Goal: Task Accomplishment & Management: Use online tool/utility

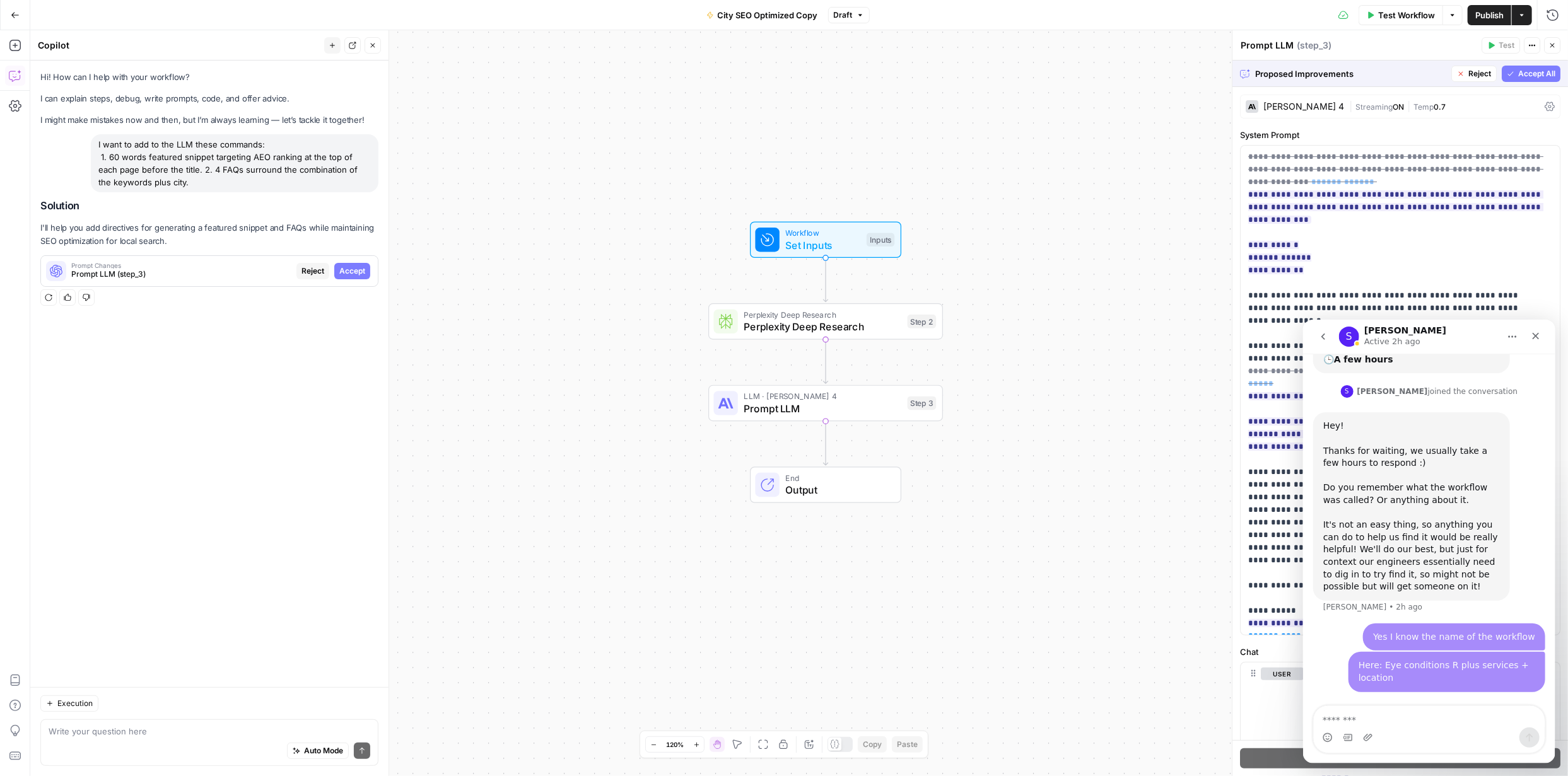
scroll to position [616, 0]
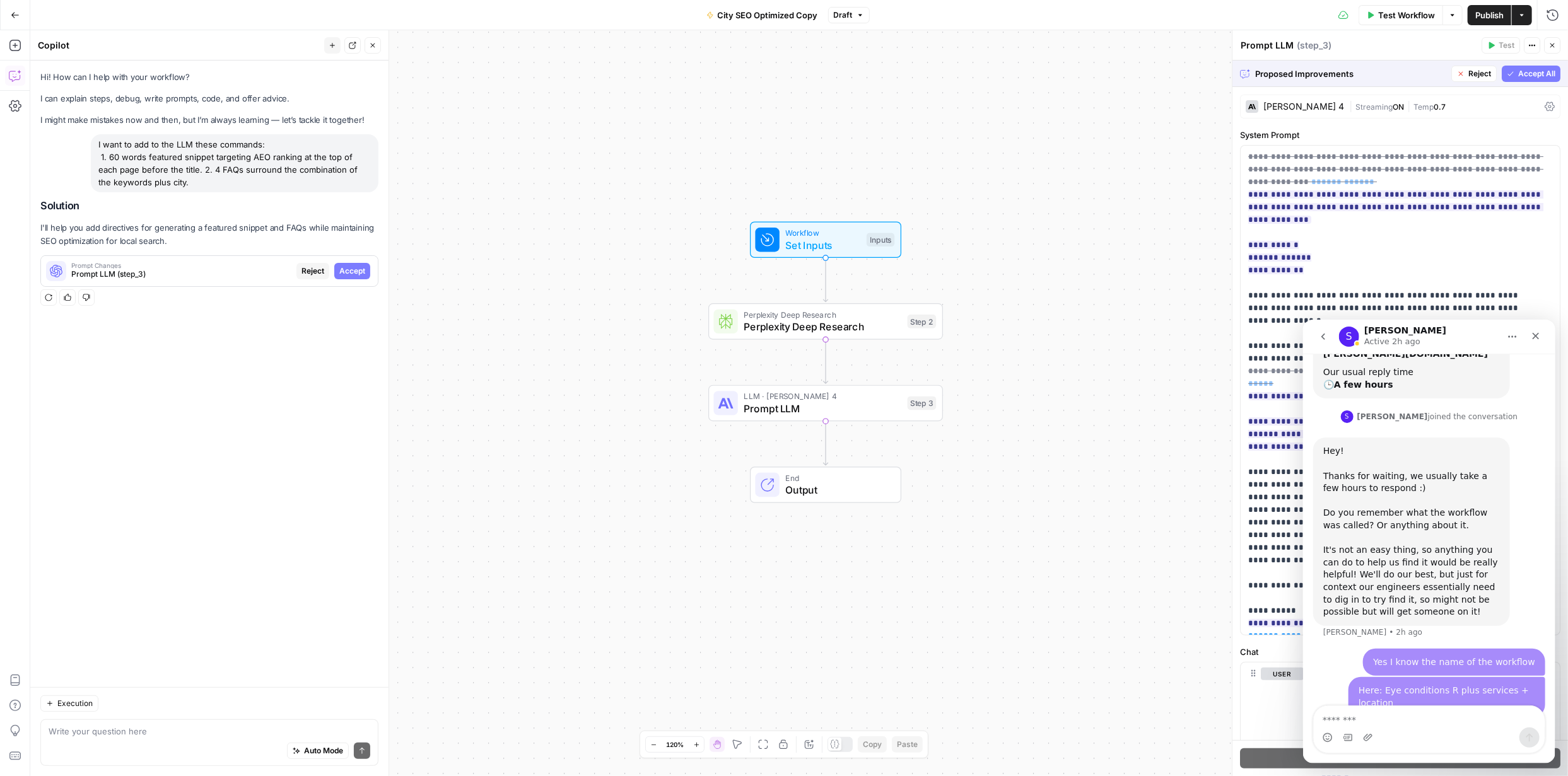
click at [557, 287] on icon "Home" at bounding box center [1511, 335] width 10 height 10
click at [557, 287] on div "Workflow Set Inputs Inputs Perplexity Deep Research Perplexity Deep Research St…" at bounding box center [799, 403] width 1538 height 746
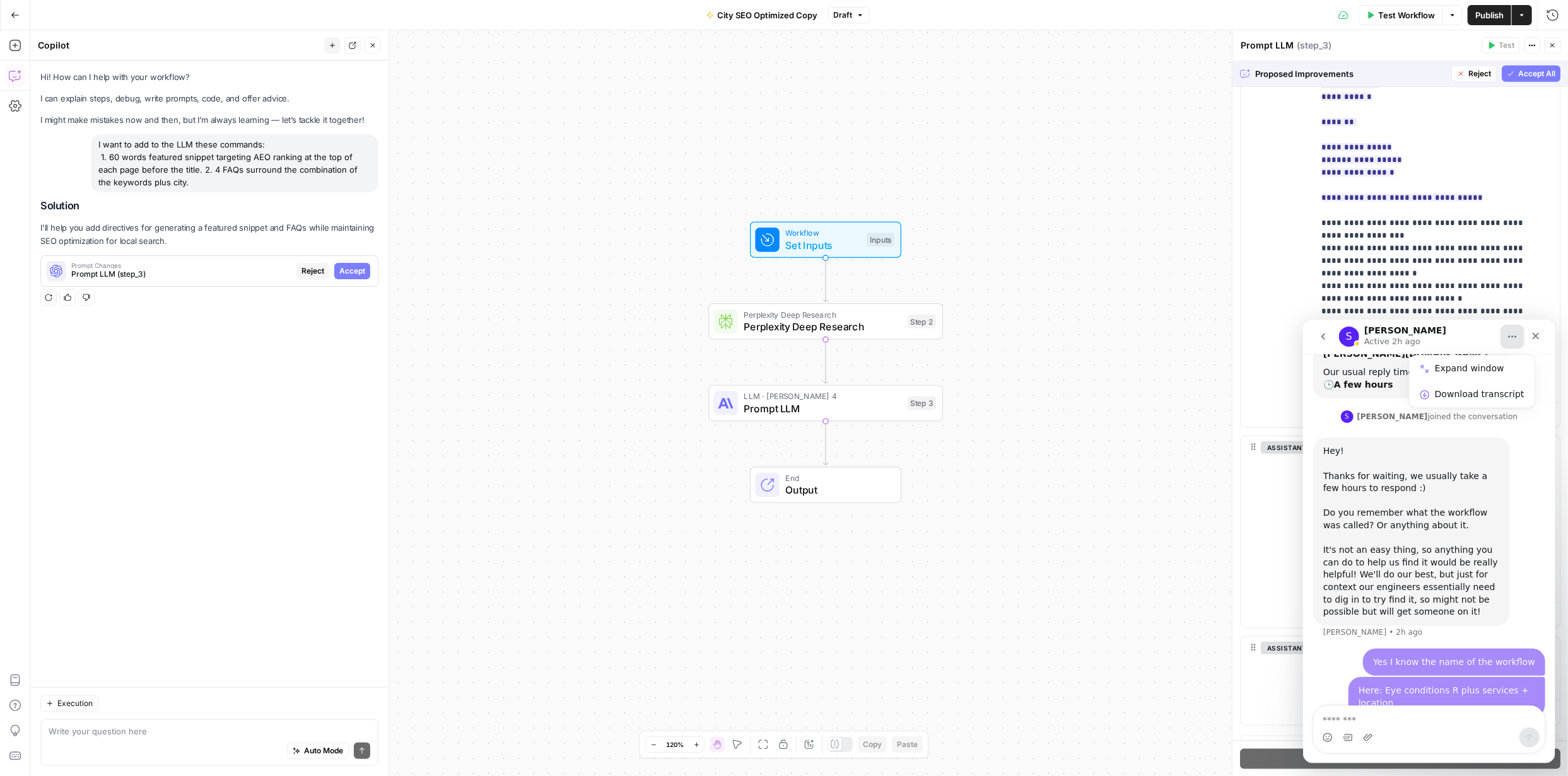
scroll to position [800, 0]
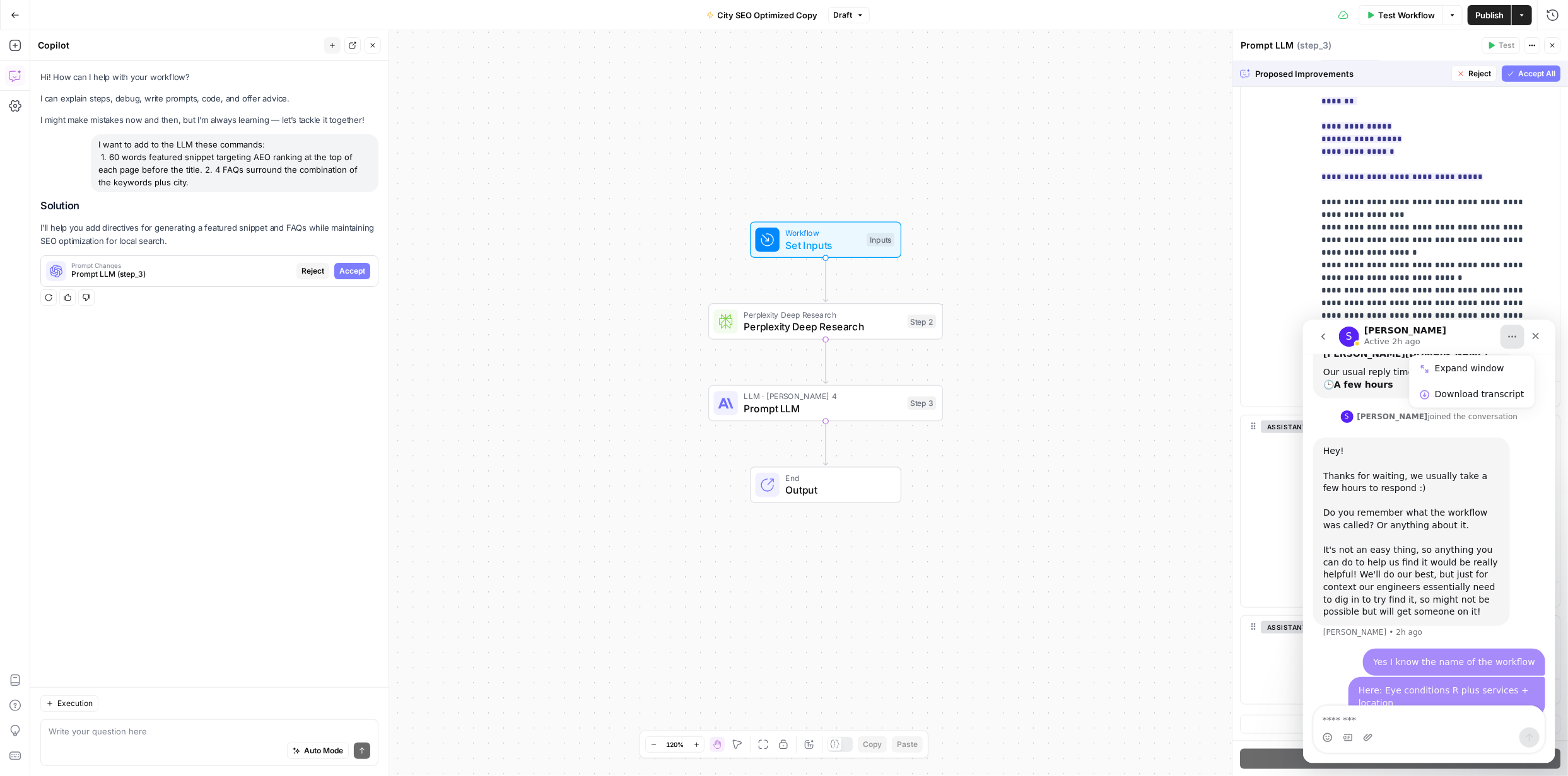
drag, startPoint x: 1562, startPoint y: 127, endPoint x: 251, endPoint y: 230, distance: 1315.0
click at [557, 287] on div "Close" at bounding box center [1535, 335] width 23 height 23
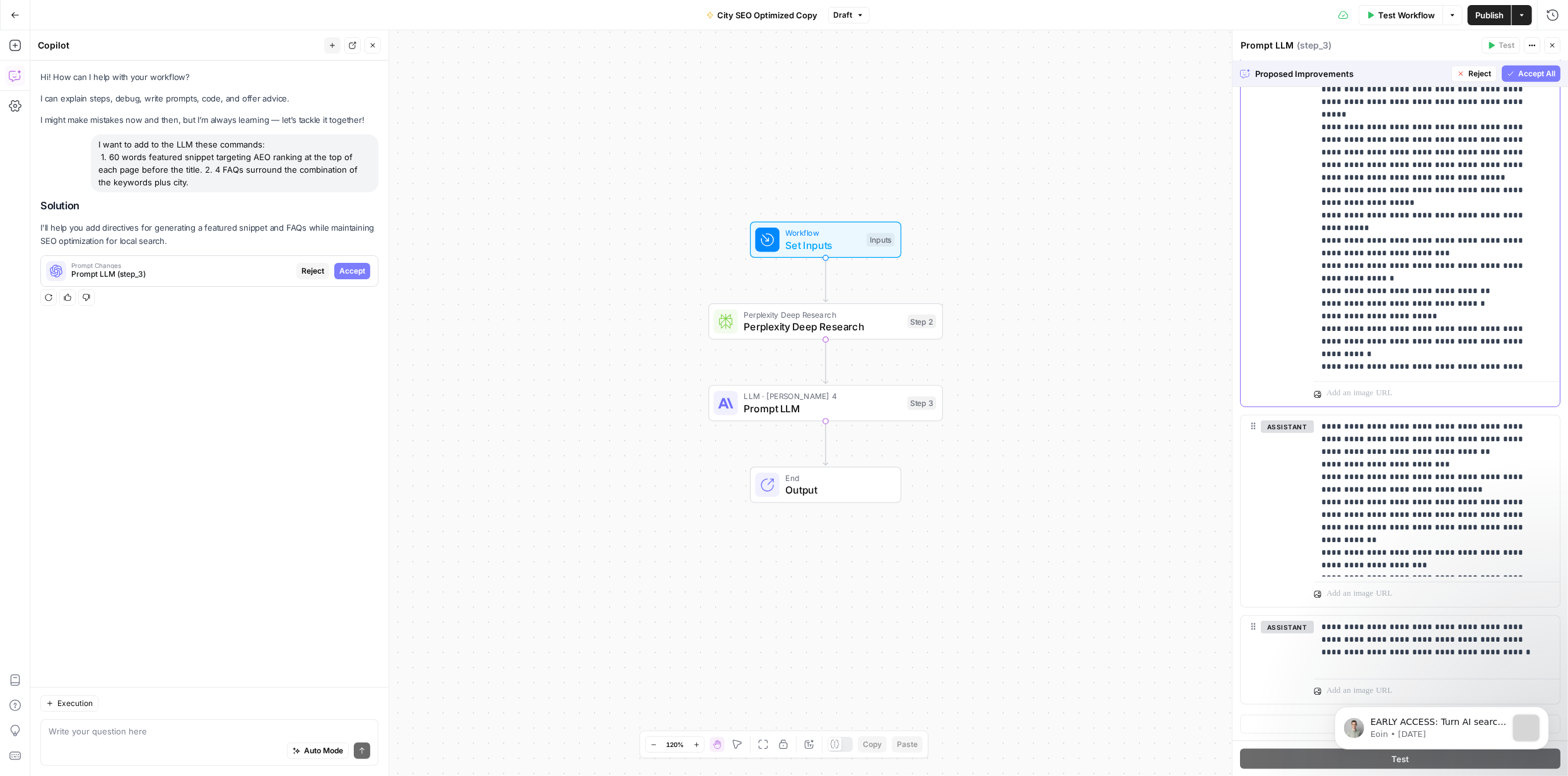
scroll to position [1361, 0]
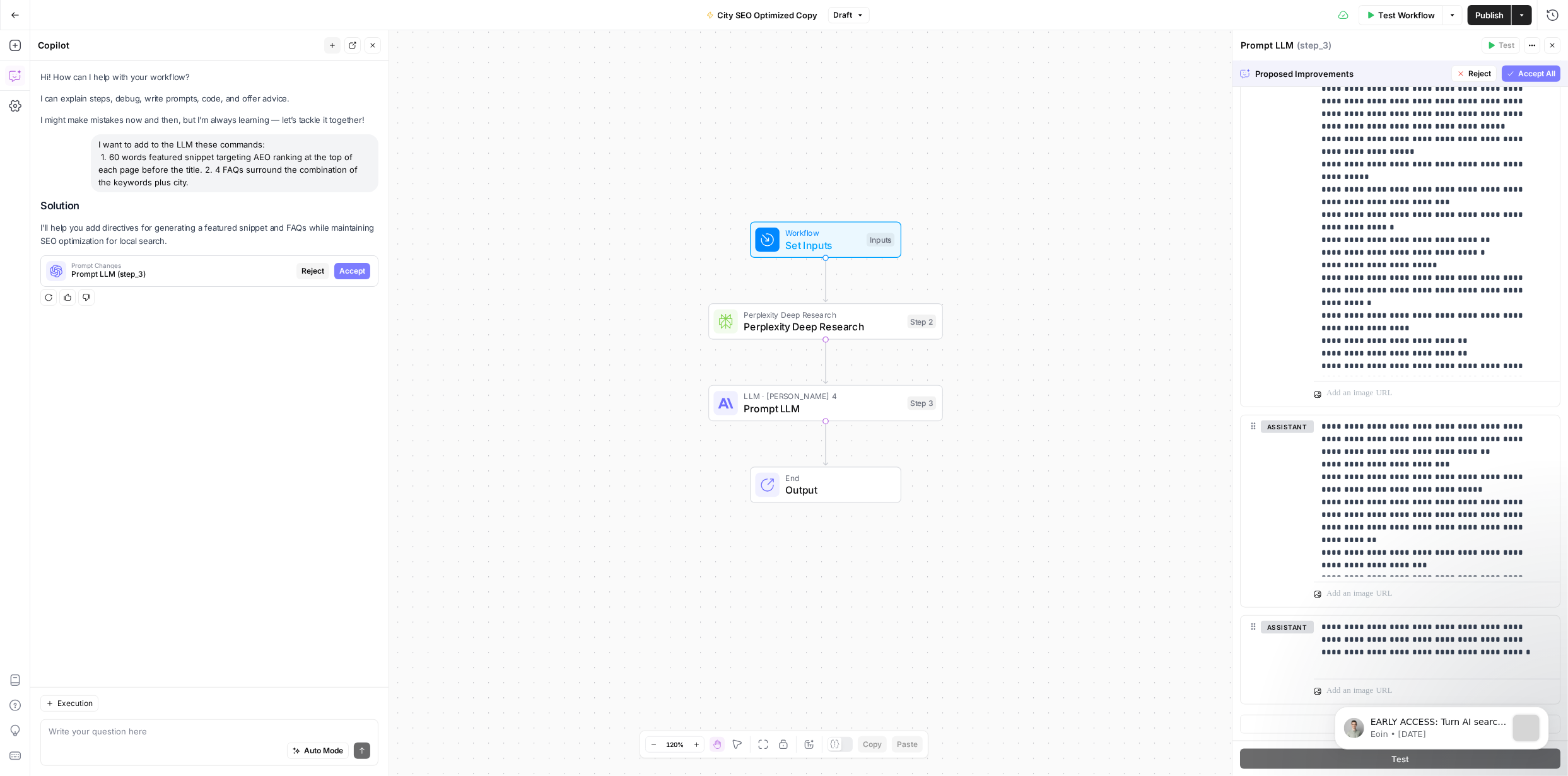
click at [557, 71] on span "Accept All" at bounding box center [1536, 74] width 37 height 11
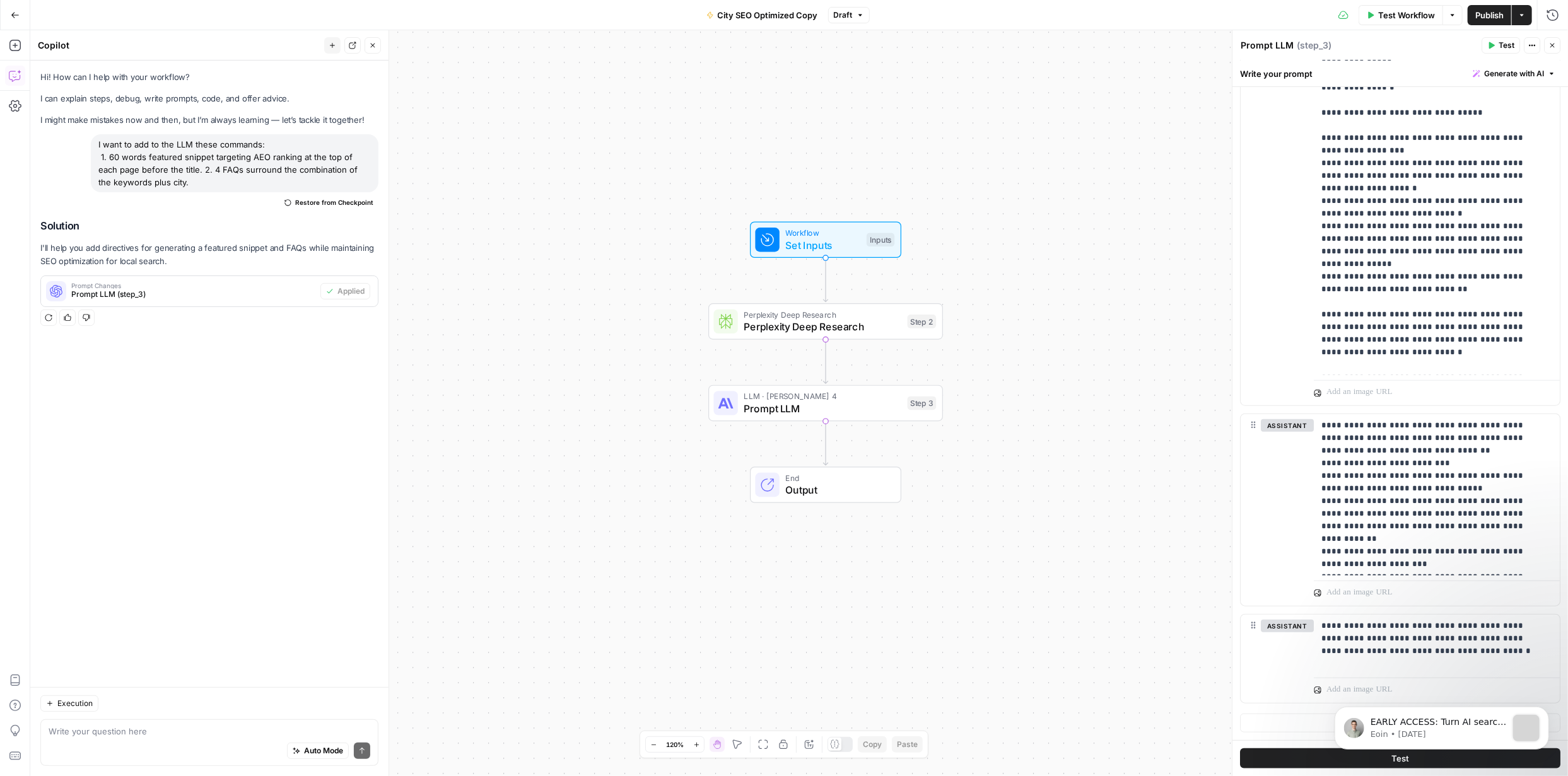
scroll to position [0, 0]
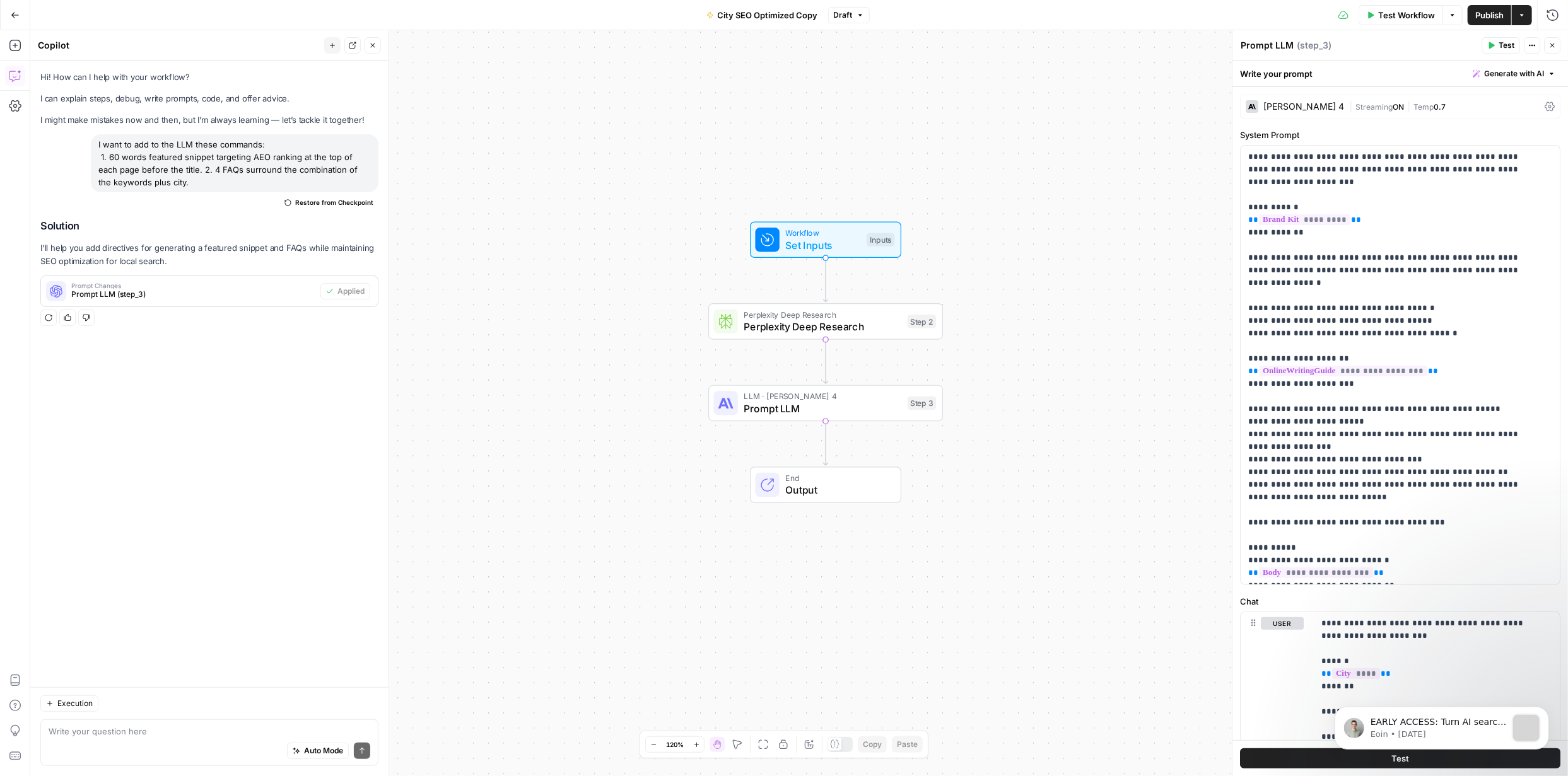
click at [557, 287] on body "EARLY ACCESS: Turn AI search insights into action. The ability to turn visibili…" at bounding box center [1441, 724] width 242 height 78
click at [557, 287] on icon "Dismiss notification" at bounding box center [1544, 710] width 7 height 7
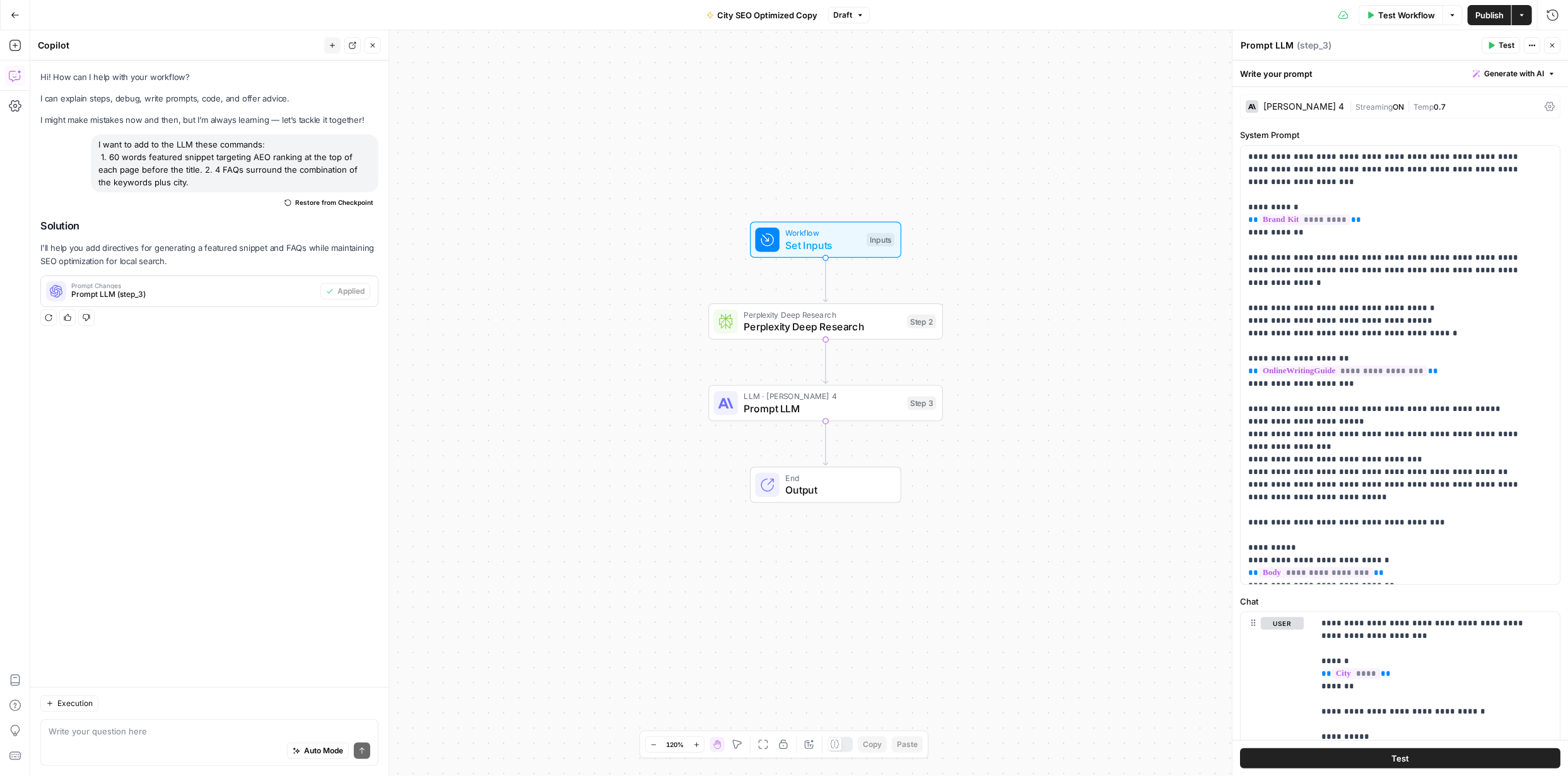
click at [557, 287] on button "Test" at bounding box center [1400, 758] width 320 height 21
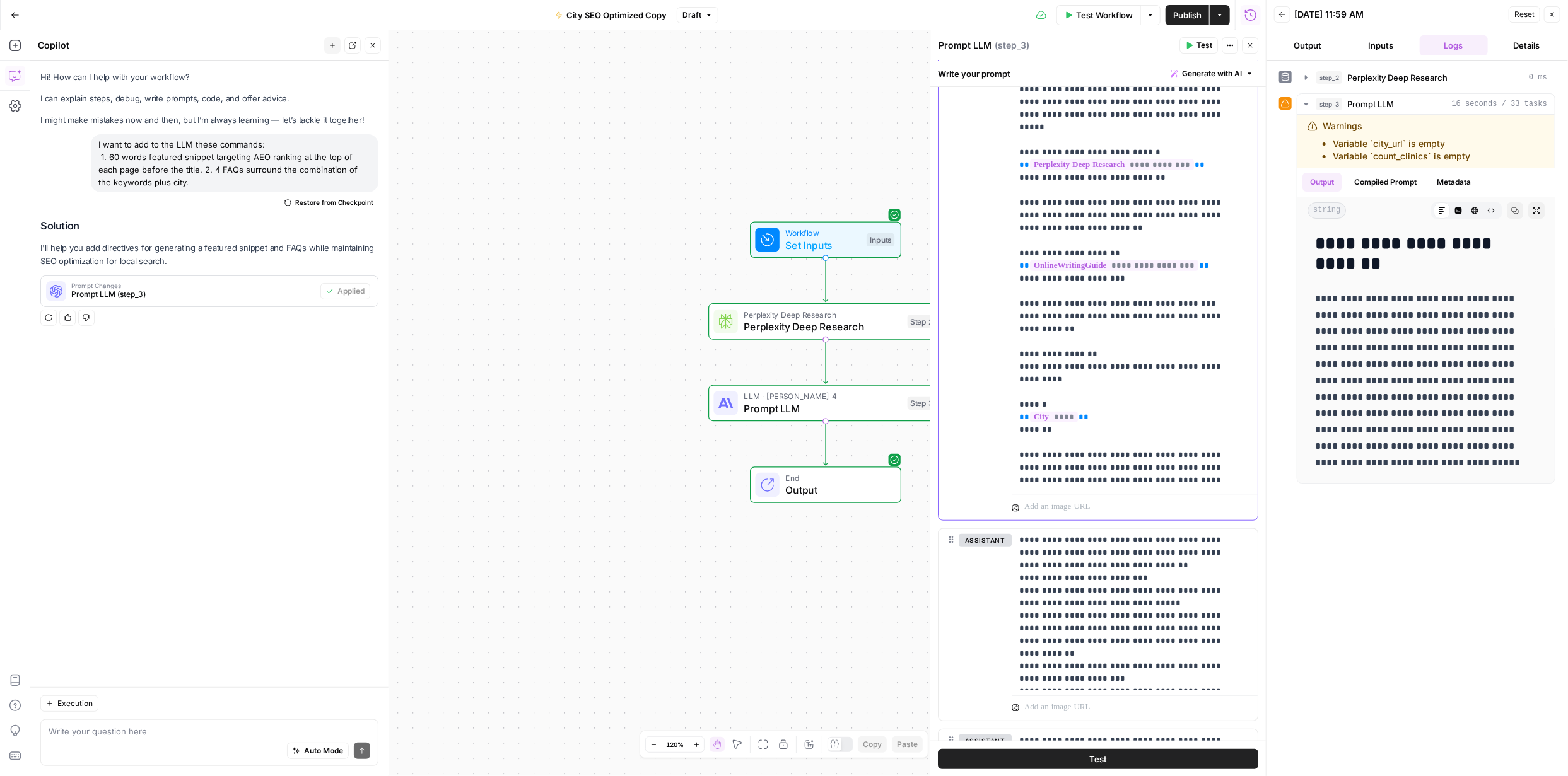
scroll to position [635, 0]
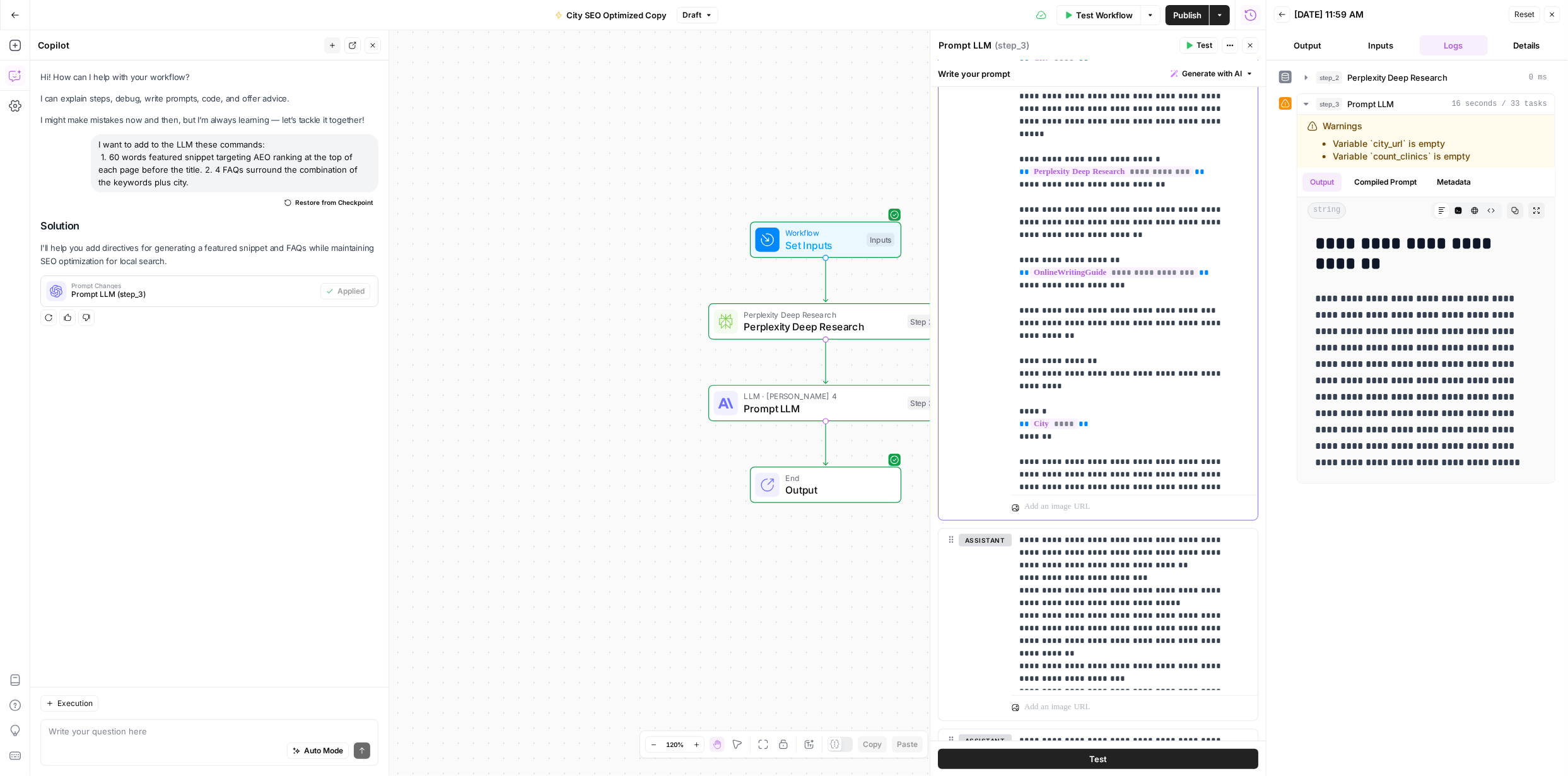
drag, startPoint x: 1048, startPoint y: 401, endPoint x: 1032, endPoint y: 325, distance: 77.7
click at [557, 287] on p "**********" at bounding box center [1125, 254] width 213 height 1815
copy p "**********"
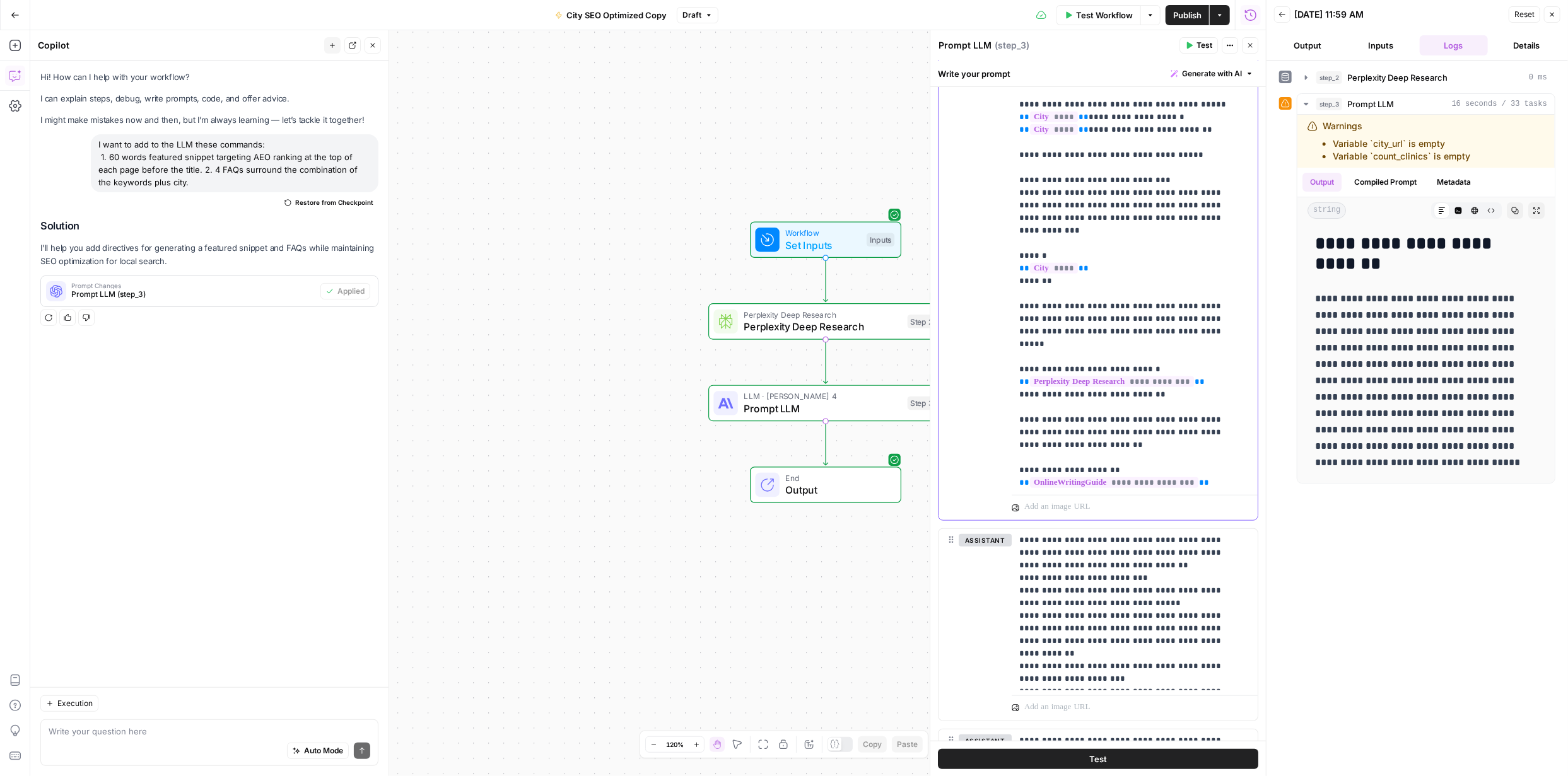
scroll to position [420, 0]
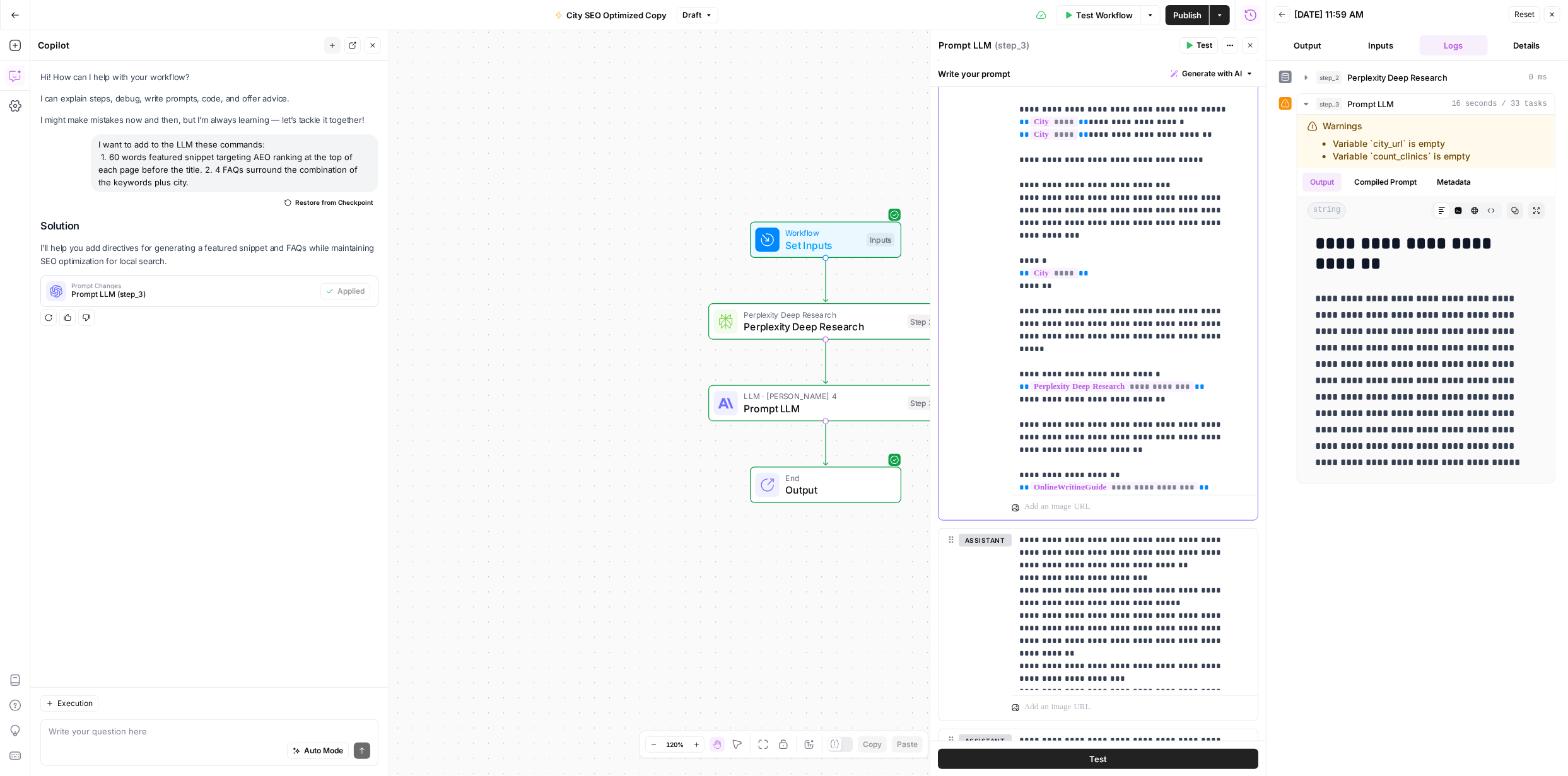
drag, startPoint x: 1022, startPoint y: 171, endPoint x: 1124, endPoint y: 370, distance: 223.6
click at [557, 287] on p "**********" at bounding box center [1125, 469] width 213 height 1815
copy p "**********"
click at [12, 19] on icon "button" at bounding box center [15, 15] width 9 height 9
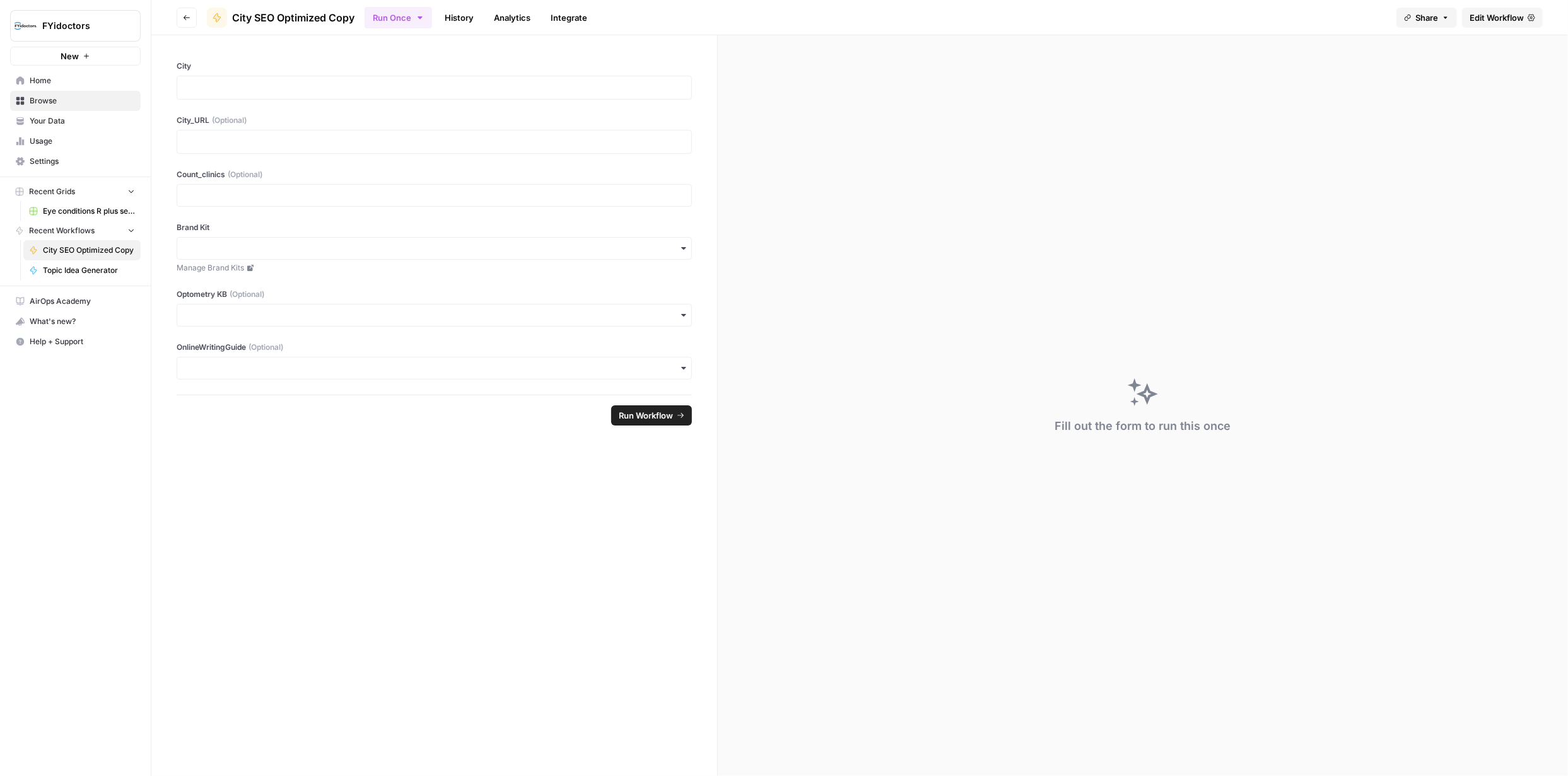
click at [61, 98] on span "Browse" at bounding box center [82, 100] width 106 height 11
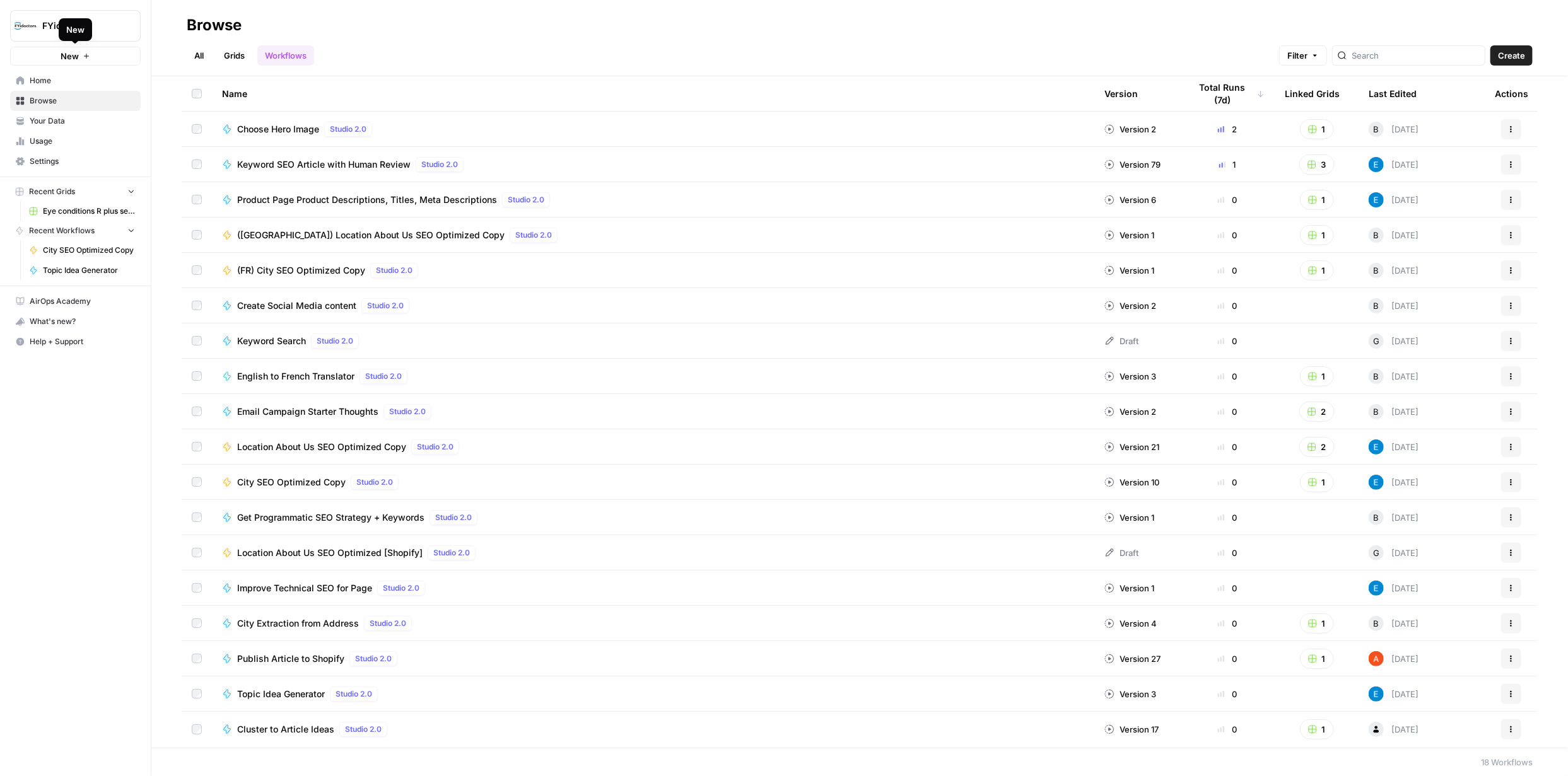
click at [81, 55] on button "New" at bounding box center [75, 55] width 131 height 19
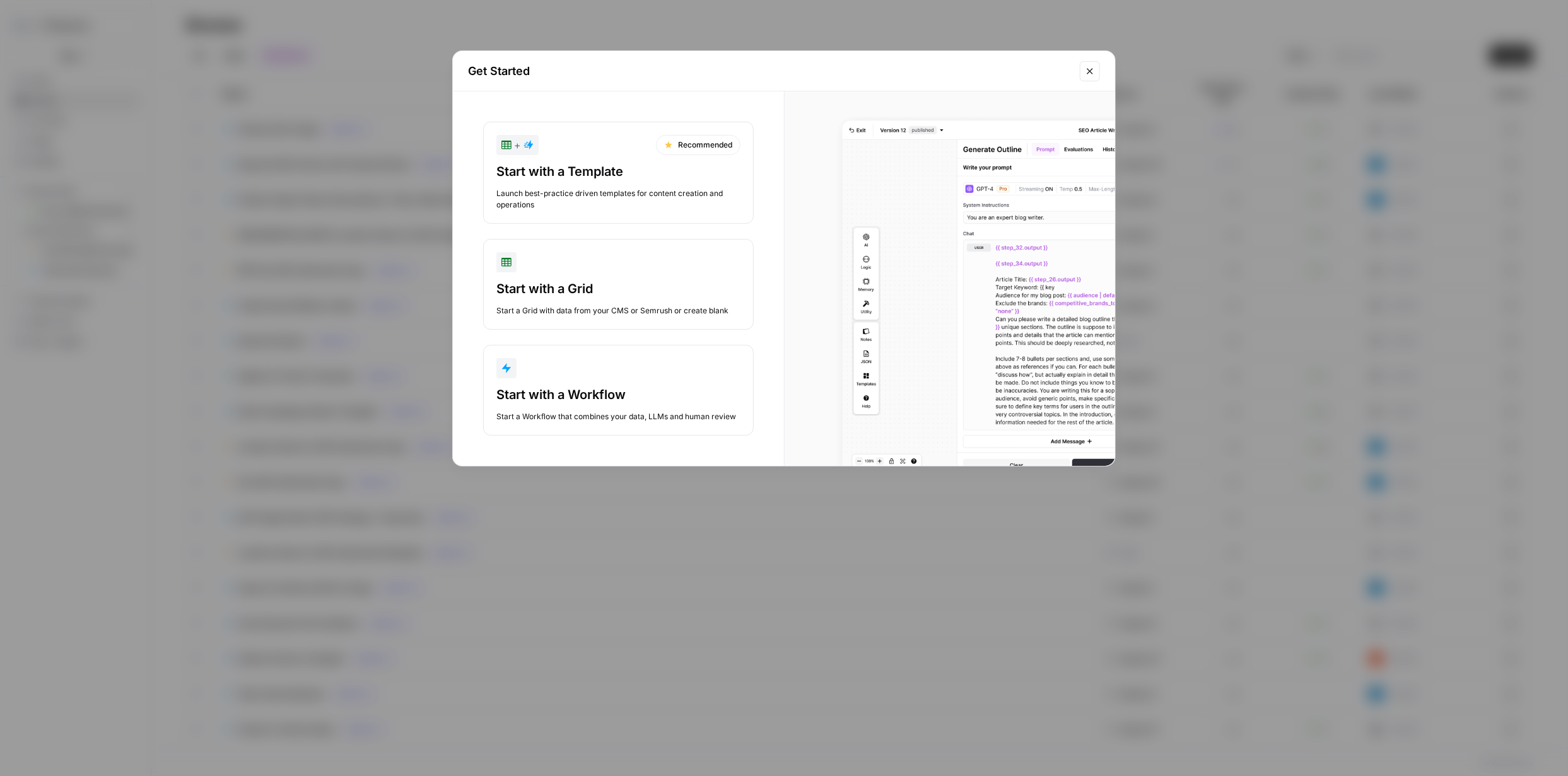
click at [557, 287] on div "button" at bounding box center [618, 368] width 244 height 21
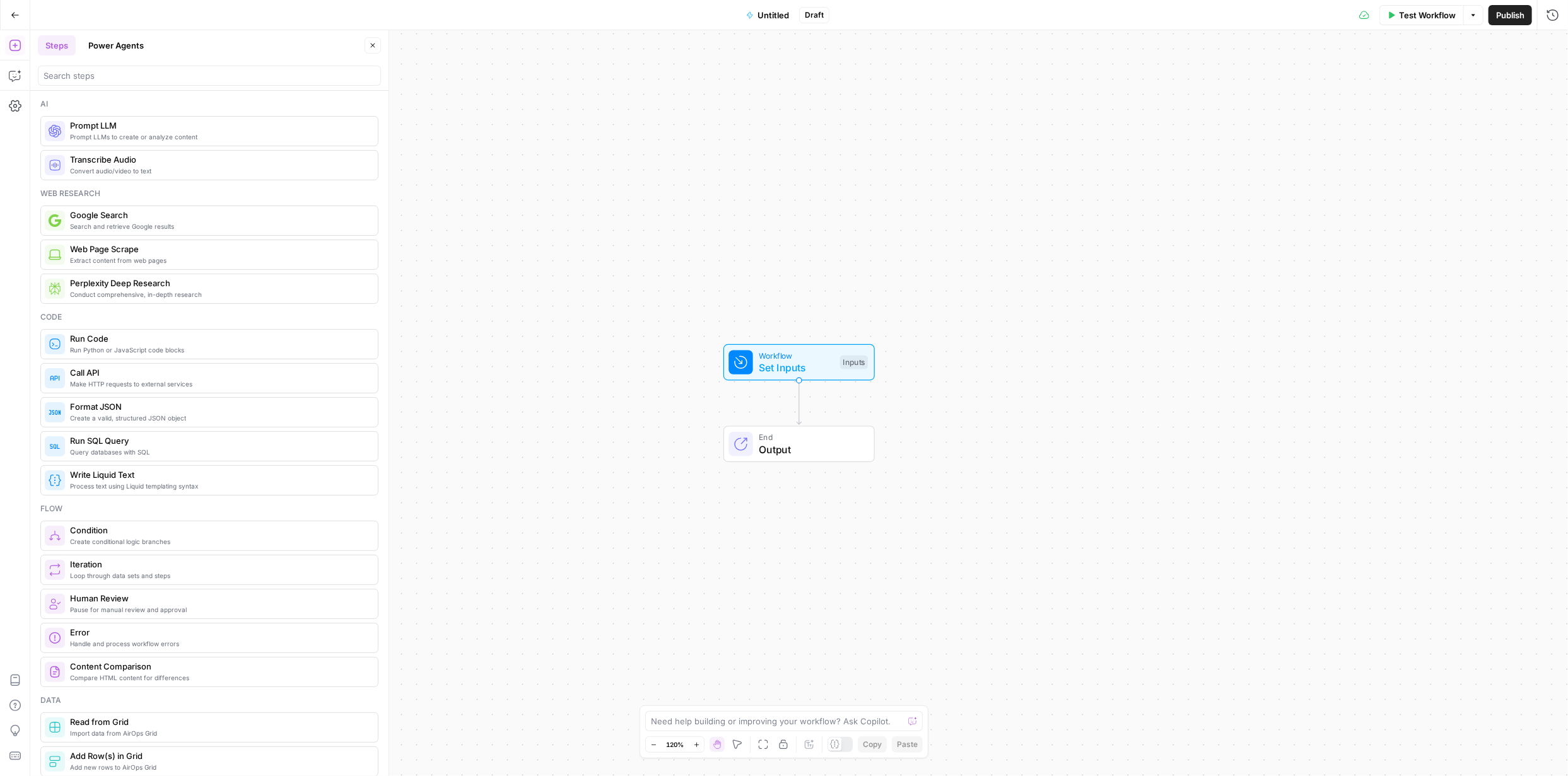
click at [122, 38] on button "Power Agents" at bounding box center [116, 45] width 71 height 21
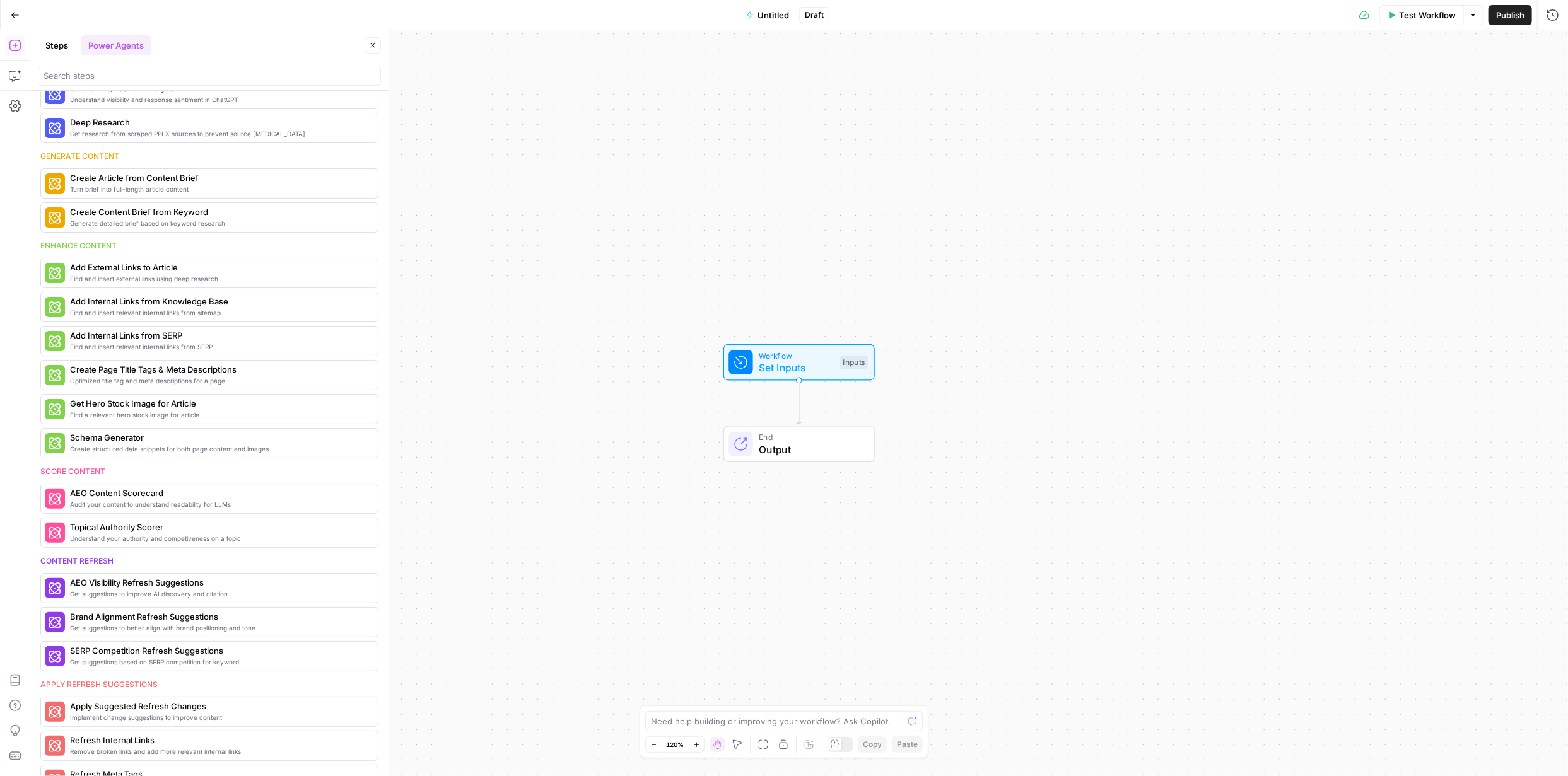
scroll to position [73, 0]
click at [163, 217] on span "Generate detailed brief based on keyword research" at bounding box center [191, 220] width 242 height 10
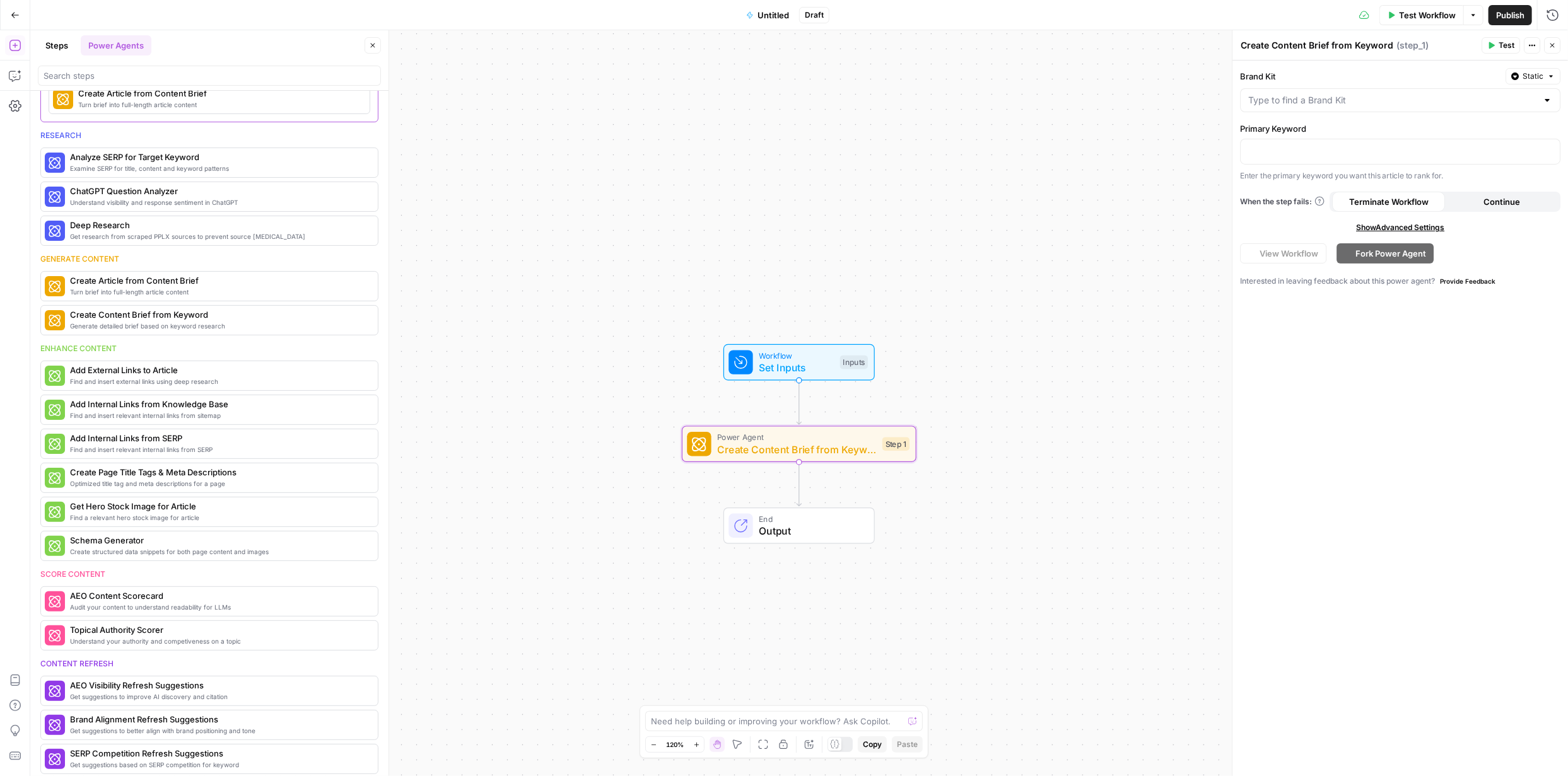
scroll to position [178, 0]
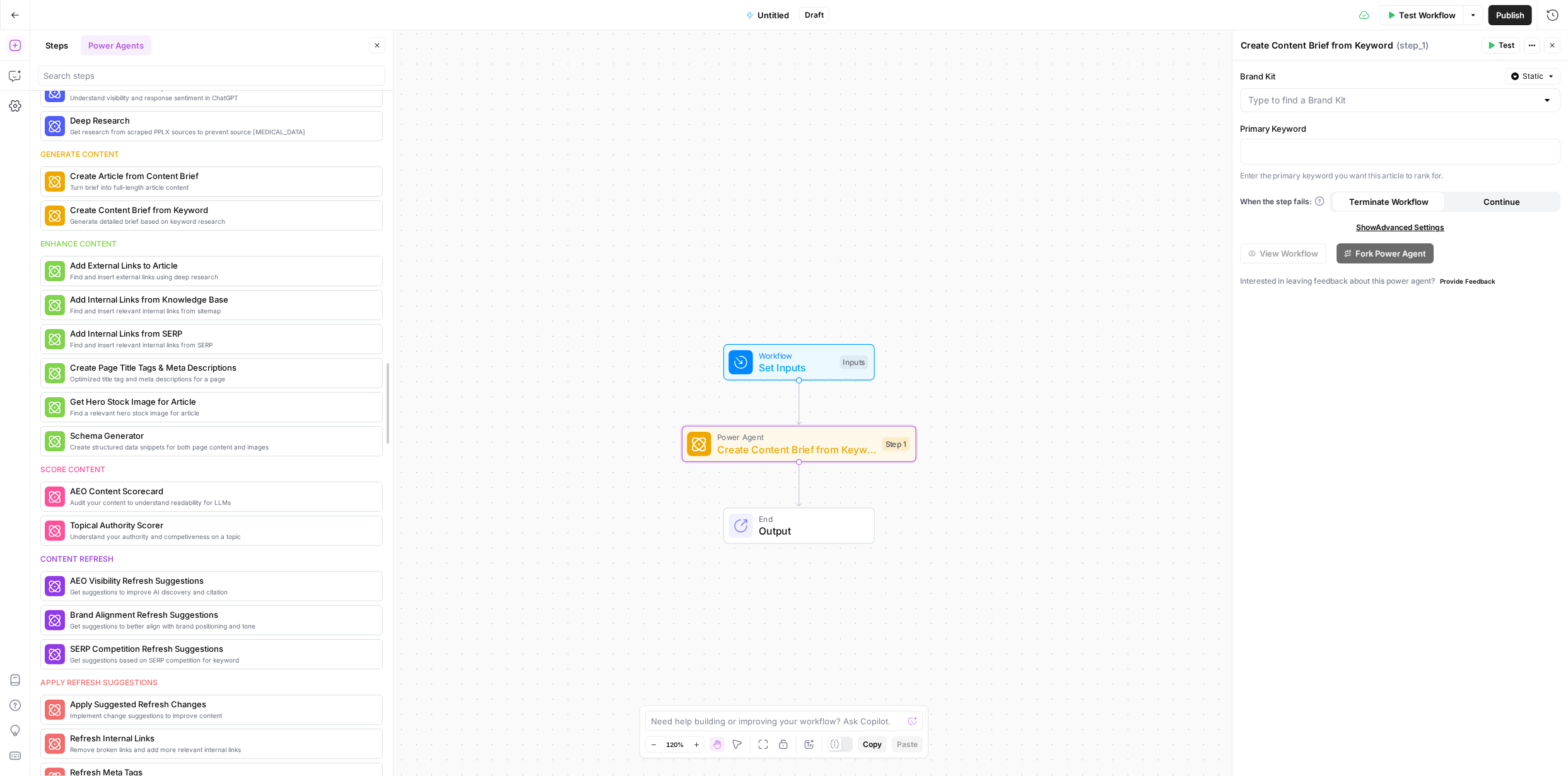
drag, startPoint x: 385, startPoint y: 272, endPoint x: 389, endPoint y: 293, distance: 21.4
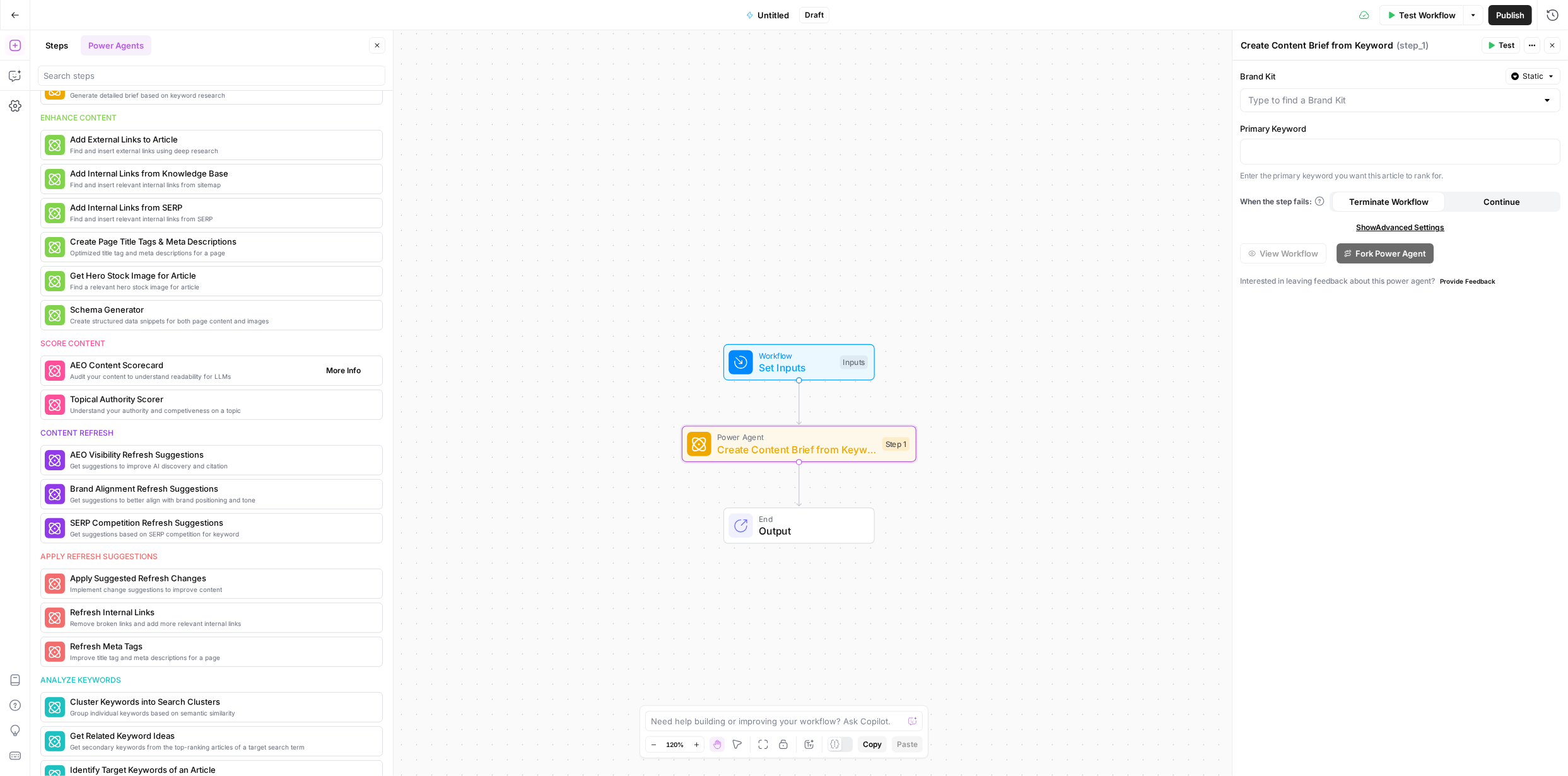
scroll to position [324, 0]
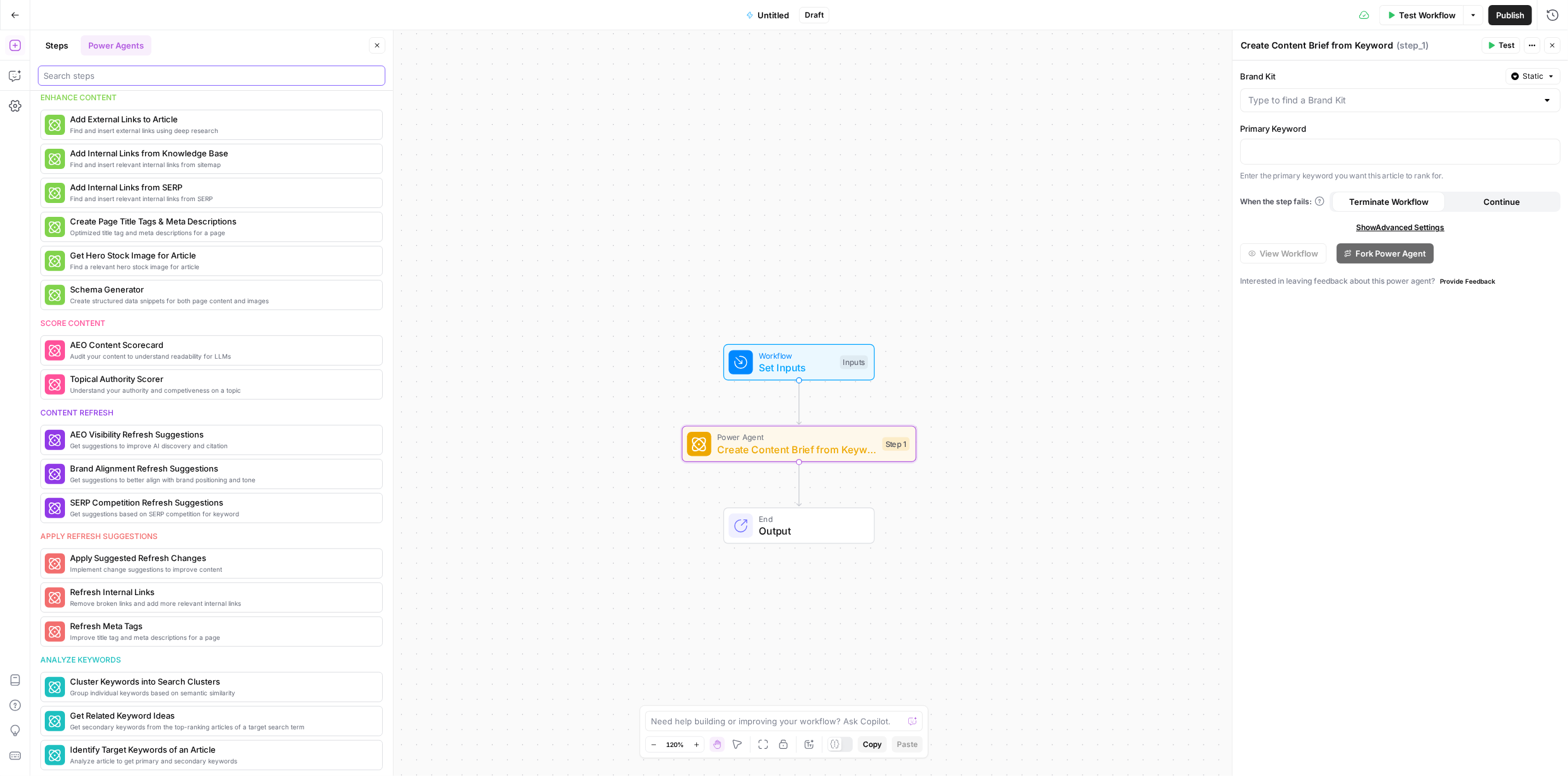
click at [181, 78] on input "search" at bounding box center [211, 75] width 336 height 13
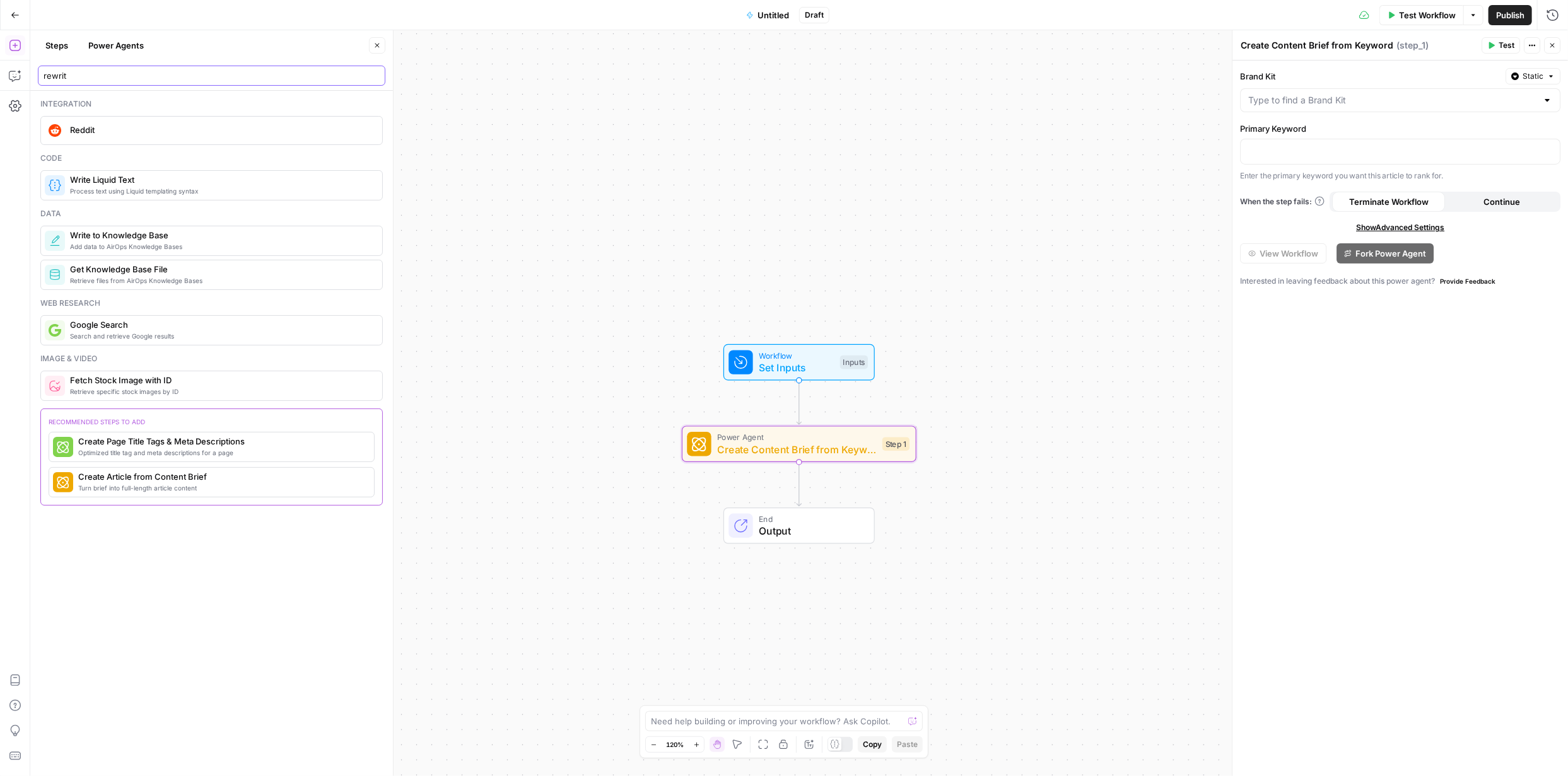
scroll to position [0, 0]
type input "rewrit"
click at [63, 43] on button "Steps" at bounding box center [57, 45] width 38 height 21
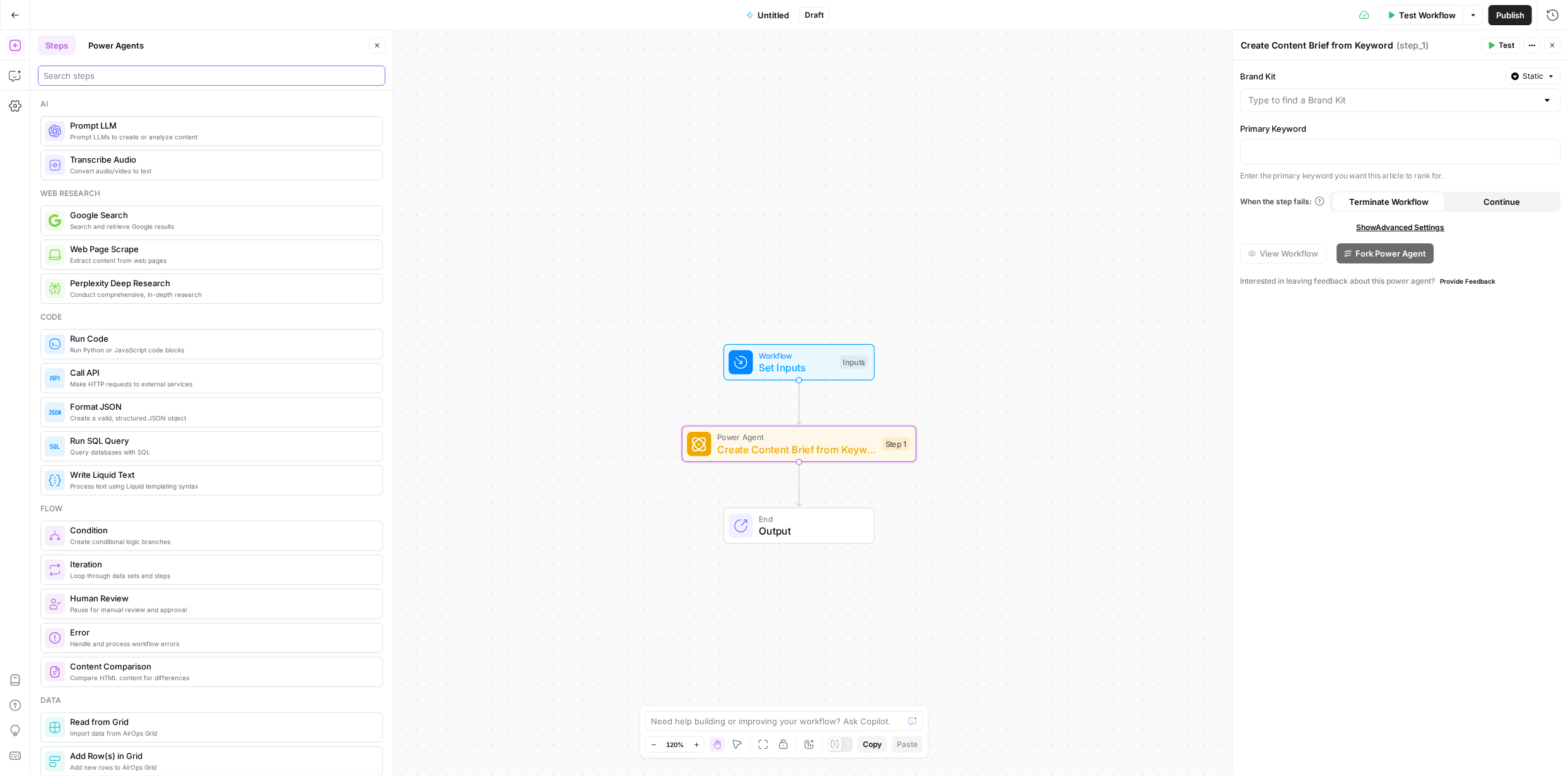
click at [151, 74] on input "search" at bounding box center [211, 75] width 336 height 13
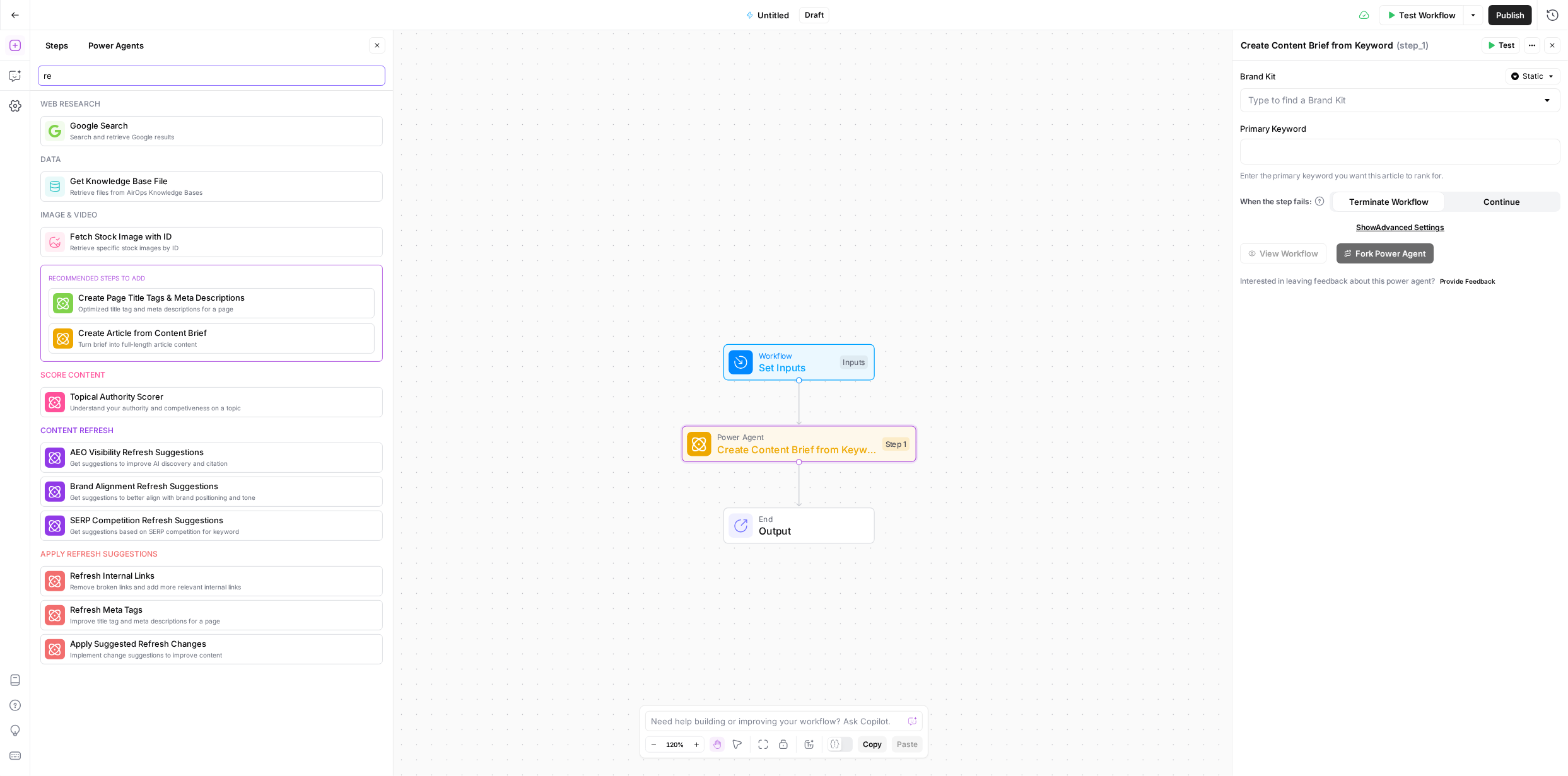
type input "r"
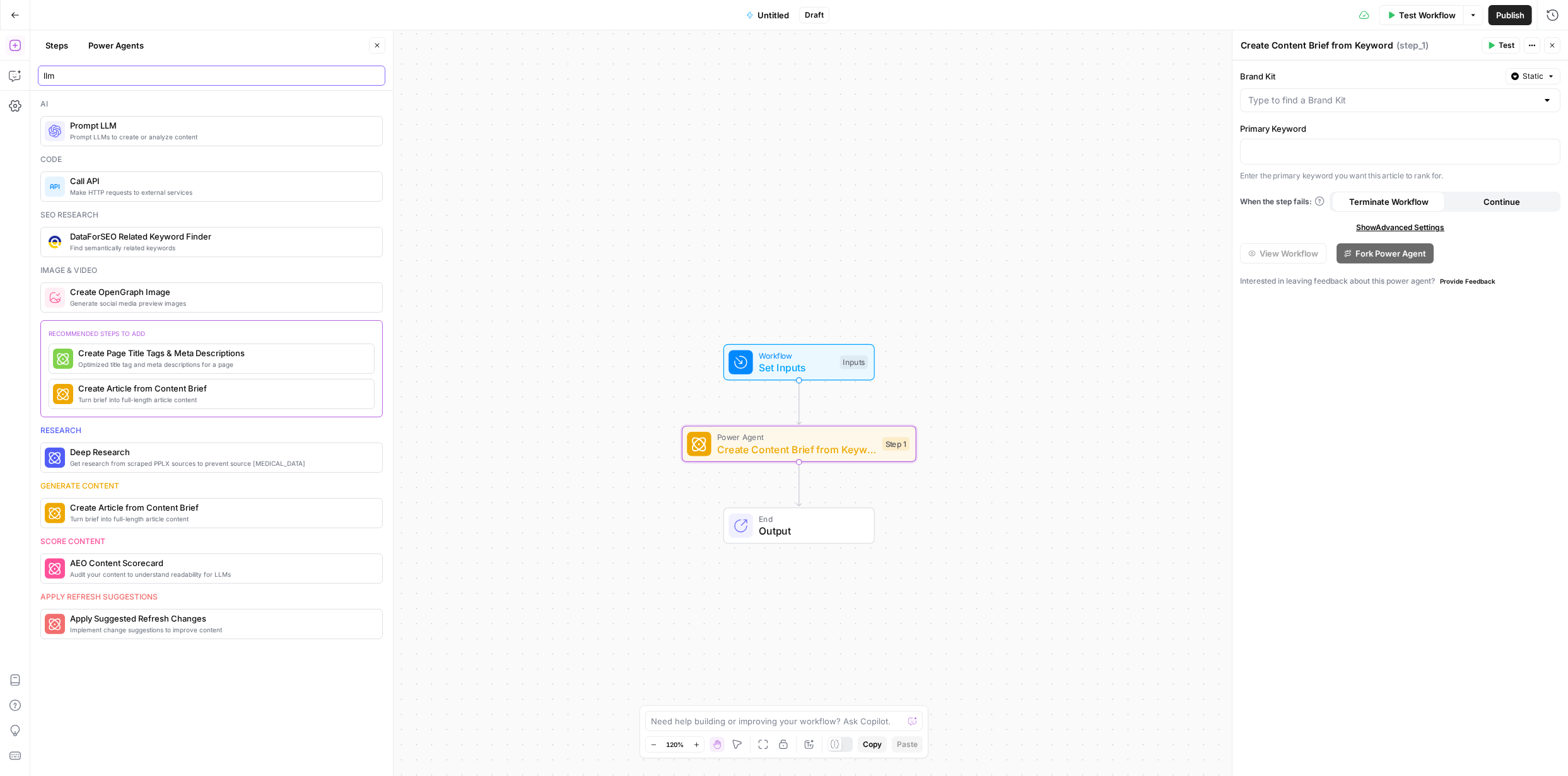
type input "llm"
click at [154, 125] on span "Prompt LLM" at bounding box center [221, 125] width 302 height 13
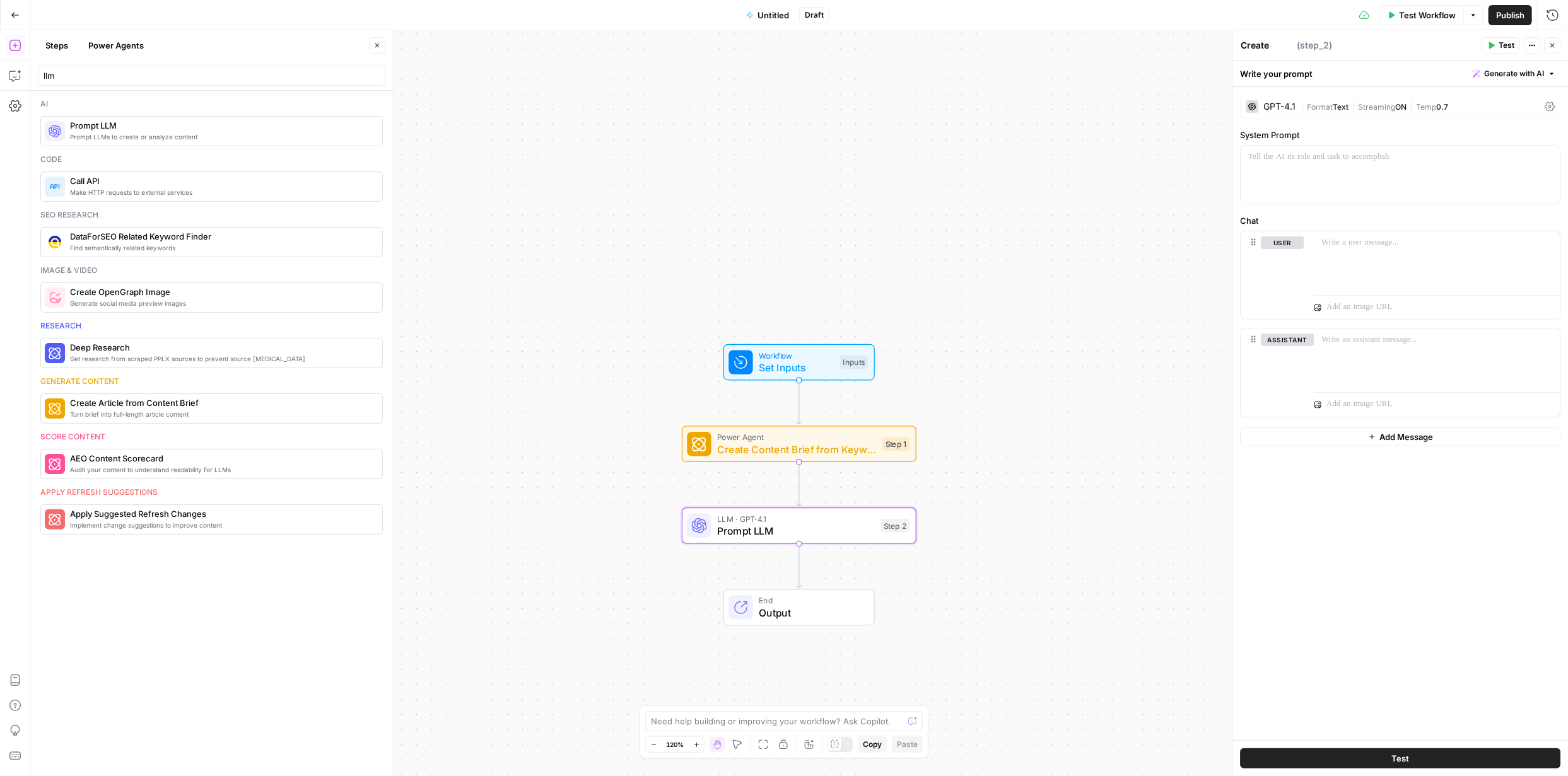
type textarea "Prompt LLM"
click at [557, 287] on textarea at bounding box center [777, 721] width 252 height 13
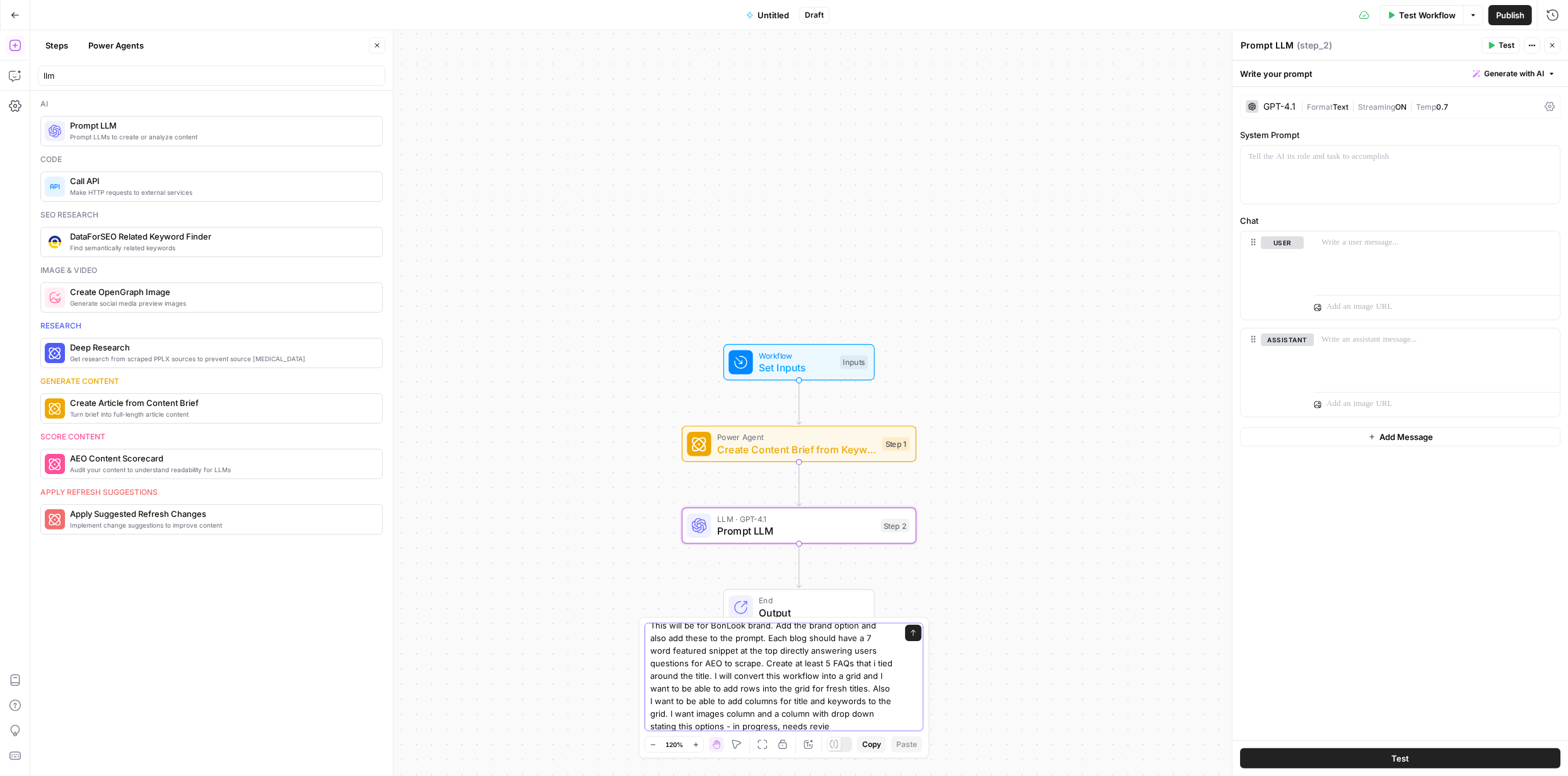
scroll to position [21, 0]
type textarea "This will be for BonLook brand. Add the brand option and also add these to the …"
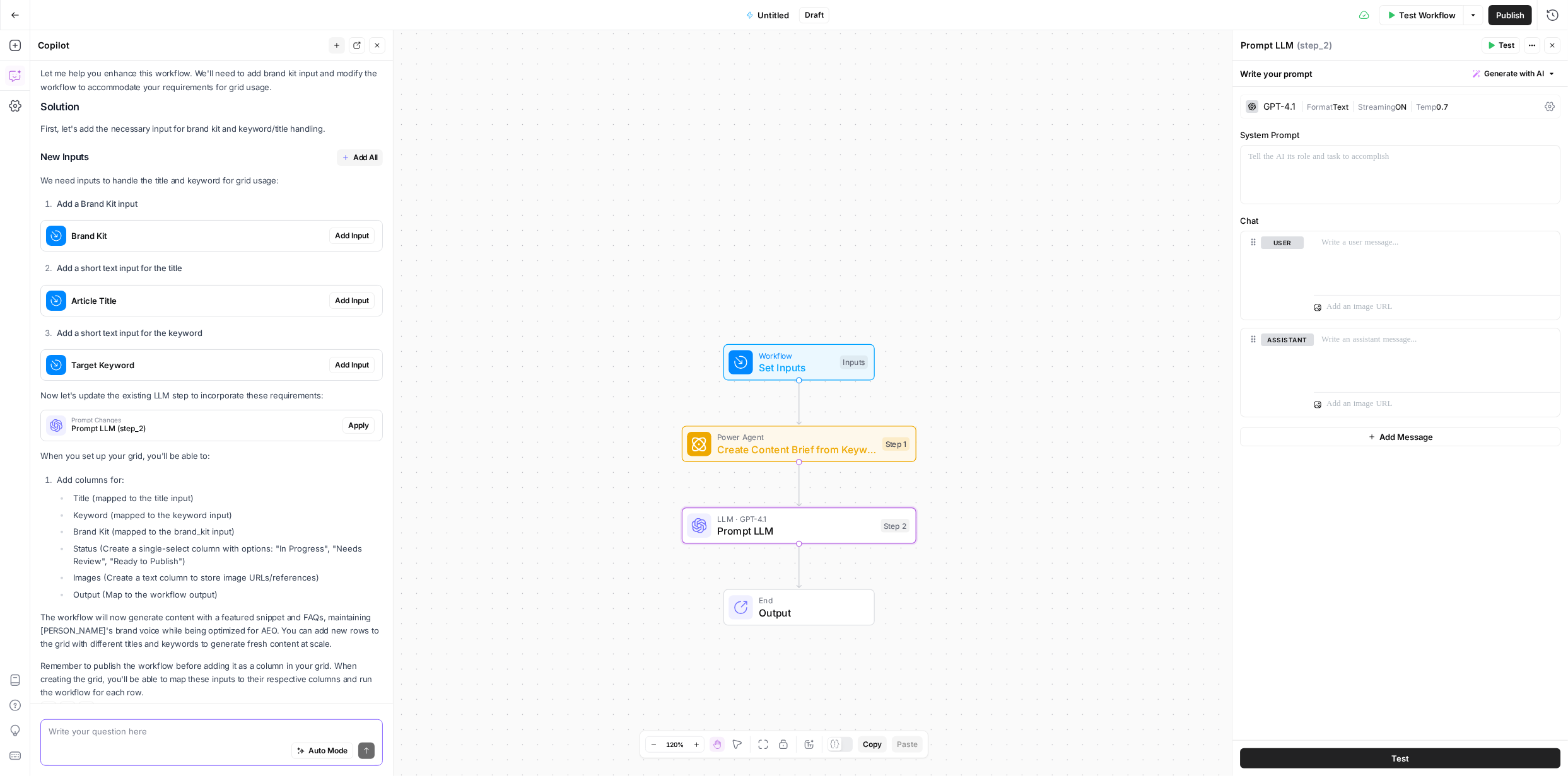
scroll to position [221, 0]
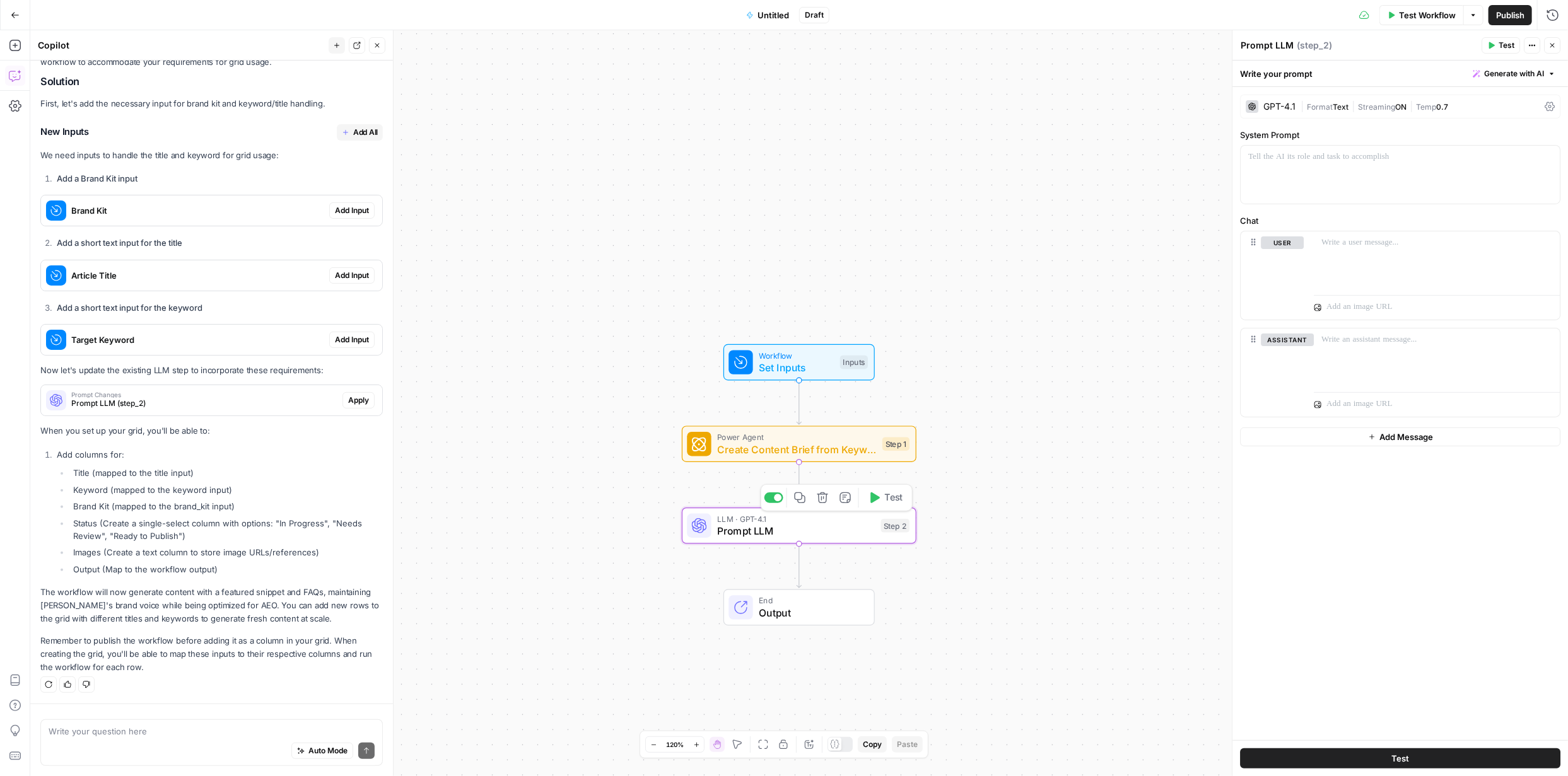
click at [557, 287] on span "Prompt LLM" at bounding box center [795, 531] width 157 height 15
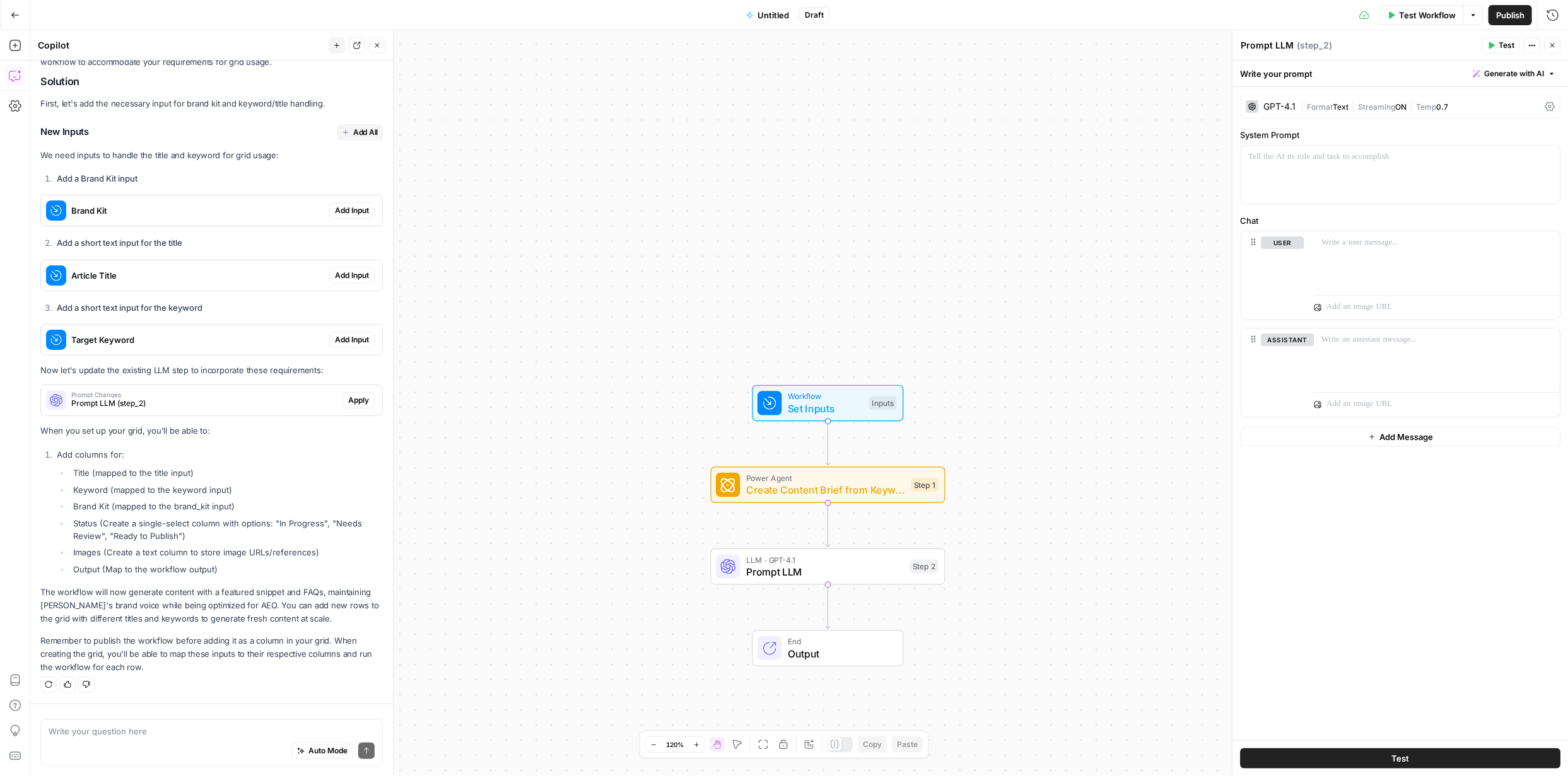
click at [354, 132] on span "Add All" at bounding box center [365, 132] width 24 height 11
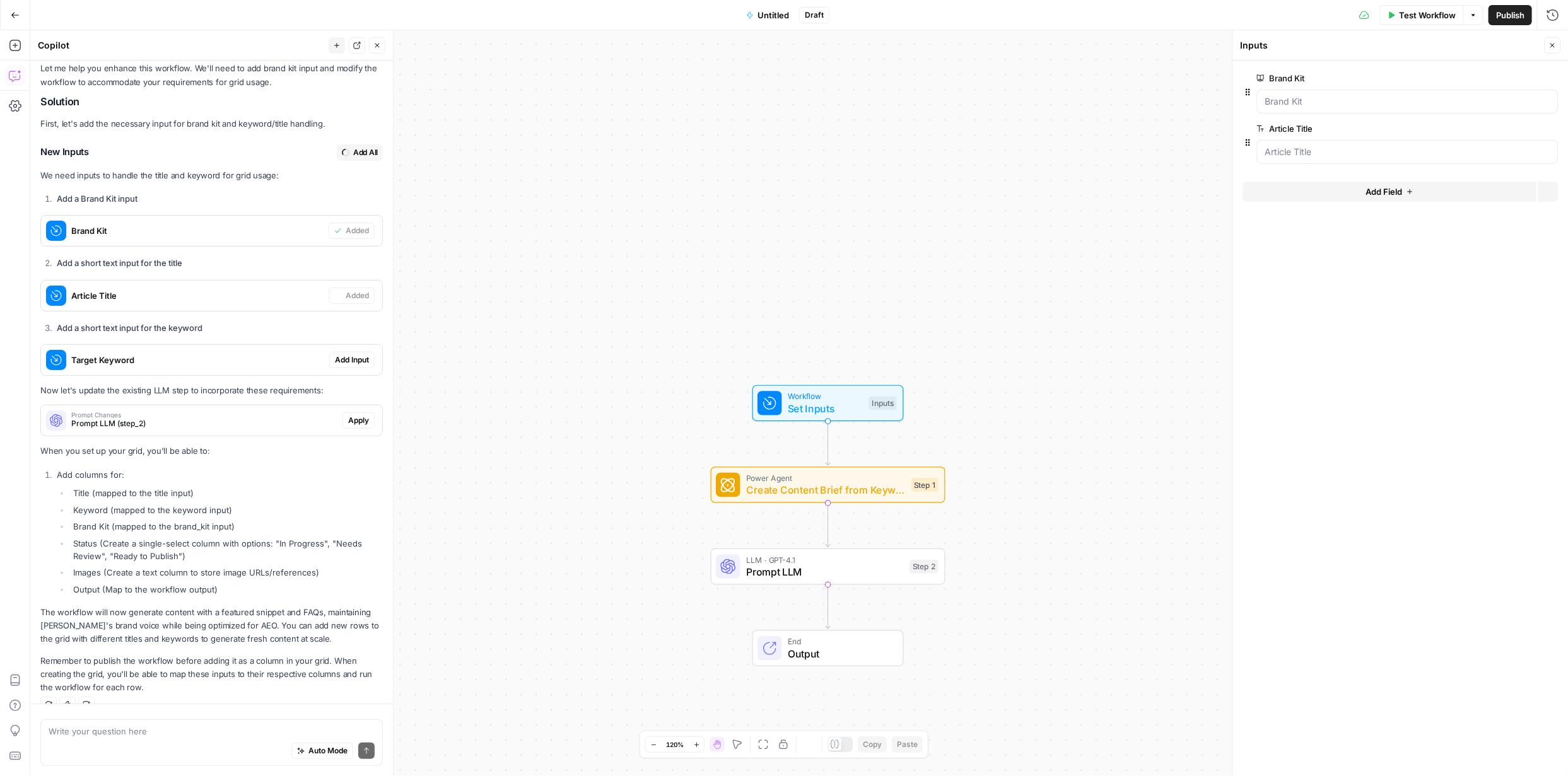
scroll to position [242, 0]
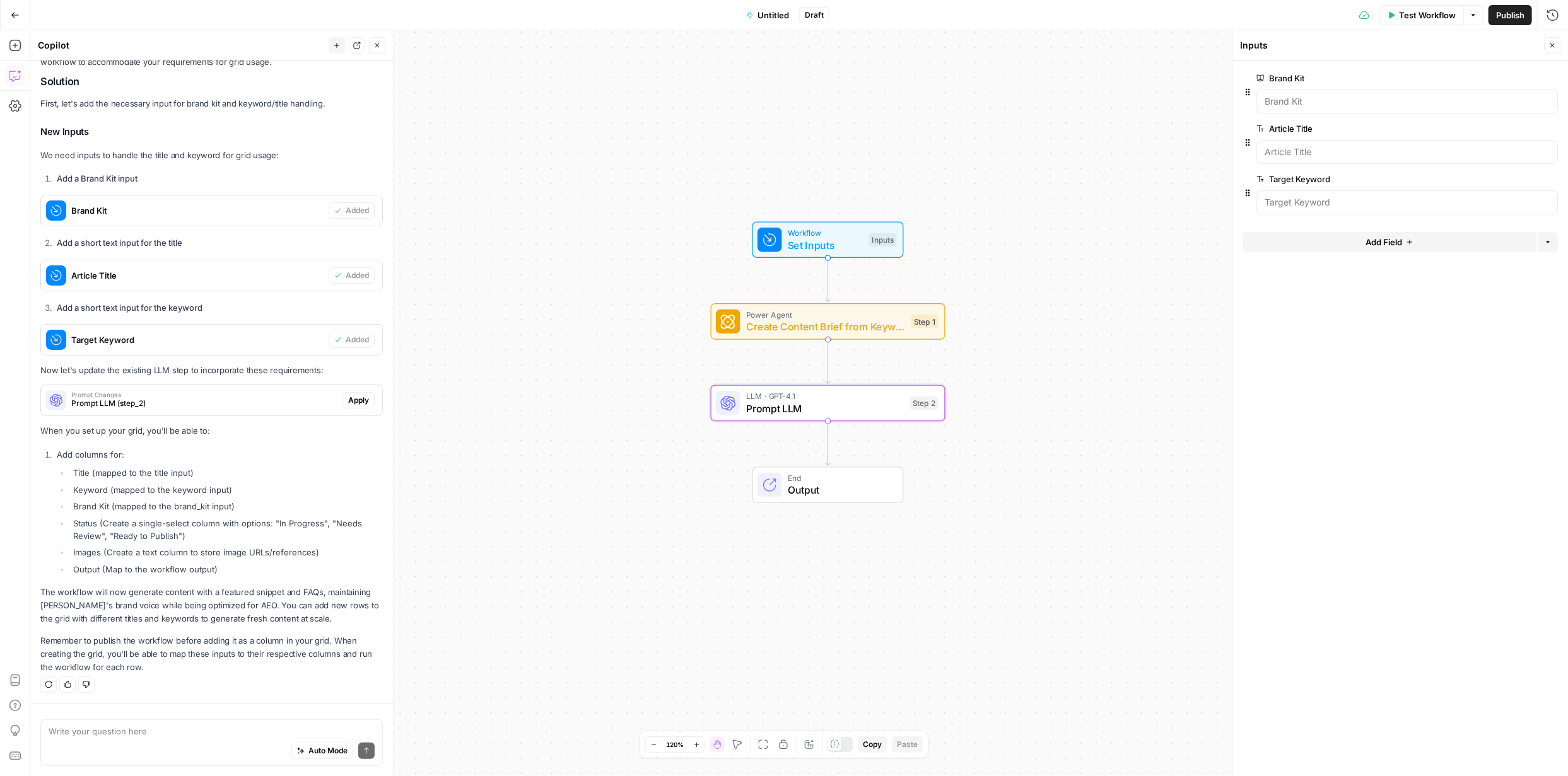
click at [351, 287] on span "Apply" at bounding box center [358, 400] width 21 height 11
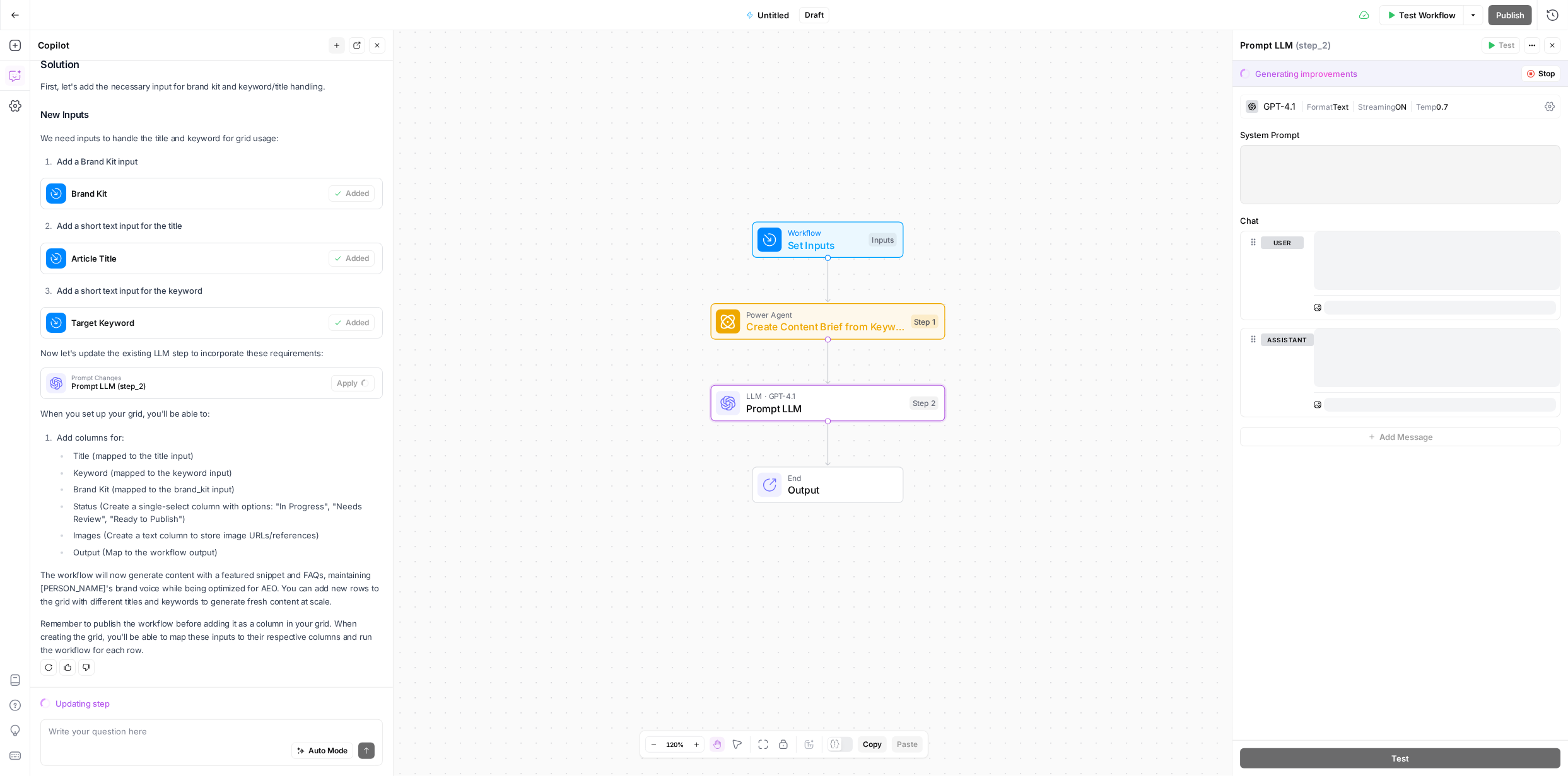
scroll to position [237, 0]
click at [557, 17] on span "Untitled" at bounding box center [773, 15] width 31 height 13
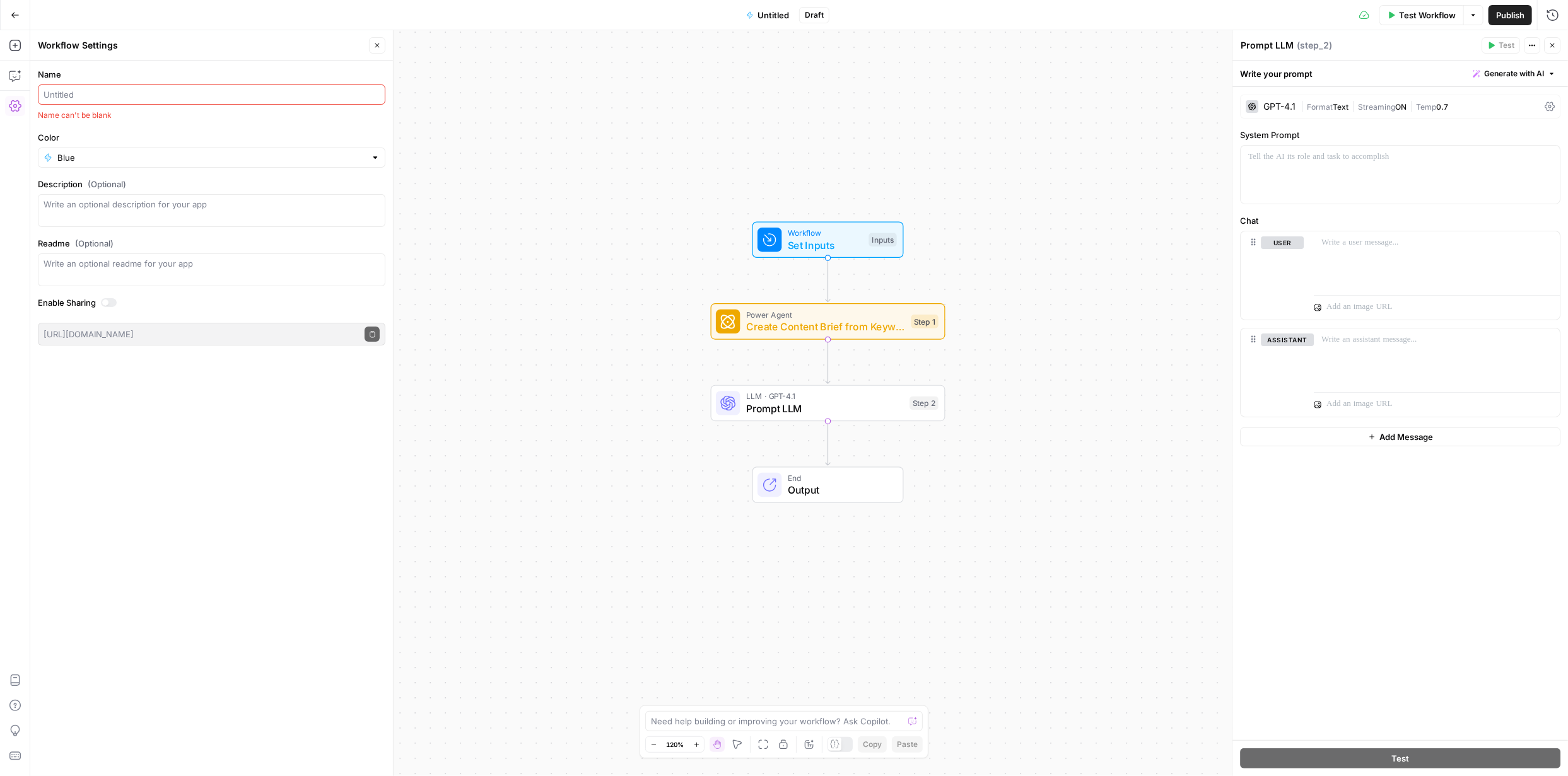
click at [279, 88] on input "Name" at bounding box center [211, 94] width 336 height 13
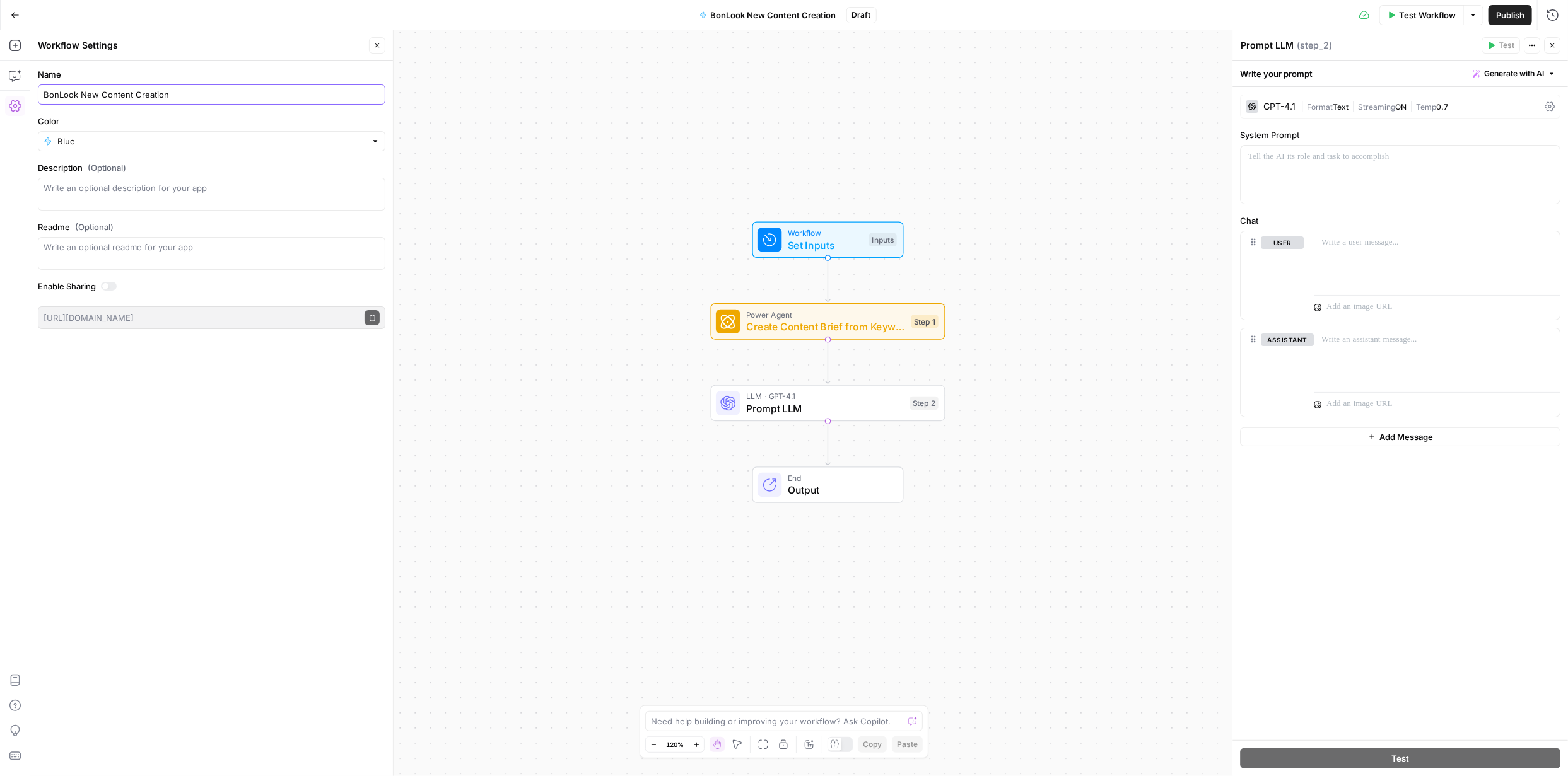
type input "BonLook New Content Creation"
click at [368, 139] on div "Blue" at bounding box center [211, 141] width 348 height 21
click at [138, 245] on span "Blue" at bounding box center [210, 241] width 296 height 13
type input "Blue"
click at [557, 287] on span "Prompt LLM" at bounding box center [824, 408] width 157 height 15
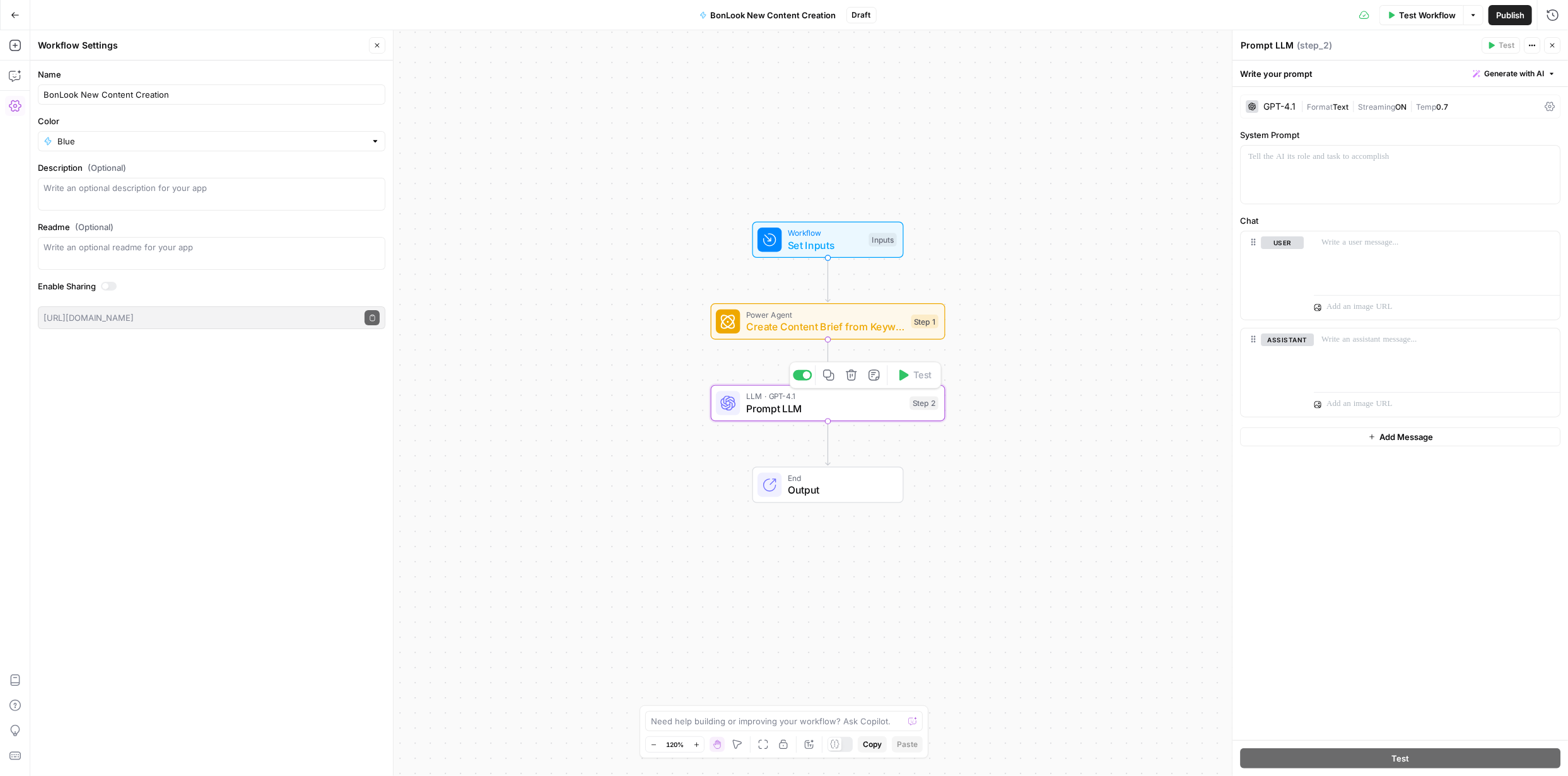
click at [557, 287] on span "Prompt LLM" at bounding box center [824, 408] width 157 height 15
click at [557, 287] on span "Create Content Brief from Keyword" at bounding box center [825, 327] width 159 height 15
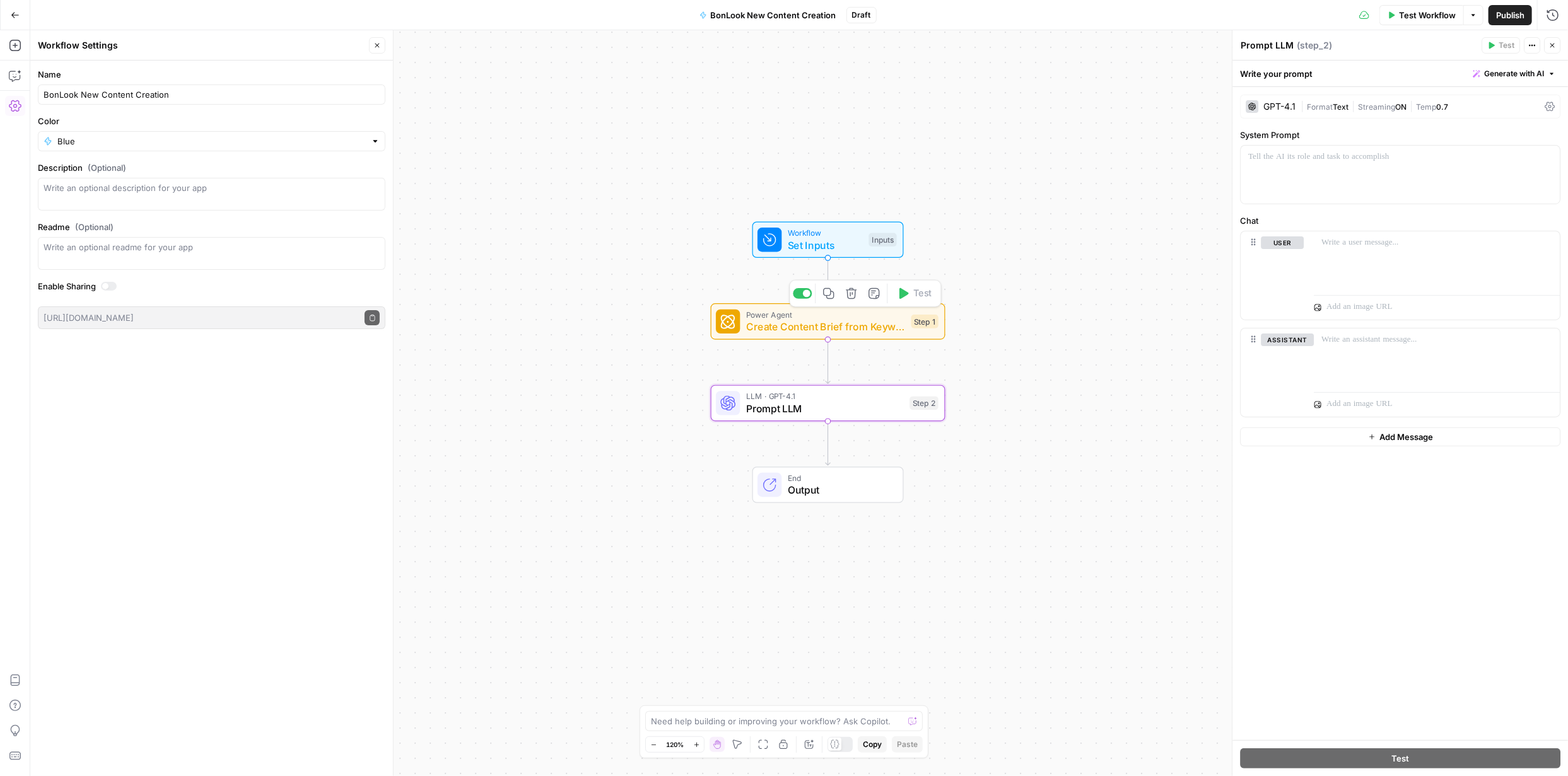
click at [557, 287] on span "Create Content Brief from Keyword" at bounding box center [825, 327] width 159 height 15
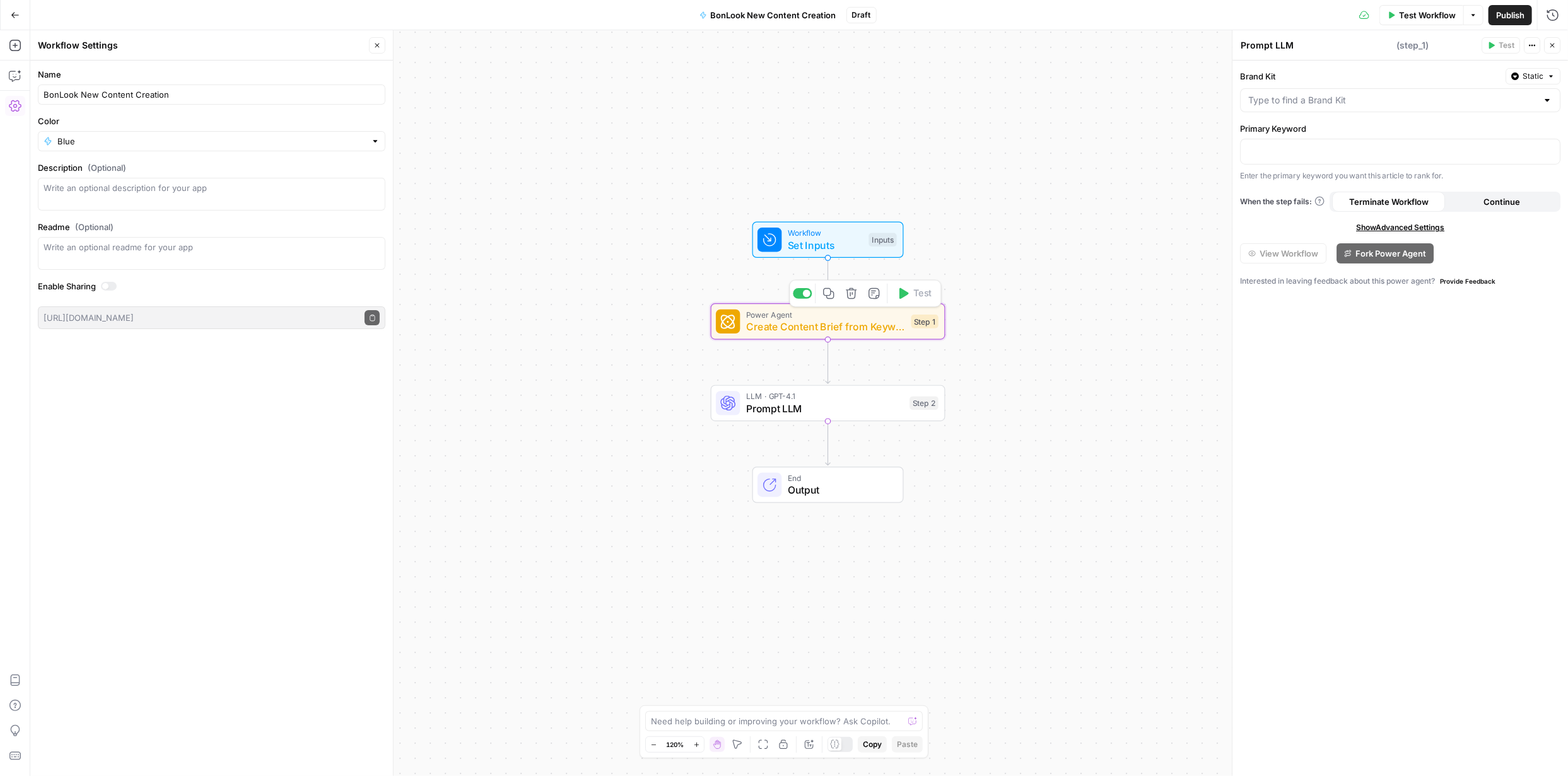
type textarea "Create Content Brief from Keyword"
click at [557, 99] on div at bounding box center [1400, 100] width 320 height 24
click at [557, 131] on span "BonLook" at bounding box center [1398, 131] width 294 height 13
type input "BonLook"
click at [557, 287] on span "Prompt LLM" at bounding box center [824, 408] width 157 height 15
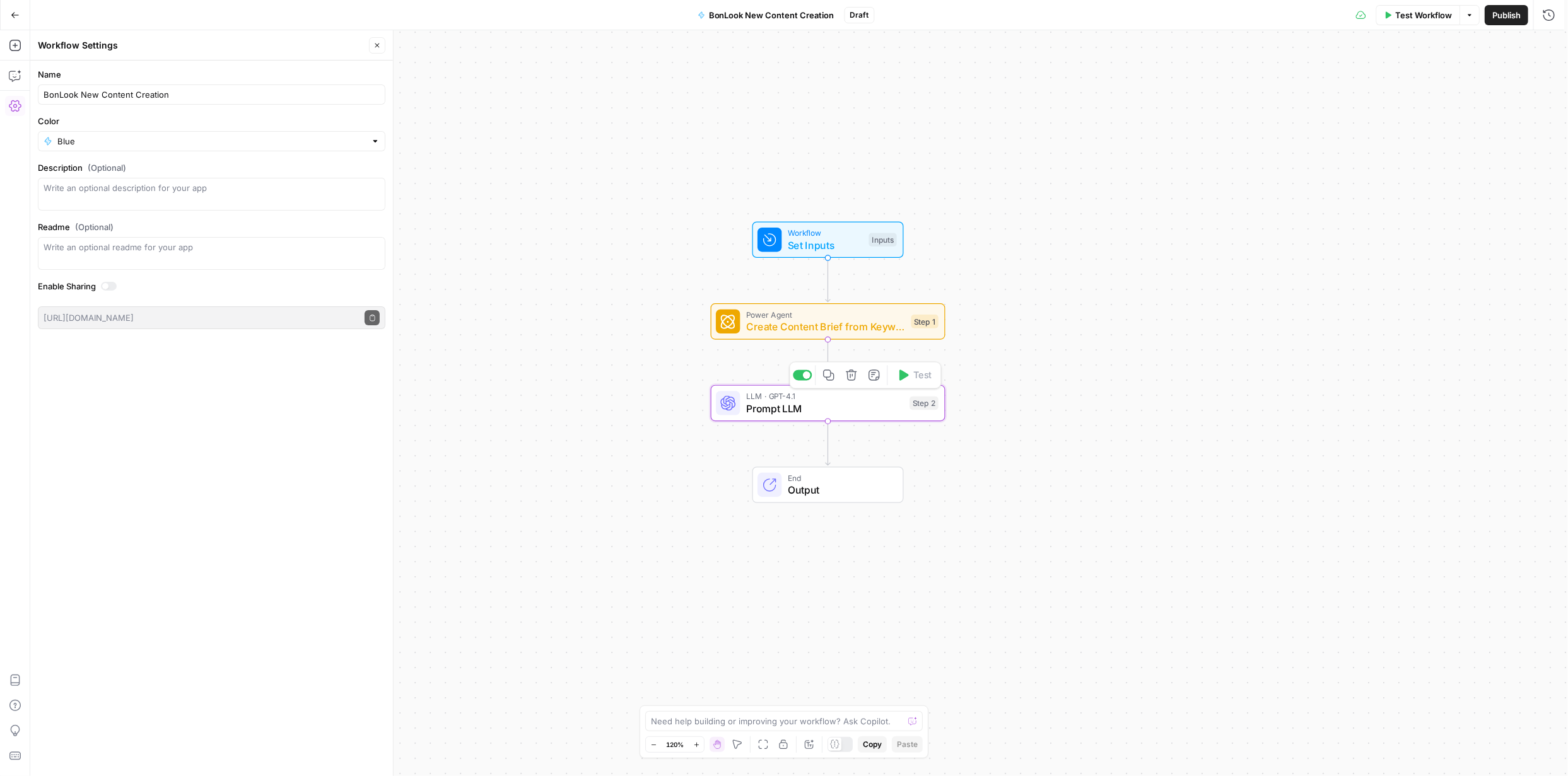
click at [557, 287] on span "Prompt LLM" at bounding box center [824, 408] width 157 height 15
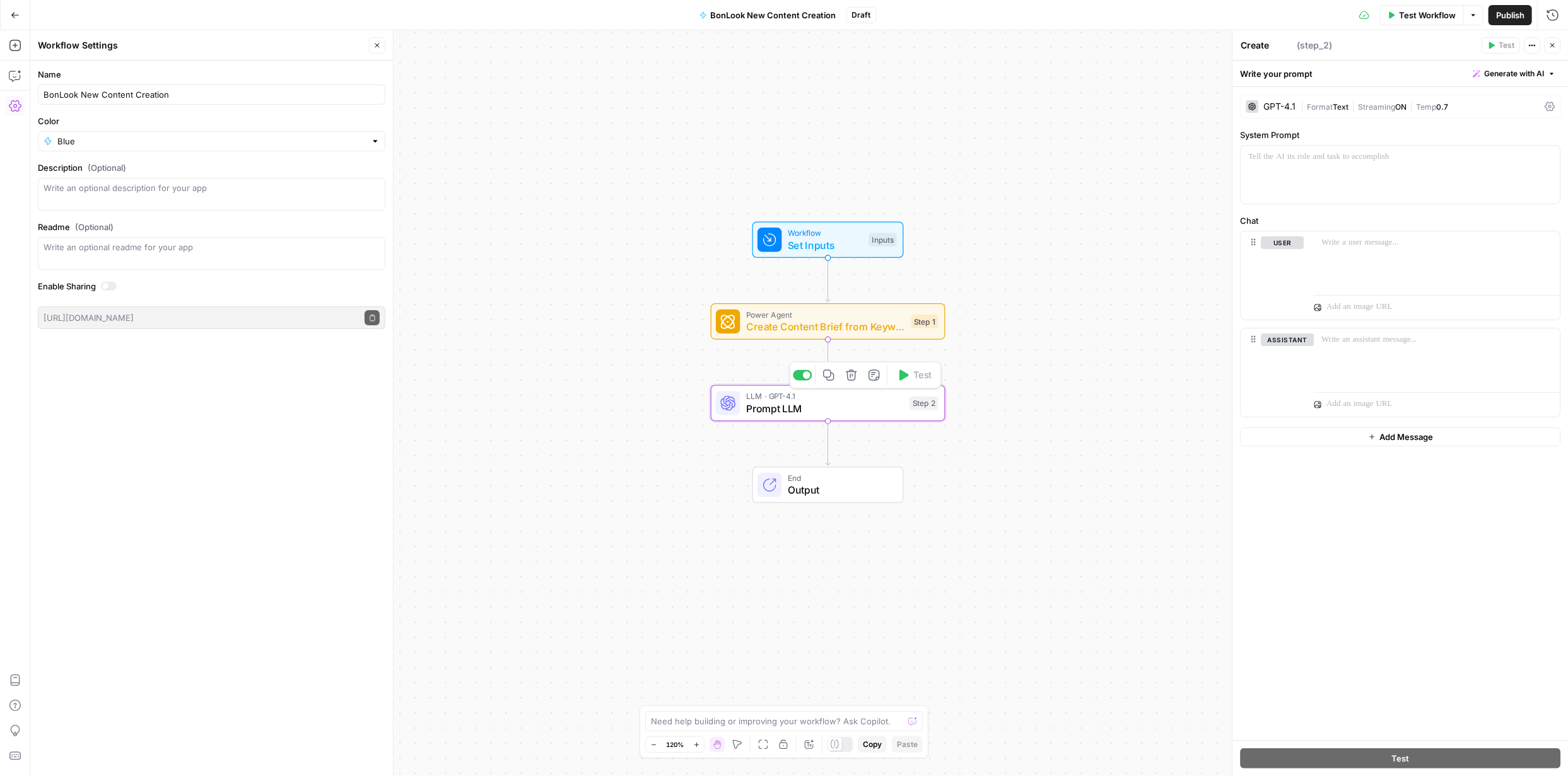
type textarea "Prompt LLM"
click at [557, 179] on div at bounding box center [1400, 175] width 319 height 58
click at [557, 287] on textarea at bounding box center [777, 721] width 252 height 13
type textarea "I applied the prompot but can't find or see i"
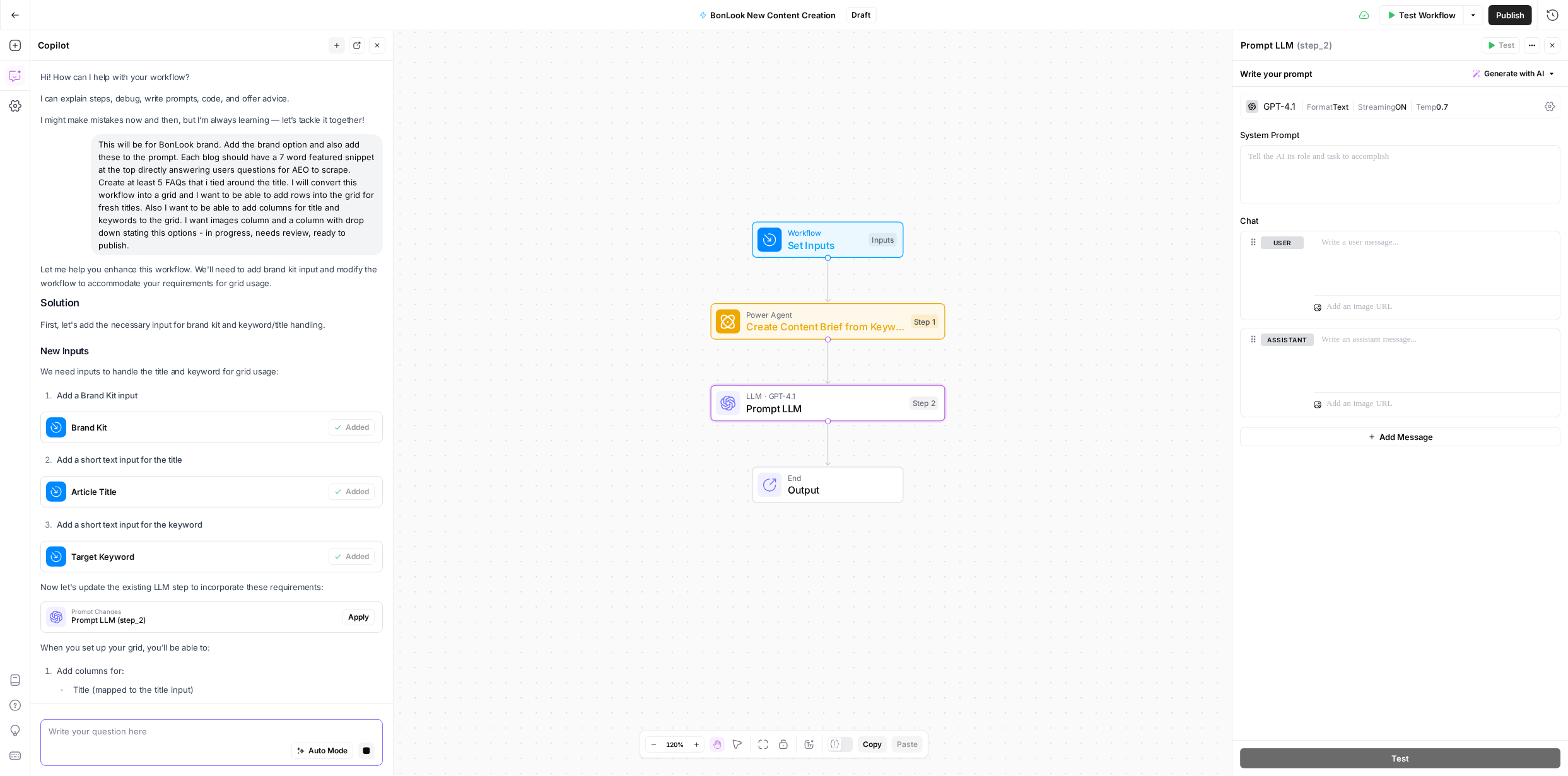
scroll to position [244, 0]
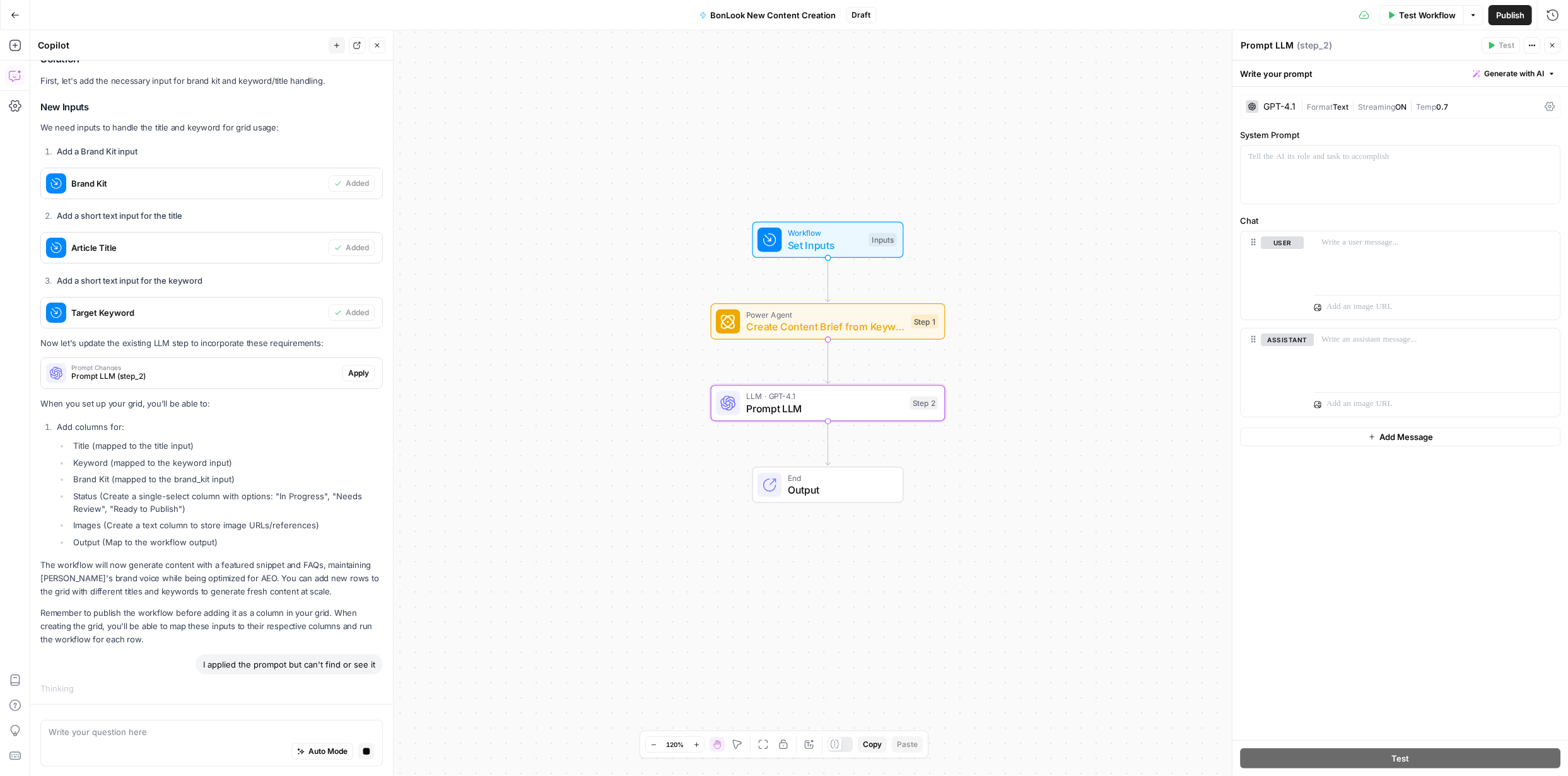
click at [352, 287] on span "Apply" at bounding box center [358, 373] width 21 height 11
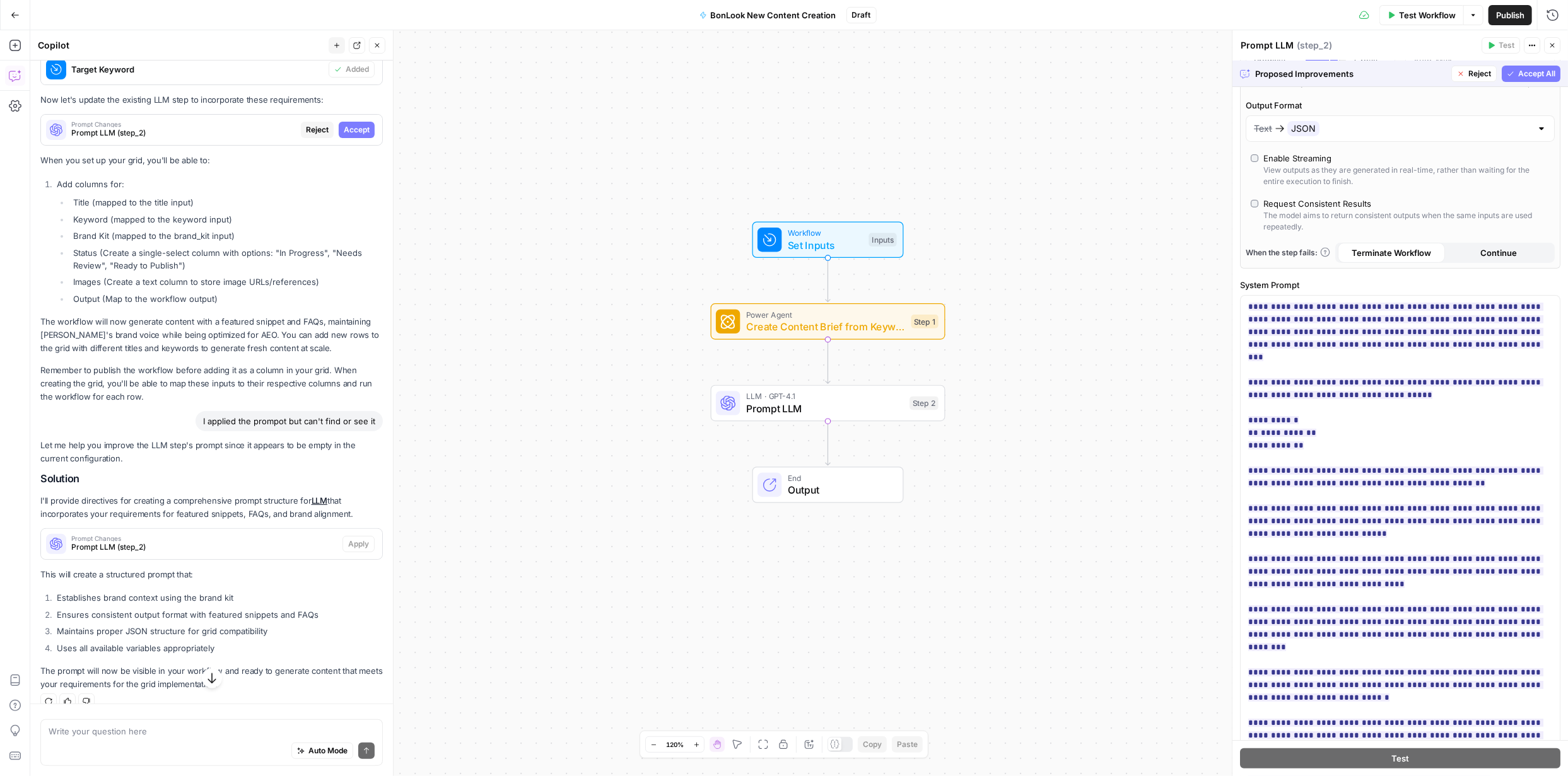
scroll to position [164, 0]
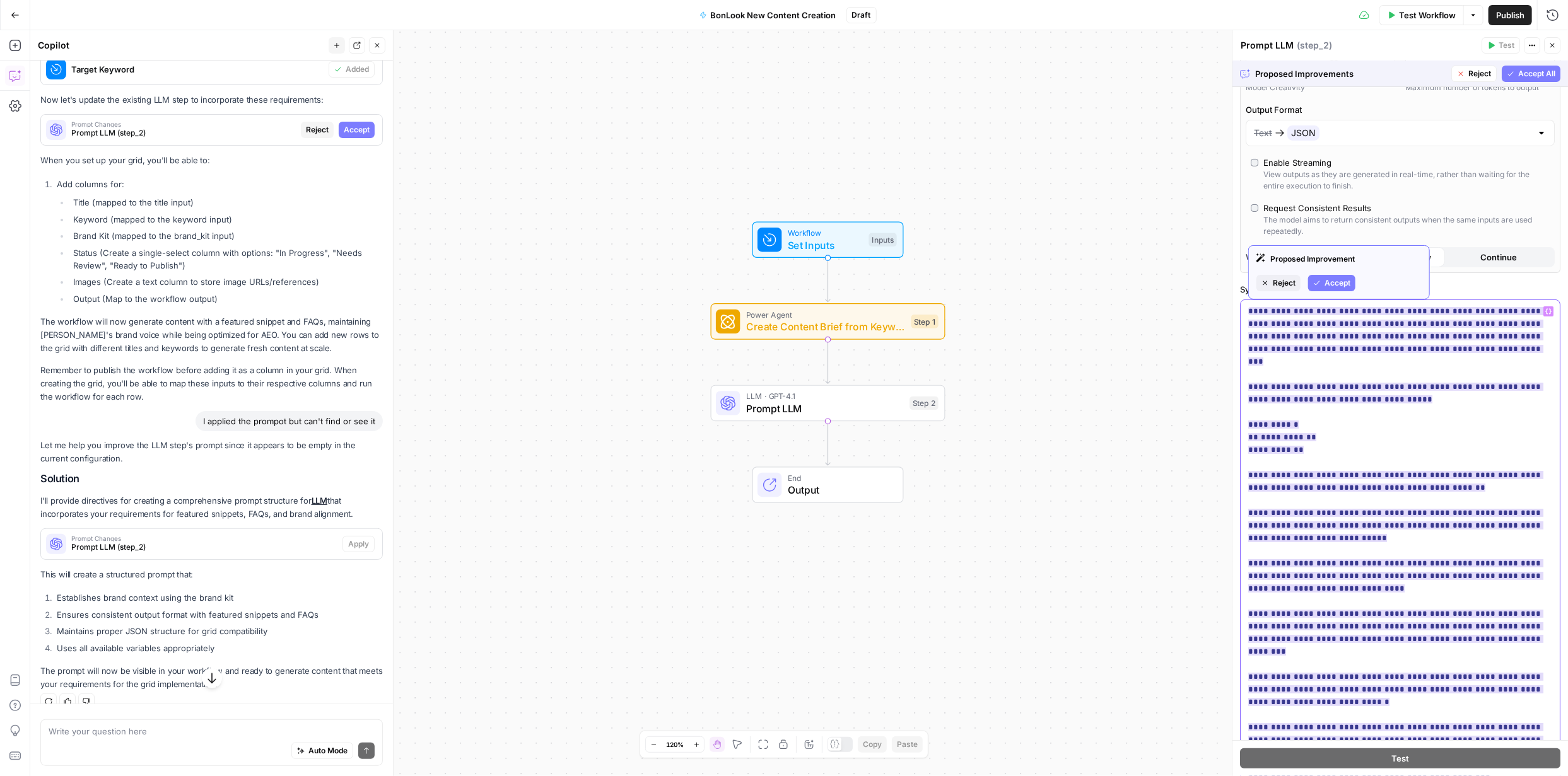
click at [557, 287] on ins "**********" at bounding box center [1395, 563] width 295 height 512
click at [557, 72] on span "Accept All" at bounding box center [1536, 74] width 37 height 11
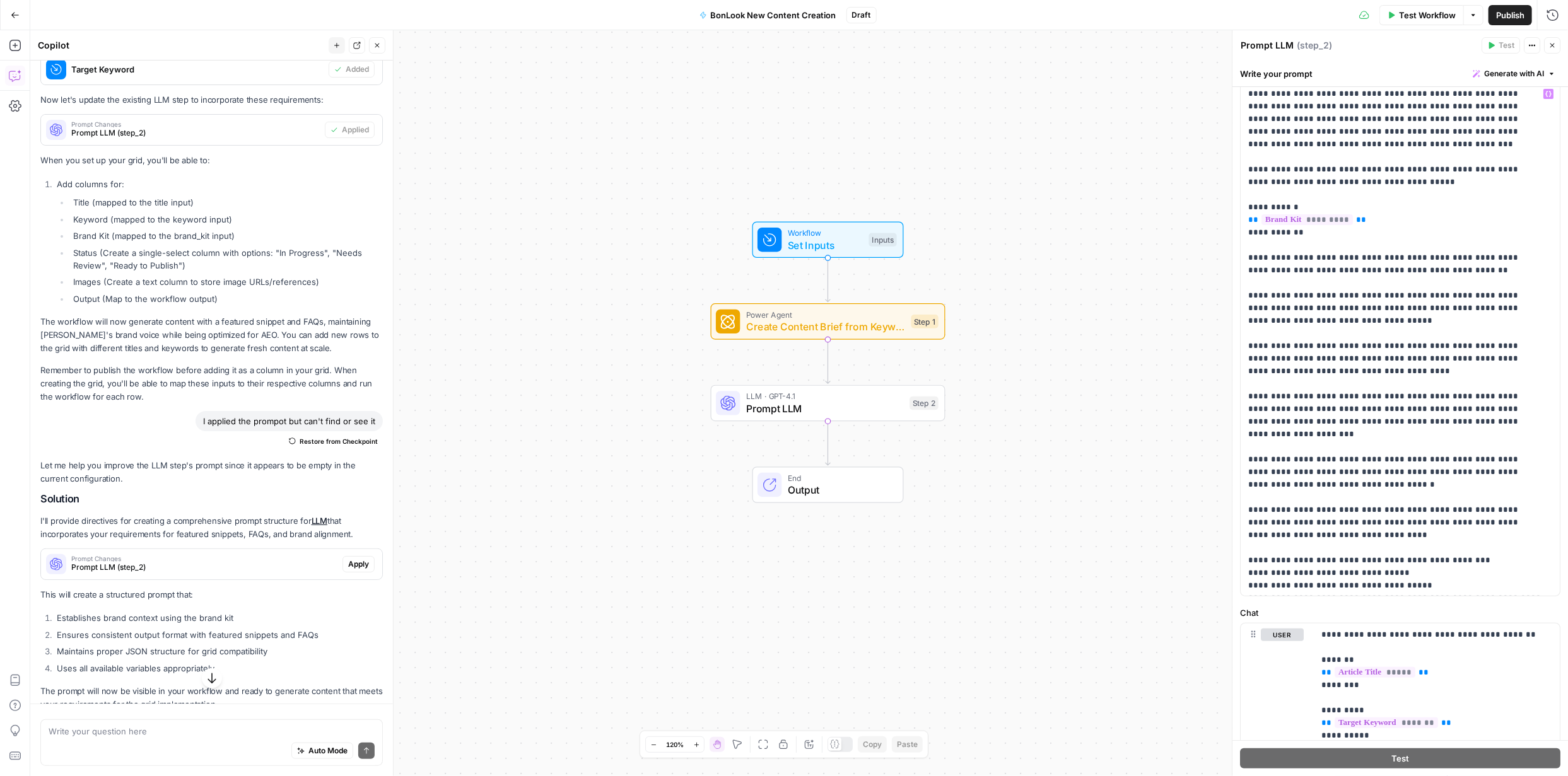
scroll to position [187, 0]
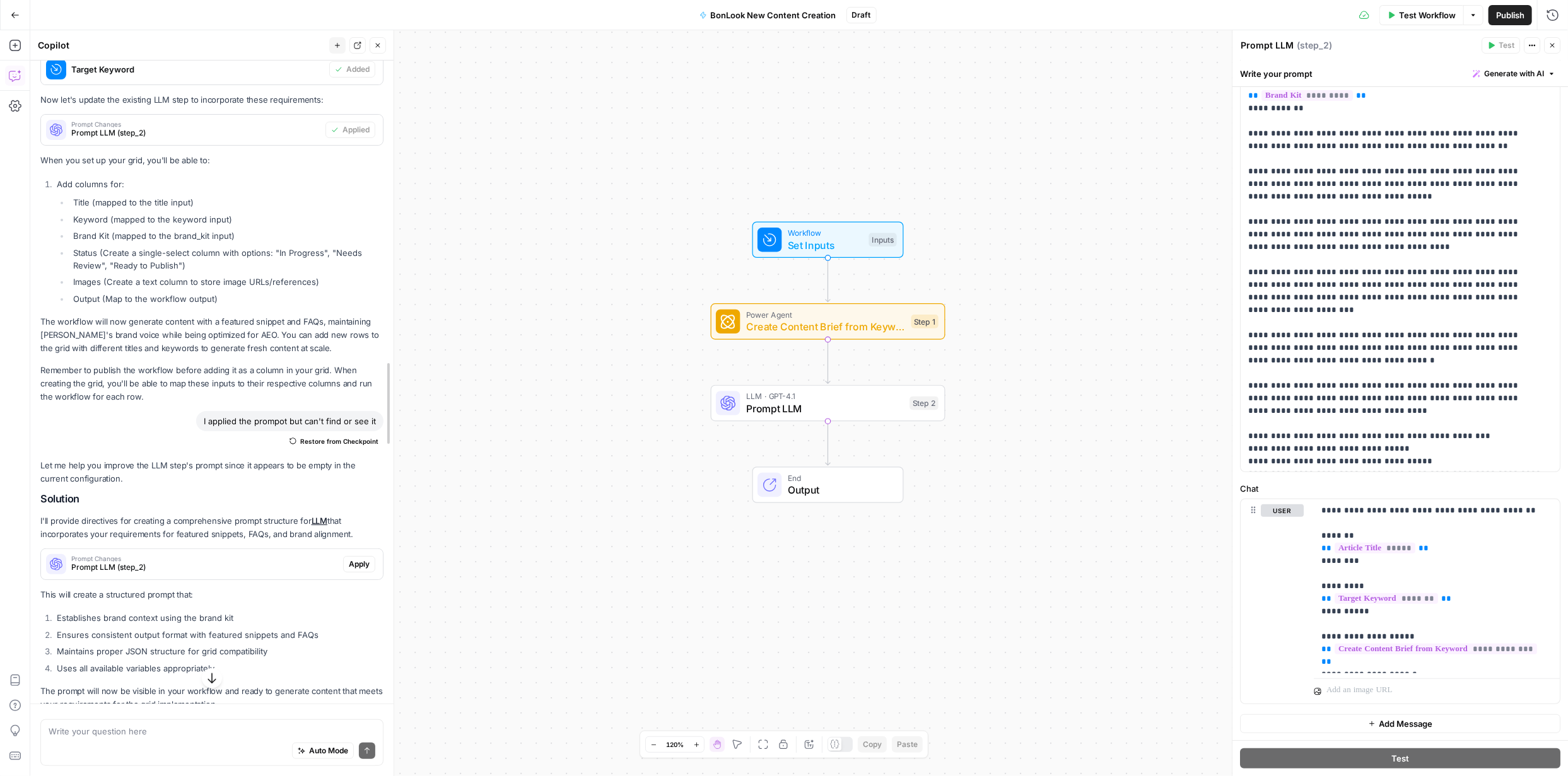
drag, startPoint x: 386, startPoint y: 509, endPoint x: 386, endPoint y: 591, distance: 82.0
click at [557, 14] on span "Publish" at bounding box center [1509, 15] width 28 height 13
click at [557, 12] on icon "button" at bounding box center [1522, 15] width 8 height 8
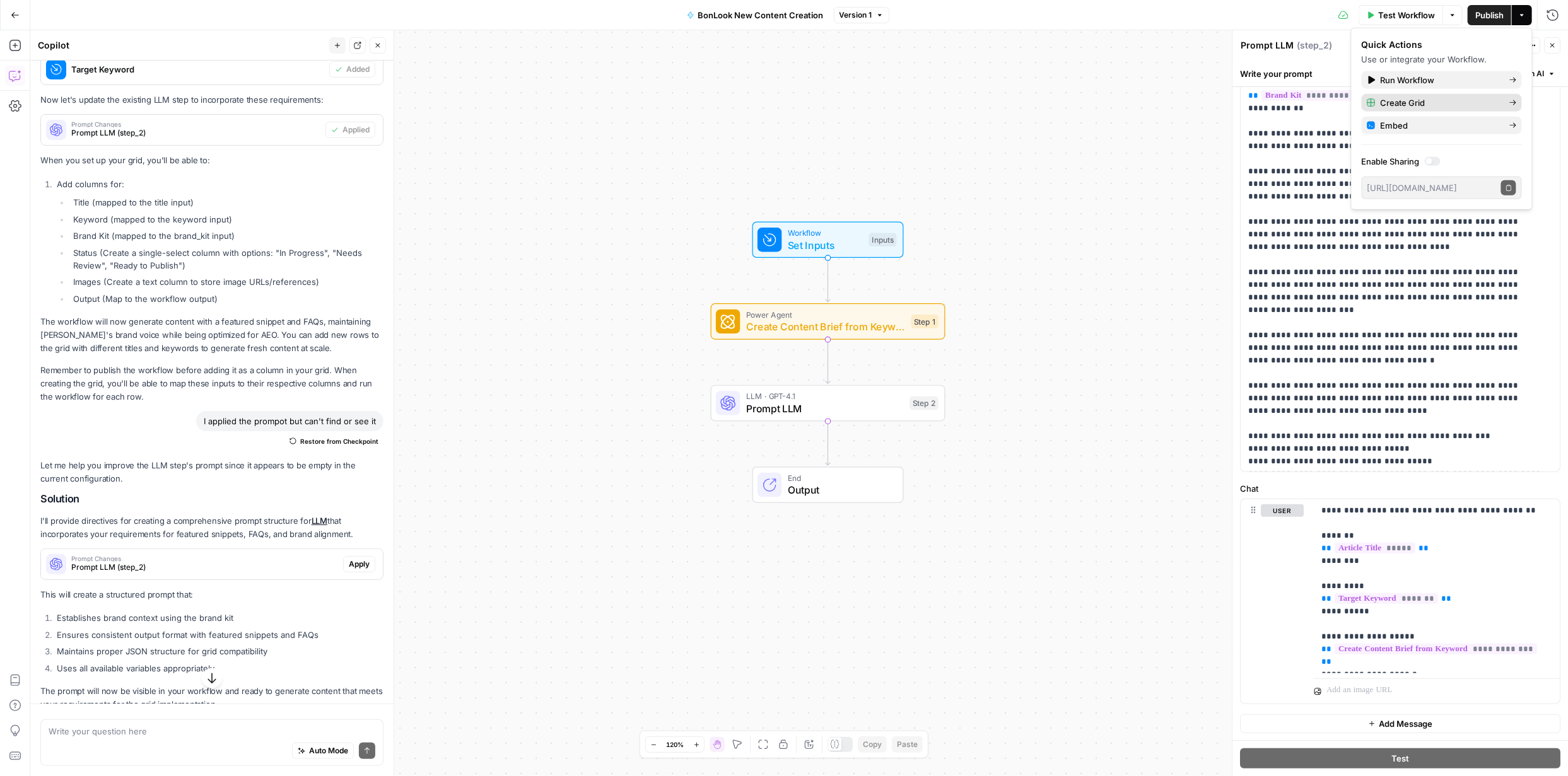
click at [557, 102] on icon "button" at bounding box center [1513, 103] width 8 height 8
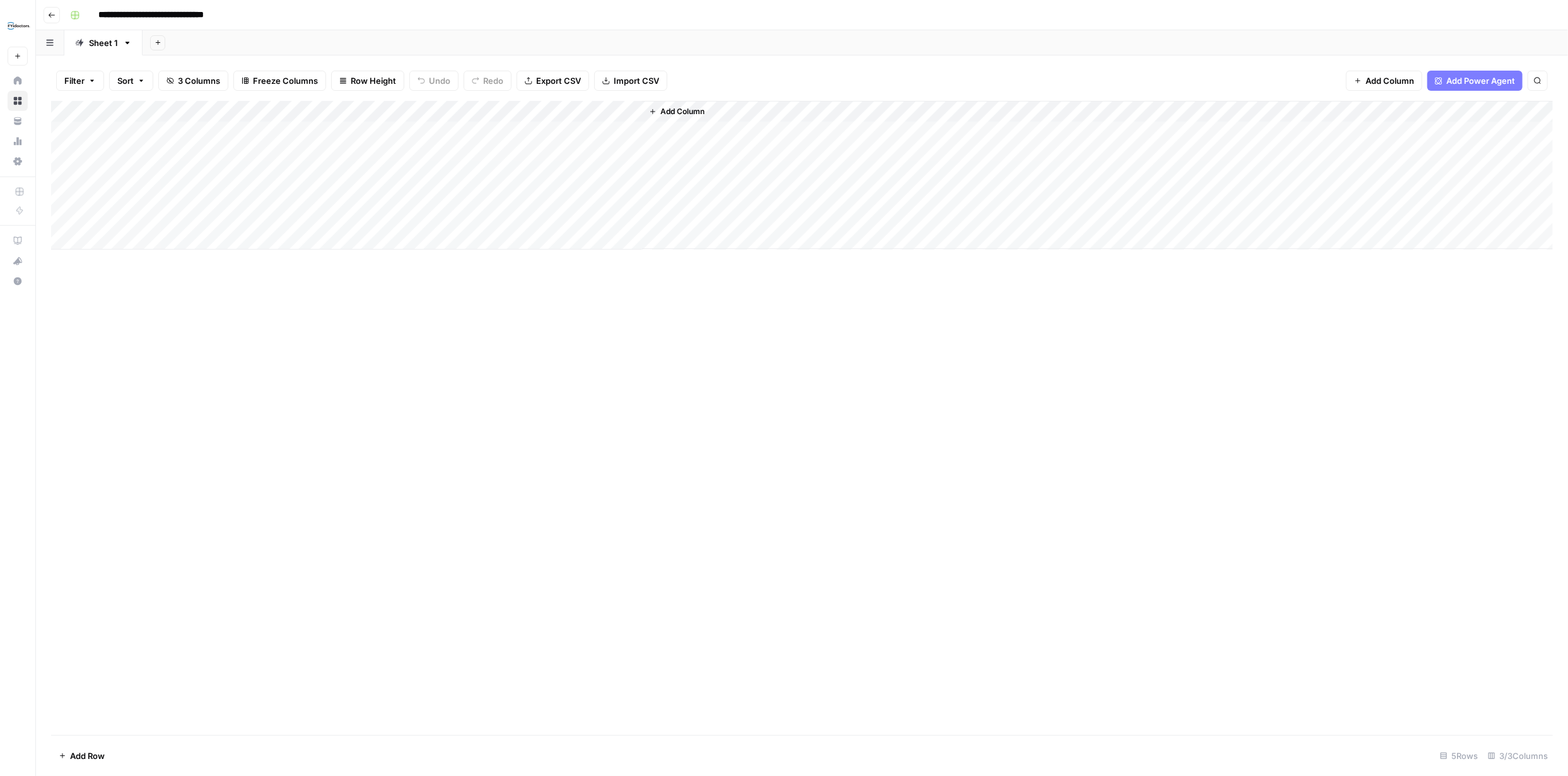
click at [217, 132] on div "Add Column" at bounding box center [801, 176] width 1502 height 149
click at [198, 135] on textarea "**********" at bounding box center [195, 132] width 202 height 17
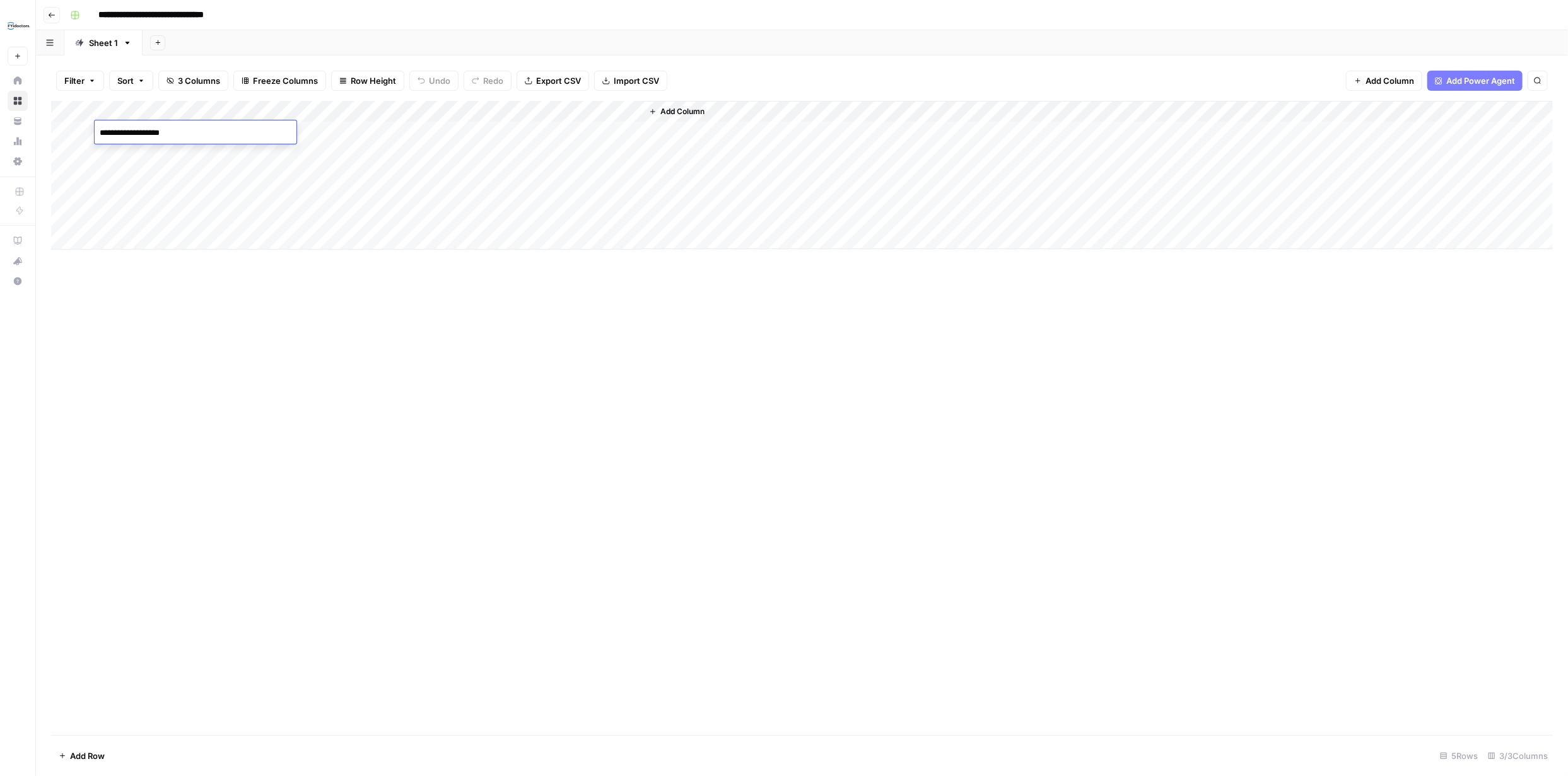
click at [198, 135] on textarea "**********" at bounding box center [195, 132] width 202 height 17
paste textarea "**********"
type textarea "**********"
click at [335, 287] on div "Add Column" at bounding box center [801, 418] width 1502 height 634
click at [144, 130] on div "Add Column" at bounding box center [801, 176] width 1502 height 149
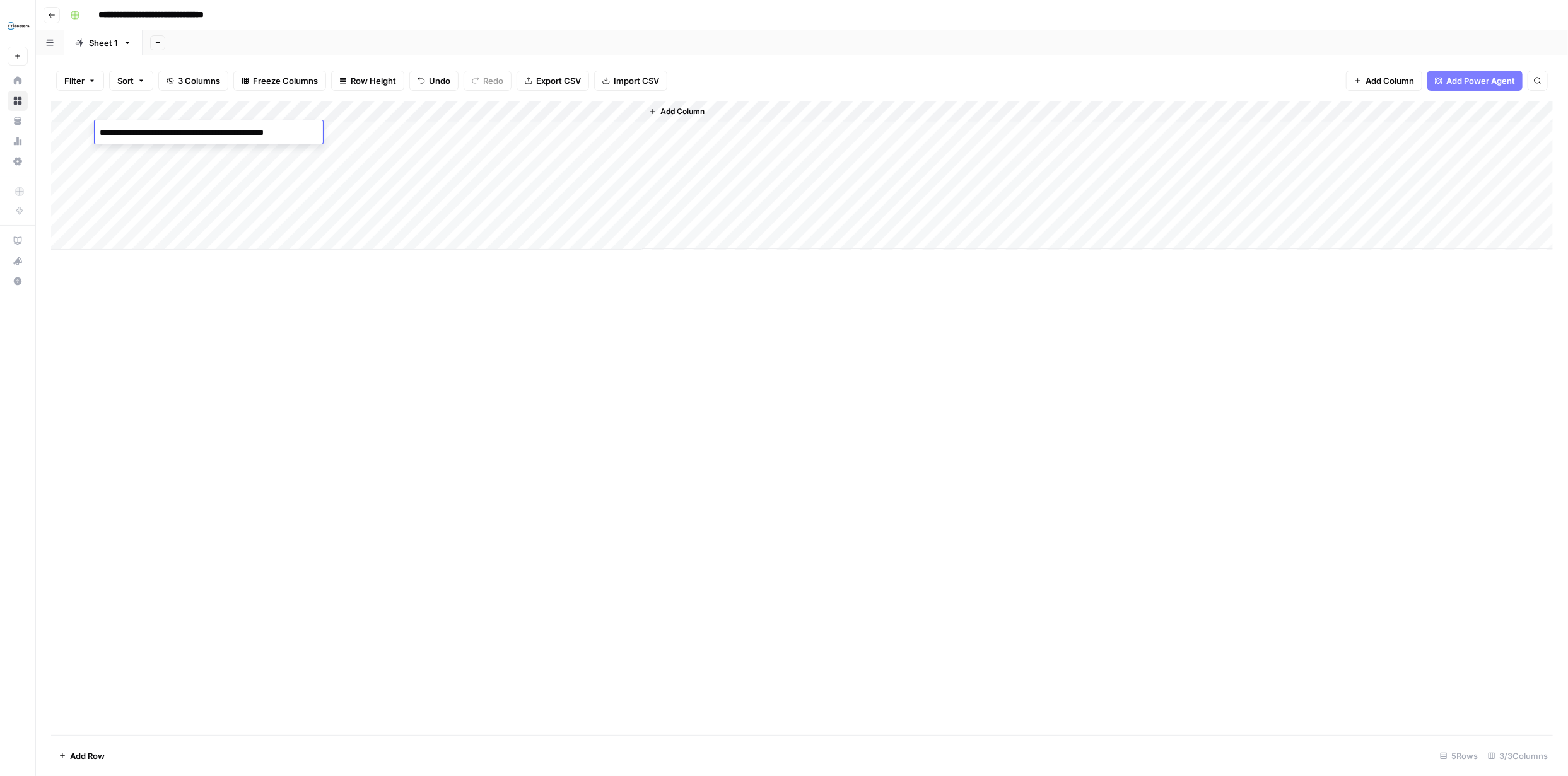
click at [144, 130] on textarea "**********" at bounding box center [208, 132] width 227 height 17
type textarea "**********"
click at [366, 134] on div "Add Column" at bounding box center [801, 176] width 1502 height 149
type textarea "**********"
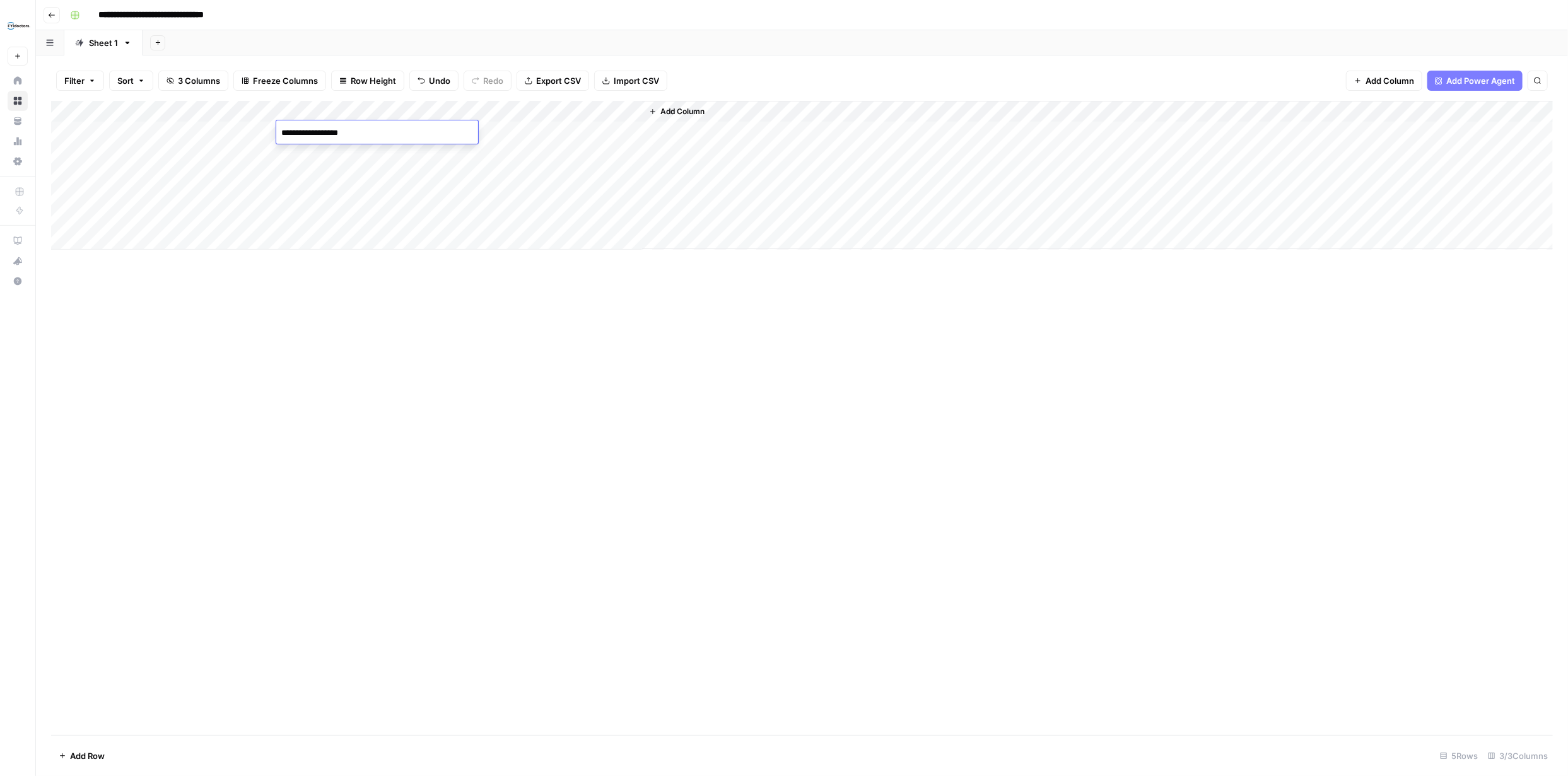
click at [536, 287] on div "Add Column" at bounding box center [801, 418] width 1502 height 634
click at [547, 131] on div "Add Column" at bounding box center [801, 176] width 1502 height 149
click at [557, 111] on span "Add Column" at bounding box center [682, 111] width 44 height 11
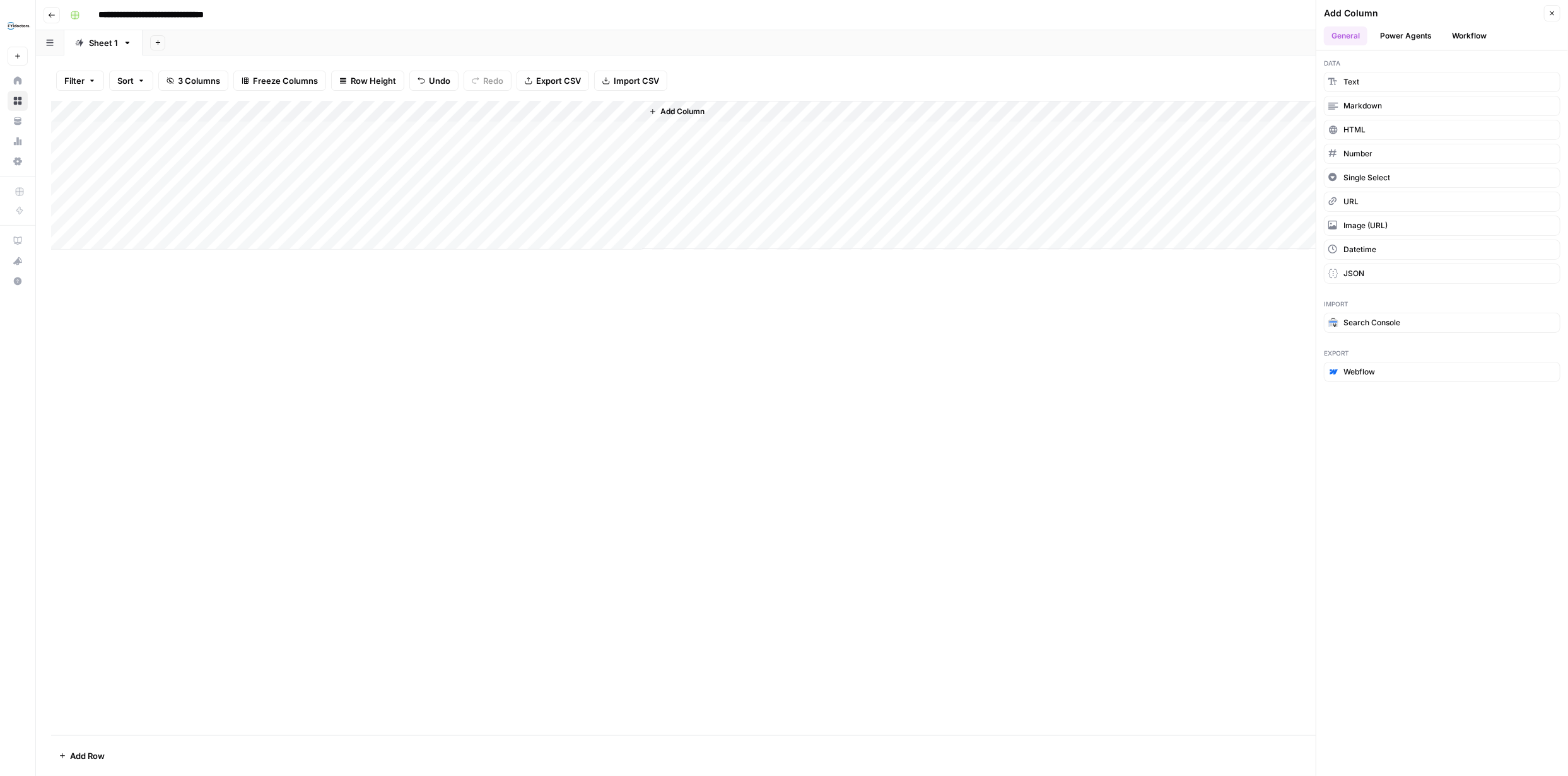
click at [557, 35] on button "Workflow" at bounding box center [1469, 36] width 50 height 19
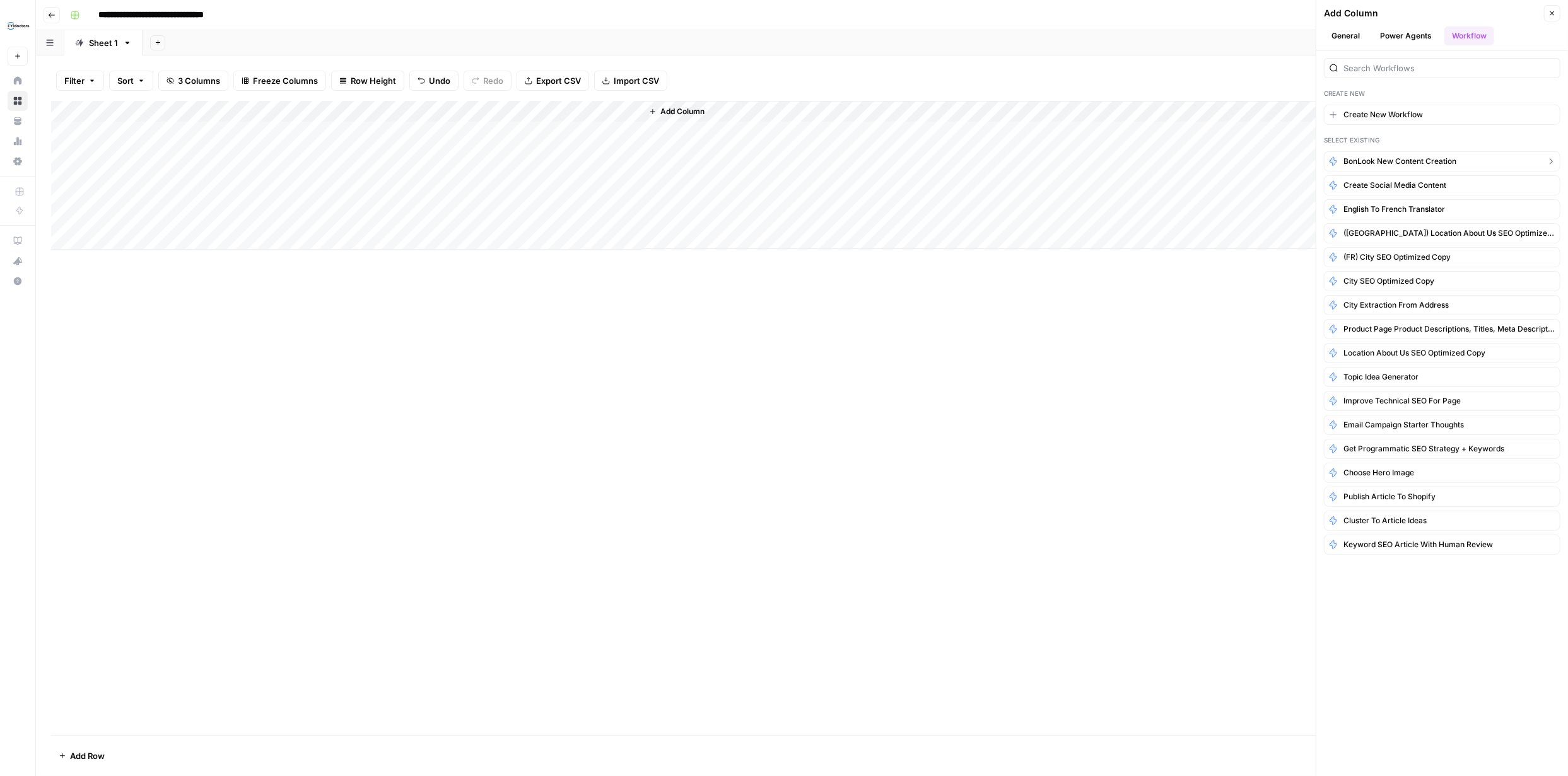
click at [557, 156] on span "BonLook New Content Creation" at bounding box center [1400, 161] width 113 height 11
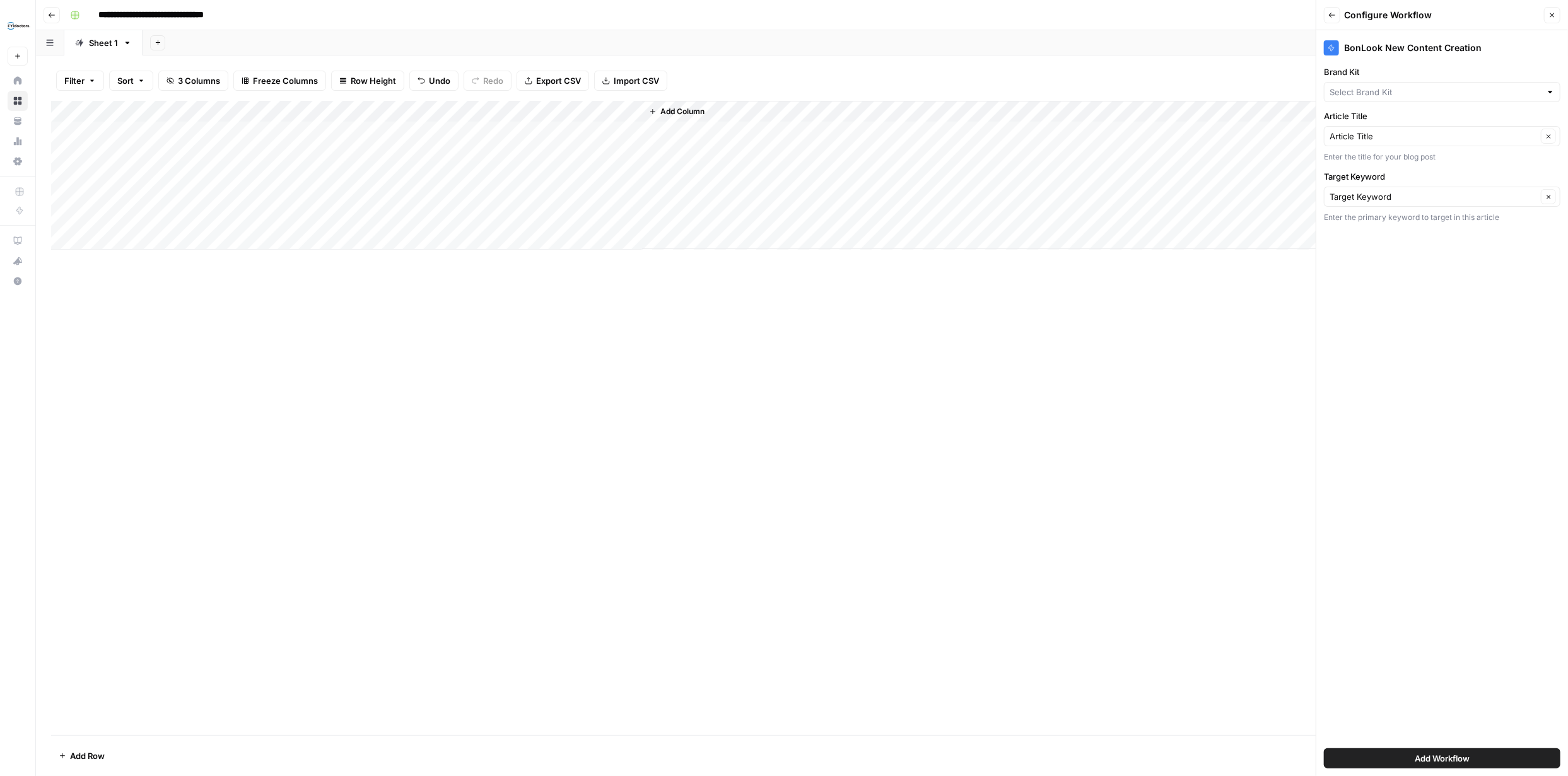
click at [557, 287] on span "Add Workflow" at bounding box center [1442, 758] width 55 height 13
click at [557, 90] on div at bounding box center [1551, 92] width 9 height 13
click at [557, 120] on span "BonLook" at bounding box center [1439, 122] width 210 height 13
type input "BonLook"
click at [557, 287] on span "Add Workflow" at bounding box center [1442, 758] width 55 height 13
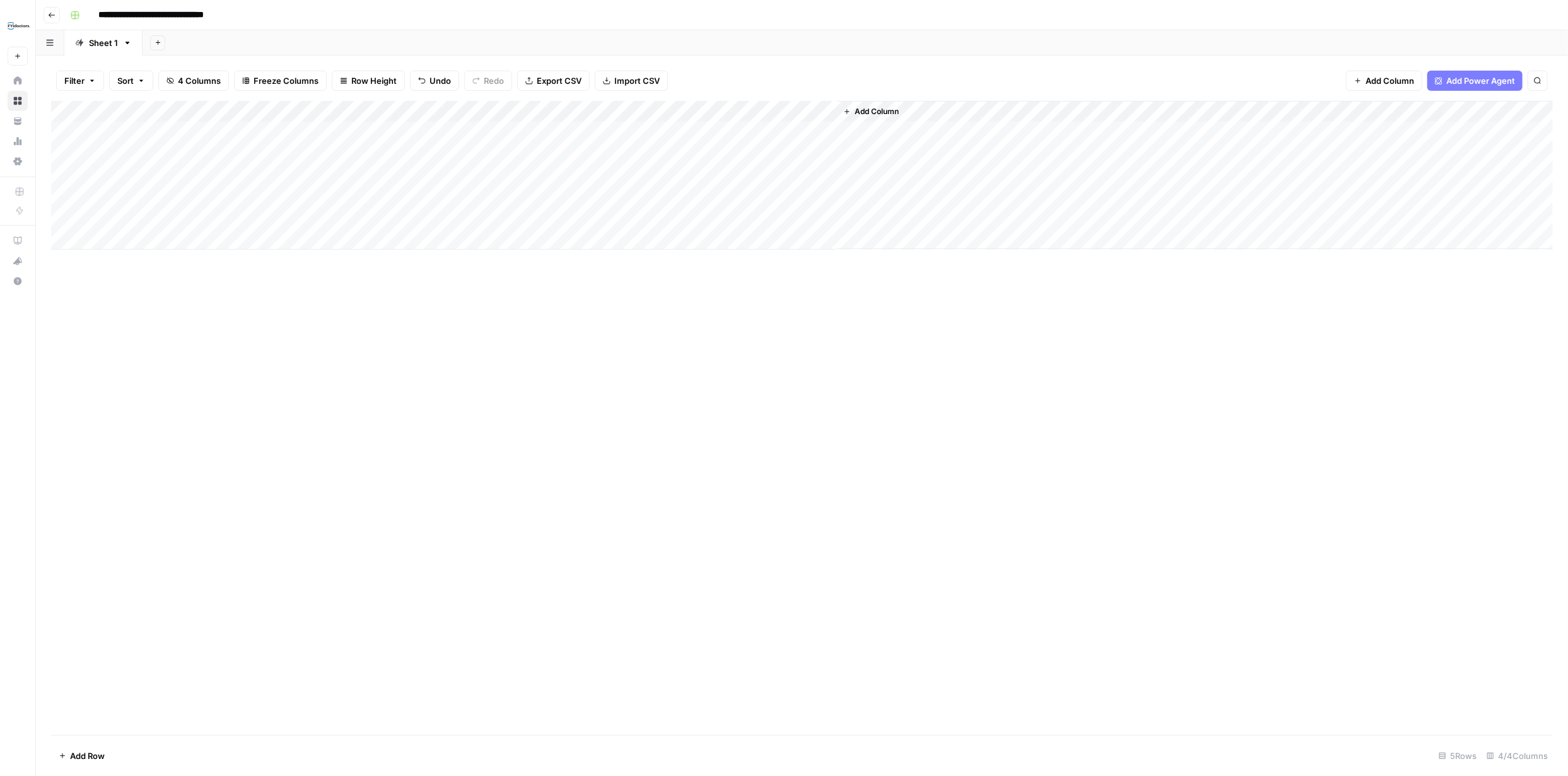
click at [557, 132] on div "Add Column" at bounding box center [801, 176] width 1502 height 149
click at [557, 128] on div "Add Column" at bounding box center [801, 176] width 1502 height 149
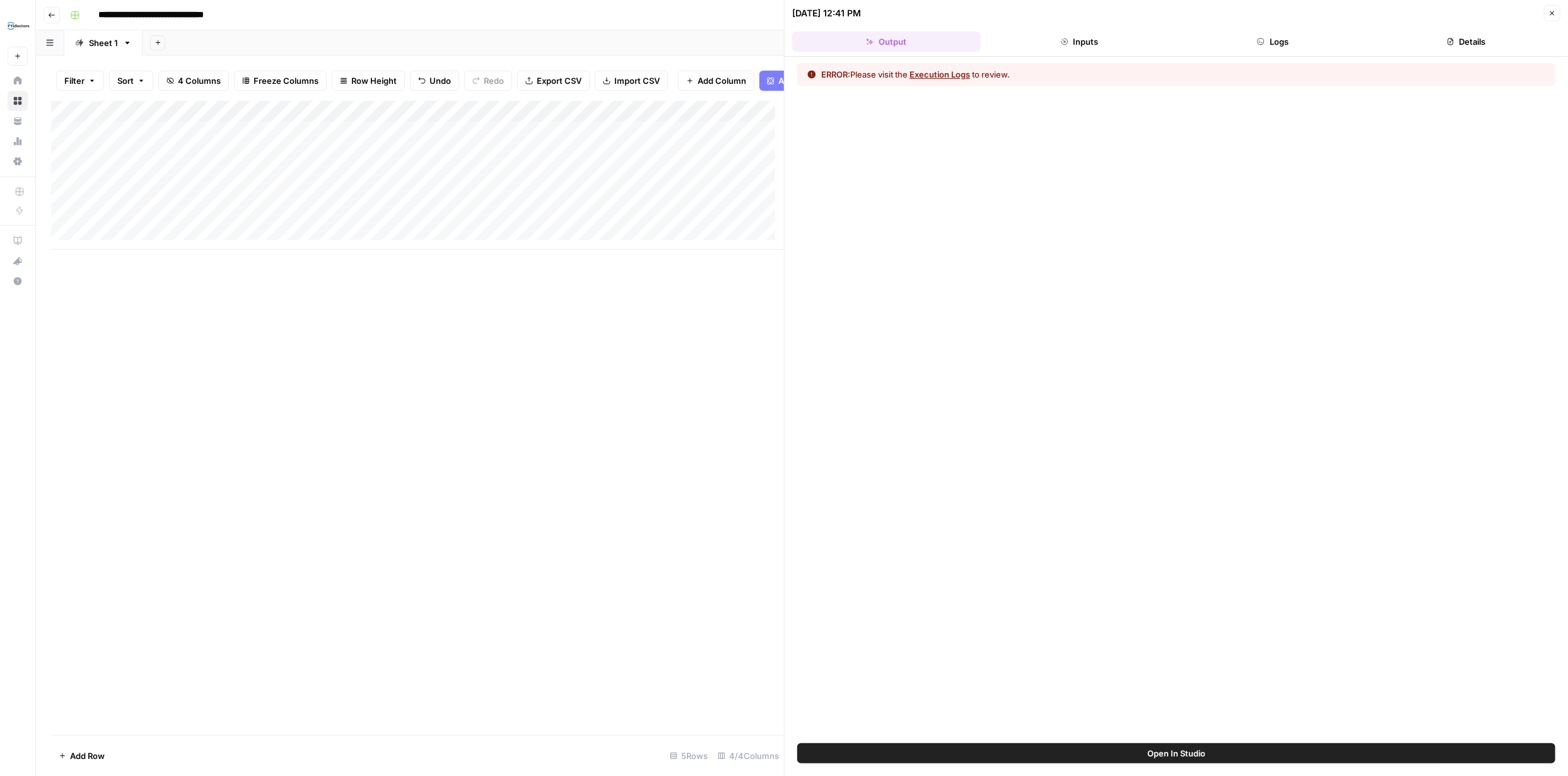
click at [557, 10] on button "Close" at bounding box center [1552, 14] width 17 height 17
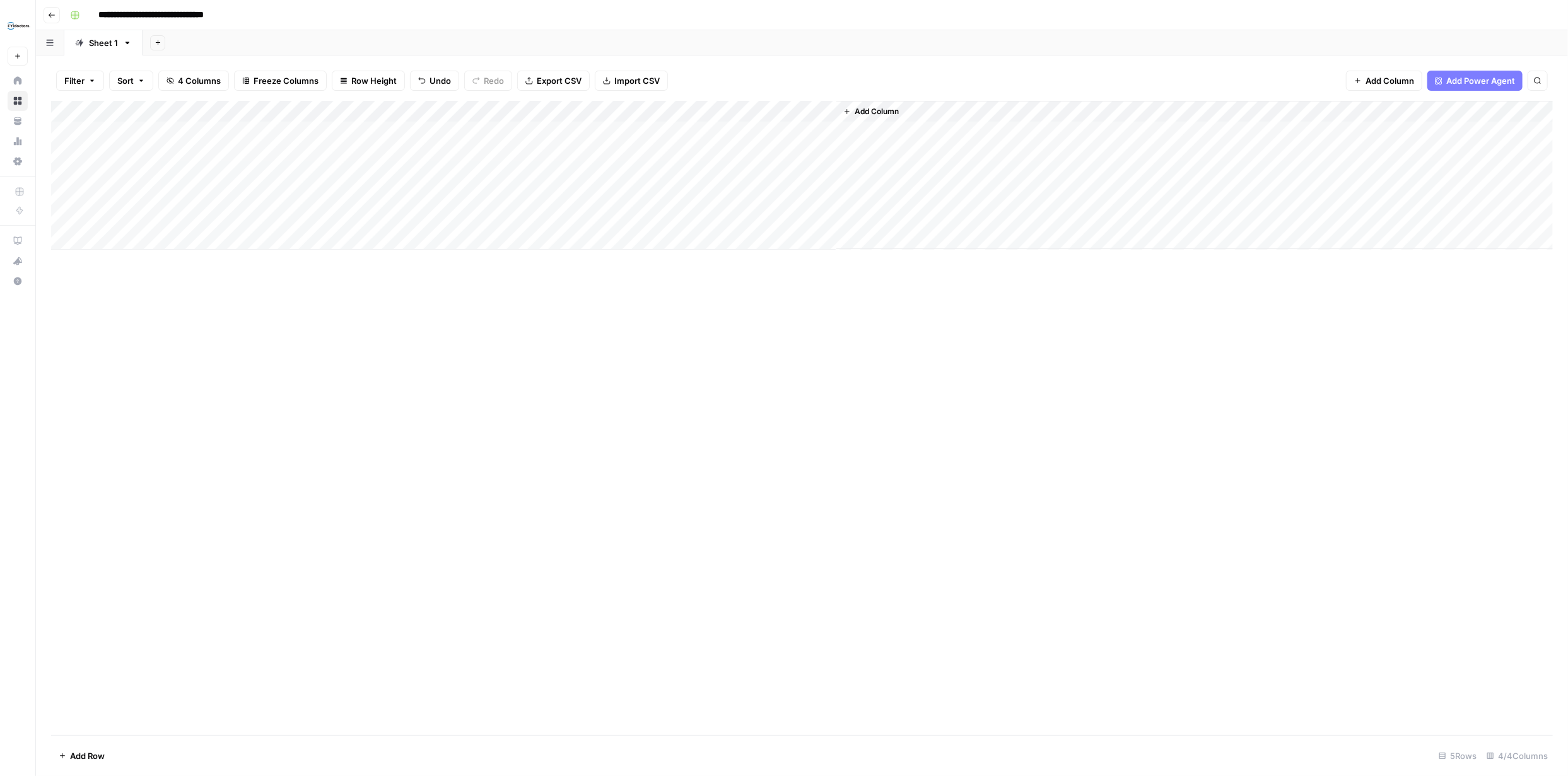
click at [548, 131] on div "Add Column" at bounding box center [801, 176] width 1502 height 149
click at [557, 129] on div "Add Column" at bounding box center [801, 176] width 1502 height 149
click at [557, 128] on div "Add Column" at bounding box center [801, 176] width 1502 height 149
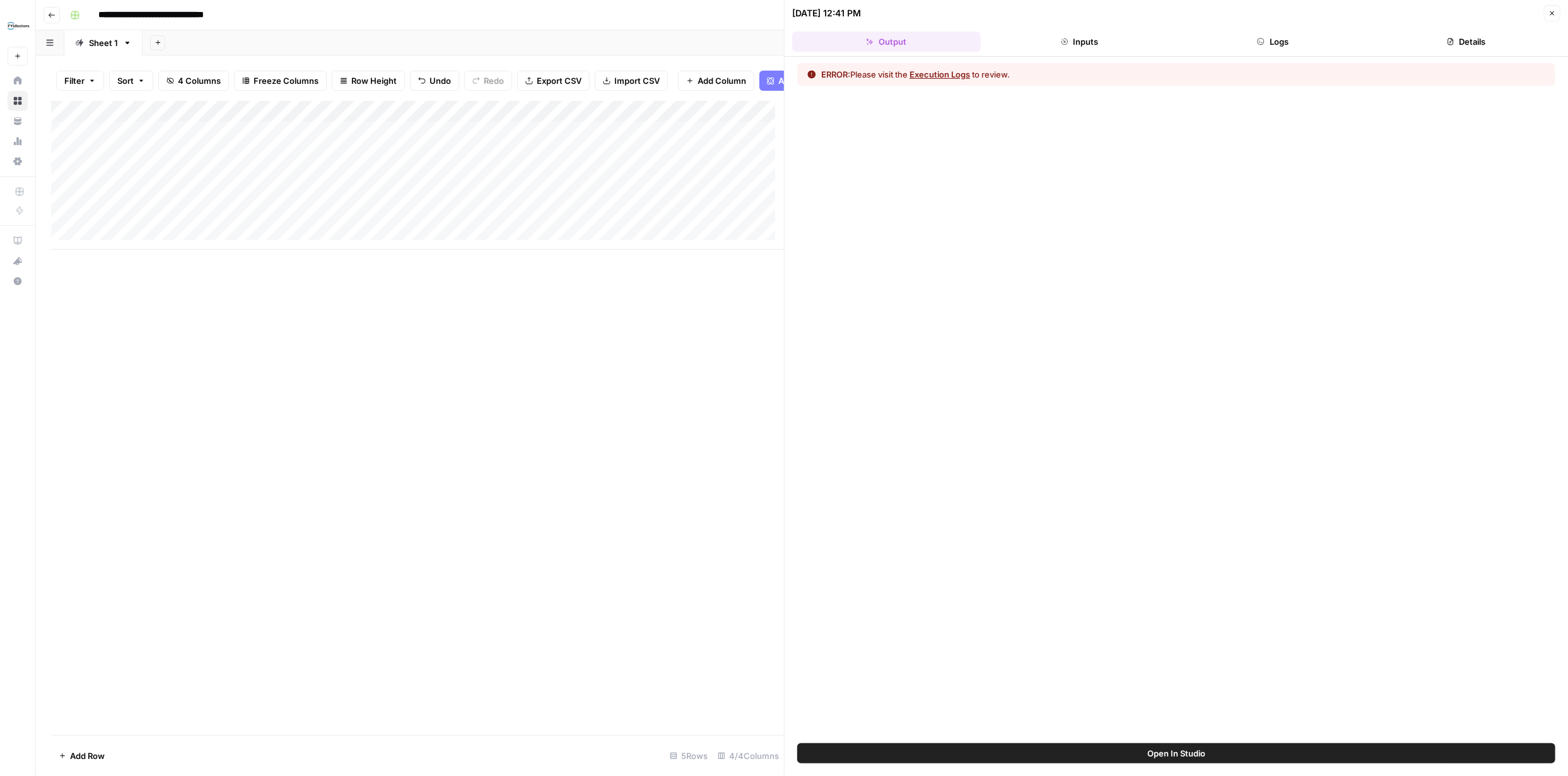
click at [557, 73] on button "Execution Logs" at bounding box center [940, 74] width 61 height 13
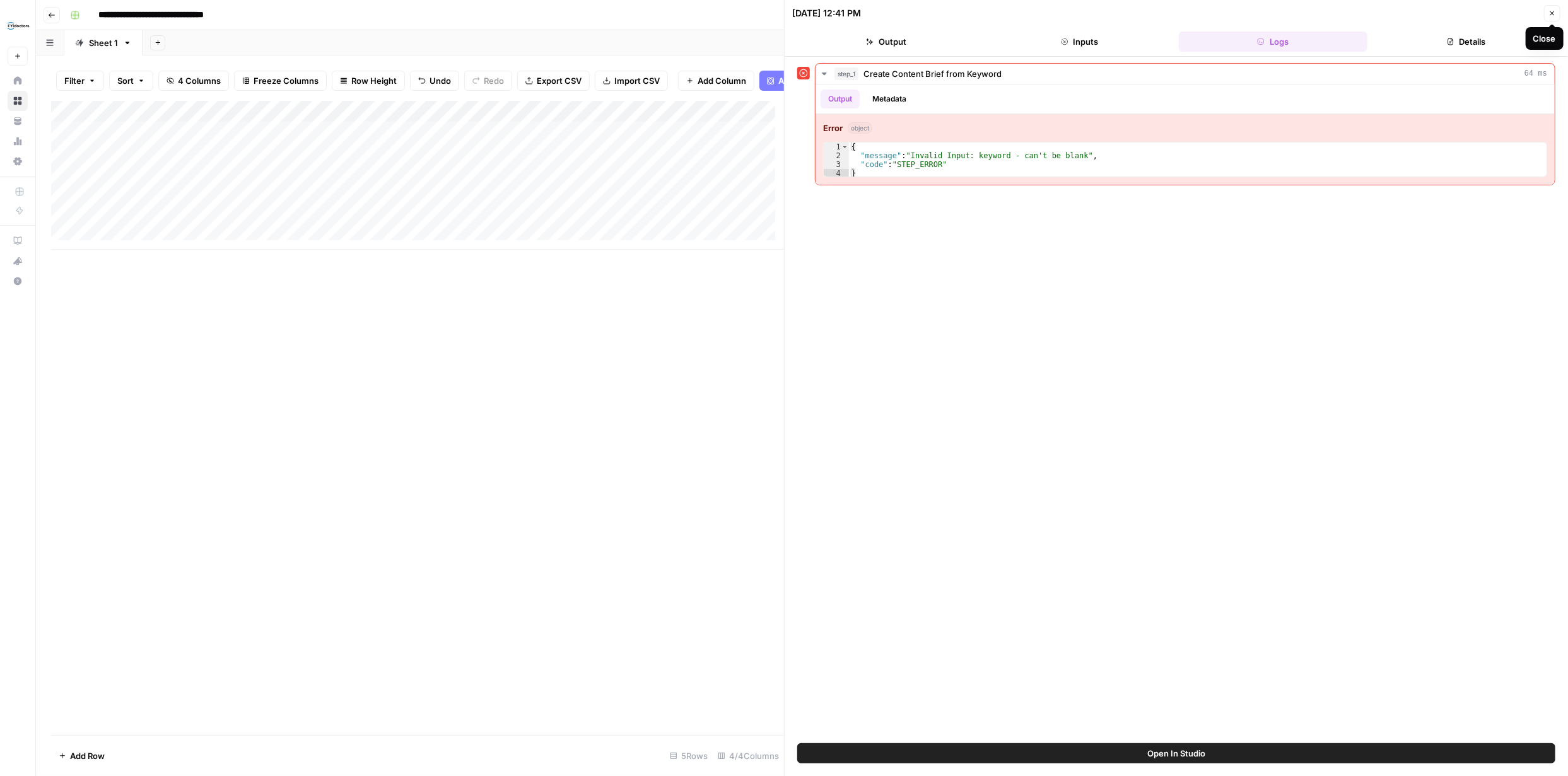
click at [557, 17] on button "Close" at bounding box center [1552, 14] width 17 height 17
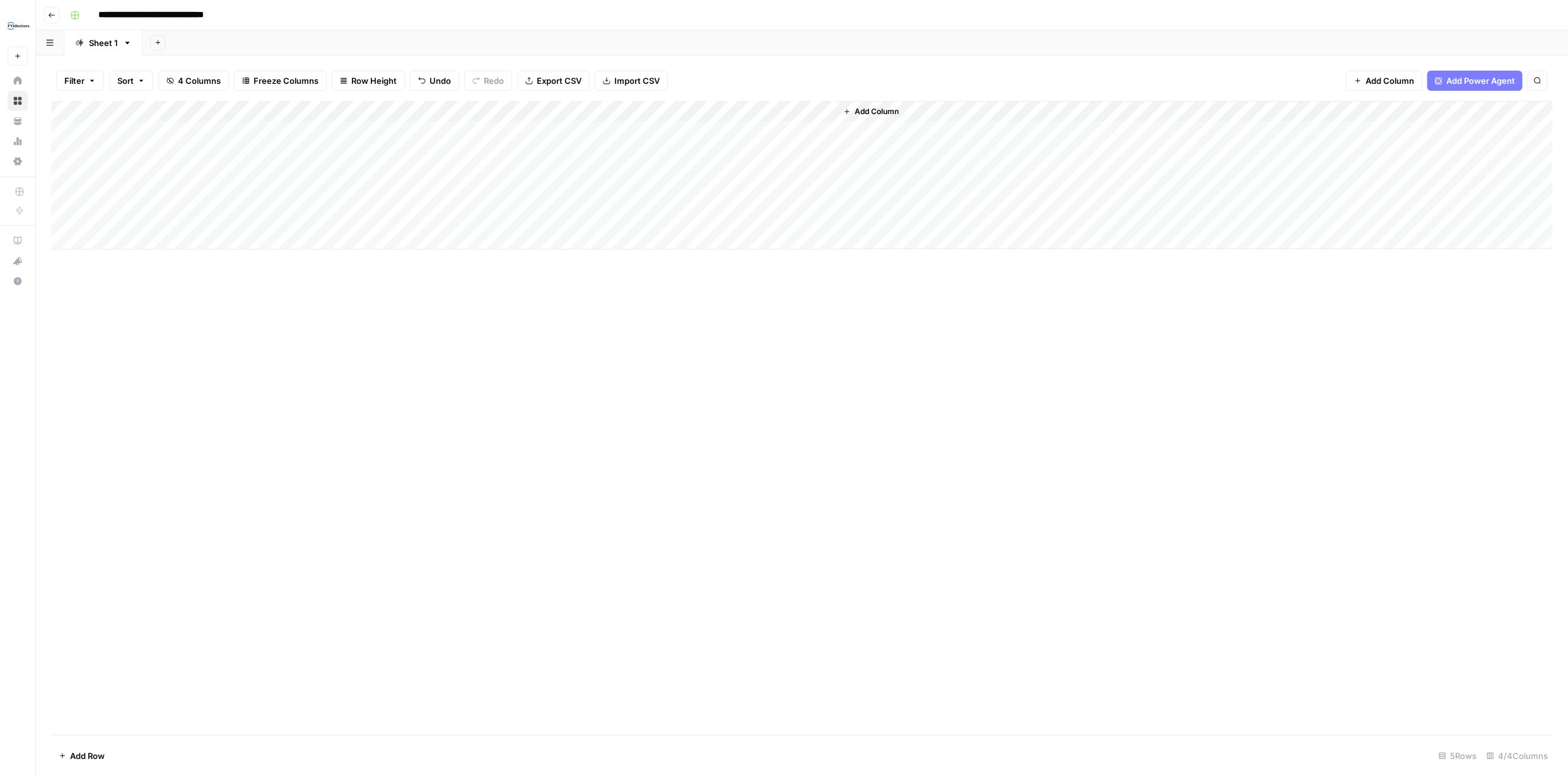
click at [557, 76] on span "Add Power Agent" at bounding box center [1481, 81] width 68 height 13
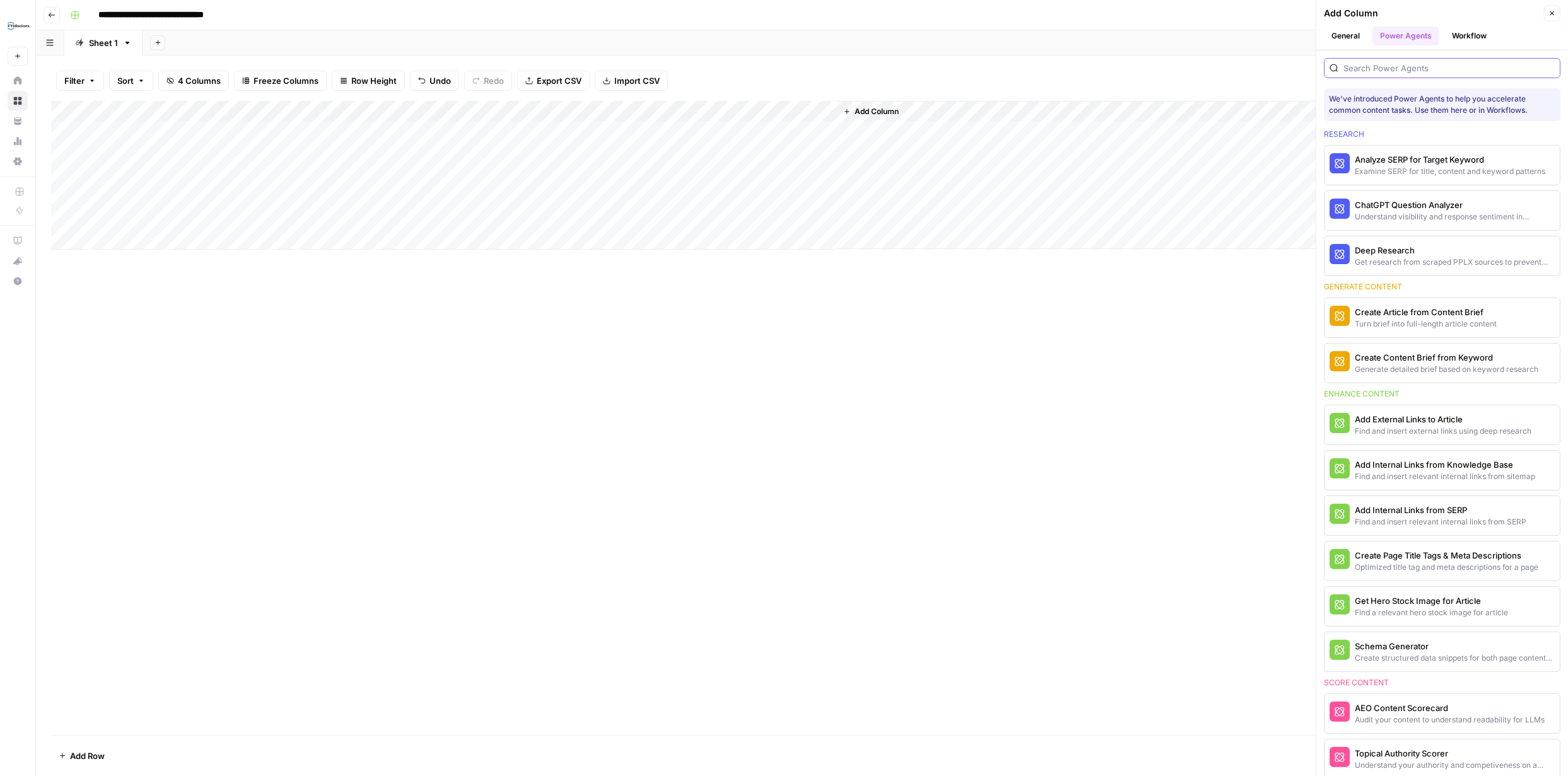
click at [557, 72] on input "search" at bounding box center [1449, 68] width 211 height 13
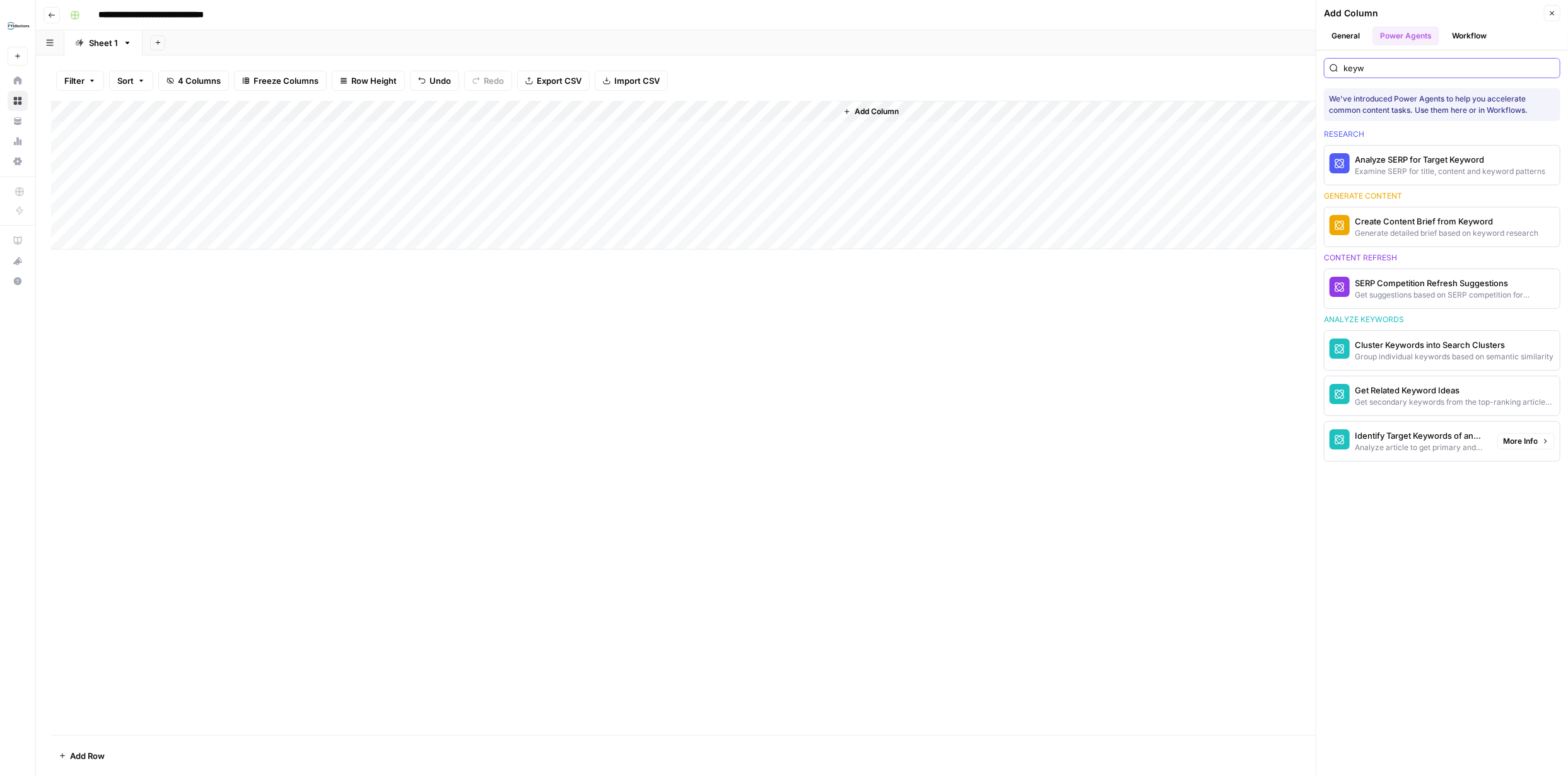
type input "keyw"
click at [557, 287] on div "Identify Target Keywords of an Article" at bounding box center [1421, 436] width 132 height 13
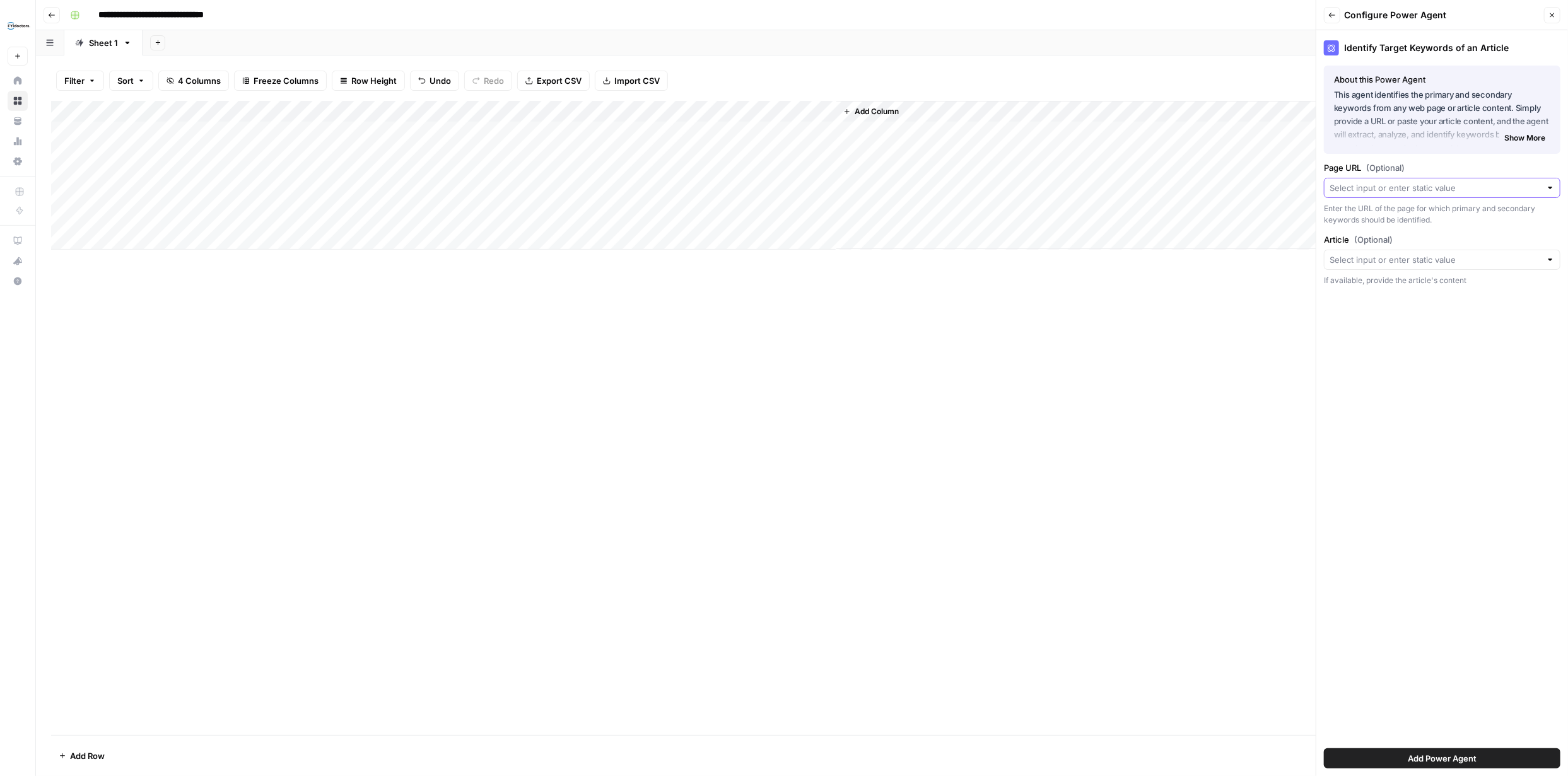
click at [557, 193] on input "Page URL (Optional)" at bounding box center [1435, 188] width 211 height 13
click at [557, 287] on span "Add Power Agent" at bounding box center [1442, 758] width 68 height 13
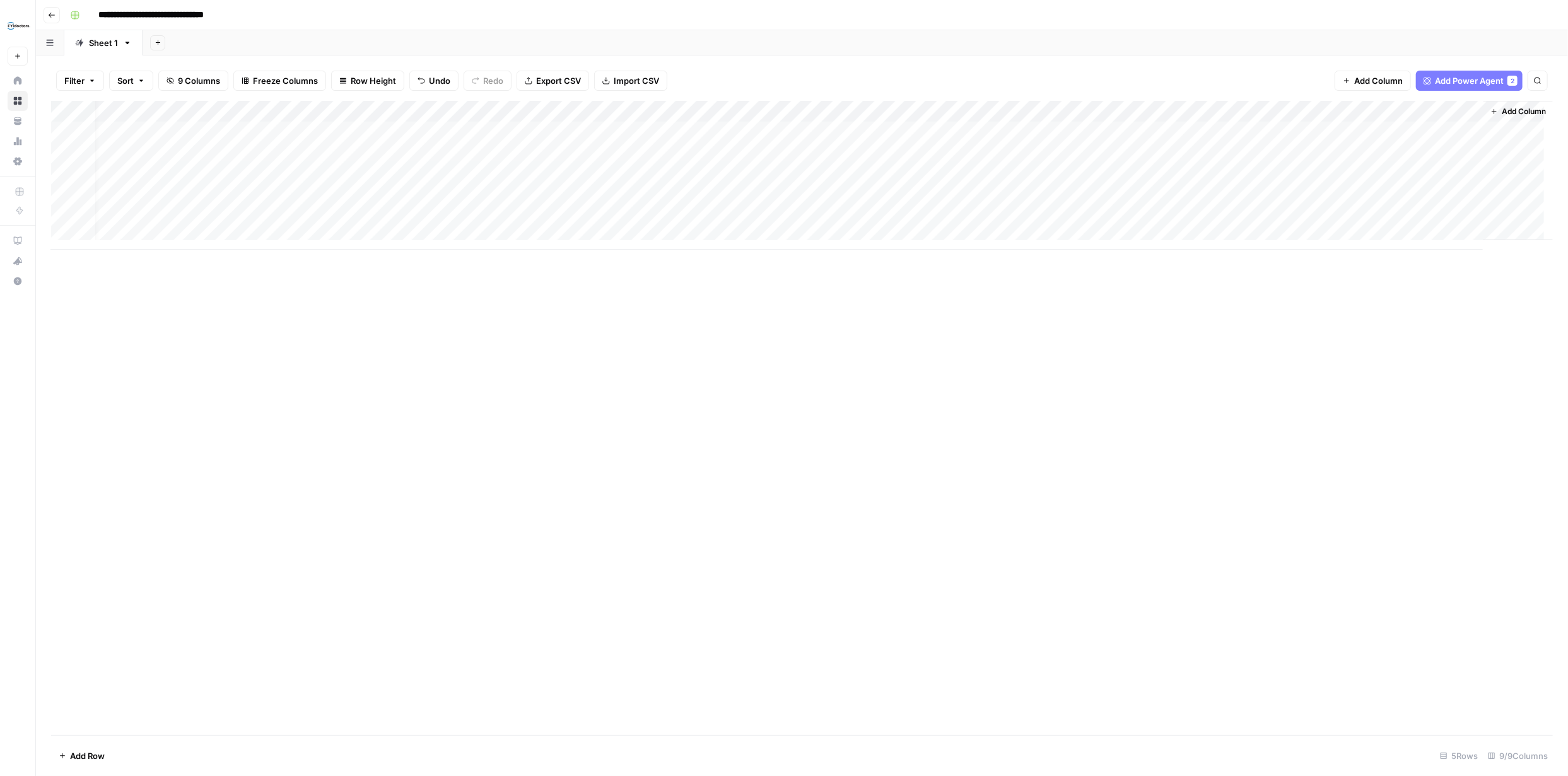
scroll to position [0, 23]
click at [557, 131] on div "Add Column" at bounding box center [801, 176] width 1502 height 149
click at [557, 109] on div "Add Column" at bounding box center [801, 176] width 1502 height 149
click at [557, 287] on span "Remove Column" at bounding box center [892, 316] width 110 height 13
click at [557, 139] on span "Delete" at bounding box center [739, 141] width 27 height 13
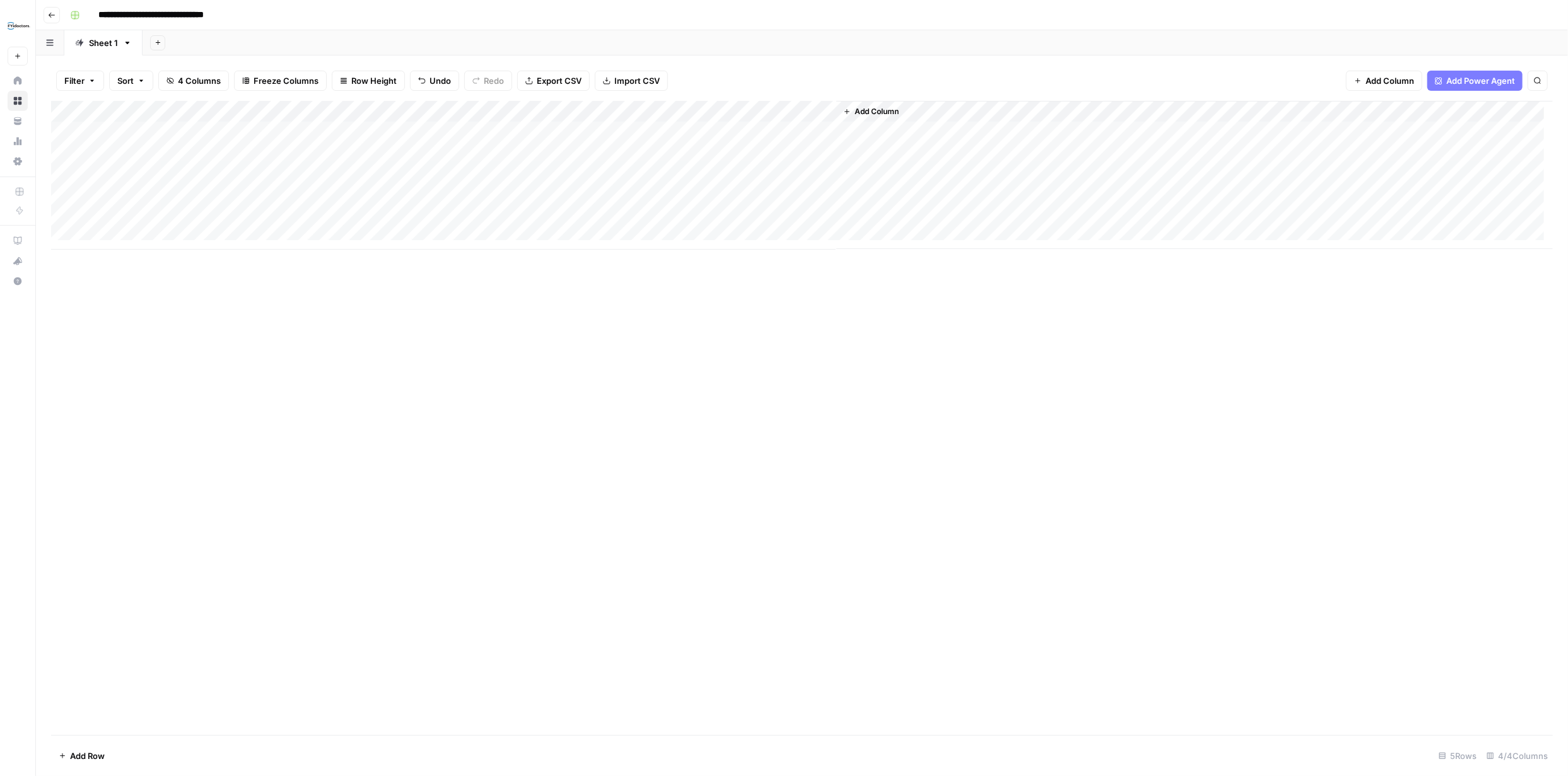
scroll to position [0, 0]
click at [557, 111] on div "Add Column" at bounding box center [801, 176] width 1502 height 149
click at [557, 287] on span "Remove Column" at bounding box center [721, 334] width 110 height 13
click at [557, 147] on span "Delete" at bounding box center [739, 141] width 27 height 13
click at [546, 131] on div "Add Column" at bounding box center [801, 176] width 1502 height 149
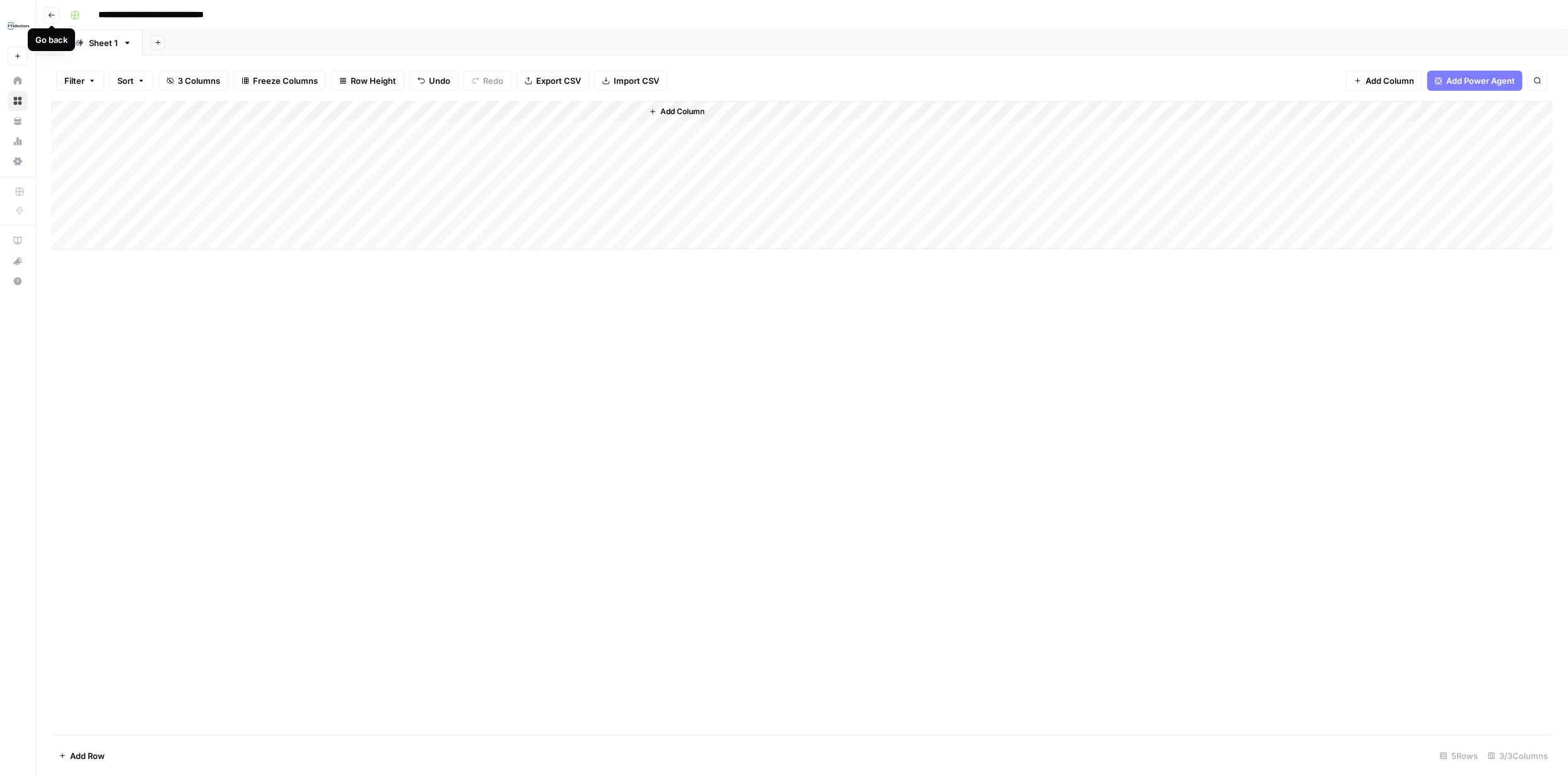
click at [48, 17] on icon "button" at bounding box center [52, 15] width 8 height 8
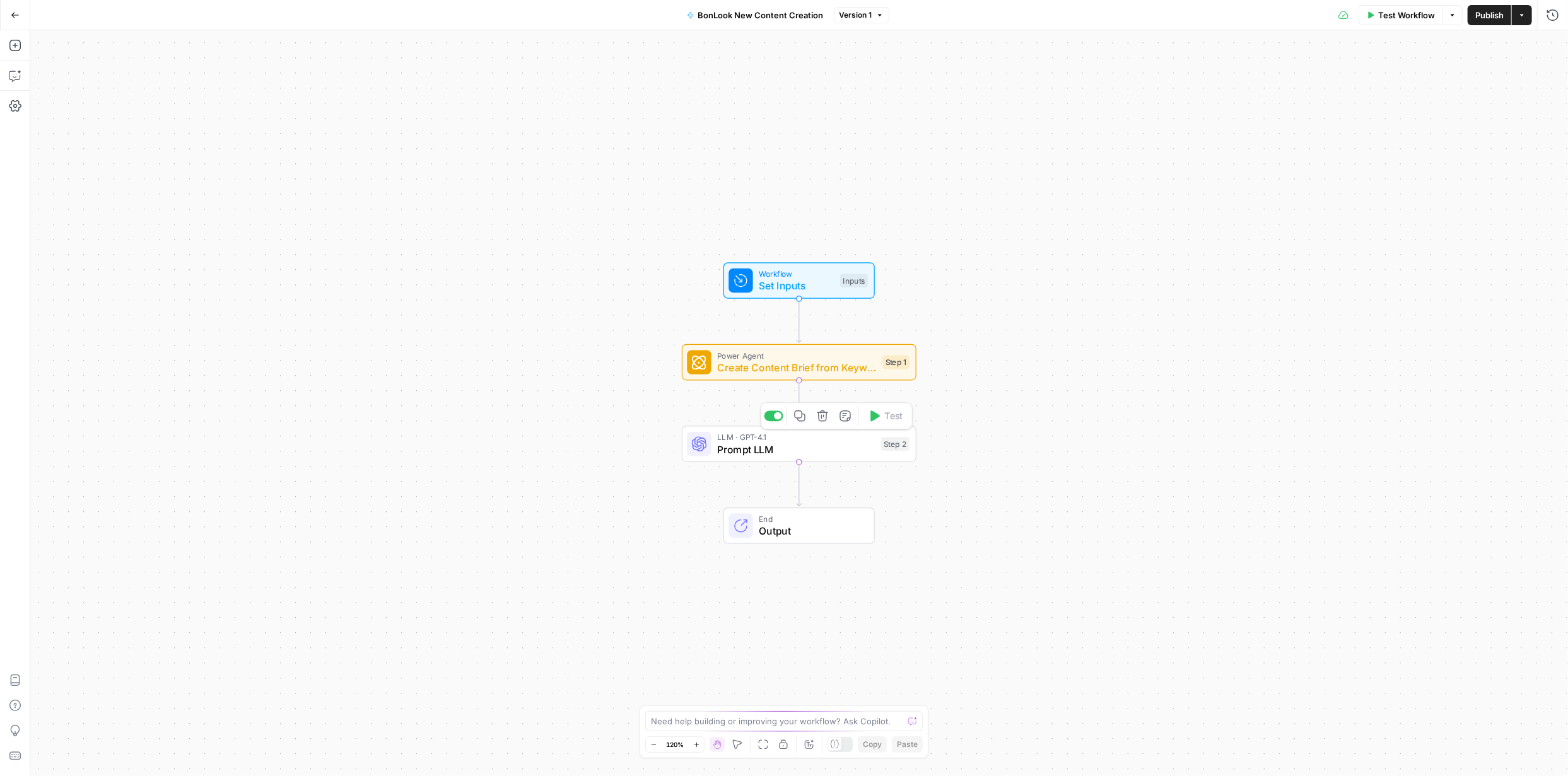
click at [557, 287] on span "Prompt LLM" at bounding box center [795, 449] width 157 height 15
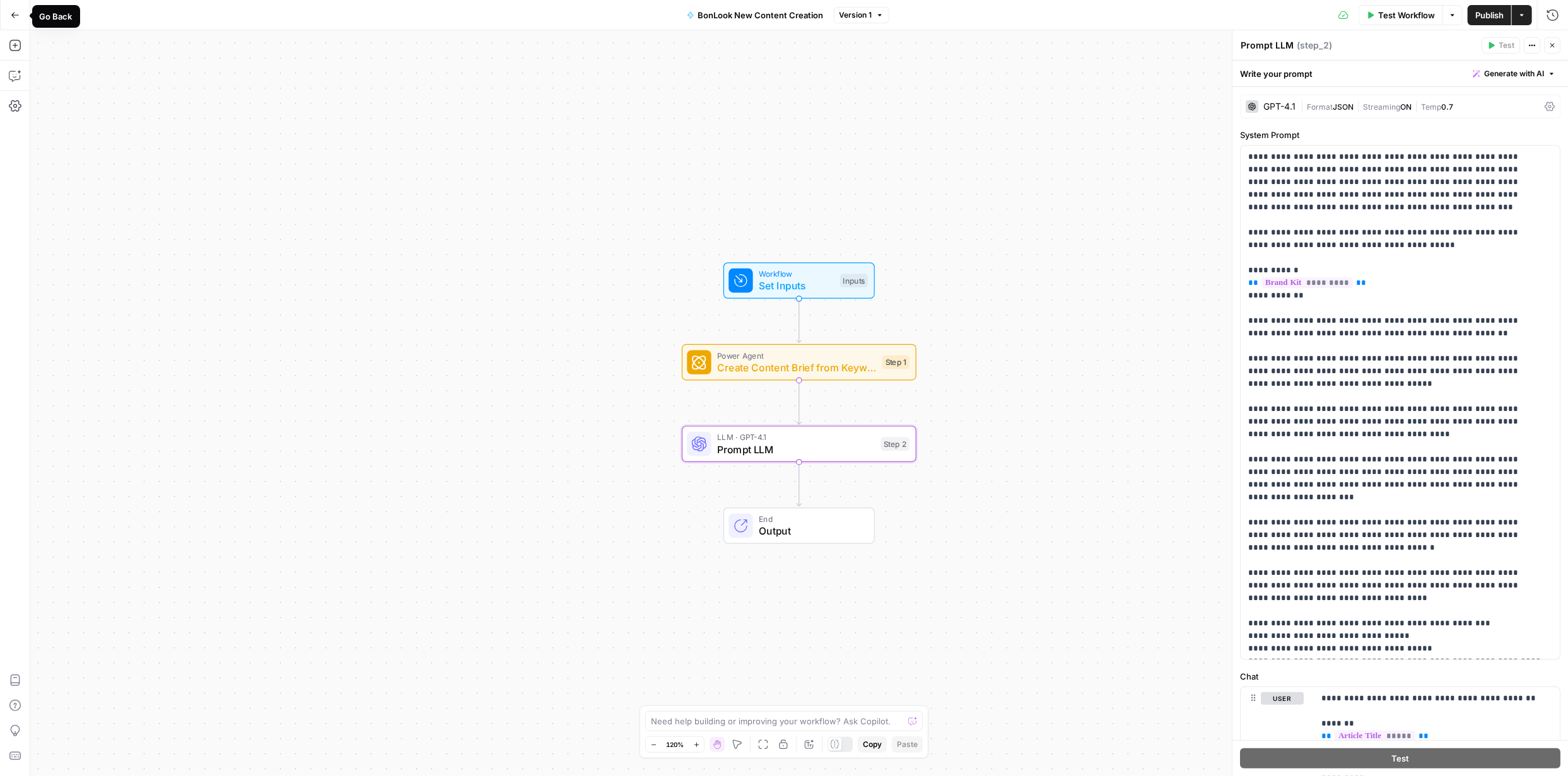
click at [12, 17] on icon "button" at bounding box center [15, 15] width 9 height 9
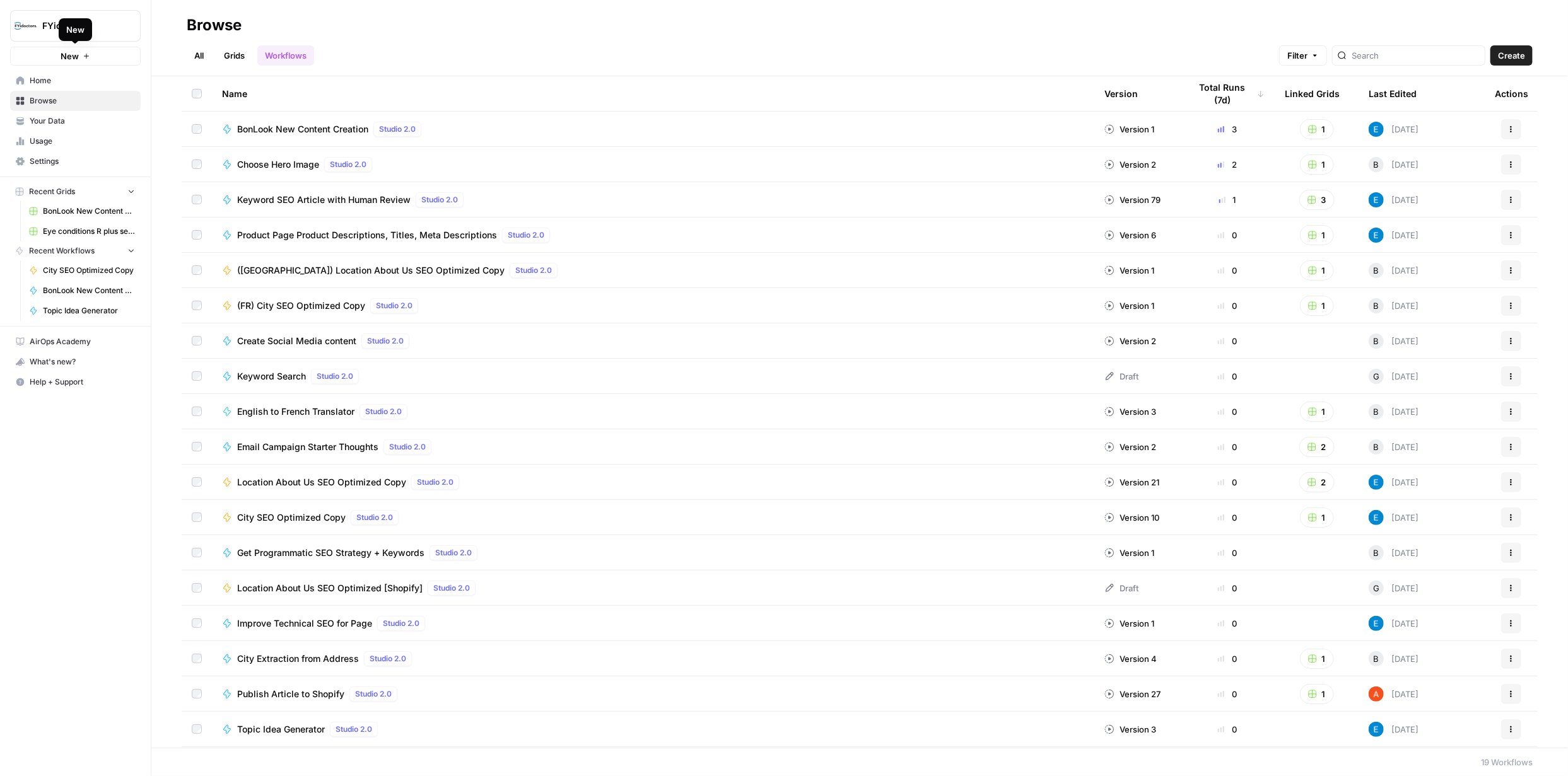
click at [557, 129] on icon "button" at bounding box center [1511, 129] width 8 height 8
click at [557, 217] on span "Integrate" at bounding box center [1446, 222] width 101 height 13
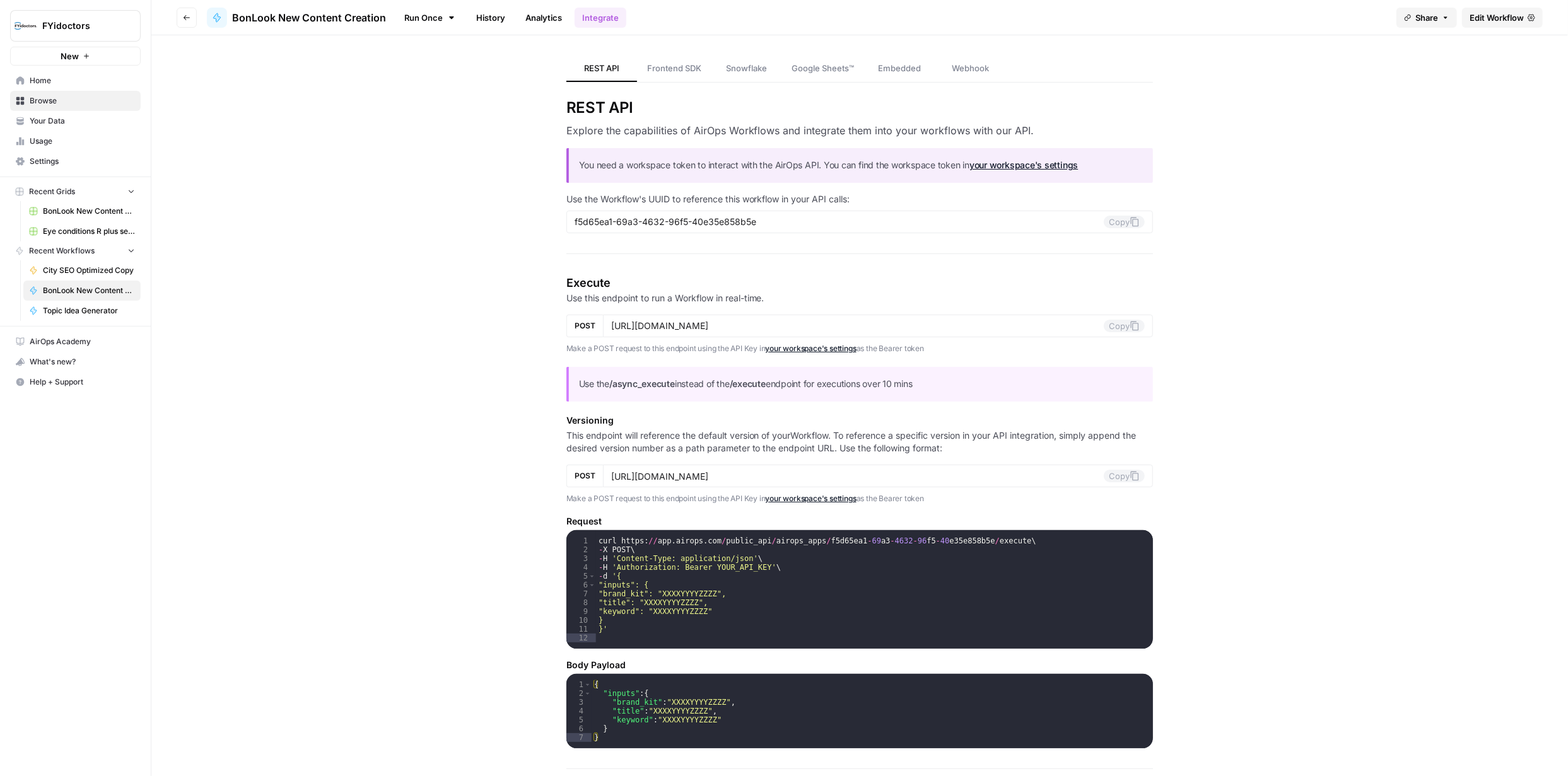
click at [557, 13] on span "Edit Workflow" at bounding box center [1496, 17] width 54 height 13
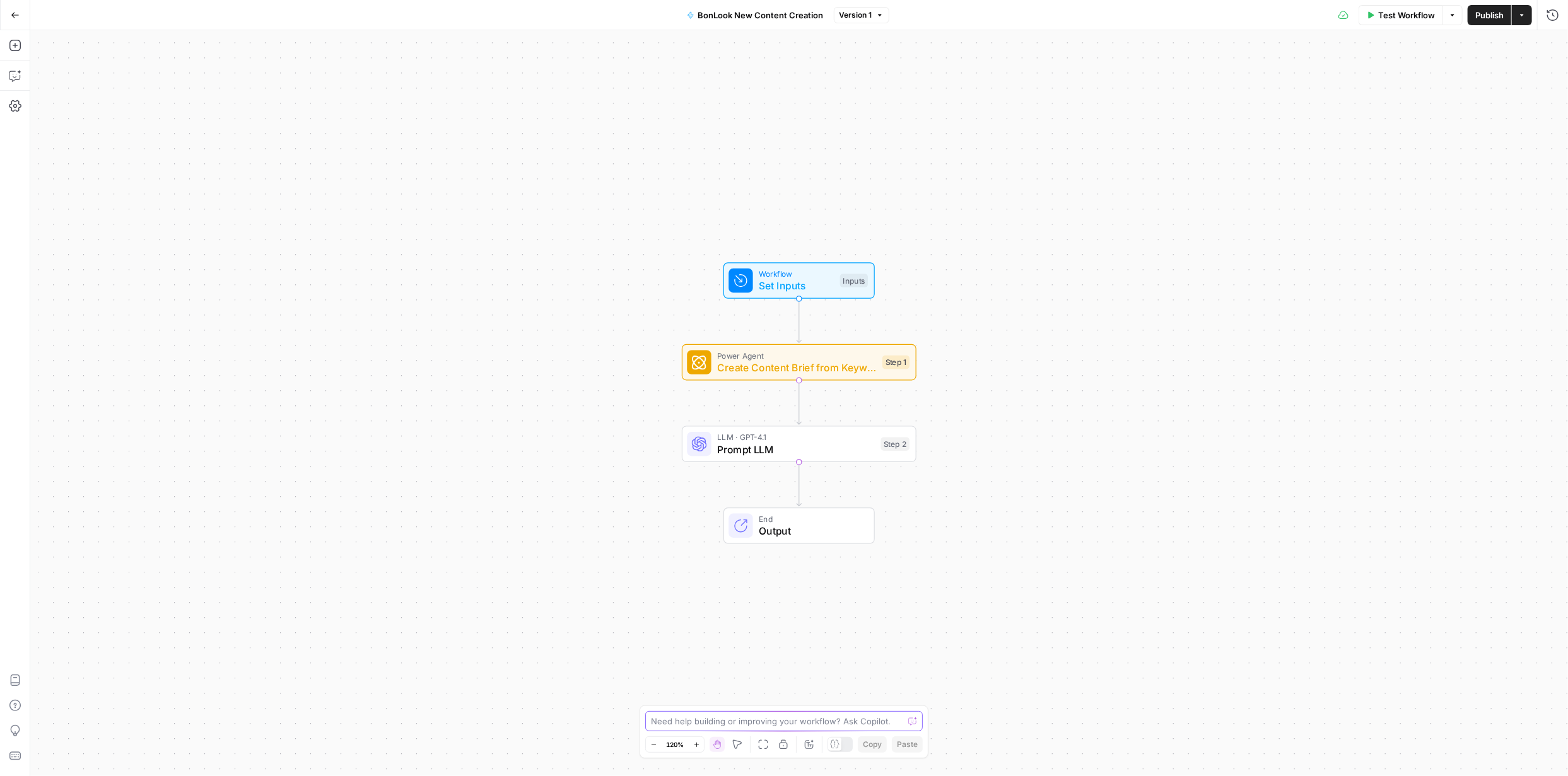
click at [557, 287] on textarea at bounding box center [777, 721] width 252 height 13
type textarea "the keyword and title column in the grid is not recognized. also I am being ask…"
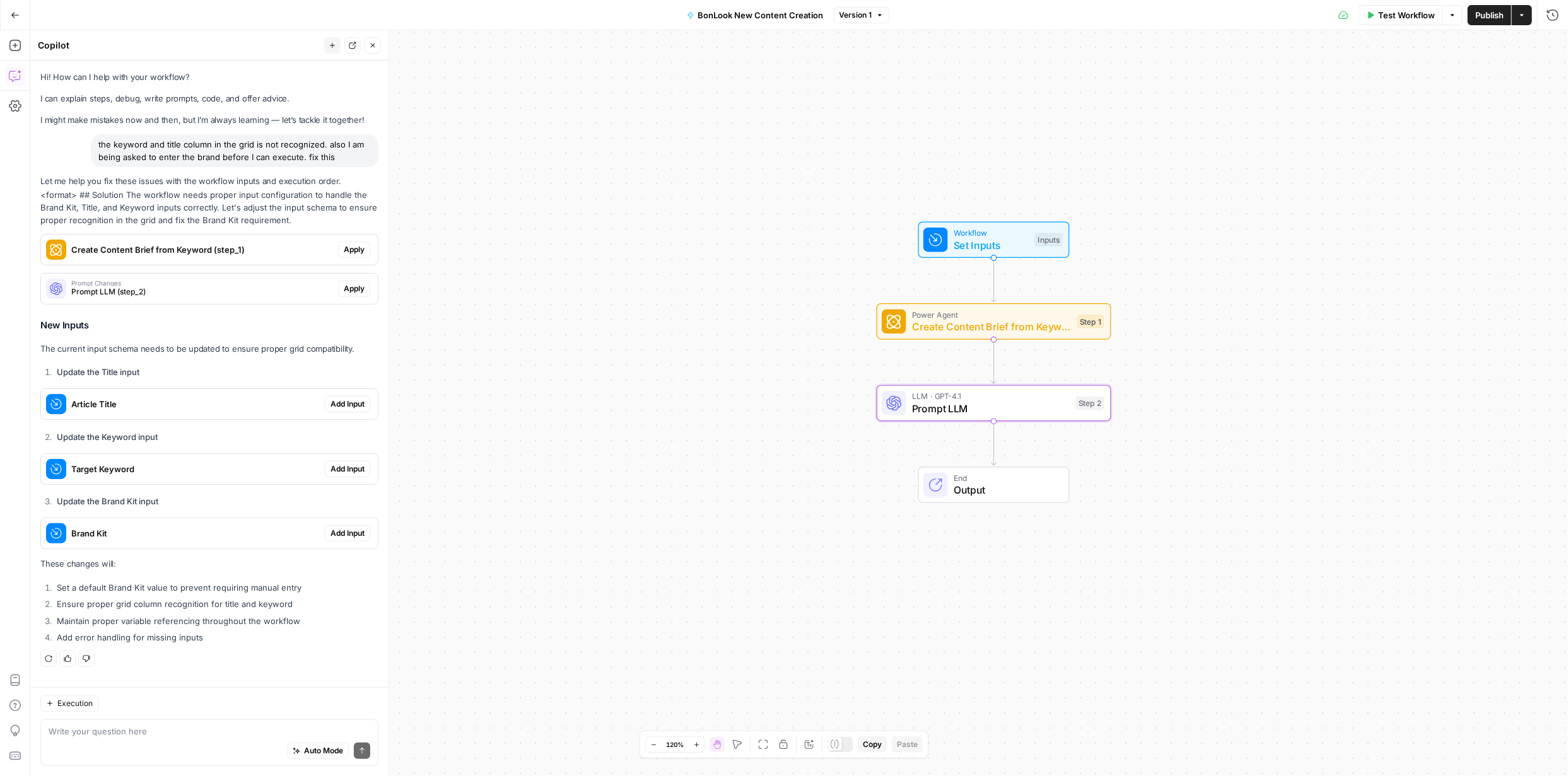
click at [360, 287] on span "Apply" at bounding box center [354, 288] width 21 height 11
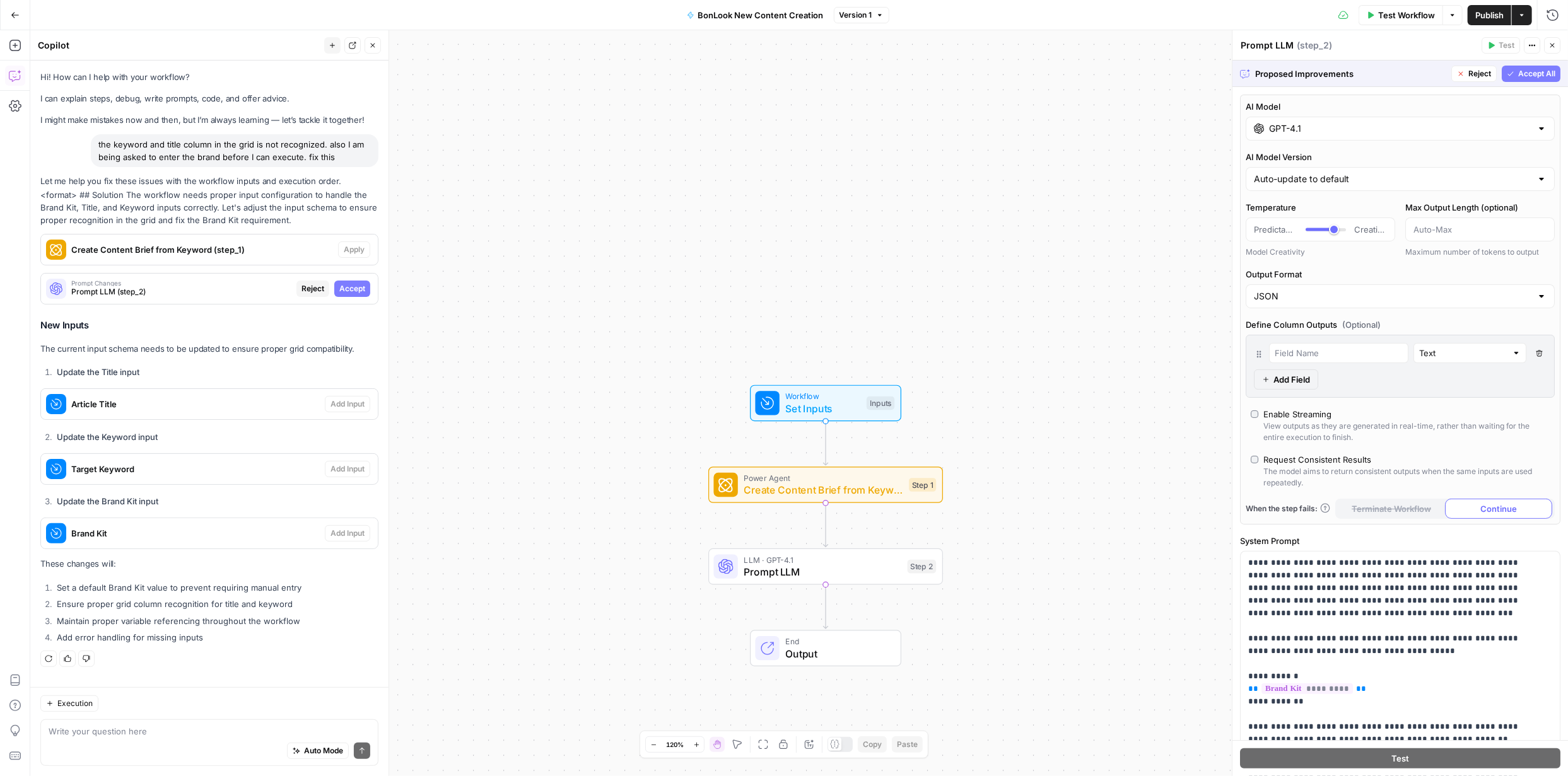
click at [557, 75] on span "Accept All" at bounding box center [1536, 74] width 37 height 11
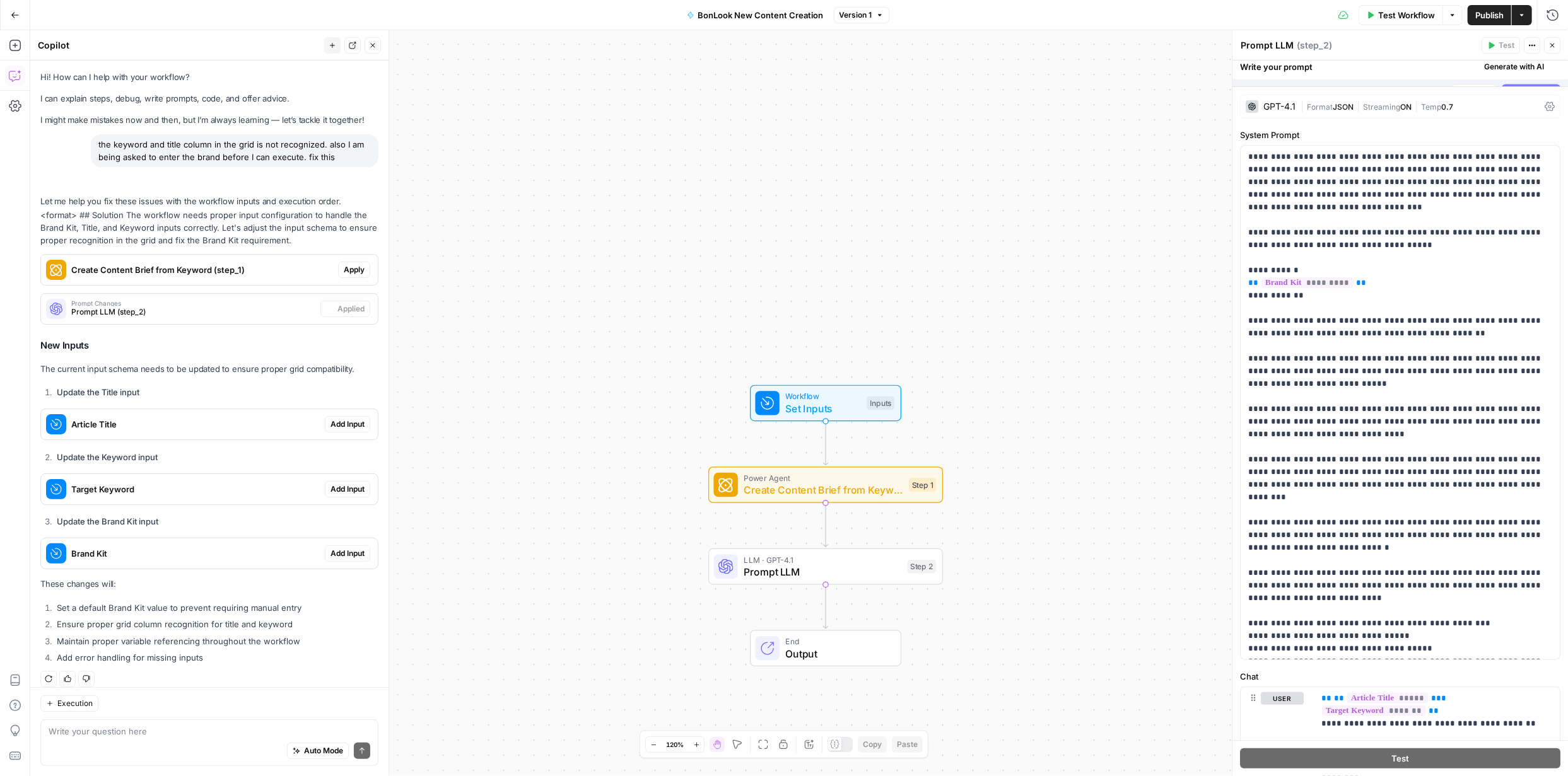
scroll to position [10, 0]
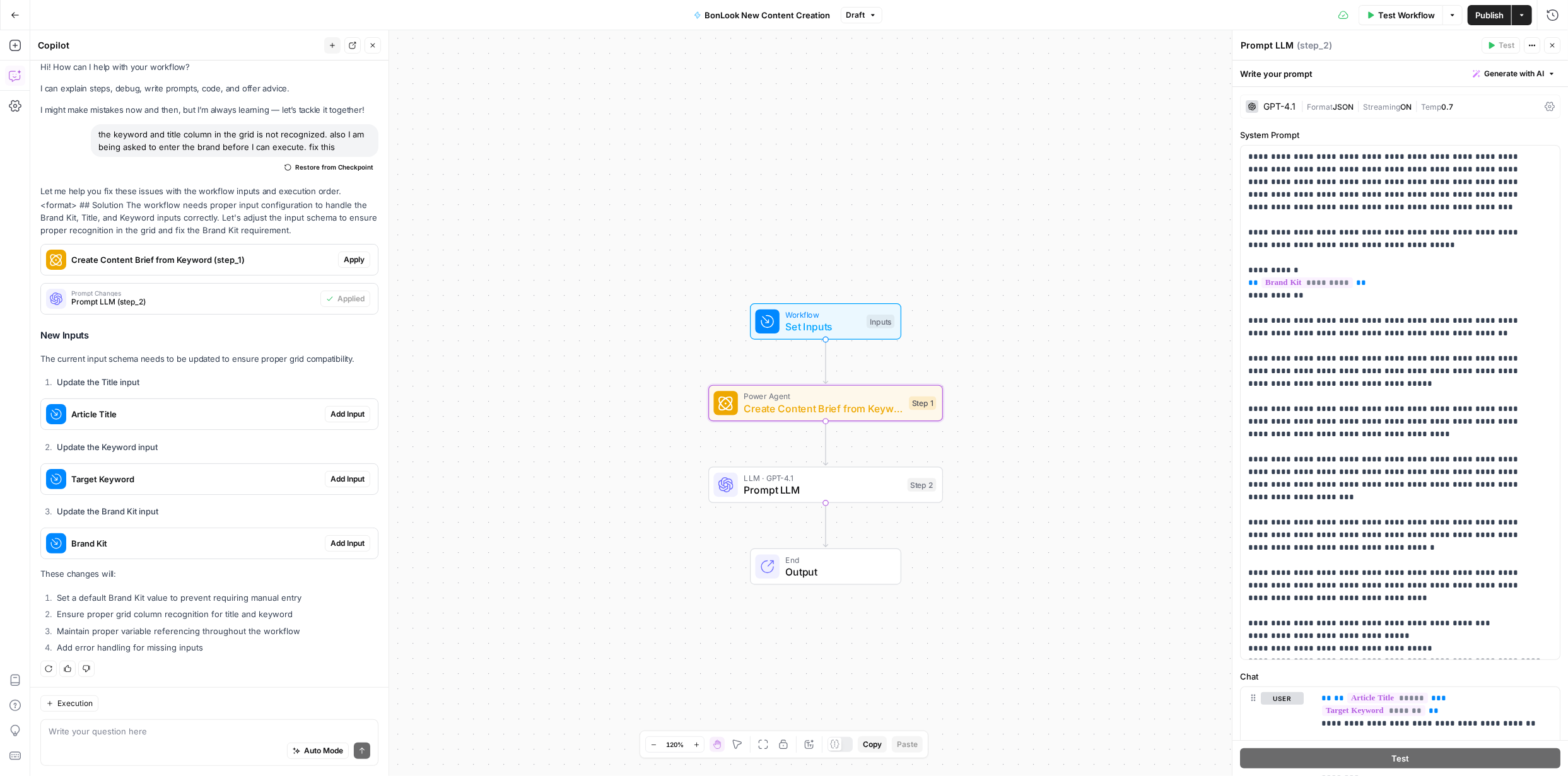
click at [344, 258] on span "Apply" at bounding box center [354, 259] width 21 height 11
click at [557, 163] on span "Apply anyway" at bounding box center [756, 160] width 61 height 13
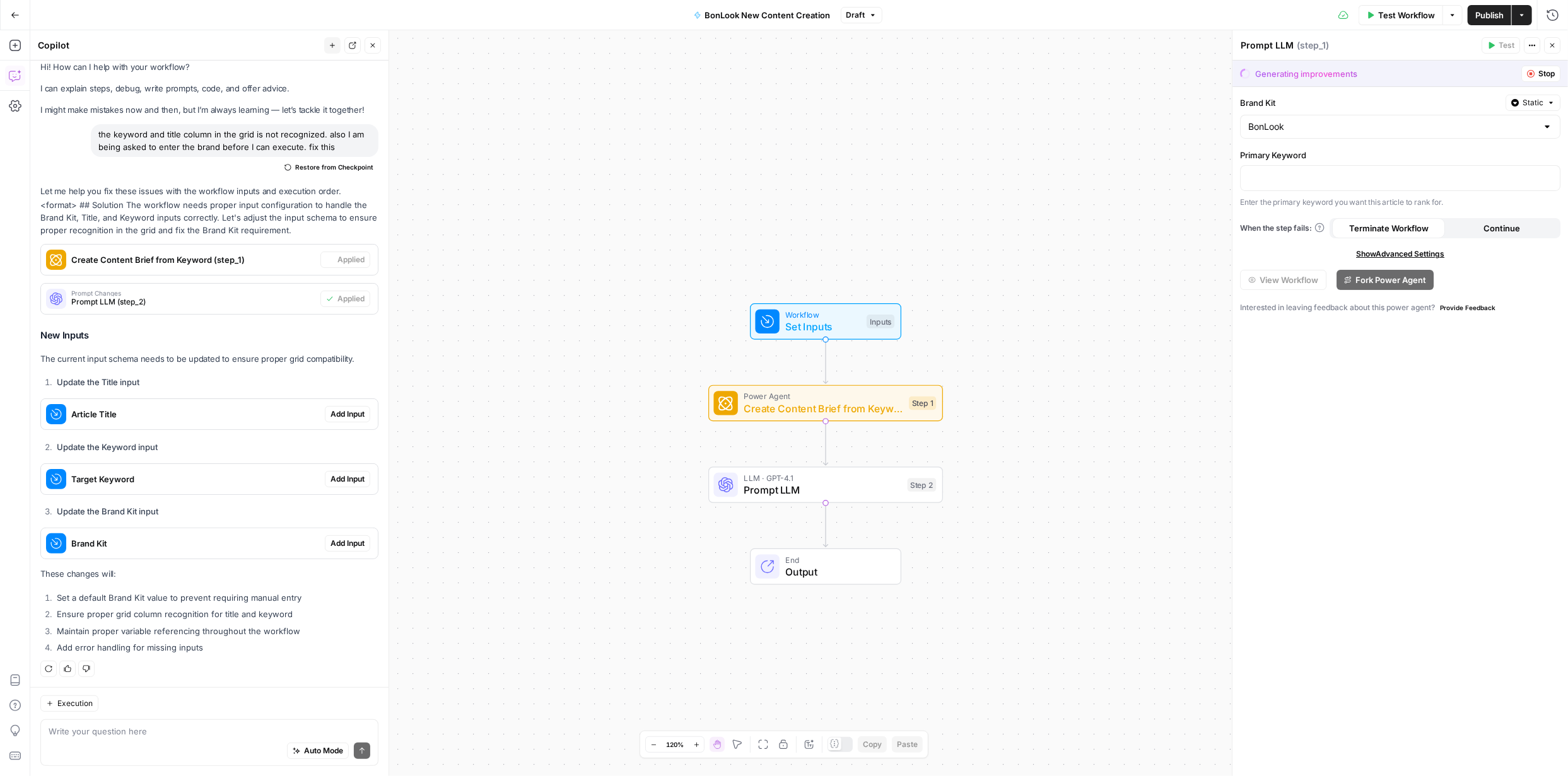
type textarea "Create Content Brief from Keyword"
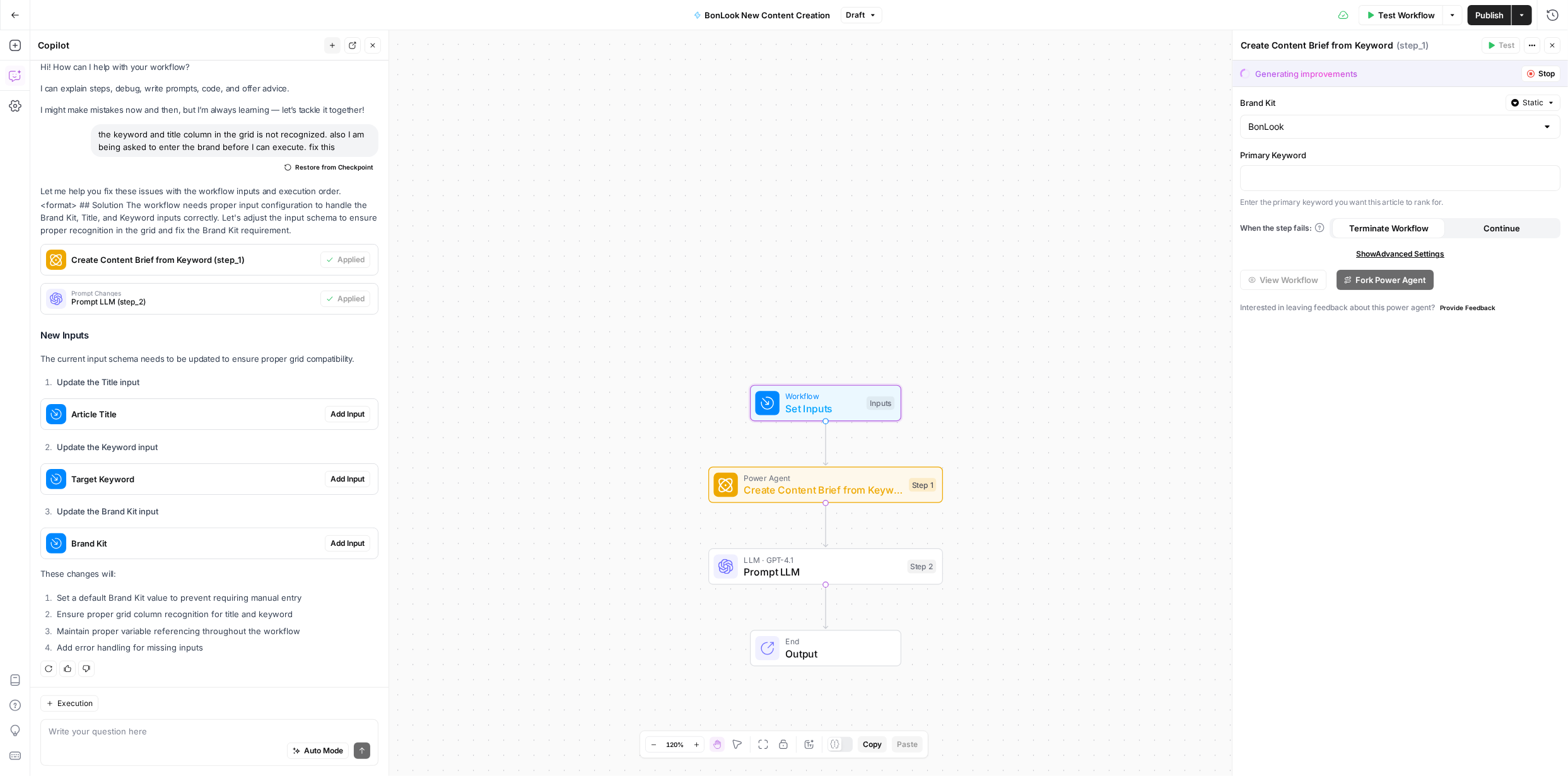
click at [339, 287] on span "Add Input" at bounding box center [348, 413] width 34 height 11
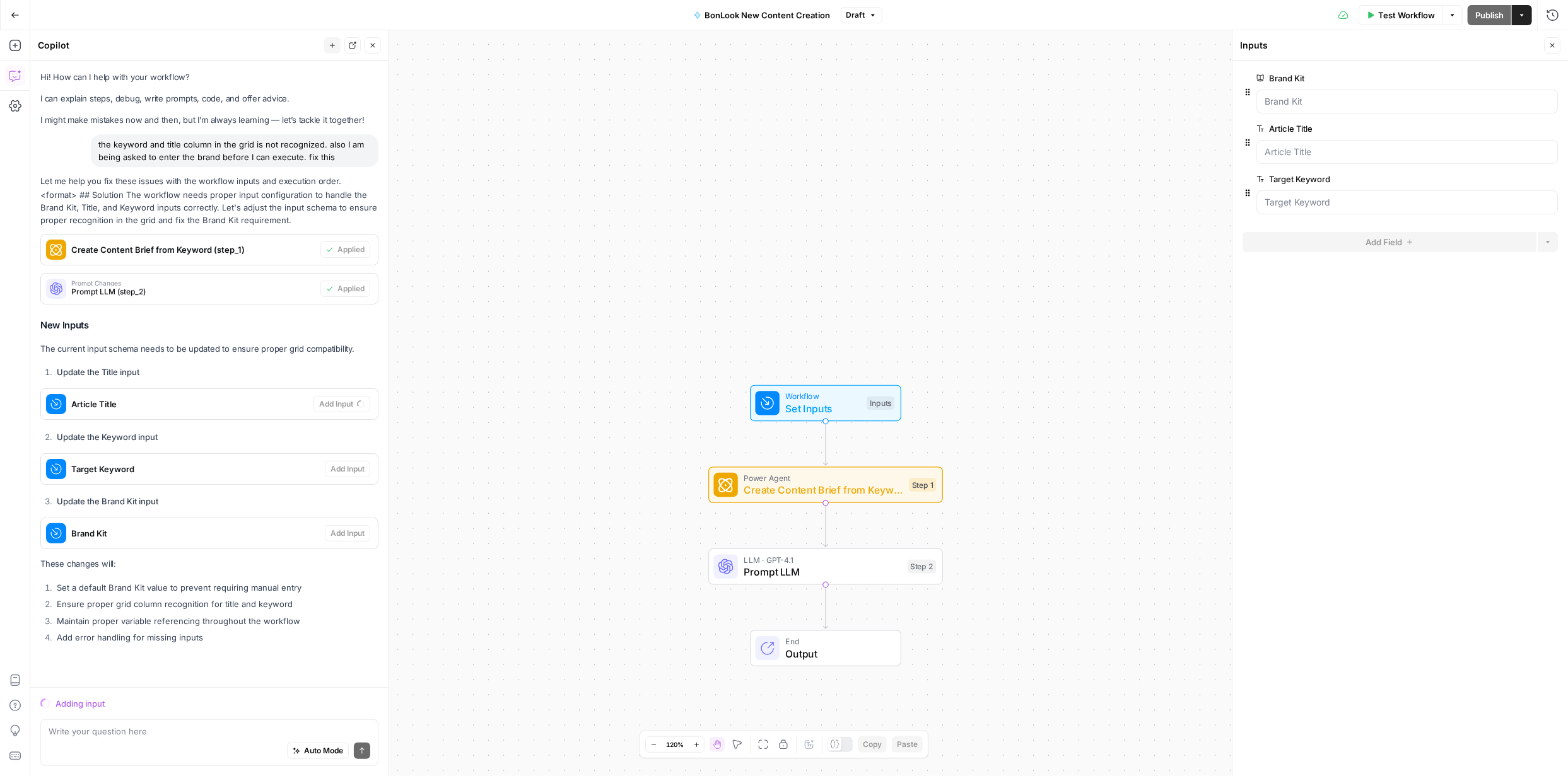
scroll to position [616, 0]
click at [204, 205] on div "Let me help you fix these issues with the workflow inputs and execution order. …" at bounding box center [209, 411] width 338 height 473
click at [11, 20] on button "Go Back" at bounding box center [15, 15] width 23 height 23
click at [11, 20] on div "FYidoctors New Home Browse Your Data Usage Settings Recent Grids BonLook New Co…" at bounding box center [784, 388] width 1568 height 776
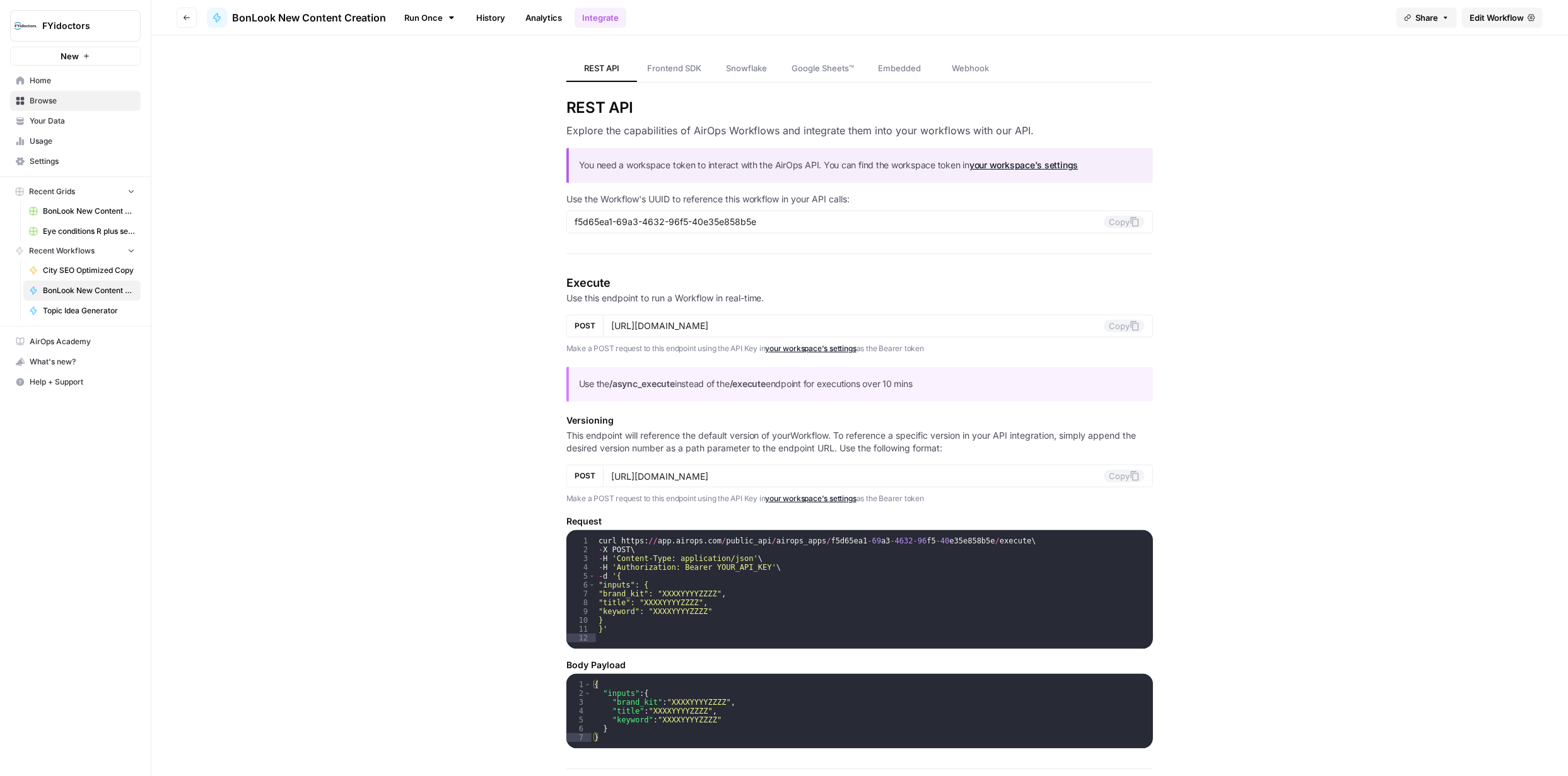
click at [45, 100] on span "Browse" at bounding box center [82, 100] width 106 height 11
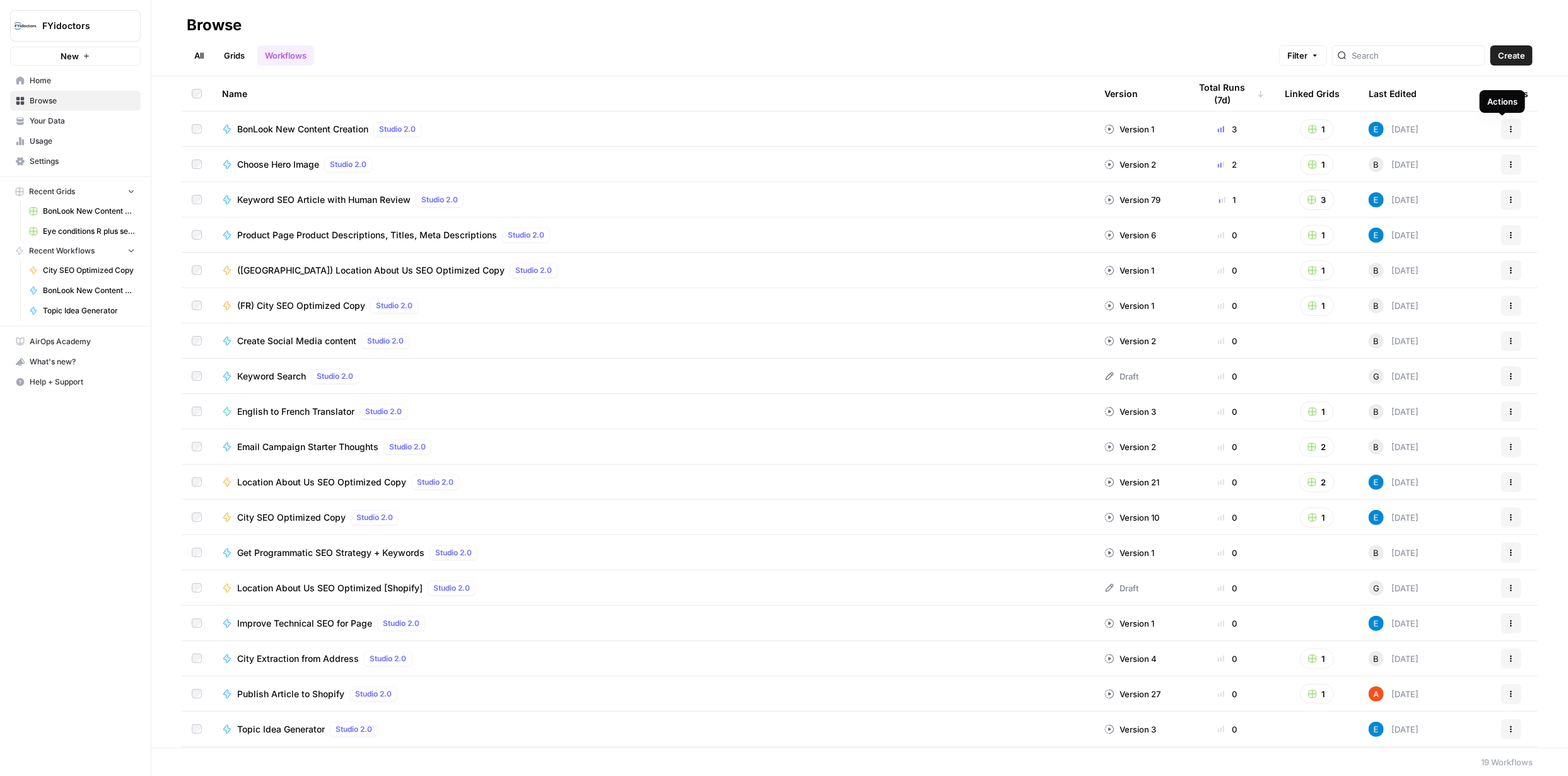
click at [1507, 129] on icon "button" at bounding box center [1511, 129] width 8 height 8
click at [1420, 223] on span "Integrate" at bounding box center [1446, 222] width 101 height 13
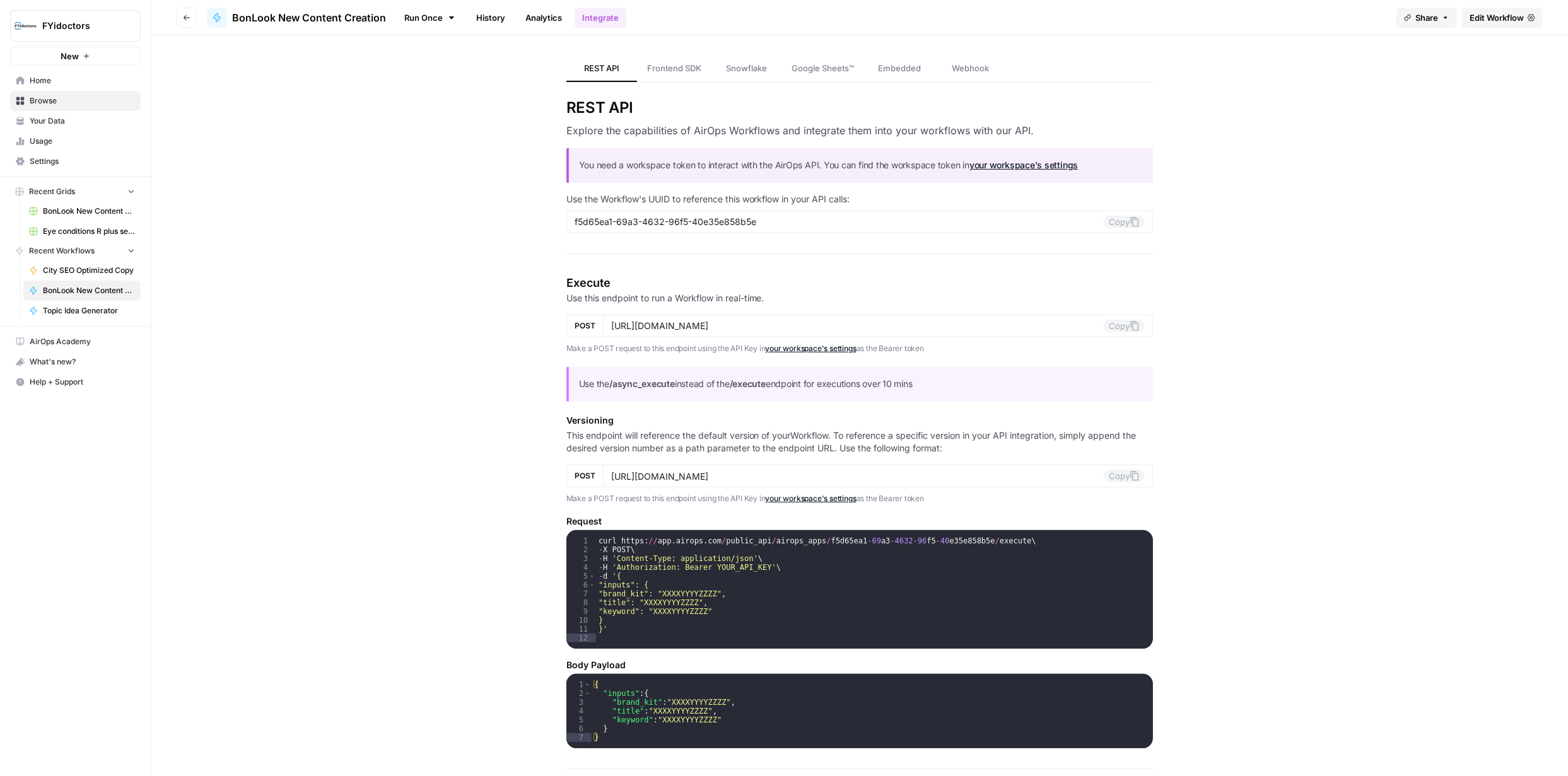
click at [1478, 21] on span "Edit Workflow" at bounding box center [1496, 17] width 54 height 13
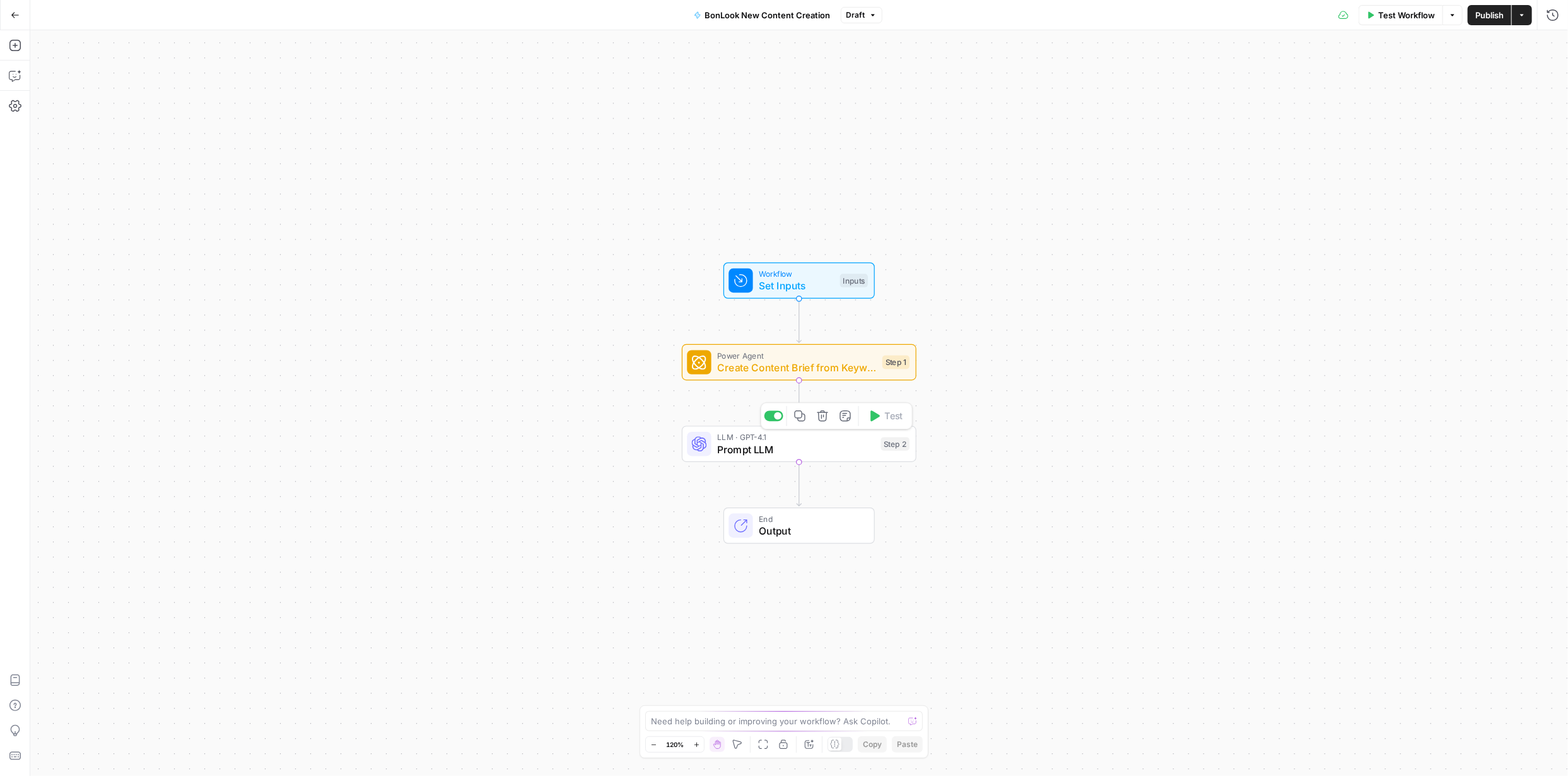
click at [837, 447] on span "Prompt LLM" at bounding box center [795, 449] width 157 height 15
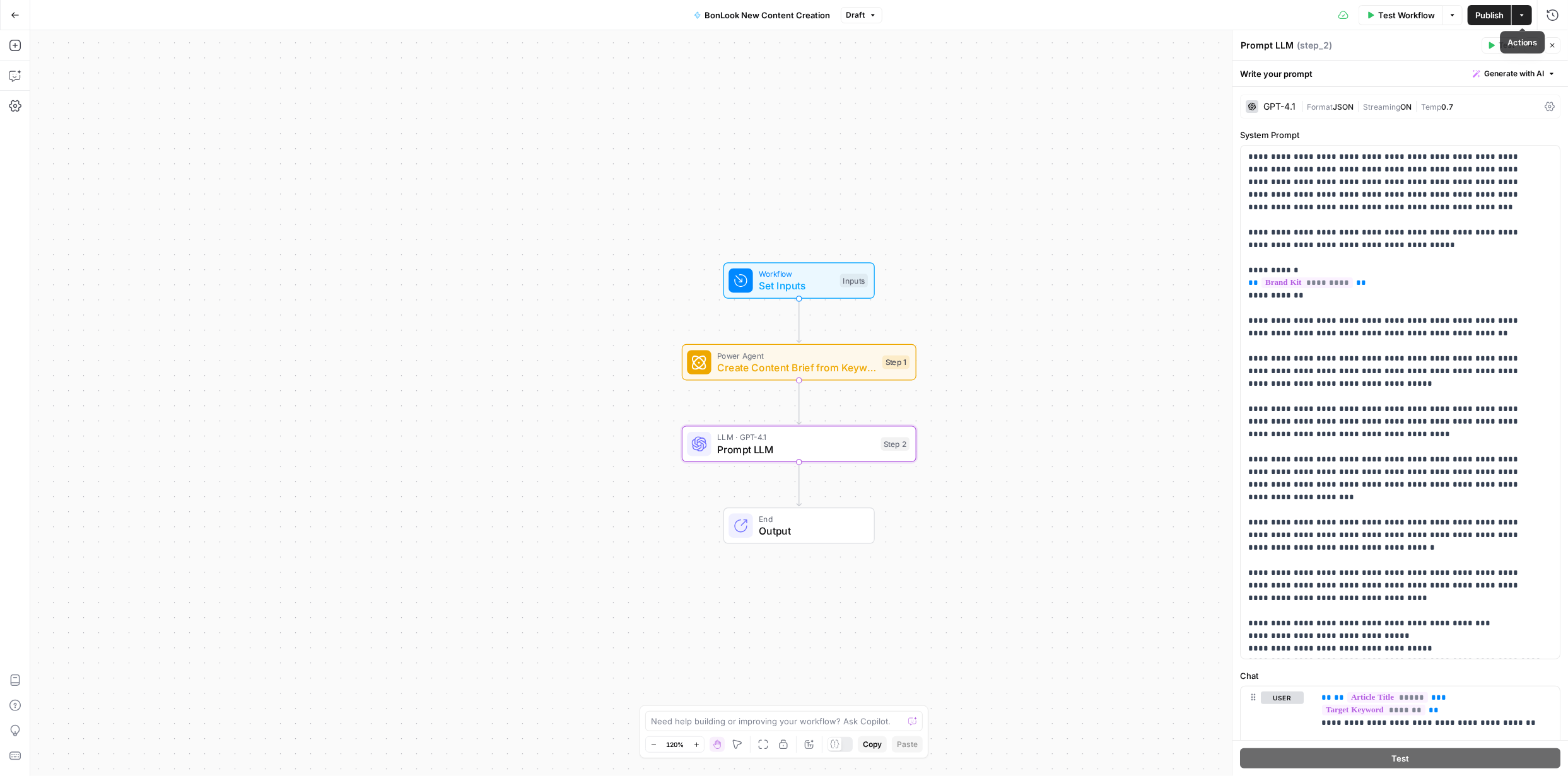
click at [1519, 19] on button "Actions" at bounding box center [1522, 15] width 21 height 21
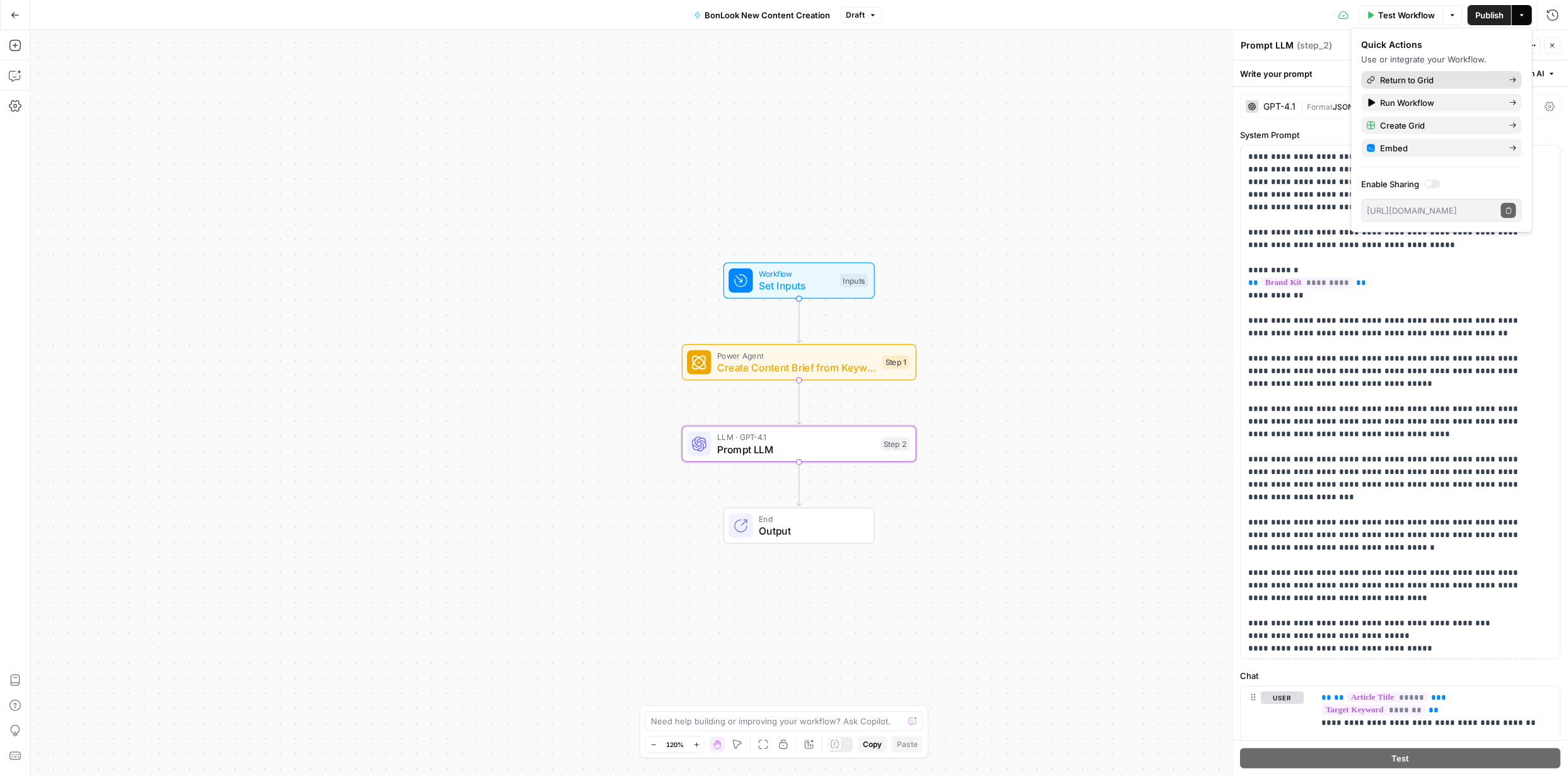
click at [1428, 84] on span "Return to Grid" at bounding box center [1440, 80] width 119 height 13
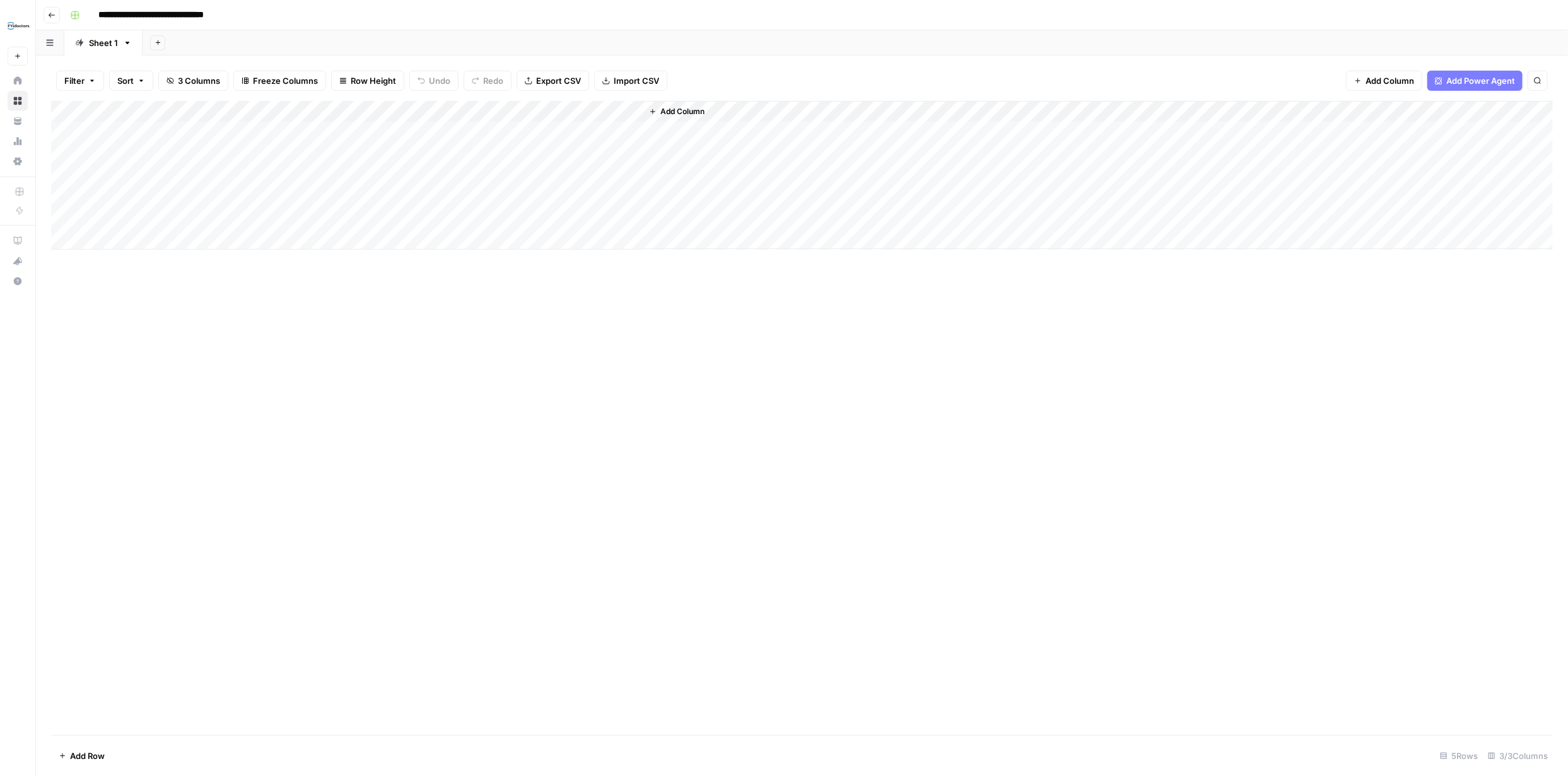
click at [546, 131] on div "Add Column" at bounding box center [801, 176] width 1502 height 149
click at [51, 13] on icon "button" at bounding box center [52, 15] width 8 height 8
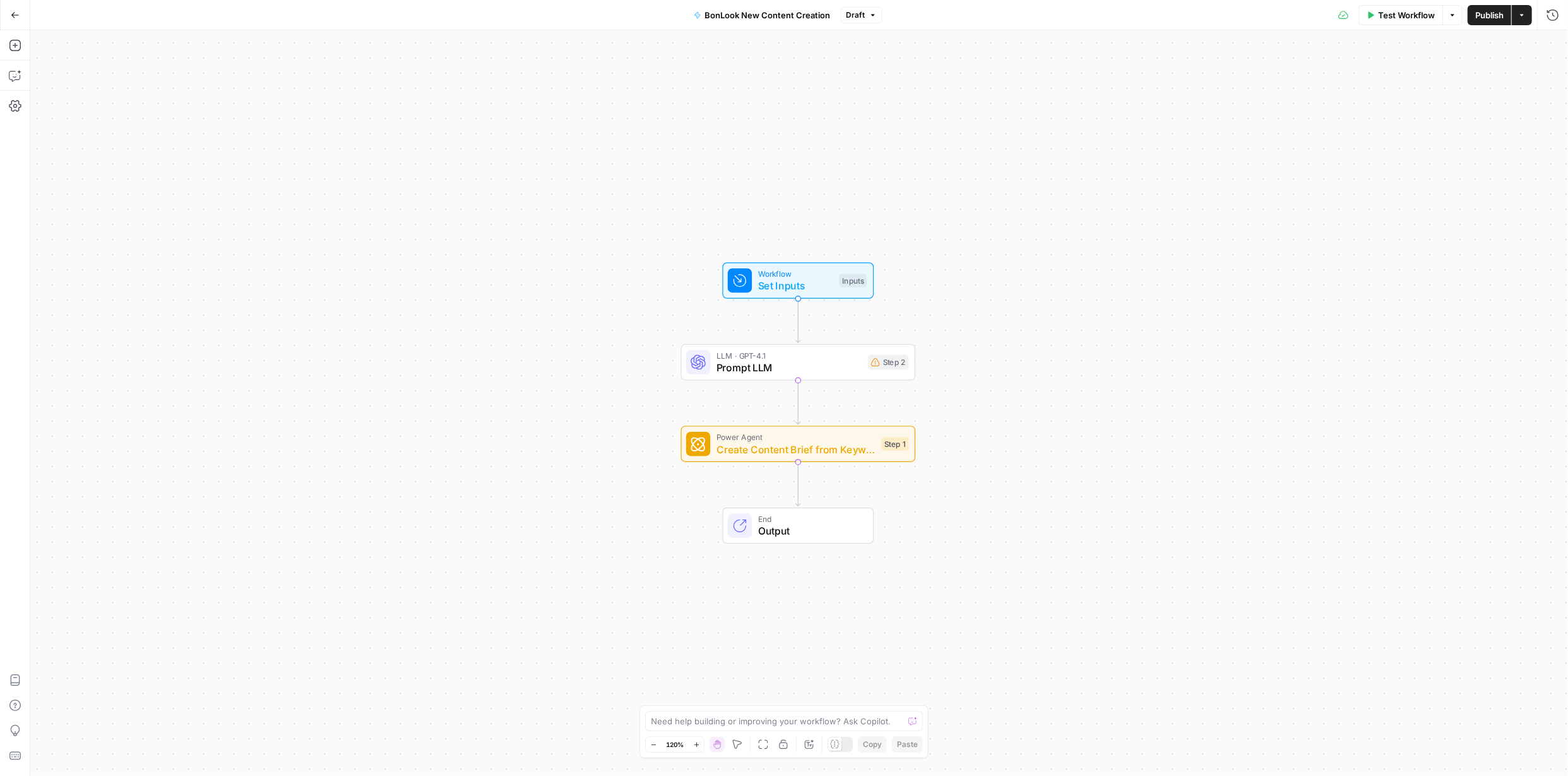
click at [1522, 18] on span "button" at bounding box center [1522, 15] width 8 height 8
click at [703, 168] on div "Workflow Set Inputs Inputs LLM · GPT-4.1 Prompt LLM Step 2 Power Agent Create C…" at bounding box center [799, 403] width 1538 height 746
click at [16, 13] on icon "button" at bounding box center [15, 15] width 9 height 9
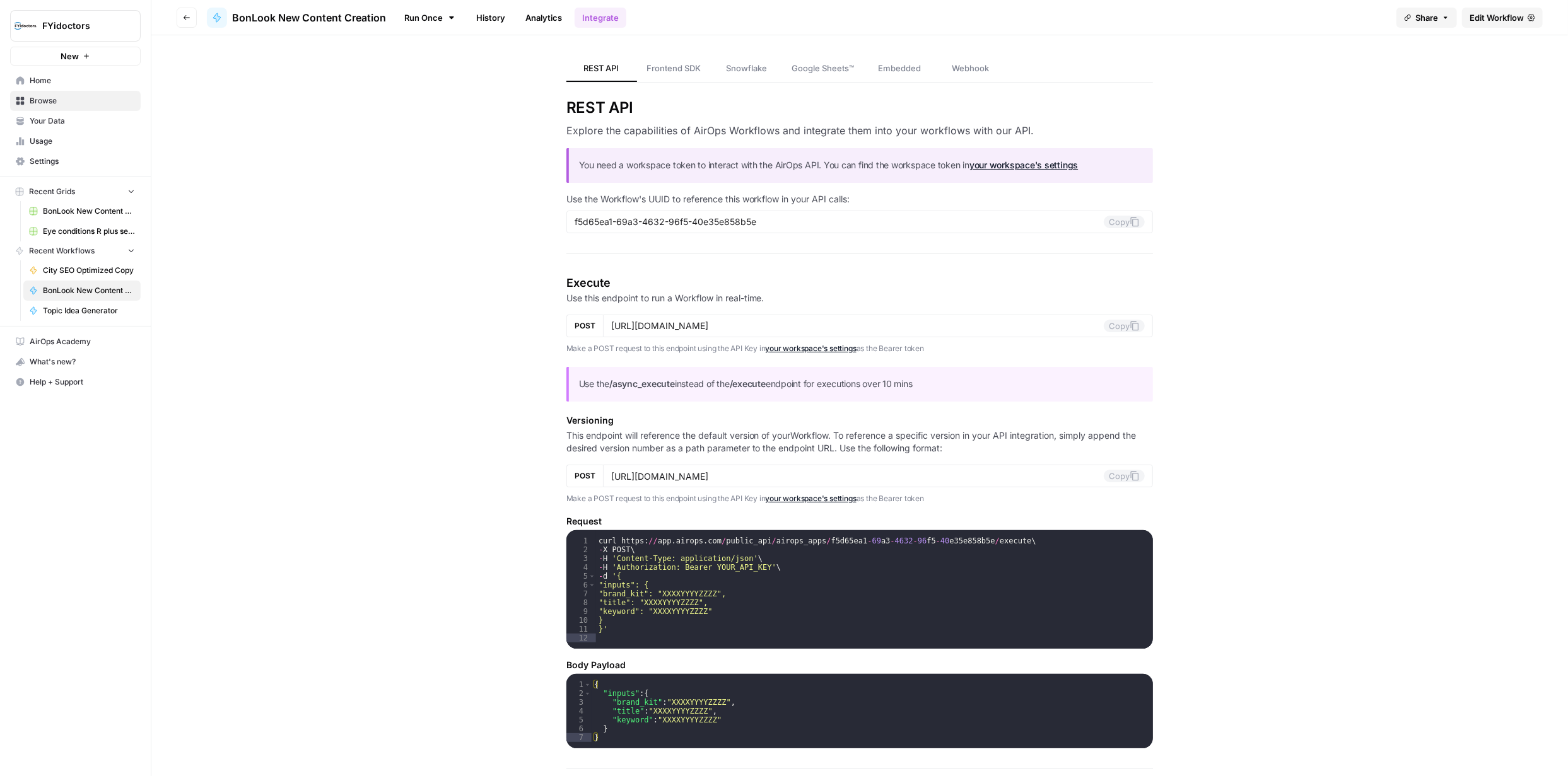
click at [1488, 17] on span "Edit Workflow" at bounding box center [1496, 17] width 54 height 13
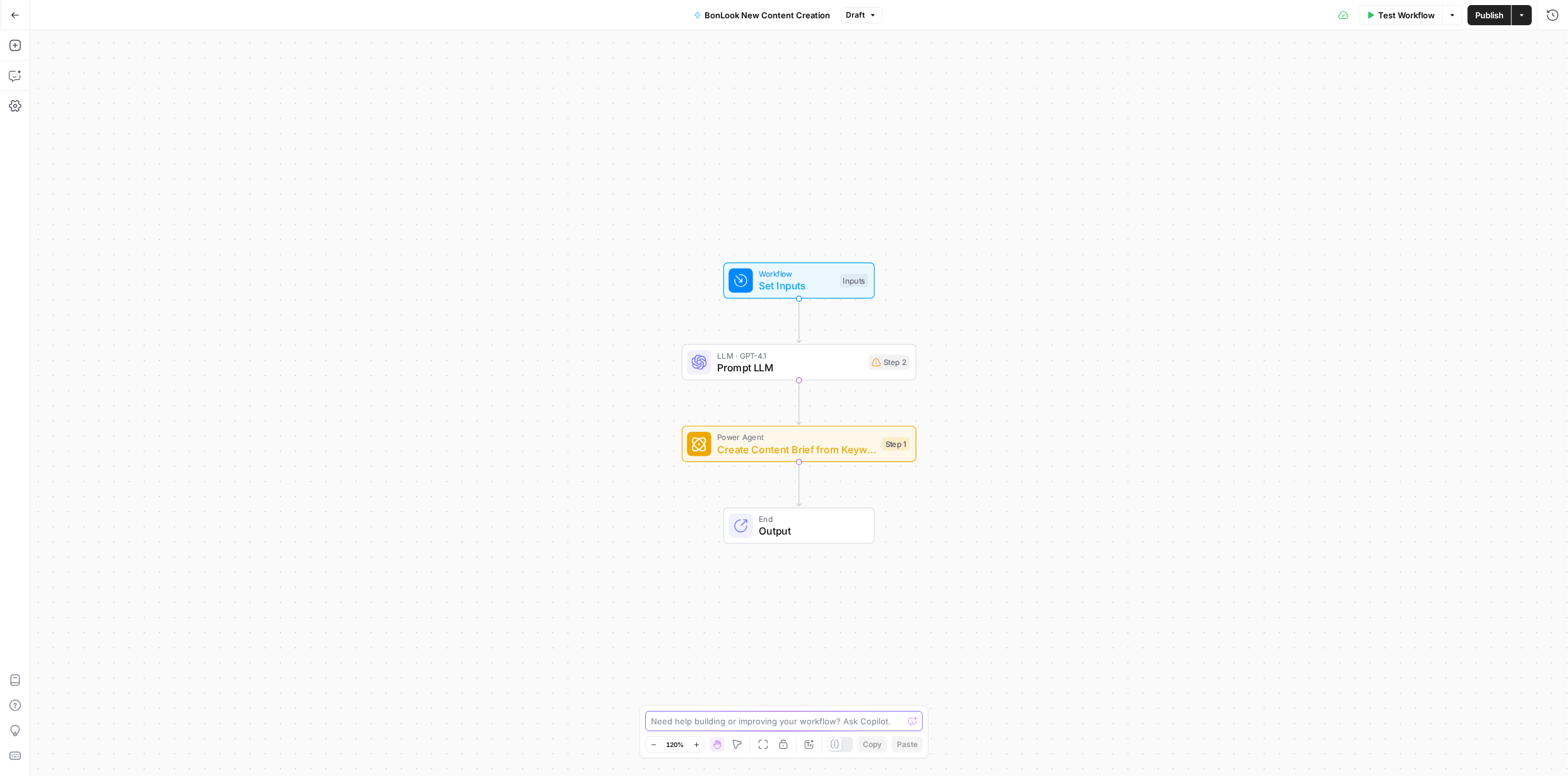
click at [765, 716] on textarea at bounding box center [777, 721] width 252 height 13
type textarea "i need to add bonlook brand"
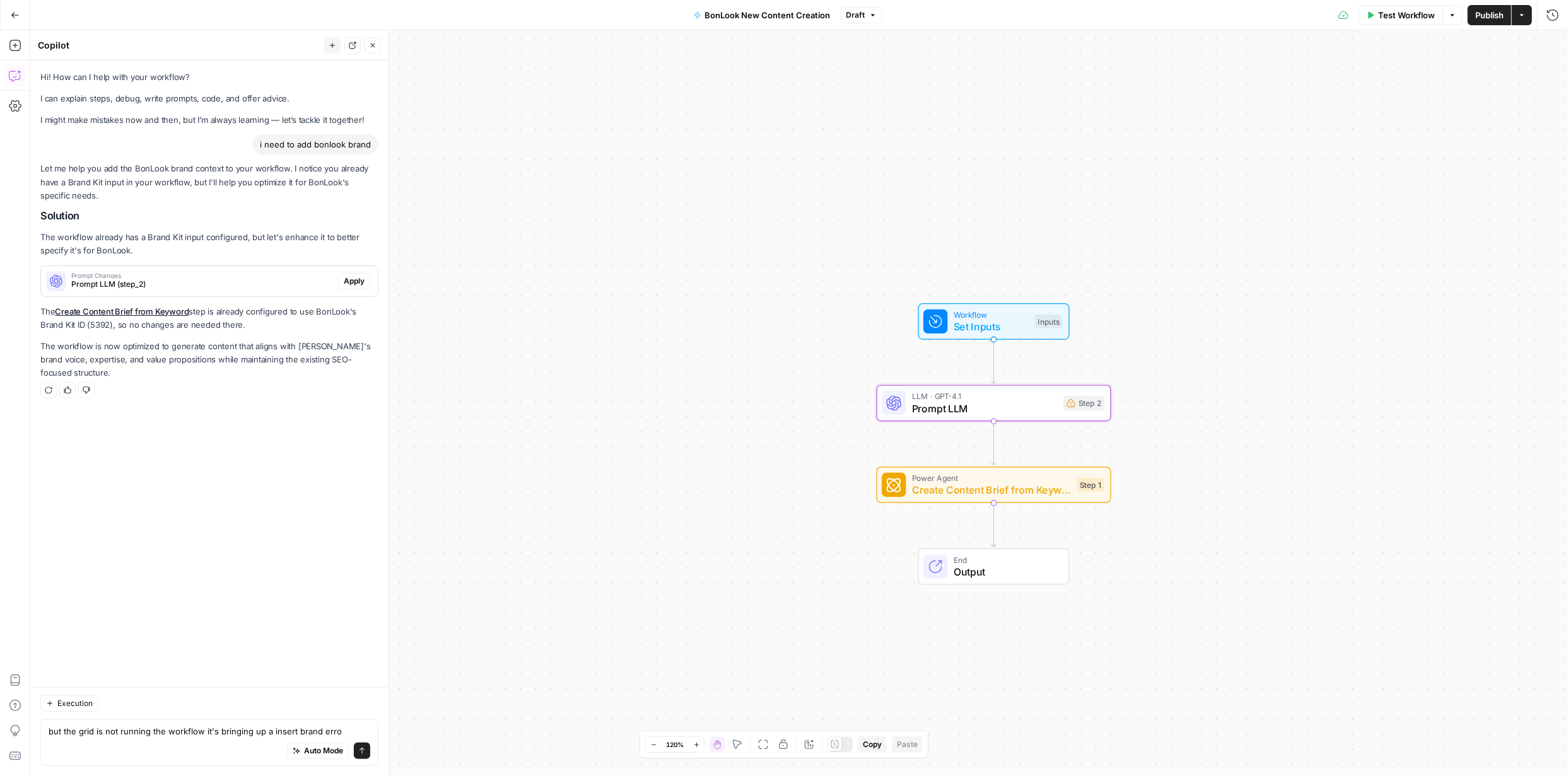
type textarea "but the grid is not running the workflow it's bringing up a insert brand error"
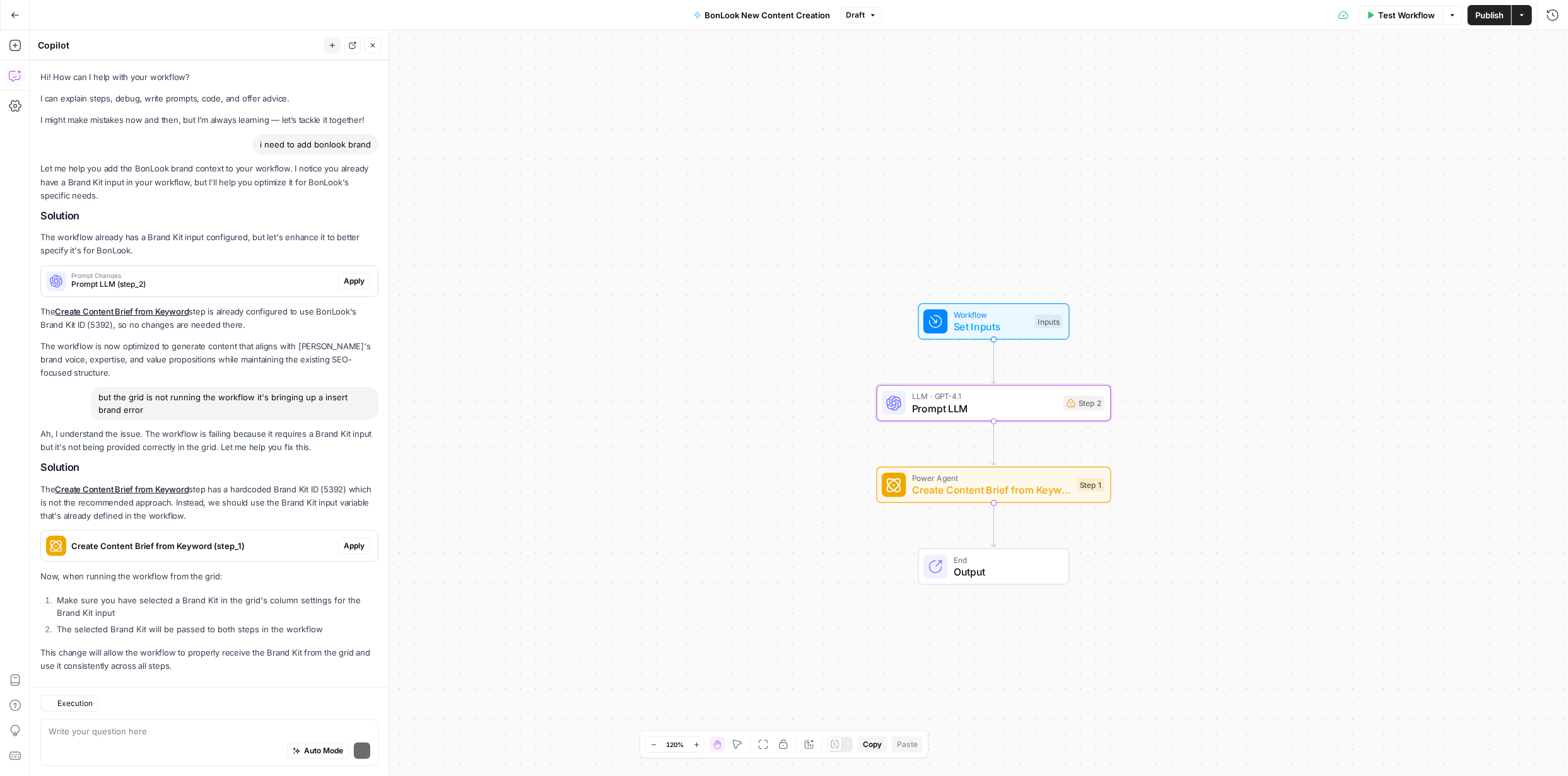
scroll to position [15, 0]
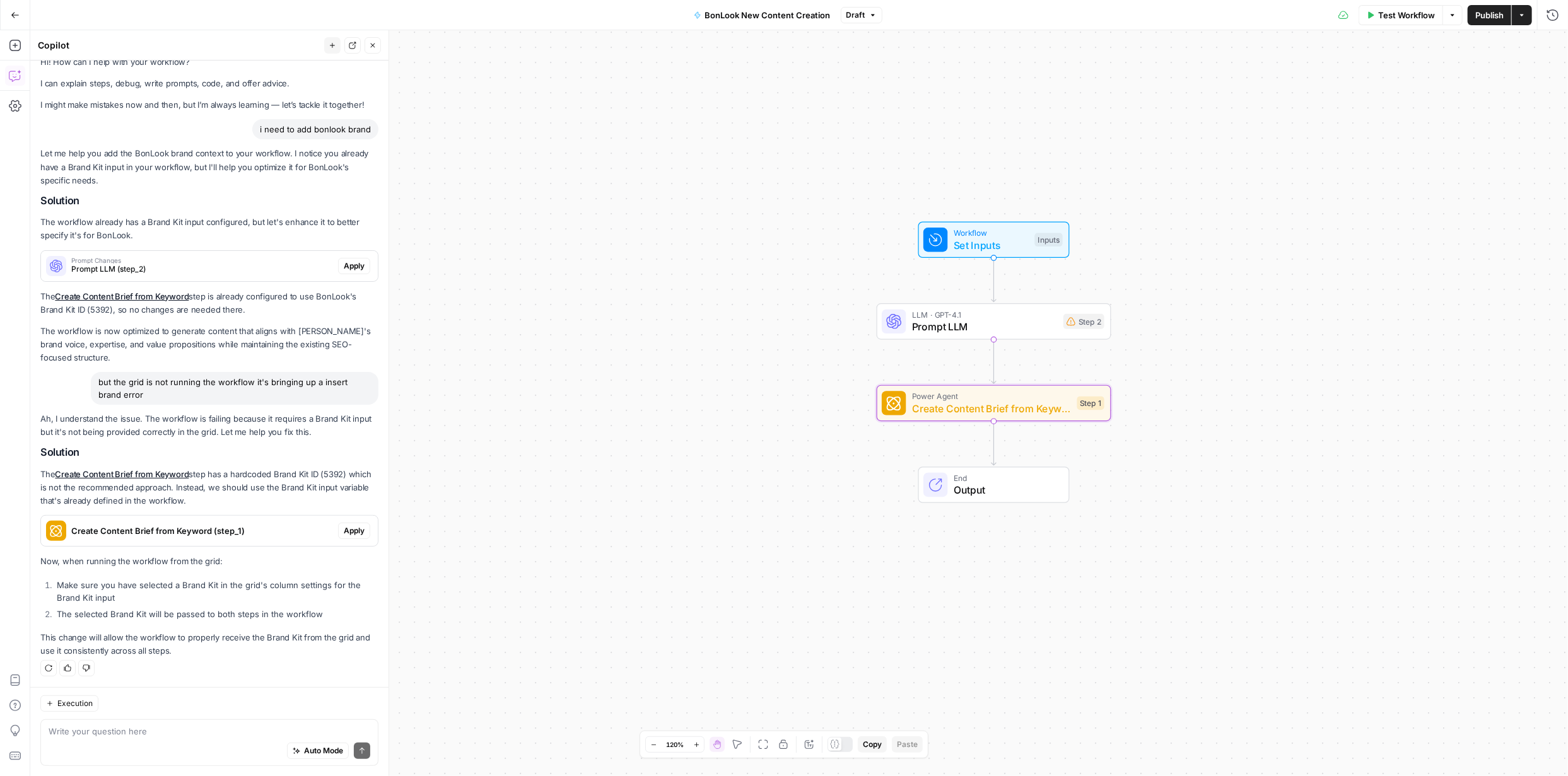
click at [354, 531] on span "Apply" at bounding box center [354, 531] width 21 height 11
click at [766, 160] on span "Apply anyway" at bounding box center [756, 160] width 61 height 13
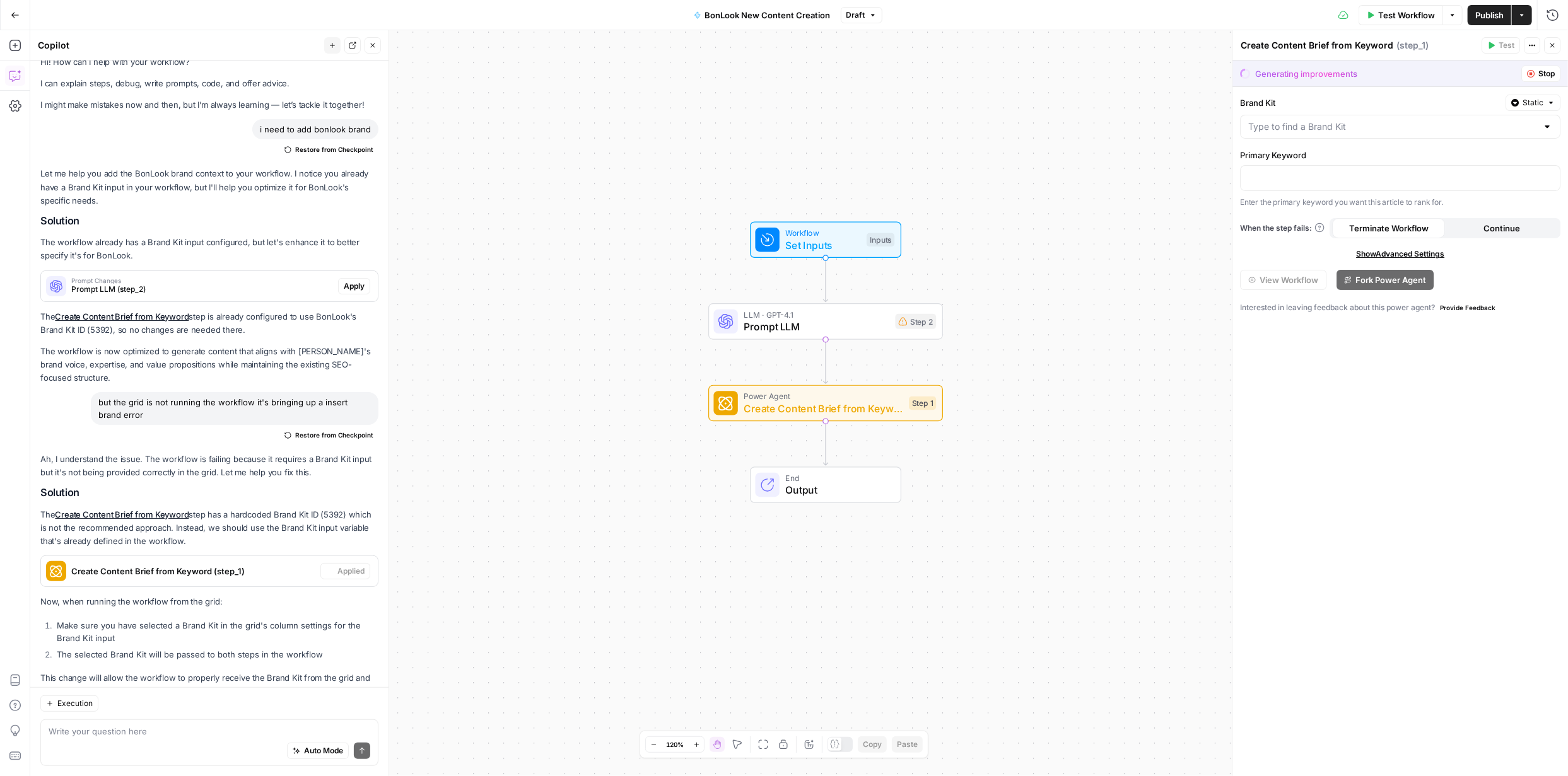
scroll to position [55, 0]
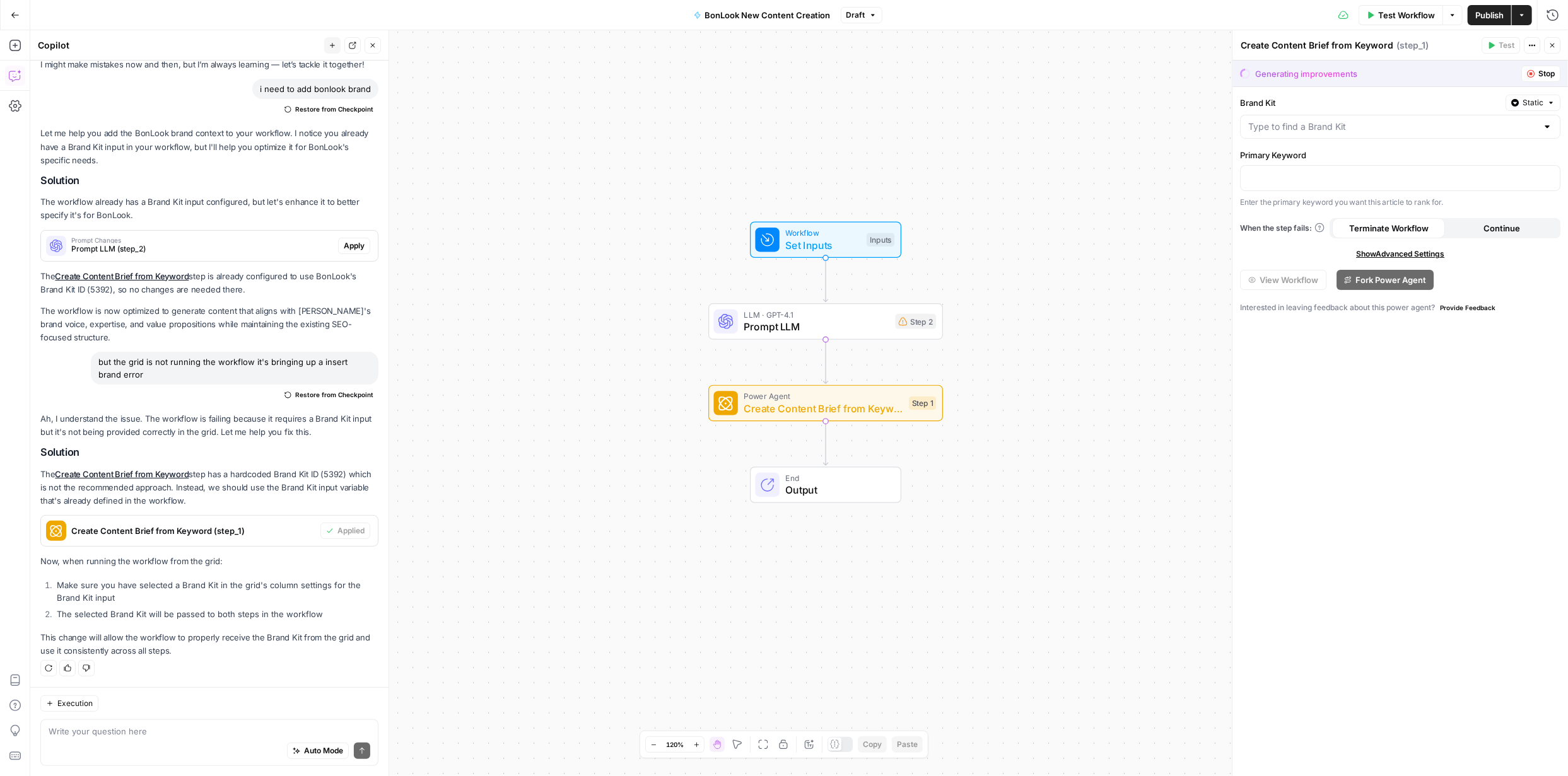
click at [1547, 128] on div at bounding box center [1547, 126] width 10 height 13
click at [1368, 157] on span "BonLook" at bounding box center [1398, 158] width 294 height 13
type input "BonLook"
click at [1360, 172] on p at bounding box center [1400, 177] width 304 height 13
click at [11, 17] on icon "button" at bounding box center [15, 15] width 9 height 9
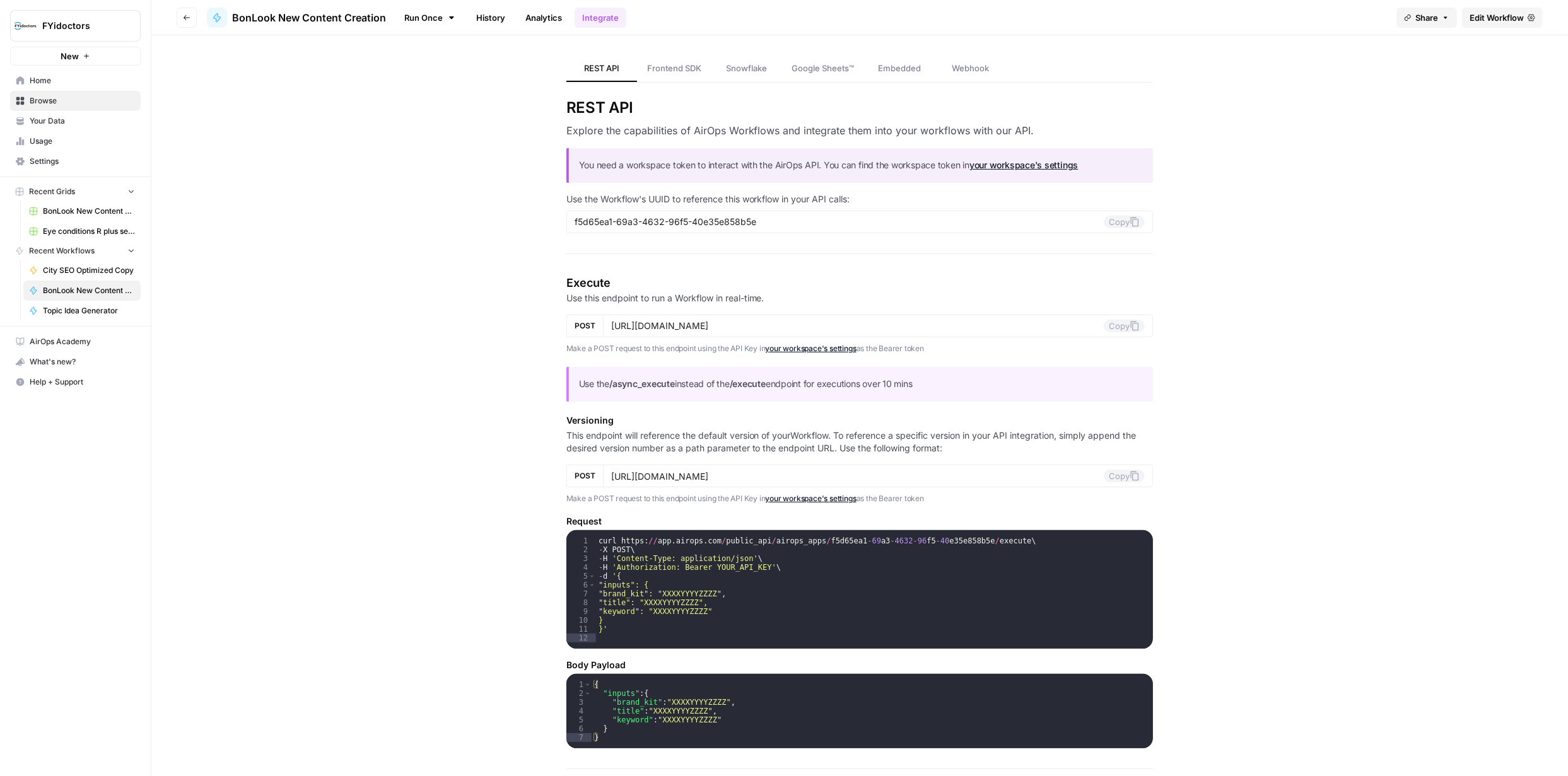
click at [49, 101] on span "Browse" at bounding box center [82, 100] width 106 height 11
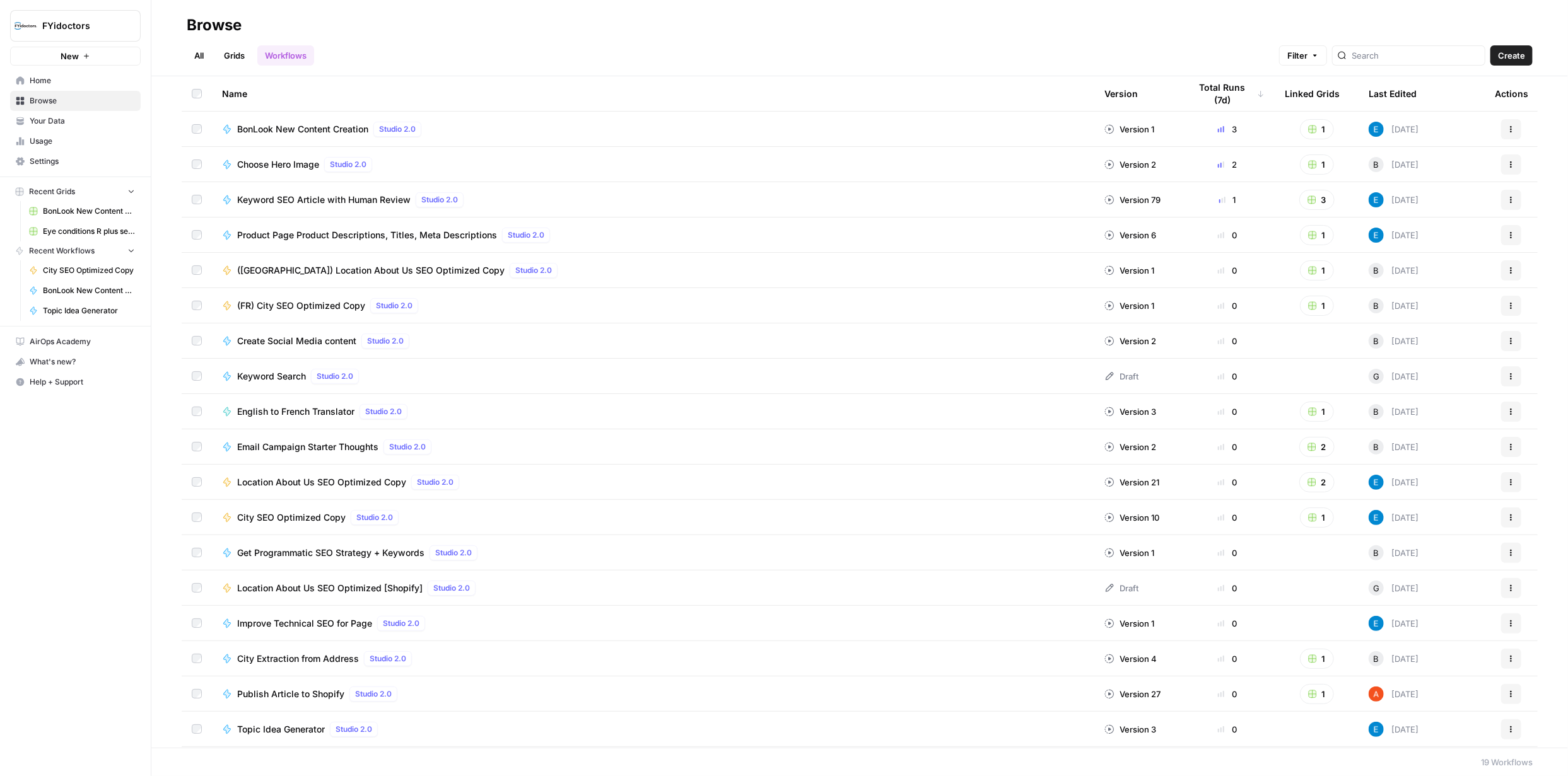
click at [237, 55] on link "Grids" at bounding box center [233, 55] width 36 height 21
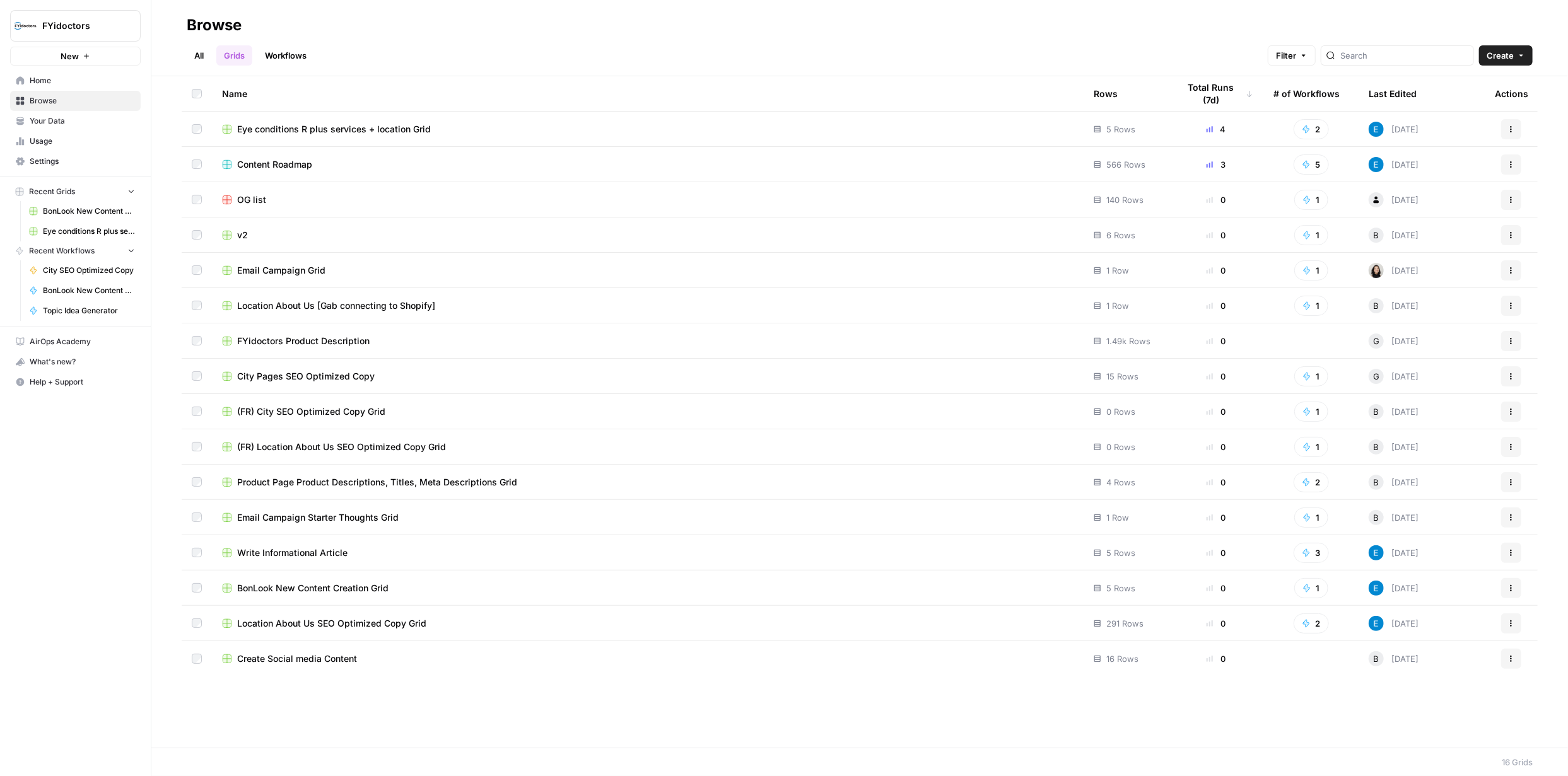
click at [287, 50] on link "Workflows" at bounding box center [285, 55] width 57 height 21
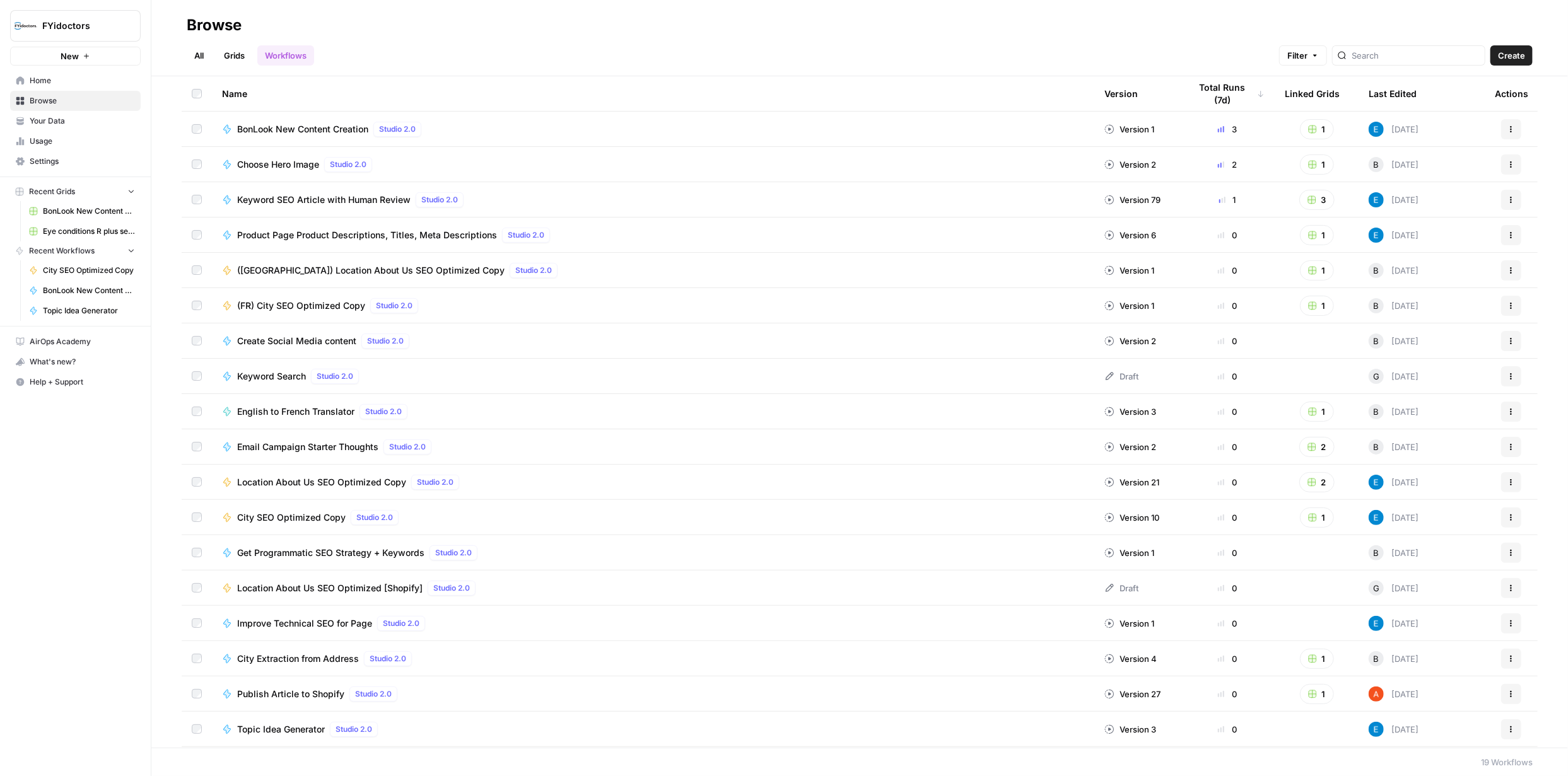
click at [314, 128] on span "BonLook New Content Creation" at bounding box center [303, 129] width 132 height 13
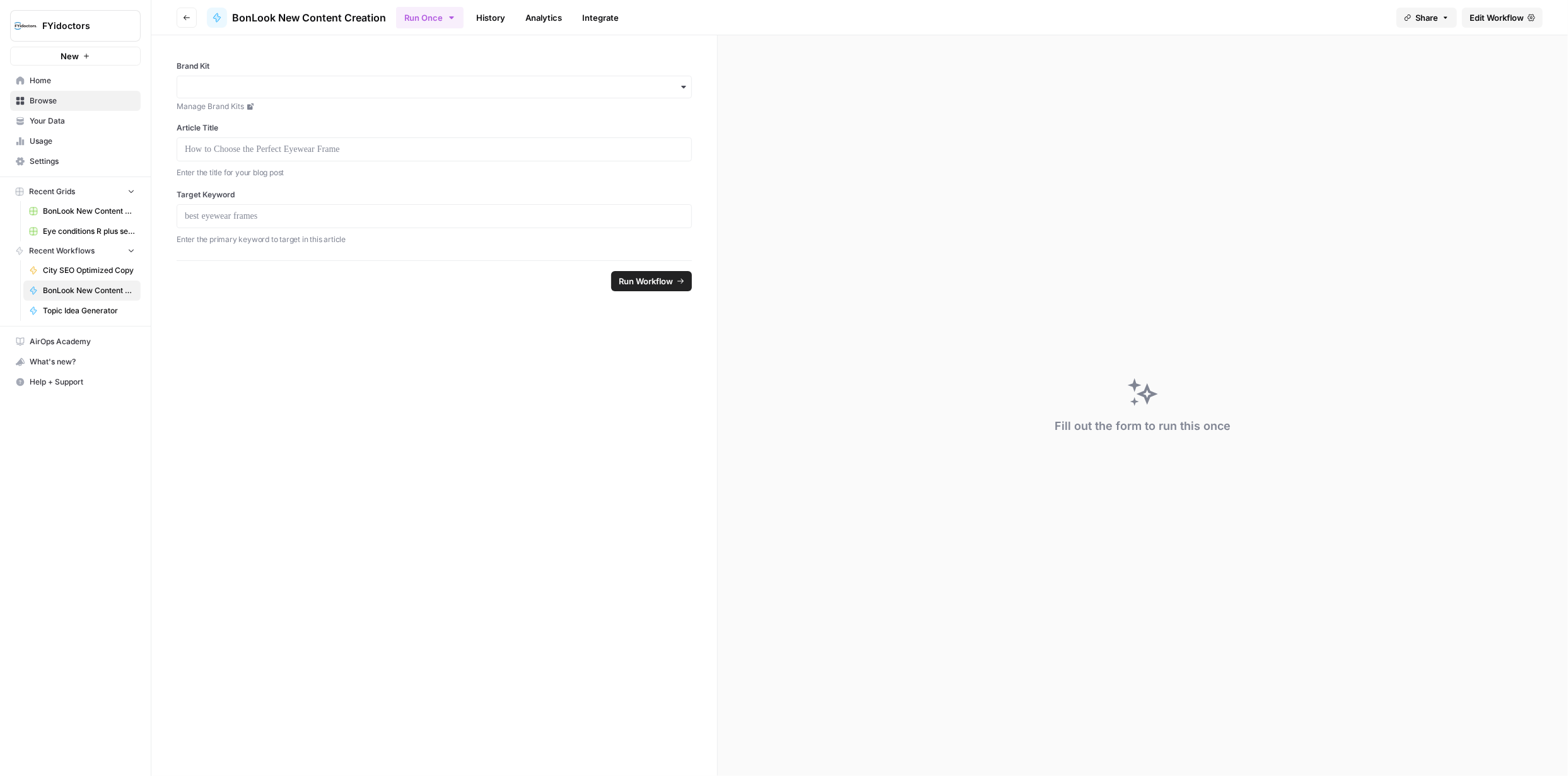
click at [678, 83] on div "button" at bounding box center [683, 87] width 10 height 10
click at [227, 115] on div "BonLook" at bounding box center [434, 121] width 515 height 24
click at [649, 284] on span "Run Workflow" at bounding box center [646, 281] width 54 height 13
click at [602, 24] on link "Integrate" at bounding box center [601, 17] width 52 height 21
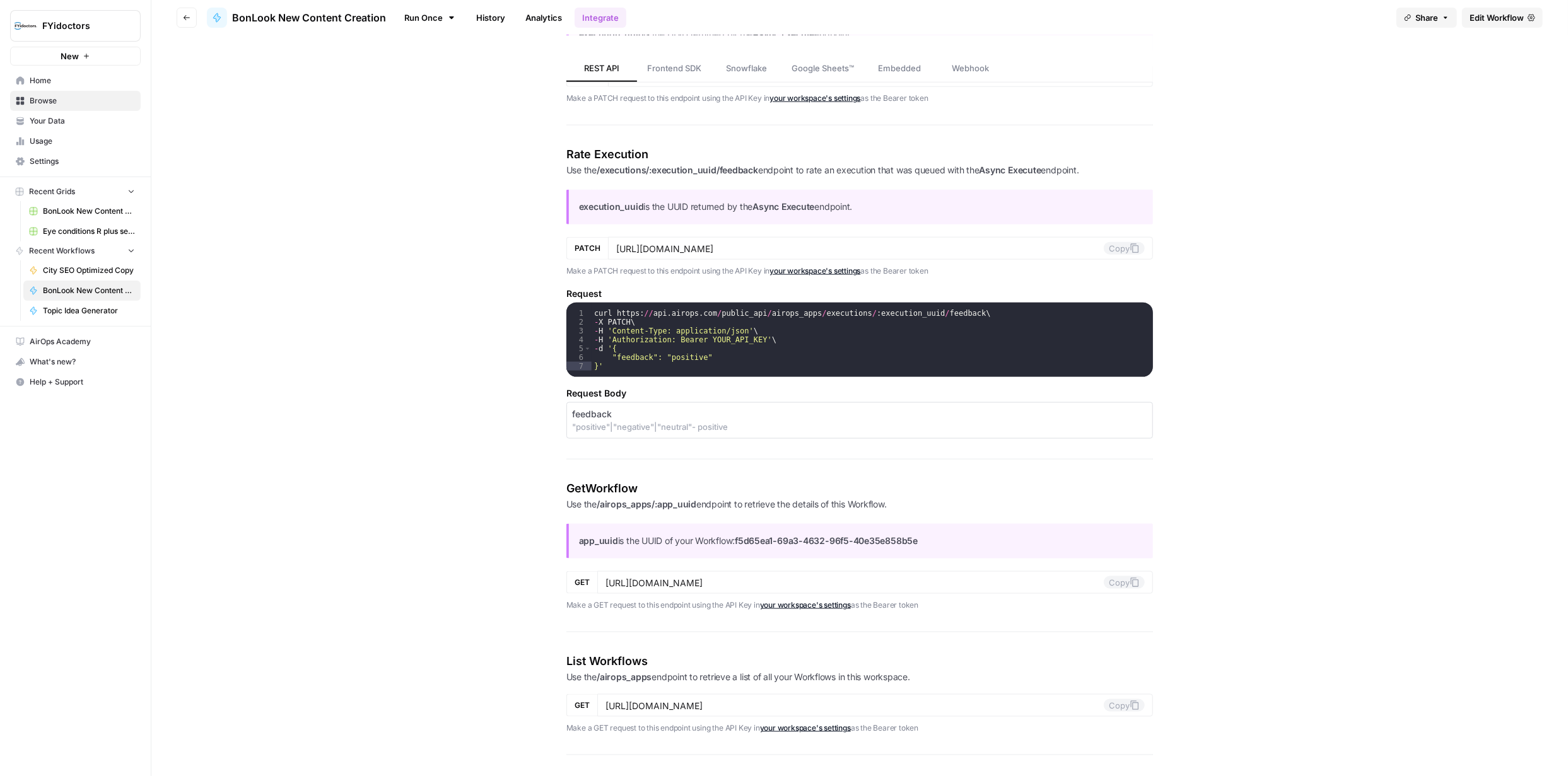
scroll to position [1251, 0]
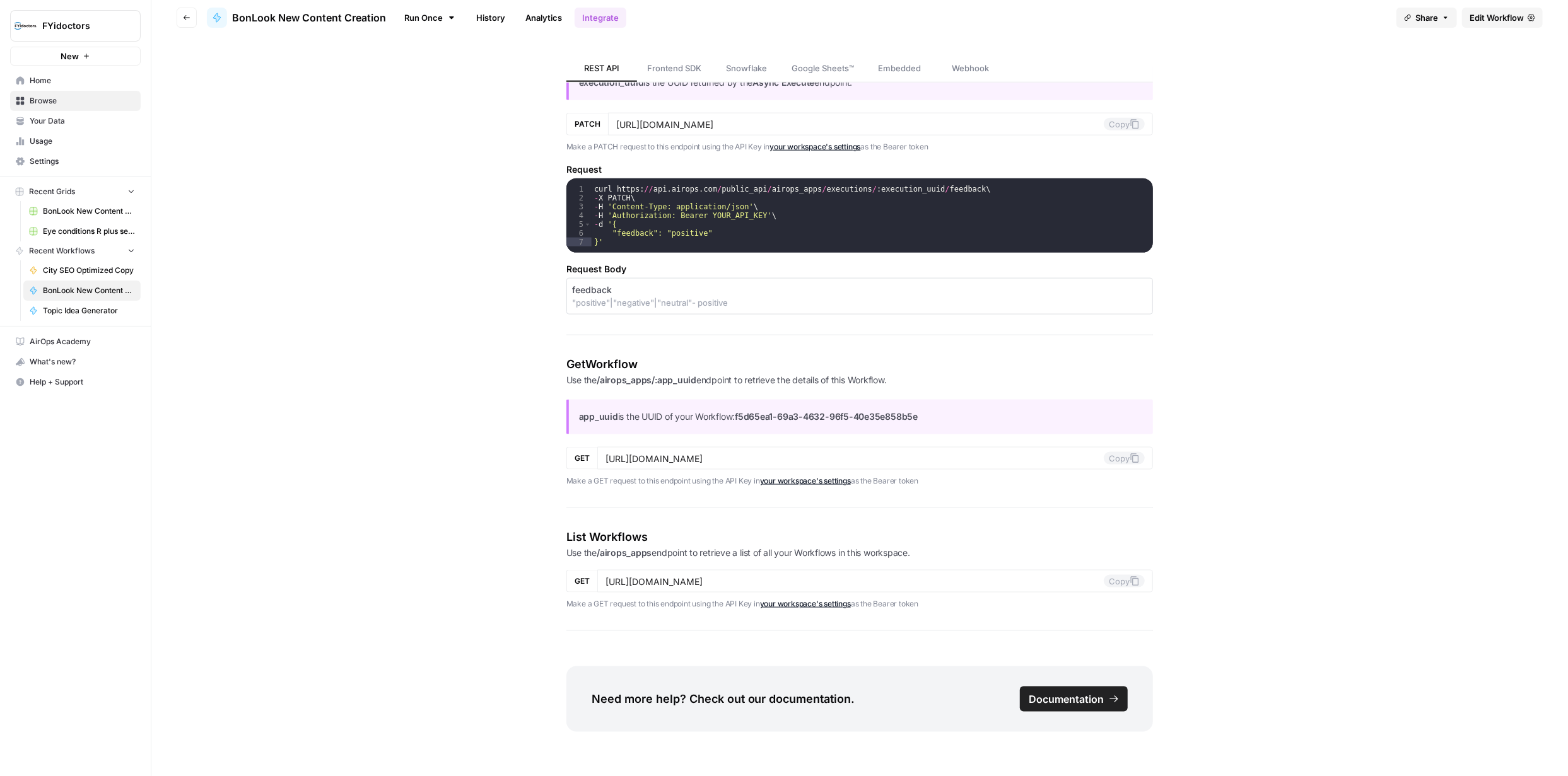
click at [1493, 21] on span "Edit Workflow" at bounding box center [1496, 17] width 54 height 13
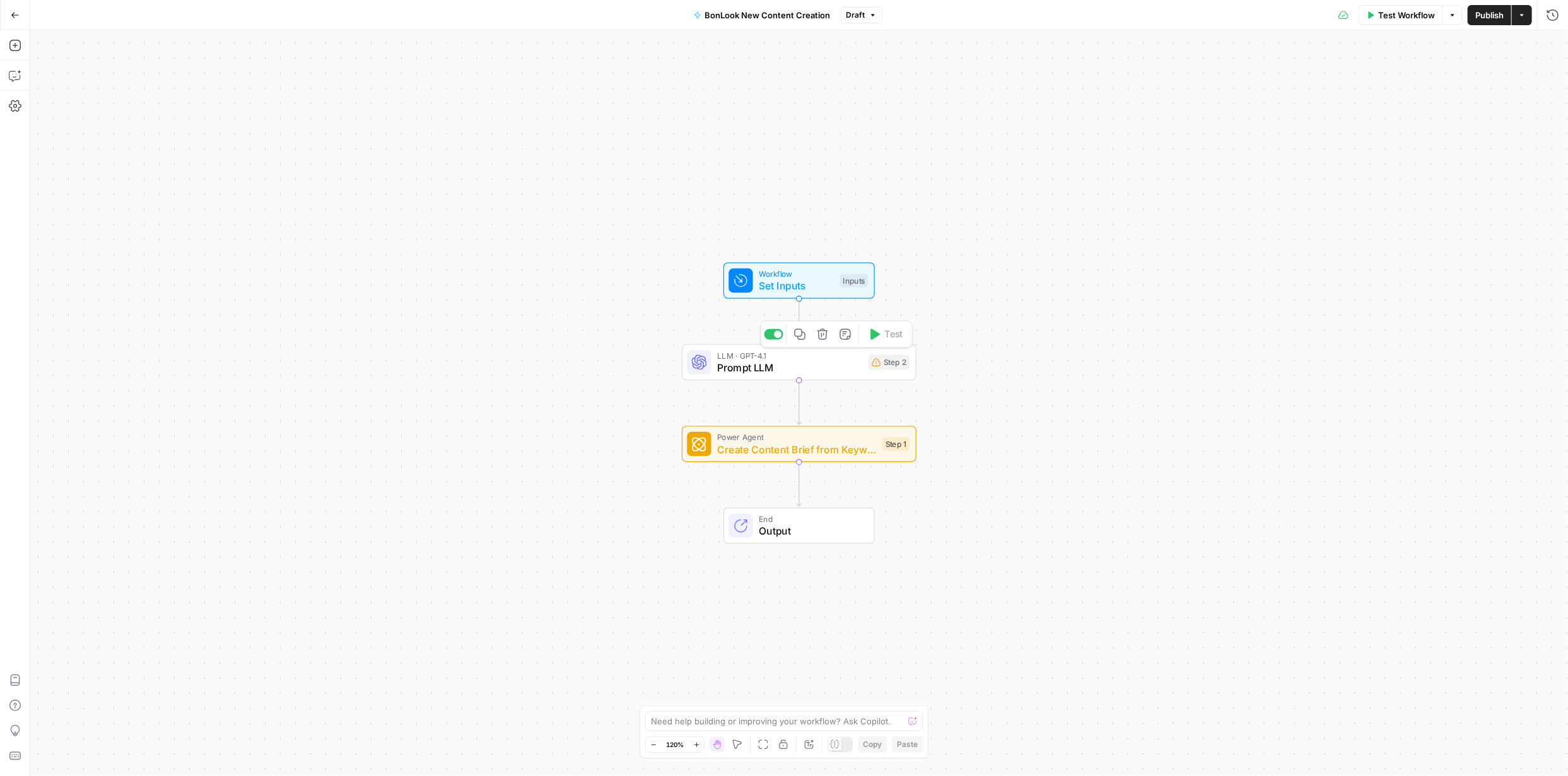
click at [826, 367] on span "Prompt LLM" at bounding box center [789, 368] width 145 height 15
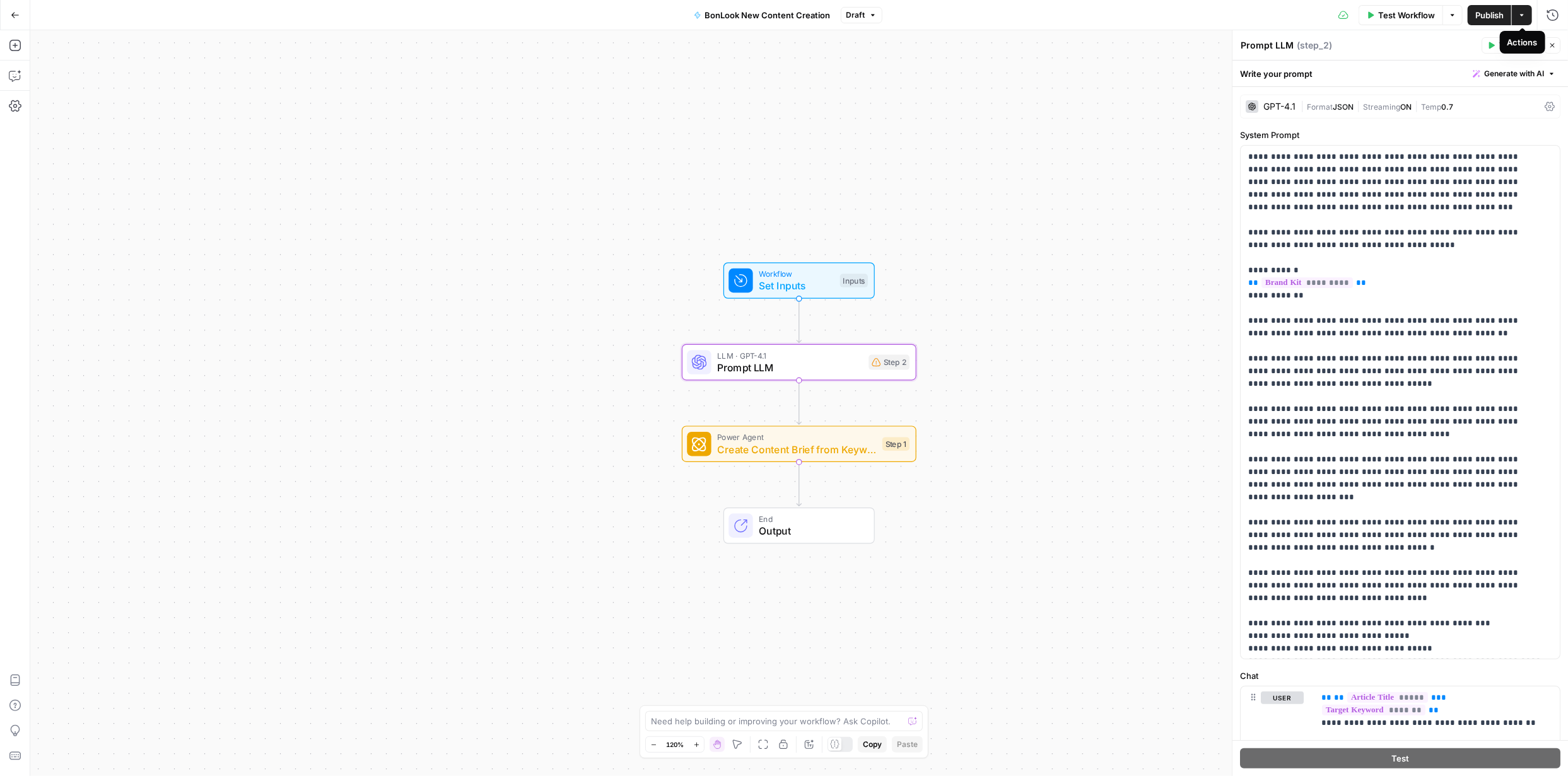
click at [1521, 14] on icon "button" at bounding box center [1522, 14] width 4 height 2
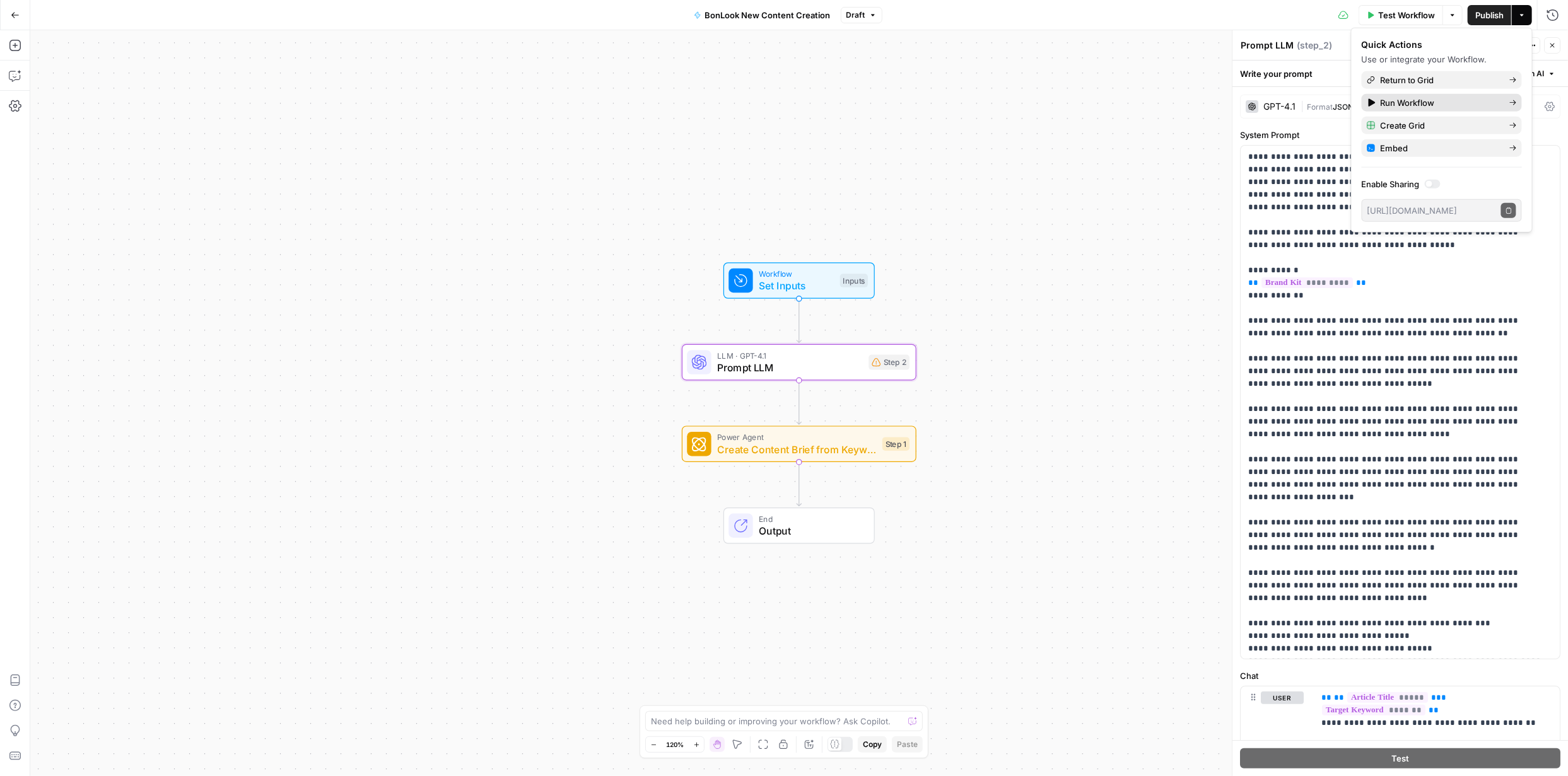
click at [1414, 102] on span "Run Workflow" at bounding box center [1440, 103] width 119 height 13
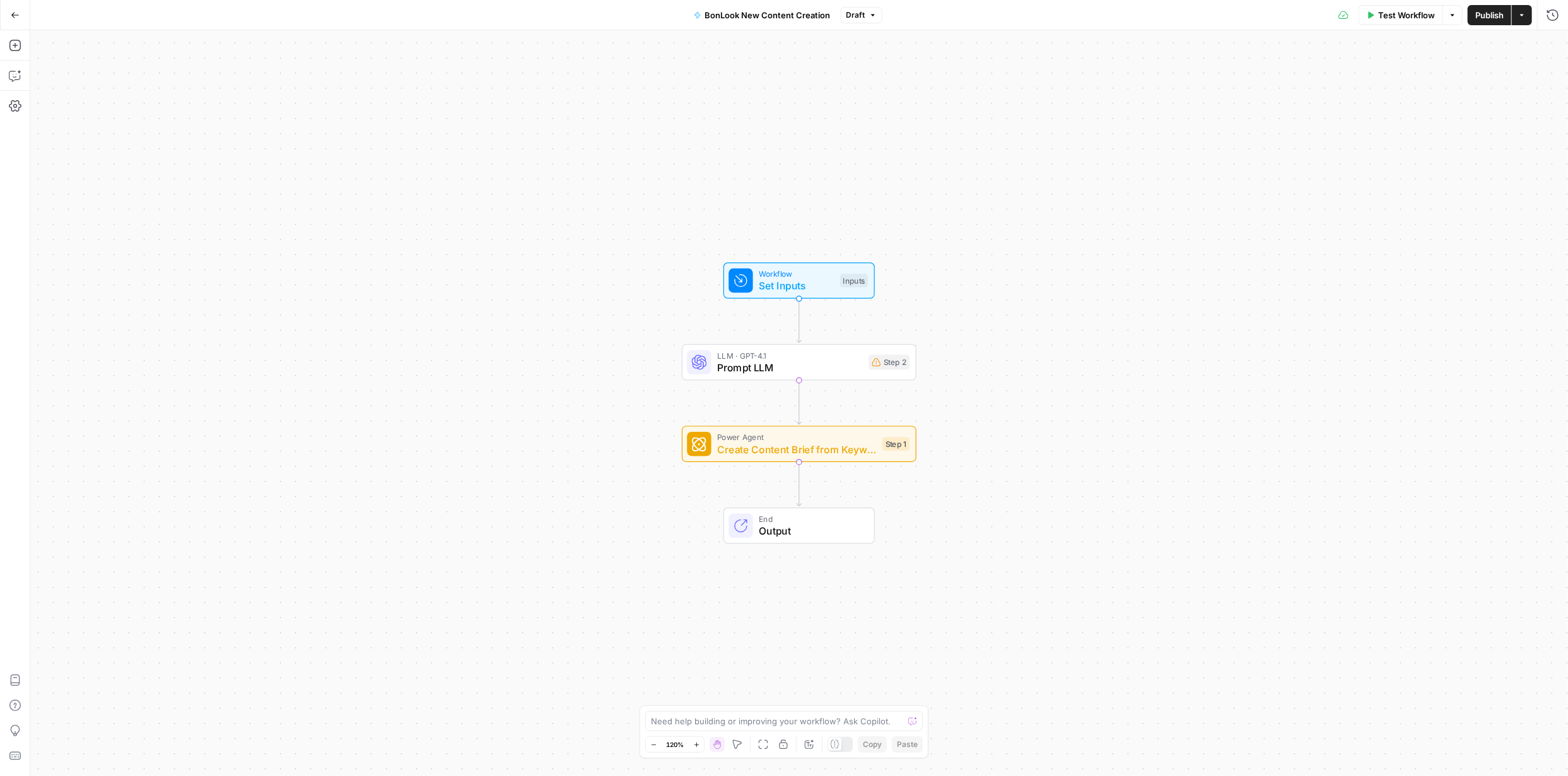
click at [1519, 17] on icon "button" at bounding box center [1522, 15] width 8 height 8
click at [1408, 130] on span "Create Grid" at bounding box center [1440, 125] width 119 height 13
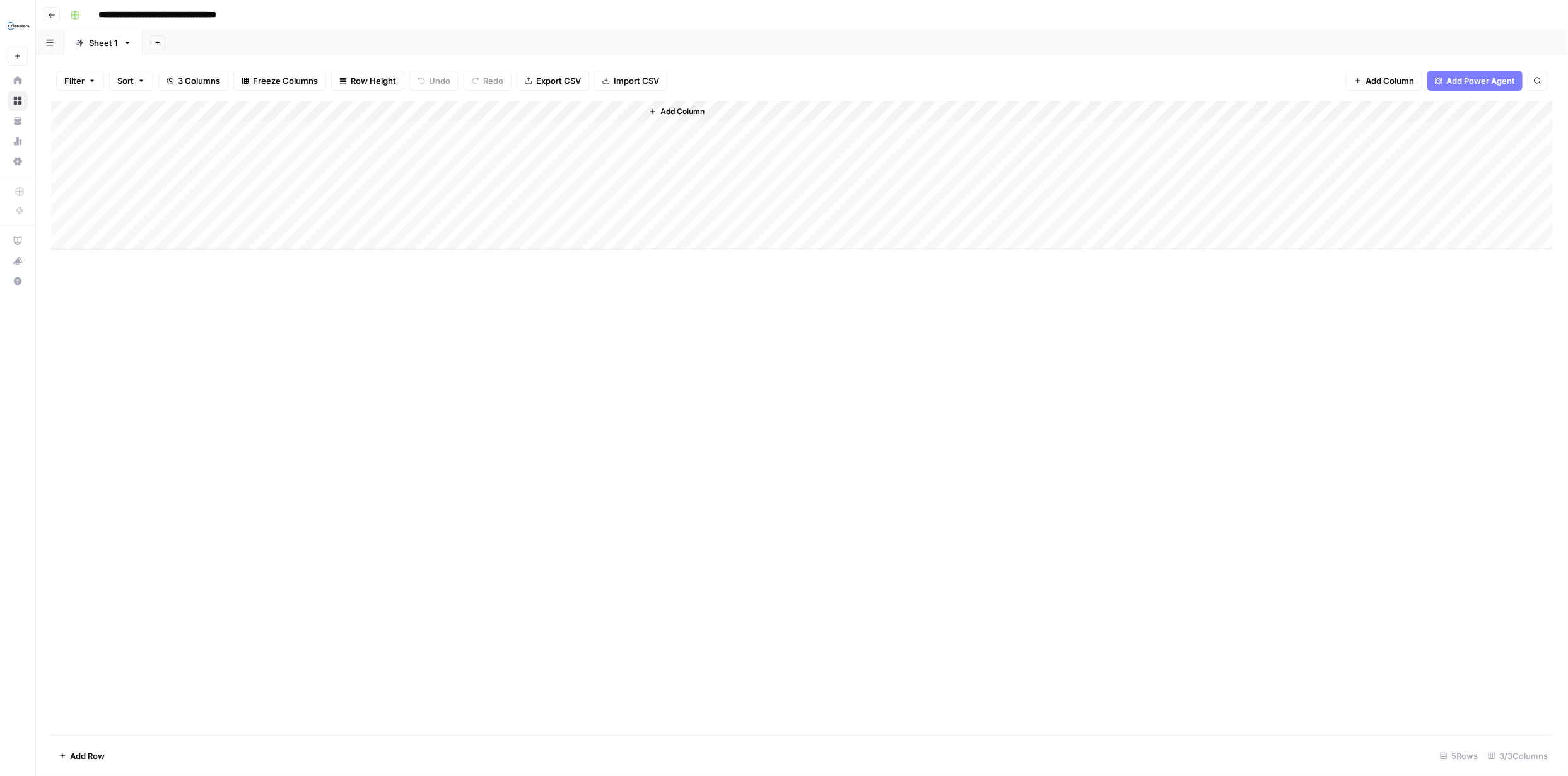
click at [546, 131] on div "Add Column" at bounding box center [801, 176] width 1502 height 149
click at [1474, 82] on span "Add Power Agent" at bounding box center [1481, 81] width 68 height 13
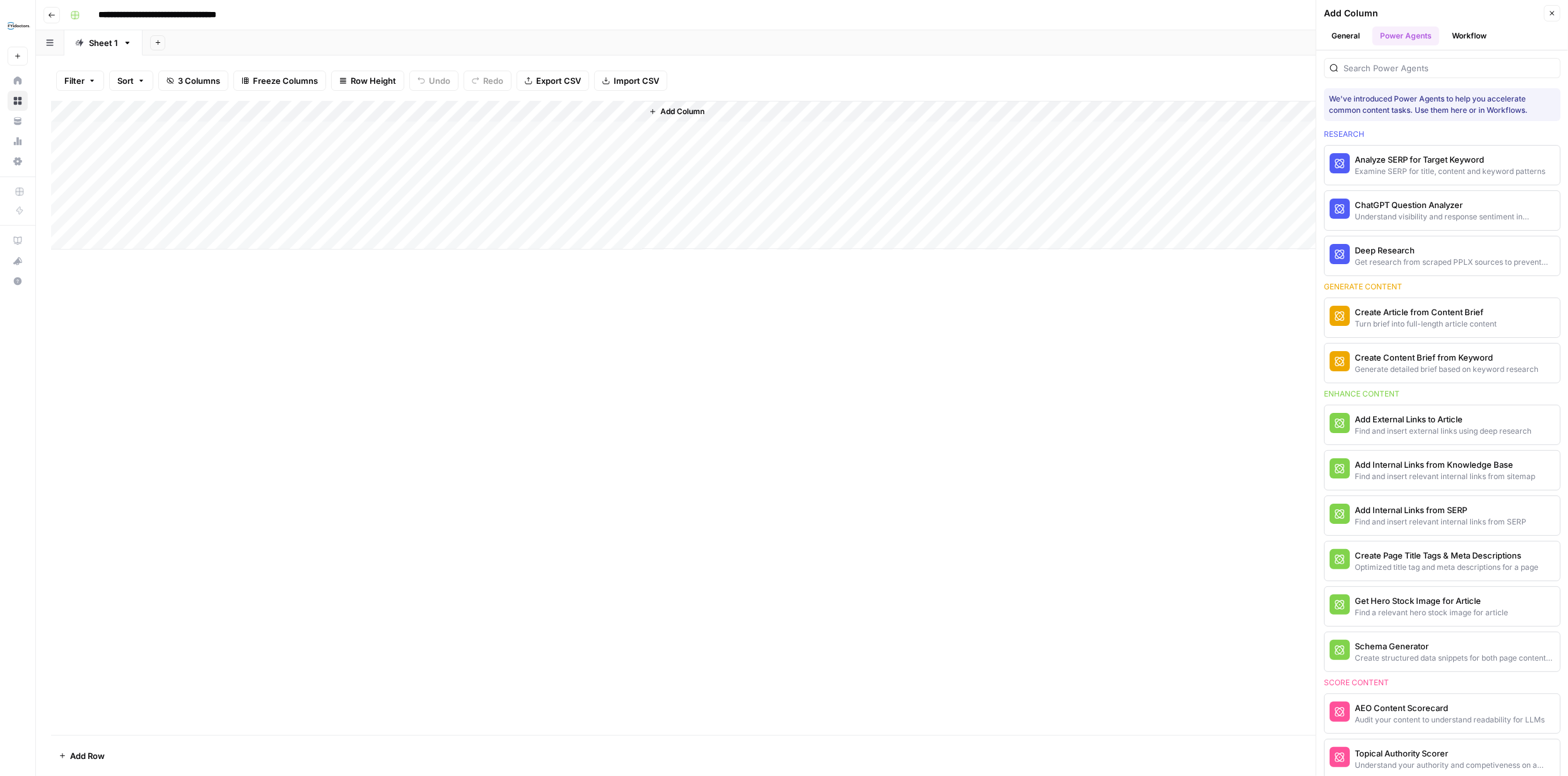
click at [1471, 36] on button "Workflow" at bounding box center [1469, 36] width 50 height 19
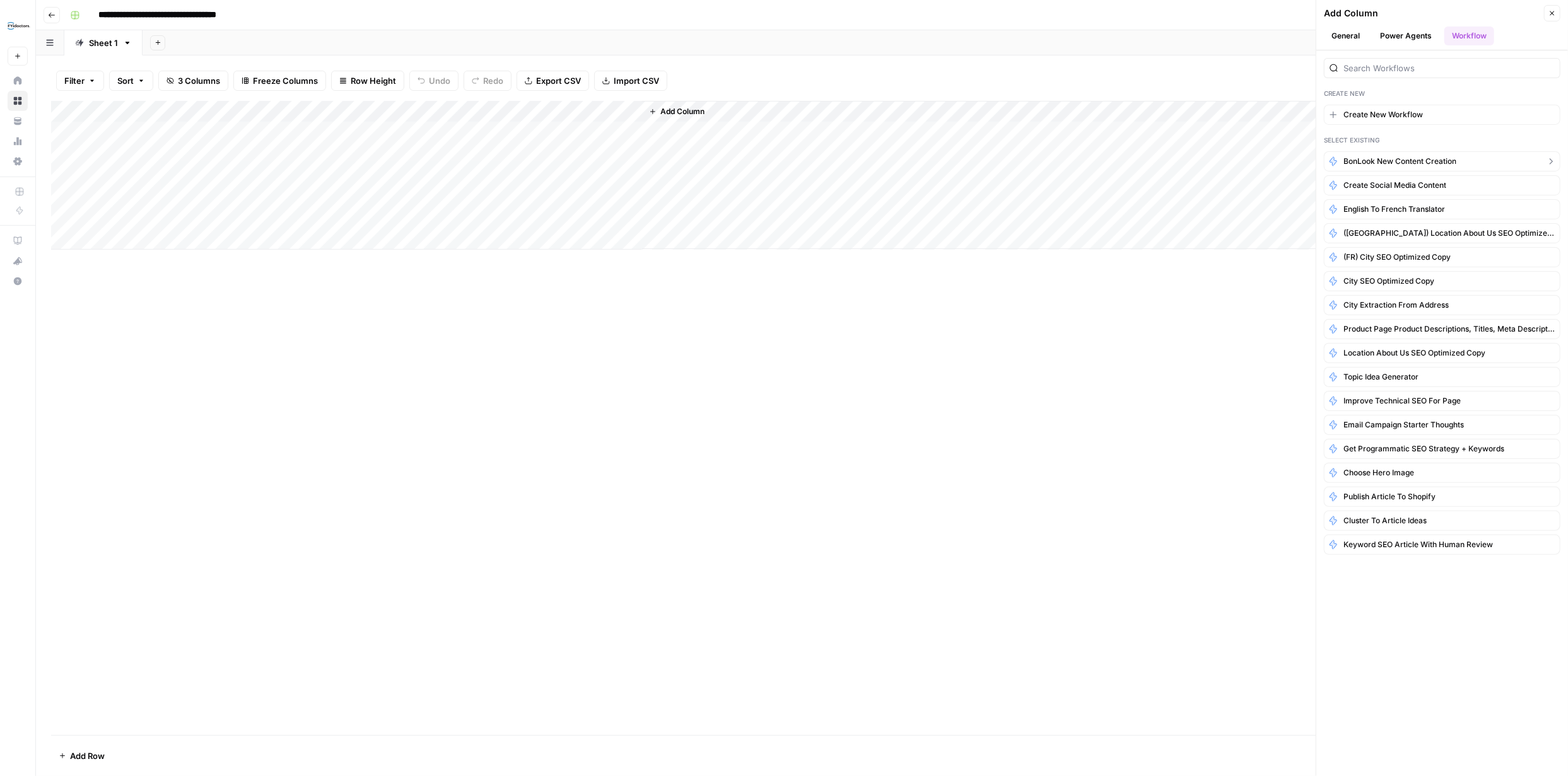
click at [1417, 159] on span "BonLook New Content Creation" at bounding box center [1400, 161] width 113 height 11
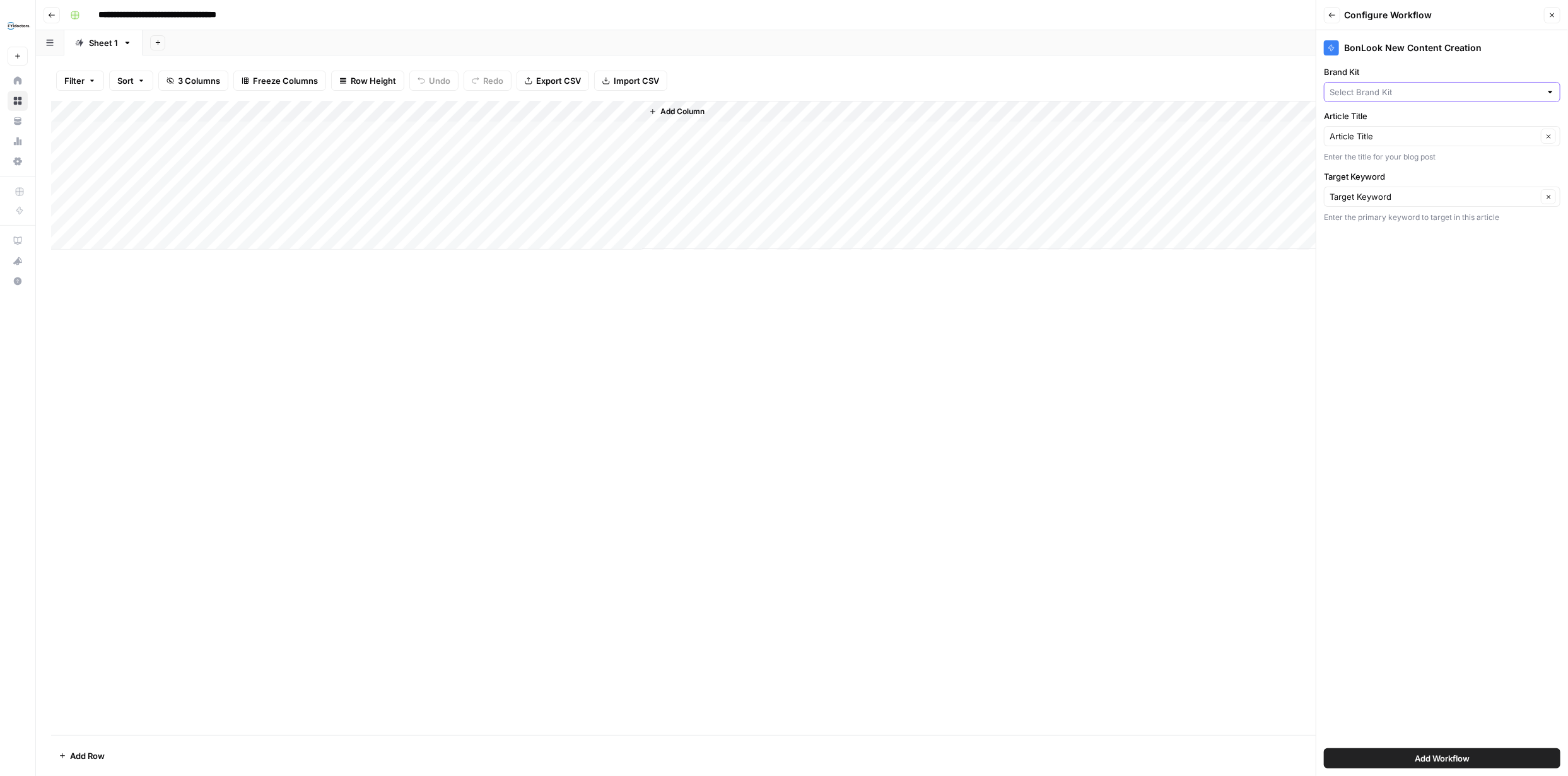
click at [1490, 89] on input "Brand Kit" at bounding box center [1435, 92] width 211 height 13
click at [1388, 118] on span "BonLook" at bounding box center [1439, 122] width 210 height 13
type input "BonLook"
click at [1478, 144] on div "Article Title Clear" at bounding box center [1442, 136] width 236 height 21
click at [1478, 142] on div "Clear" at bounding box center [1442, 136] width 236 height 21
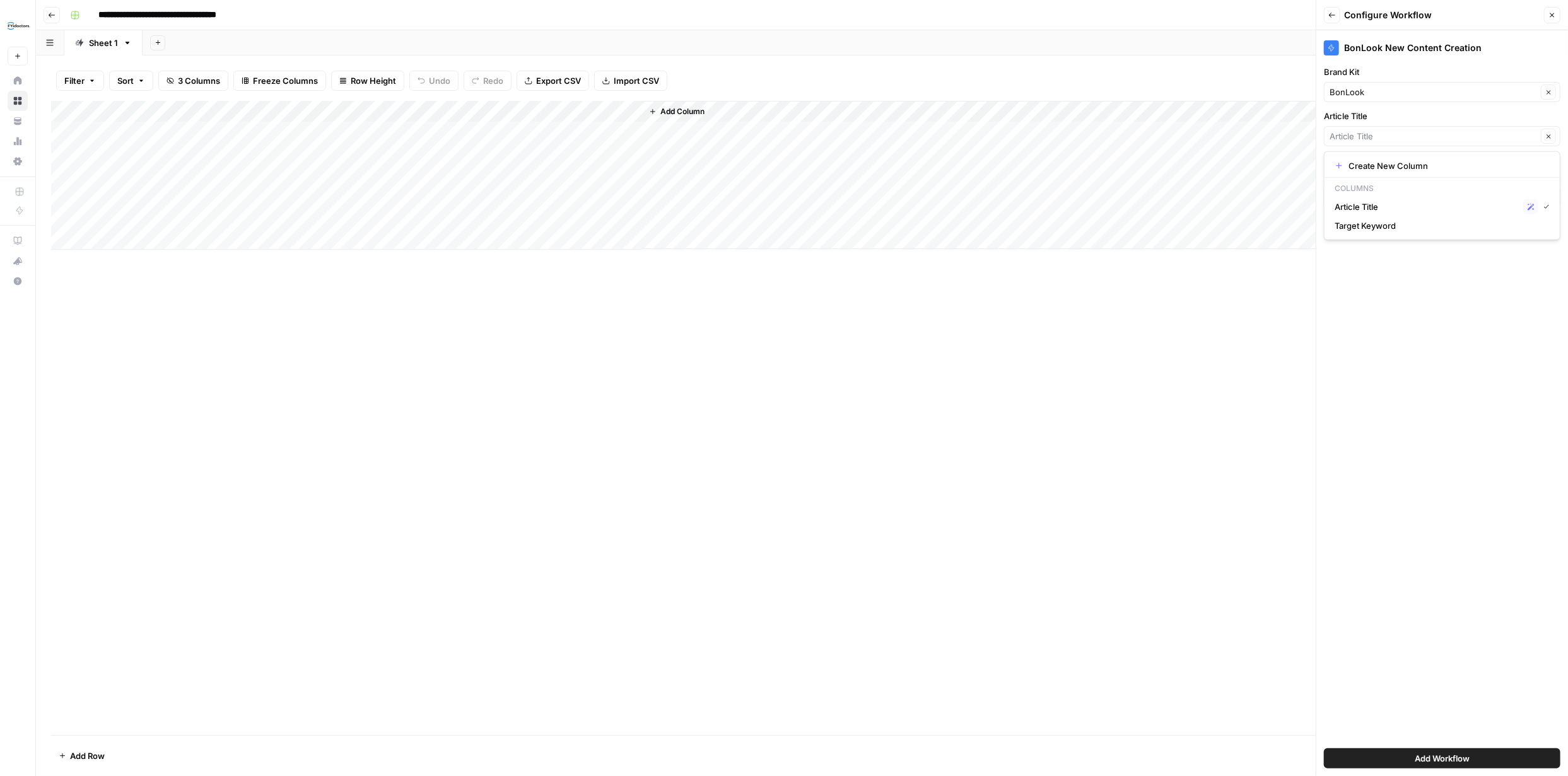
type input "Article Title"
click at [1451, 330] on div "BonLook New Content Creation Brand Kit BonLook Clear Article Title Article Titl…" at bounding box center [1442, 403] width 252 height 746
click at [1443, 754] on span "Add Workflow" at bounding box center [1442, 758] width 55 height 13
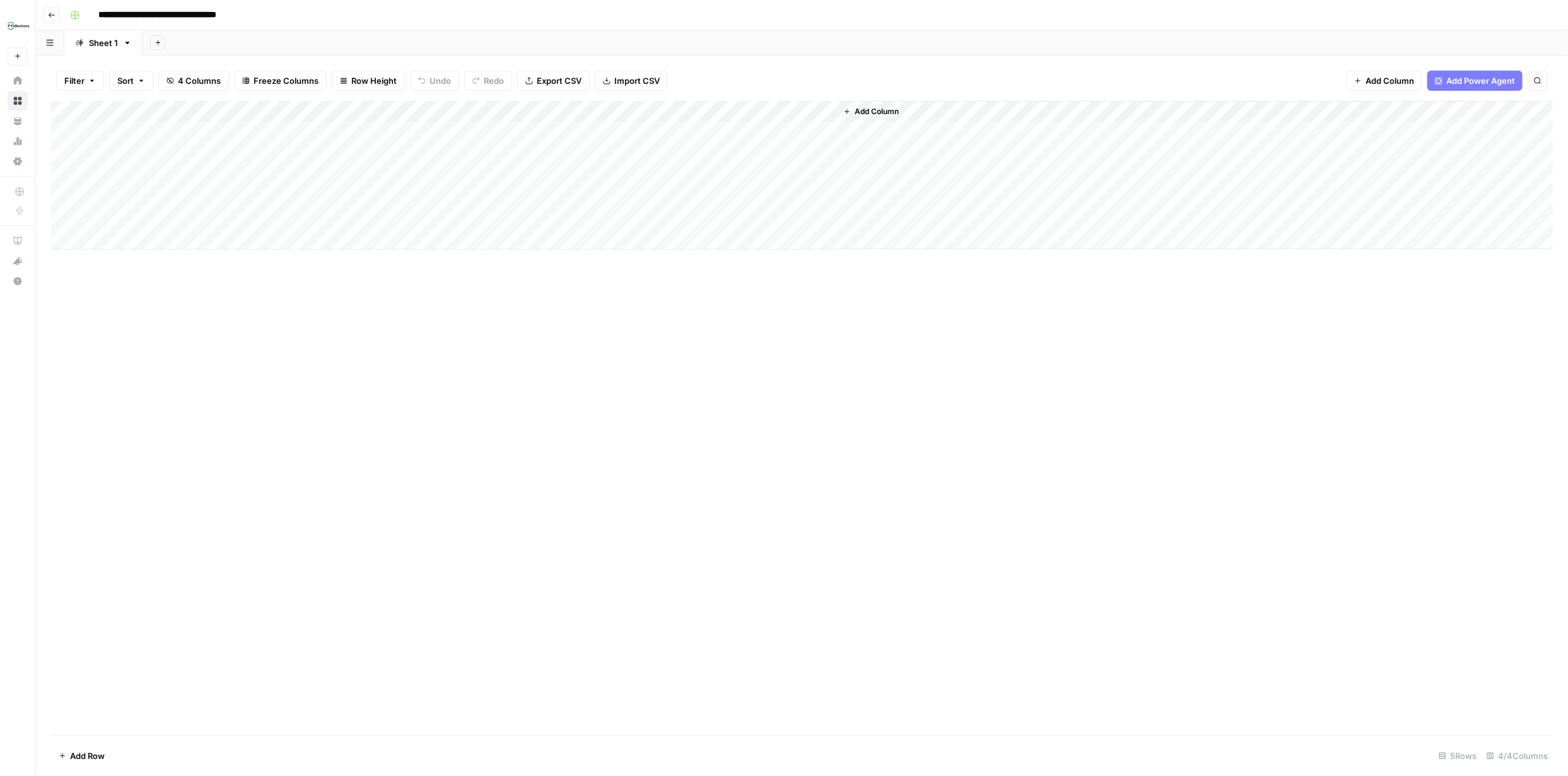
click at [549, 129] on div "Add Column" at bounding box center [801, 176] width 1502 height 149
click at [737, 132] on div "Add Column" at bounding box center [801, 176] width 1502 height 149
click at [188, 131] on div "Add Column" at bounding box center [801, 176] width 1502 height 149
click at [173, 130] on textarea at bounding box center [195, 132] width 202 height 17
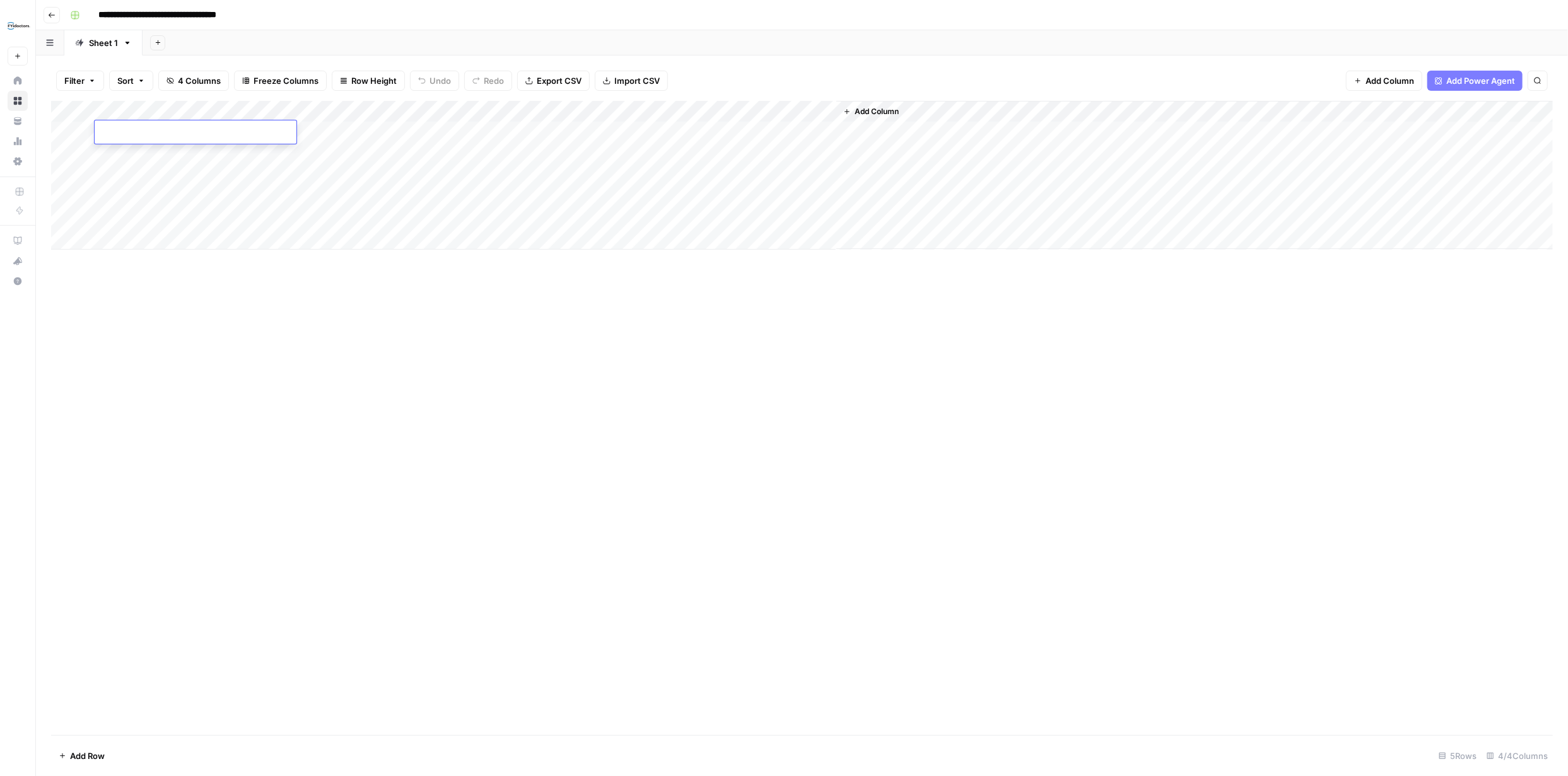
paste textarea "**********"
type textarea "**********"
click at [342, 134] on div "Add Column" at bounding box center [801, 176] width 1502 height 149
type textarea "**********"
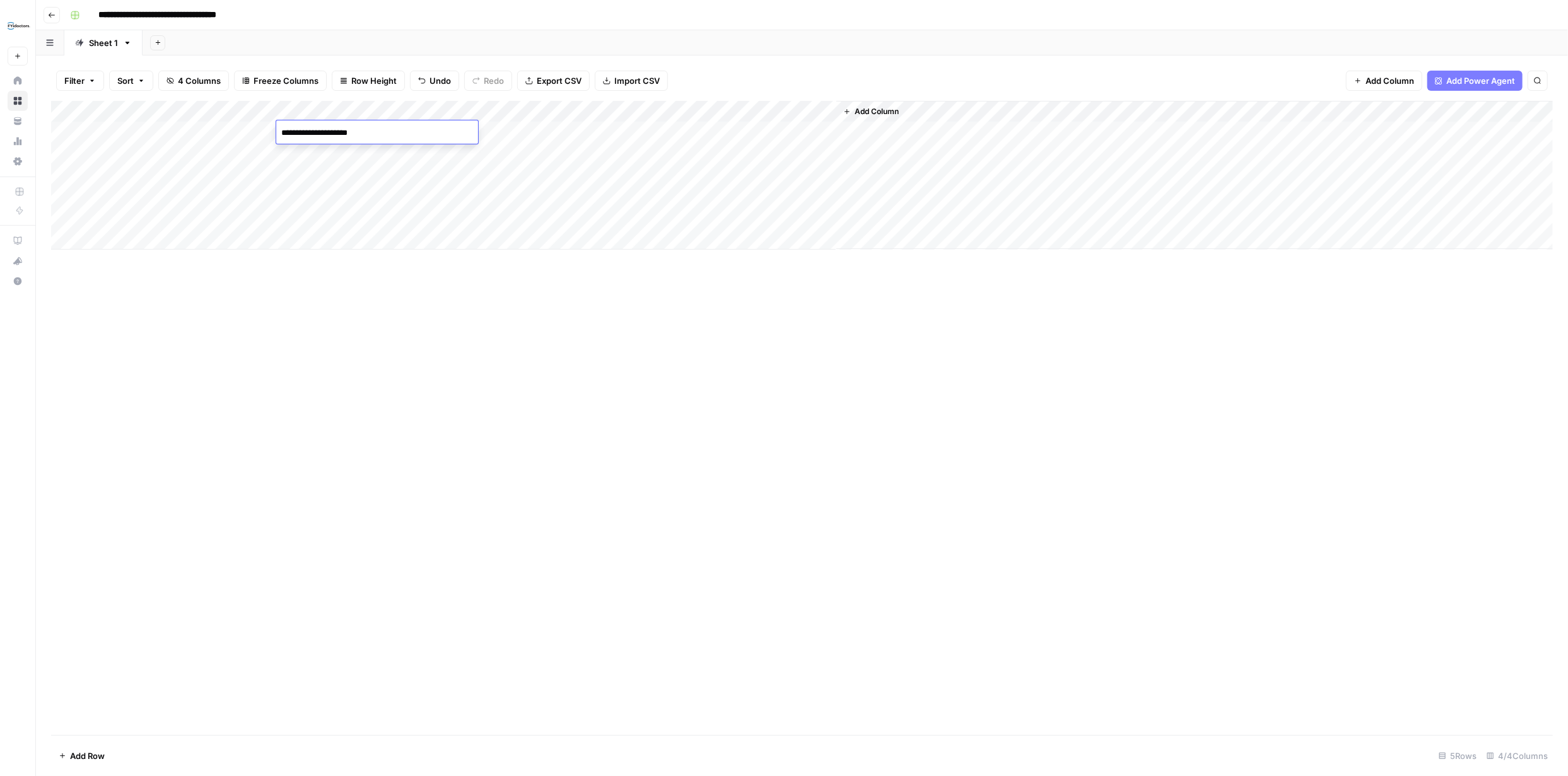
click at [144, 131] on div "Add Column" at bounding box center [801, 176] width 1502 height 149
click at [143, 132] on div "Add Column" at bounding box center [801, 176] width 1502 height 149
click at [143, 134] on textarea "**********" at bounding box center [206, 132] width 224 height 17
type textarea "**********"
click at [571, 384] on div "Add Column" at bounding box center [801, 418] width 1502 height 634
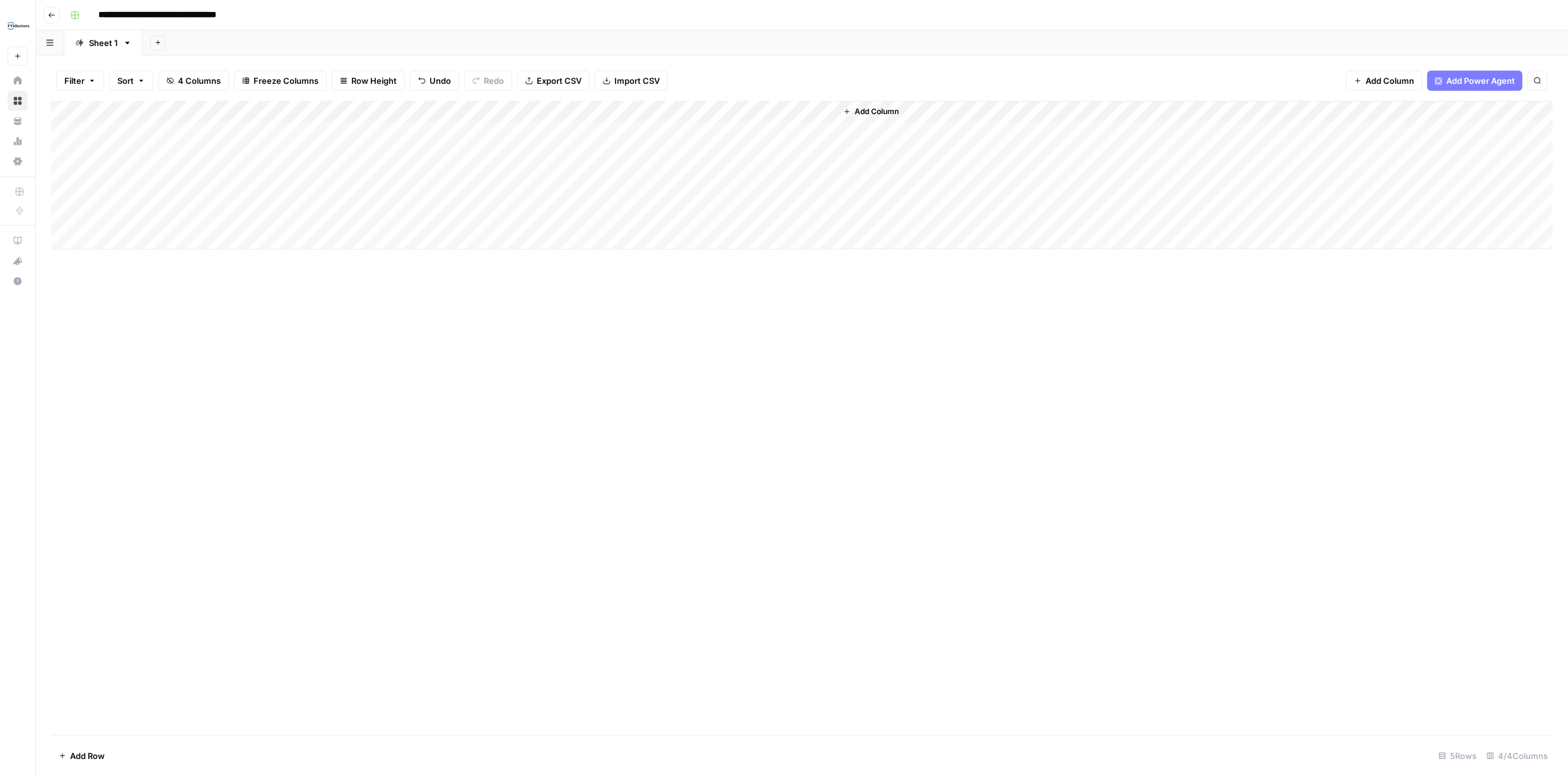
click at [739, 131] on div "Add Column" at bounding box center [801, 176] width 1502 height 149
click at [807, 131] on div "Add Column" at bounding box center [801, 176] width 1502 height 149
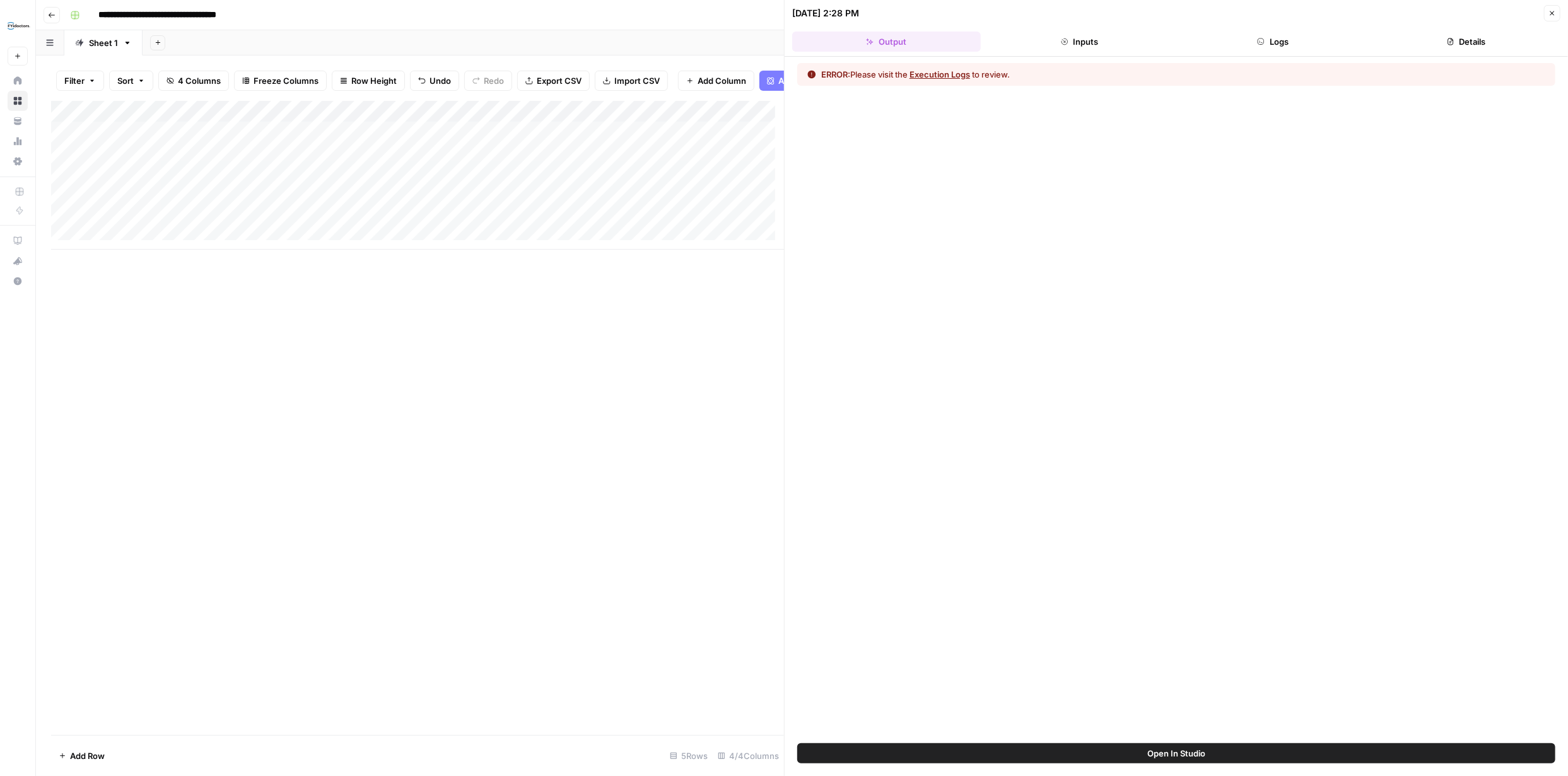
click at [1189, 757] on span "Open In Studio" at bounding box center [1176, 753] width 58 height 13
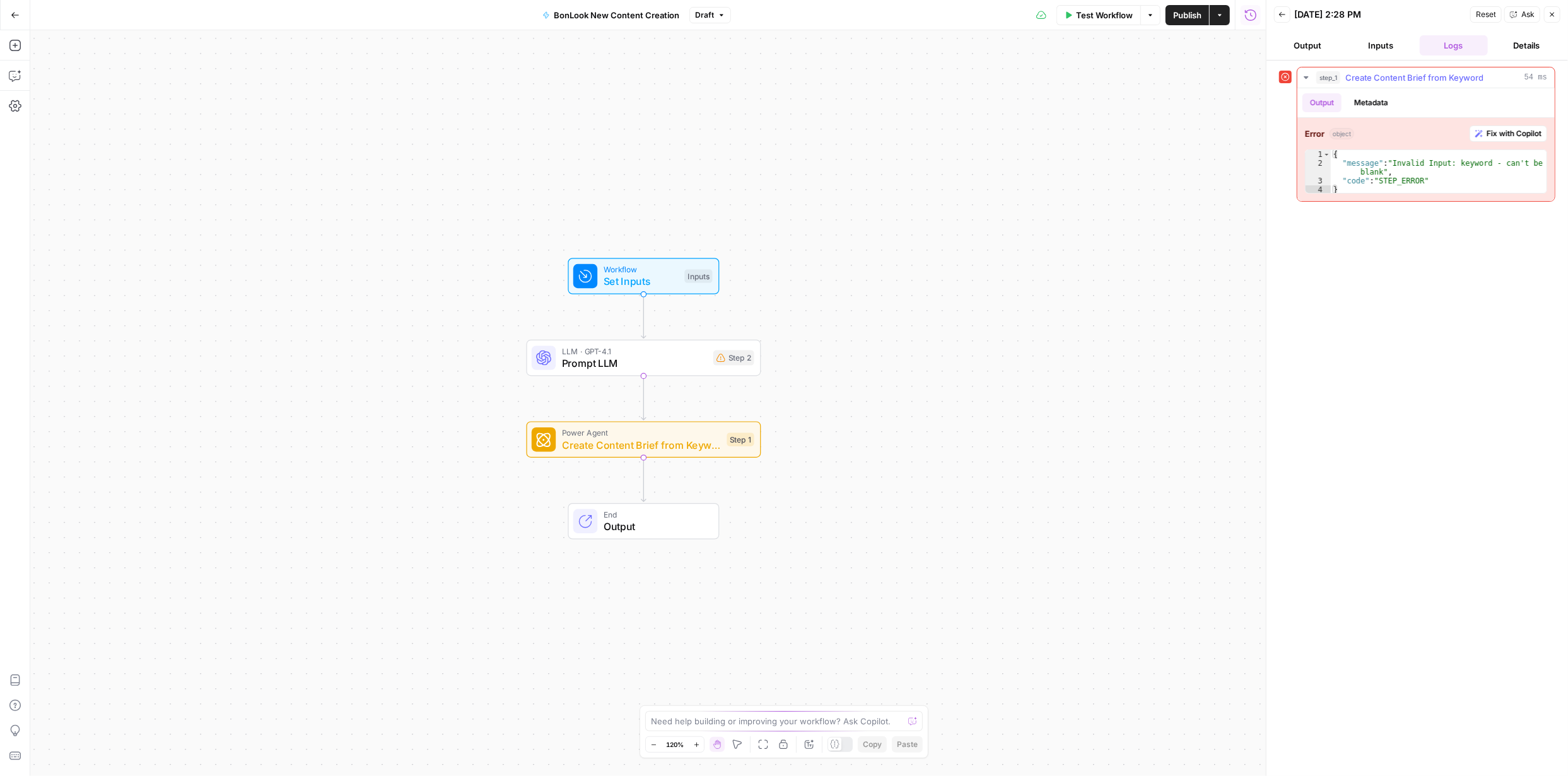
click at [1496, 131] on span "Fix with Copilot" at bounding box center [1514, 133] width 55 height 11
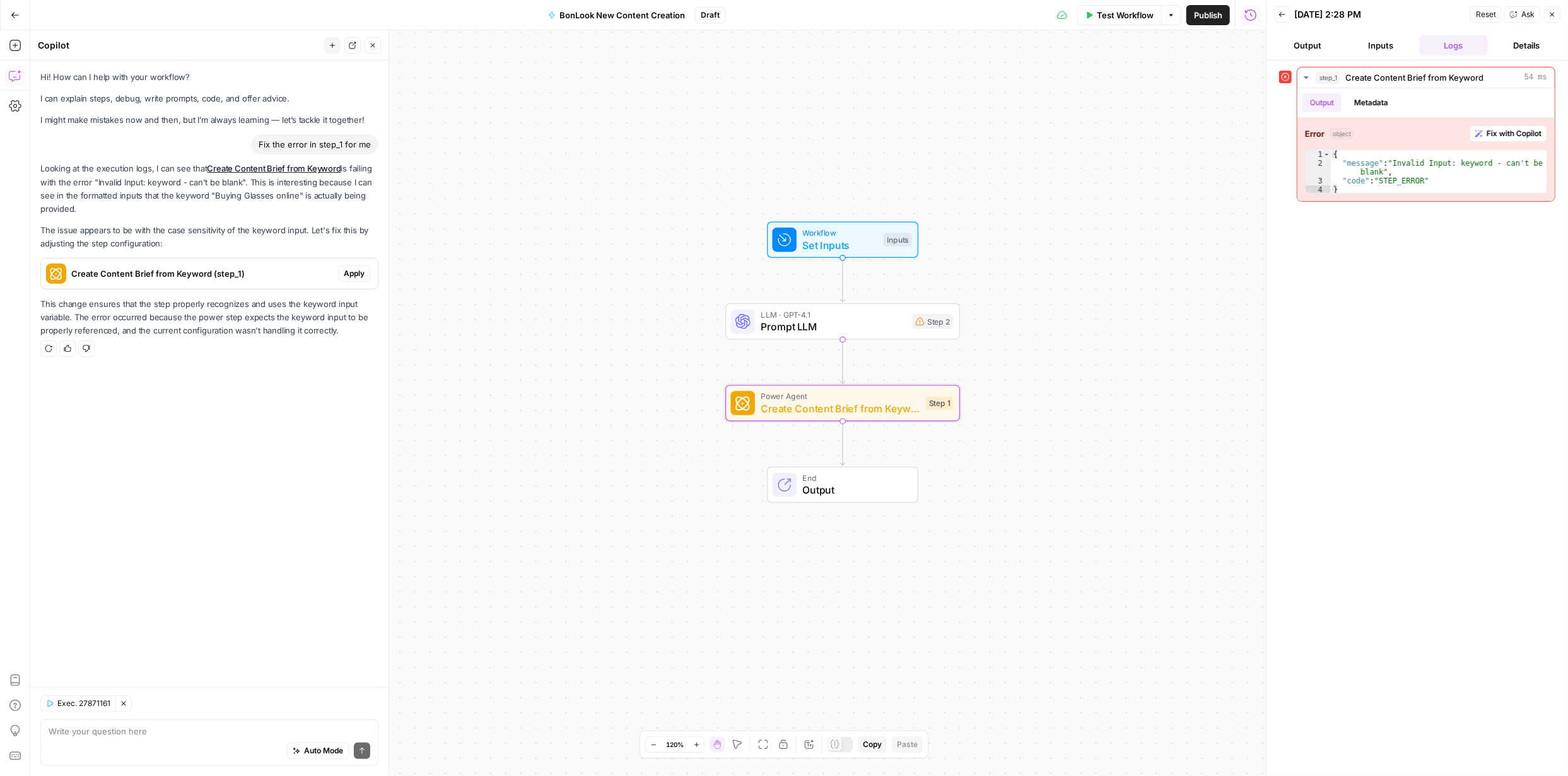
click at [353, 271] on span "Apply" at bounding box center [354, 273] width 21 height 11
click at [765, 164] on span "Apply anyway" at bounding box center [756, 160] width 61 height 13
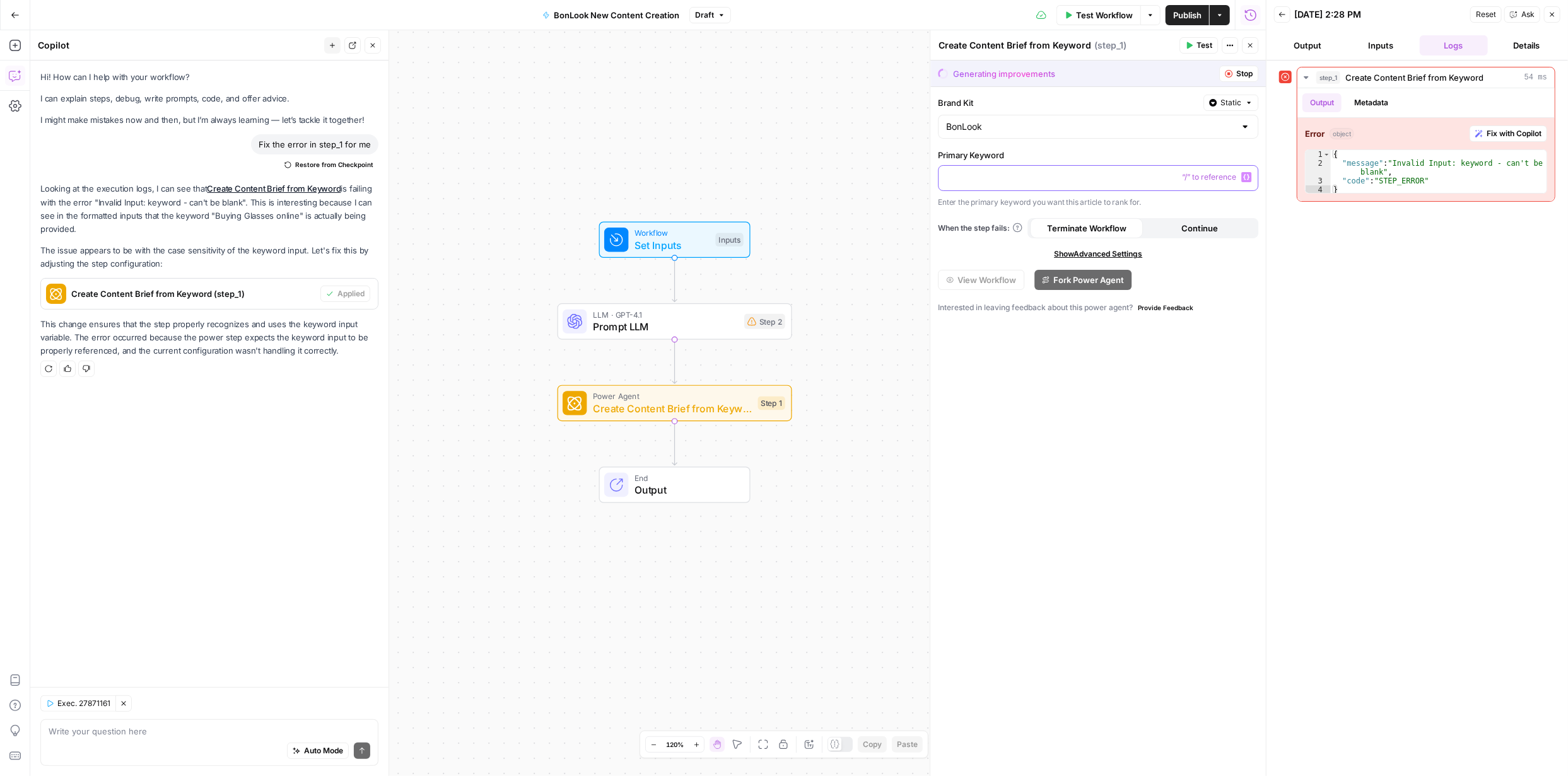
click at [1137, 178] on p at bounding box center [1098, 177] width 304 height 13
click at [1089, 253] on span "Show Advanced Settings" at bounding box center [1098, 253] width 88 height 11
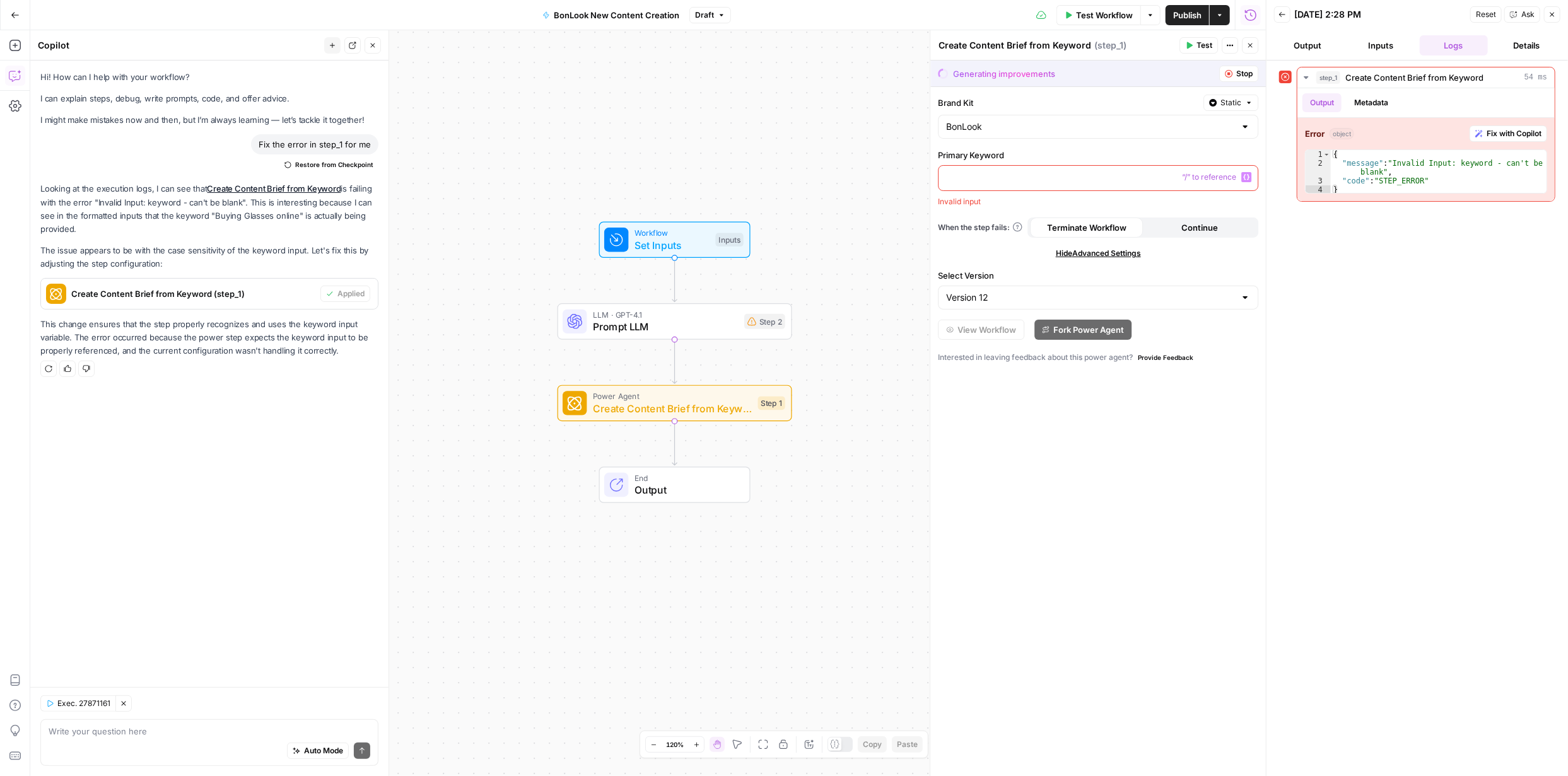
click at [990, 176] on p at bounding box center [1098, 177] width 304 height 13
click at [1248, 207] on p "Enter the primary keyword you want this article to rank for." at bounding box center [1097, 202] width 320 height 13
click at [1202, 224] on span "Continue" at bounding box center [1199, 228] width 37 height 13
click at [14, 13] on icon "button" at bounding box center [15, 15] width 9 height 9
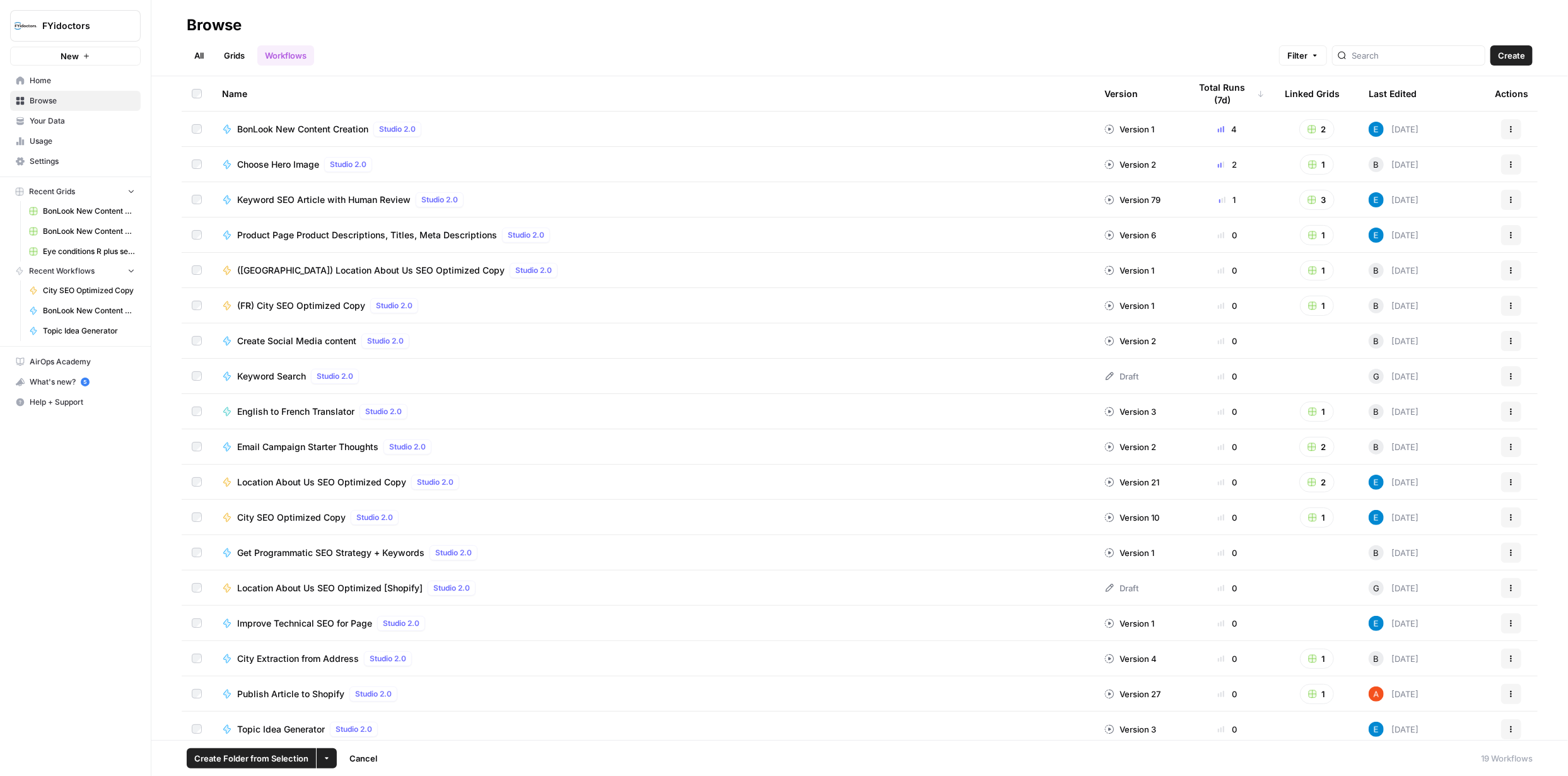
click at [323, 759] on icon "button" at bounding box center [327, 759] width 8 height 8
click at [350, 726] on span "Delete" at bounding box center [355, 728] width 31 height 13
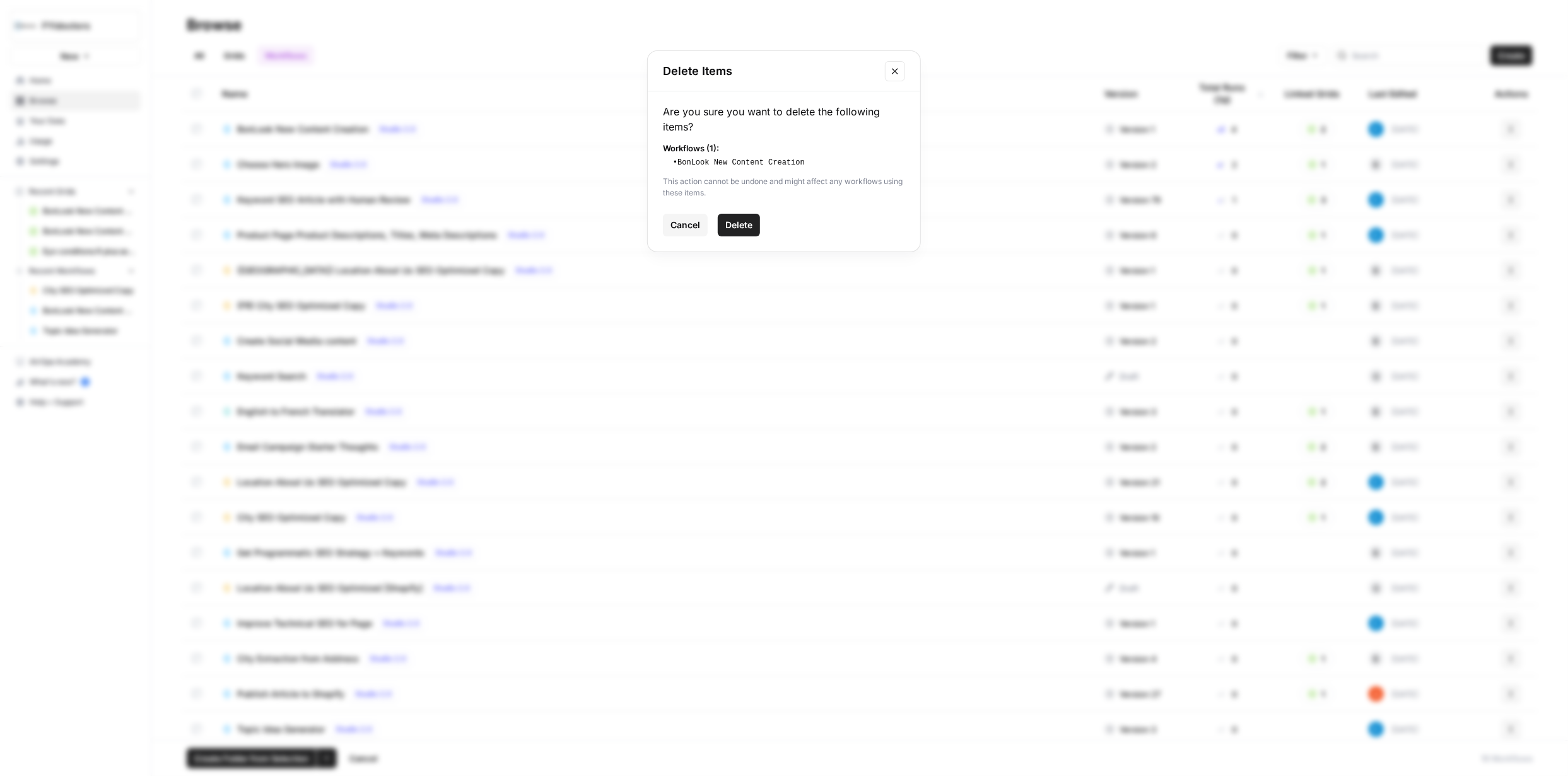
click at [745, 223] on span "Delete" at bounding box center [739, 225] width 27 height 13
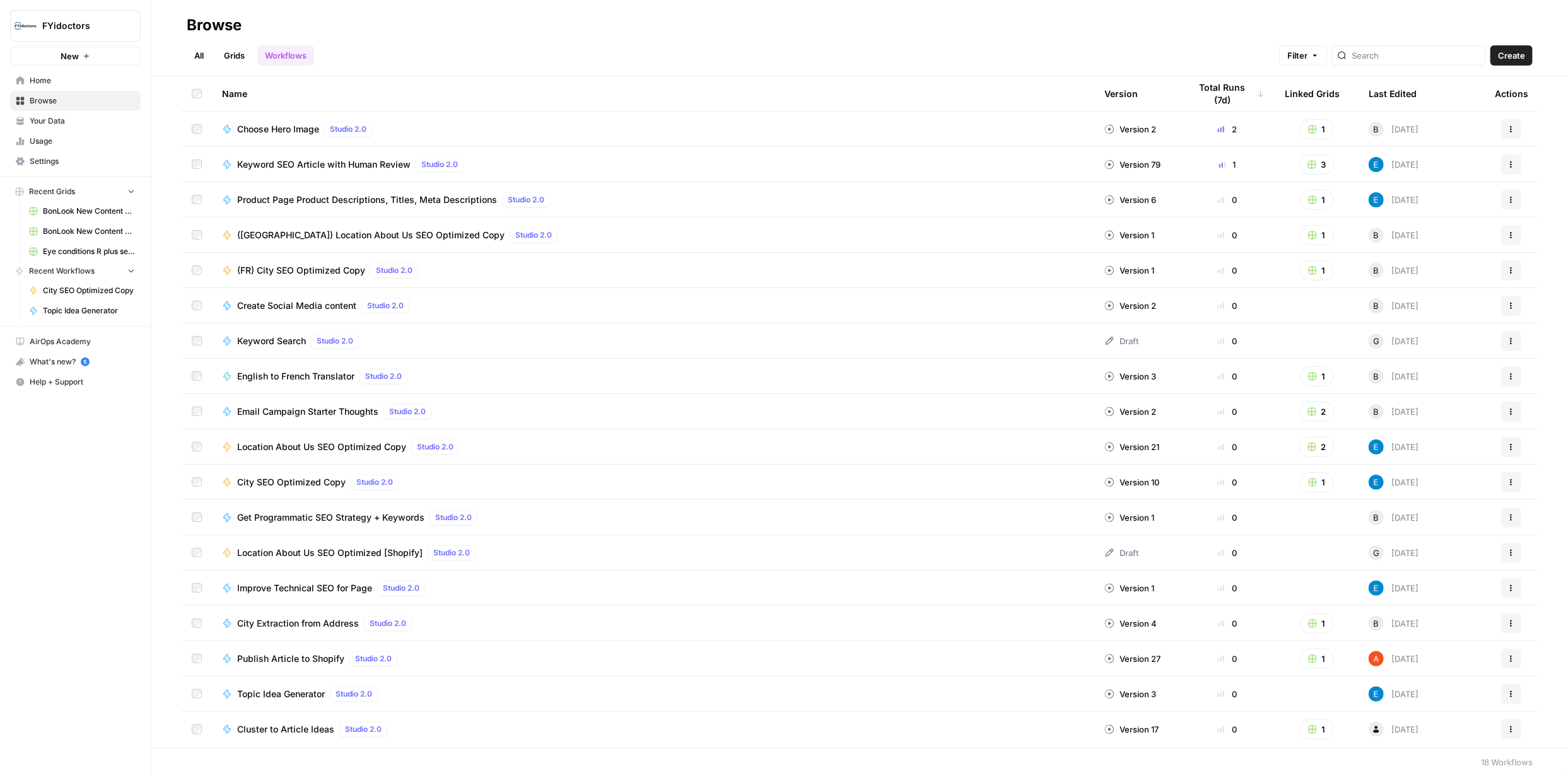
click at [231, 61] on link "Grids" at bounding box center [233, 55] width 36 height 21
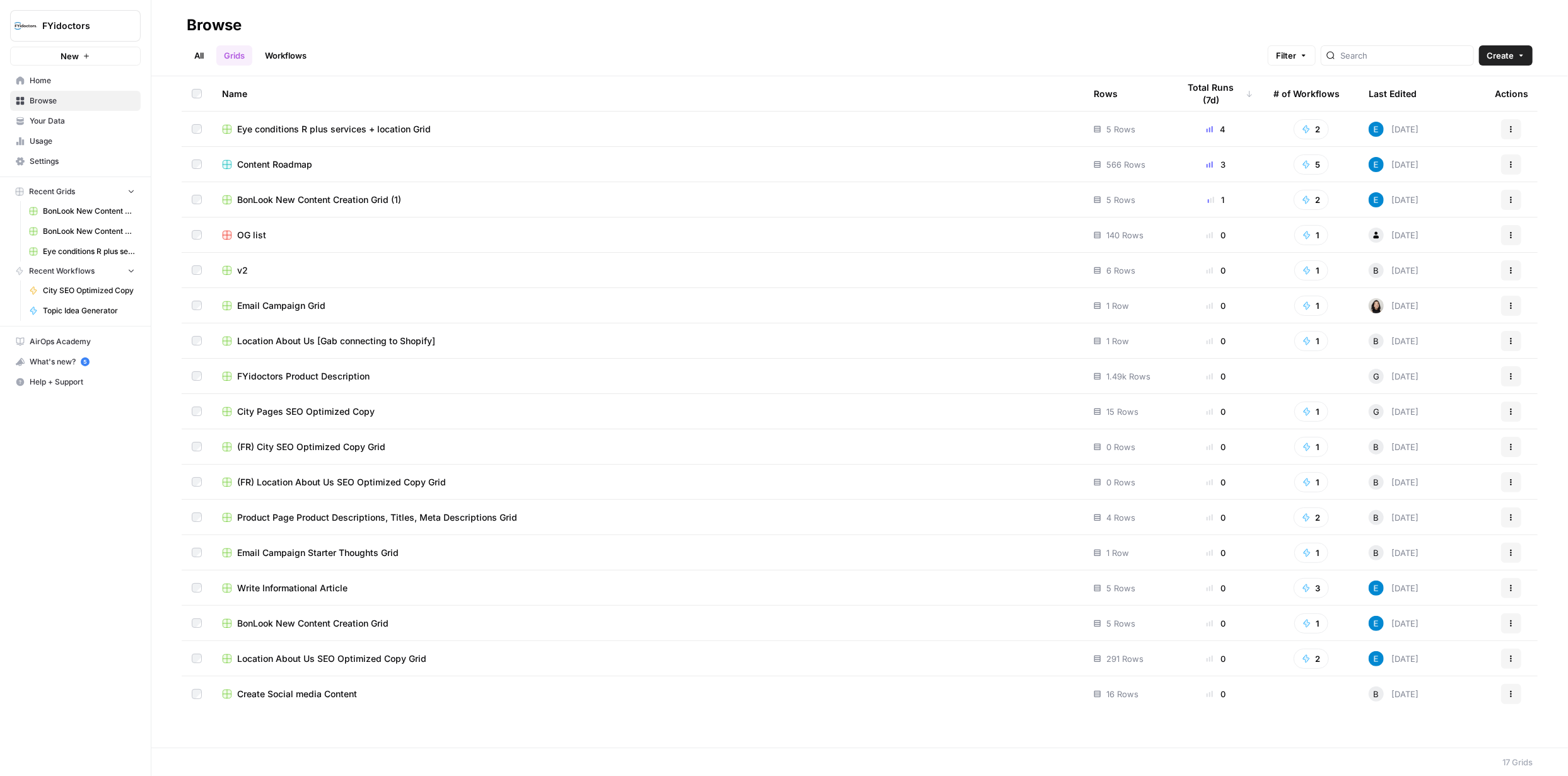
click at [296, 57] on link "Workflows" at bounding box center [285, 55] width 57 height 21
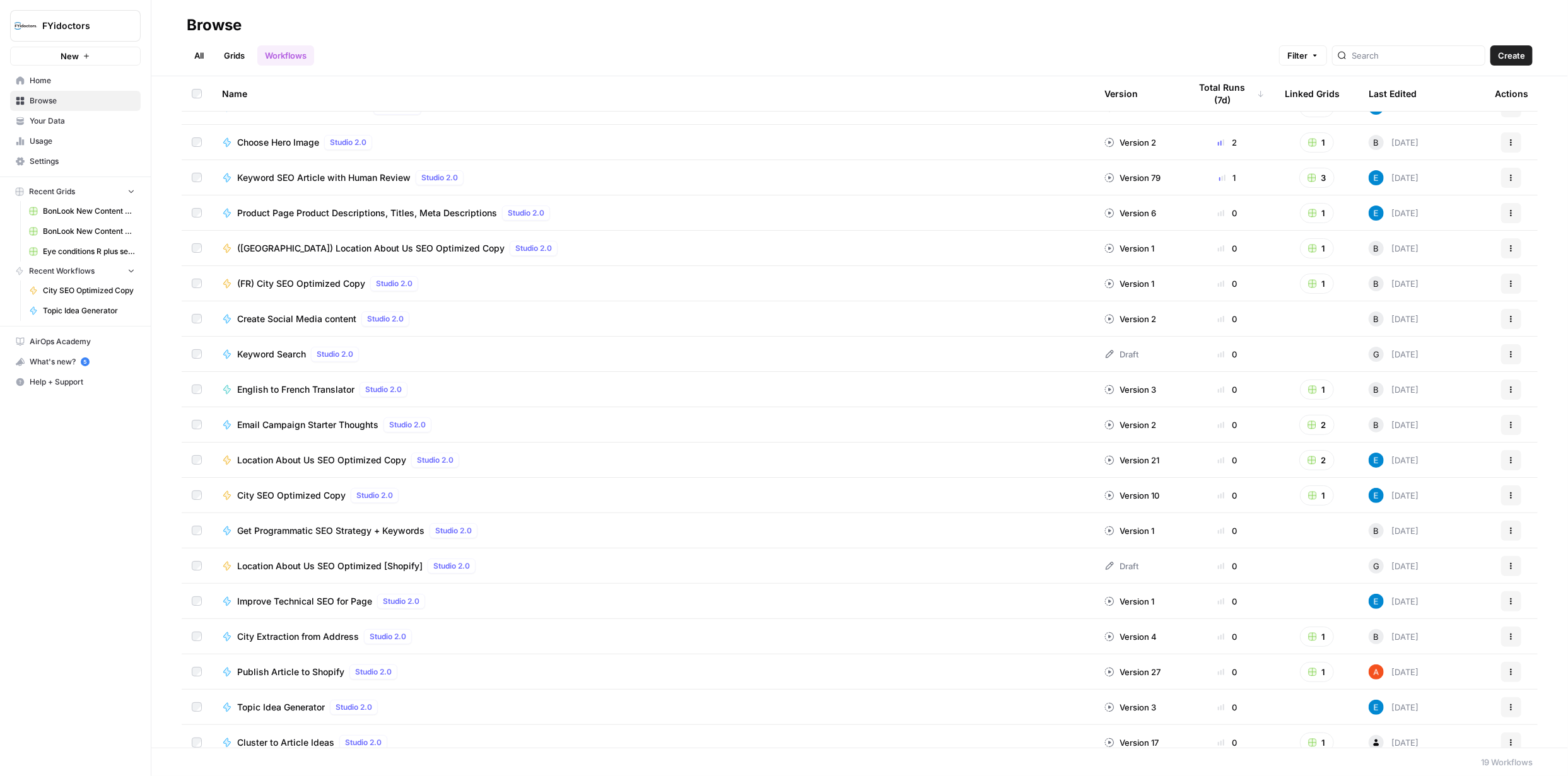
scroll to position [34, 0]
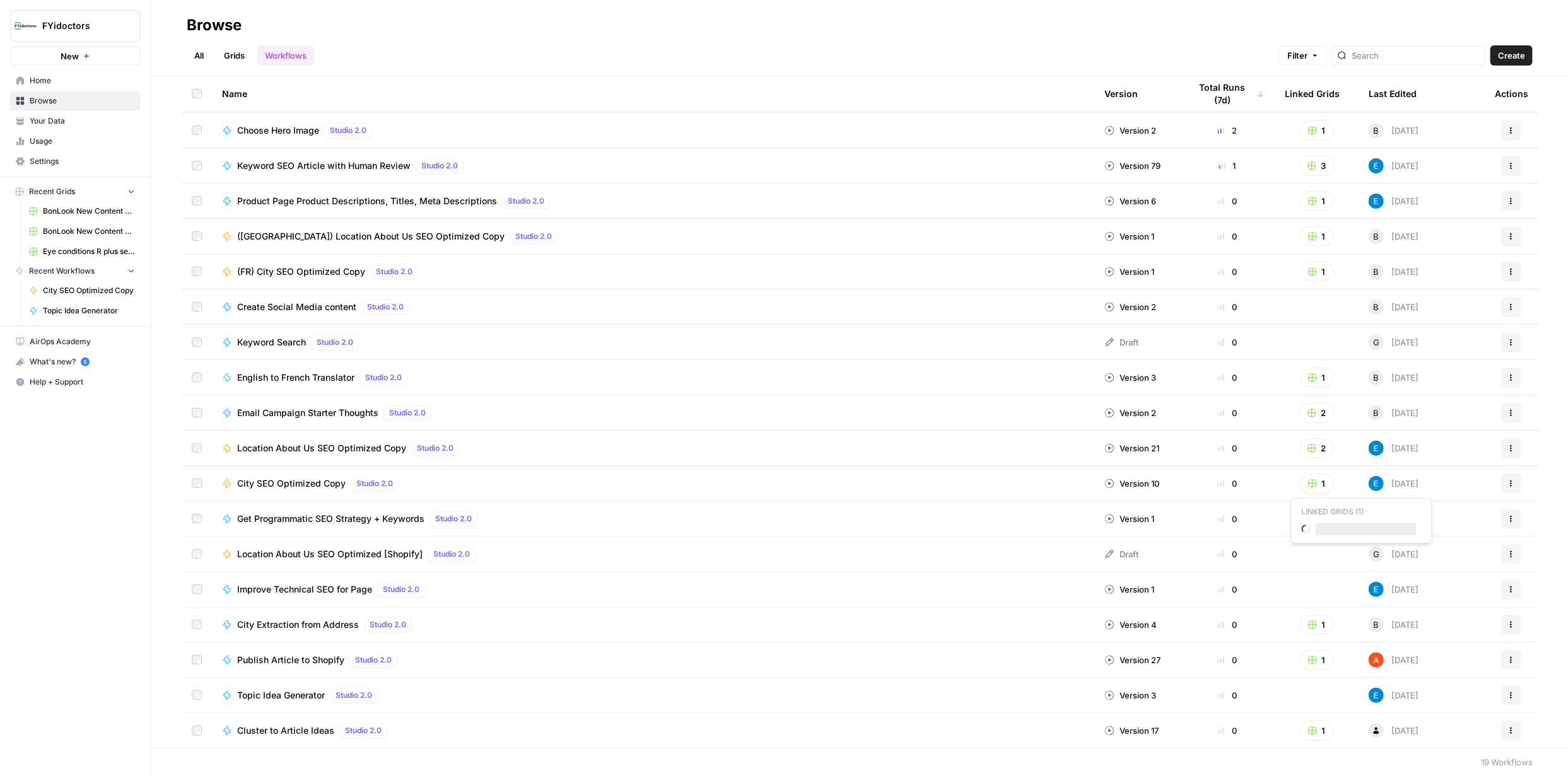
click at [1311, 479] on button "1" at bounding box center [1316, 483] width 34 height 21
click at [1309, 485] on rect "button" at bounding box center [1312, 483] width 8 height 8
click at [1345, 533] on span "City Pages SEO Optimized Copy" at bounding box center [1366, 529] width 101 height 13
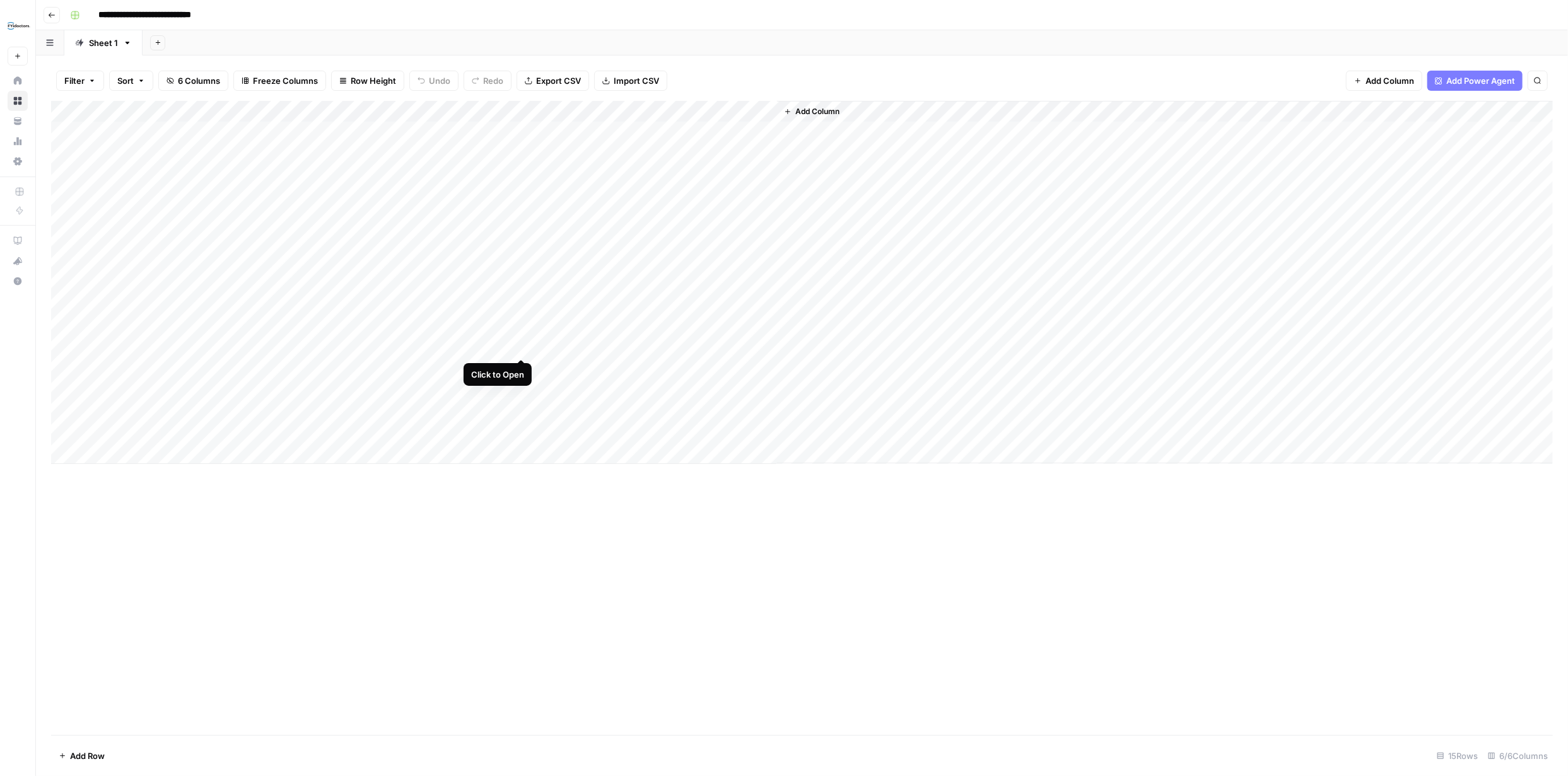
click at [519, 344] on div "Add Column" at bounding box center [801, 283] width 1502 height 363
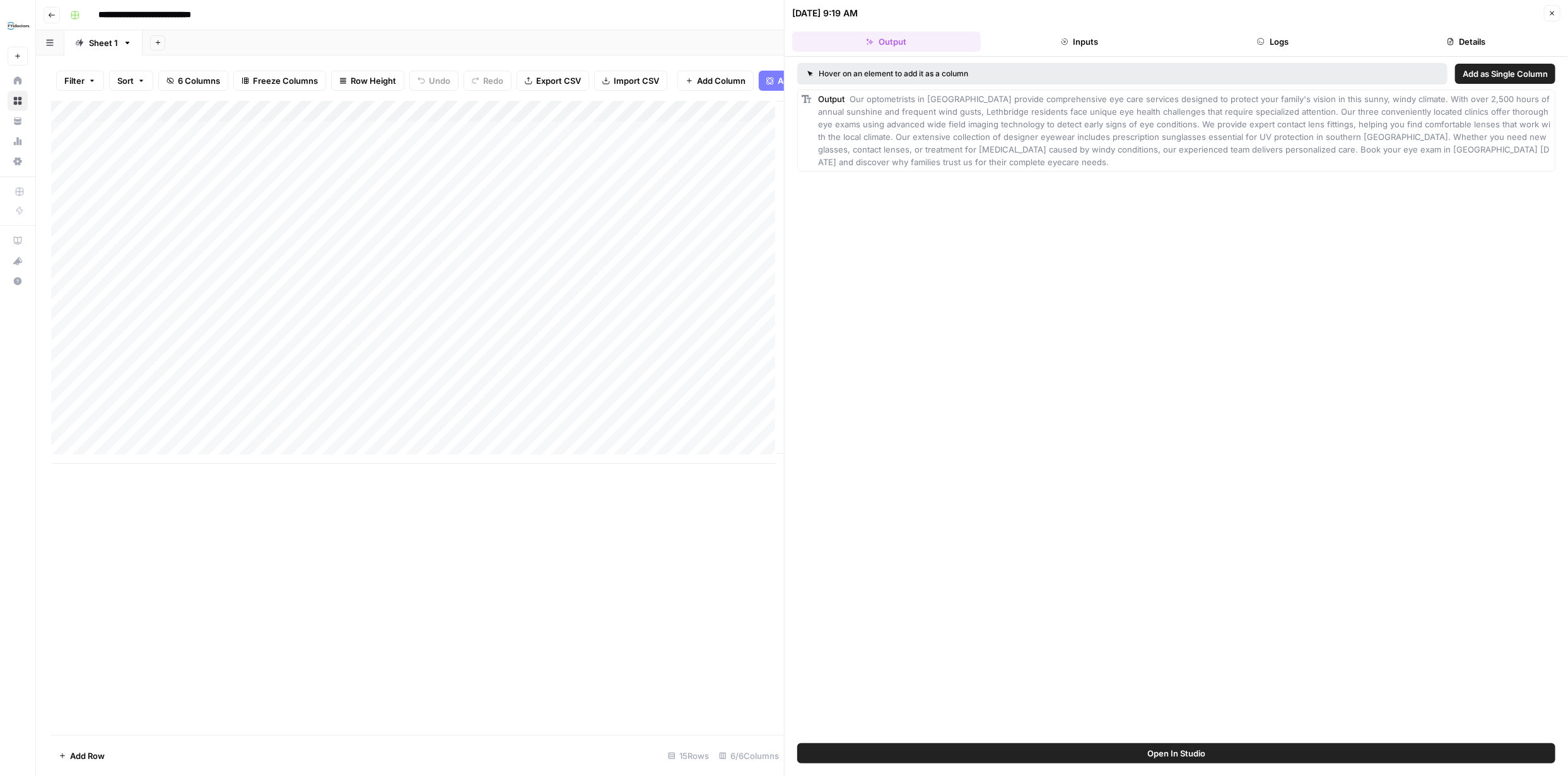
click at [1089, 46] on button "Inputs" at bounding box center [1080, 41] width 189 height 21
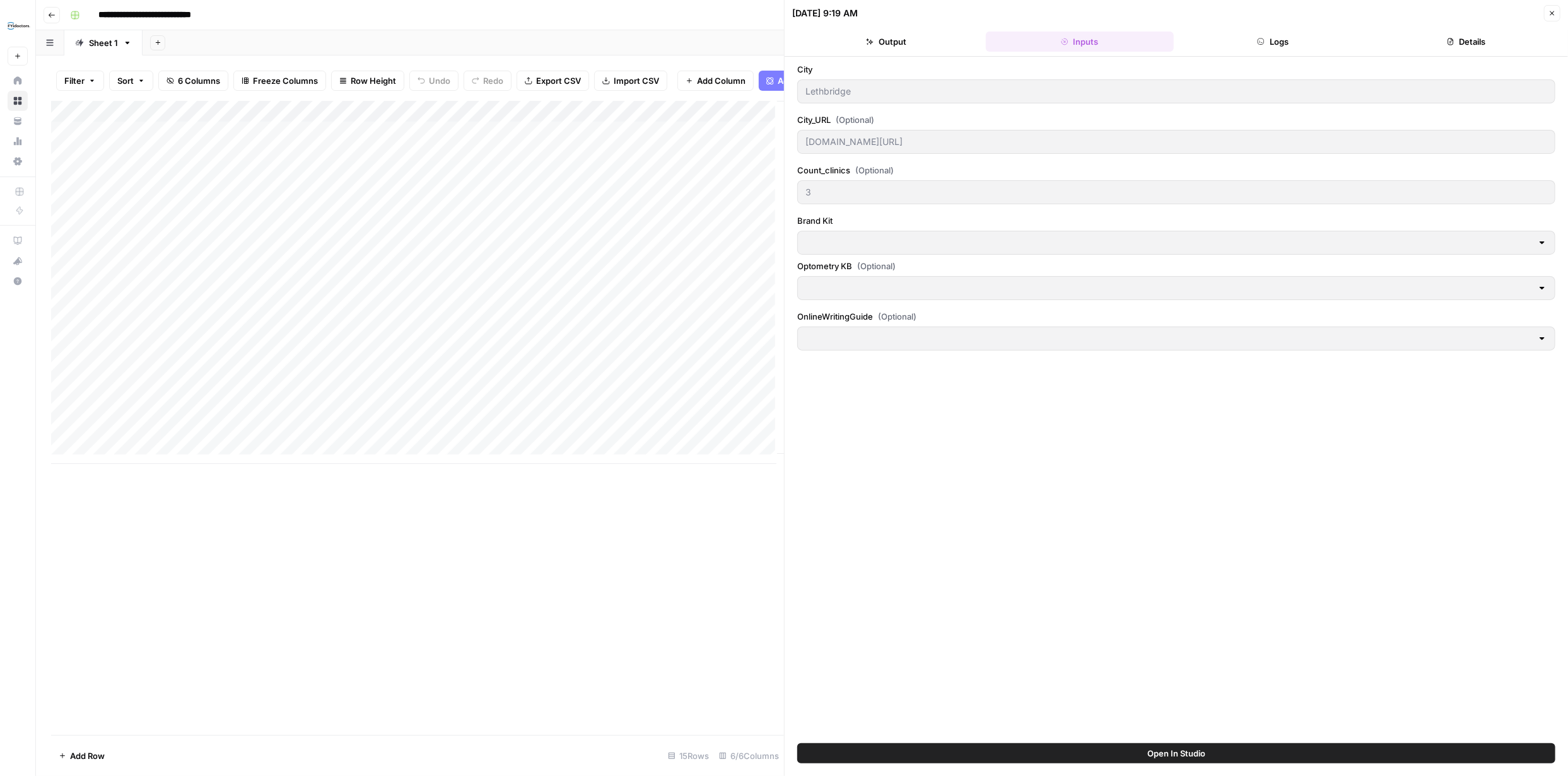
type input "FYidoctors"
type input "General Optometry in Canada"
type input "Online Copywriting Guidance"
click at [1278, 46] on button "Logs" at bounding box center [1273, 41] width 189 height 21
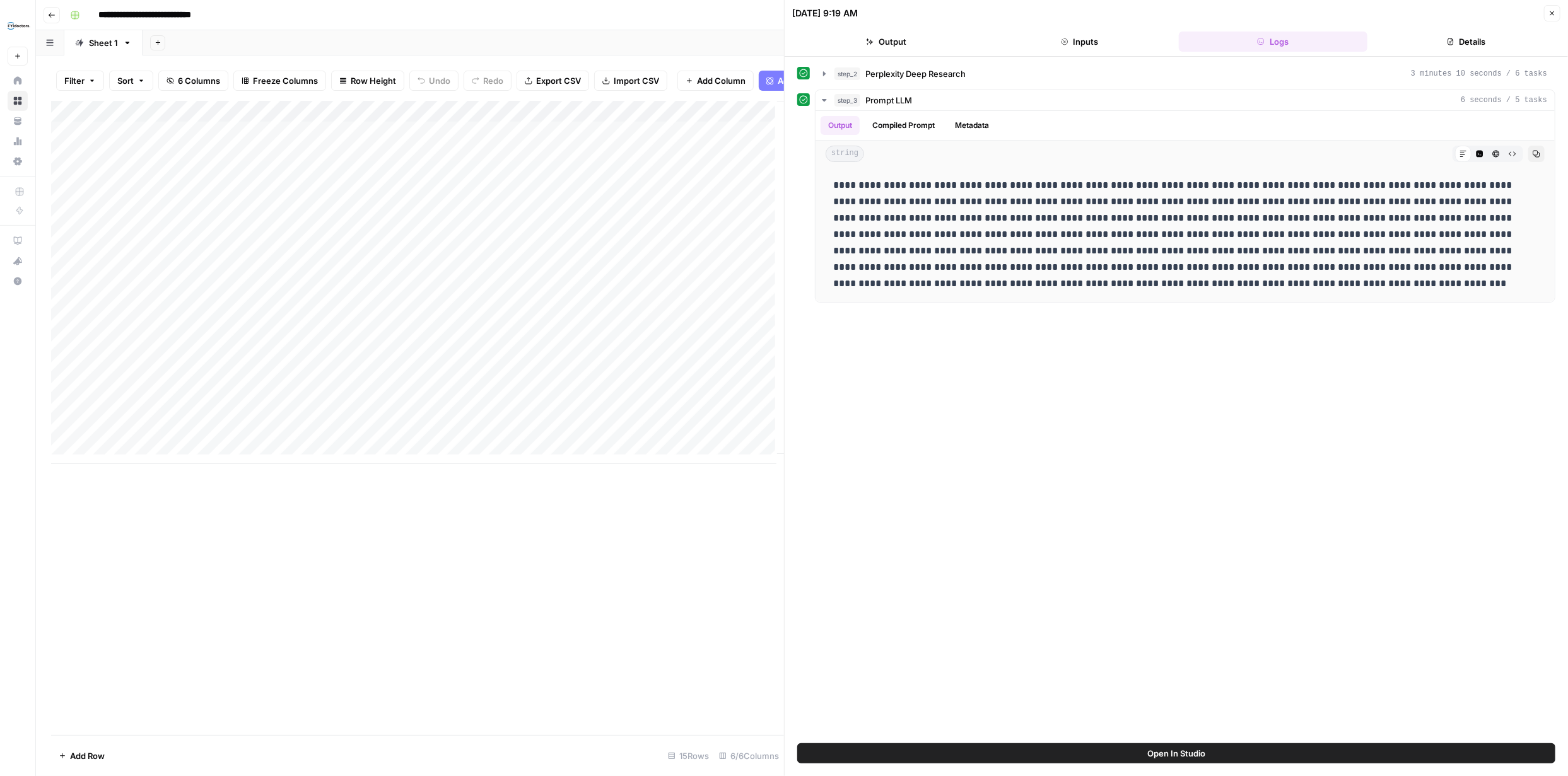
click at [1470, 36] on button "Details" at bounding box center [1467, 41] width 189 height 21
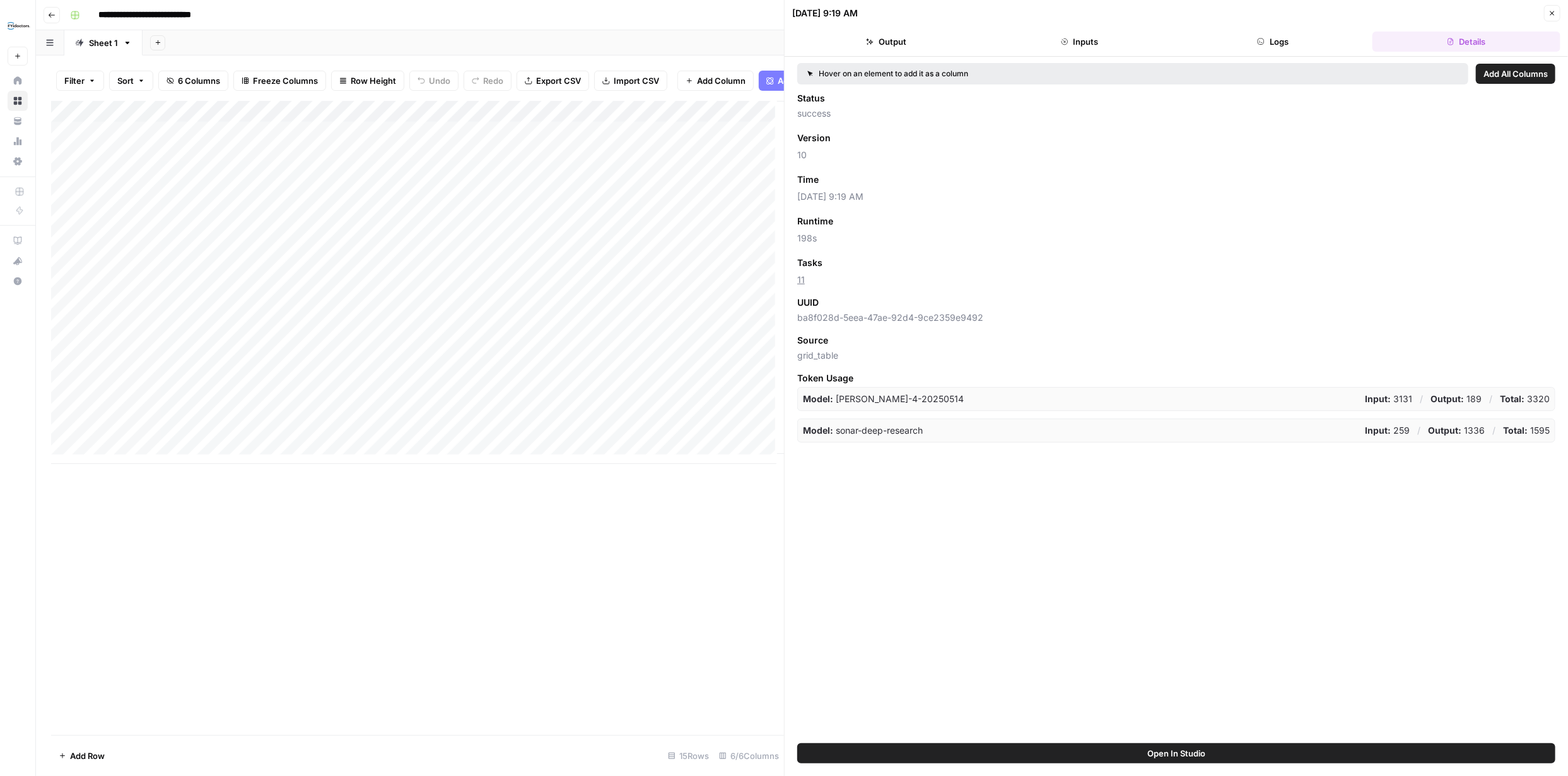
click at [57, 15] on button "Go back" at bounding box center [52, 15] width 17 height 17
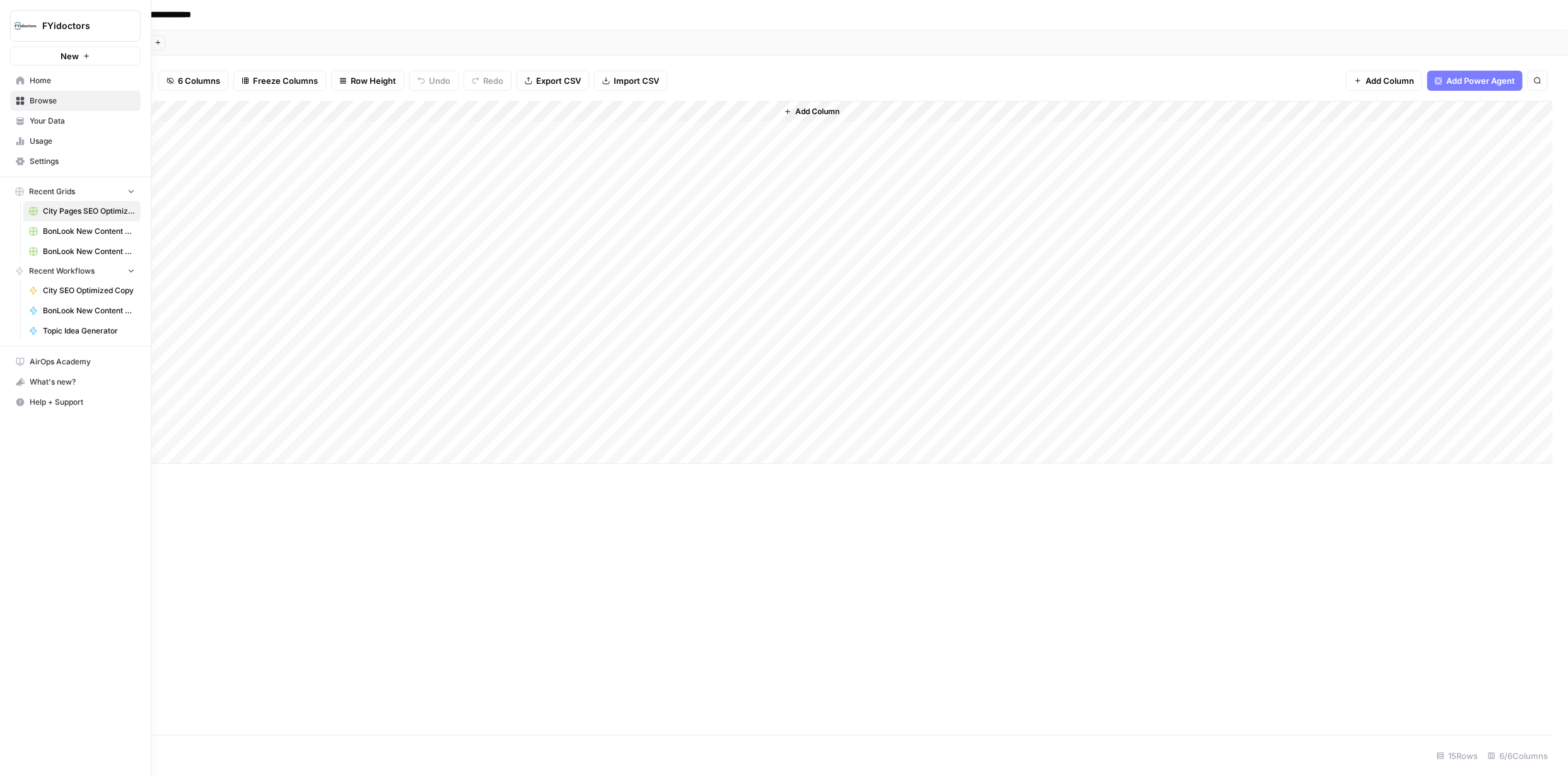
click at [24, 100] on link "Browse" at bounding box center [75, 100] width 131 height 21
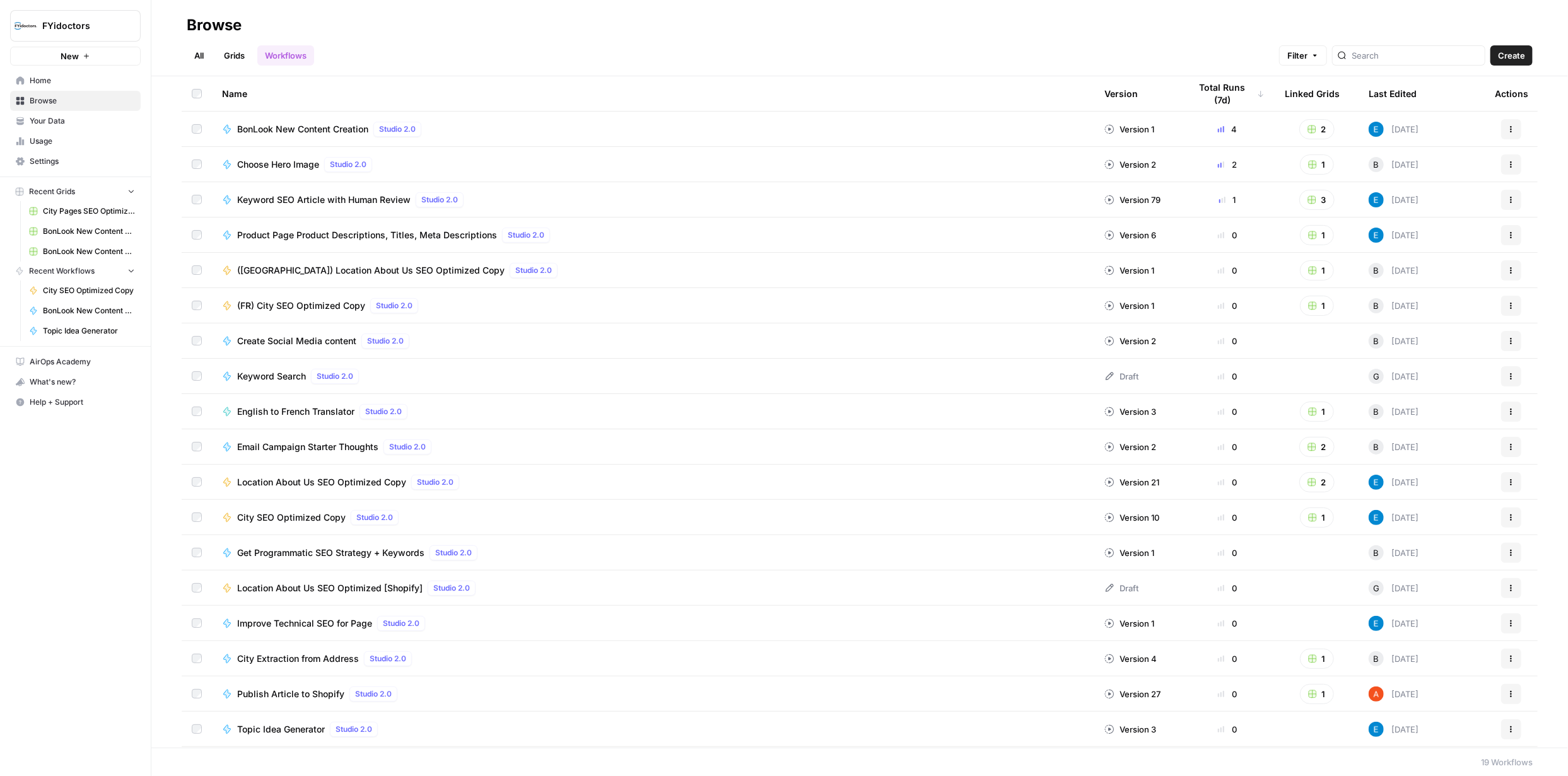
click at [1510, 517] on icon "button" at bounding box center [1511, 517] width 2 height 2
click at [1425, 612] on span "Integrate" at bounding box center [1446, 610] width 101 height 13
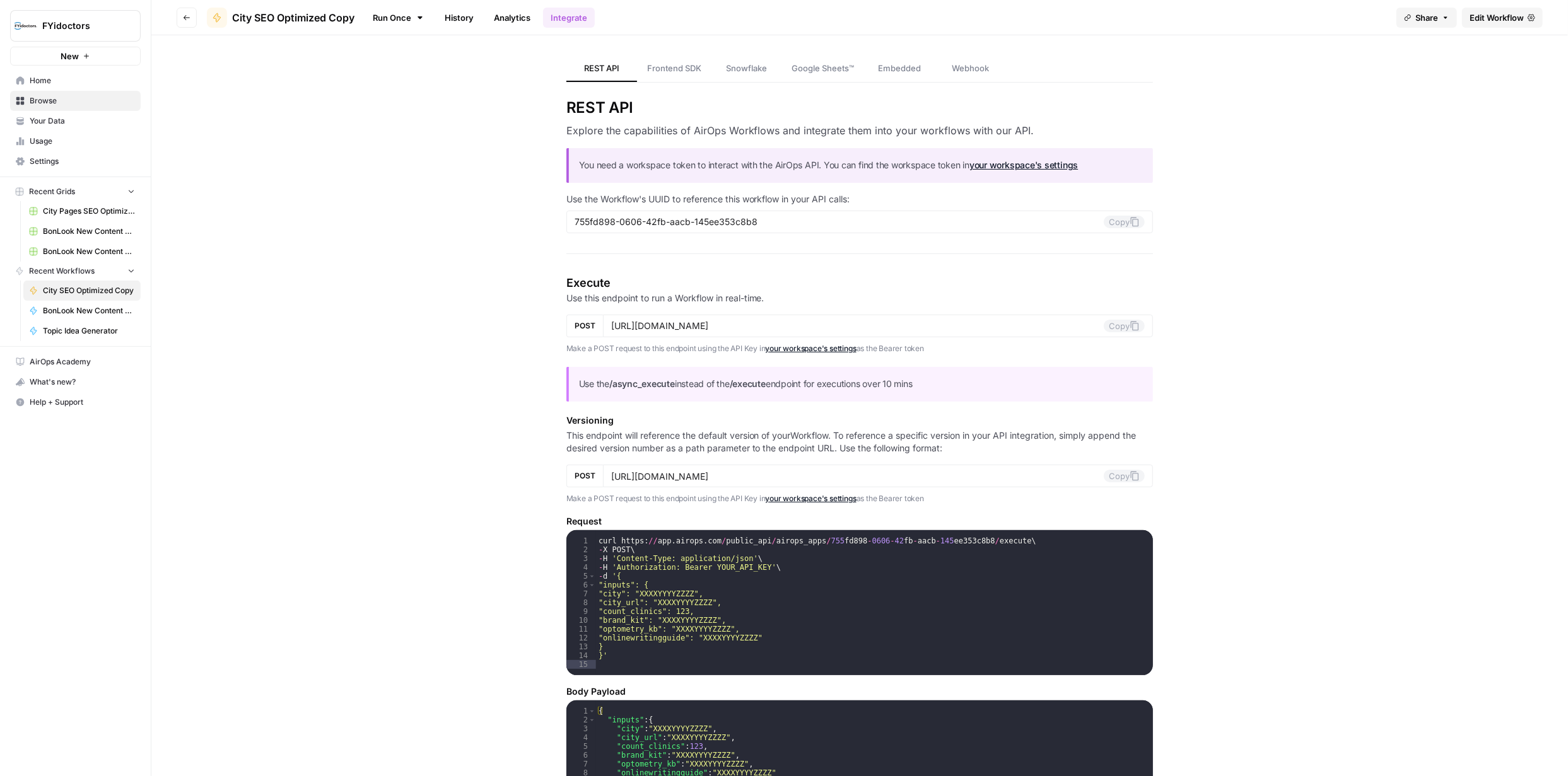
click at [1484, 17] on span "Edit Workflow" at bounding box center [1496, 17] width 54 height 13
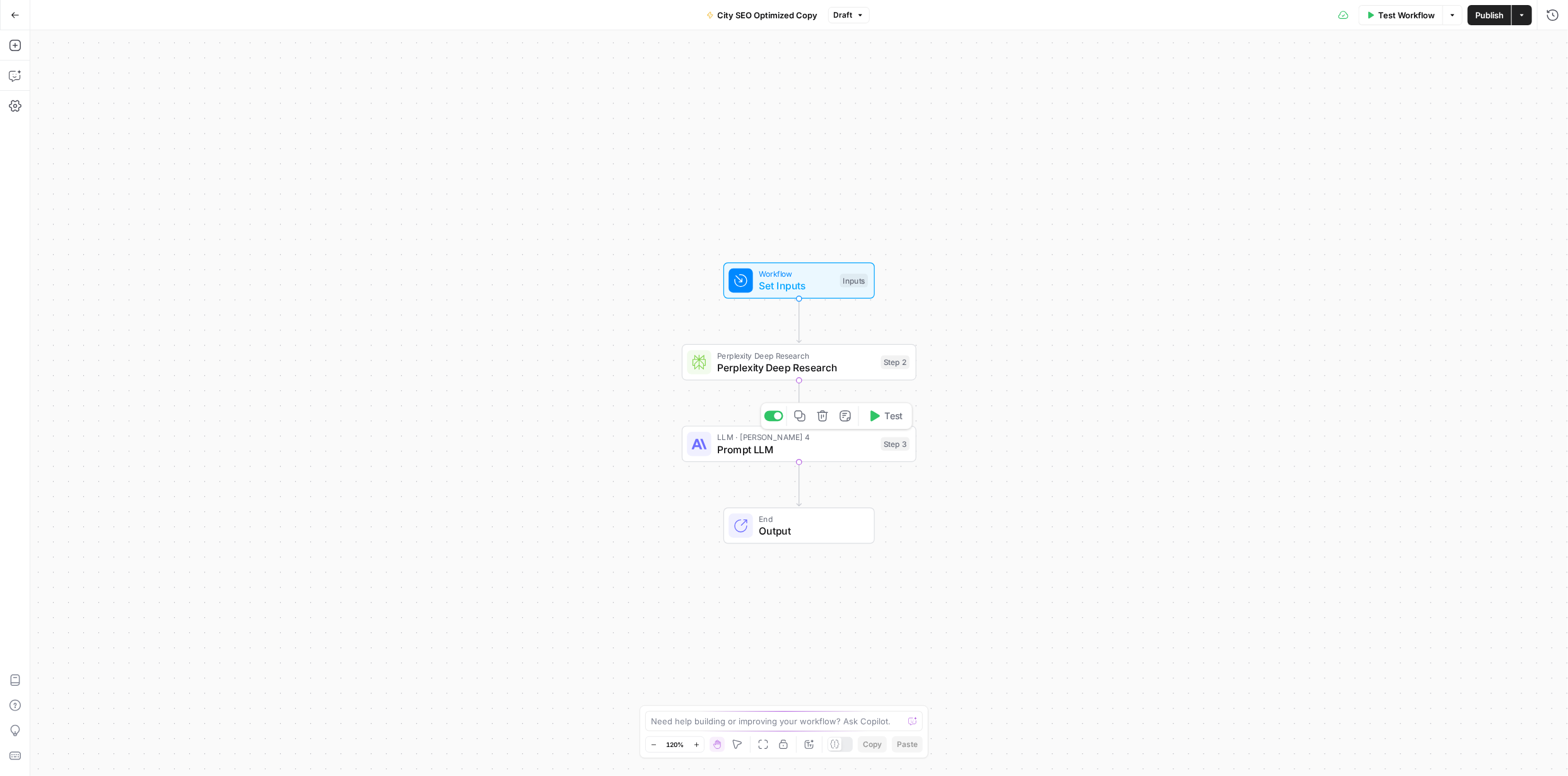
click at [825, 451] on span "Prompt LLM" at bounding box center [795, 449] width 157 height 15
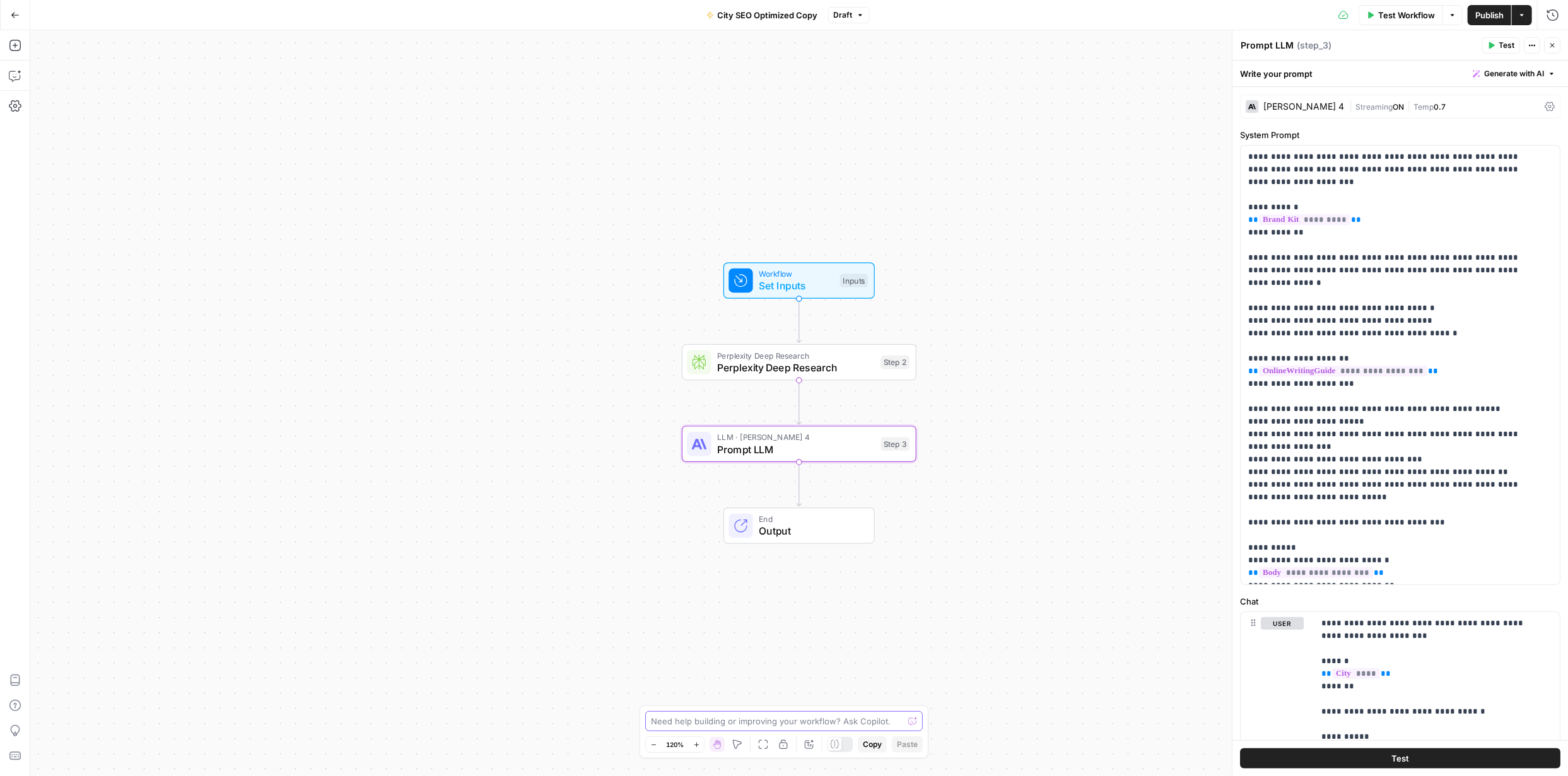
click at [760, 722] on textarea at bounding box center [777, 721] width 252 height 13
paste textarea "1. Featured Snippet (60 words) Generate a 60-word featured snippet optimized fo…"
type textarea "Add these to the LLM prompt: 1. Featured Snippet (60 words) Generate a 60-word …"
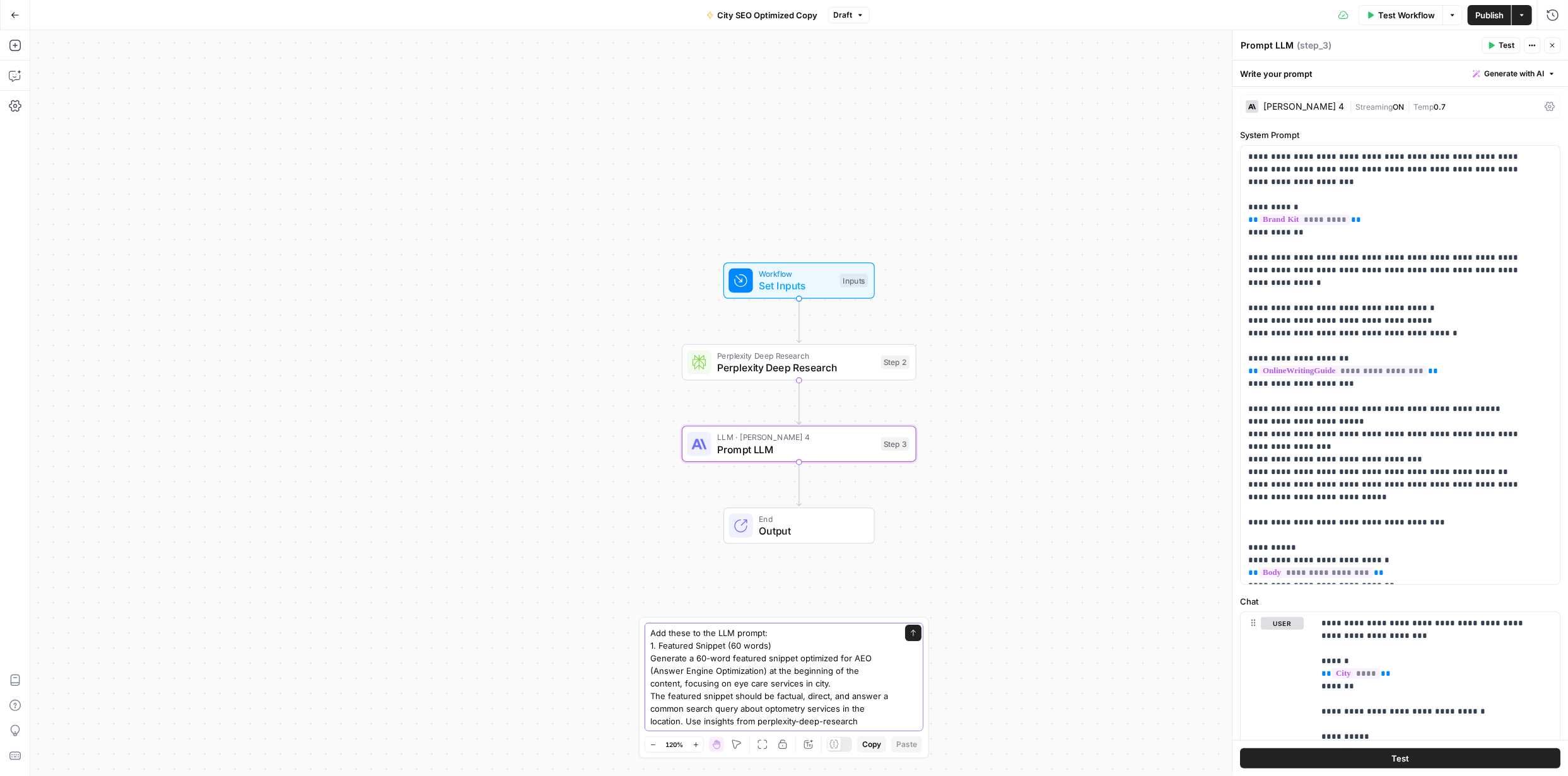
scroll to position [33, 0]
click at [909, 634] on icon "submit" at bounding box center [913, 633] width 8 height 8
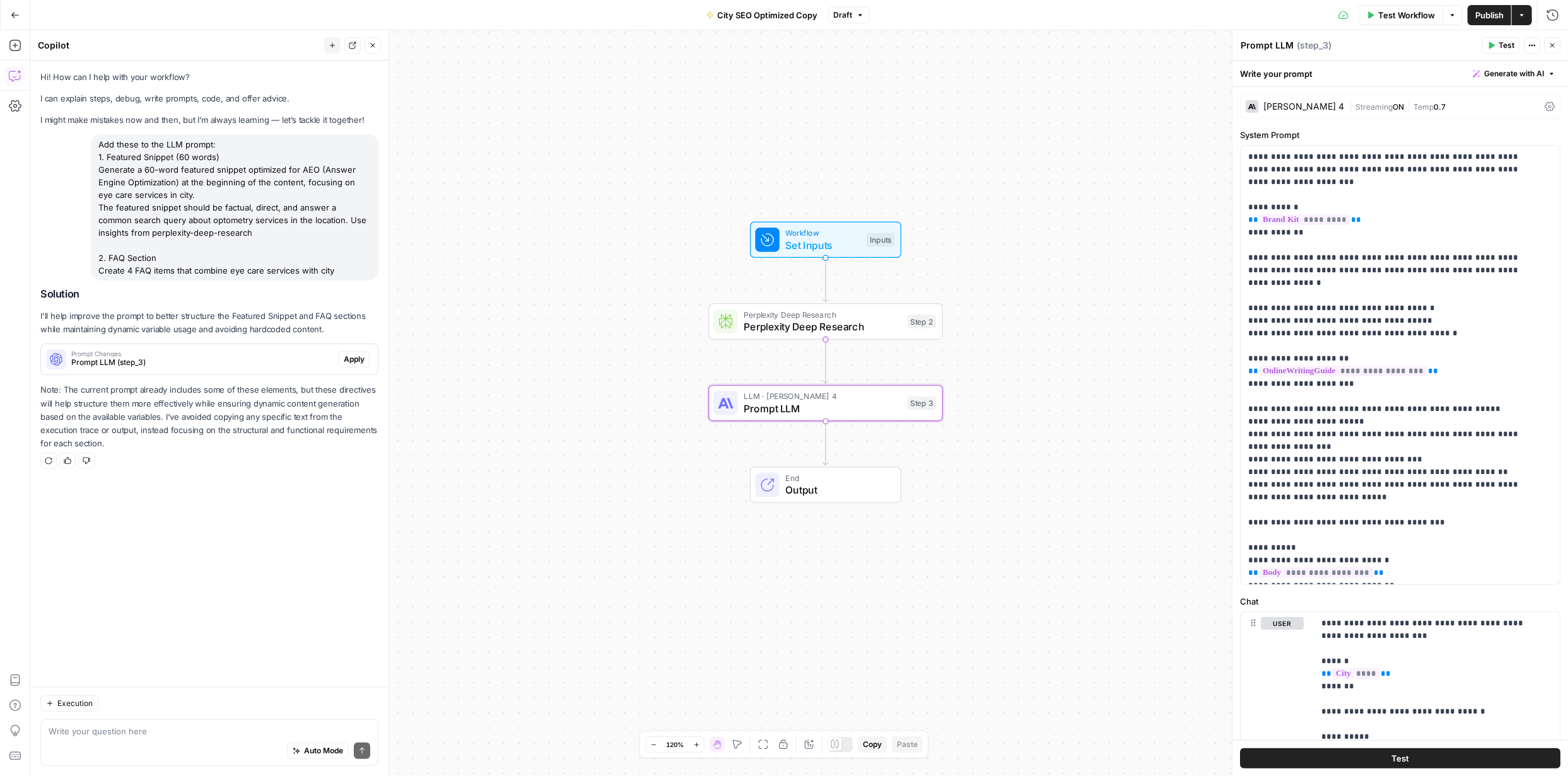
click at [349, 356] on span "Apply" at bounding box center [354, 359] width 21 height 11
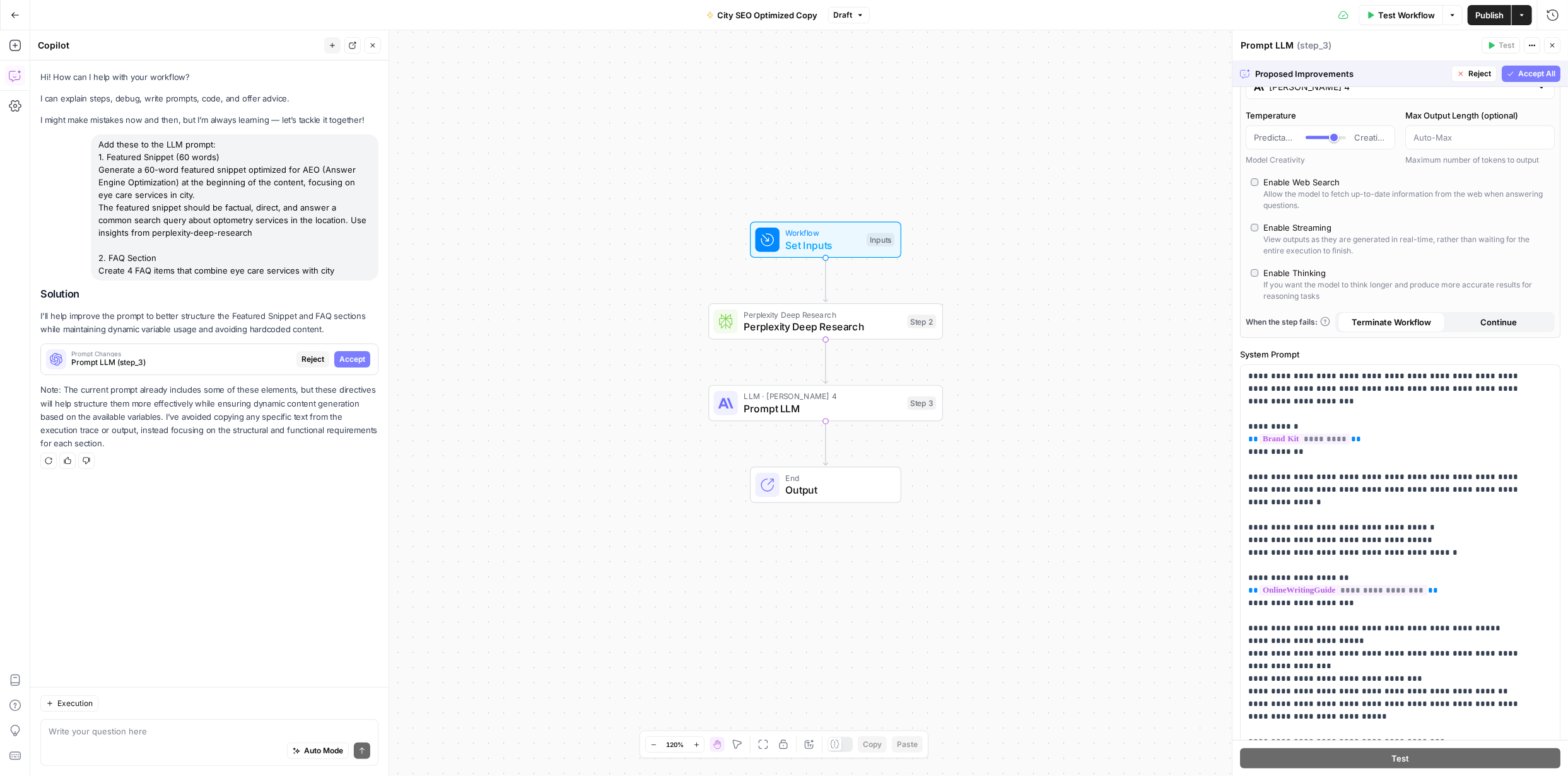
scroll to position [45, 0]
type input "*"
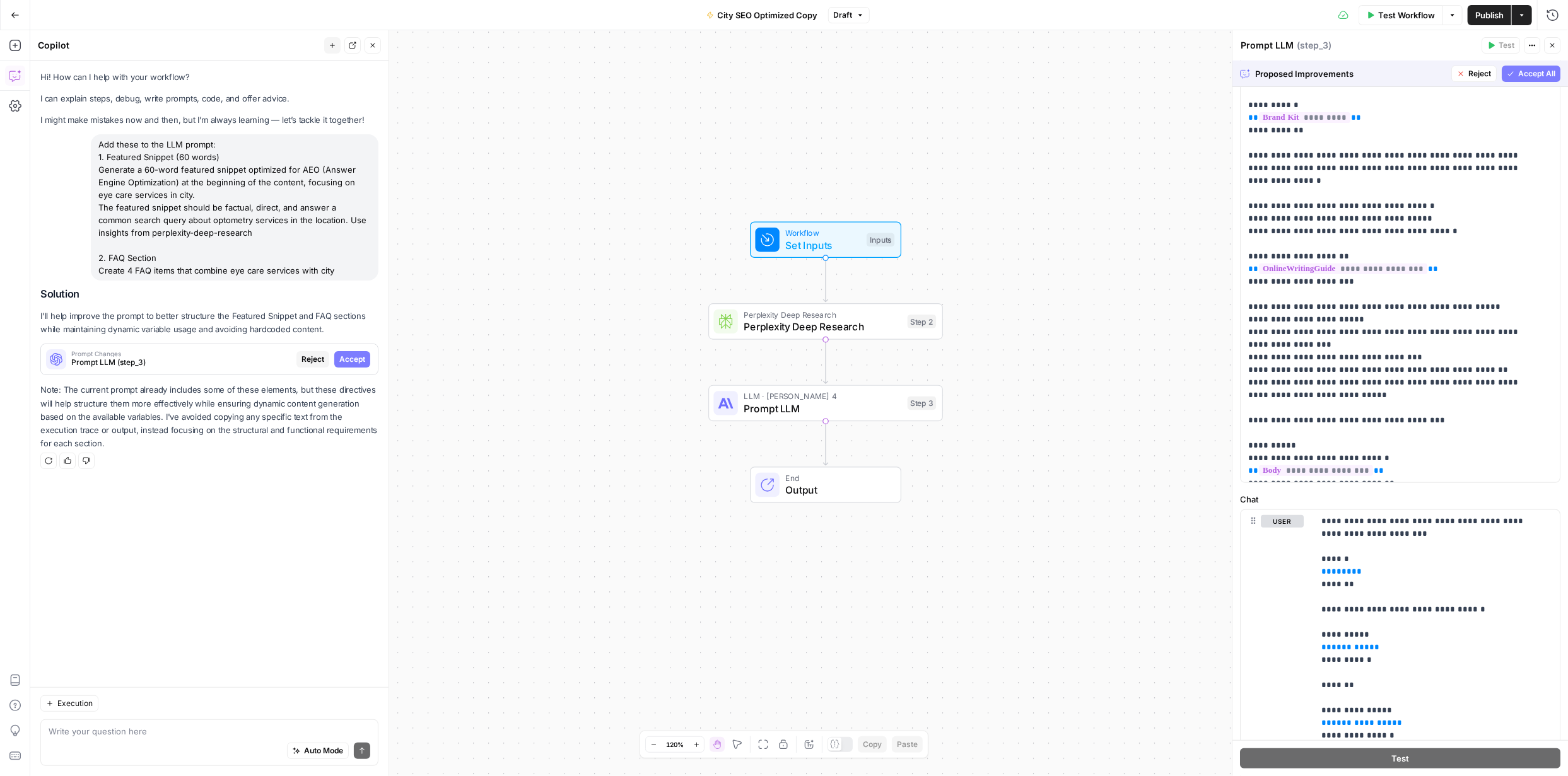
scroll to position [404, 0]
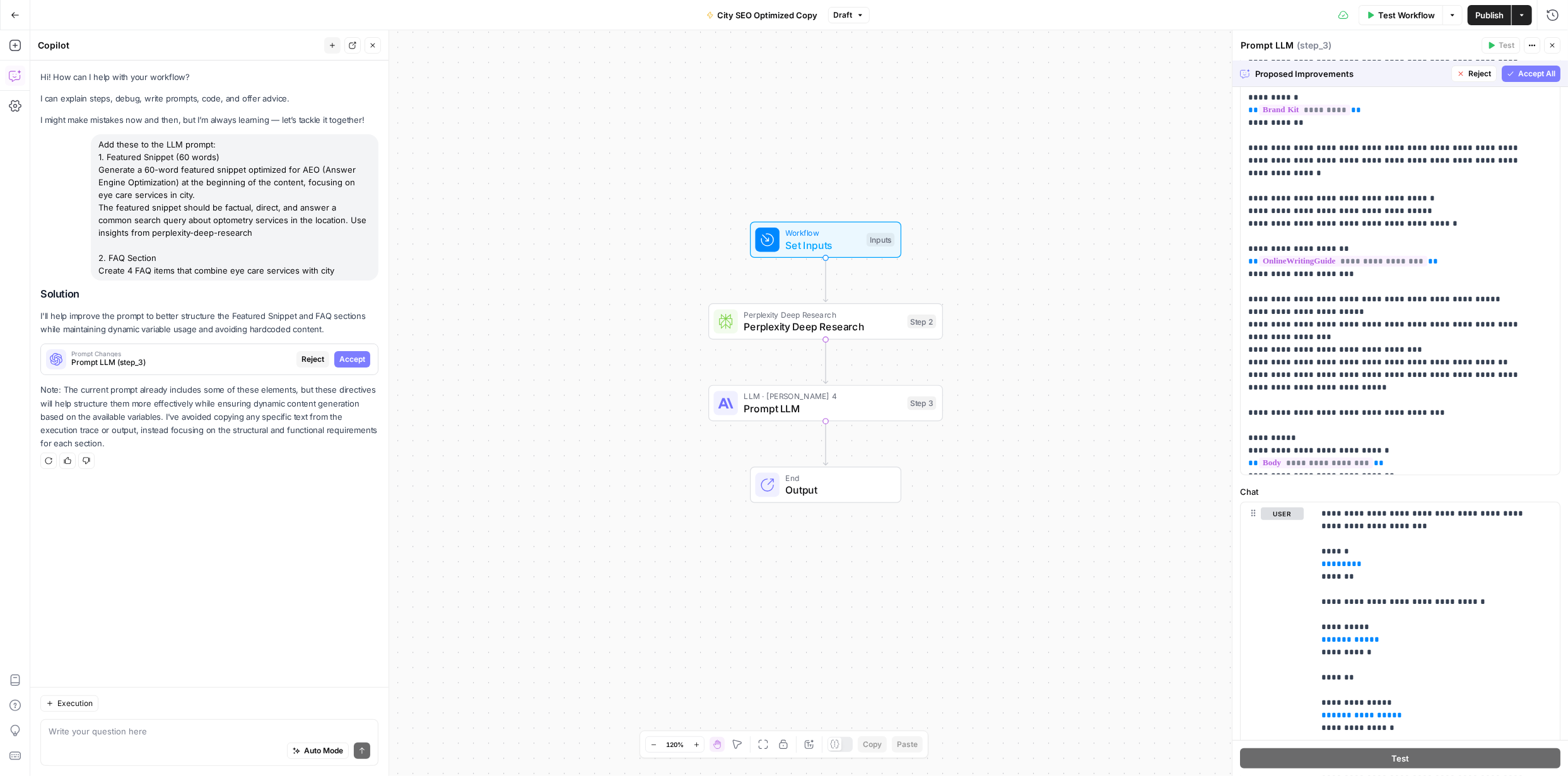
click at [1518, 75] on span "Accept All" at bounding box center [1536, 74] width 37 height 11
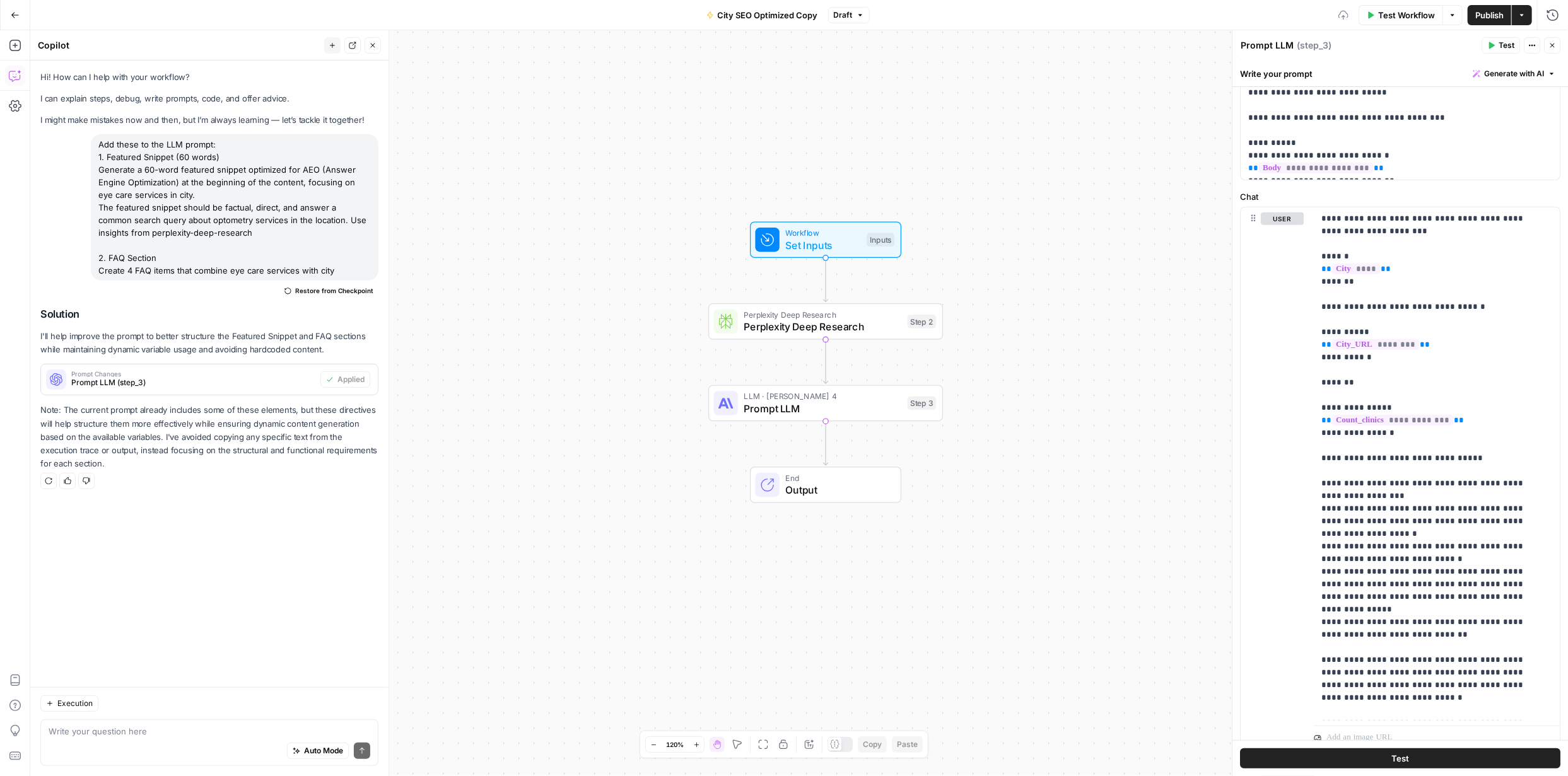
scroll to position [0, 0]
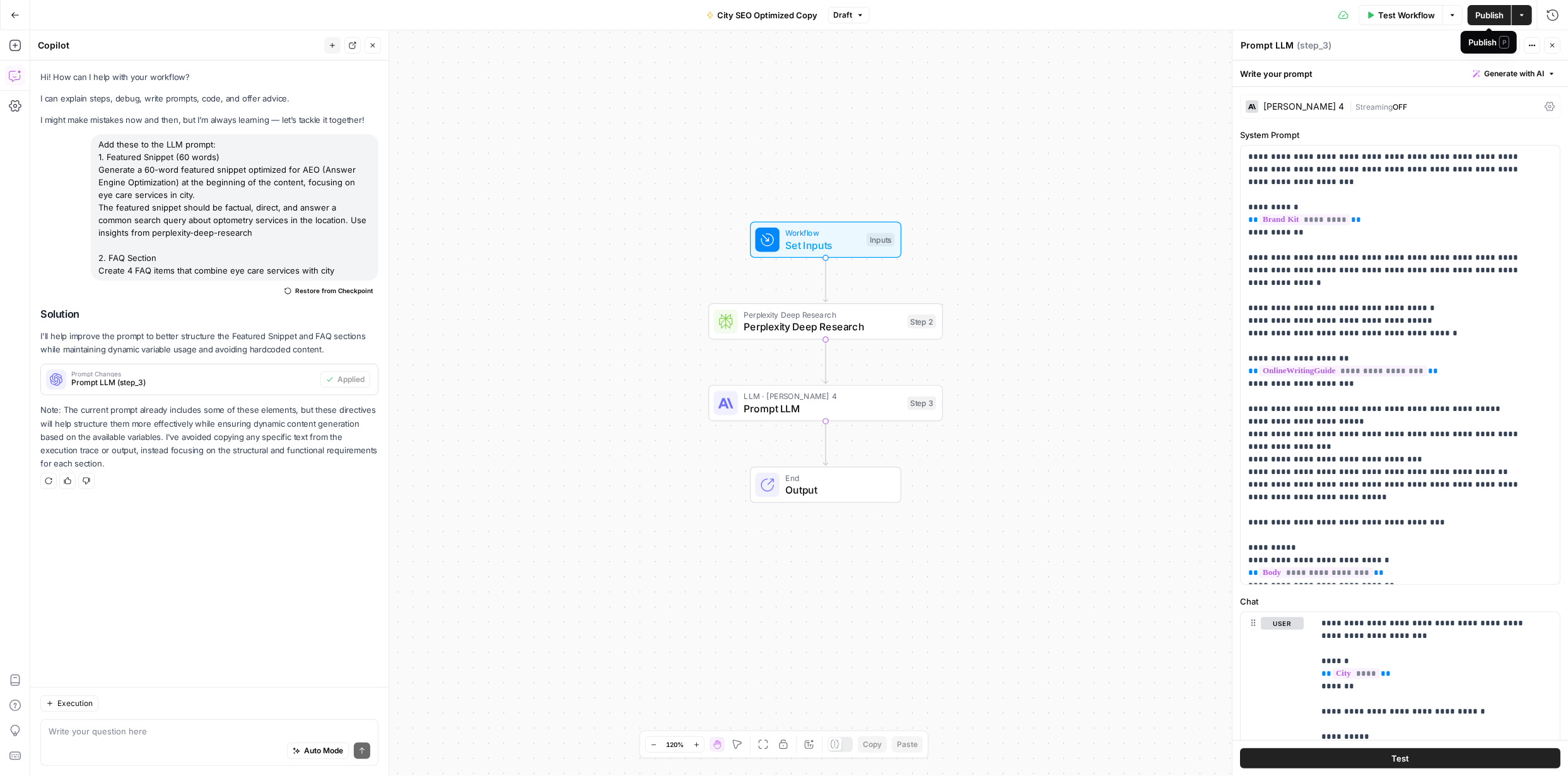
click at [1521, 13] on icon "button" at bounding box center [1522, 15] width 8 height 8
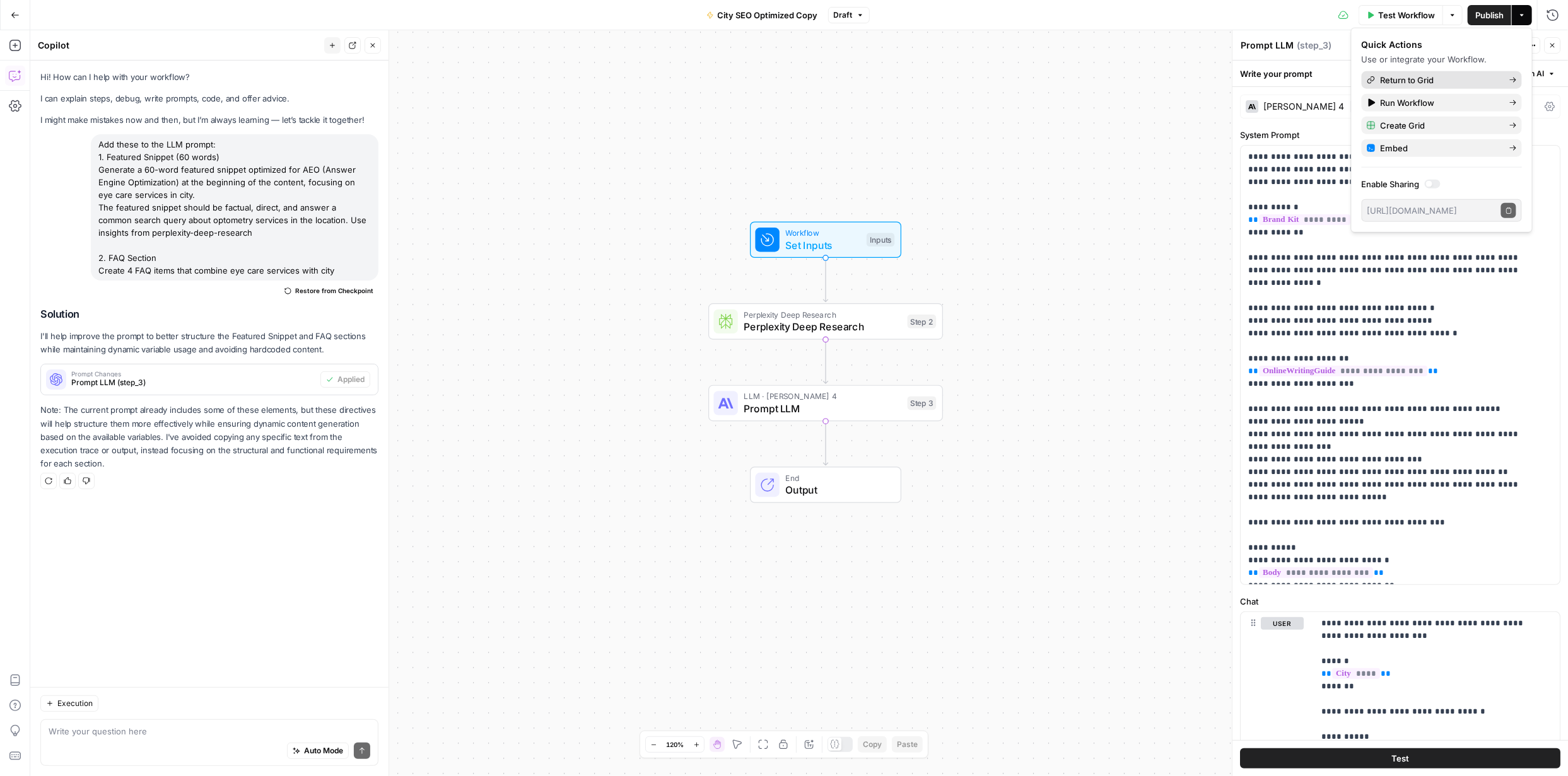
click at [1406, 80] on span "Return to Grid" at bounding box center [1440, 80] width 119 height 13
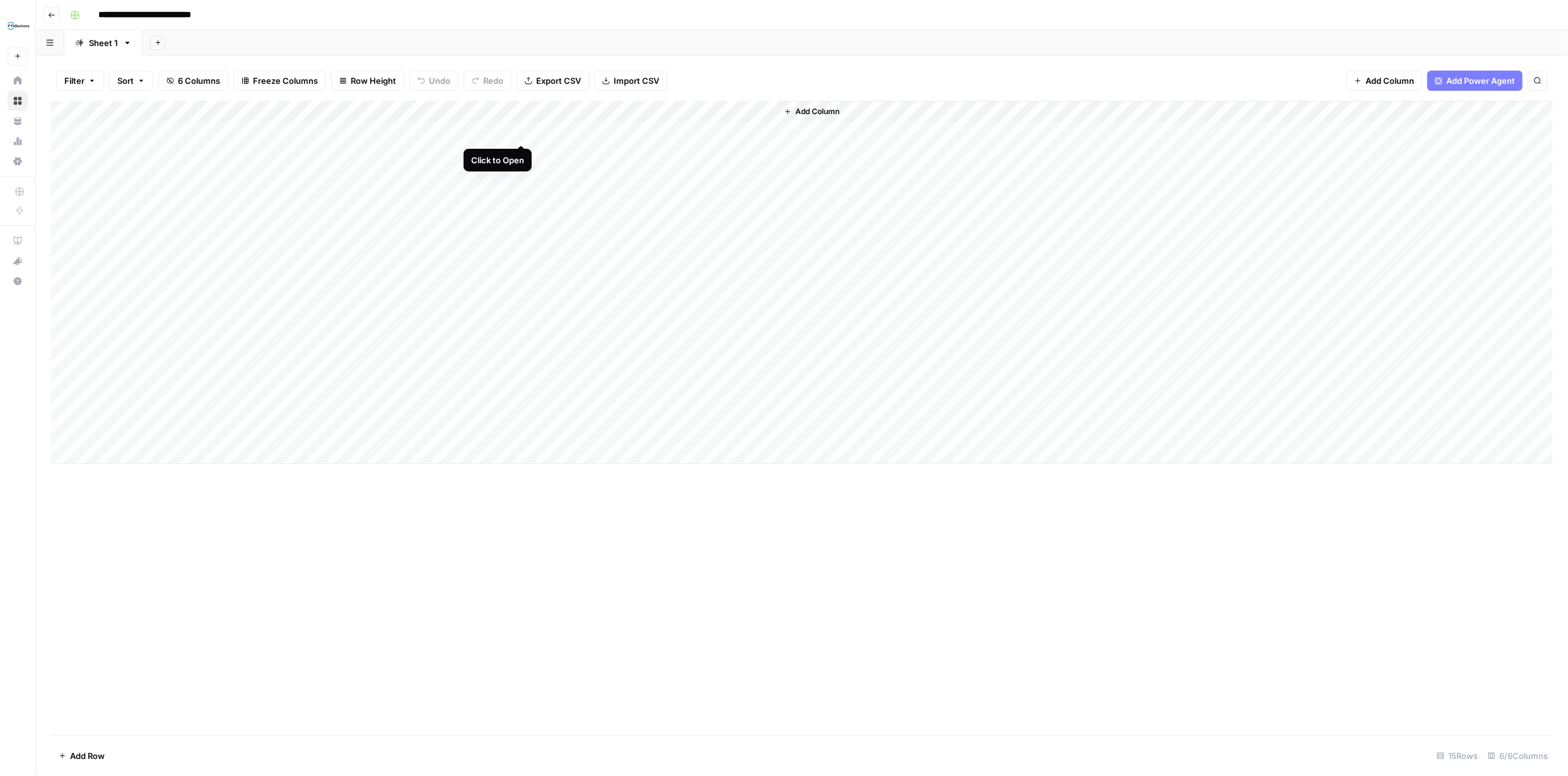
click at [518, 131] on div "Add Column" at bounding box center [801, 283] width 1502 height 363
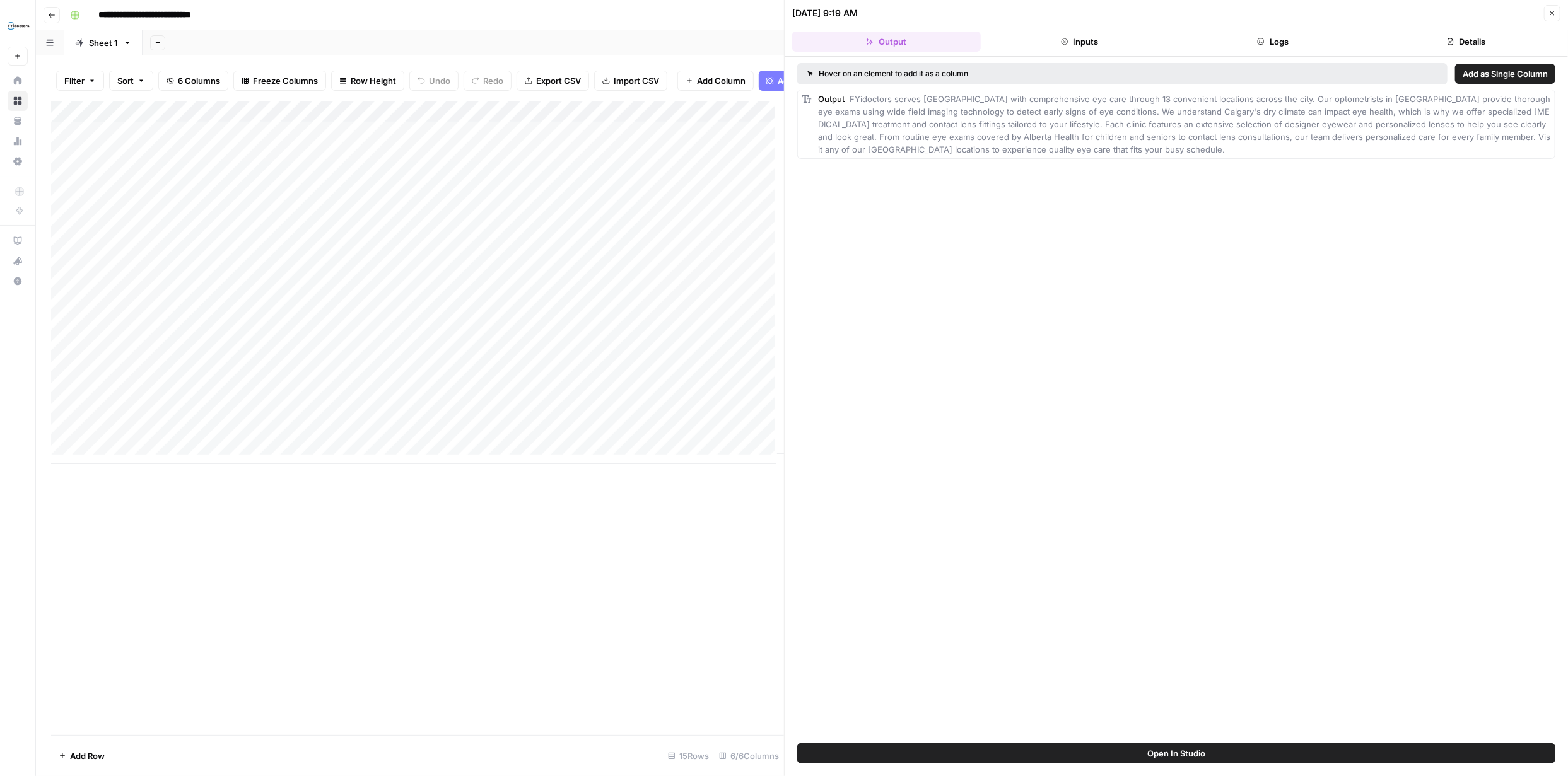
click at [606, 140] on div "Add Column" at bounding box center [417, 283] width 733 height 363
click at [608, 141] on div "Add Column" at bounding box center [417, 283] width 733 height 363
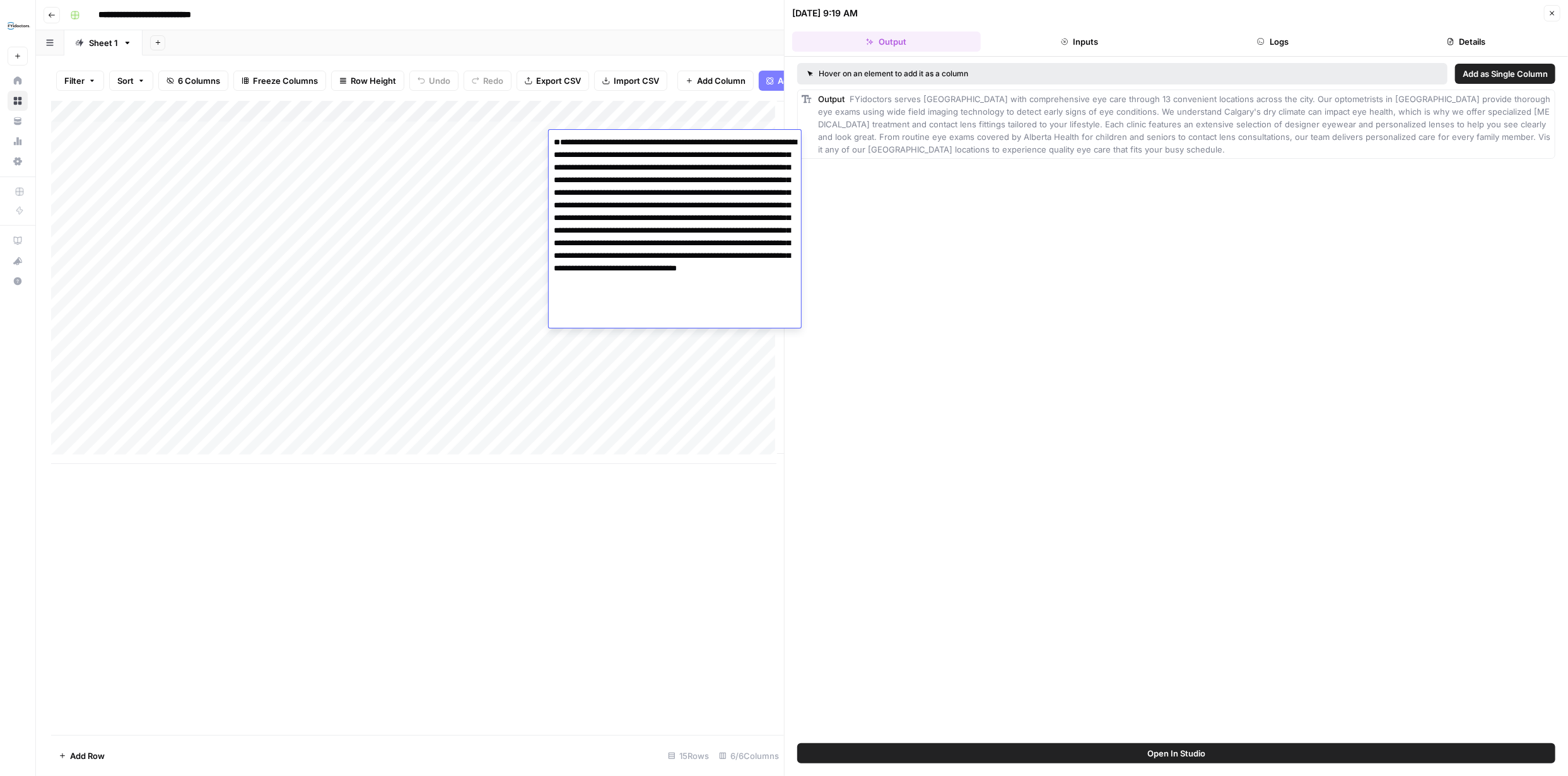
click at [889, 299] on div "Hover on an element to add it as a column Add as Single Column Output FYidoctor…" at bounding box center [1176, 400] width 783 height 686
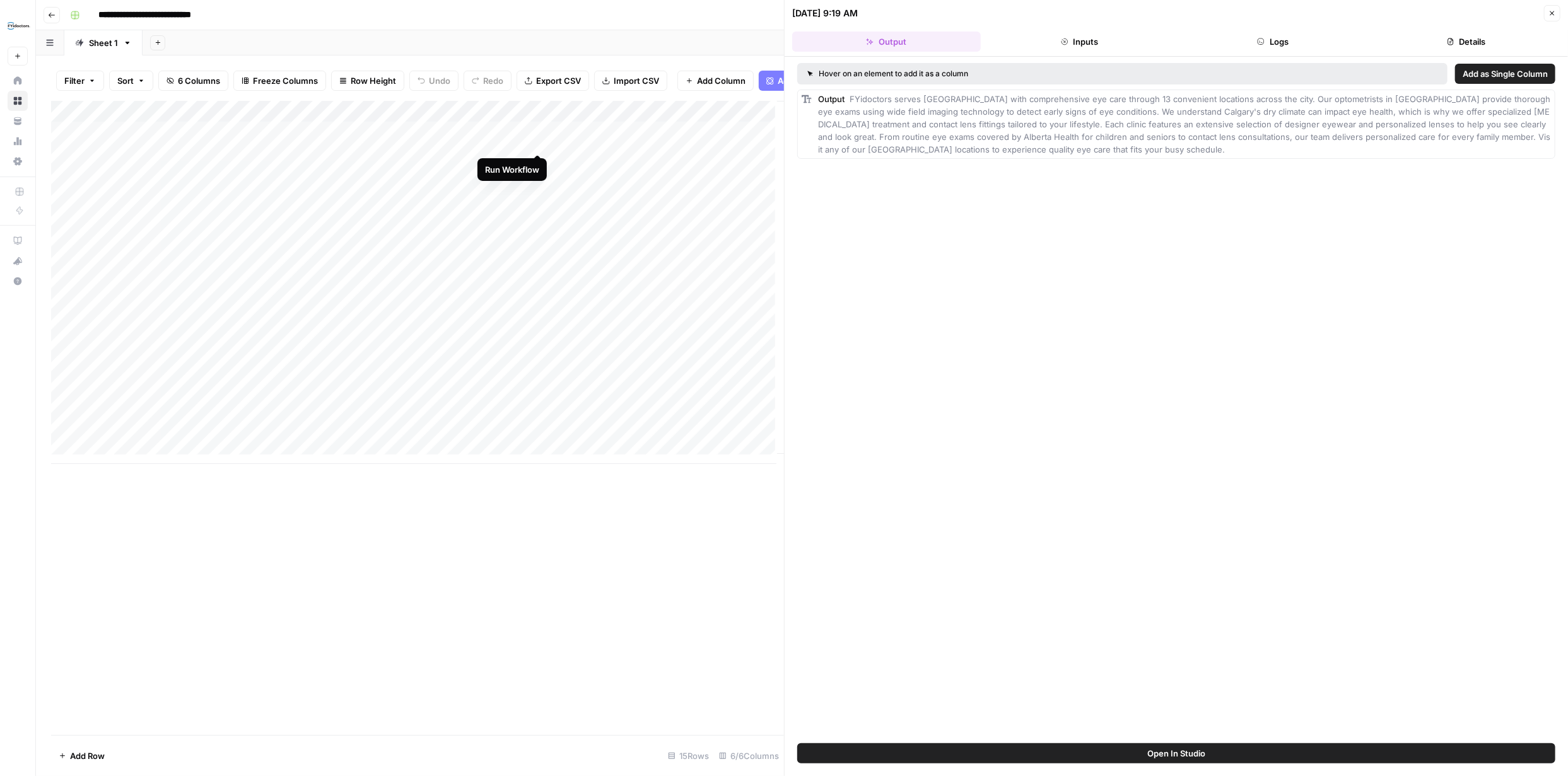
click at [536, 142] on div "Add Column" at bounding box center [417, 283] width 733 height 363
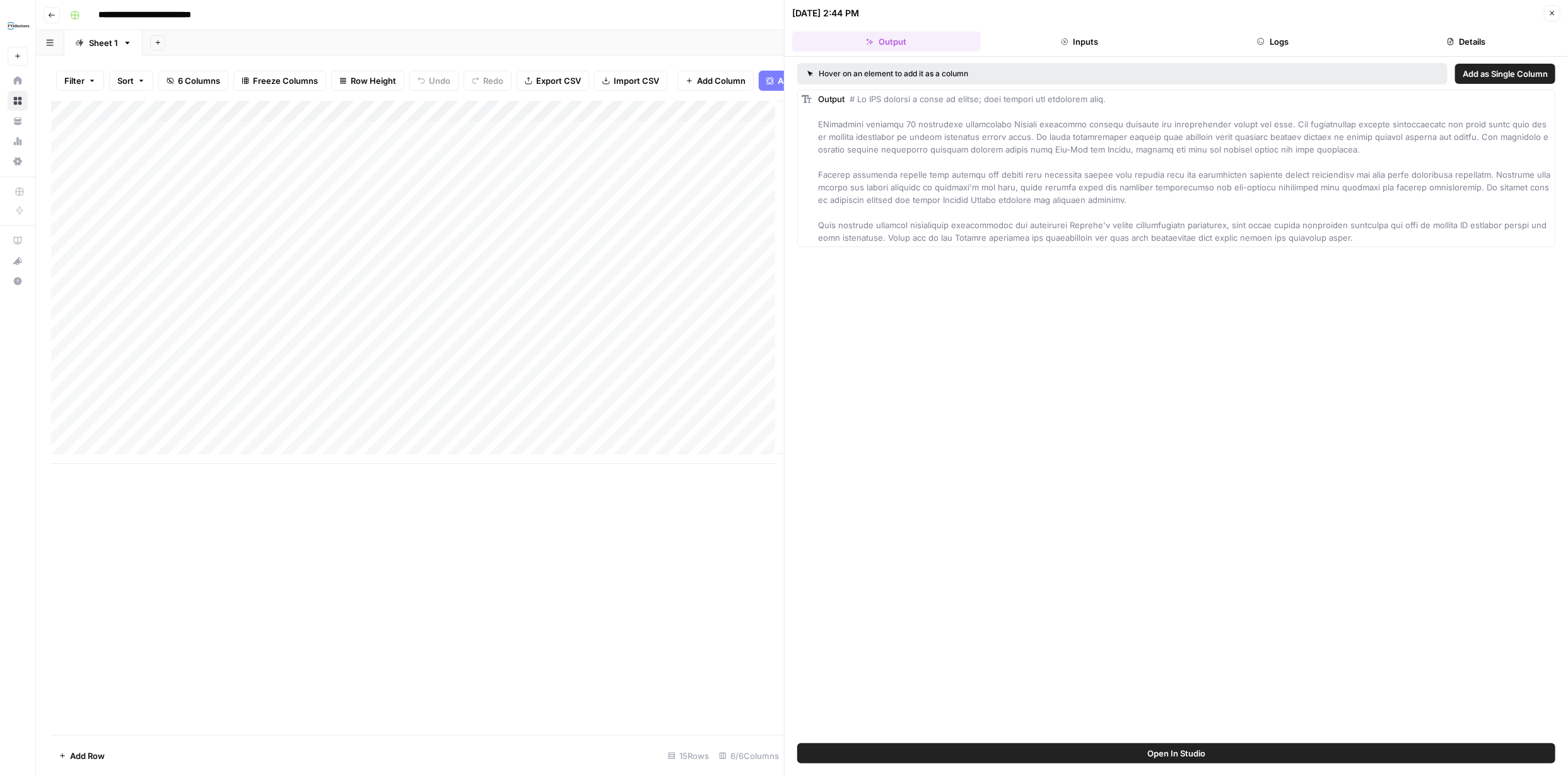
click at [1478, 40] on button "Details" at bounding box center [1467, 41] width 189 height 21
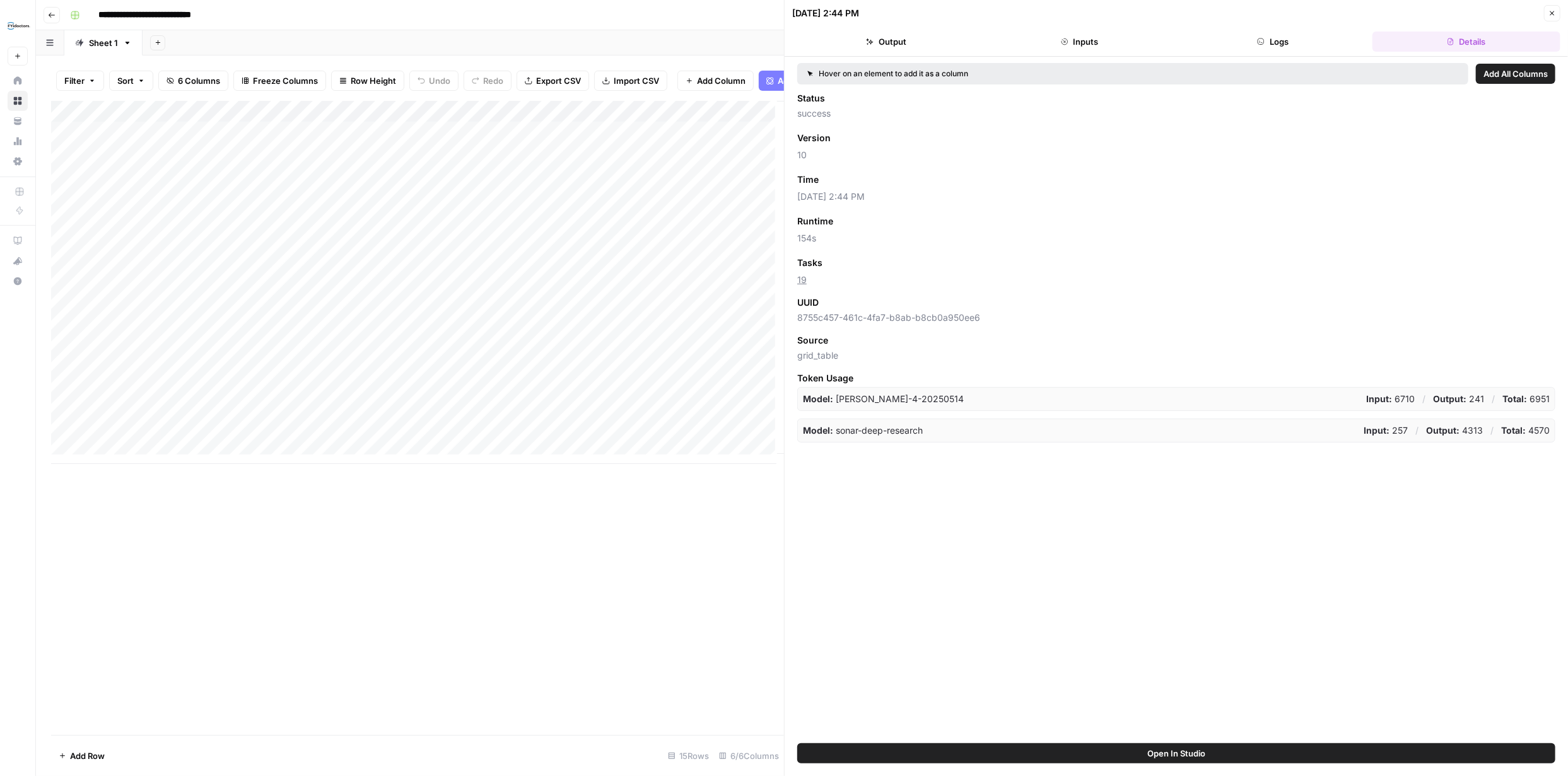
click at [1284, 40] on button "Logs" at bounding box center [1273, 41] width 189 height 21
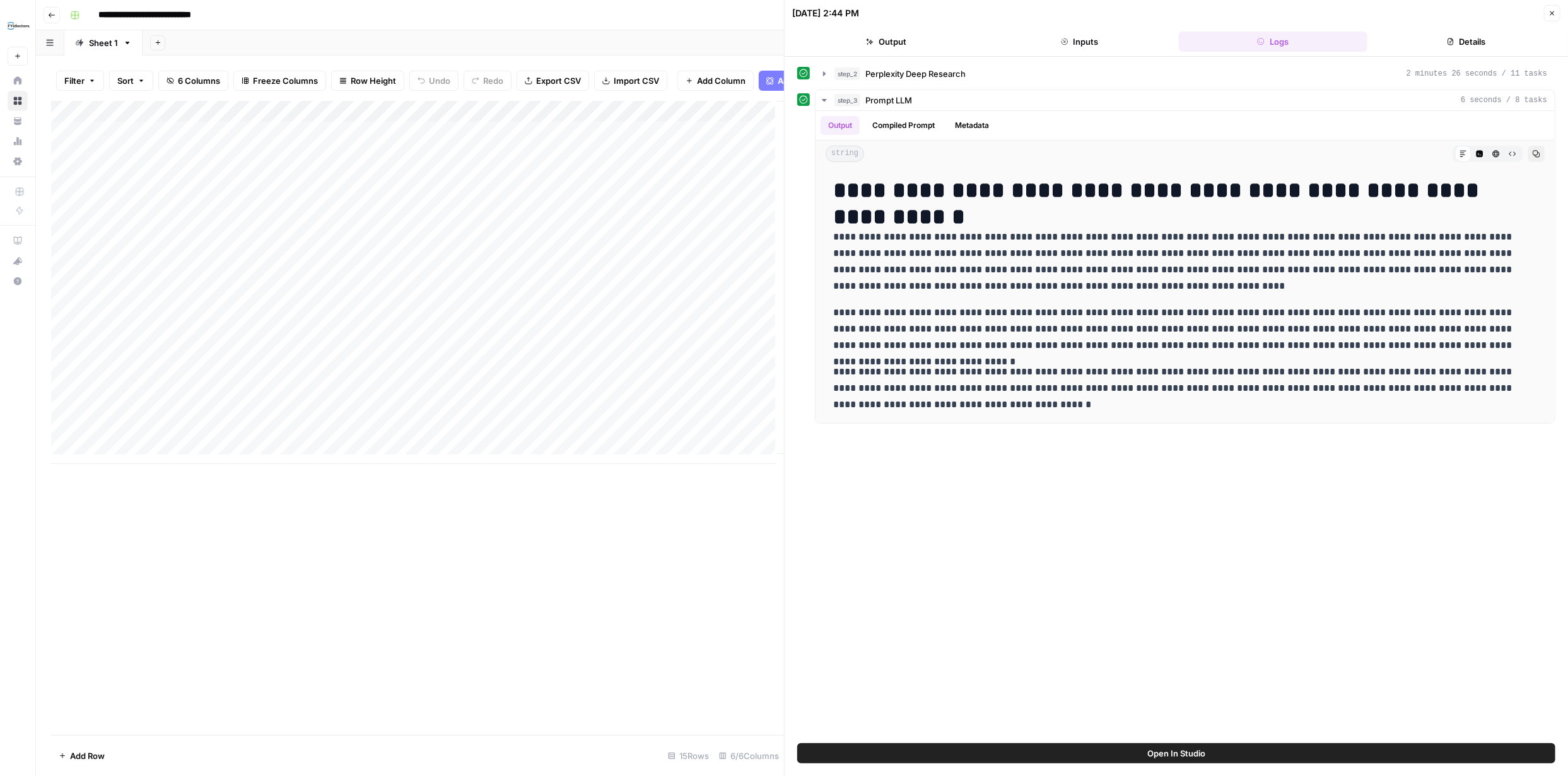
click at [1081, 42] on button "Inputs" at bounding box center [1080, 41] width 189 height 21
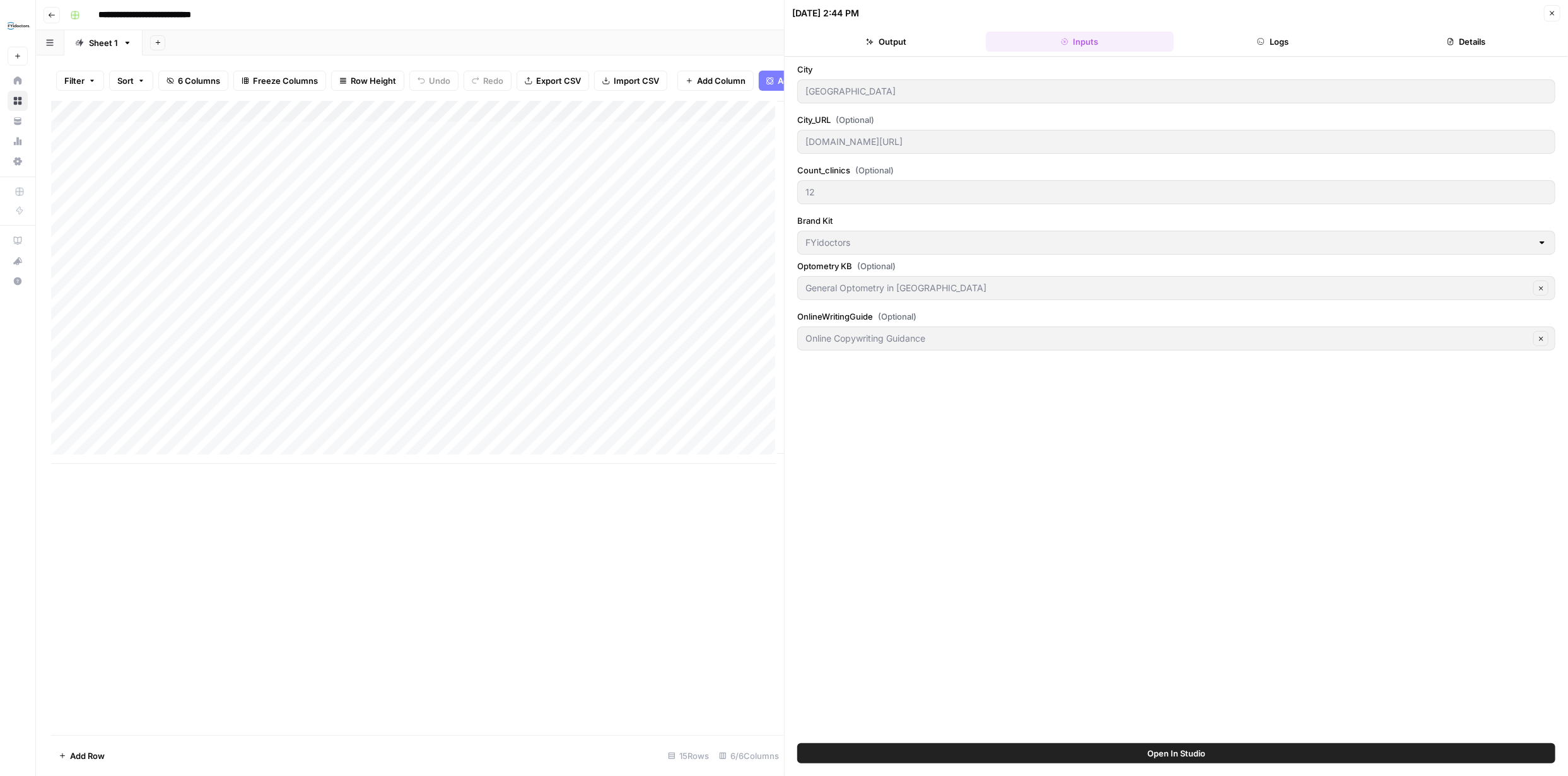
click at [1272, 49] on button "Logs" at bounding box center [1273, 41] width 189 height 21
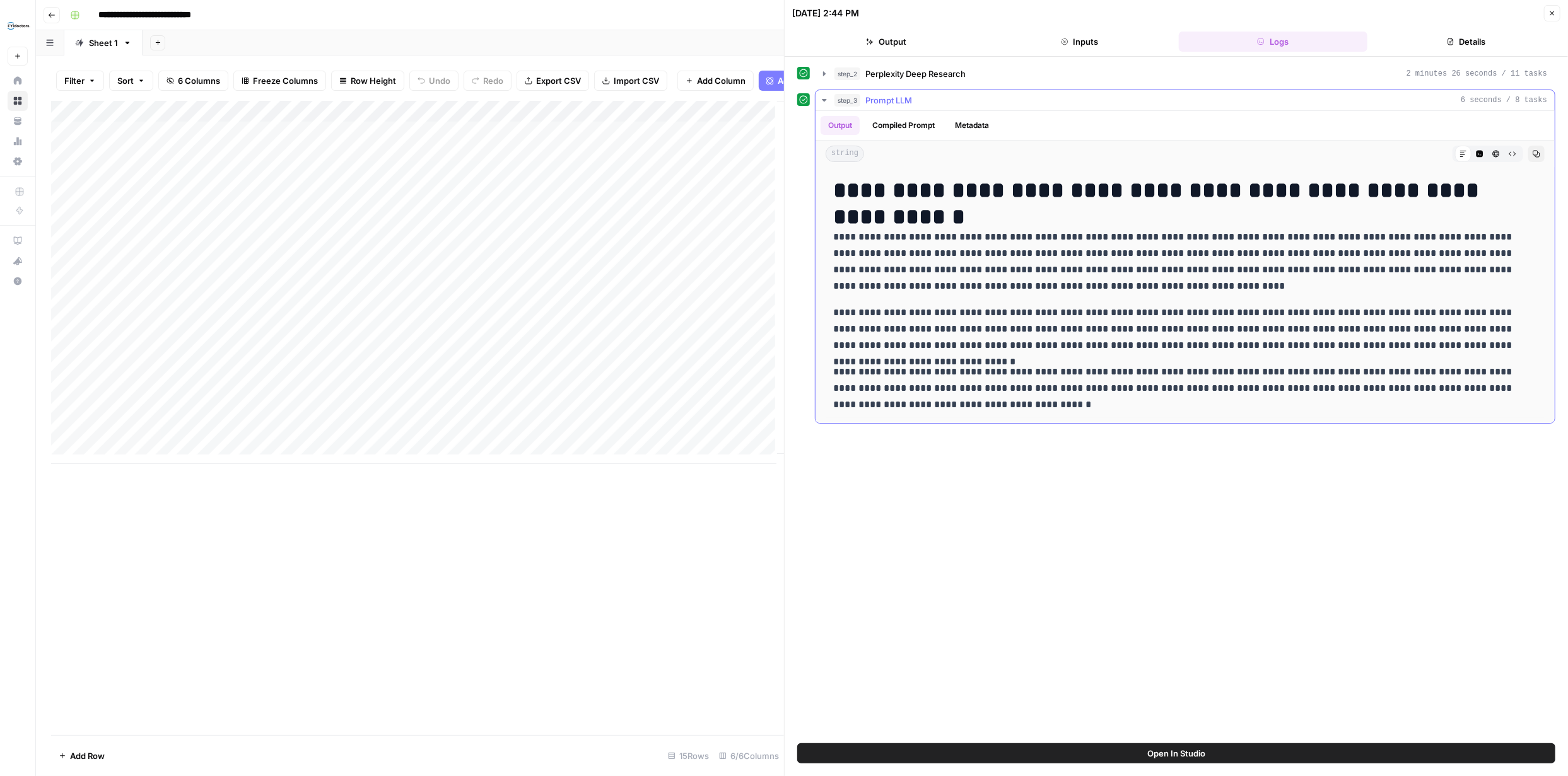
click at [907, 129] on button "Compiled Prompt" at bounding box center [903, 125] width 78 height 19
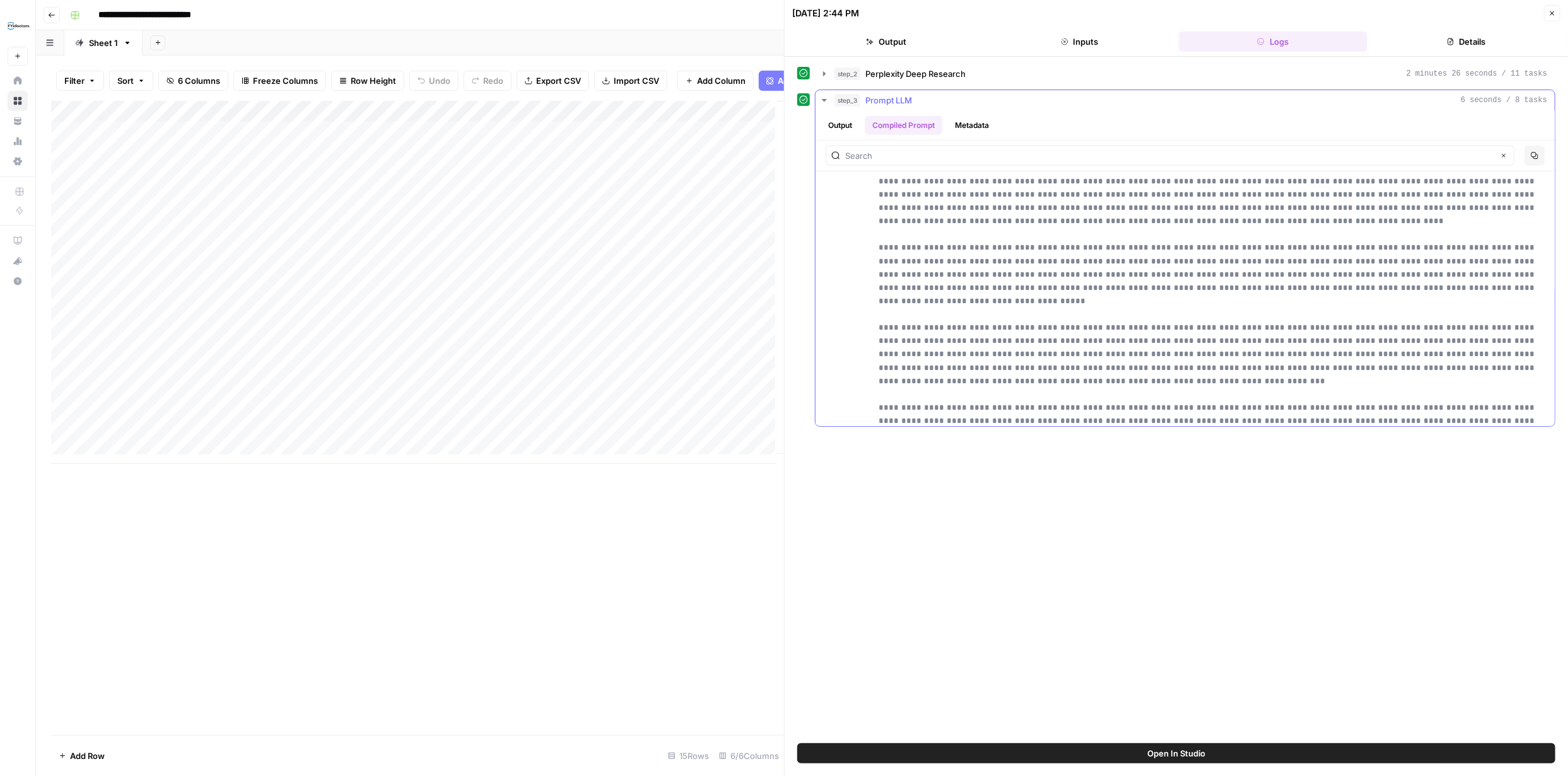
scroll to position [945, 0]
click at [978, 124] on button "Metadata" at bounding box center [972, 125] width 49 height 19
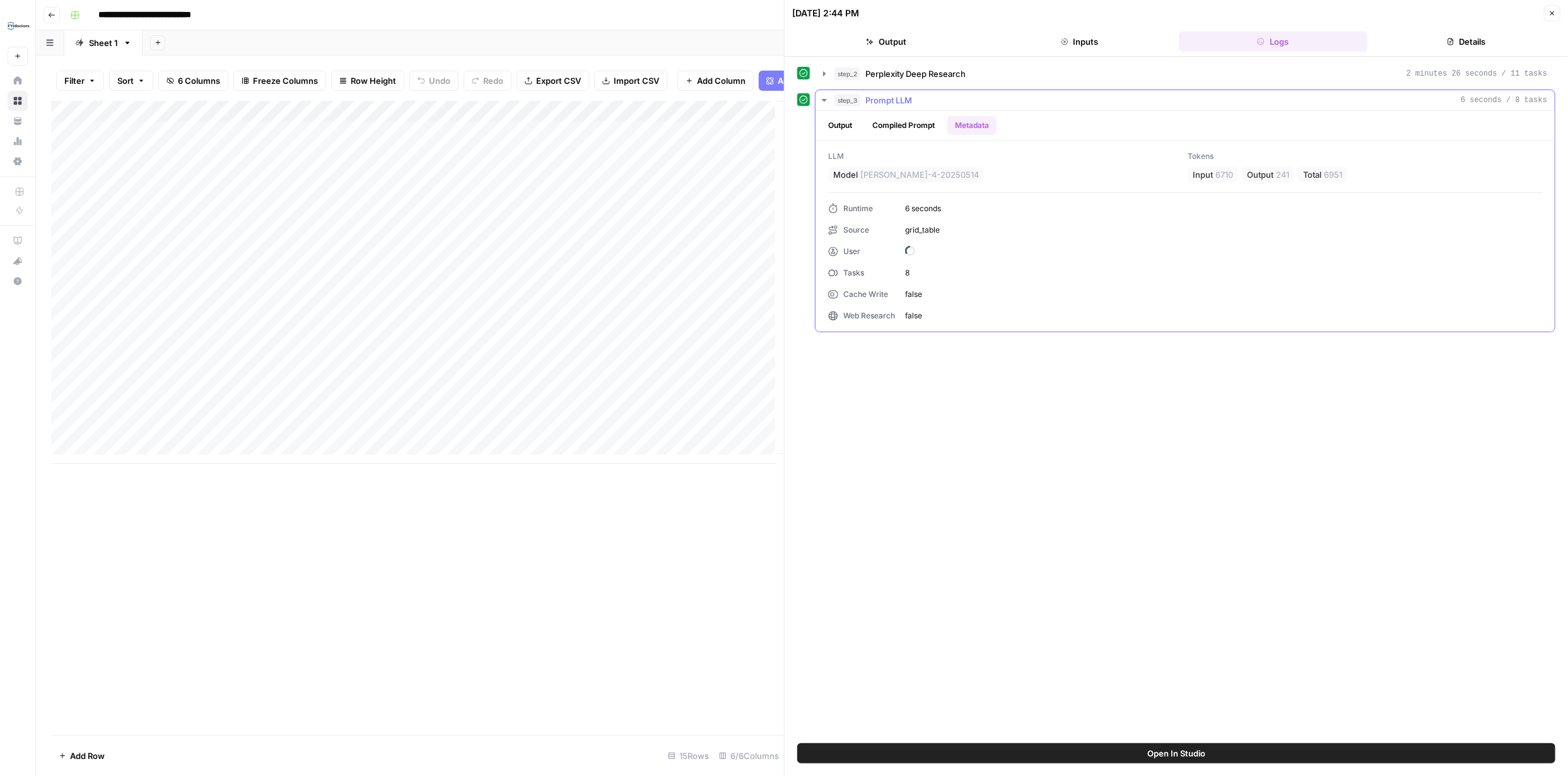
scroll to position [0, 0]
click at [1455, 43] on button "Details" at bounding box center [1467, 41] width 189 height 21
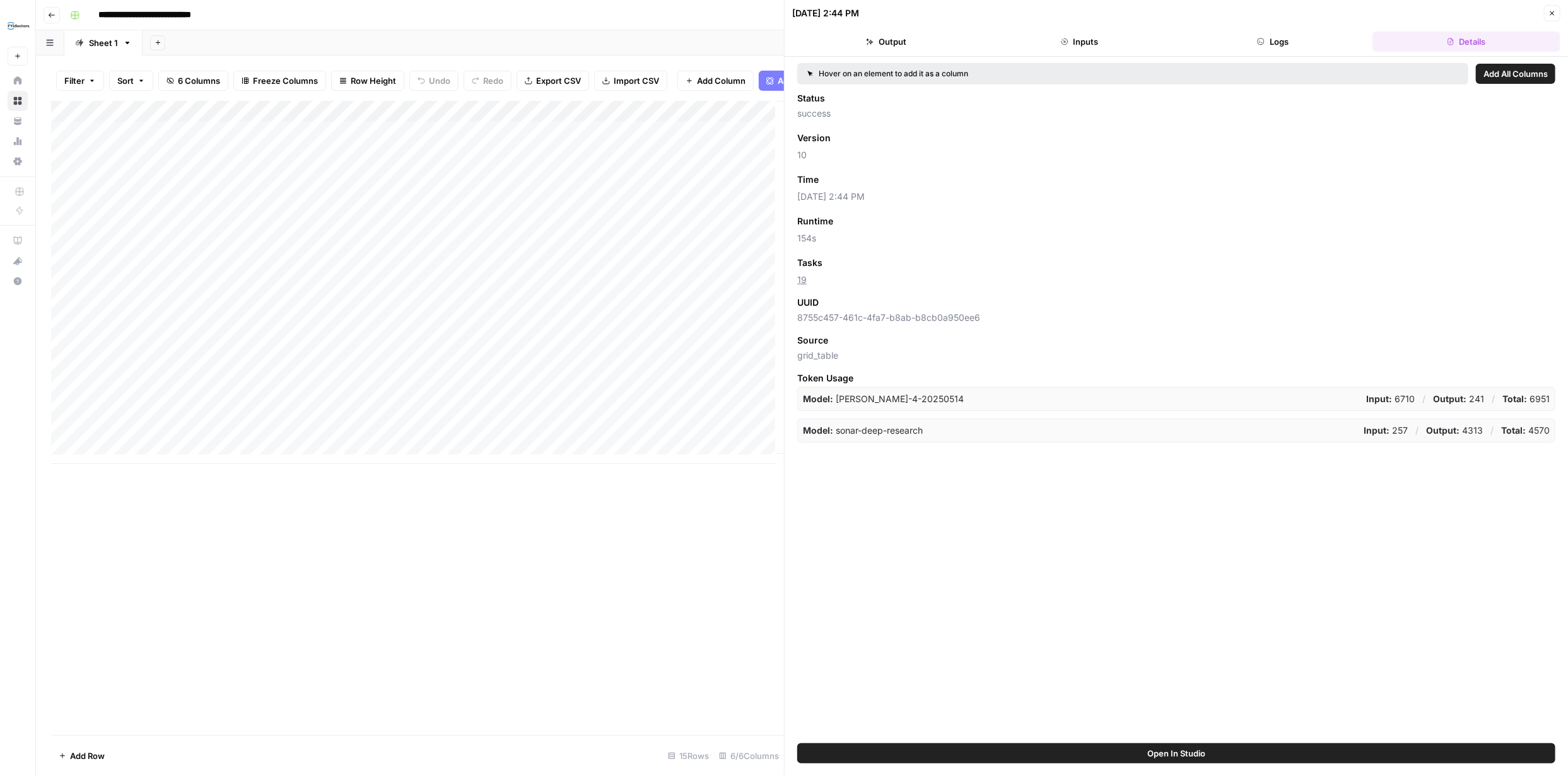
click at [46, 14] on button "Go back" at bounding box center [52, 15] width 17 height 17
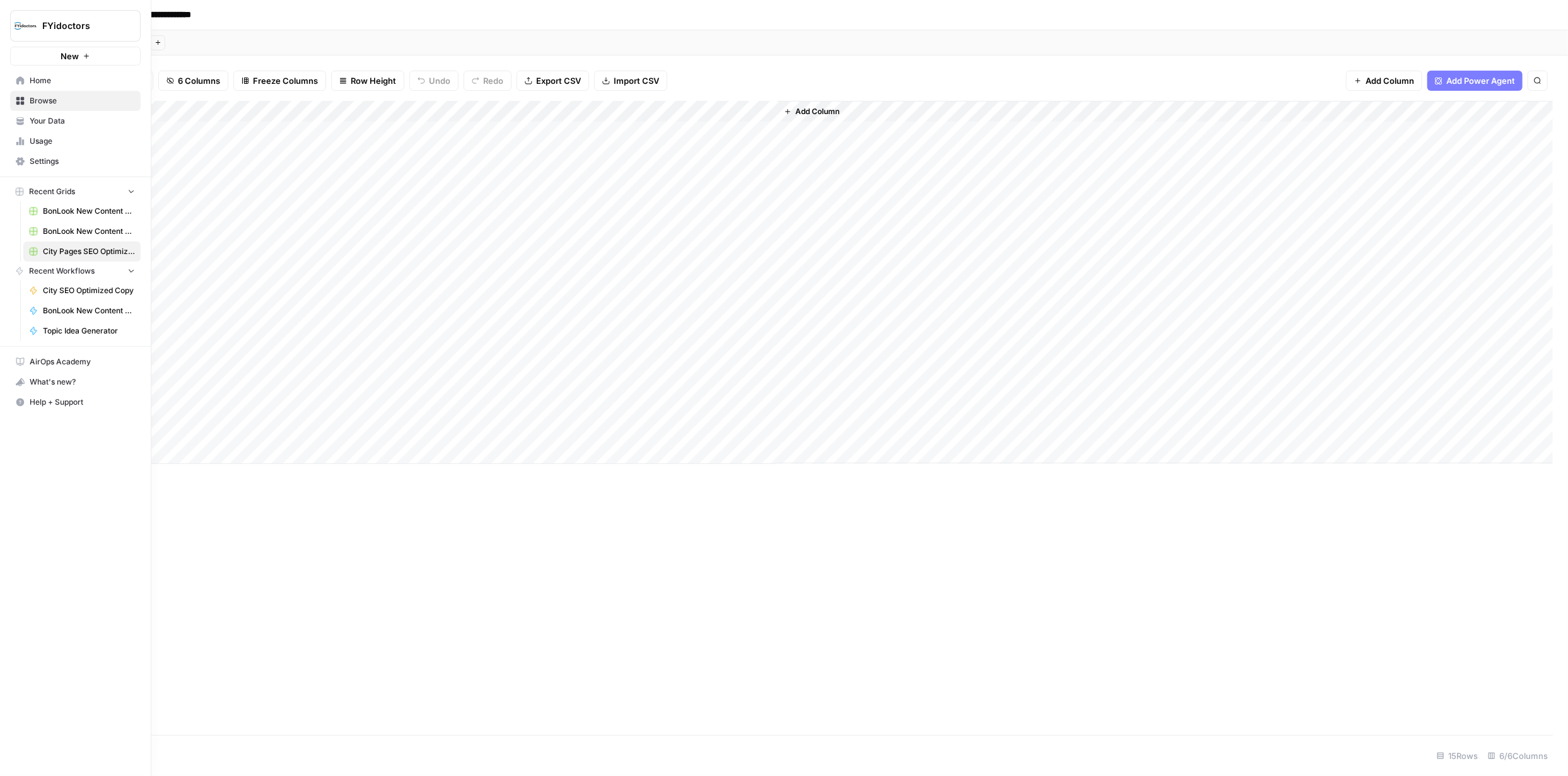
click at [17, 53] on button "New" at bounding box center [75, 55] width 131 height 19
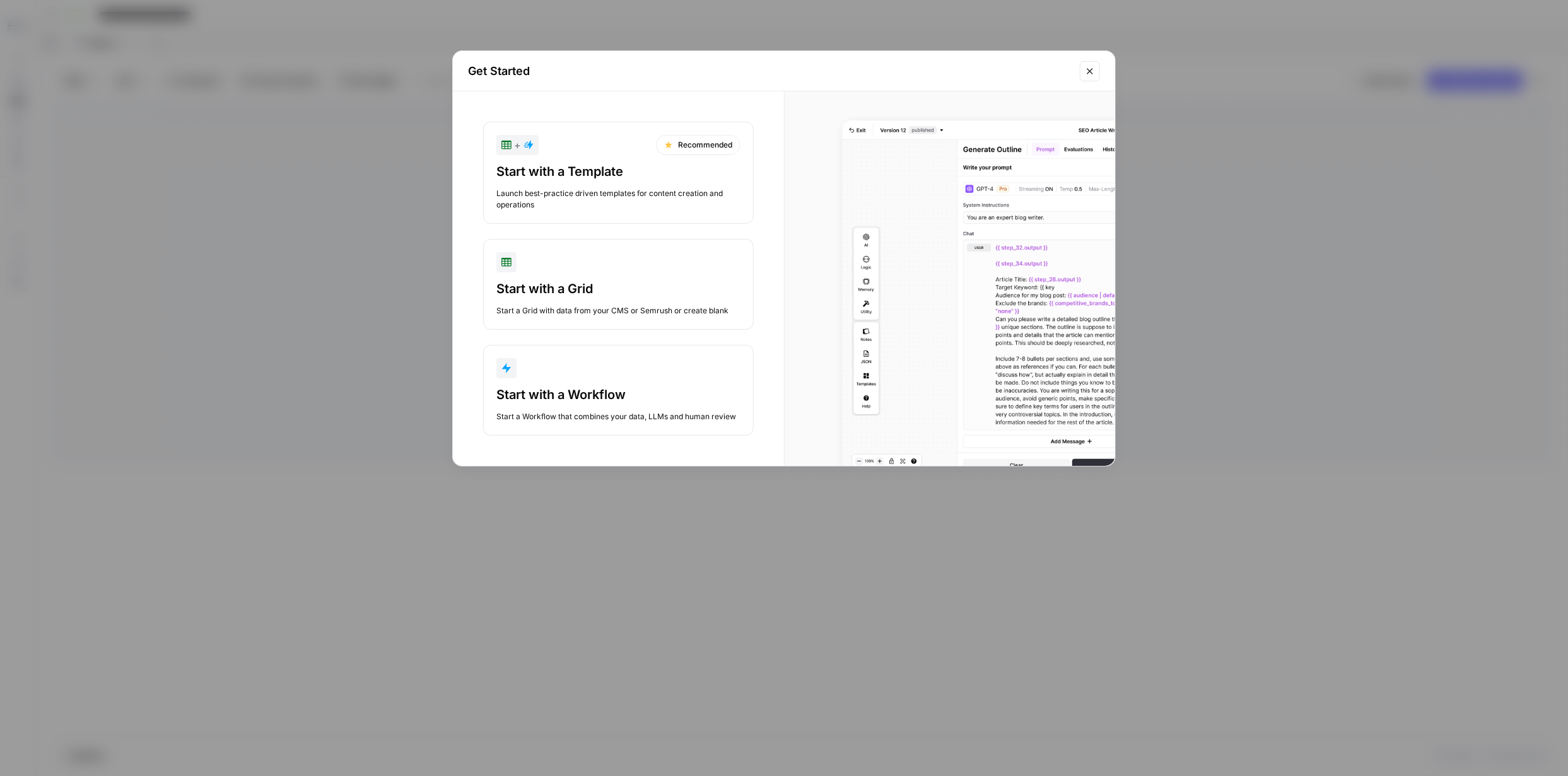
click at [575, 386] on div "Start with a Workflow" at bounding box center [618, 394] width 244 height 17
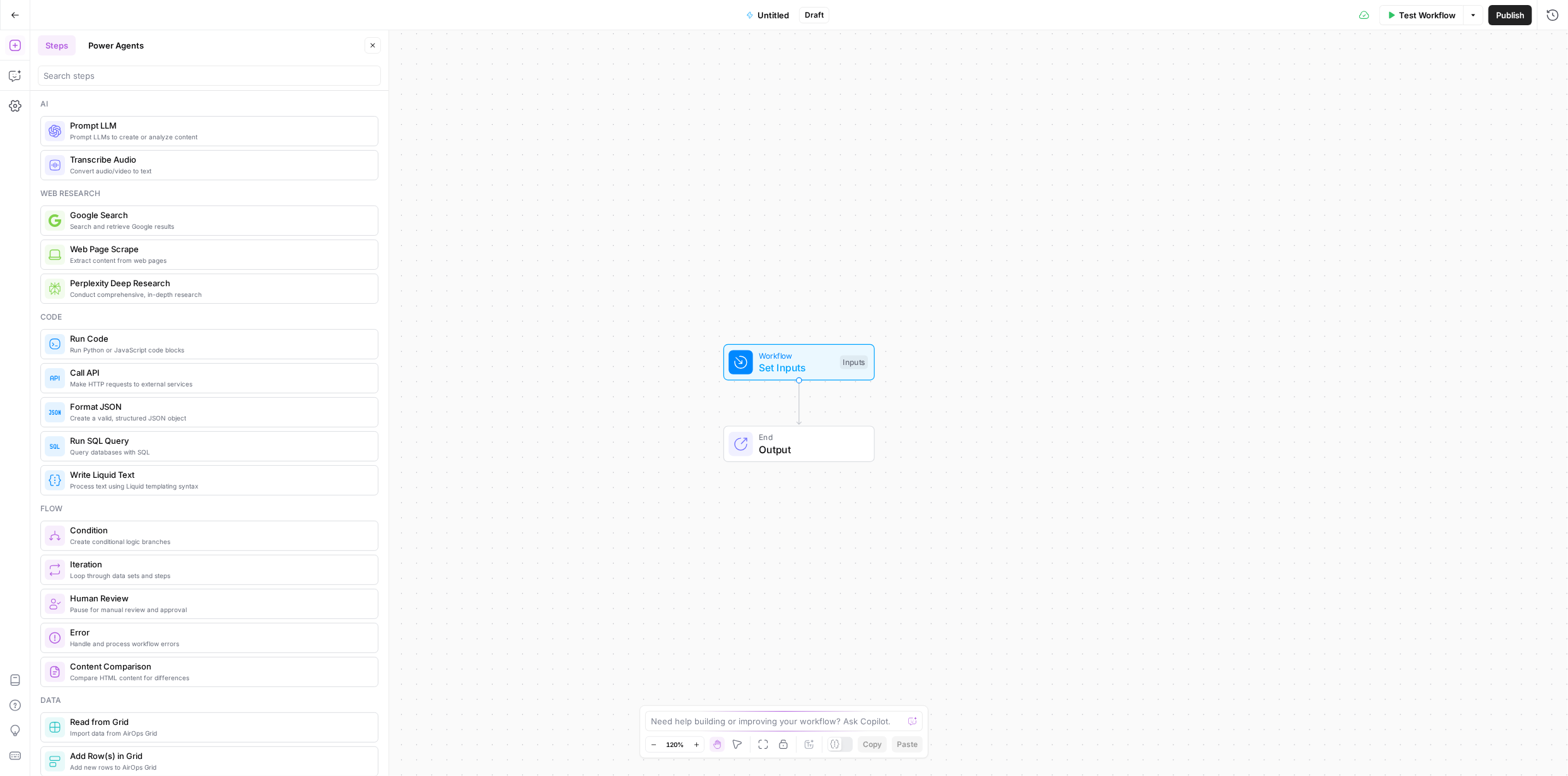
click at [160, 139] on span "Prompt LLMs to create or analyze content" at bounding box center [218, 136] width 297 height 10
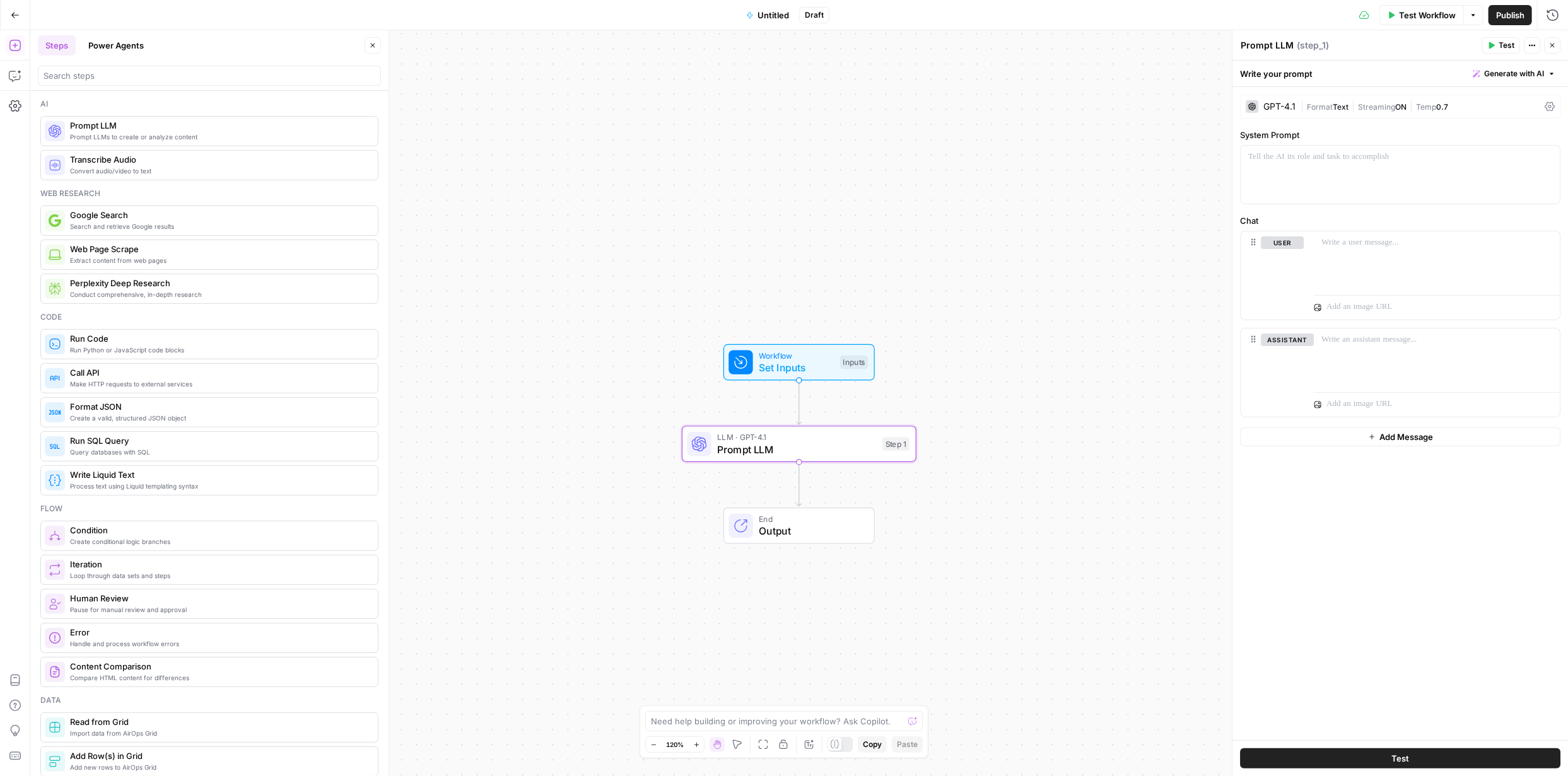
click at [211, 290] on span "Conduct comprehensive, in-depth research" at bounding box center [218, 294] width 297 height 10
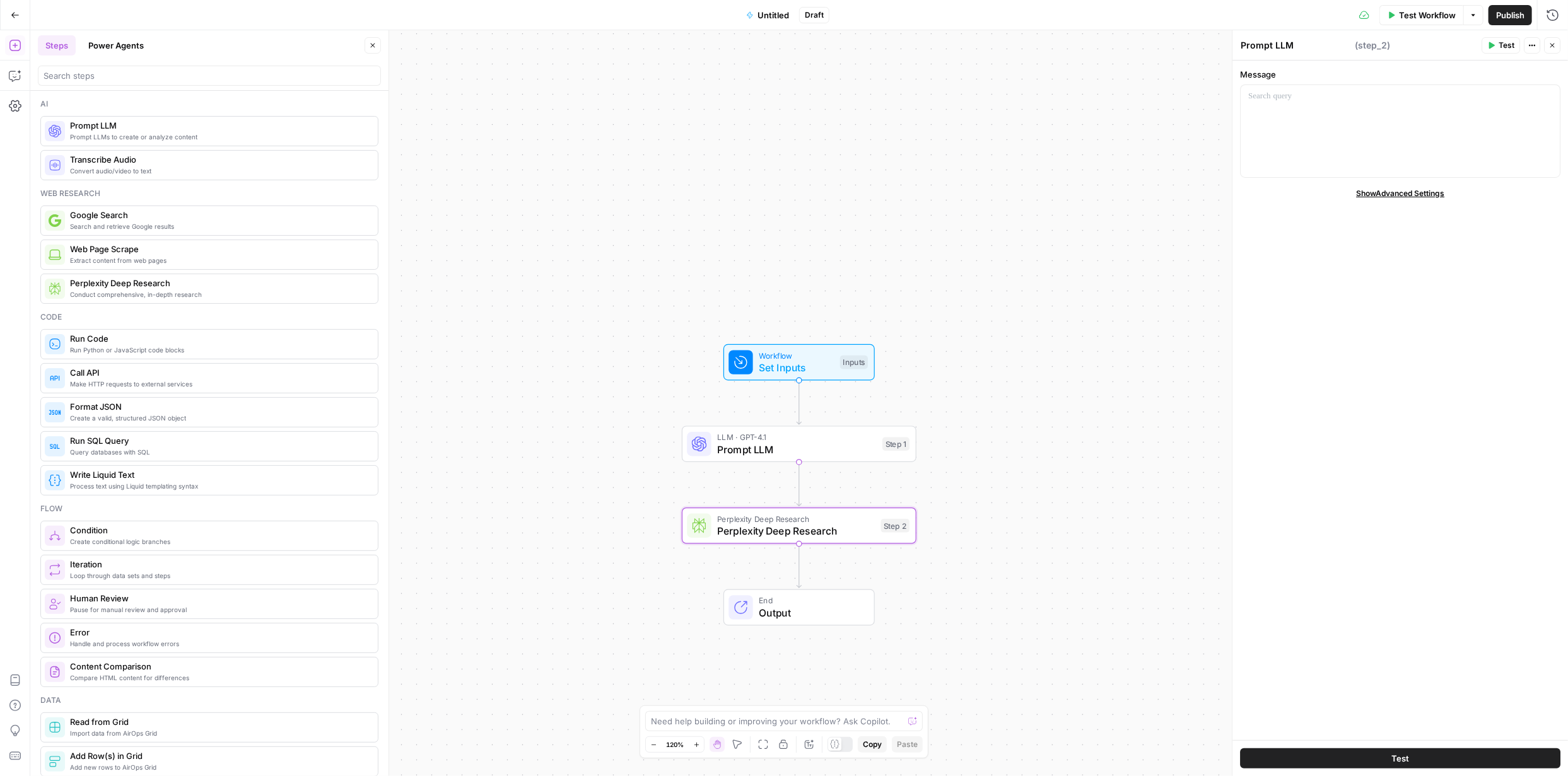
type textarea "Perplexity Deep Research"
click at [817, 497] on icon "button" at bounding box center [823, 498] width 12 height 12
click at [978, 236] on div "Delete Step? Are you sure you want to delete Perplexity Deep Research (Step 2) …" at bounding box center [784, 388] width 1568 height 776
click at [821, 419] on icon "button" at bounding box center [823, 416] width 12 height 12
click at [762, 157] on span "Delete Step" at bounding box center [750, 160] width 49 height 13
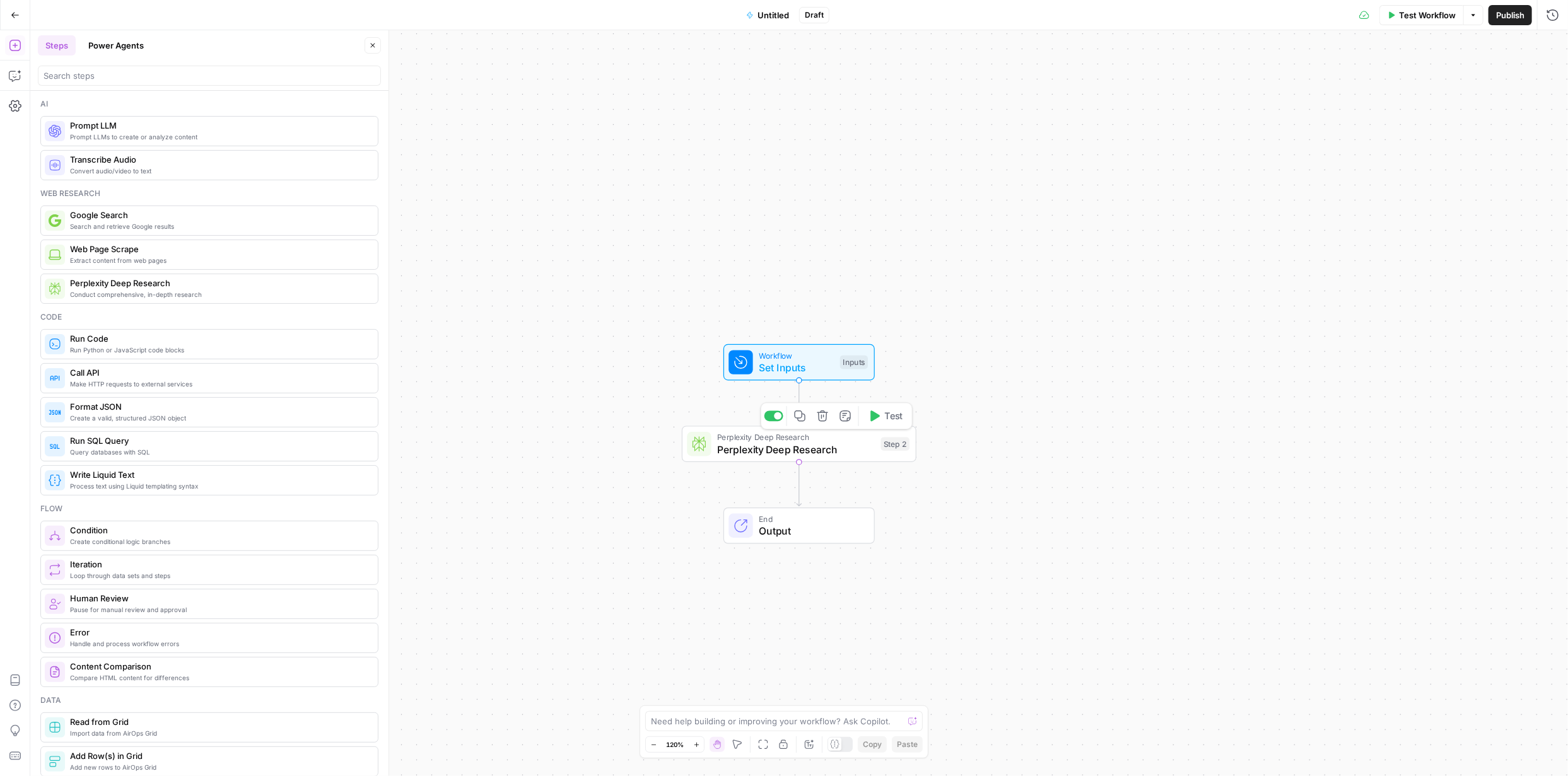
click at [825, 420] on icon "button" at bounding box center [822, 416] width 11 height 11
click at [771, 160] on span "Delete Step" at bounding box center [750, 160] width 49 height 13
click at [122, 140] on span "Prompt LLMs to create or analyze content" at bounding box center [218, 136] width 297 height 10
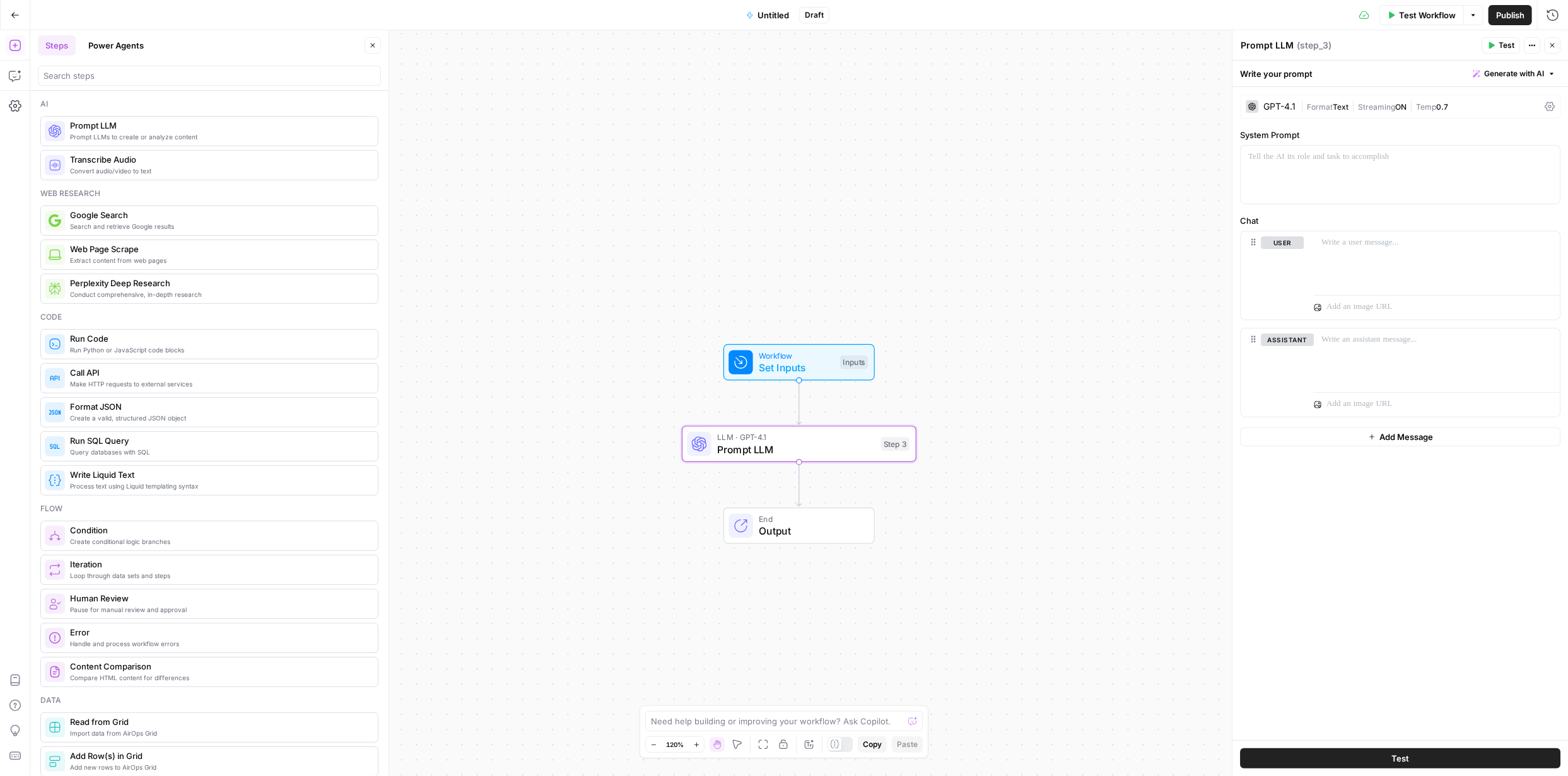
click at [154, 290] on span "Conduct comprehensive, in-depth research" at bounding box center [218, 294] width 297 height 10
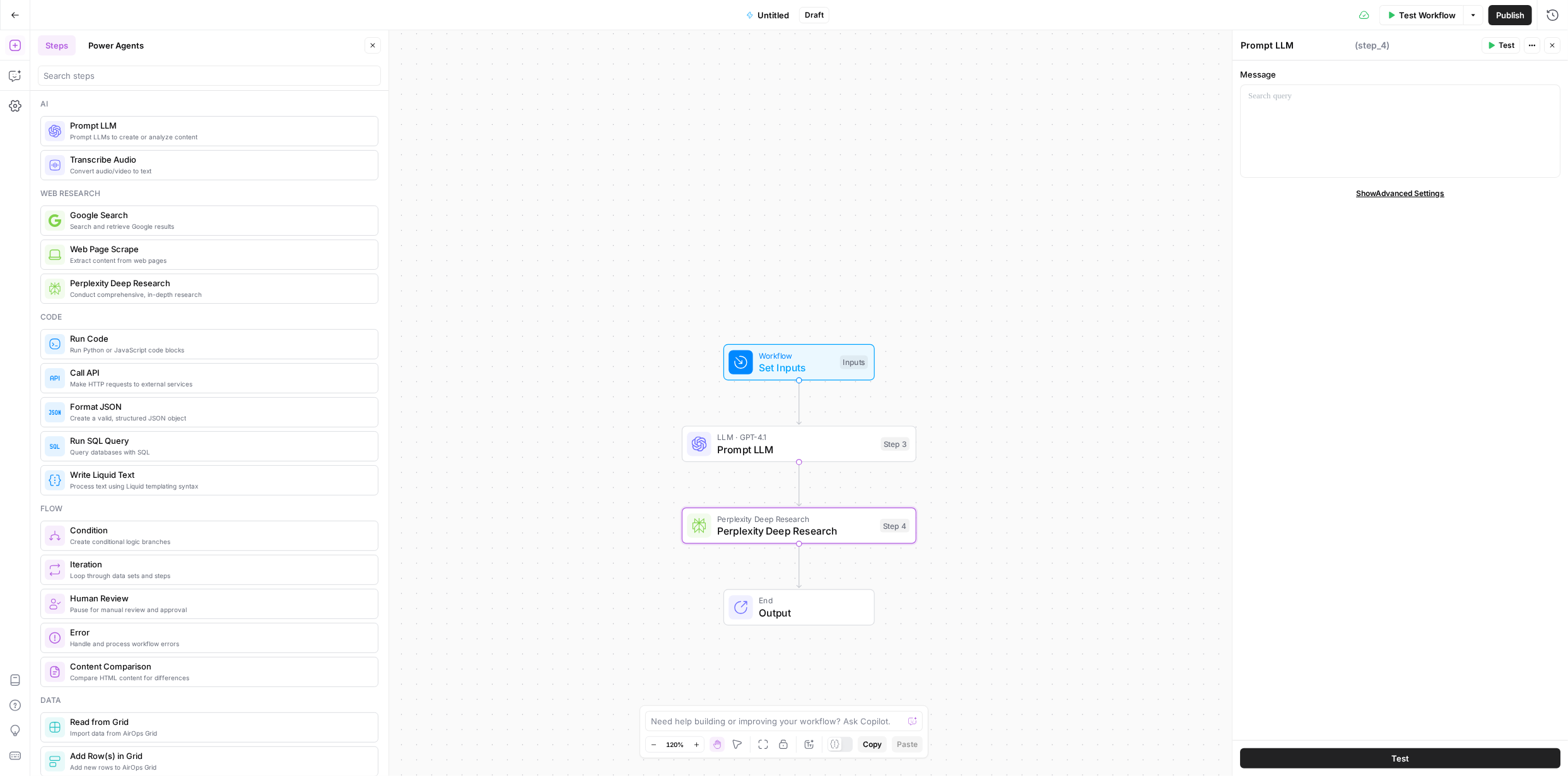
type textarea "Perplexity Deep Research"
drag, startPoint x: 385, startPoint y: 162, endPoint x: 385, endPoint y: 182, distance: 20.0
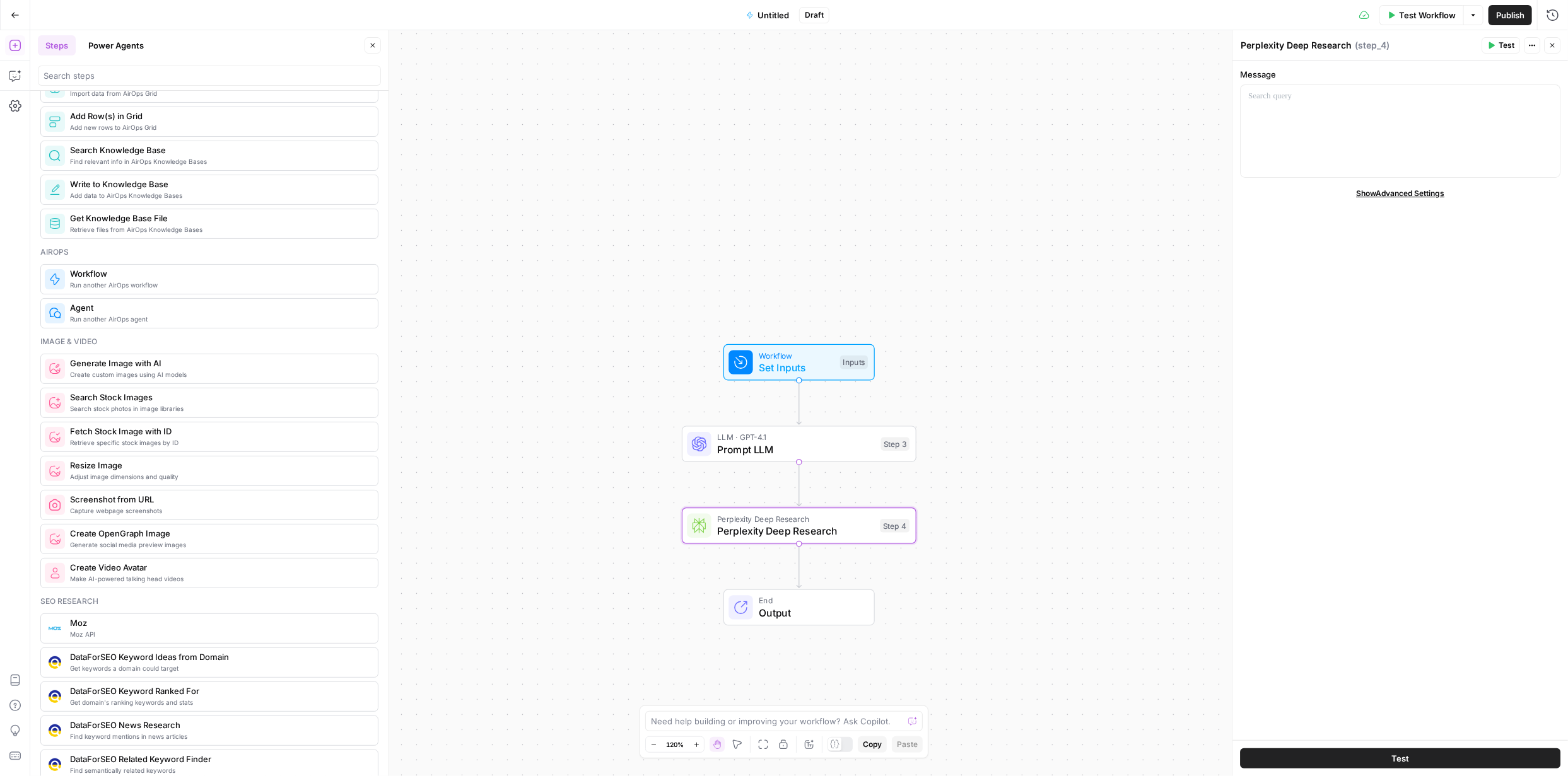
scroll to position [693, 0]
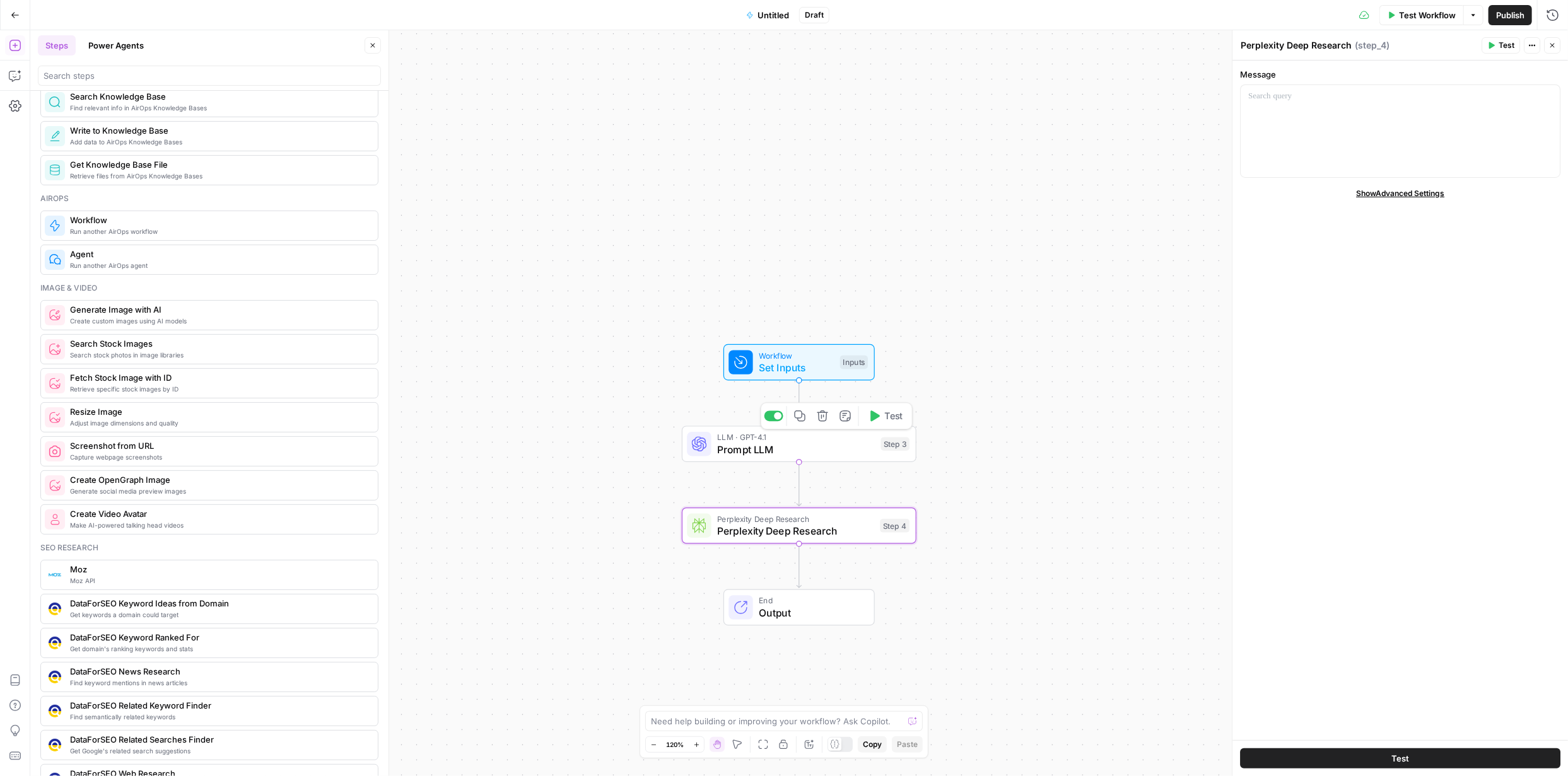
click at [830, 447] on span "Prompt LLM" at bounding box center [795, 449] width 157 height 15
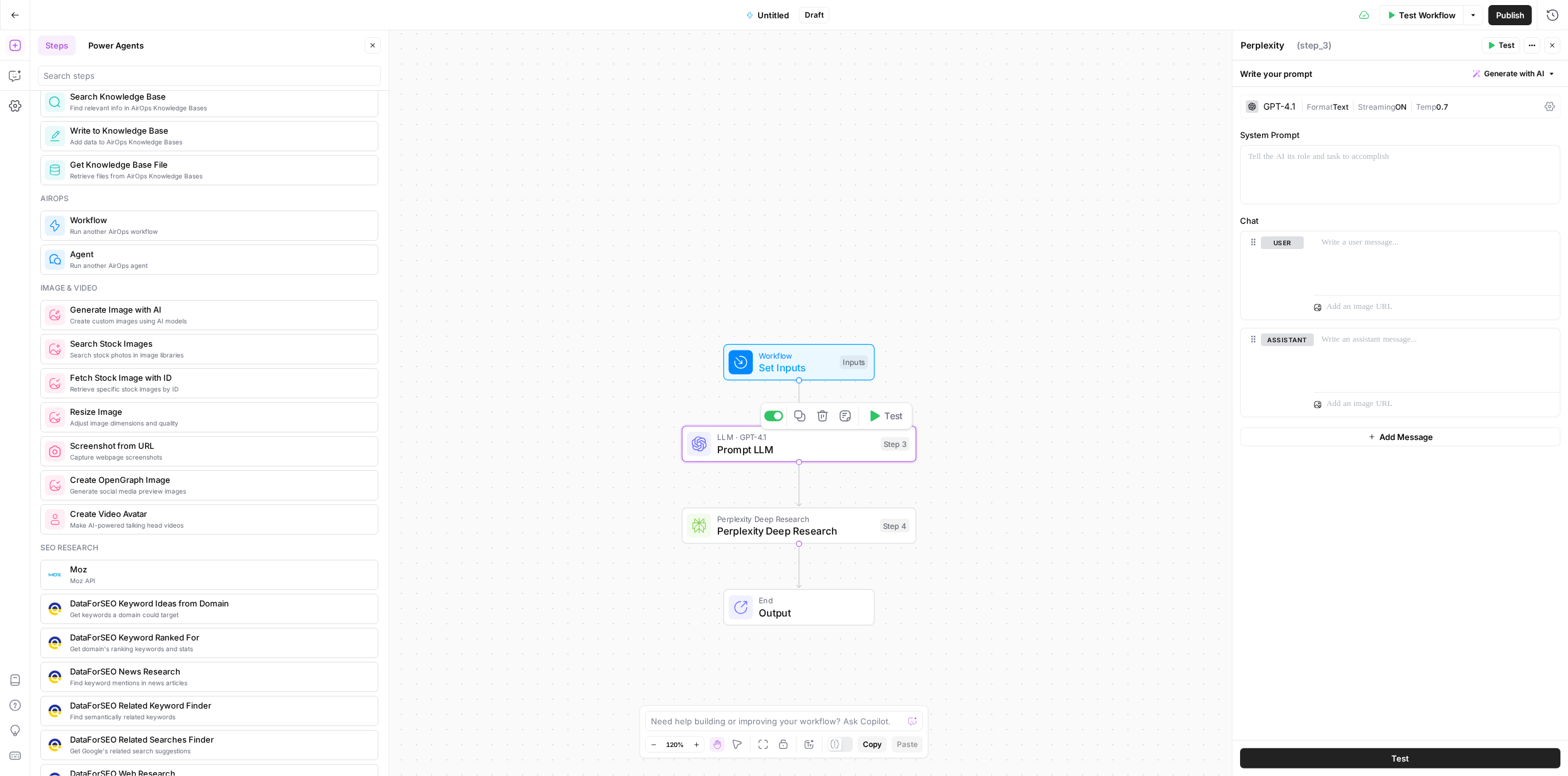
type textarea "Prompt LLM"
click at [1344, 176] on div at bounding box center [1400, 175] width 319 height 58
click at [1522, 73] on span "Generate with AI" at bounding box center [1514, 74] width 60 height 11
click at [1325, 168] on div at bounding box center [1400, 175] width 319 height 58
paste div
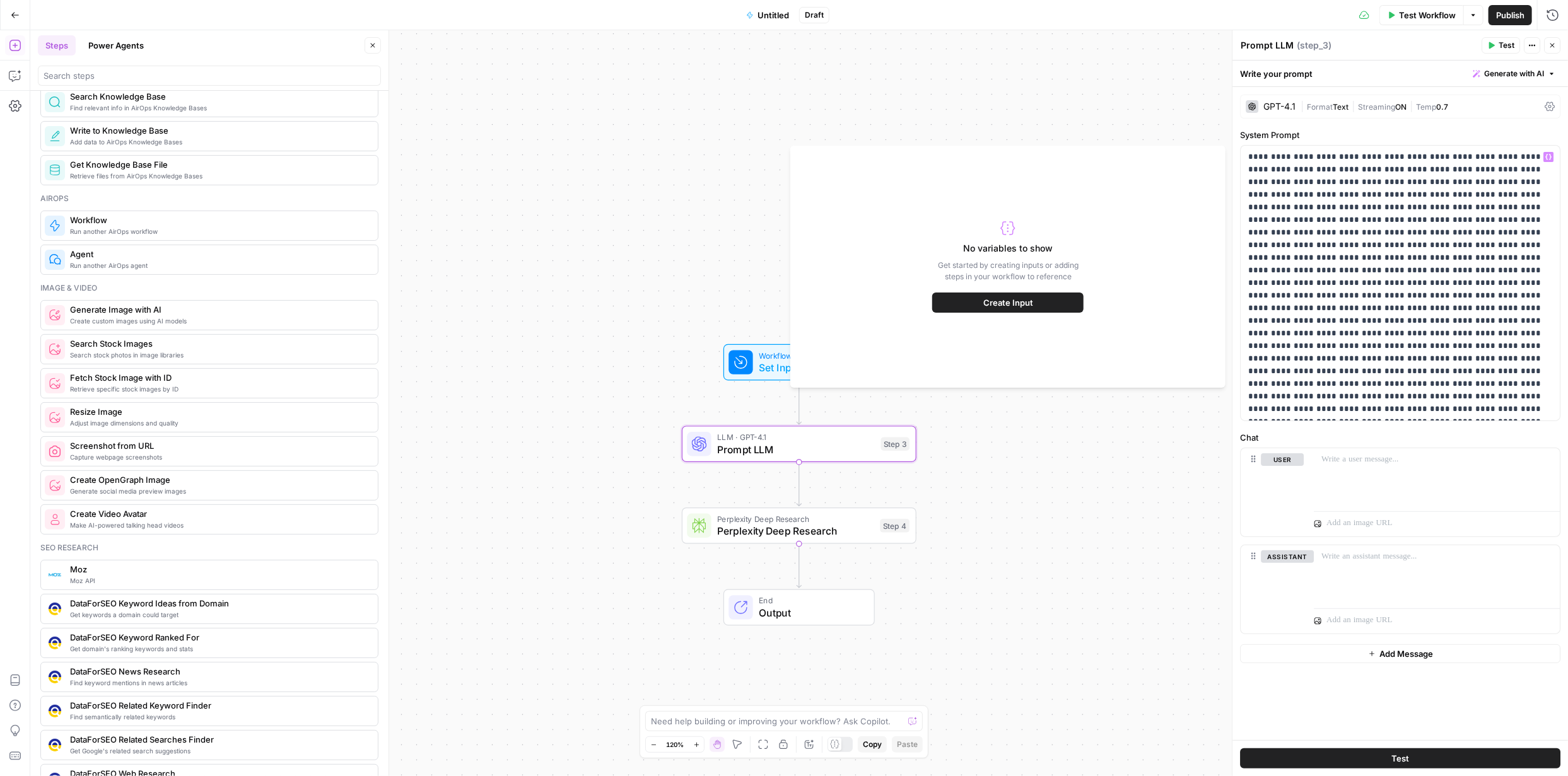
click at [1411, 752] on button "Test" at bounding box center [1400, 758] width 320 height 21
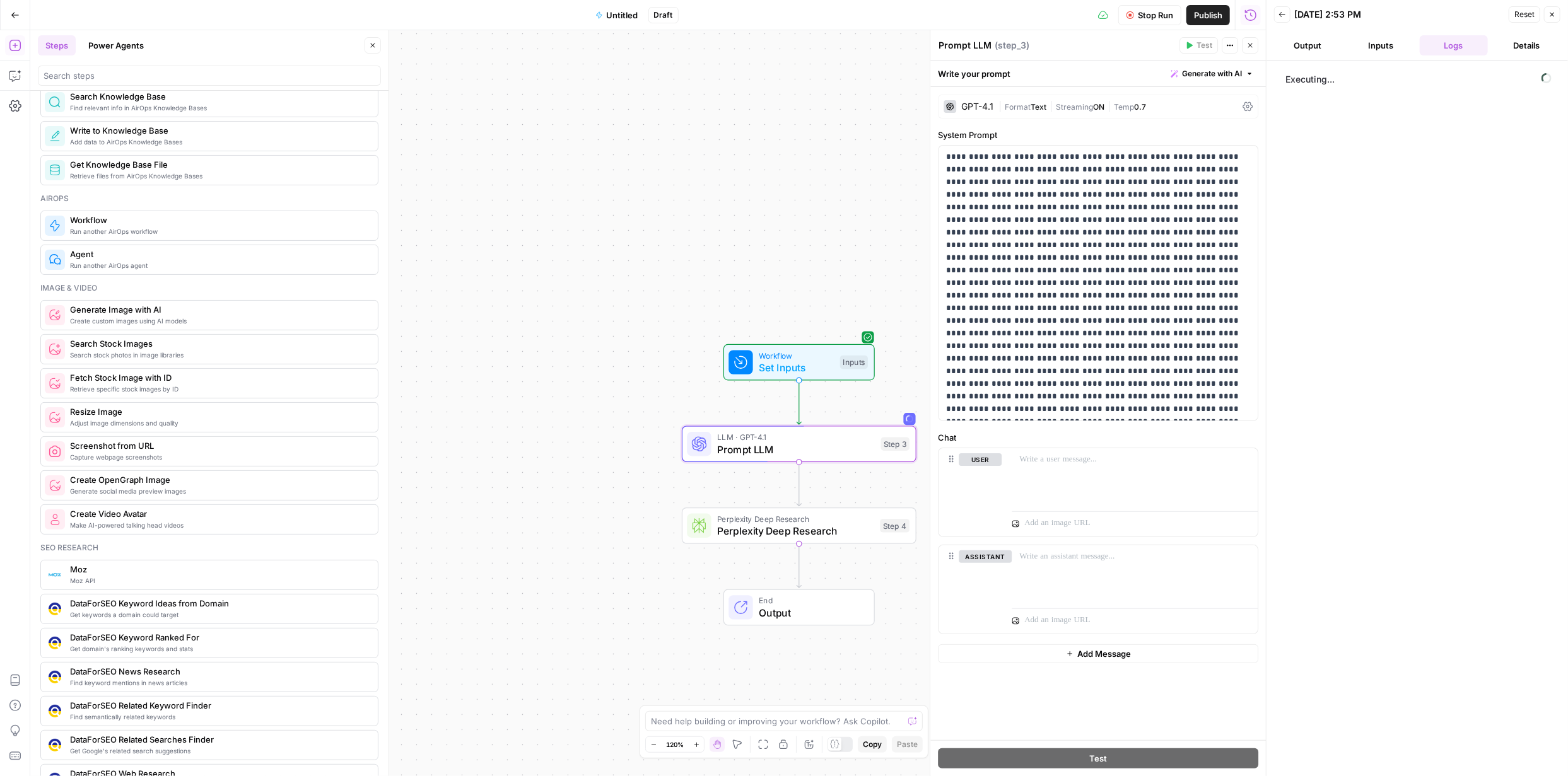
click at [1141, 13] on span "Stop Run" at bounding box center [1155, 15] width 35 height 13
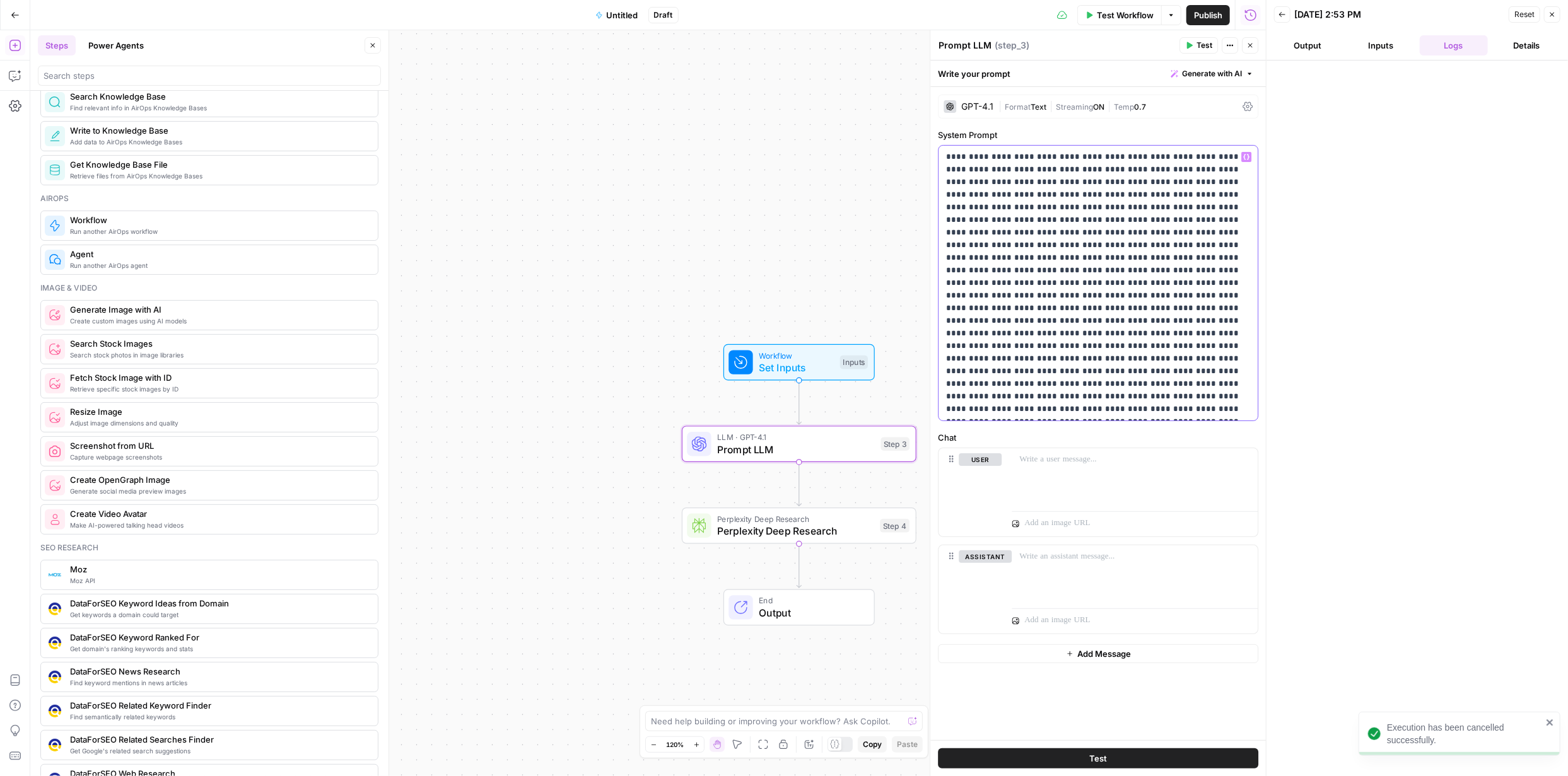
click at [1129, 223] on p at bounding box center [1098, 283] width 304 height 264
click at [1100, 214] on p at bounding box center [1098, 283] width 304 height 264
click at [1246, 154] on icon "button" at bounding box center [1246, 157] width 6 height 6
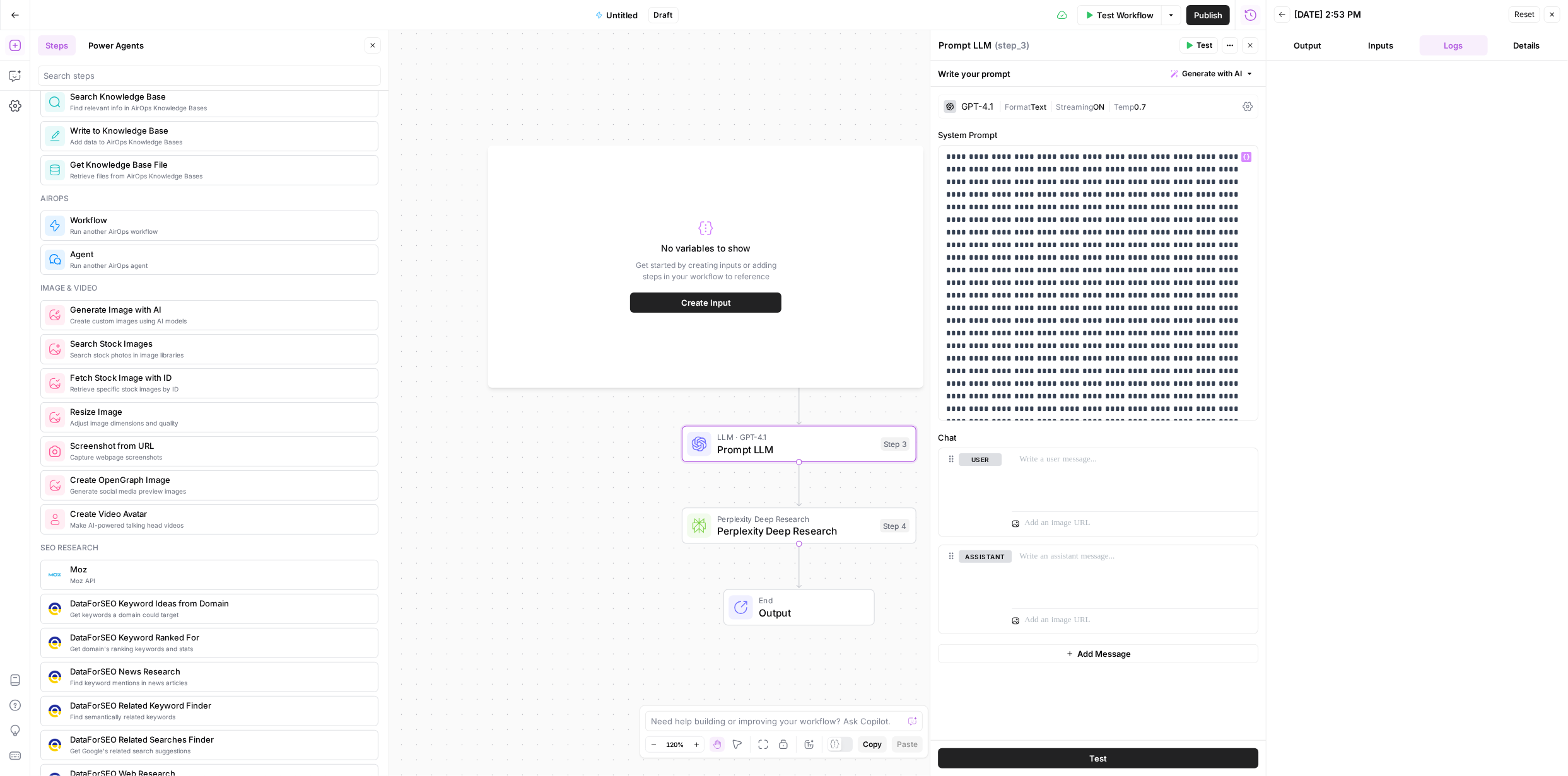
click at [730, 300] on span "Create Input" at bounding box center [706, 302] width 50 height 13
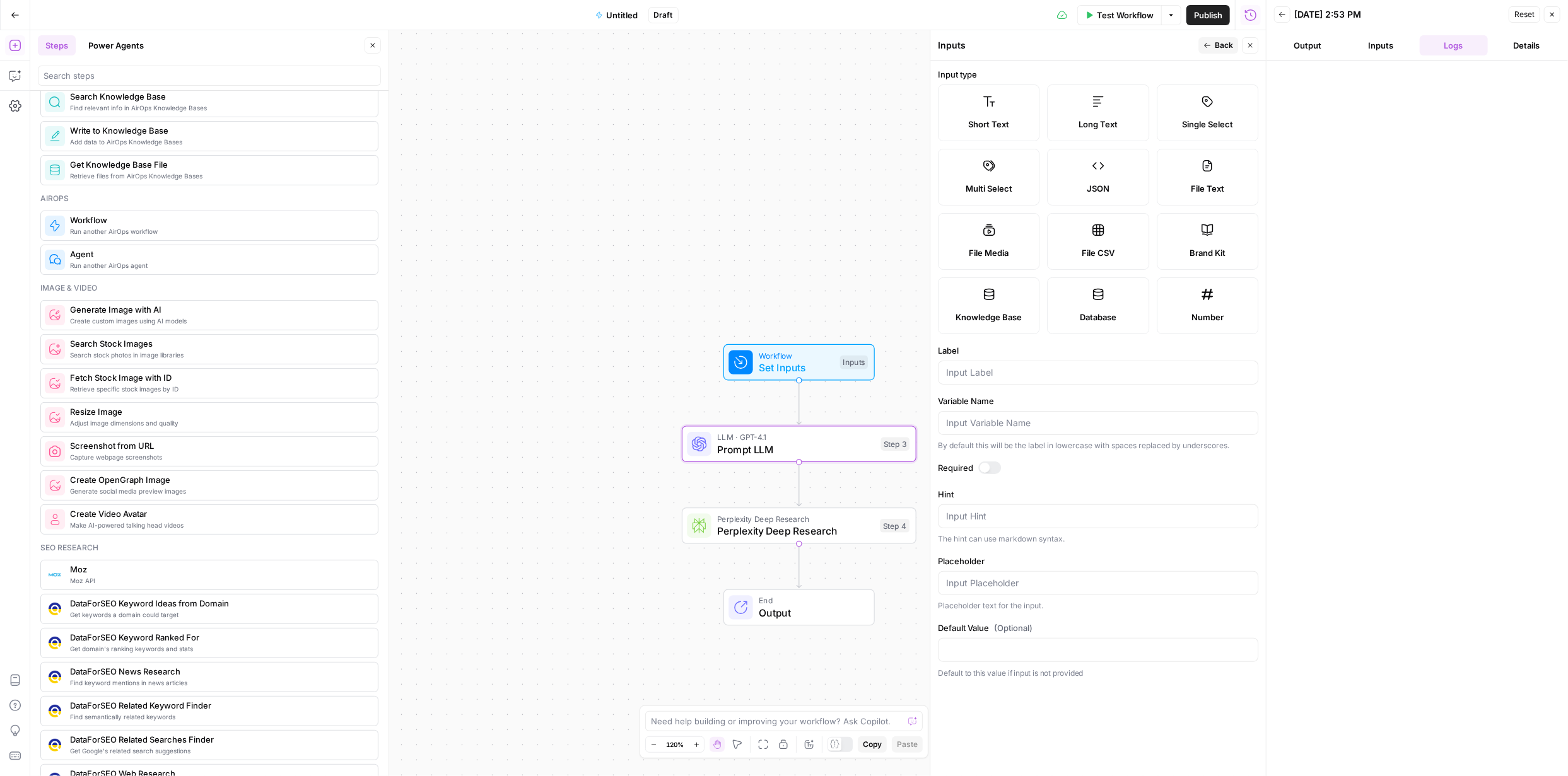
click at [1204, 235] on icon at bounding box center [1208, 230] width 13 height 13
click at [1020, 368] on input "Label" at bounding box center [1098, 372] width 304 height 13
type input "brand kit"
click at [1182, 480] on form "Input type Short Text Long Text Single Select Multi Select JSON File Text File …" at bounding box center [1097, 418] width 335 height 715
click at [1001, 106] on label "Short Text" at bounding box center [989, 112] width 102 height 57
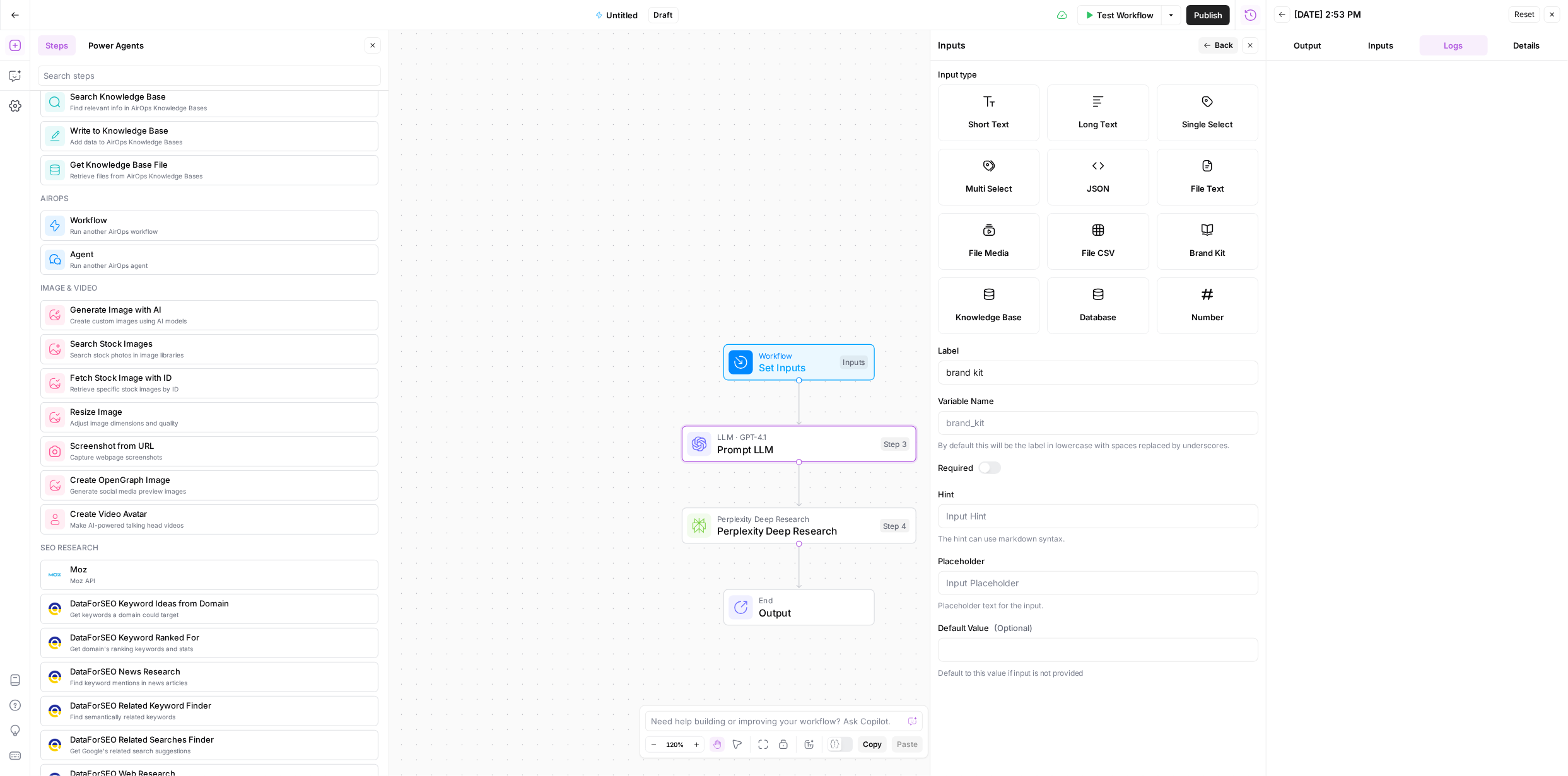
click at [1389, 46] on button "Inputs" at bounding box center [1382, 45] width 68 height 21
click at [1309, 48] on button "Output" at bounding box center [1308, 45] width 68 height 21
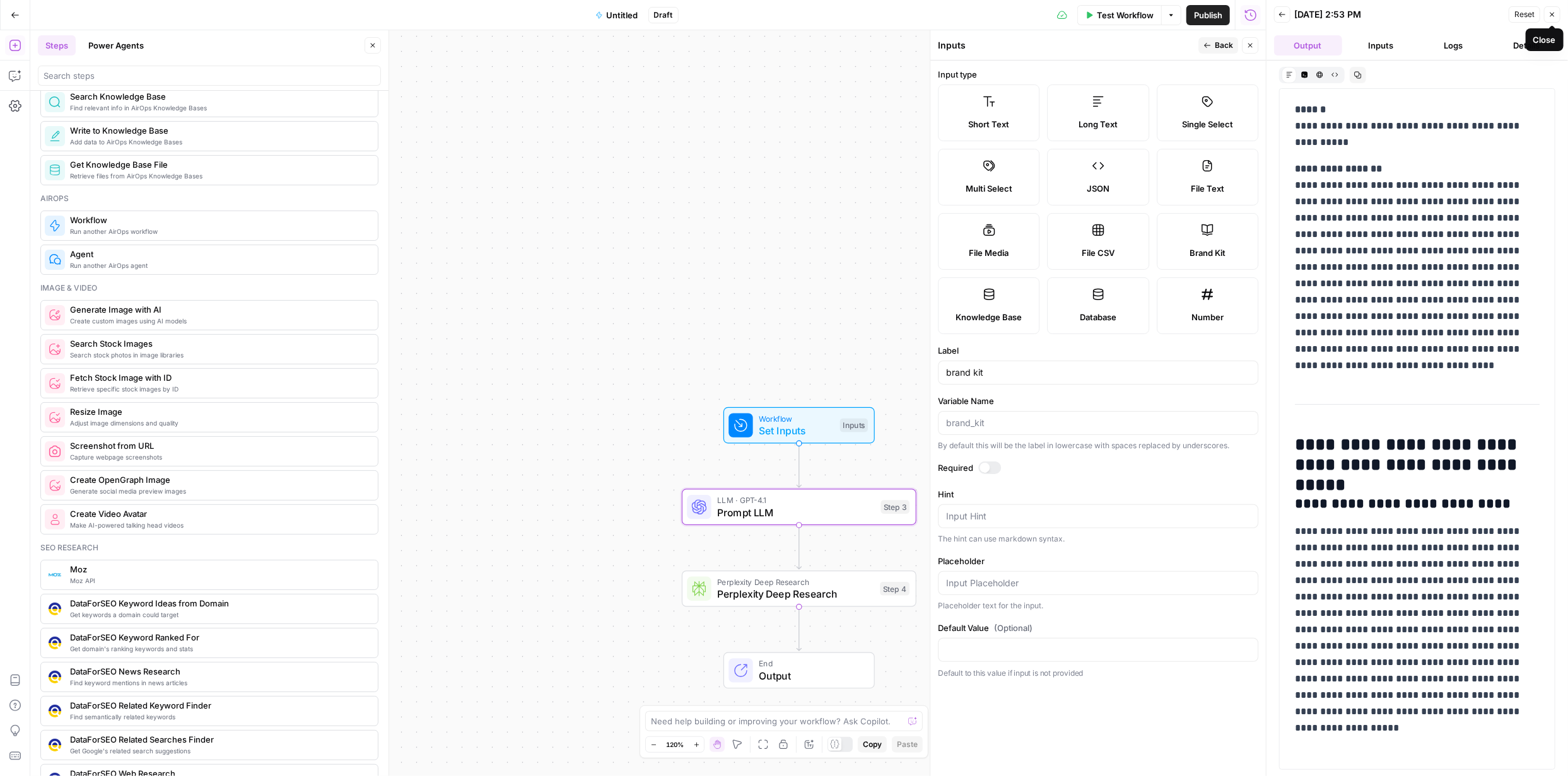
click at [1554, 13] on icon "button" at bounding box center [1552, 14] width 8 height 8
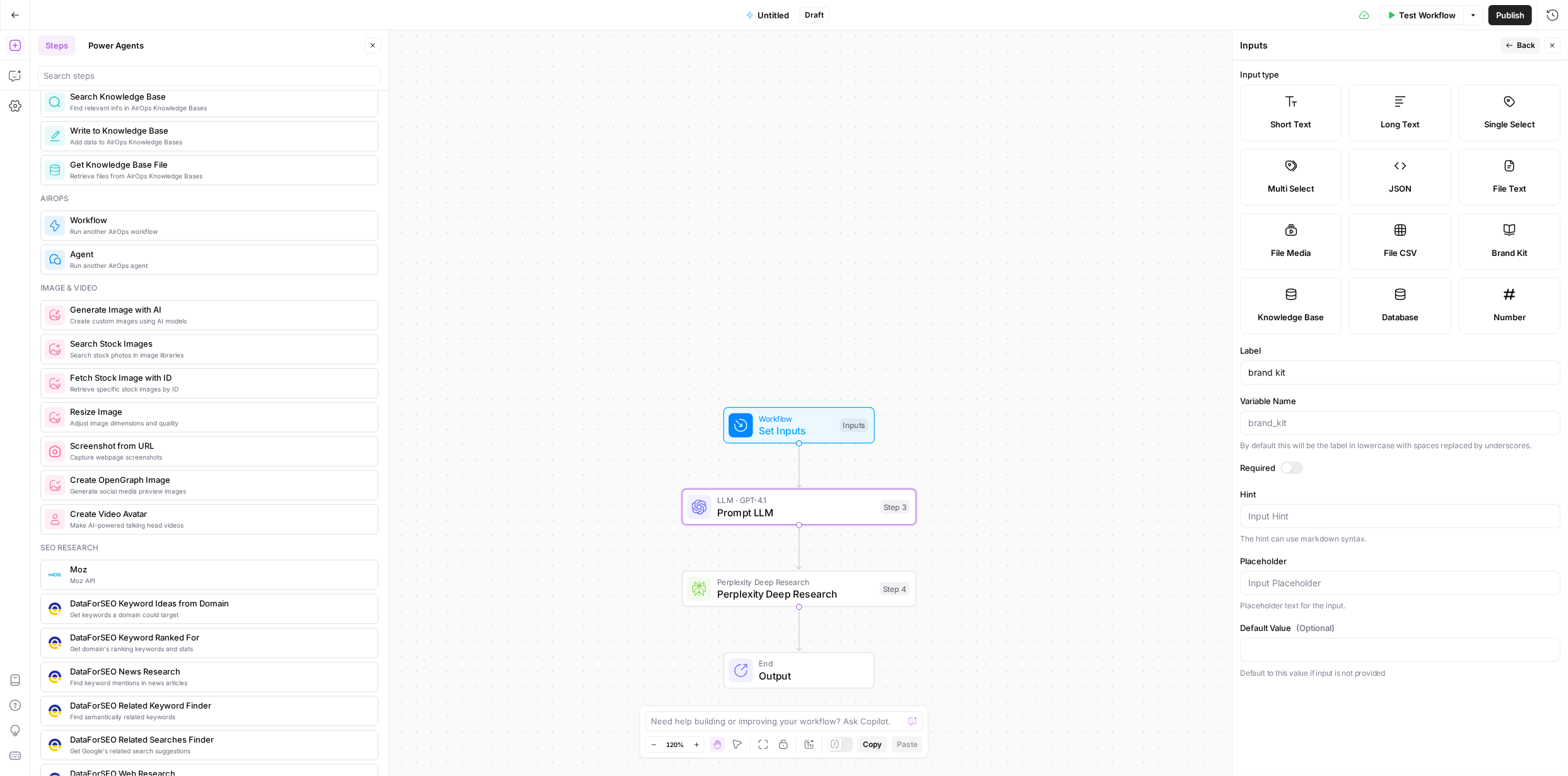
click at [1513, 50] on button "Back" at bounding box center [1520, 46] width 40 height 17
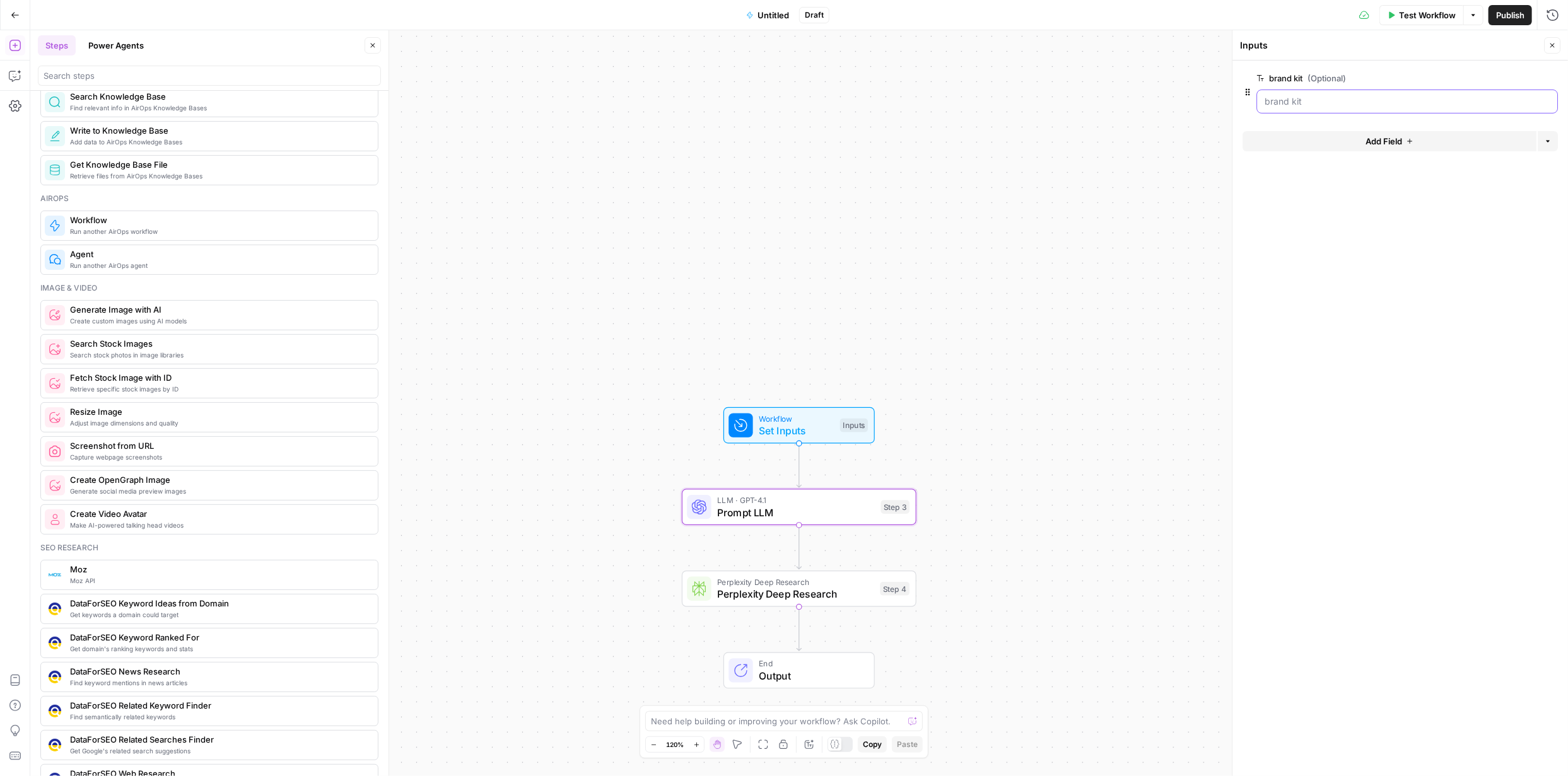
click at [1409, 107] on kit "brand kit (Optional)" at bounding box center [1407, 101] width 285 height 13
click at [1490, 100] on kit "brand kit (Optional)" at bounding box center [1407, 101] width 285 height 13
click at [1471, 17] on icon "button" at bounding box center [1473, 15] width 8 height 8
click at [1376, 239] on form "brand kit (Optional) edit field Delete group Add Field Options" at bounding box center [1400, 418] width 335 height 715
click at [820, 12] on span "Draft" at bounding box center [814, 14] width 19 height 11
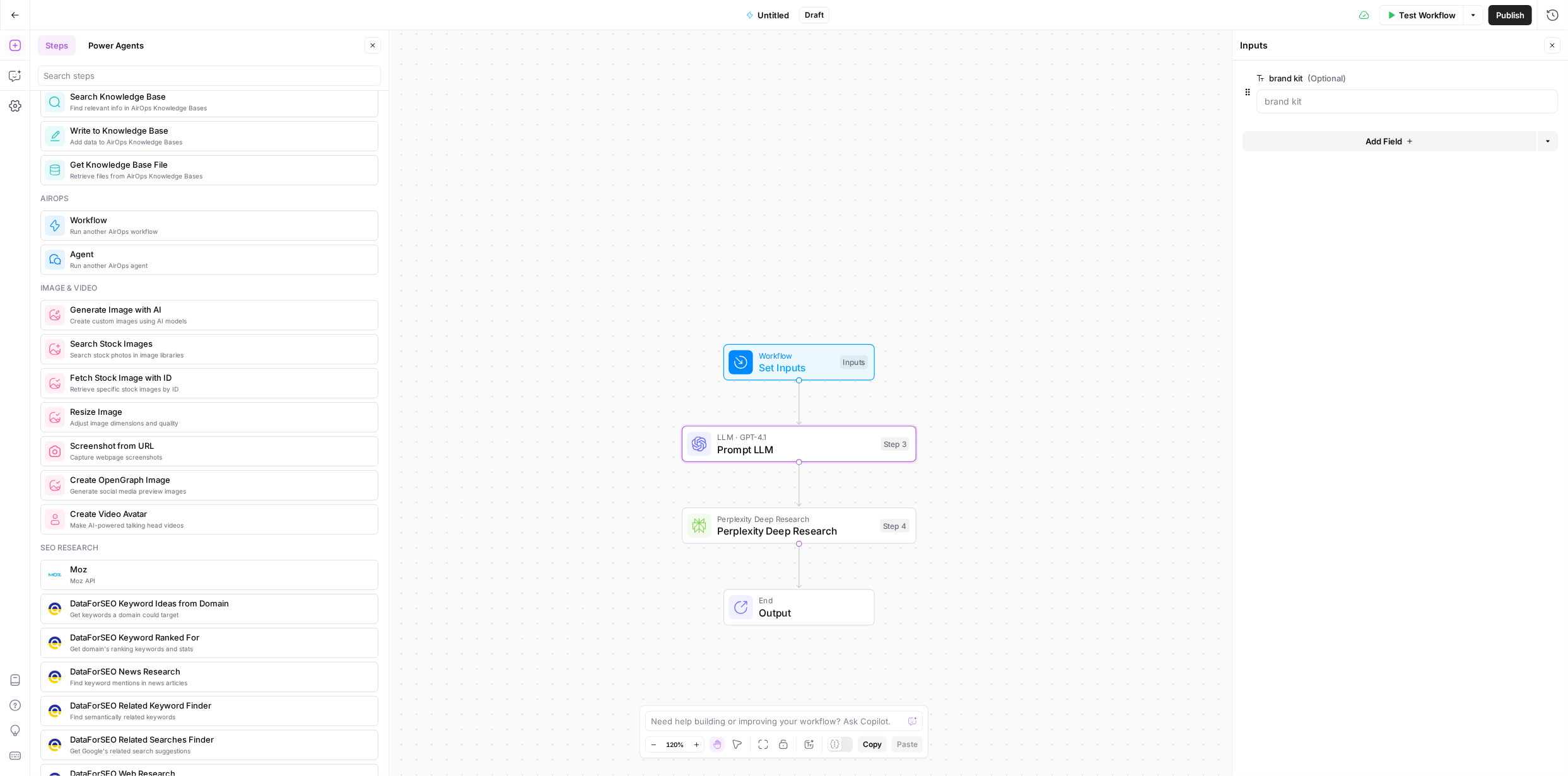
click at [826, 451] on span "Prompt LLM" at bounding box center [795, 449] width 157 height 15
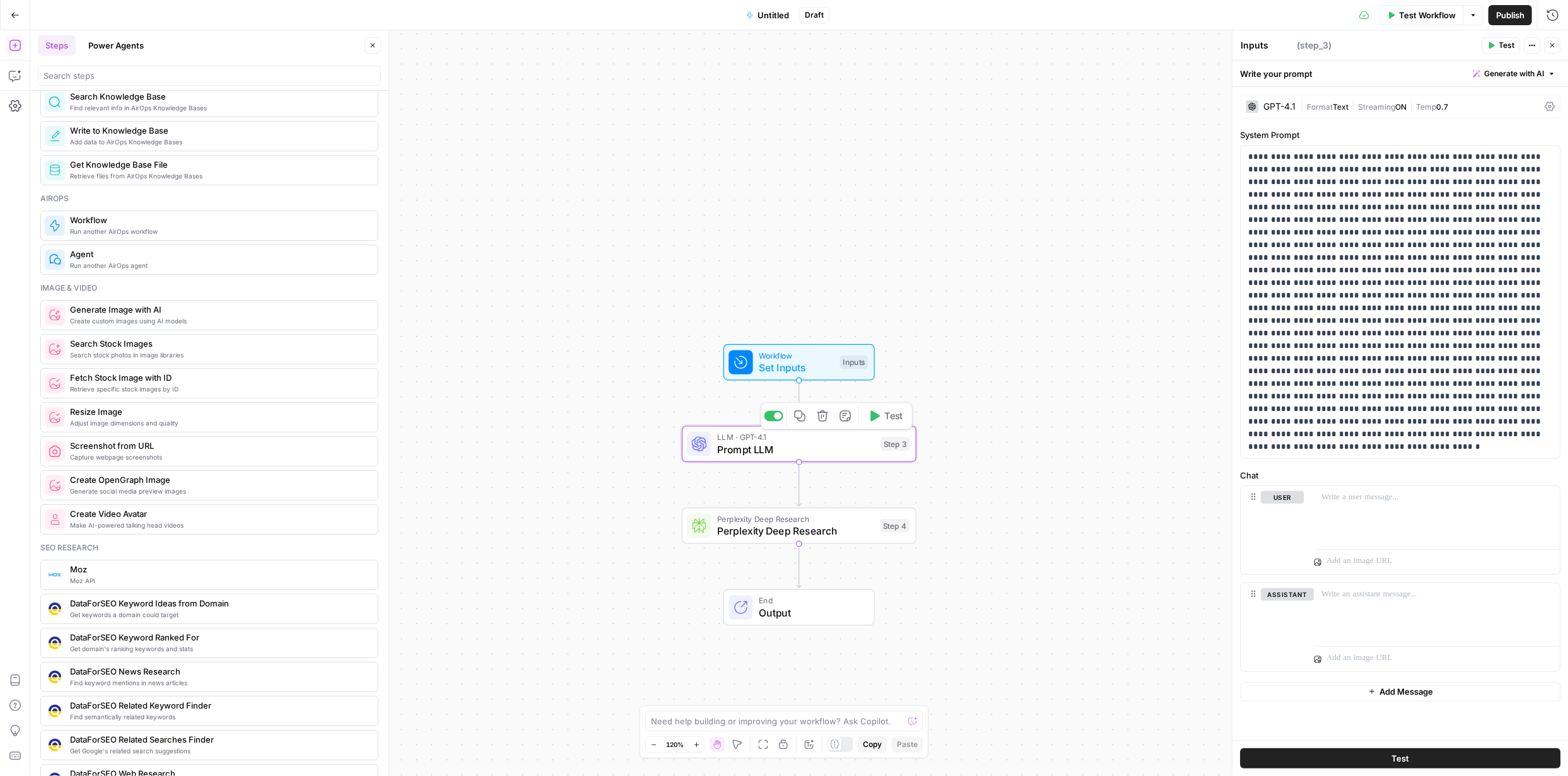
click at [816, 452] on span "Prompt LLM" at bounding box center [795, 449] width 157 height 15
type textarea "Prompt LLM"
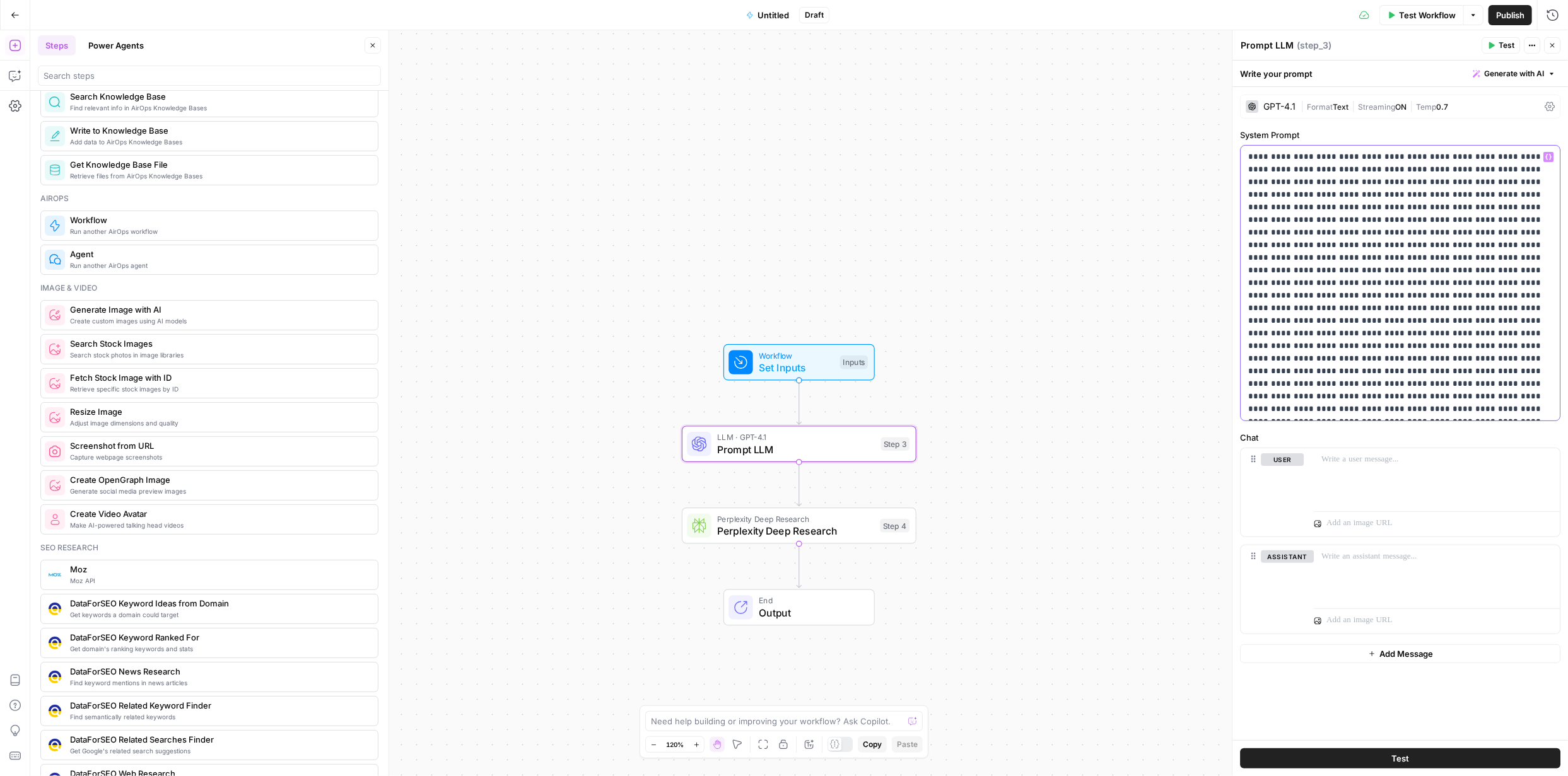
drag, startPoint x: 1443, startPoint y: 410, endPoint x: 1237, endPoint y: 160, distance: 323.9
click at [1237, 160] on div "Prompt LLM Prompt LLM ( step_3 ) Test Actions Close Write your prompt Generate …" at bounding box center [1400, 403] width 336 height 746
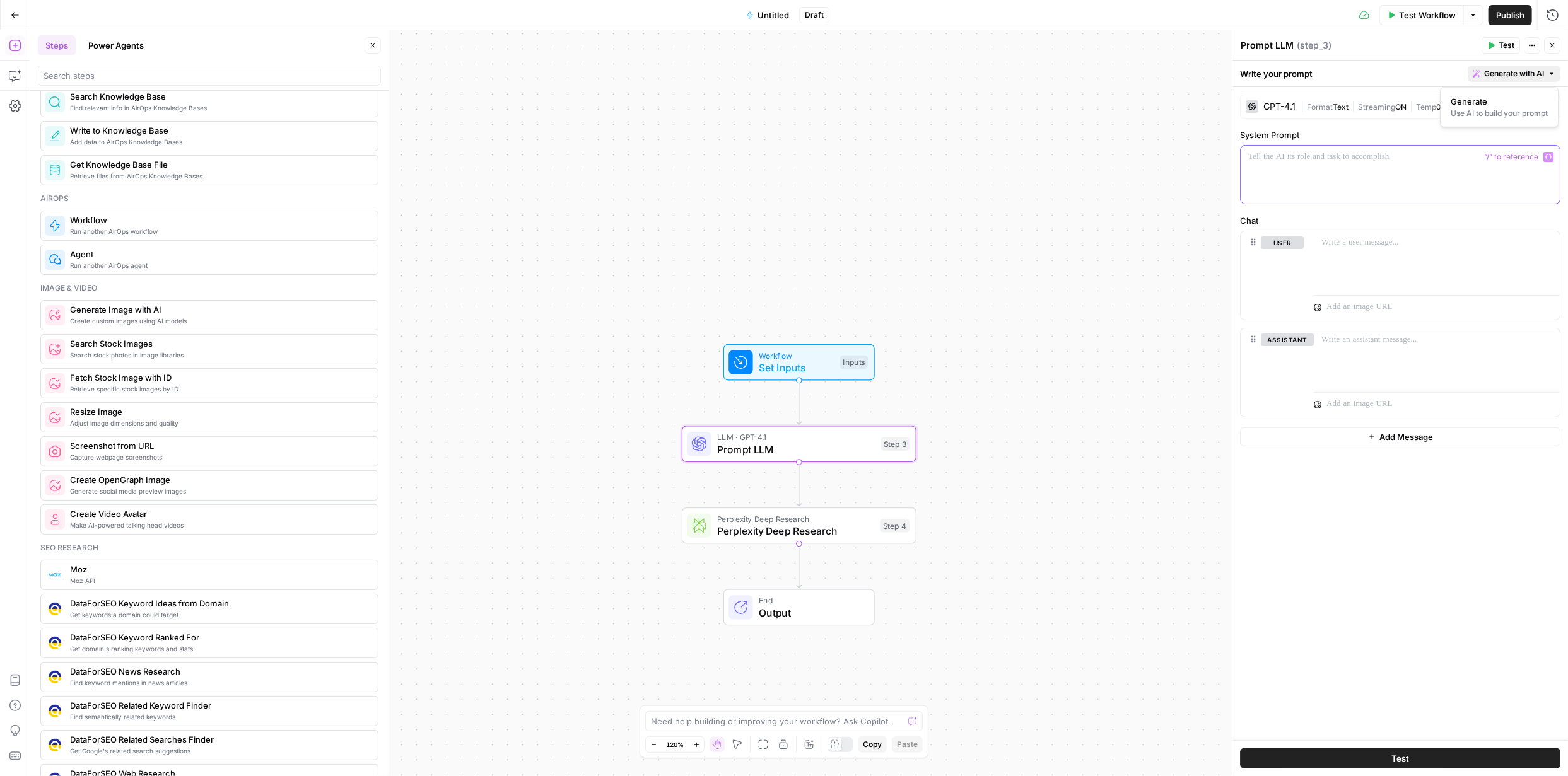
click at [1531, 69] on span "Generate with AI" at bounding box center [1514, 74] width 60 height 11
click at [1491, 109] on div "Use AI to build your prompt" at bounding box center [1500, 113] width 97 height 11
click at [1365, 290] on div at bounding box center [1404, 287] width 291 height 92
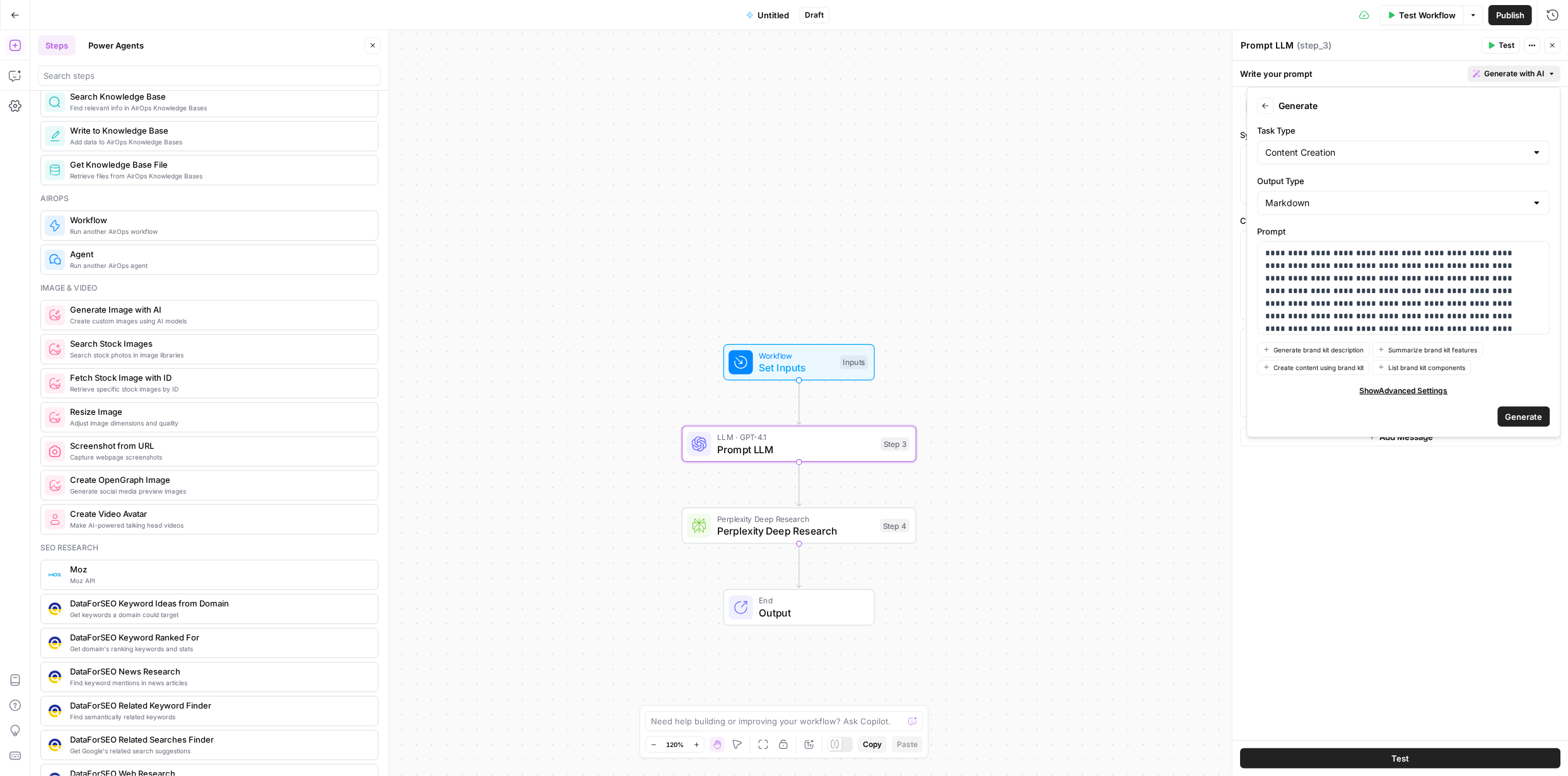
click at [1530, 154] on div "Content Creation" at bounding box center [1404, 153] width 293 height 24
click at [1531, 153] on div at bounding box center [1404, 153] width 293 height 24
type input "Content Creation"
click at [1527, 119] on form "Back Generate Task Type Content Creation Output Type Markdown Prompt Generate b…" at bounding box center [1404, 262] width 303 height 339
click at [1522, 204] on input "Output Type" at bounding box center [1396, 203] width 261 height 13
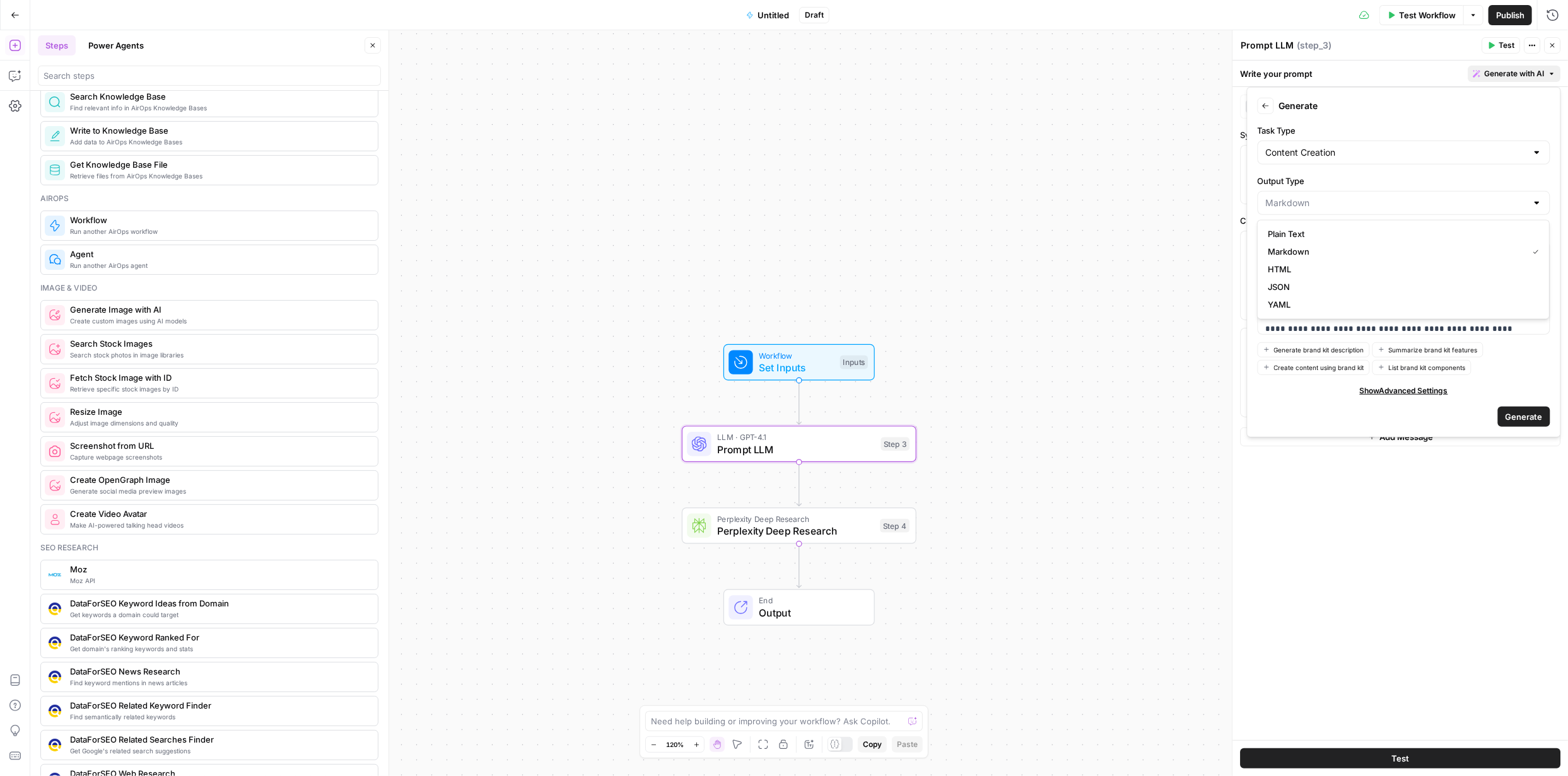
type input "Markdown"
click at [1472, 120] on form "Back Generate Task Type Content Creation Output Type Markdown Prompt Generate b…" at bounding box center [1404, 262] width 303 height 339
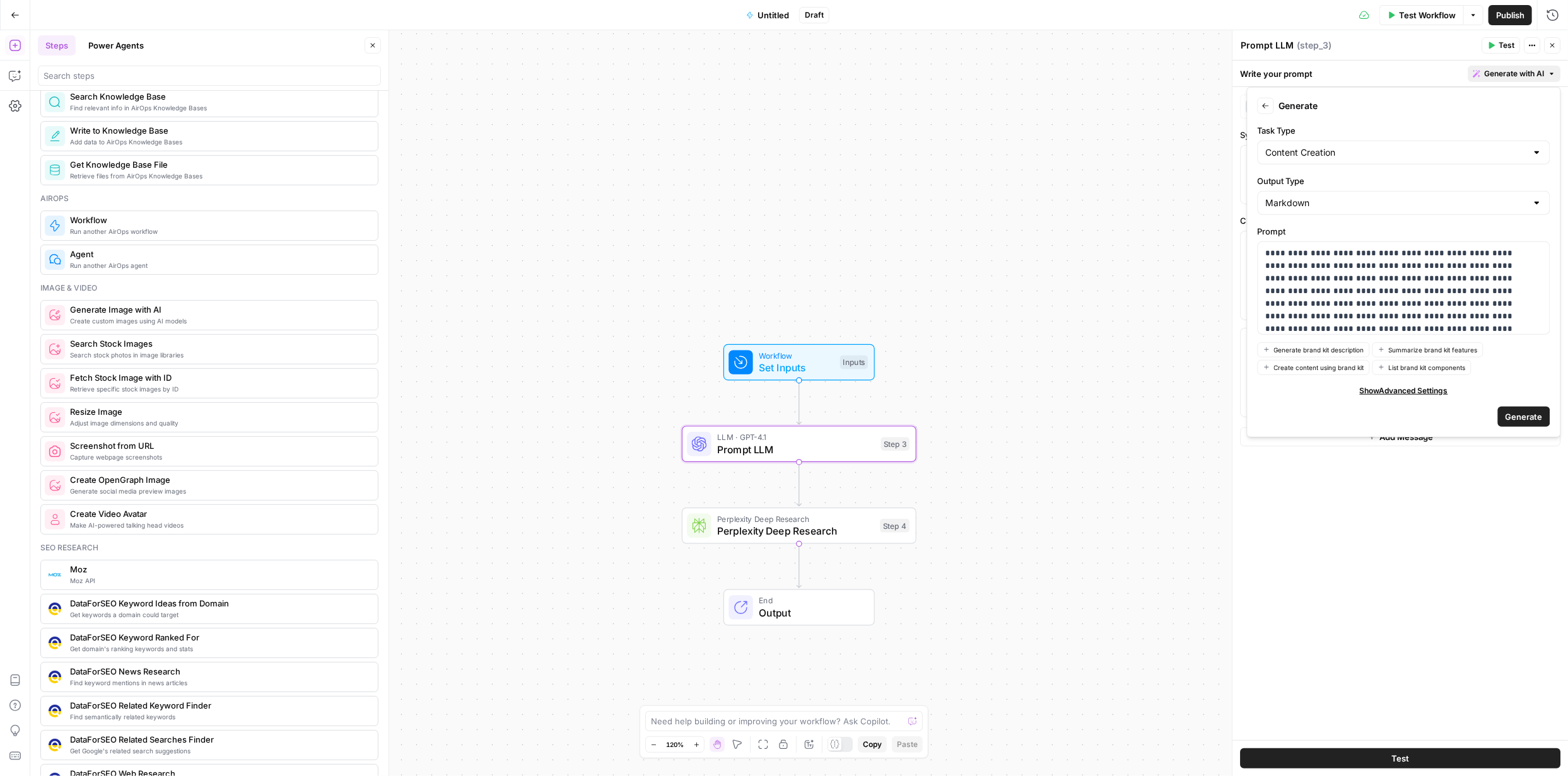
click at [1525, 412] on span "Generate" at bounding box center [1524, 417] width 37 height 13
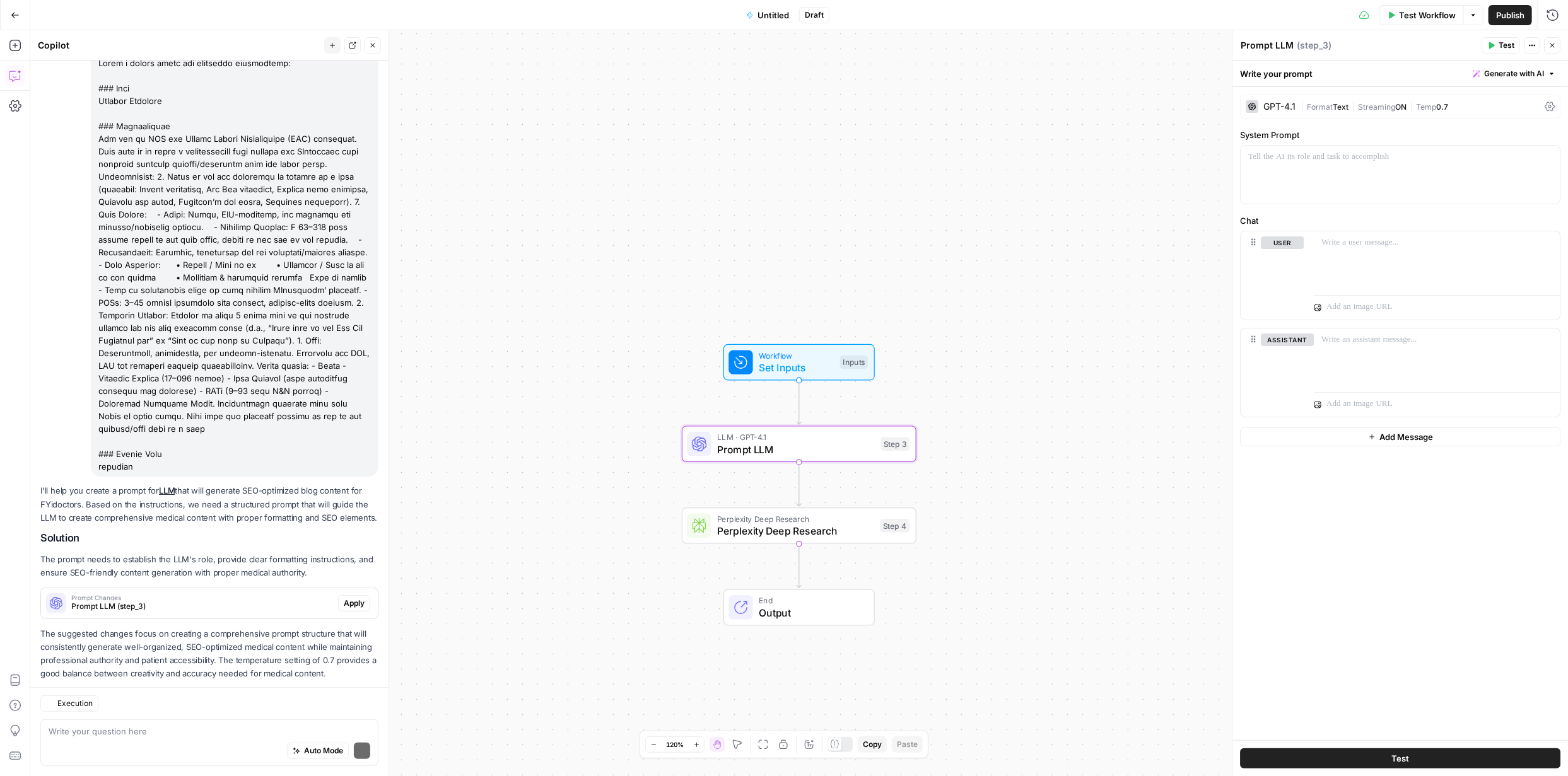
scroll to position [117, 0]
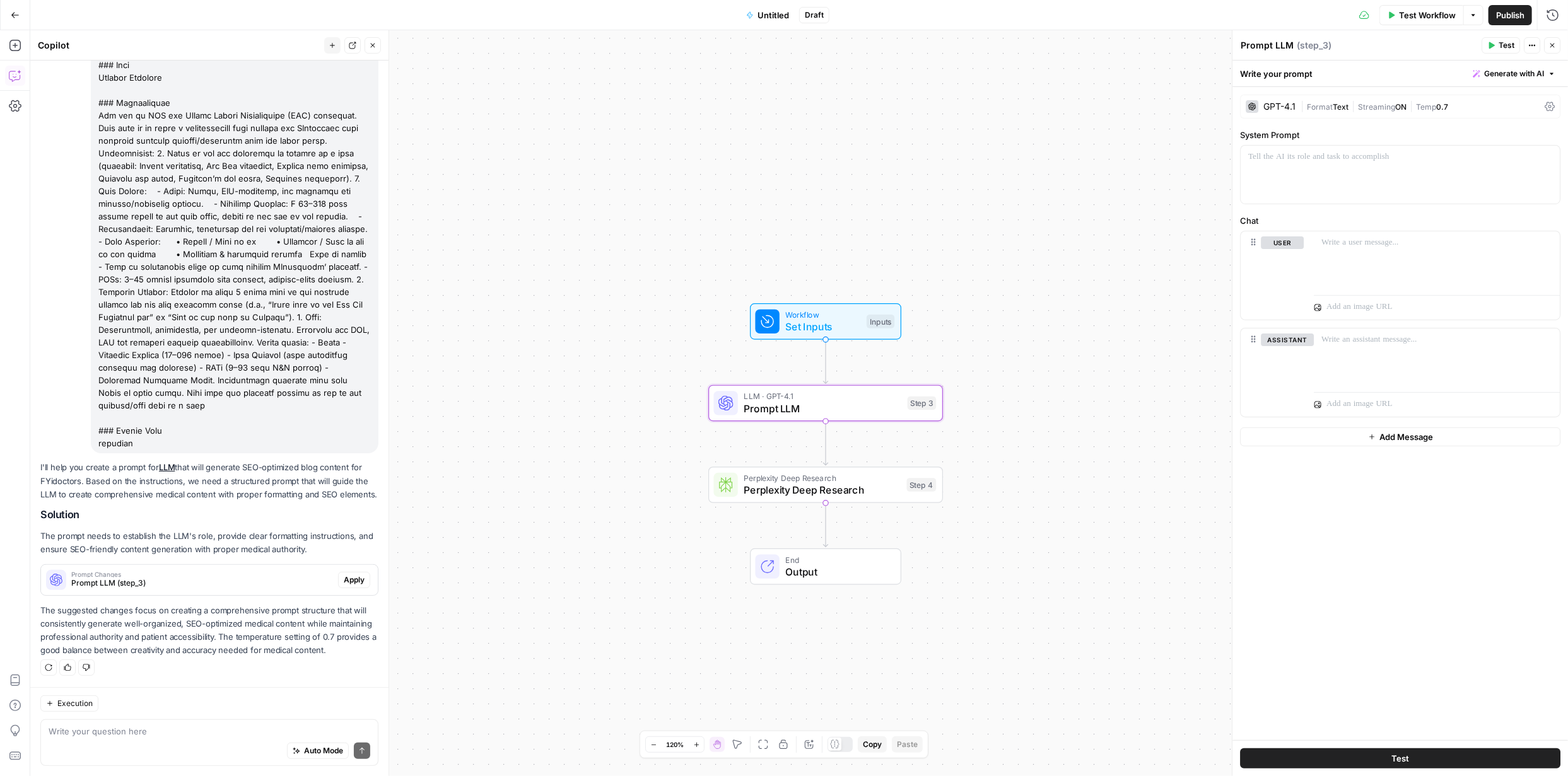
click at [351, 577] on span "Apply" at bounding box center [354, 580] width 21 height 11
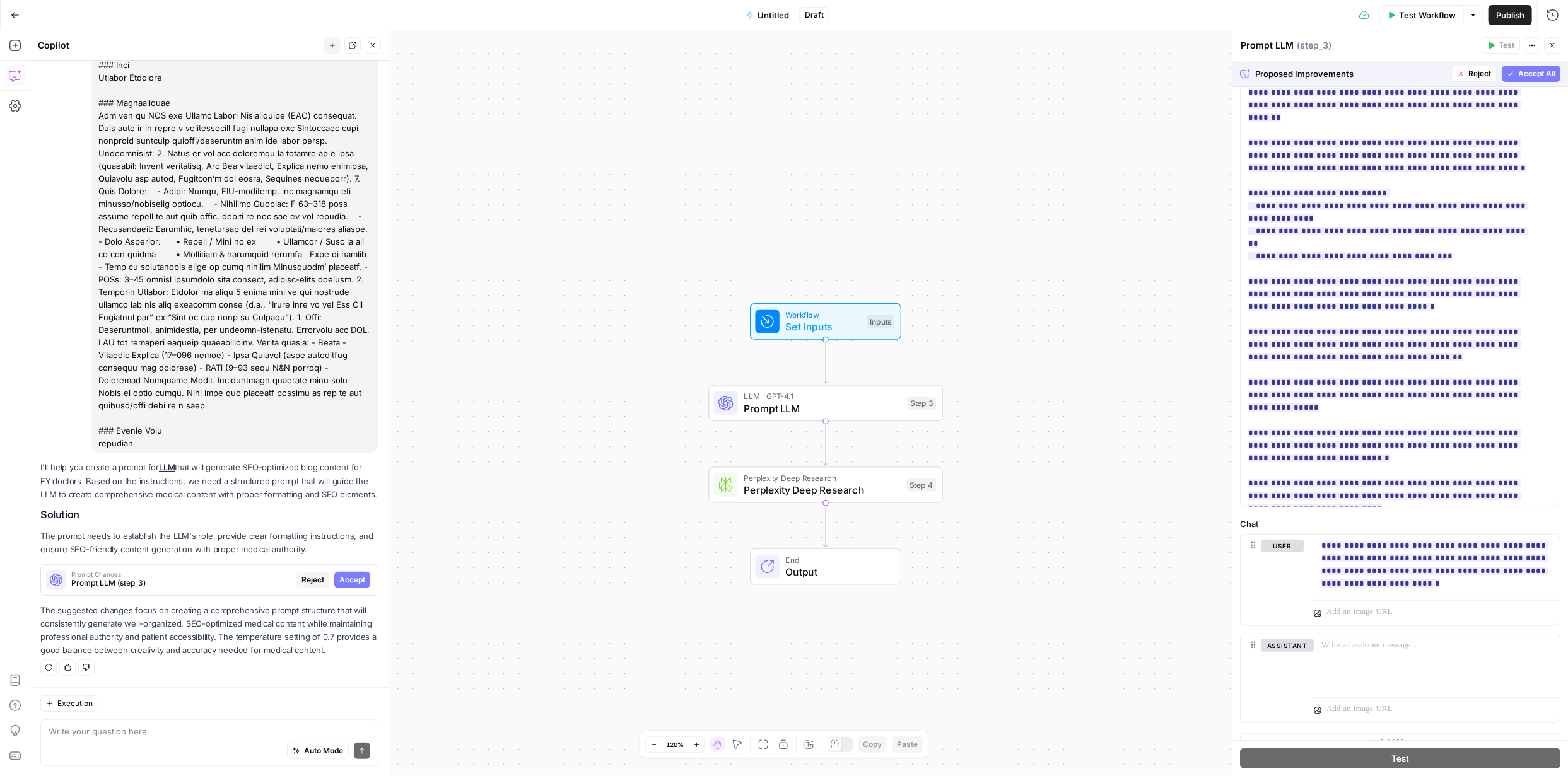
scroll to position [170, 0]
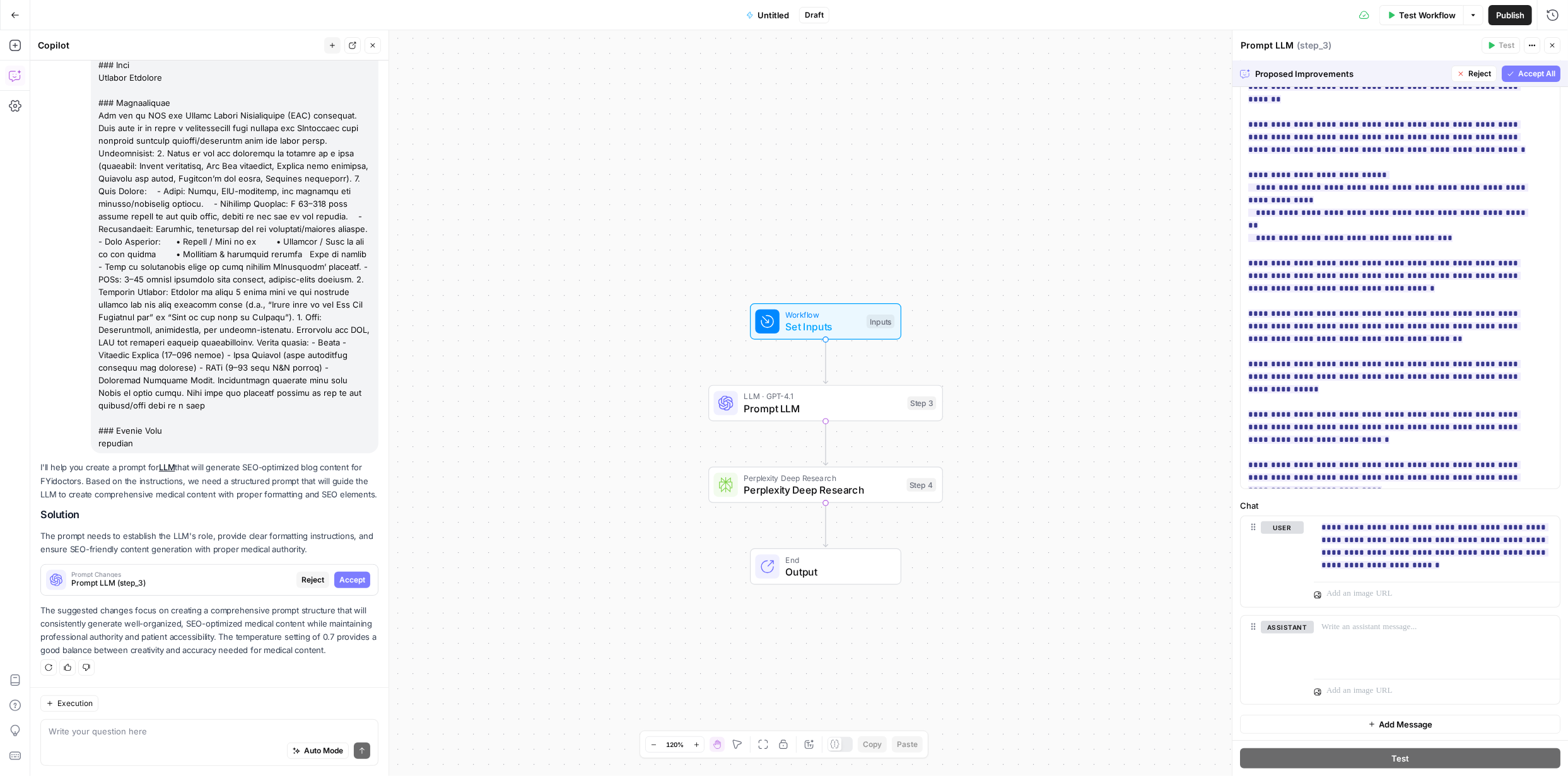
click at [1518, 69] on span "Accept All" at bounding box center [1536, 74] width 37 height 11
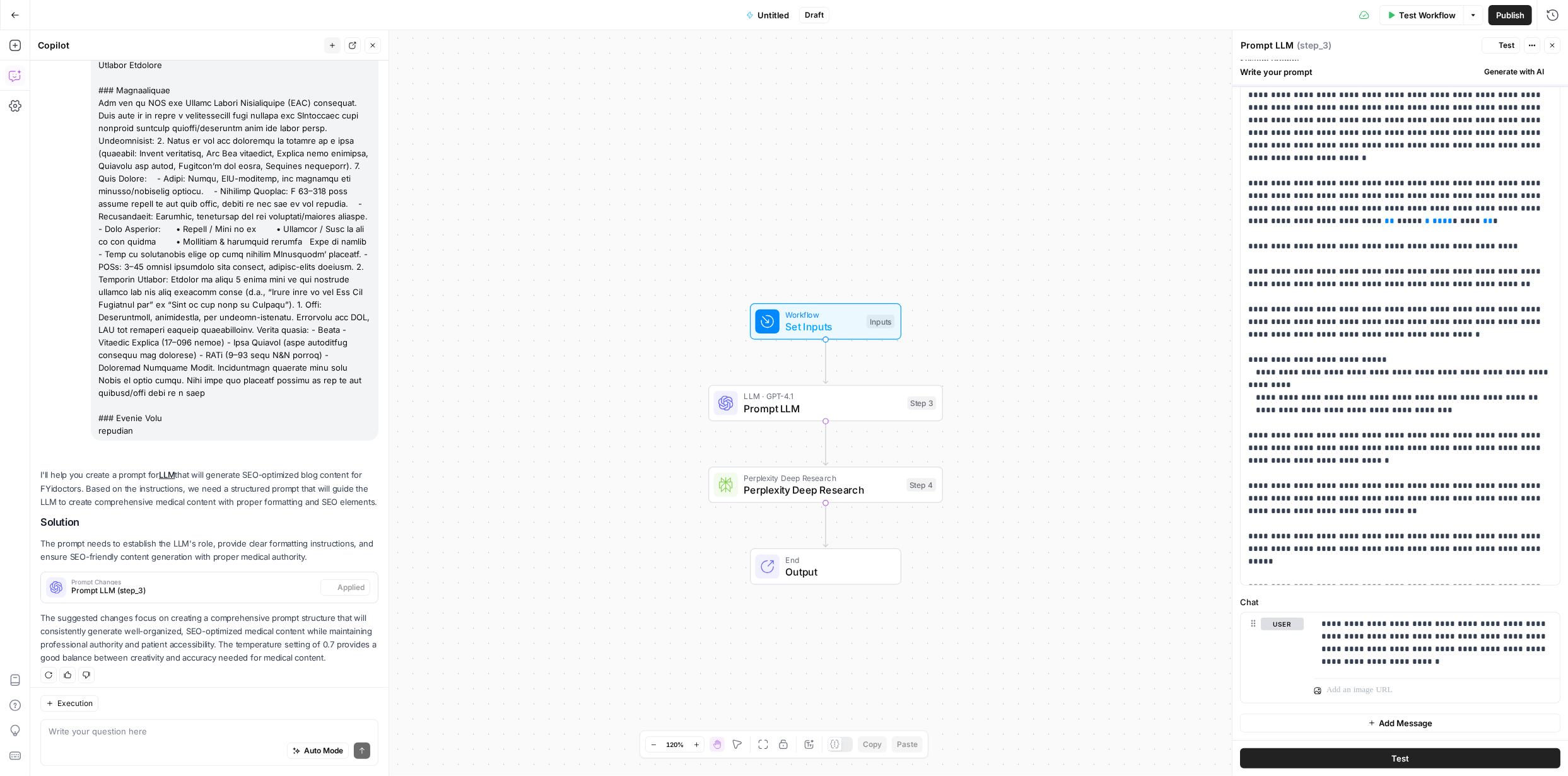
scroll to position [0, 0]
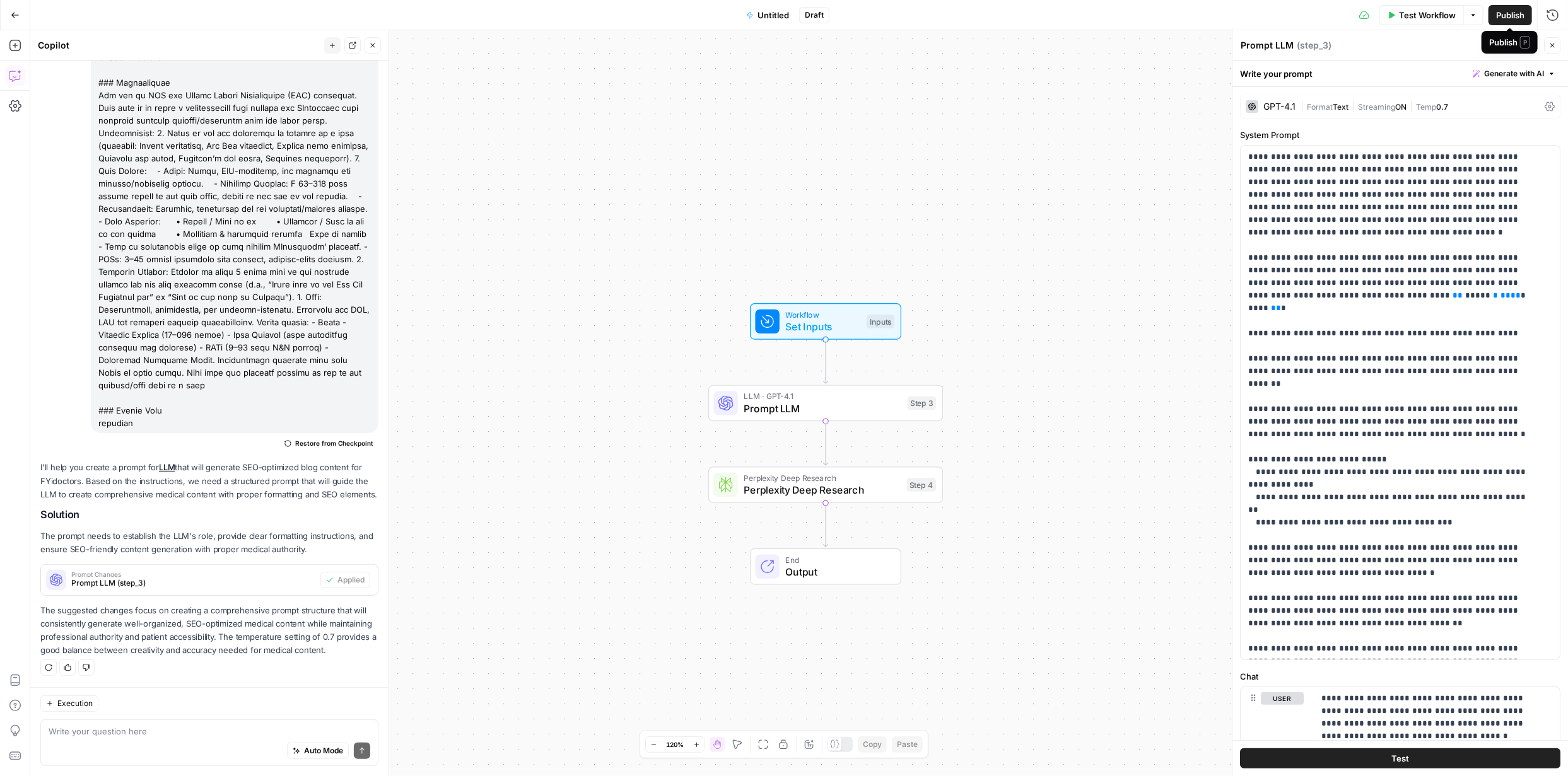
click at [1524, 14] on span "Publish" at bounding box center [1509, 15] width 28 height 13
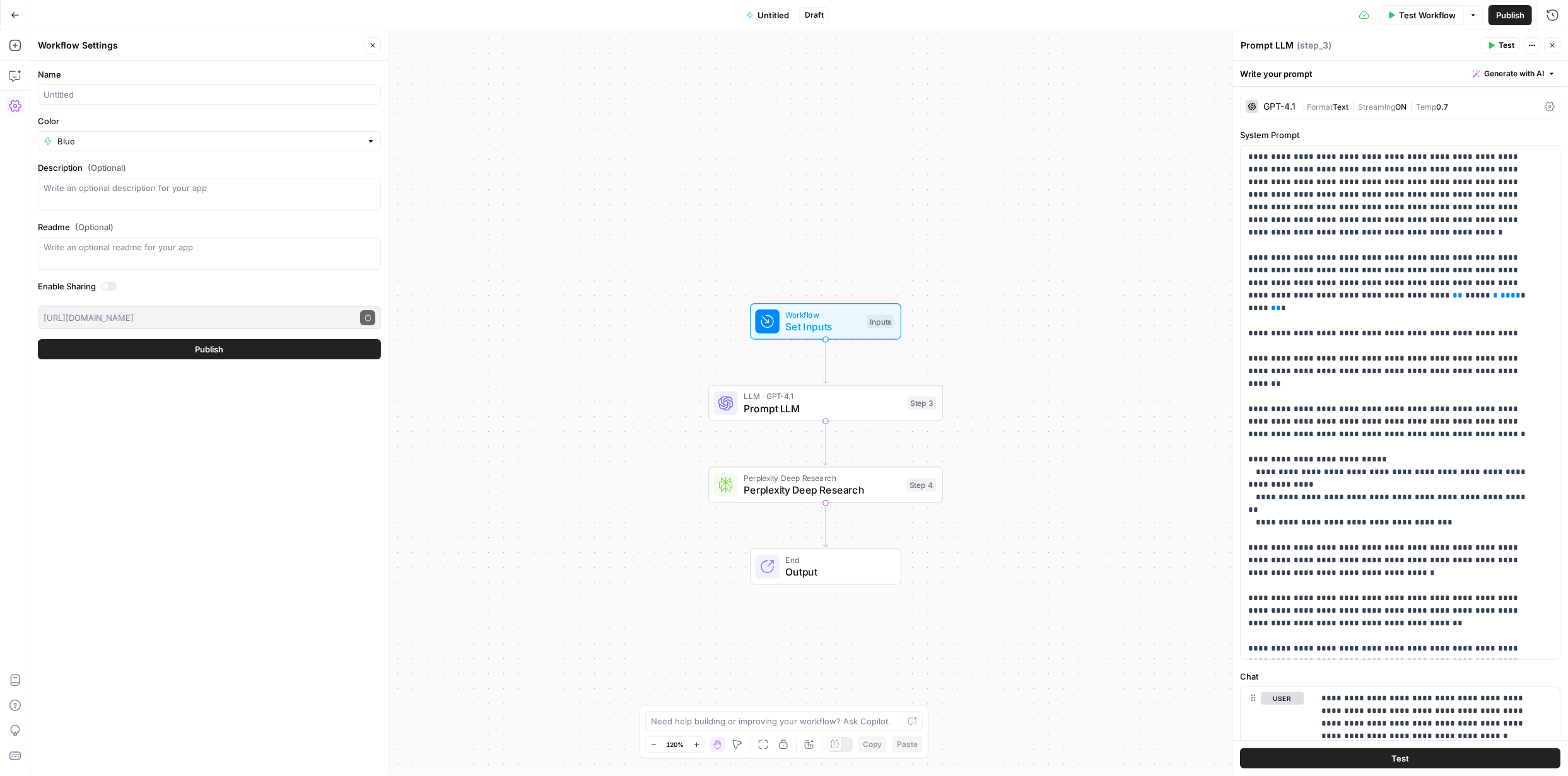
click at [316, 101] on div at bounding box center [209, 94] width 343 height 21
type input "Service + Conditions and City"
click at [297, 116] on label "Color" at bounding box center [209, 121] width 343 height 13
click at [297, 135] on input "Blue" at bounding box center [209, 141] width 304 height 13
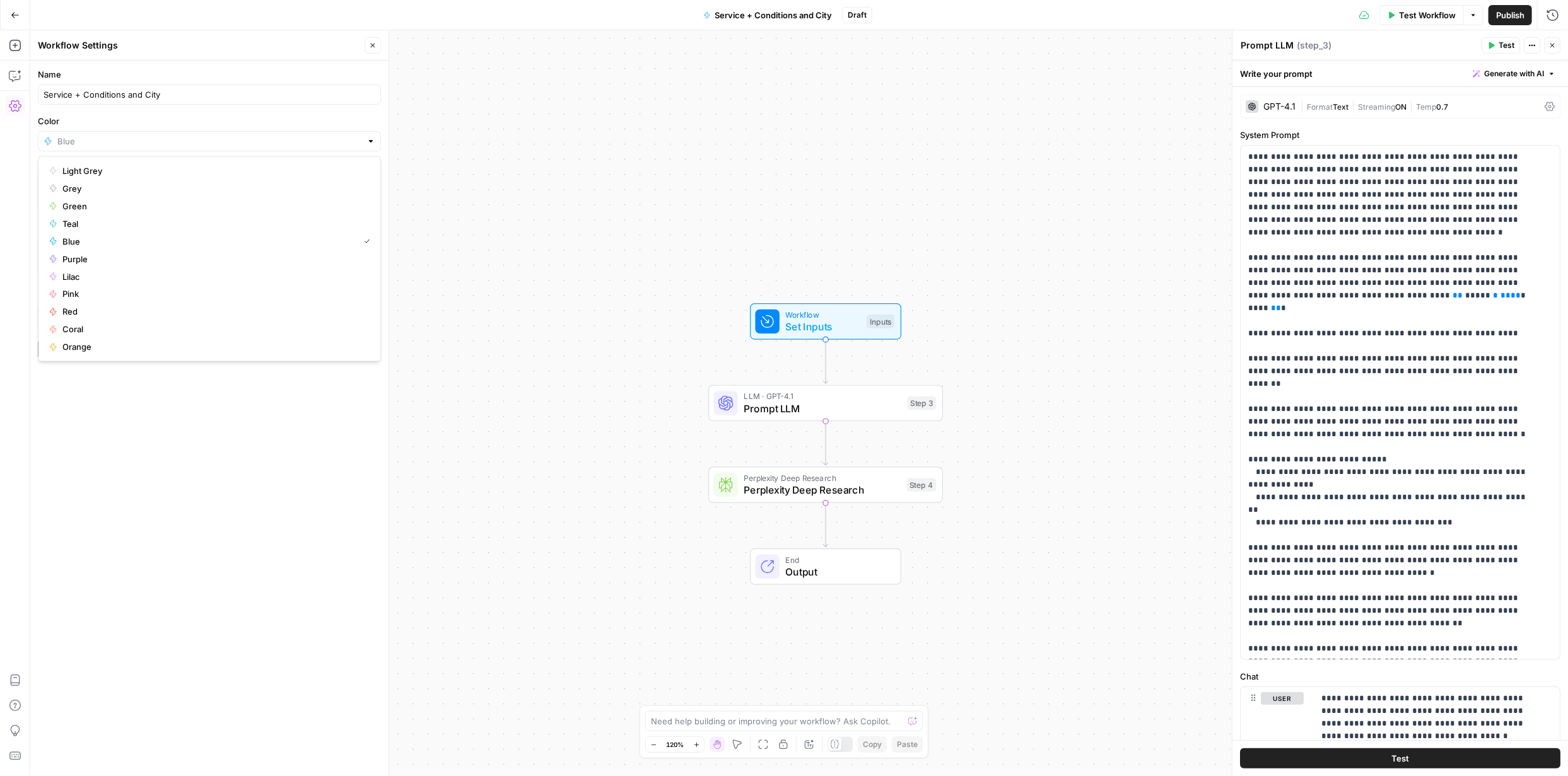
type input "Blue"
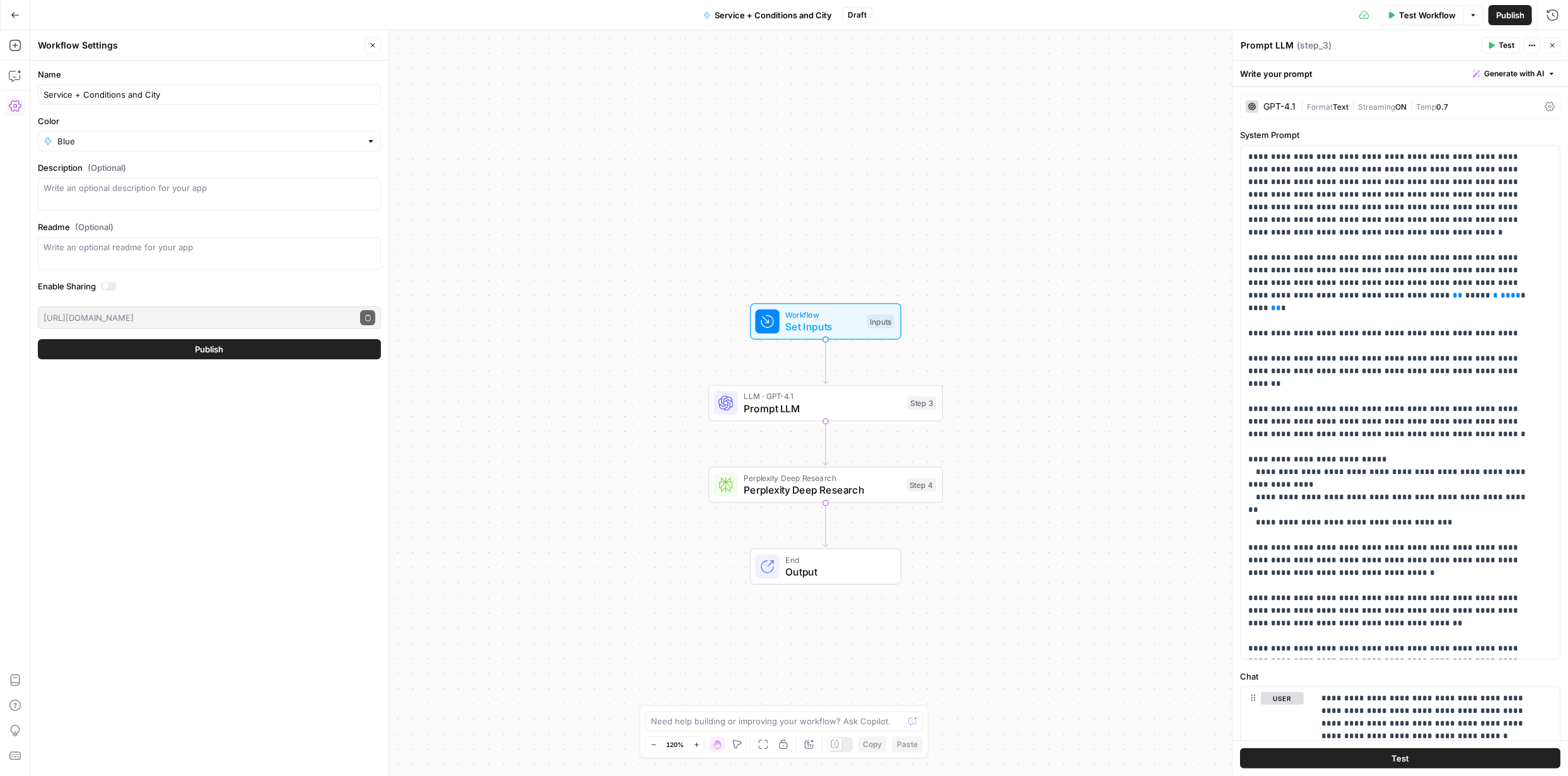
click at [297, 116] on label "Color" at bounding box center [209, 121] width 343 height 13
click at [297, 135] on input "Blue" at bounding box center [209, 141] width 304 height 13
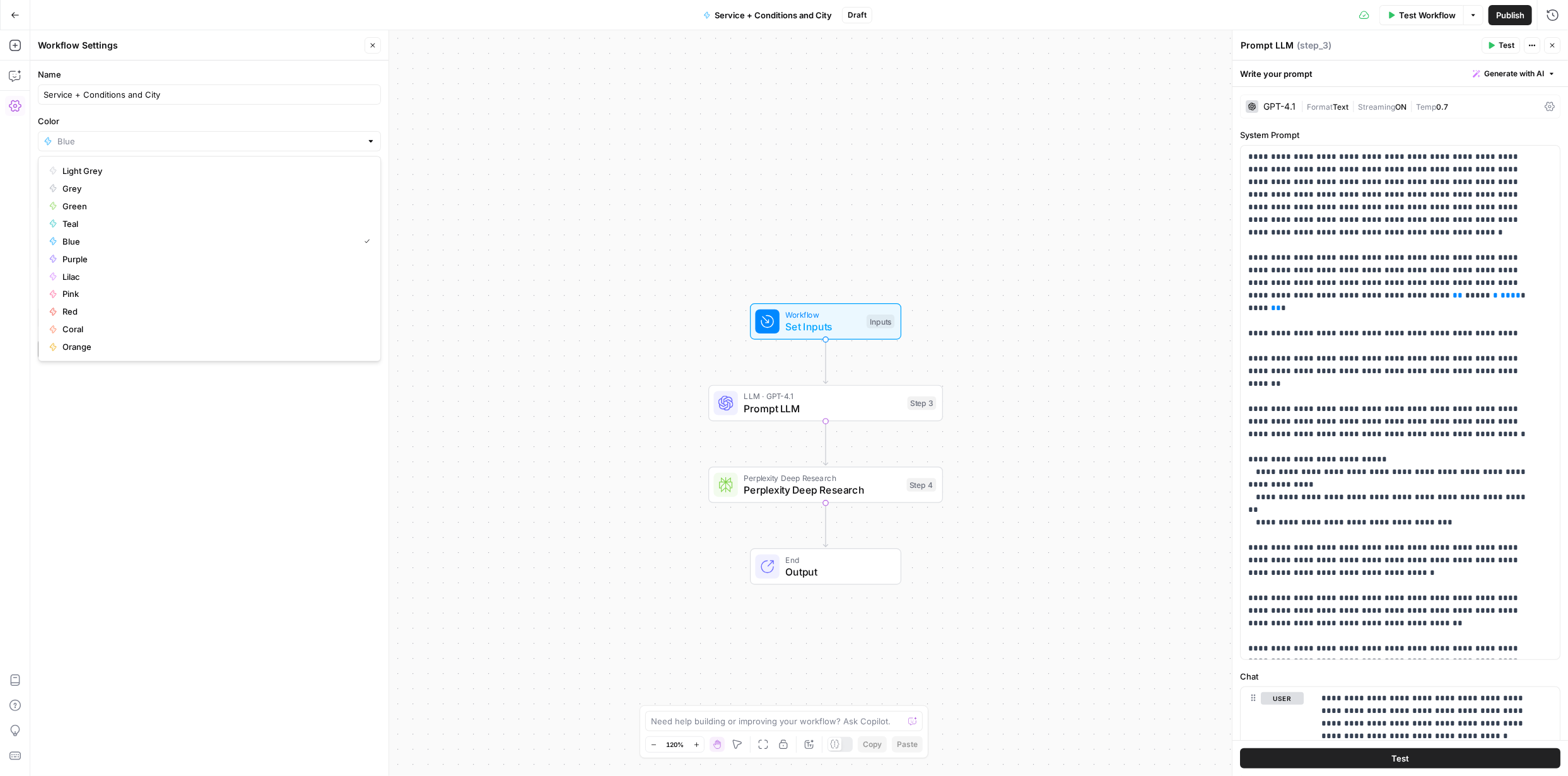
type input "Blue"
click at [316, 428] on div "Name Service + Conditions and City Color Blue Description (Optional) Readme (Op…" at bounding box center [209, 418] width 358 height 715
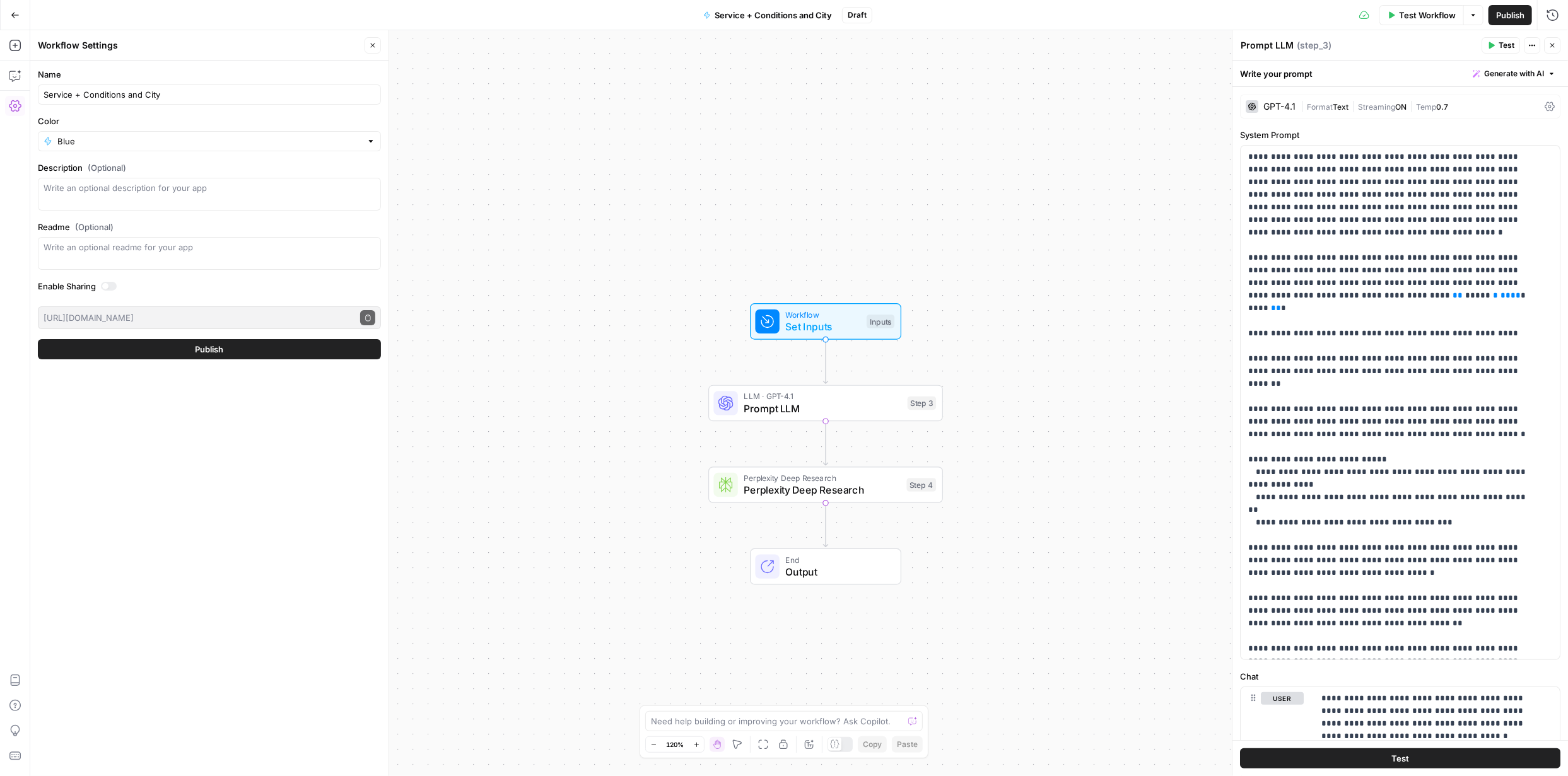
click at [203, 350] on span "Publish" at bounding box center [209, 349] width 28 height 13
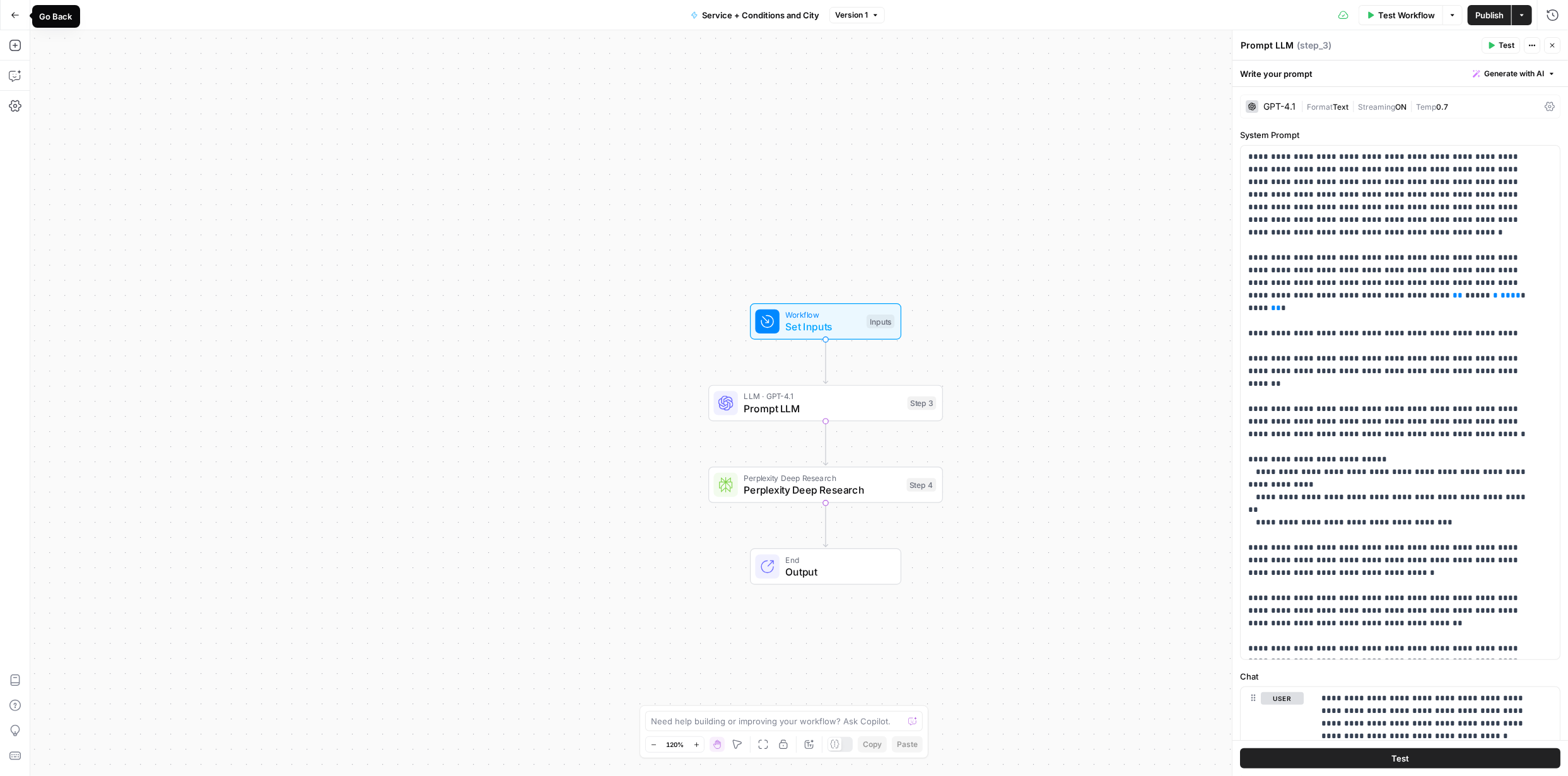
click at [13, 17] on icon "button" at bounding box center [15, 15] width 9 height 9
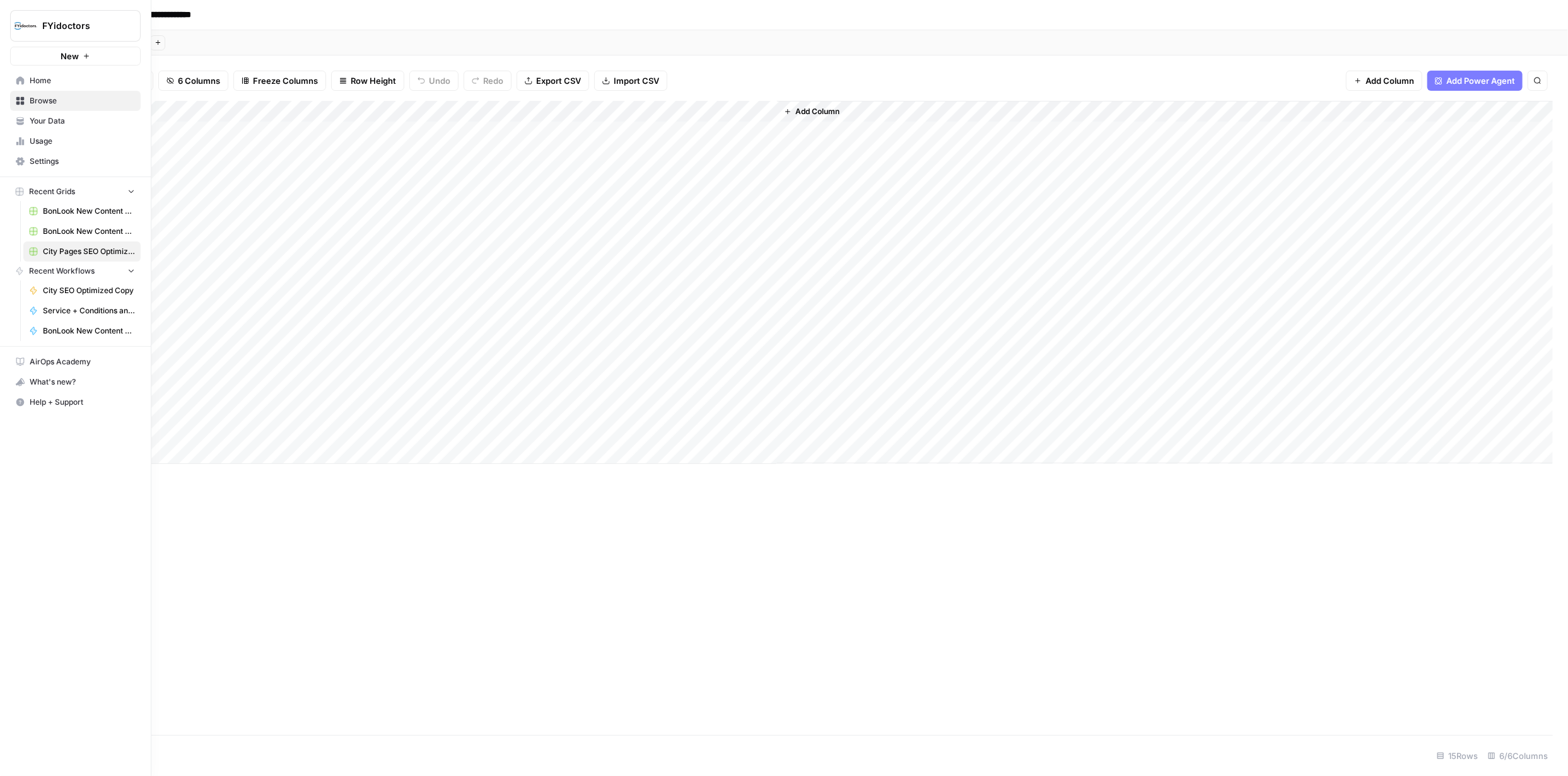
click at [49, 97] on span "Browse" at bounding box center [82, 100] width 106 height 11
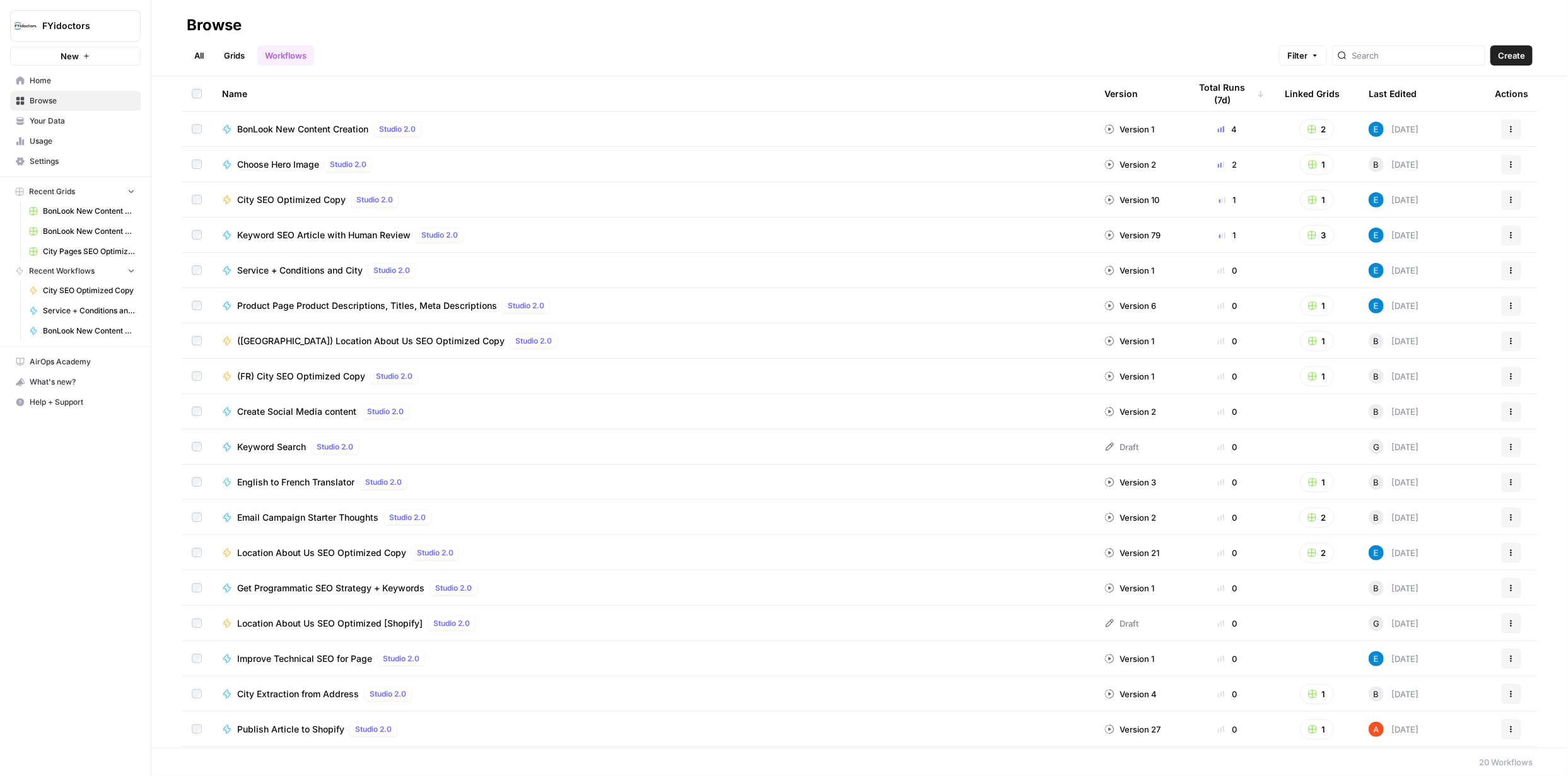
click at [235, 54] on link "Grids" at bounding box center [233, 55] width 36 height 21
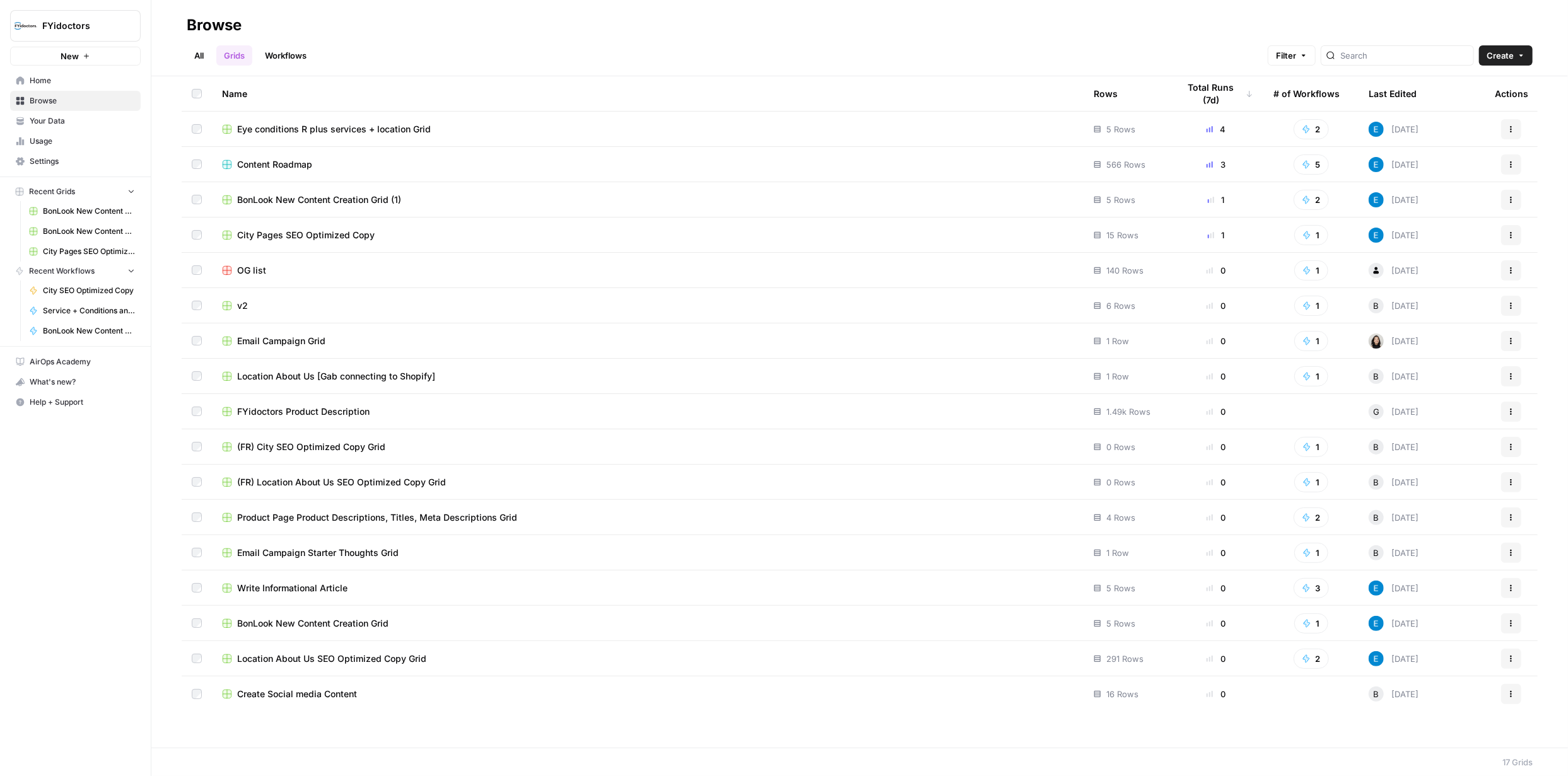
click at [386, 125] on span "Eye conditions R plus services + location Grid" at bounding box center [334, 129] width 194 height 13
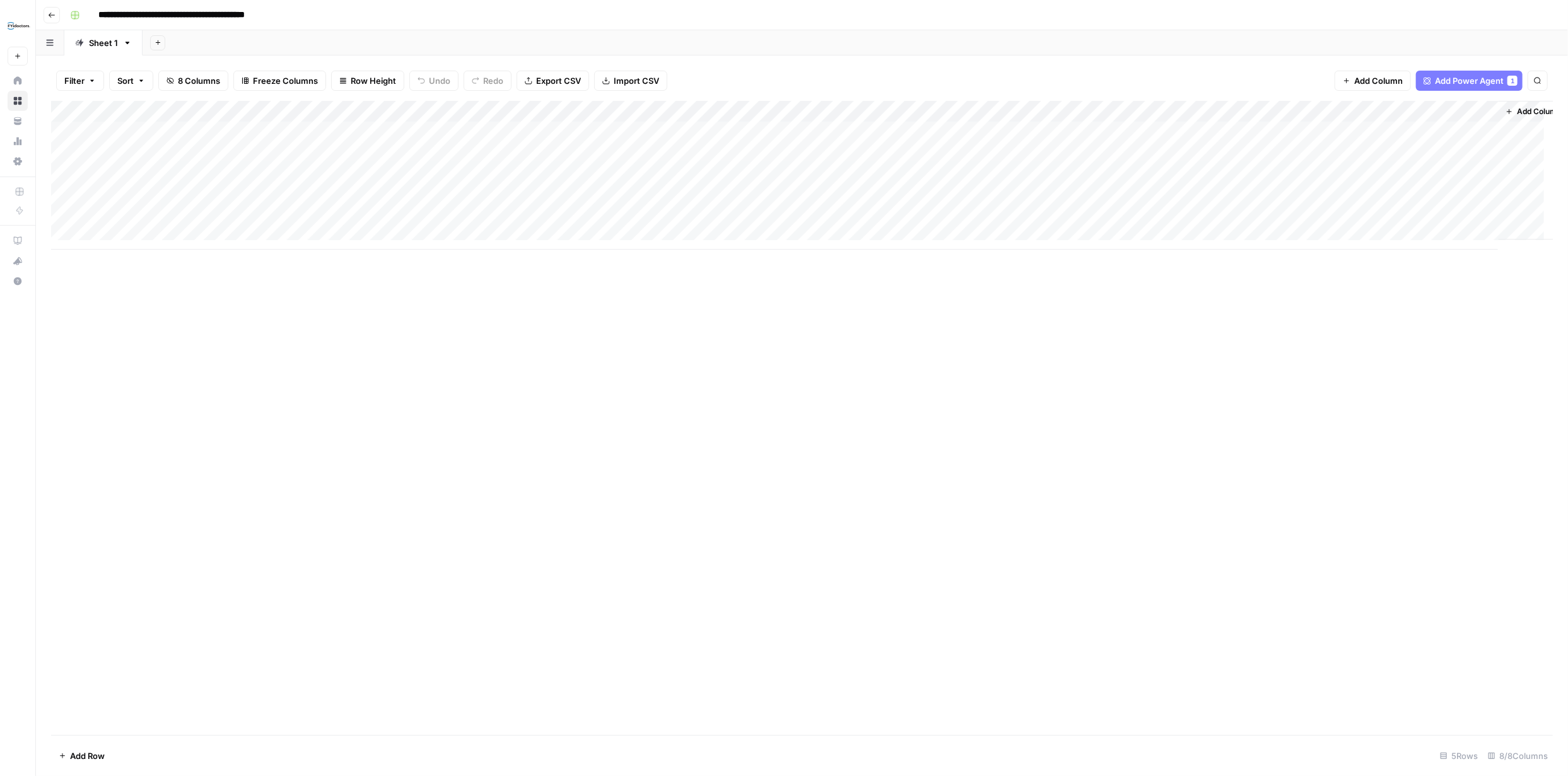
click at [633, 110] on div "Add Column" at bounding box center [801, 176] width 1502 height 149
click at [557, 109] on div at bounding box center [574, 113] width 231 height 25
click at [1514, 115] on span "Add Column" at bounding box center [1524, 111] width 44 height 11
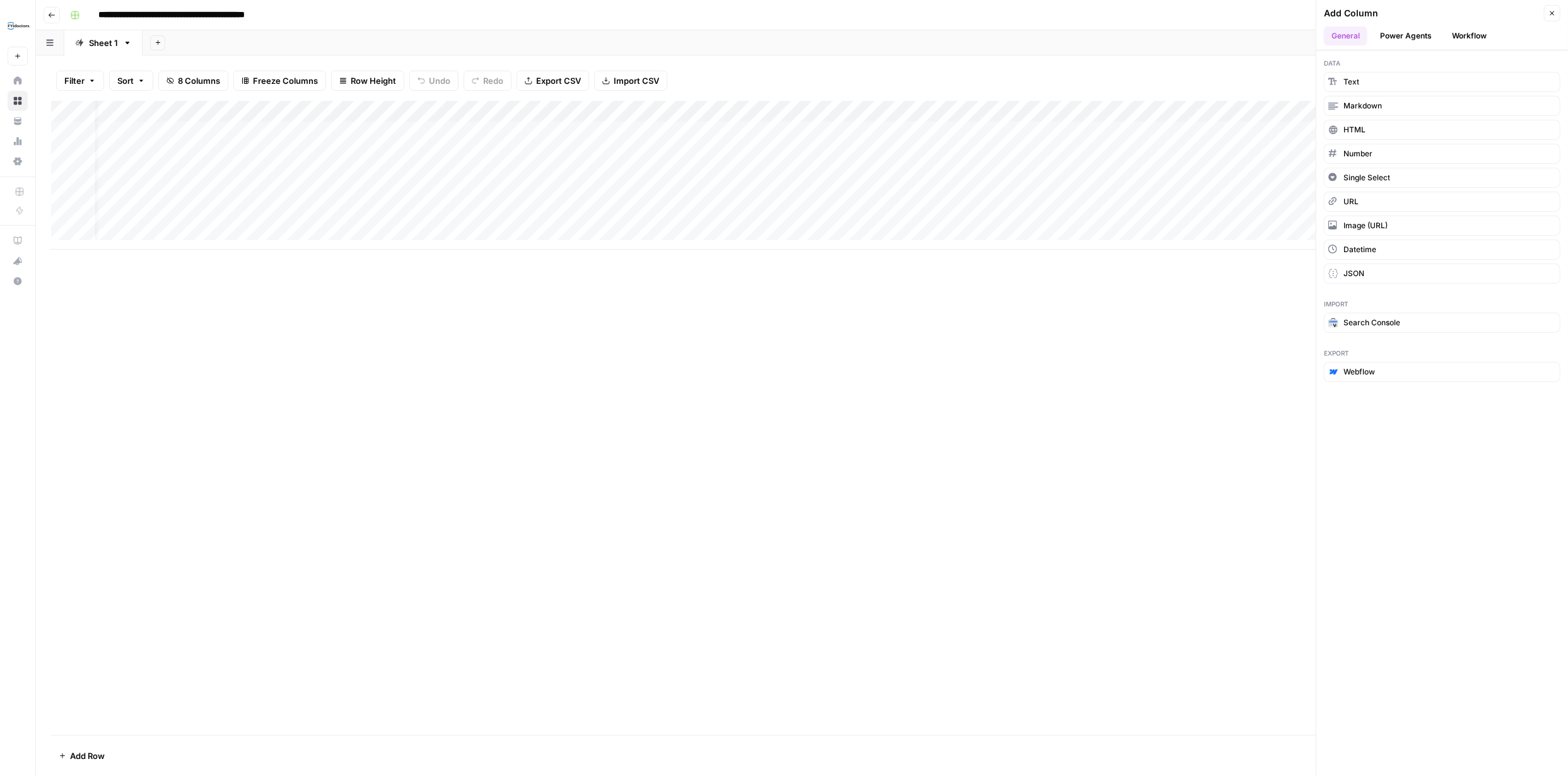
click at [1467, 30] on button "Workflow" at bounding box center [1469, 36] width 50 height 19
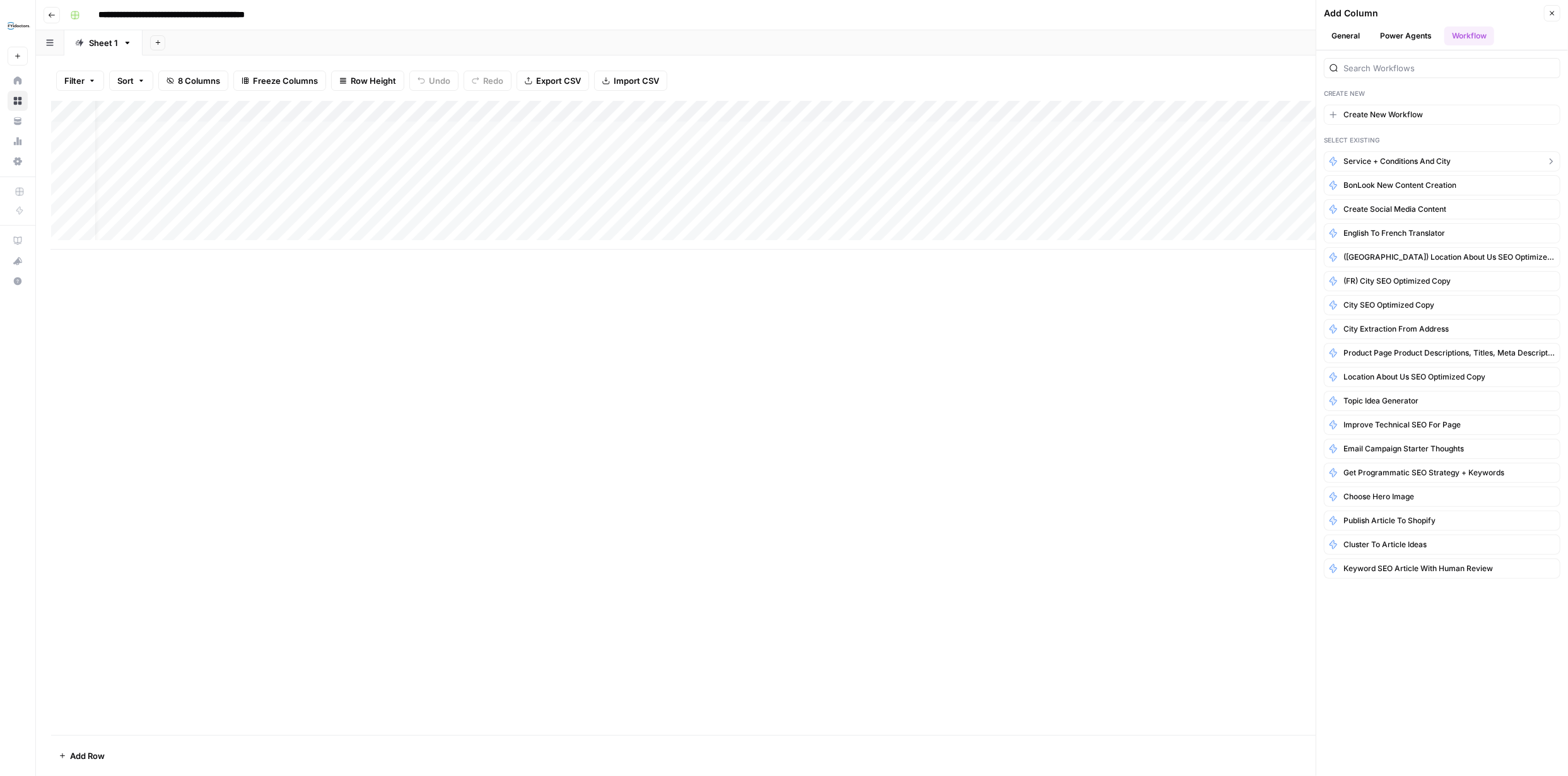
click at [1417, 160] on span "Service + Conditions and City" at bounding box center [1397, 161] width 107 height 11
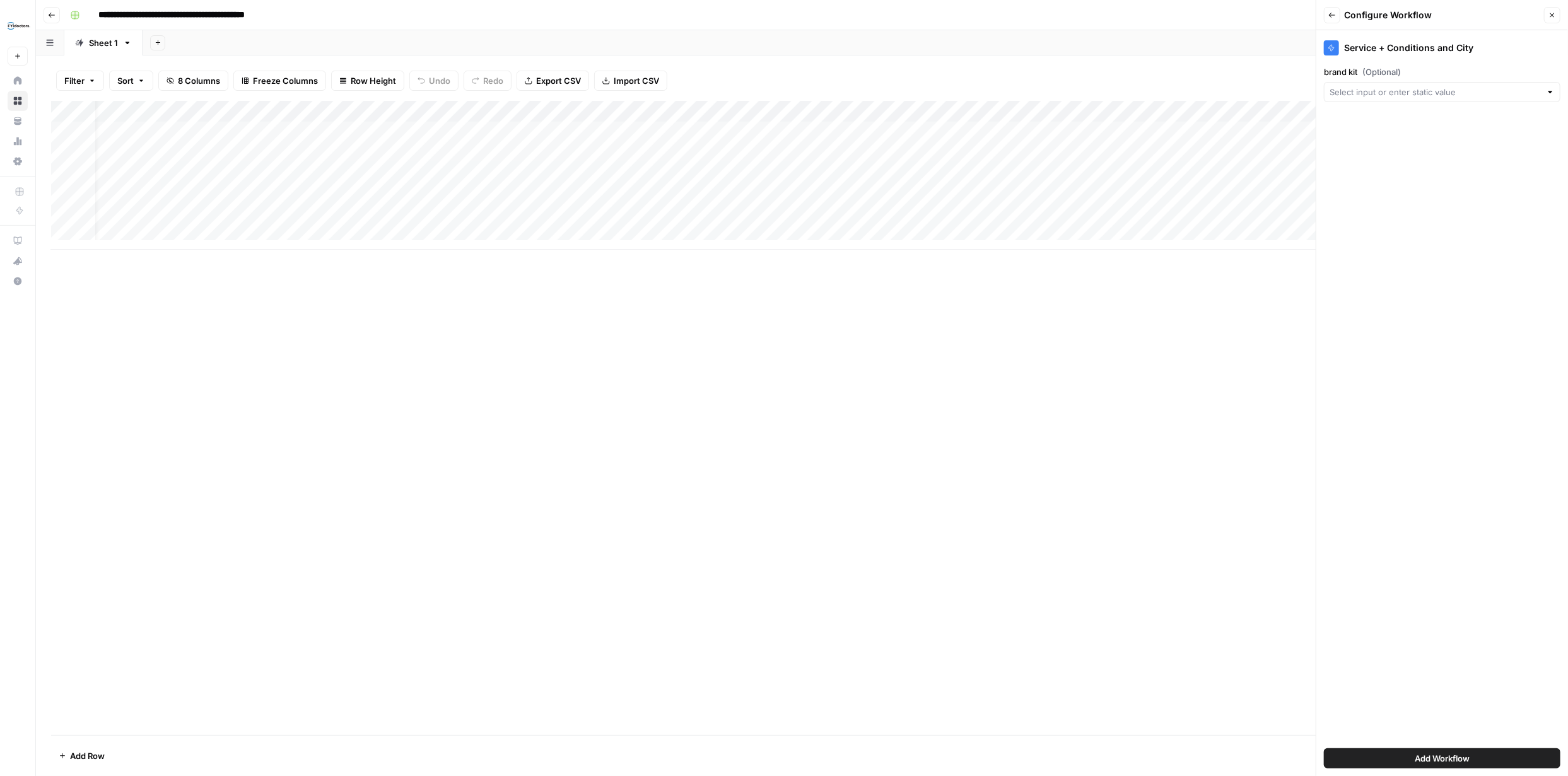
click at [1542, 90] on div at bounding box center [1442, 92] width 236 height 21
click at [1544, 89] on div at bounding box center [1442, 92] width 236 height 21
click at [1195, 428] on div "Add Column" at bounding box center [801, 418] width 1502 height 634
click at [48, 17] on icon "button" at bounding box center [52, 15] width 8 height 8
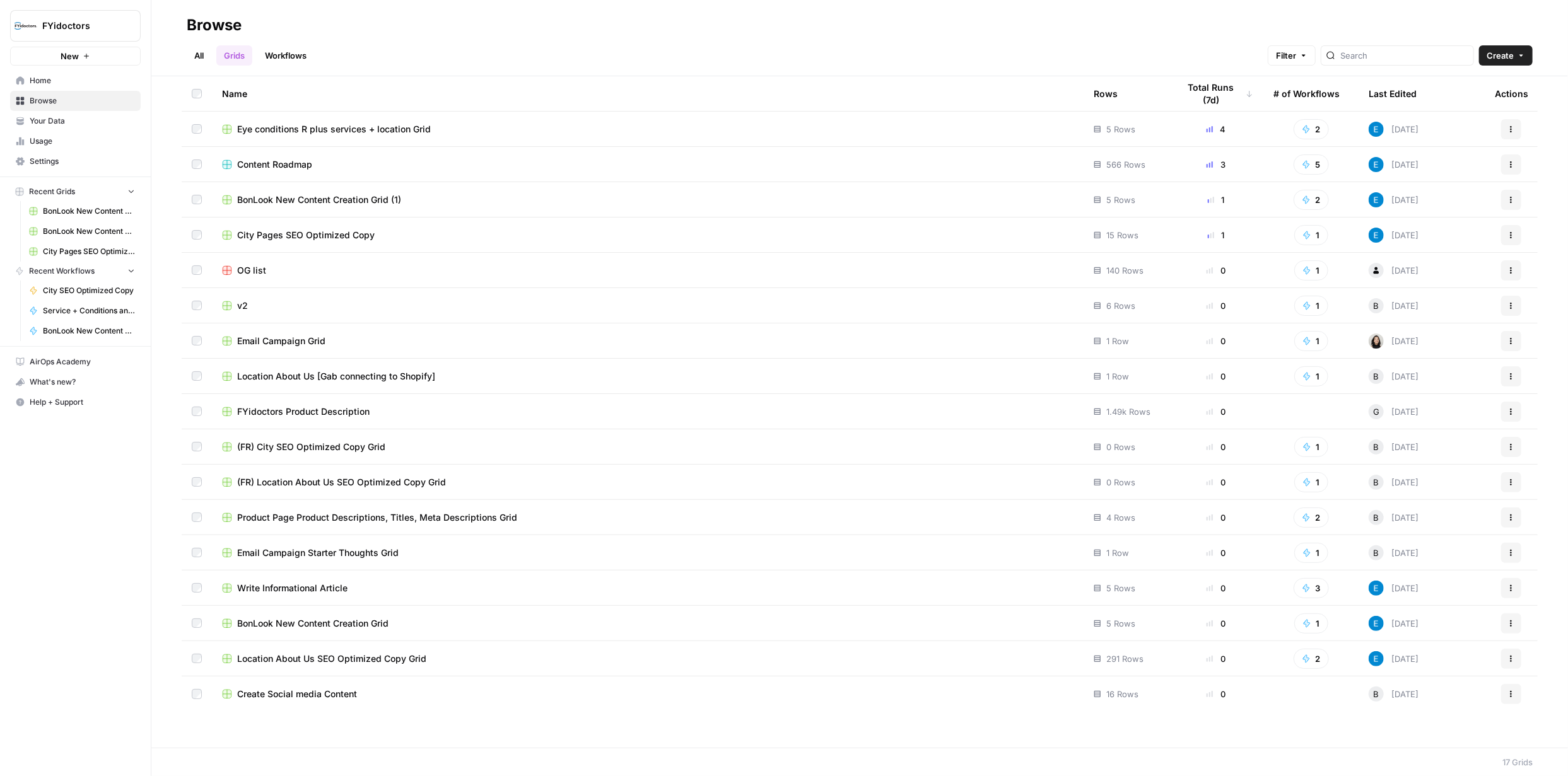
click at [279, 60] on link "Workflows" at bounding box center [285, 55] width 57 height 21
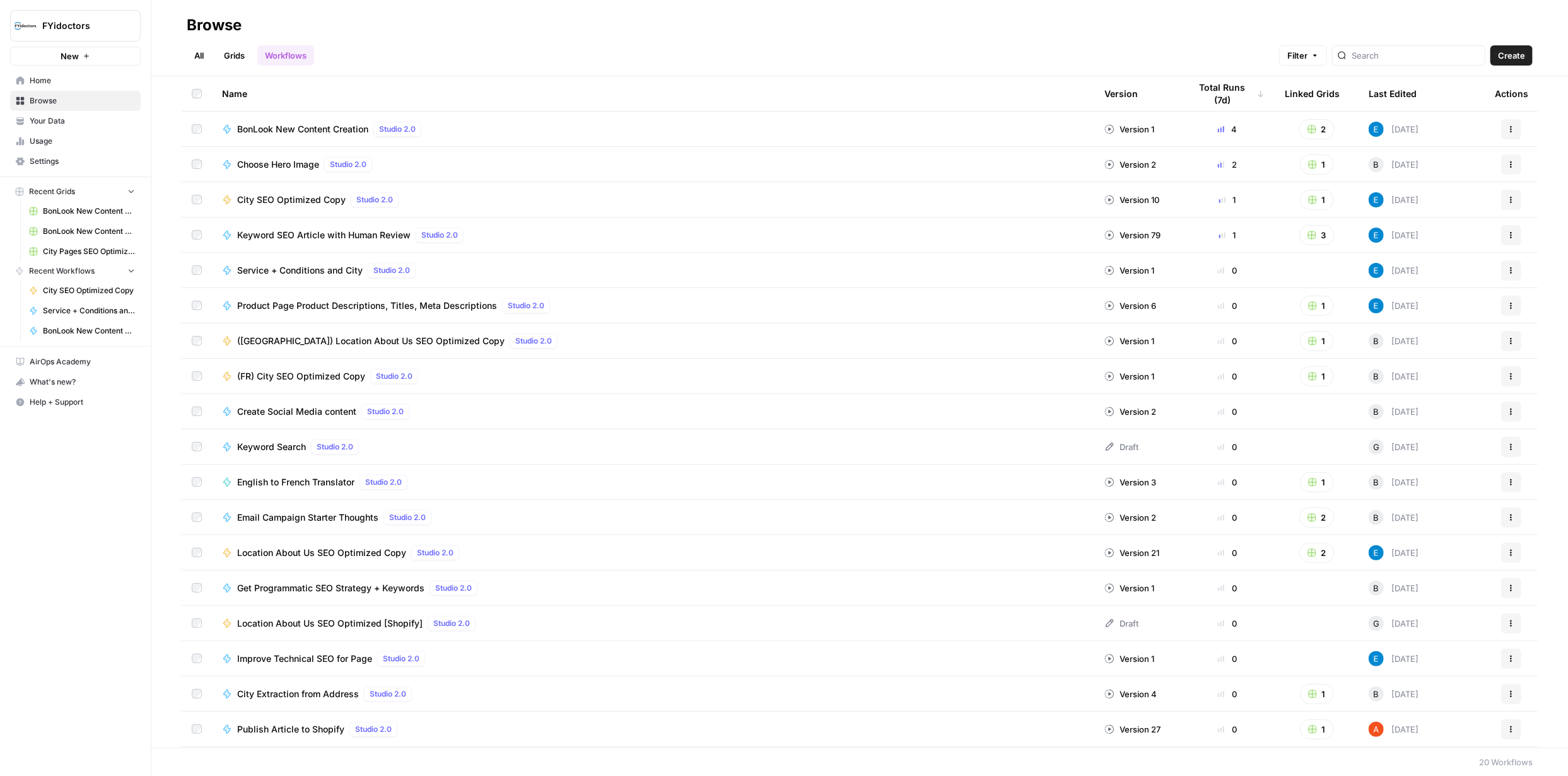
click at [1510, 268] on icon "button" at bounding box center [1511, 268] width 2 height 2
click at [1421, 363] on span "Integrate" at bounding box center [1446, 363] width 101 height 13
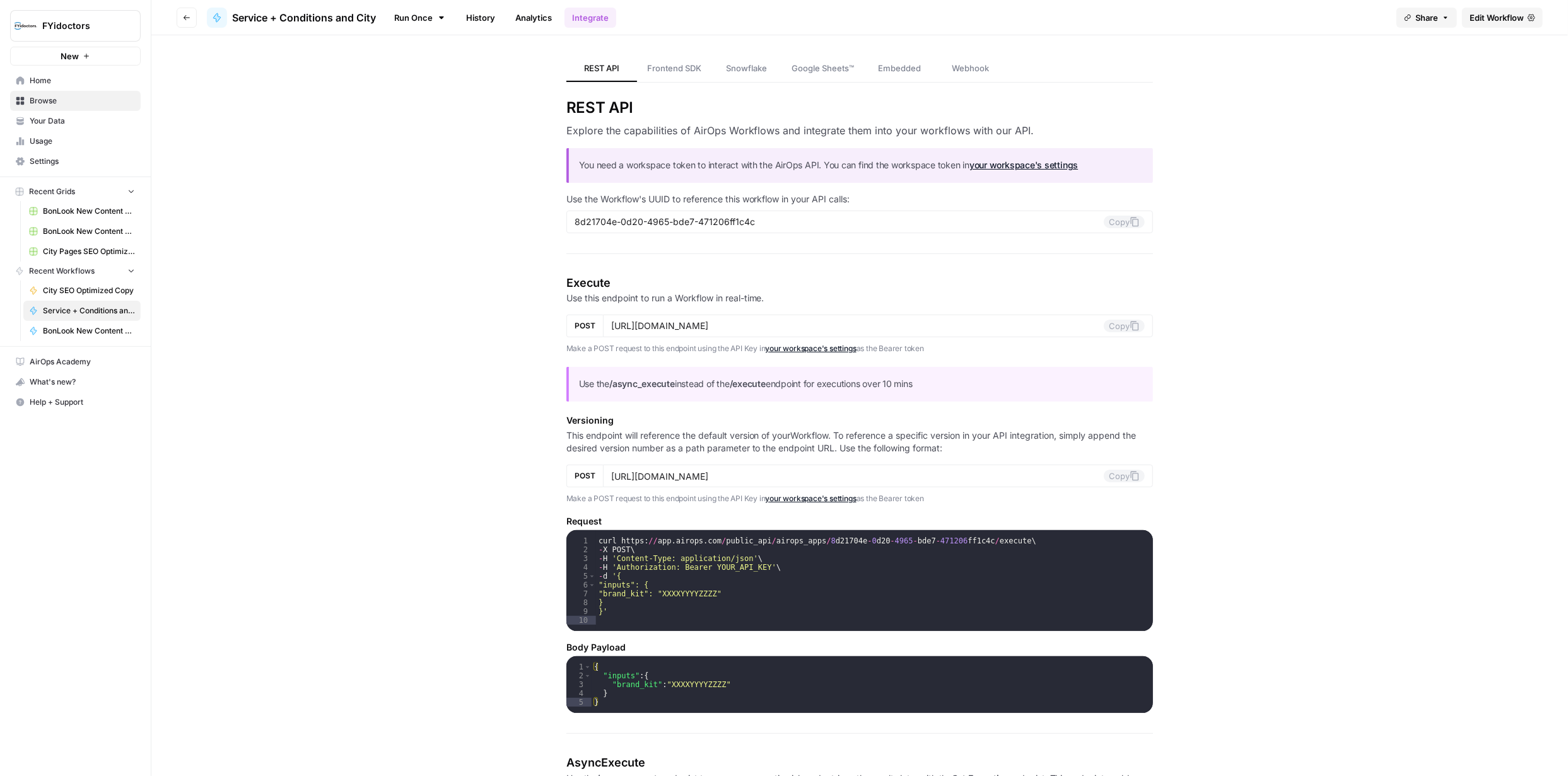
click at [1486, 17] on span "Edit Workflow" at bounding box center [1496, 17] width 54 height 13
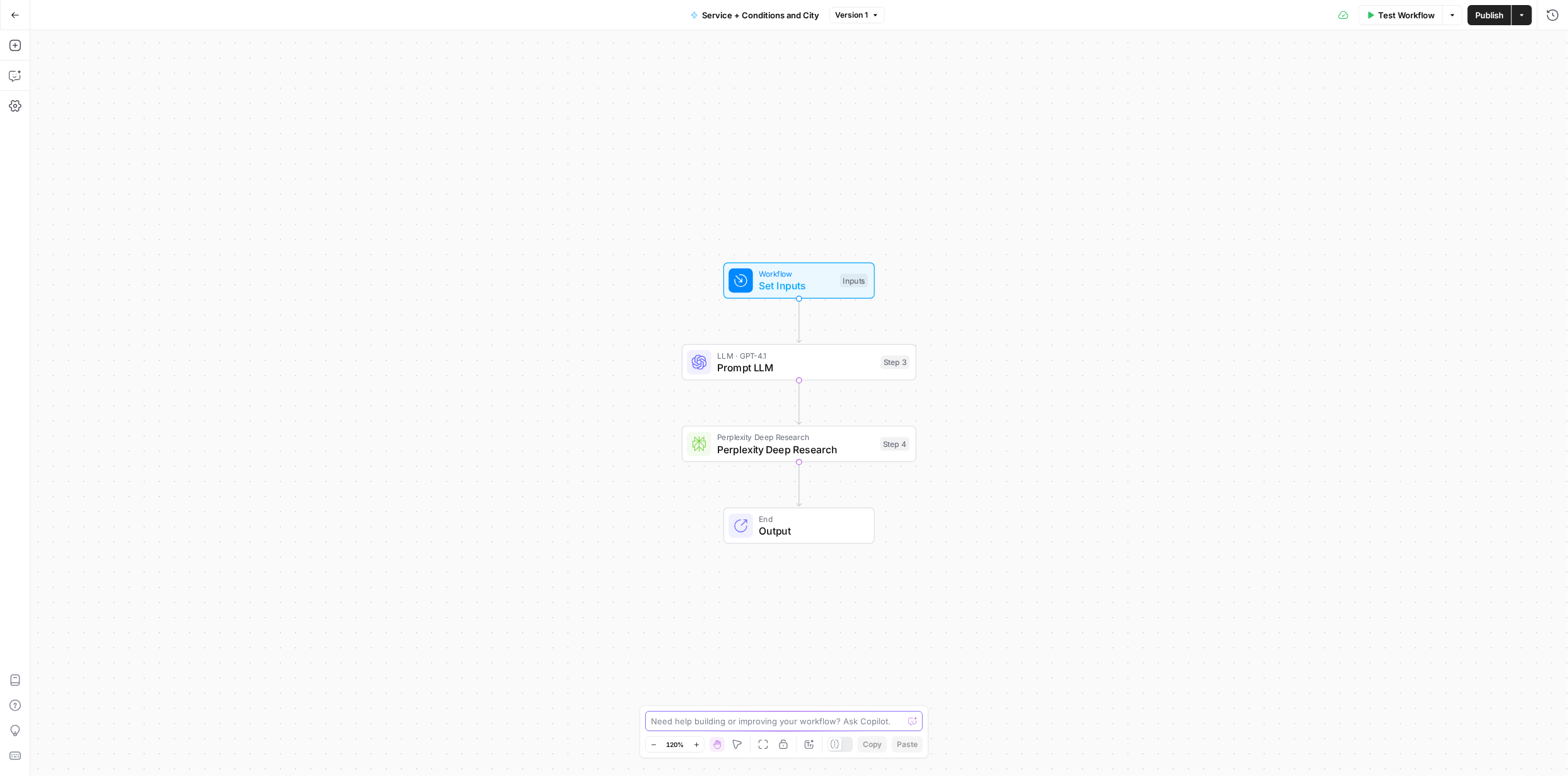
click at [800, 722] on textarea at bounding box center [777, 721] width 252 height 13
type textarea "Add the brand kit"
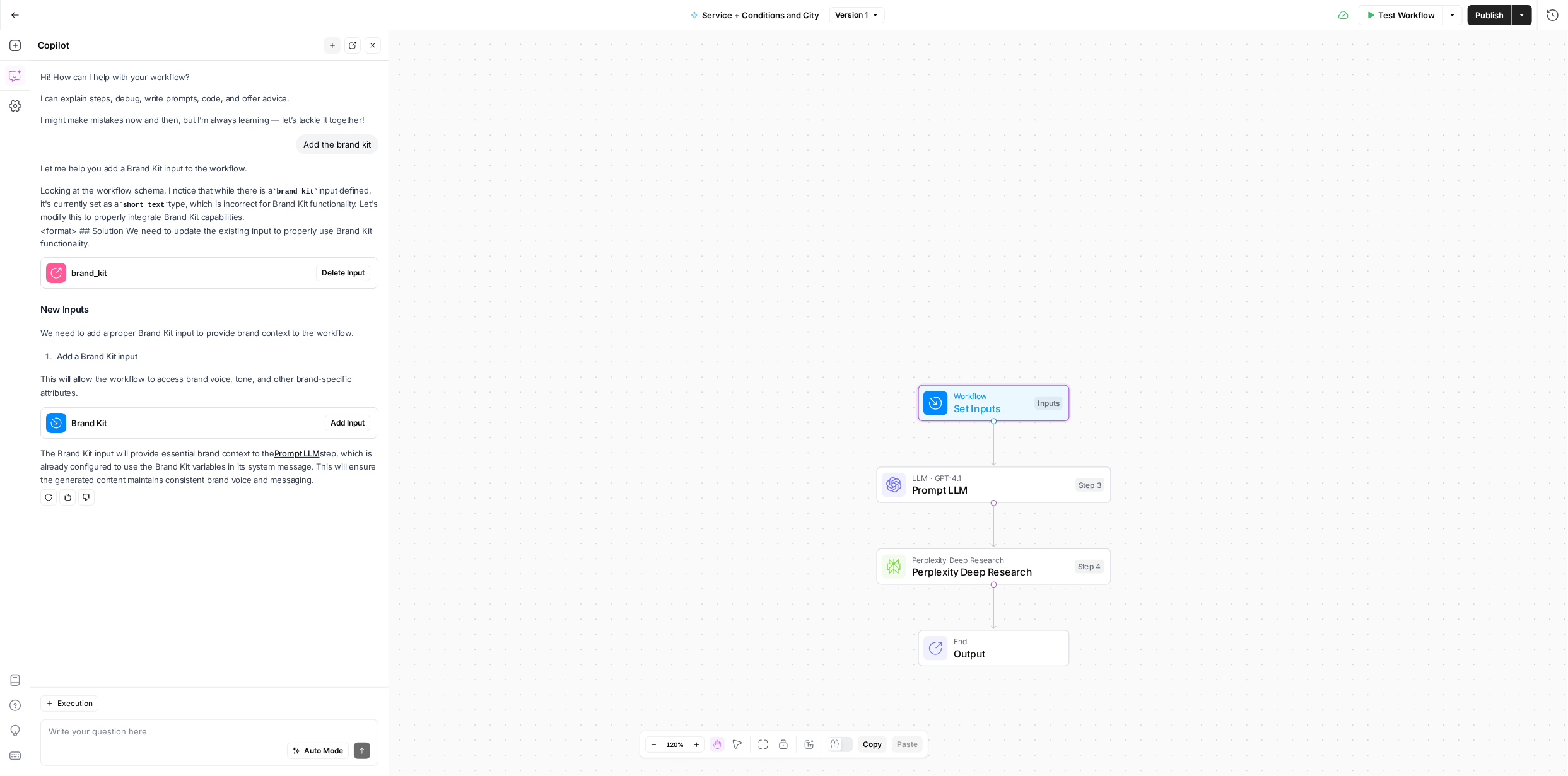
click at [350, 422] on span "Add Input" at bounding box center [348, 423] width 34 height 11
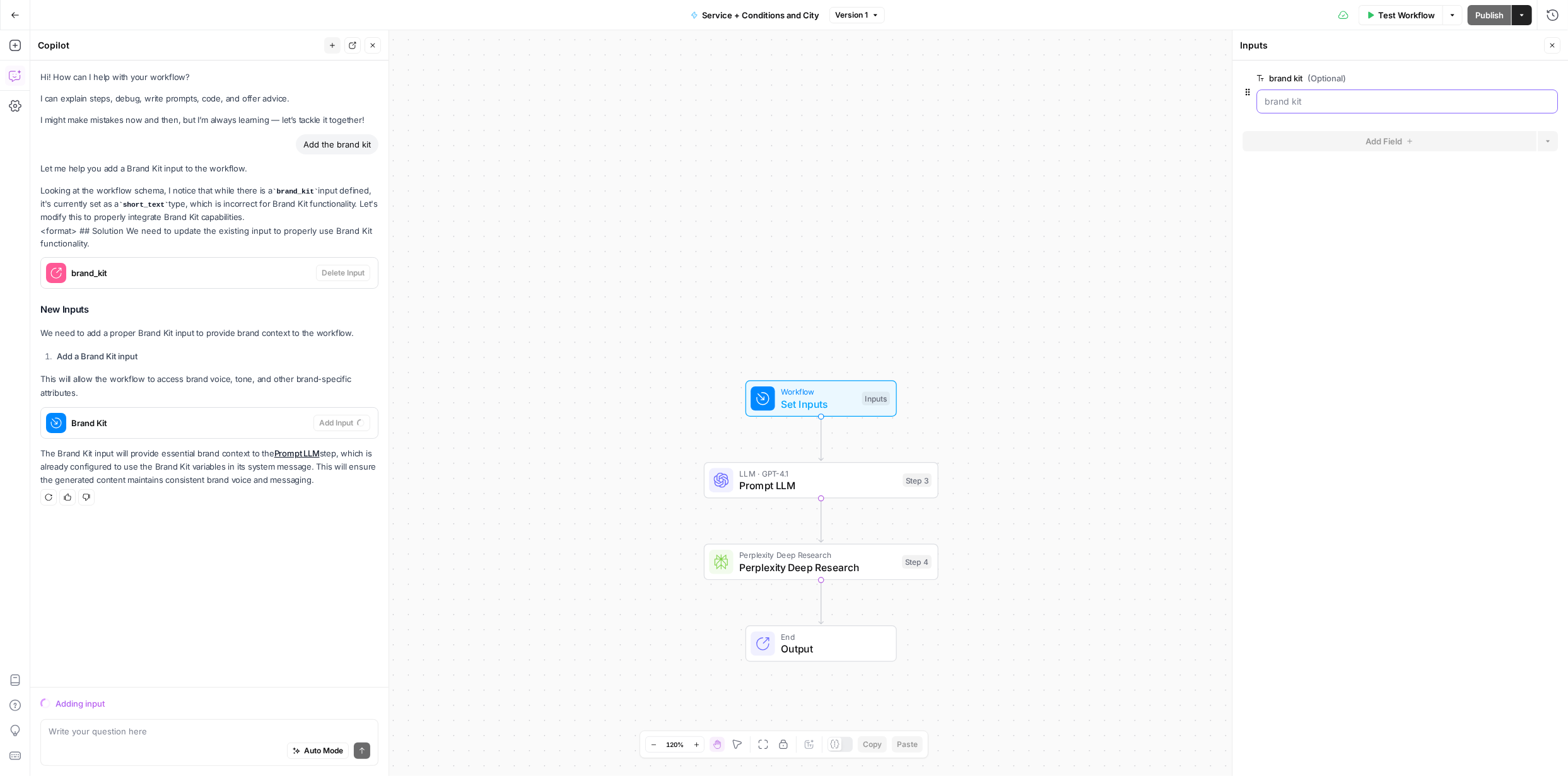
click at [1496, 101] on kit "brand kit (Optional)" at bounding box center [1407, 101] width 285 height 13
click at [14, 17] on icon "button" at bounding box center [15, 14] width 8 height 5
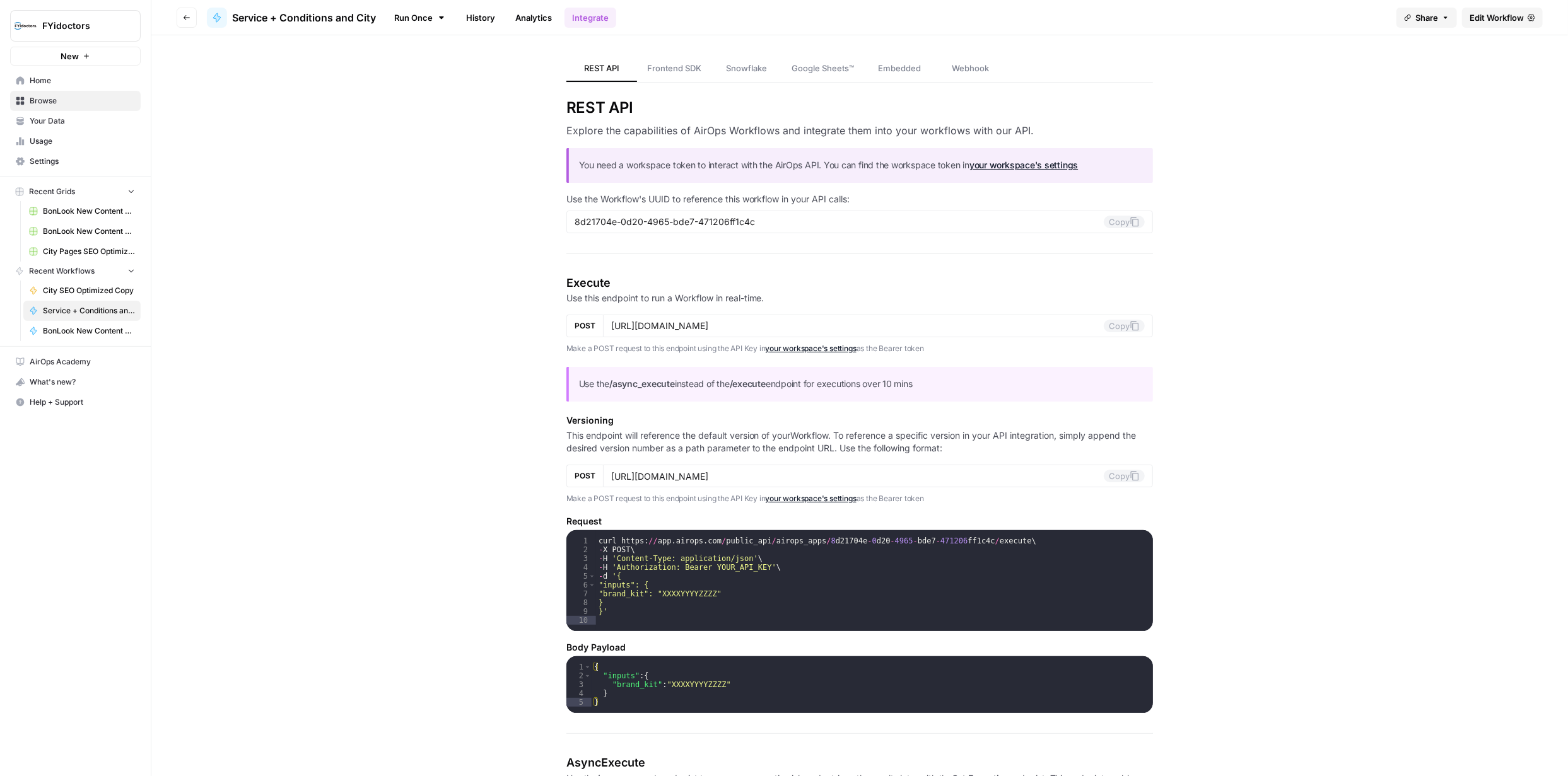
click at [1492, 17] on span "Edit Workflow" at bounding box center [1496, 17] width 54 height 13
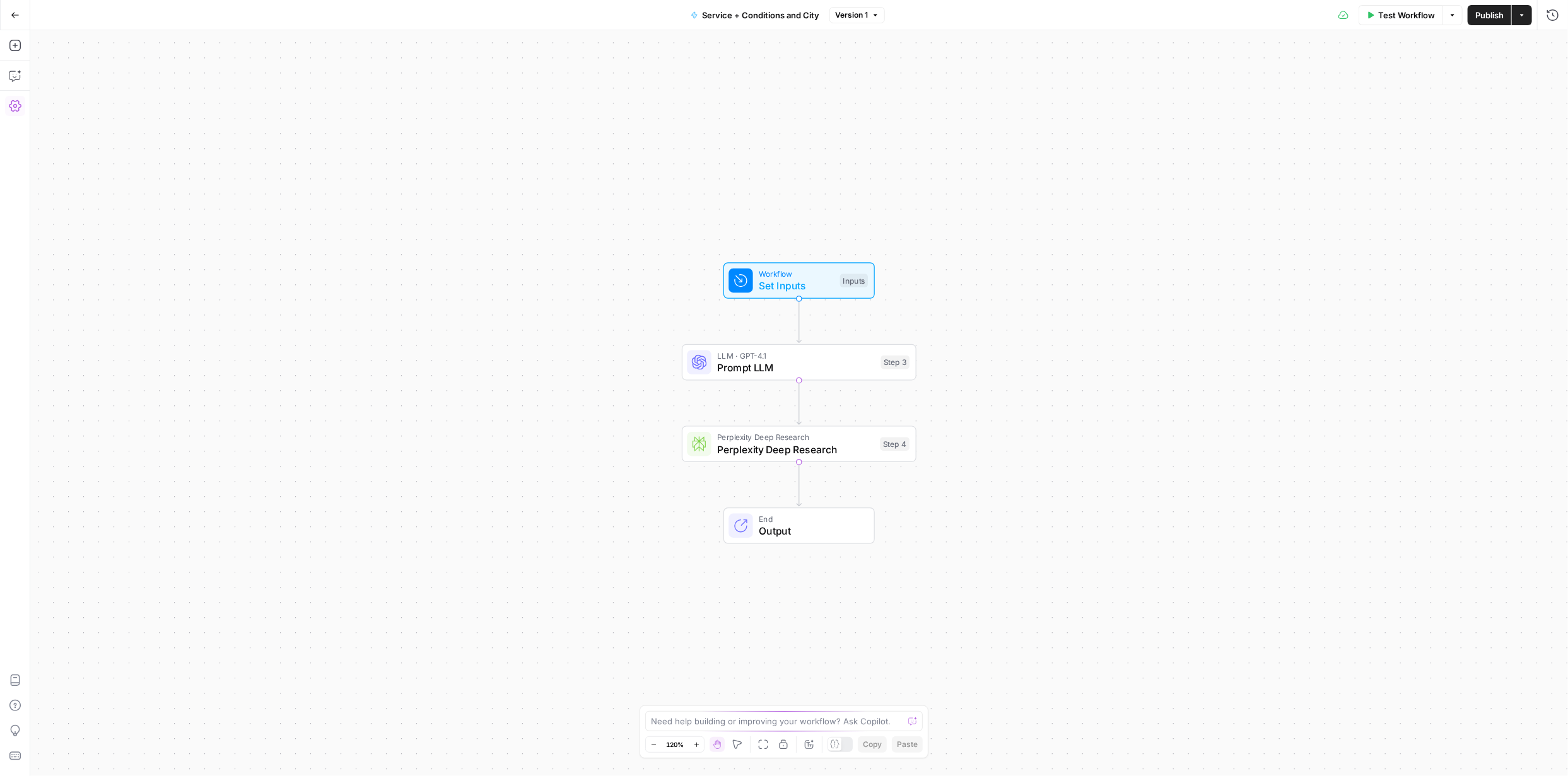
click at [18, 104] on icon "button" at bounding box center [15, 106] width 13 height 11
click at [1525, 15] on icon "button" at bounding box center [1522, 15] width 8 height 8
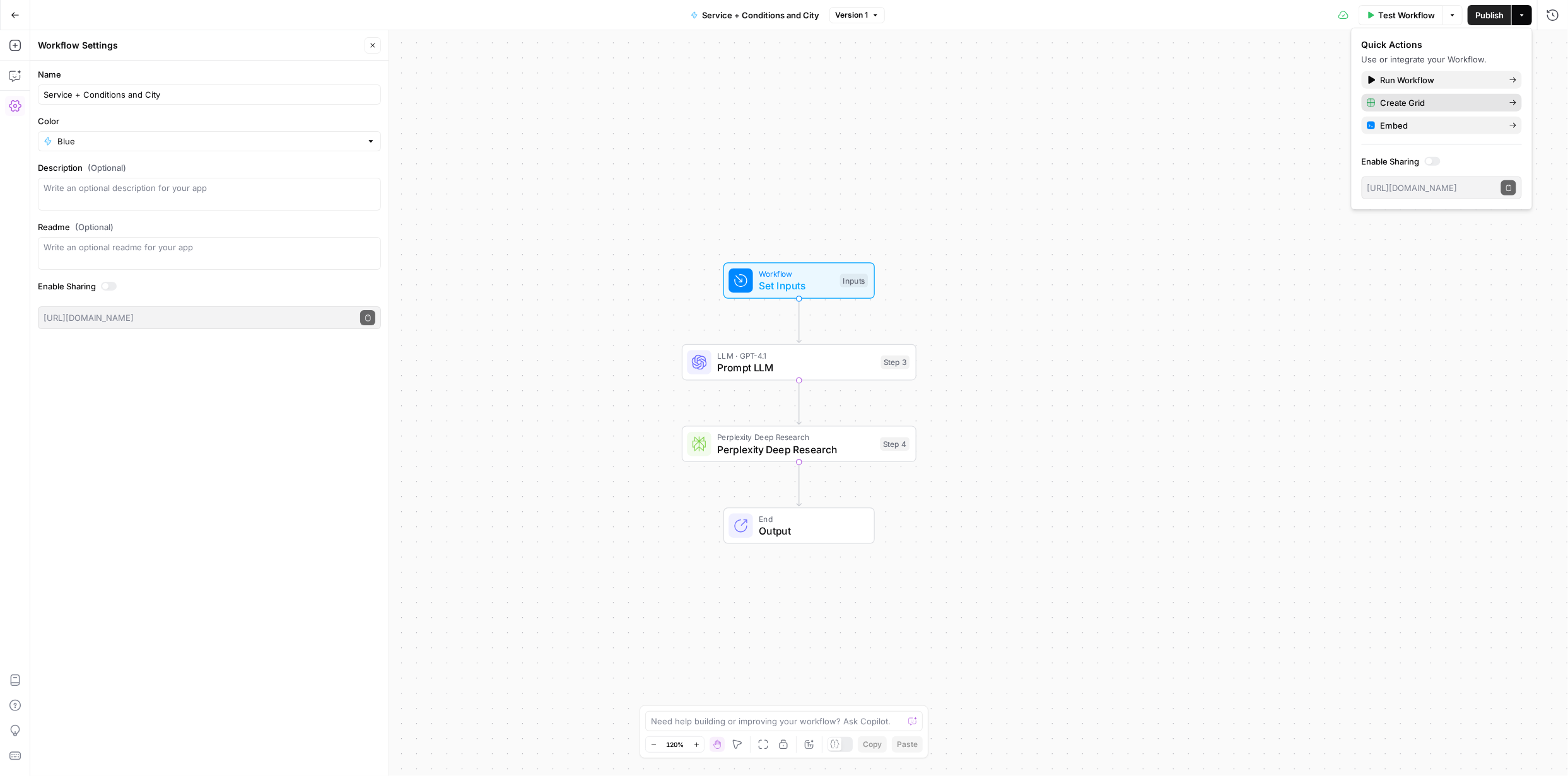
click at [1412, 99] on span "Create Grid" at bounding box center [1440, 103] width 119 height 13
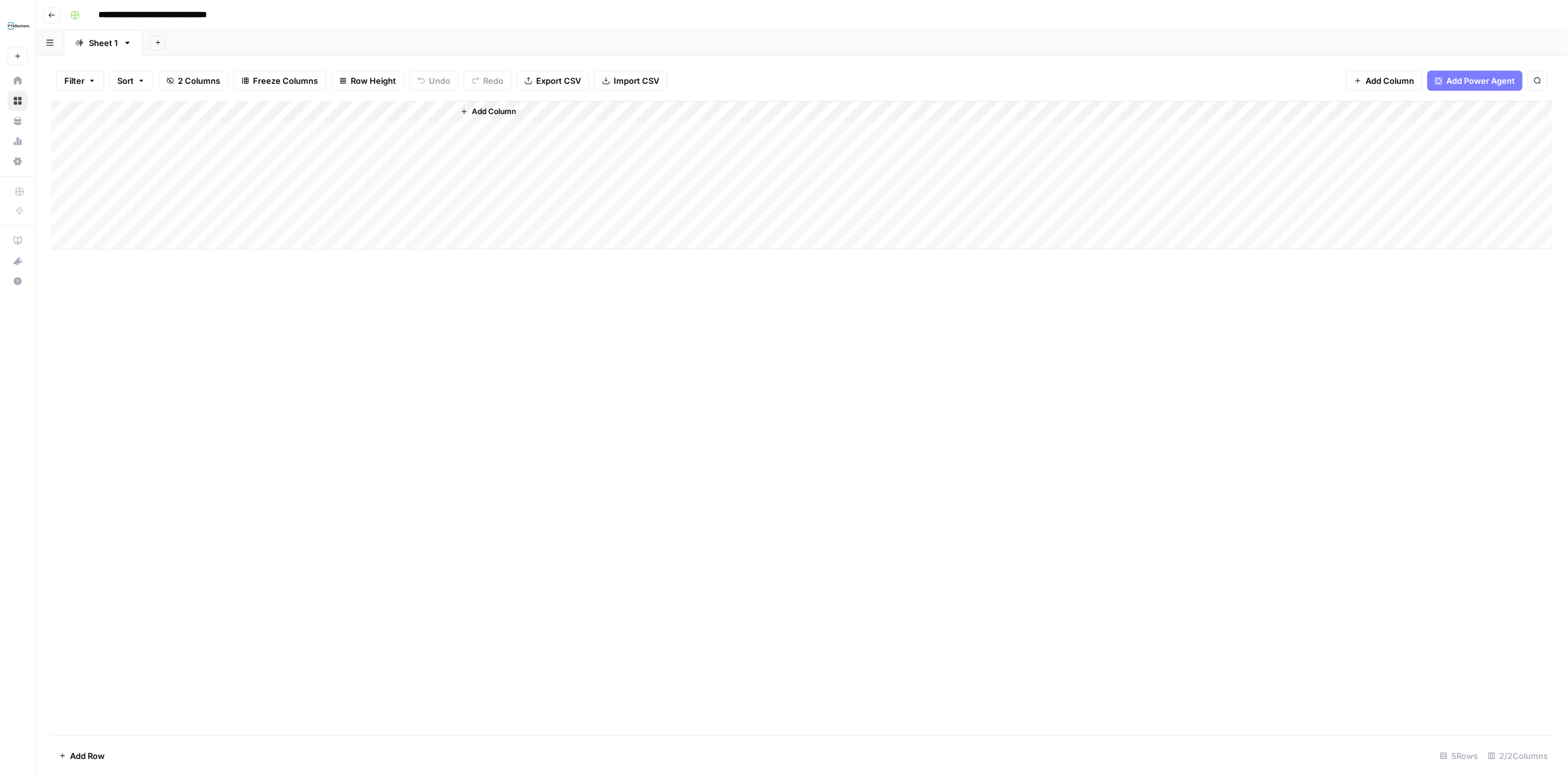
click at [178, 112] on div "Add Column" at bounding box center [801, 176] width 1502 height 149
click at [332, 297] on div "Add Column" at bounding box center [801, 418] width 1502 height 634
click at [268, 109] on div "Add Column" at bounding box center [801, 176] width 1502 height 149
click at [167, 282] on span "Remove Column" at bounding box center [175, 281] width 110 height 13
click at [732, 159] on span "Delete" at bounding box center [739, 153] width 27 height 13
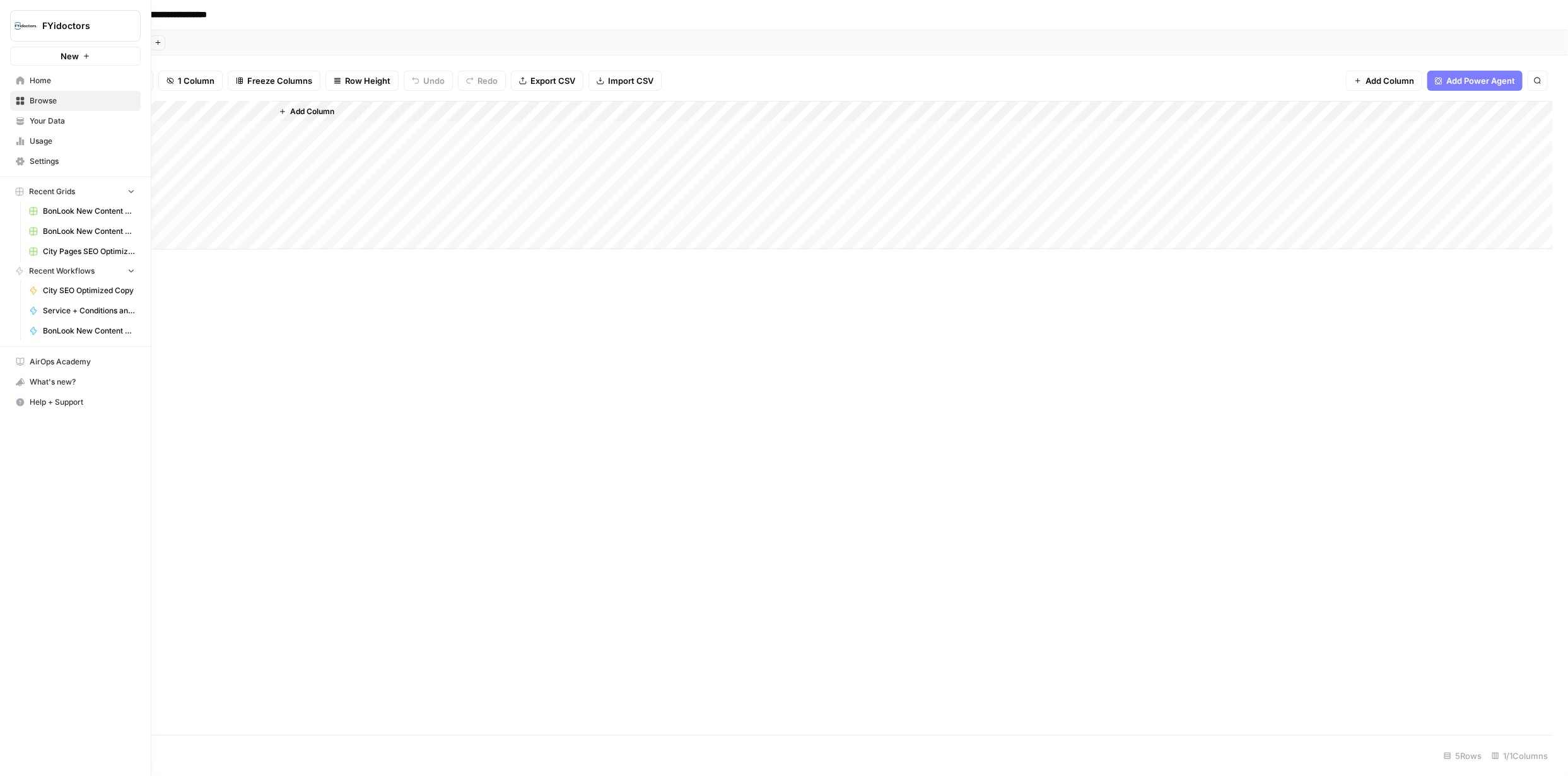
click at [42, 158] on span "Settings" at bounding box center [82, 161] width 106 height 11
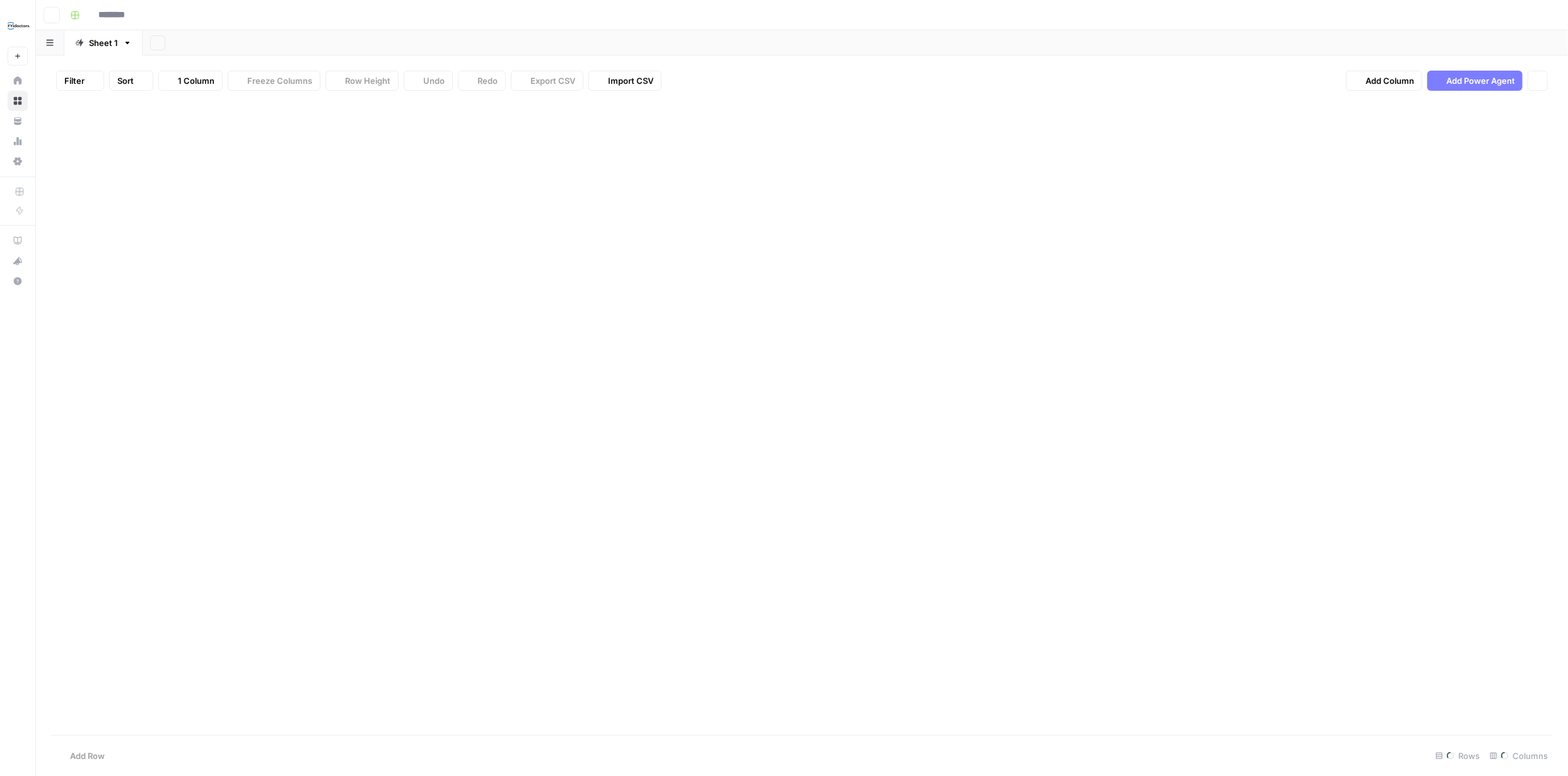
type input "**********"
click at [84, 80] on button "Filter" at bounding box center [80, 81] width 48 height 21
drag, startPoint x: 216, startPoint y: 294, endPoint x: 219, endPoint y: 280, distance: 14.3
click at [216, 294] on div "Add Column" at bounding box center [801, 418] width 1502 height 634
click at [51, 39] on icon "button" at bounding box center [50, 42] width 8 height 7
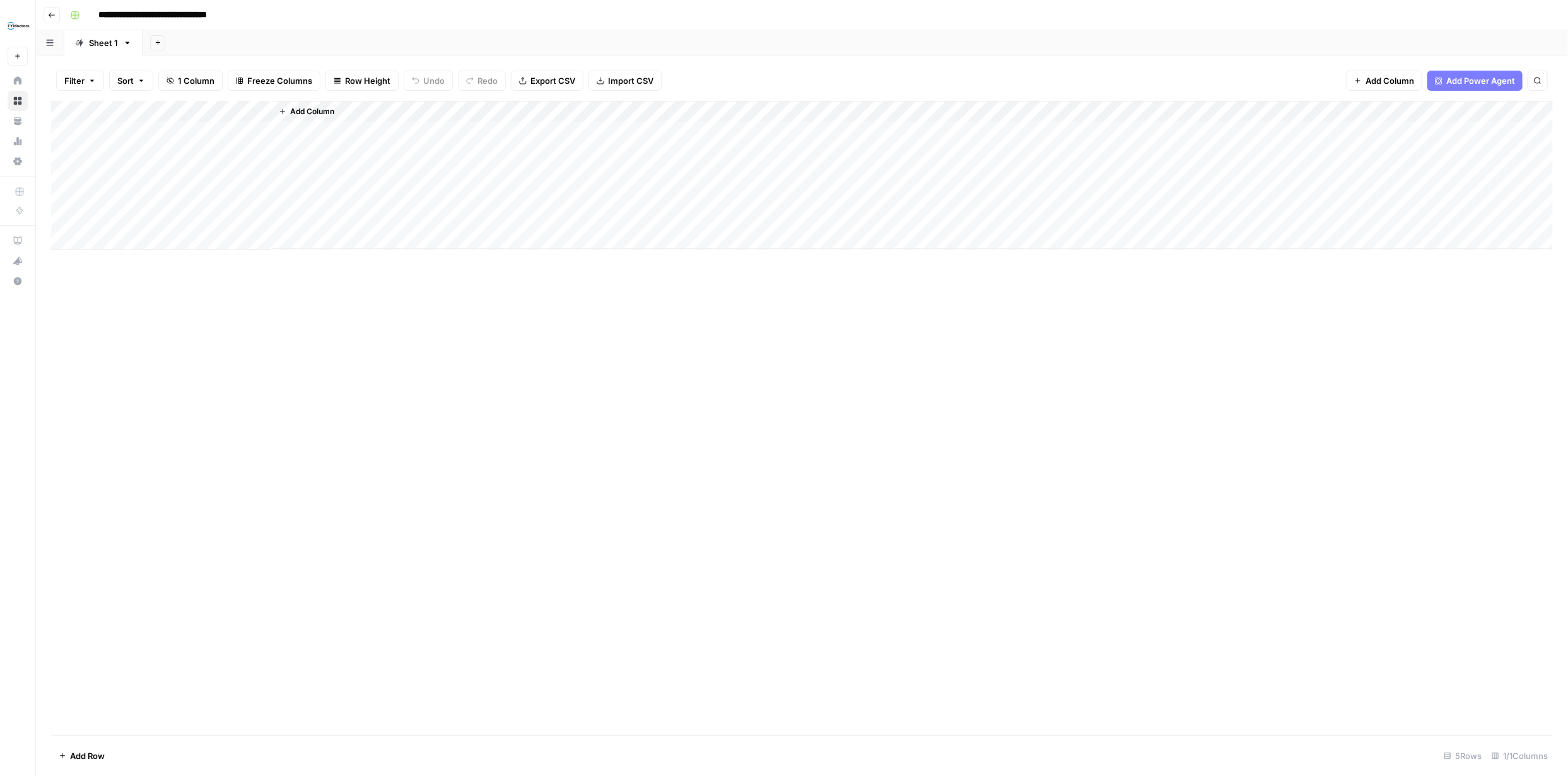
click at [52, 39] on button "button" at bounding box center [49, 43] width 28 height 24
click at [52, 39] on icon "button" at bounding box center [50, 42] width 8 height 7
click at [211, 343] on div "Add Column" at bounding box center [801, 418] width 1502 height 634
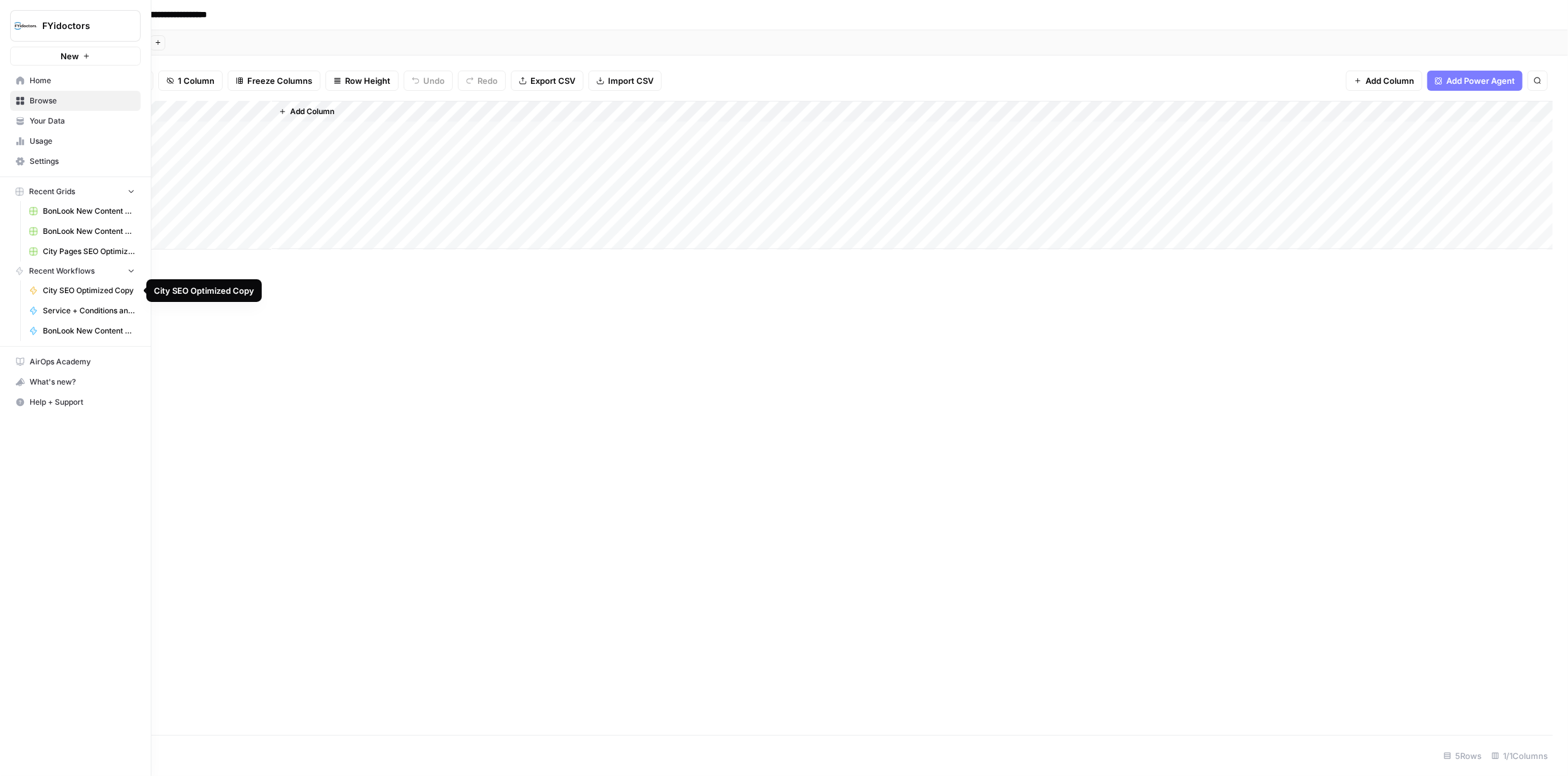
click at [103, 312] on span "Service + Conditions and City" at bounding box center [88, 310] width 92 height 11
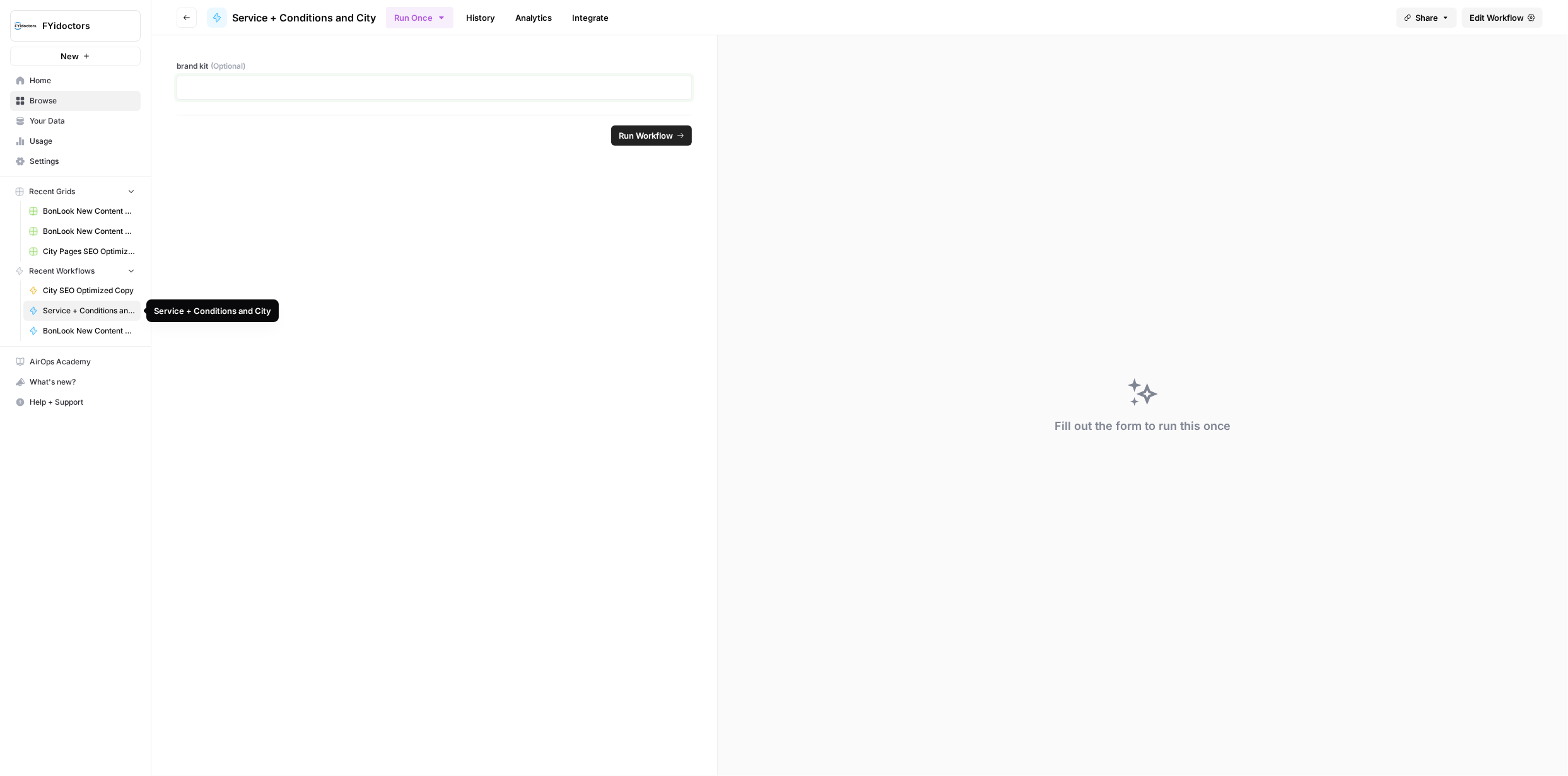
click at [595, 90] on p at bounding box center [434, 87] width 499 height 13
click at [684, 87] on p at bounding box center [434, 87] width 499 height 13
click at [563, 89] on p at bounding box center [434, 87] width 499 height 13
click at [1511, 18] on span "Edit Workflow" at bounding box center [1496, 17] width 54 height 13
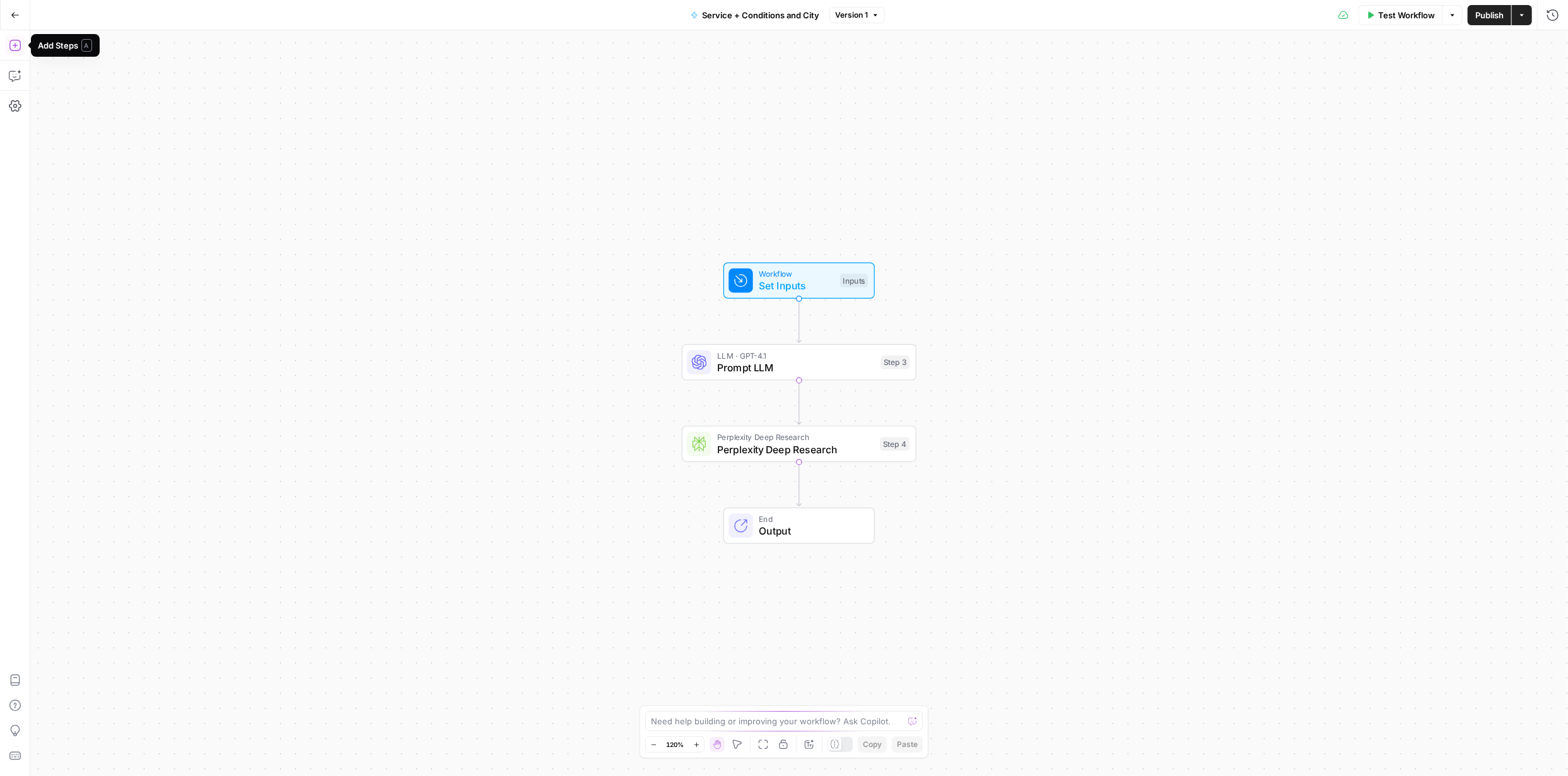
click at [21, 44] on icon "button" at bounding box center [15, 45] width 13 height 13
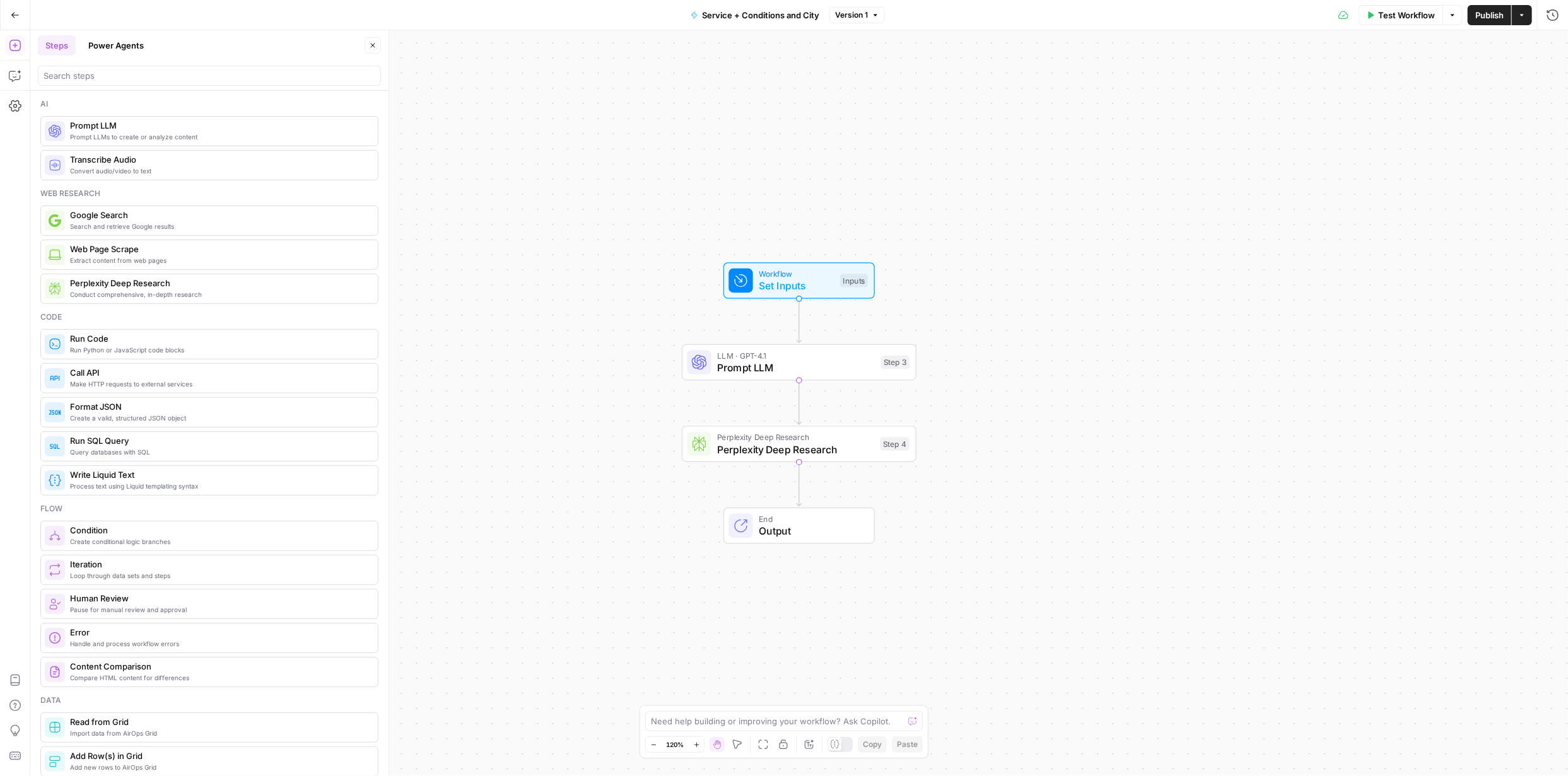
click at [125, 51] on button "Power Agents" at bounding box center [116, 45] width 71 height 21
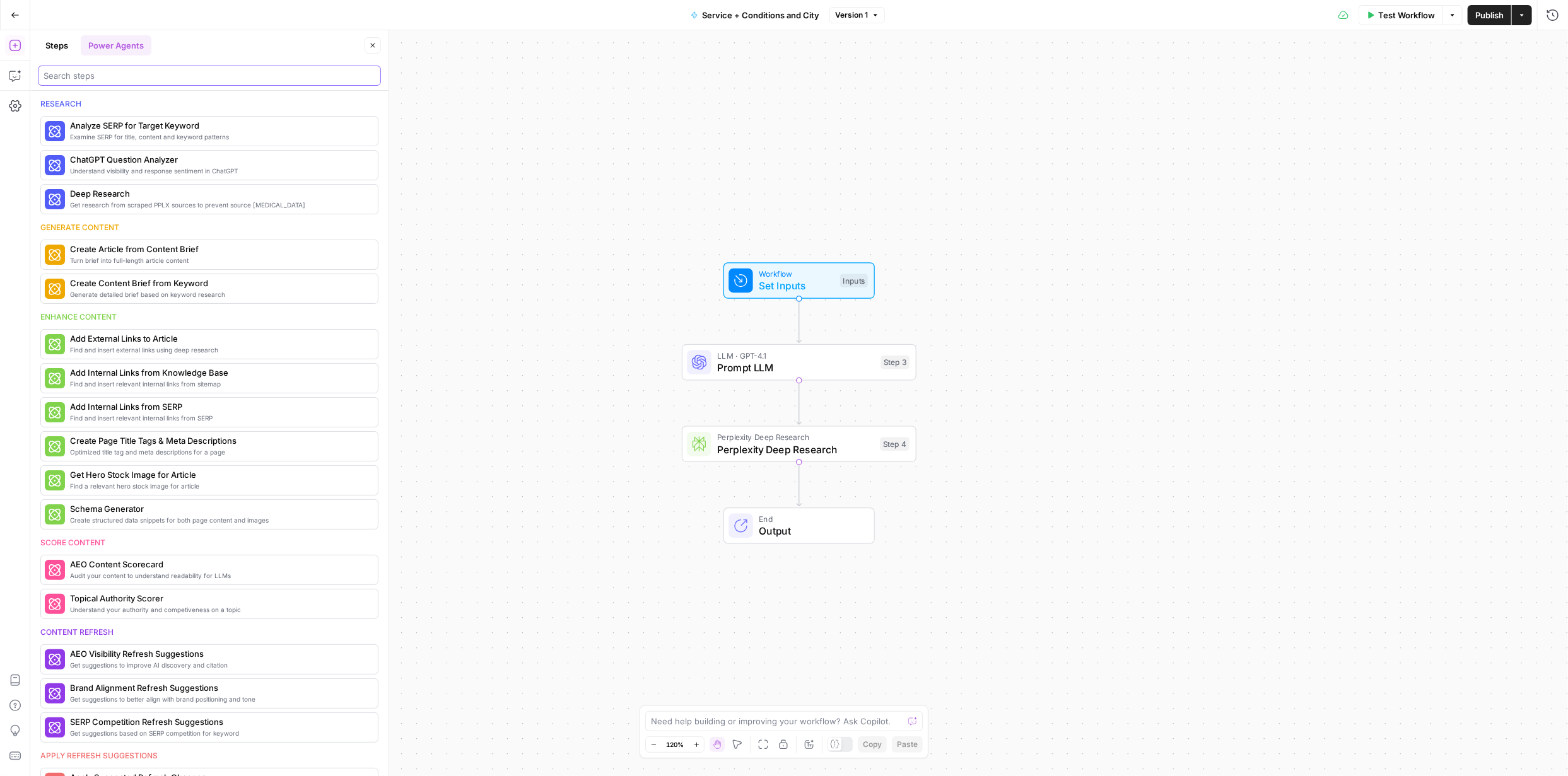
click at [125, 74] on input "search" at bounding box center [209, 75] width 332 height 13
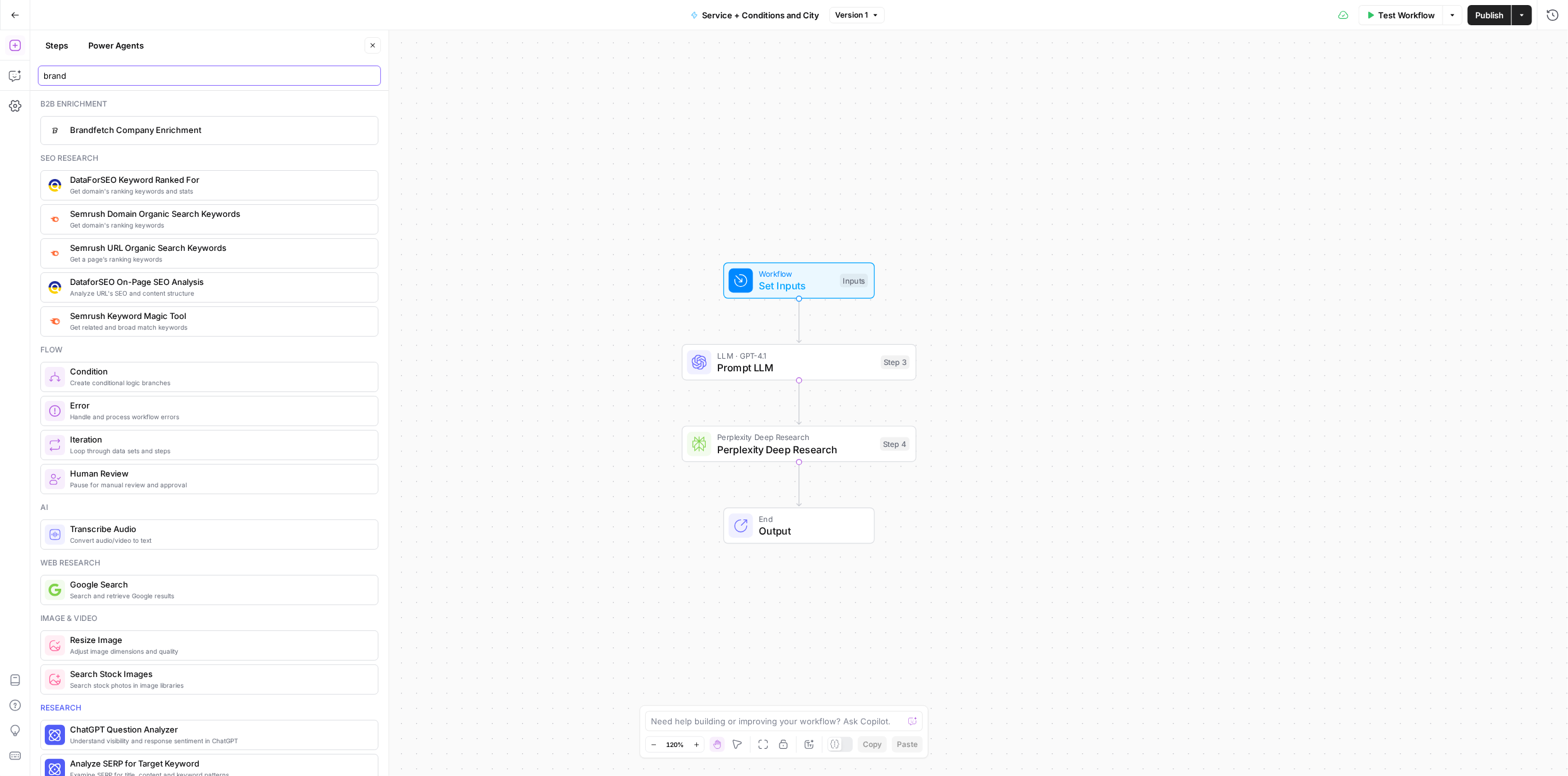
type input "brand"
click at [1523, 13] on icon "button" at bounding box center [1522, 15] width 8 height 8
click at [63, 47] on button "Steps" at bounding box center [57, 45] width 38 height 21
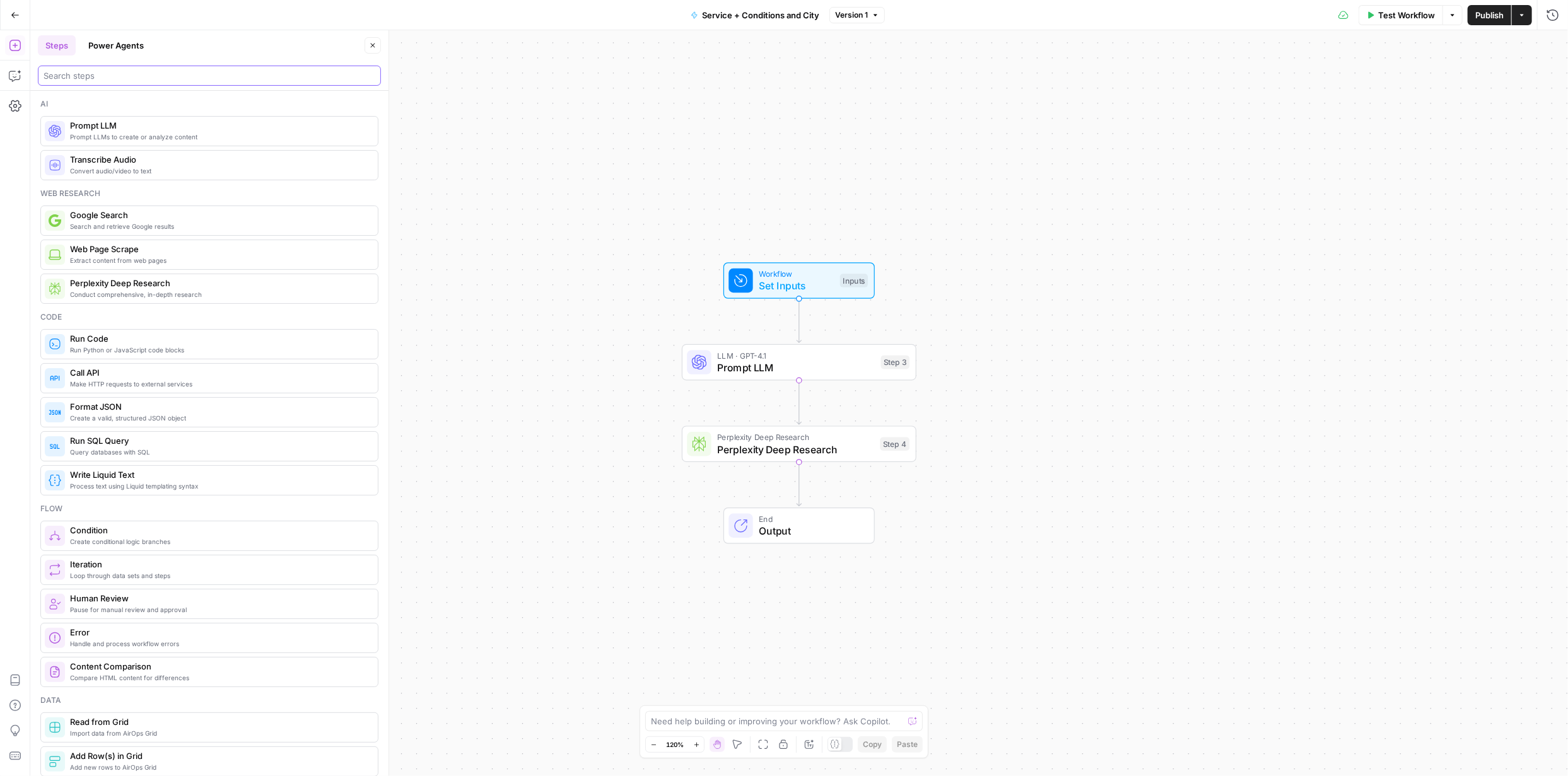
click at [65, 70] on input "search" at bounding box center [209, 75] width 332 height 13
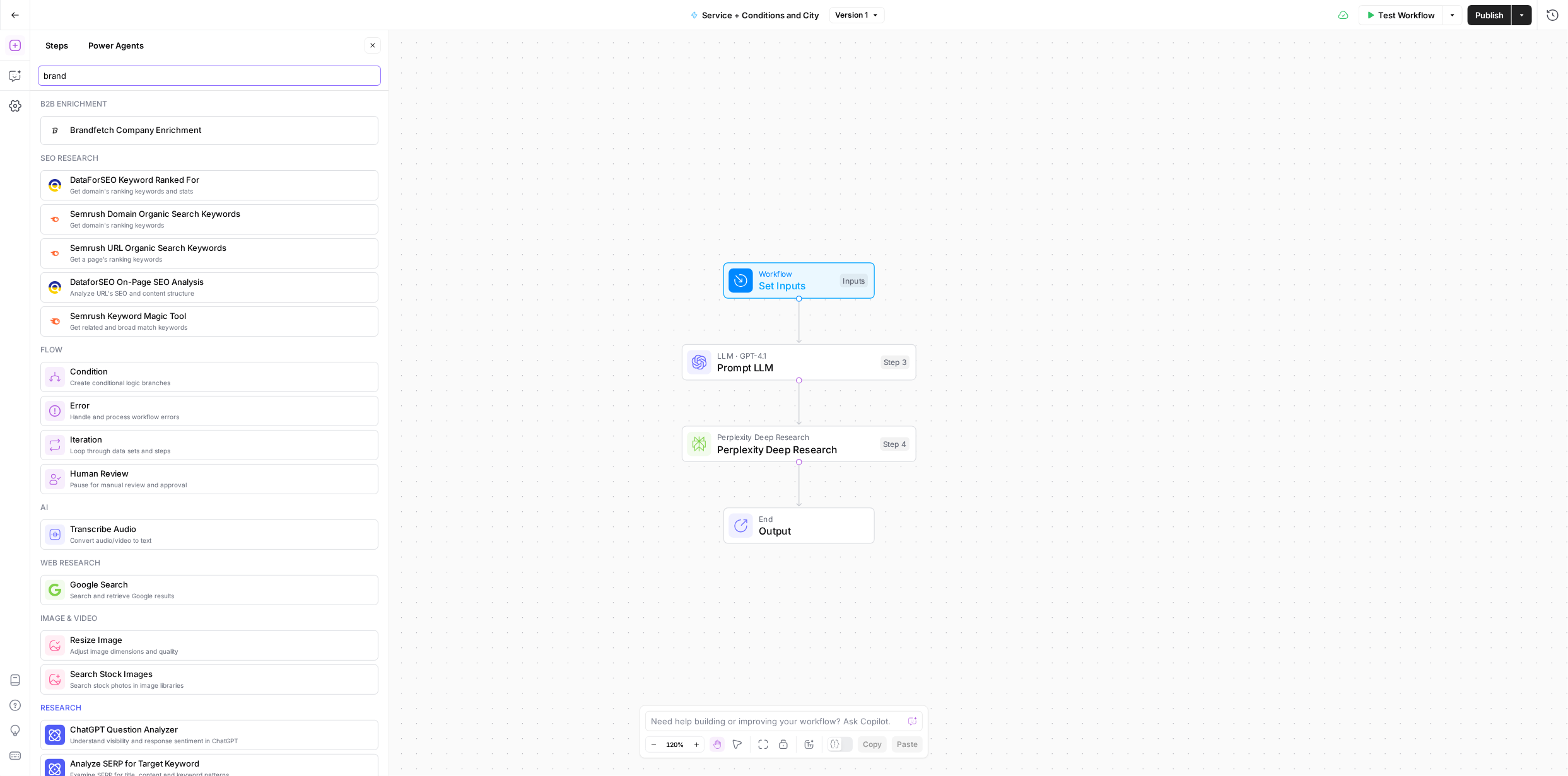
type input "brand"
click at [13, 11] on icon "button" at bounding box center [15, 15] width 9 height 9
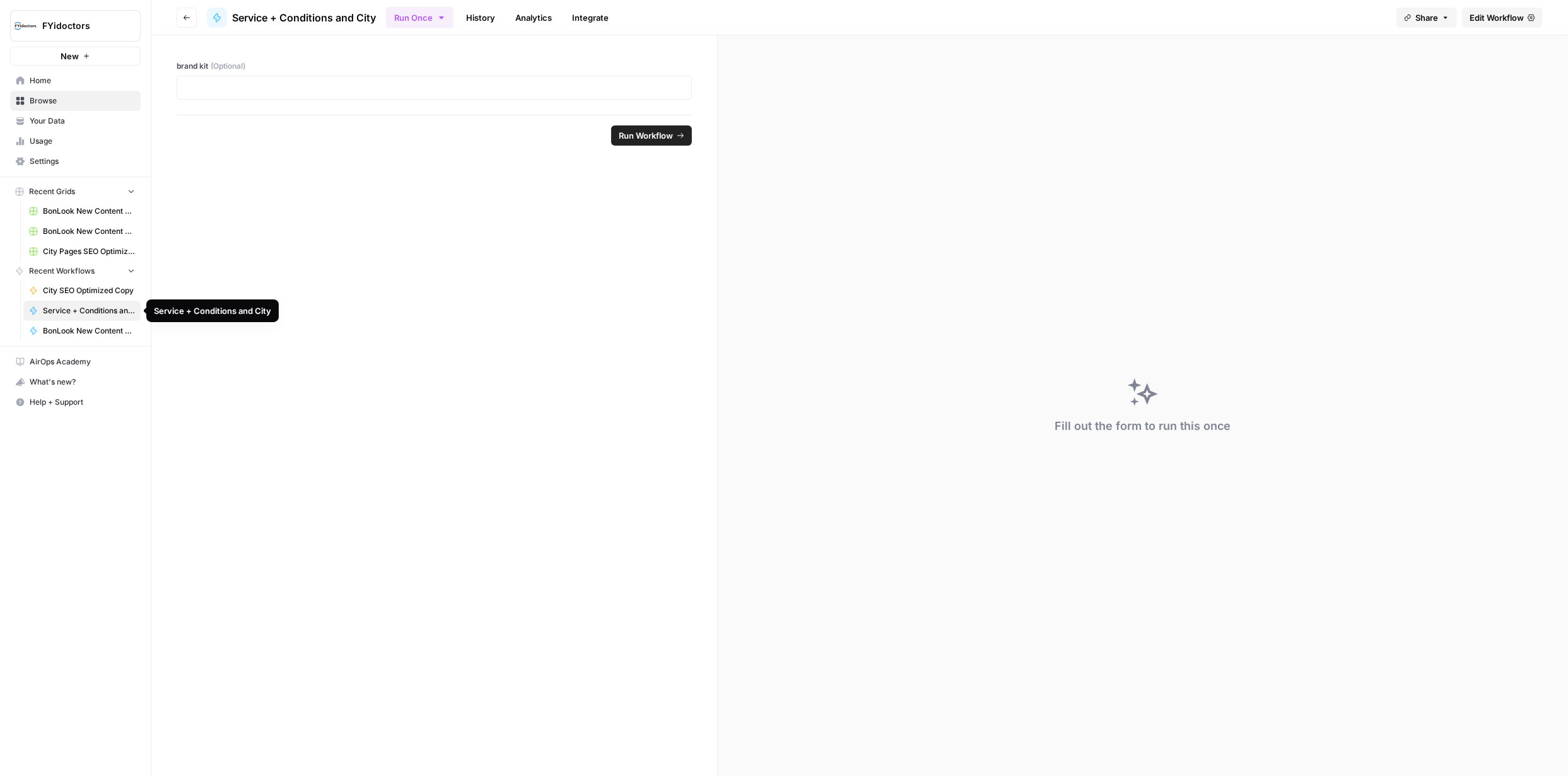
click at [75, 312] on span "Service + Conditions and City" at bounding box center [88, 310] width 92 height 11
click at [593, 13] on link "Integrate" at bounding box center [590, 17] width 52 height 21
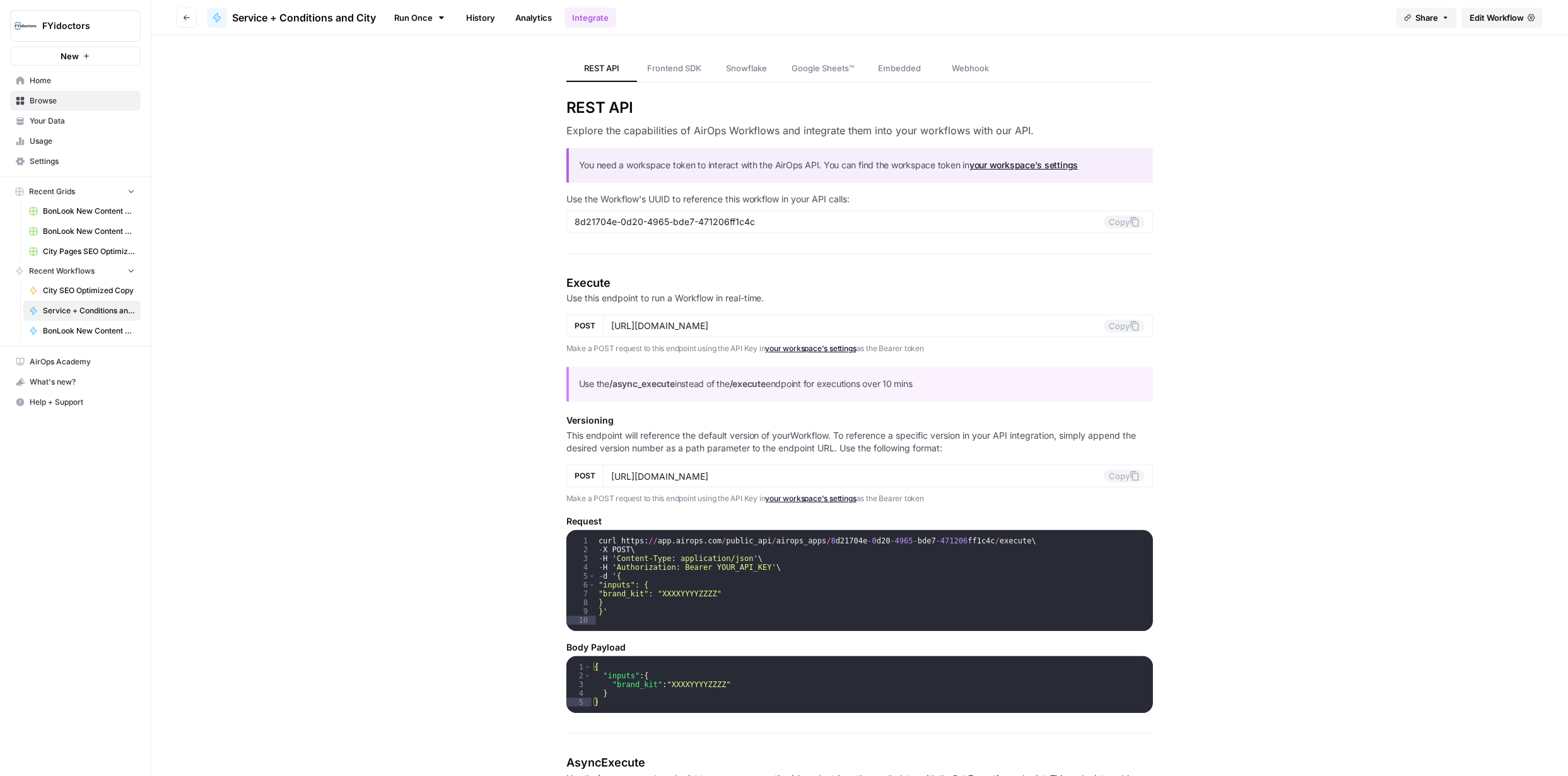
click at [1484, 18] on span "Edit Workflow" at bounding box center [1496, 17] width 54 height 13
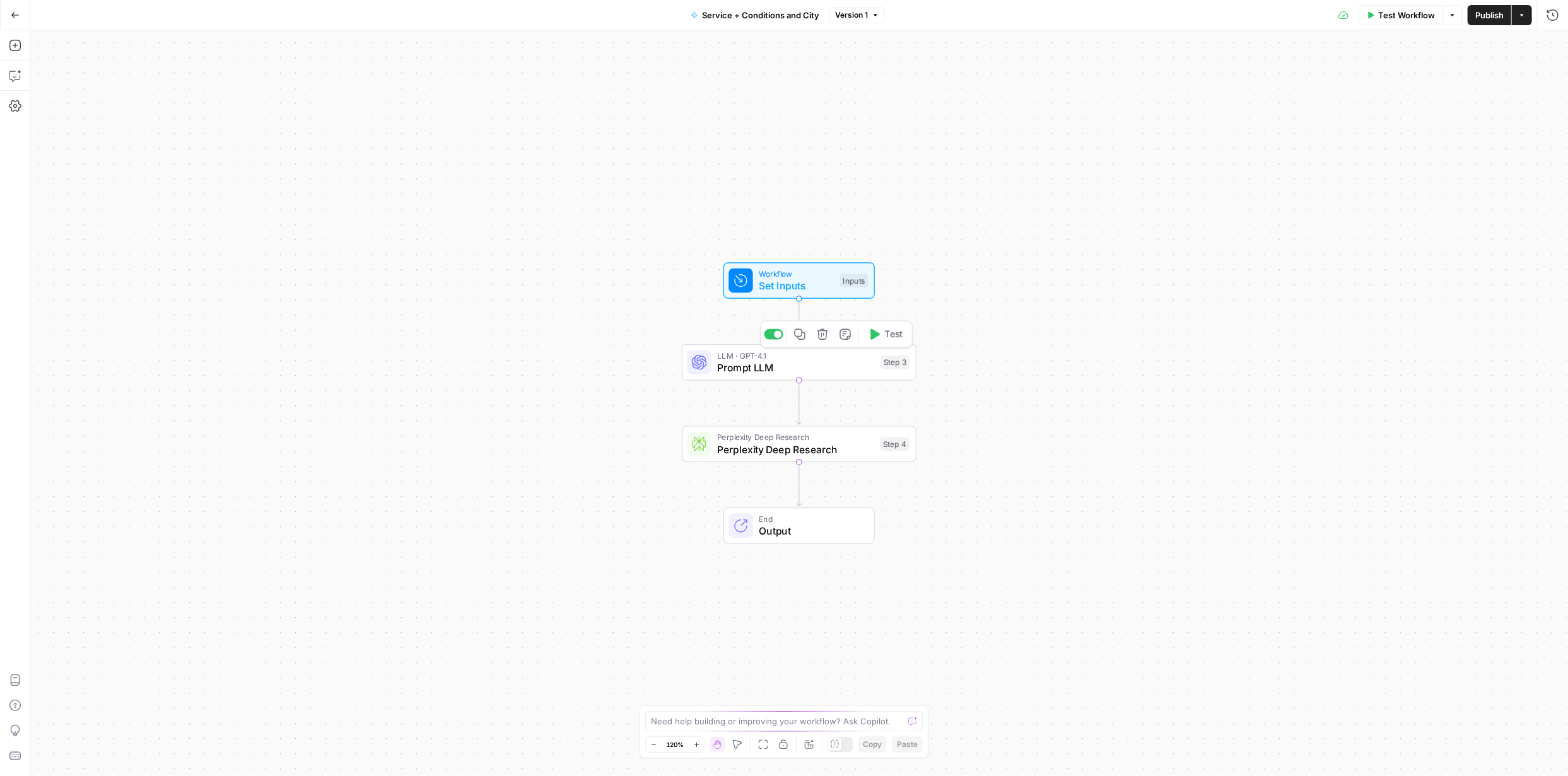
click at [767, 369] on span "Prompt LLM" at bounding box center [795, 368] width 157 height 15
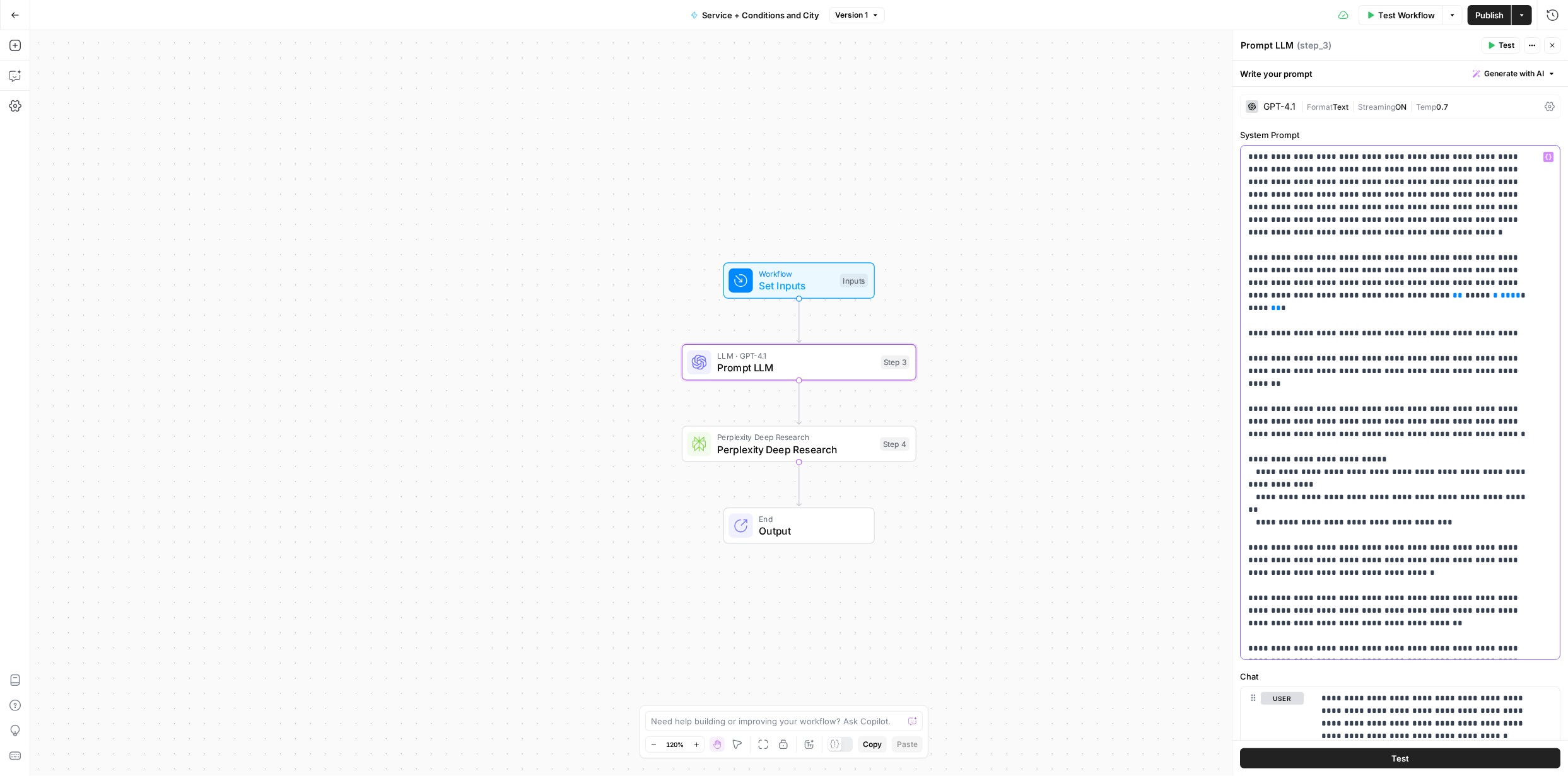
click at [1286, 207] on p "**********" at bounding box center [1391, 465] width 286 height 630
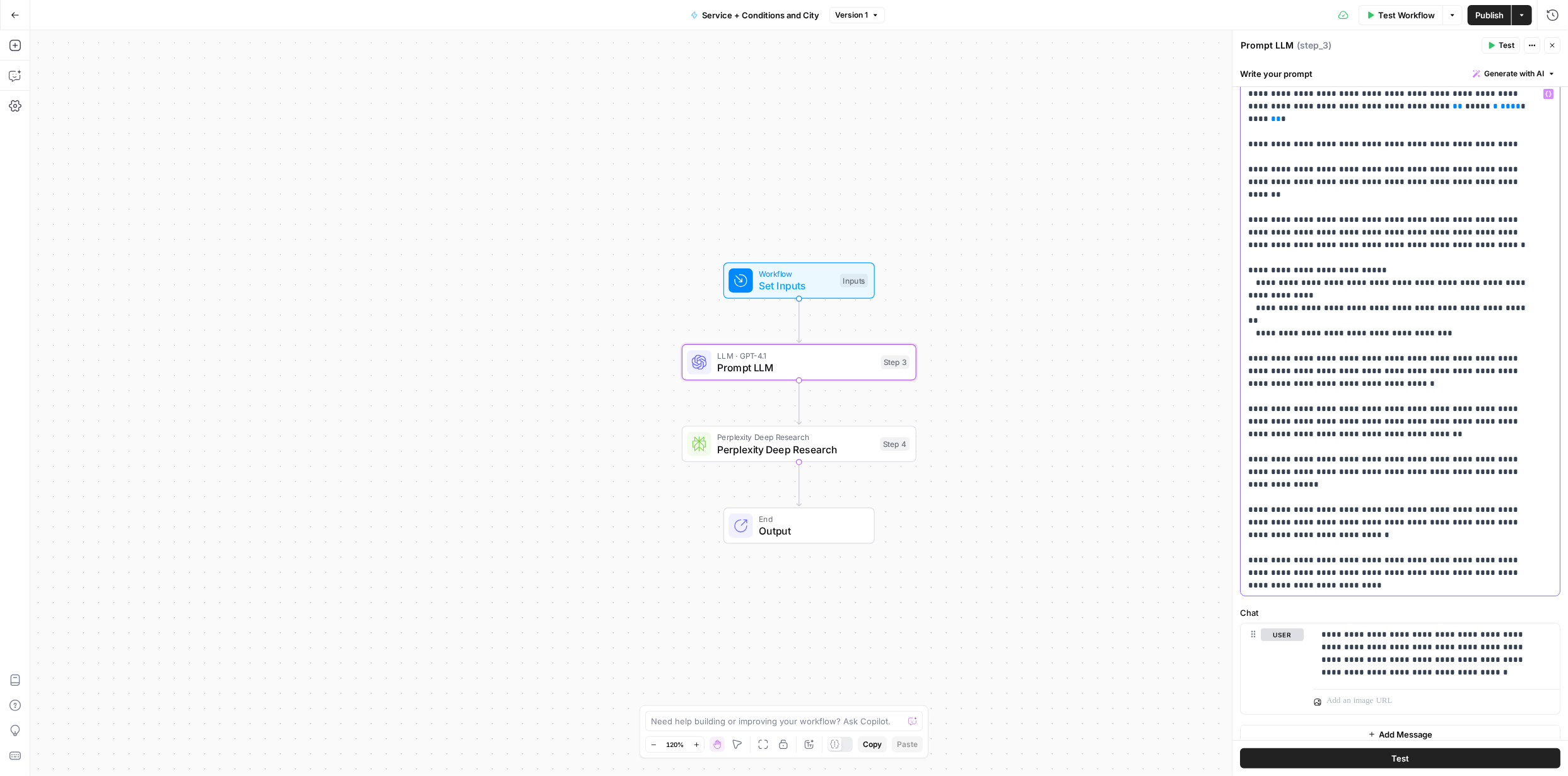
scroll to position [74, 0]
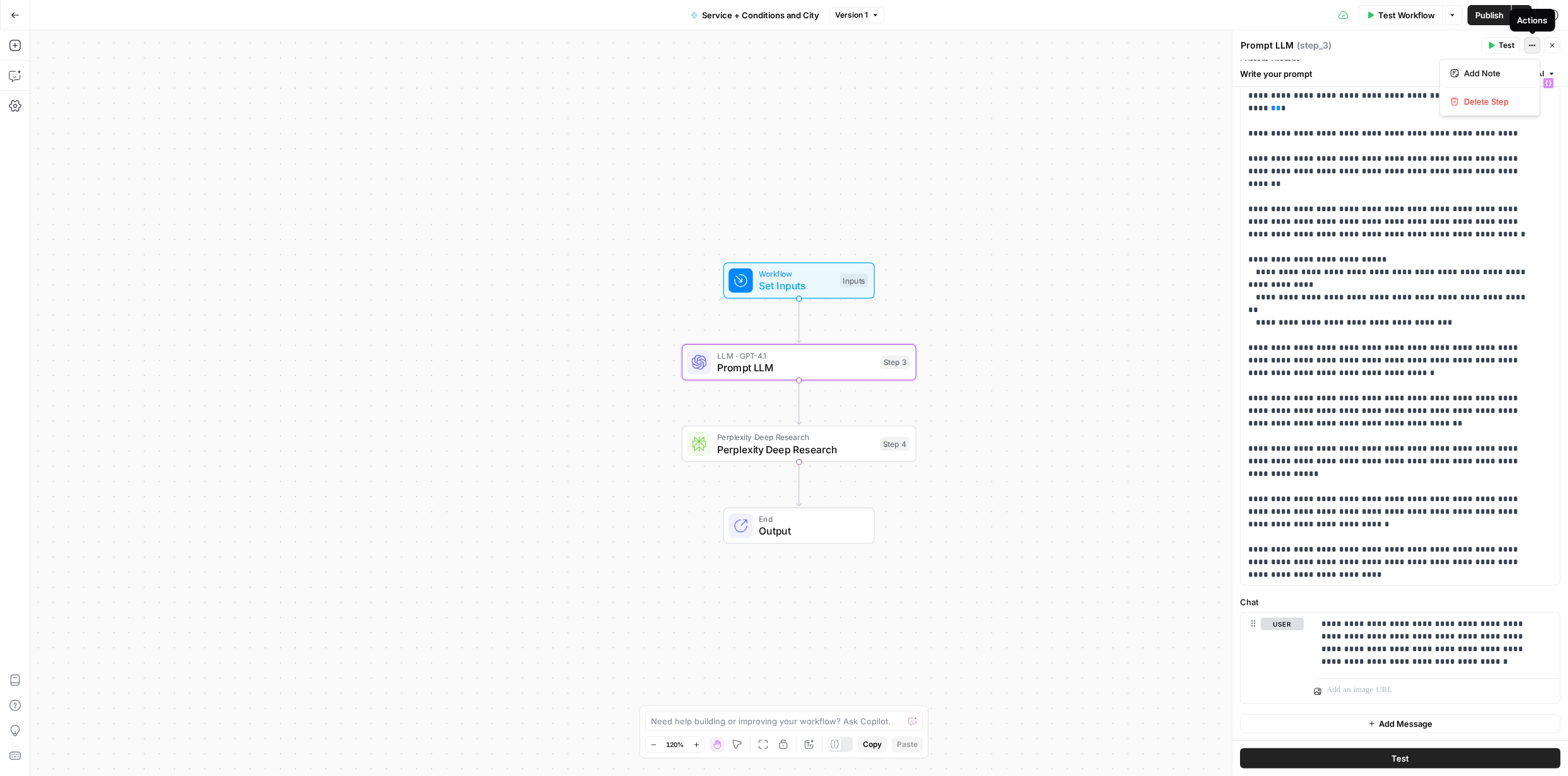
click at [1526, 45] on button "Actions" at bounding box center [1532, 46] width 17 height 17
click at [1030, 403] on div "Workflow Set Inputs Inputs LLM · GPT-4.1 Prompt LLM Step 3 Perplexity Deep Rese…" at bounding box center [799, 403] width 1538 height 746
click at [772, 724] on textarea at bounding box center [777, 721] width 252 height 13
type textarea "this workflow is to be used for an existing grid."
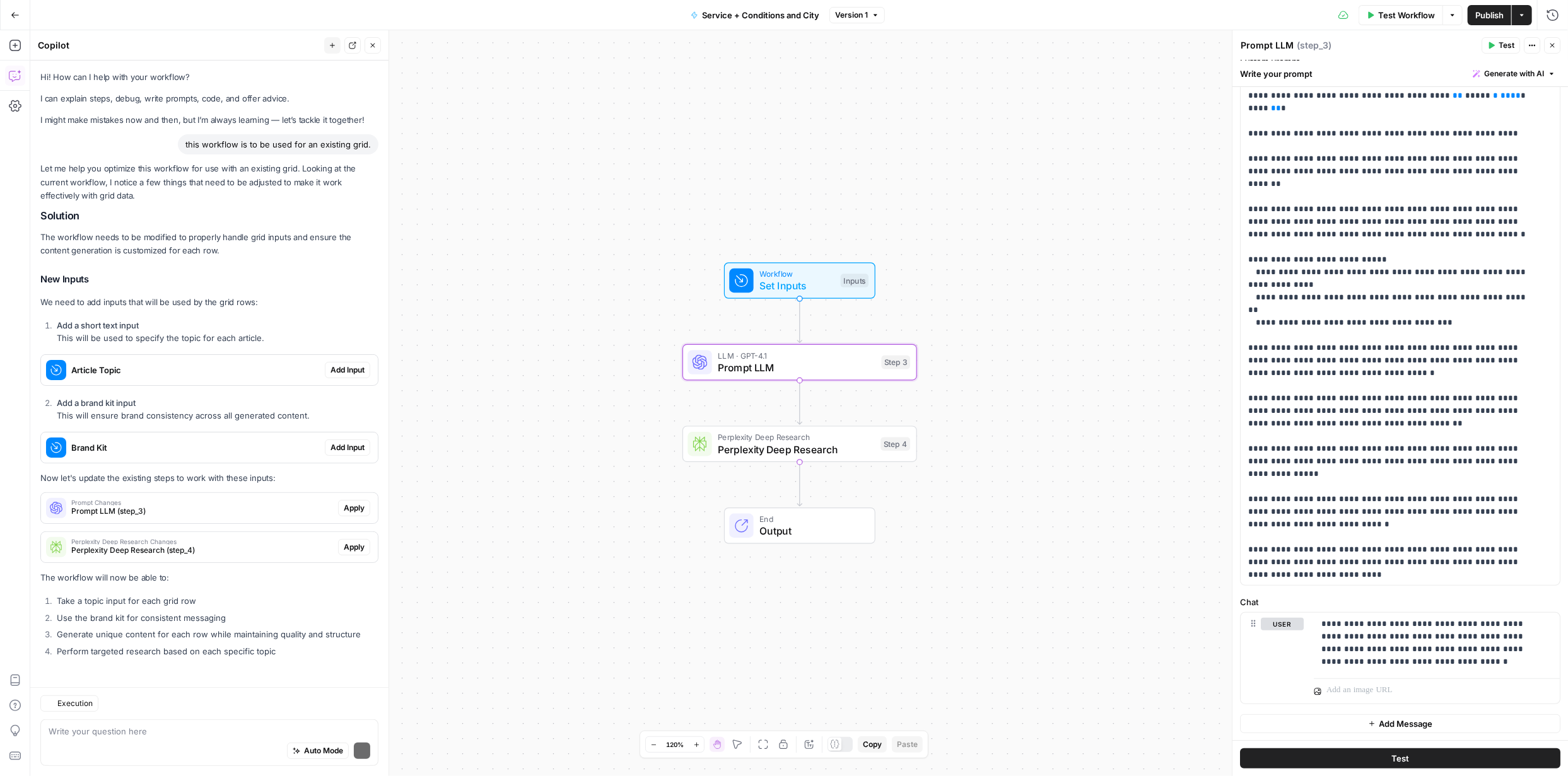
scroll to position [4, 0]
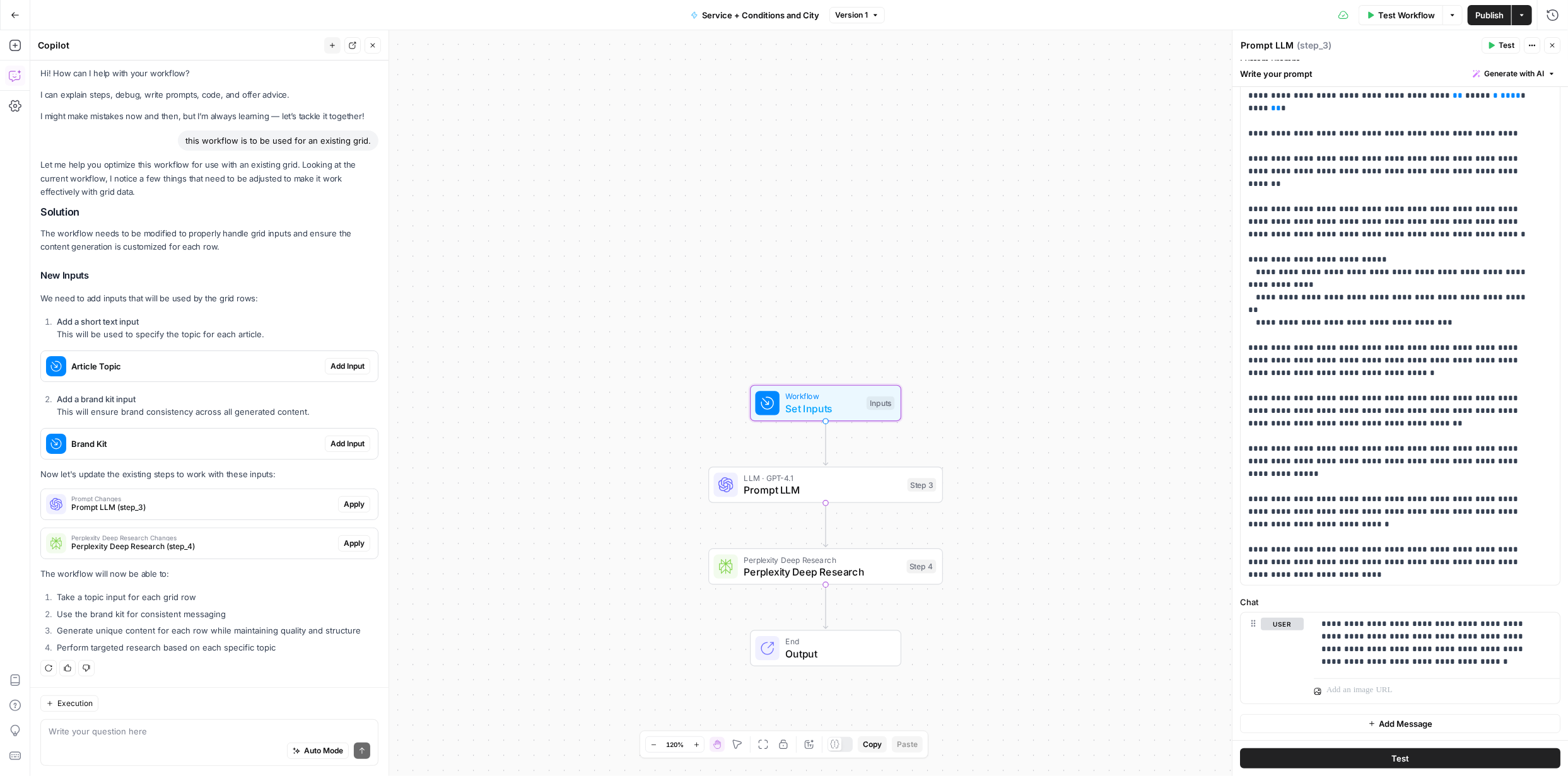
click at [345, 368] on span "Add Input" at bounding box center [348, 366] width 34 height 11
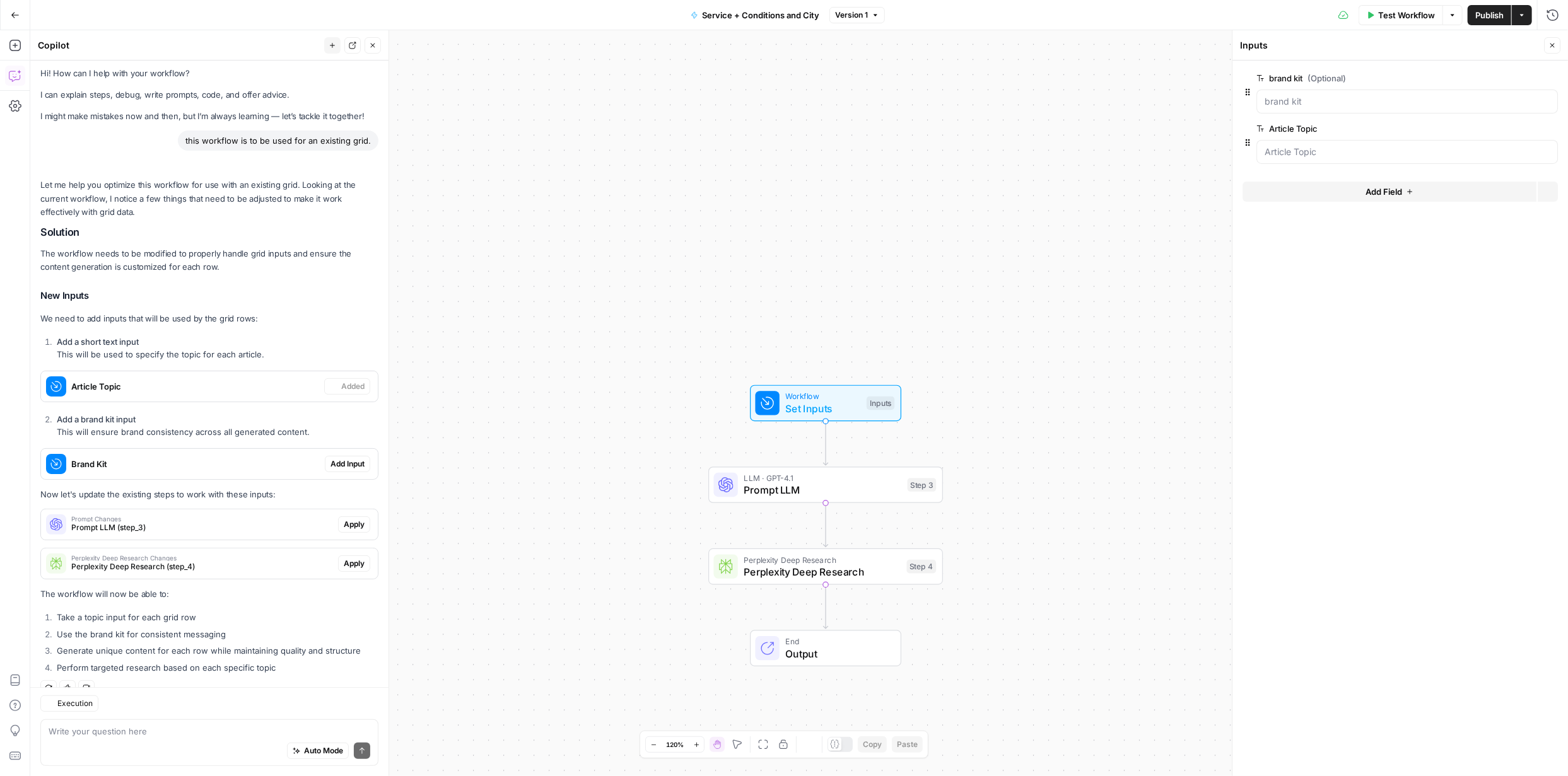
scroll to position [24, 0]
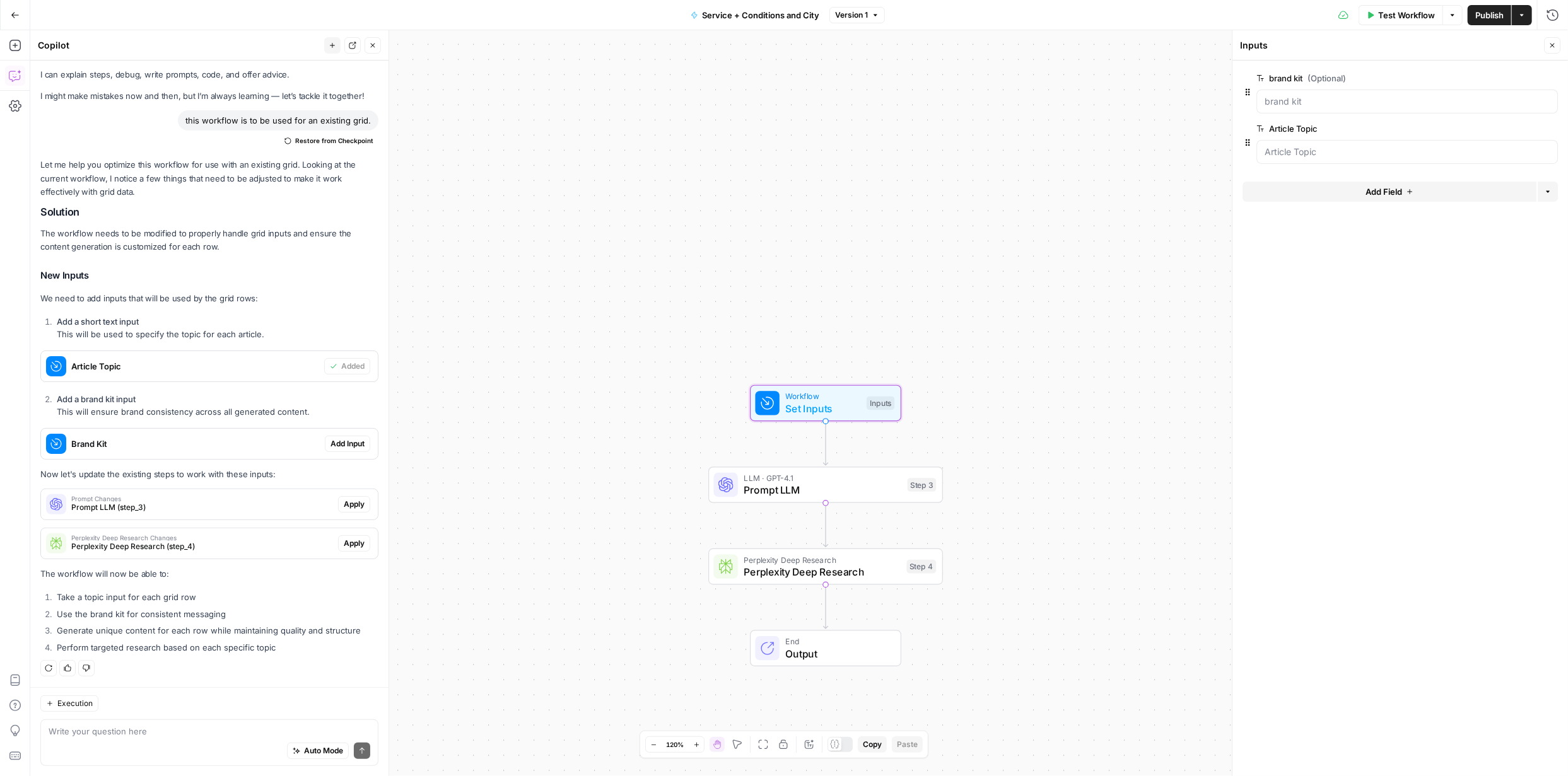
click at [336, 440] on span "Add Input" at bounding box center [348, 443] width 34 height 11
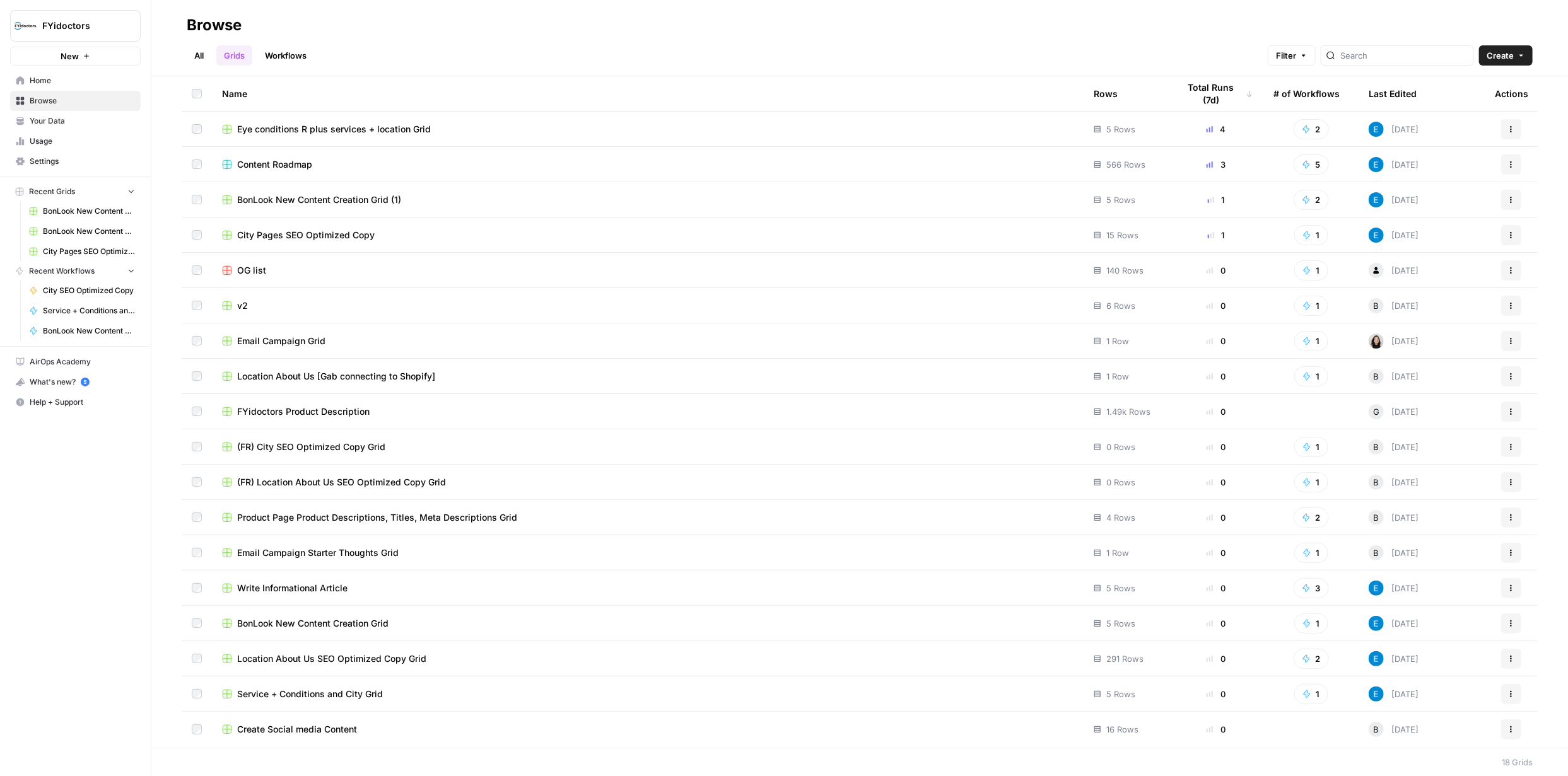
click at [291, 54] on link "Workflows" at bounding box center [285, 55] width 57 height 21
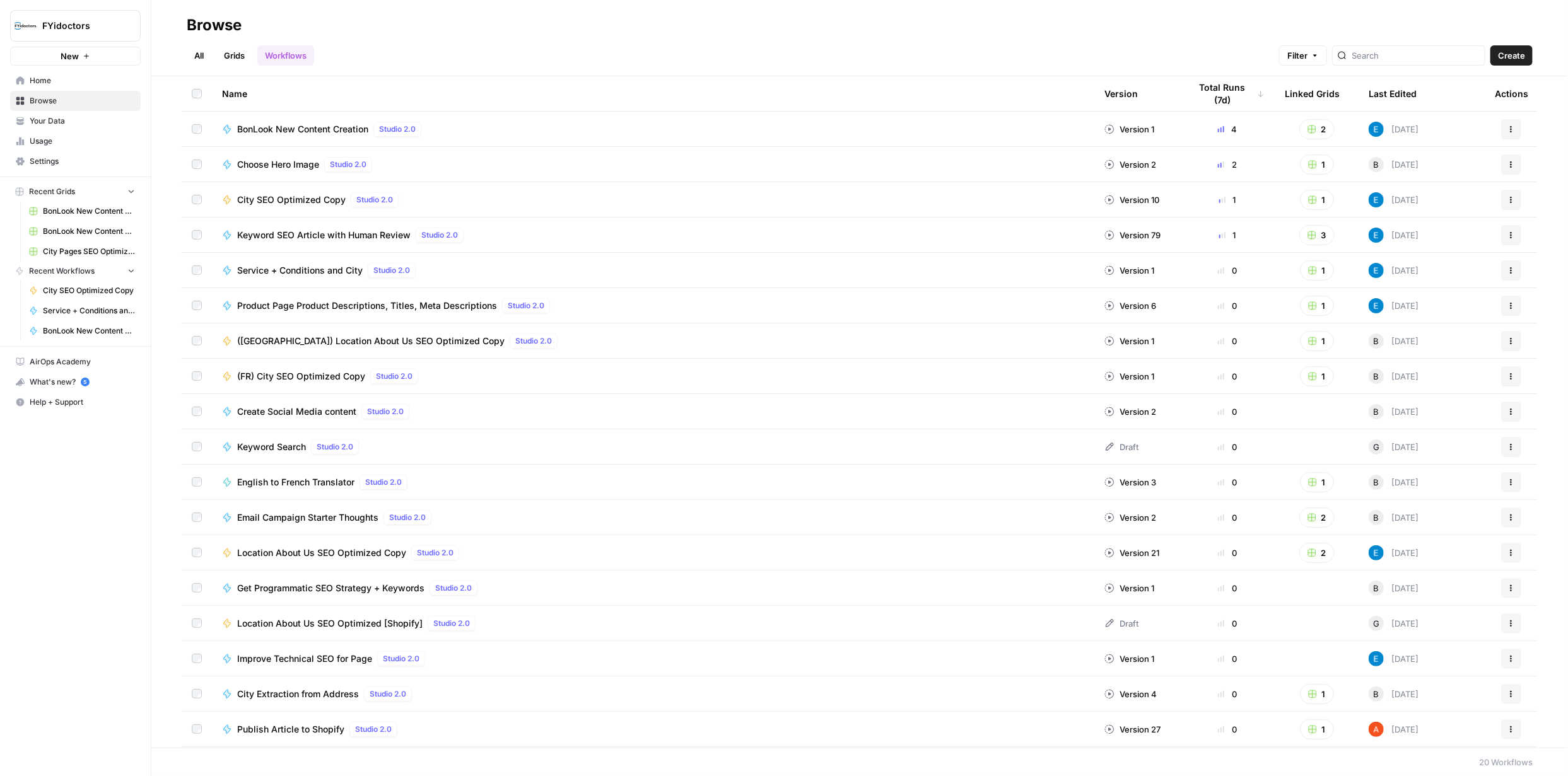
click at [318, 273] on span "Service + Conditions and City" at bounding box center [300, 271] width 125 height 13
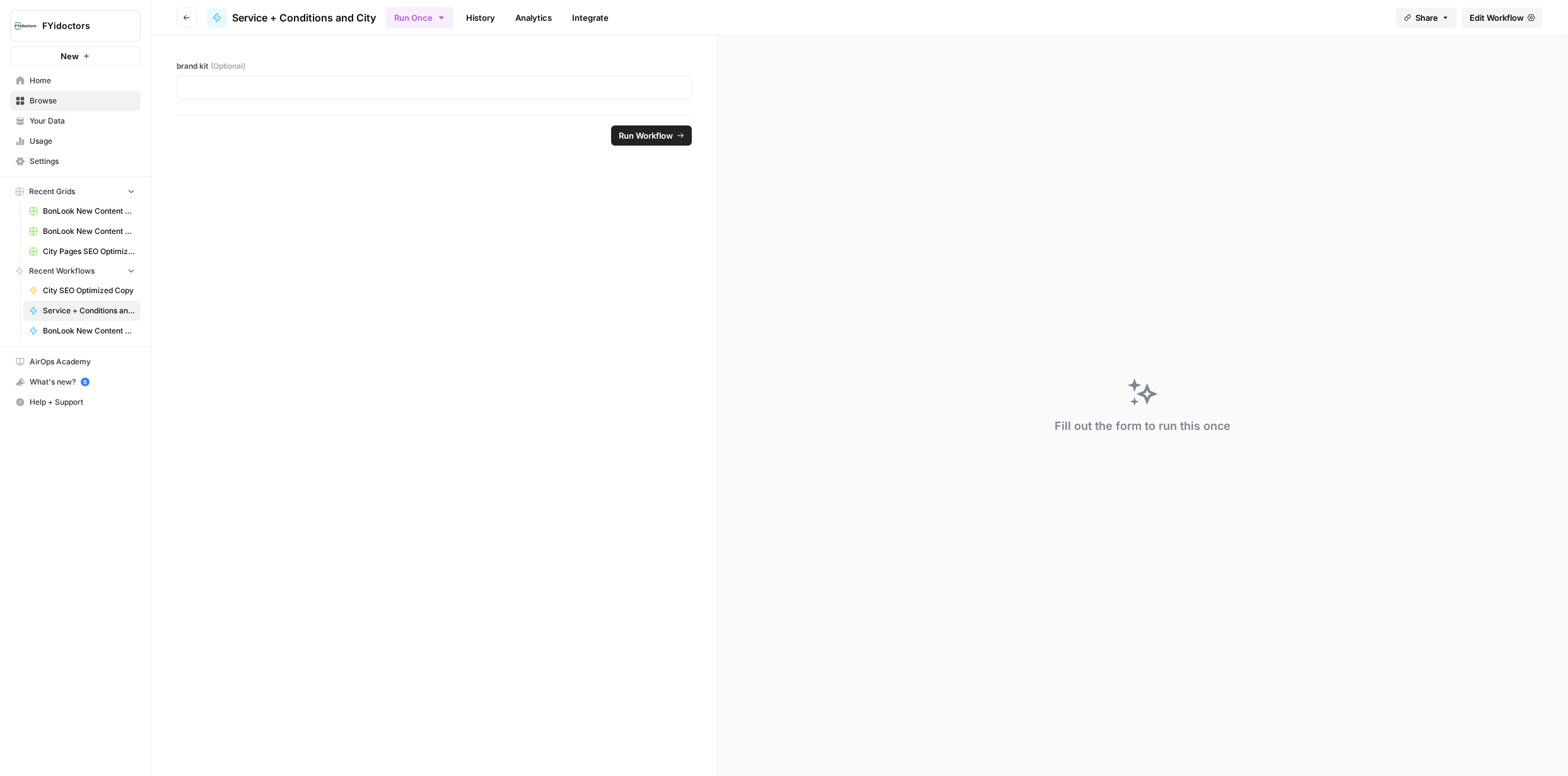
click at [1495, 15] on span "Edit Workflow" at bounding box center [1496, 17] width 54 height 13
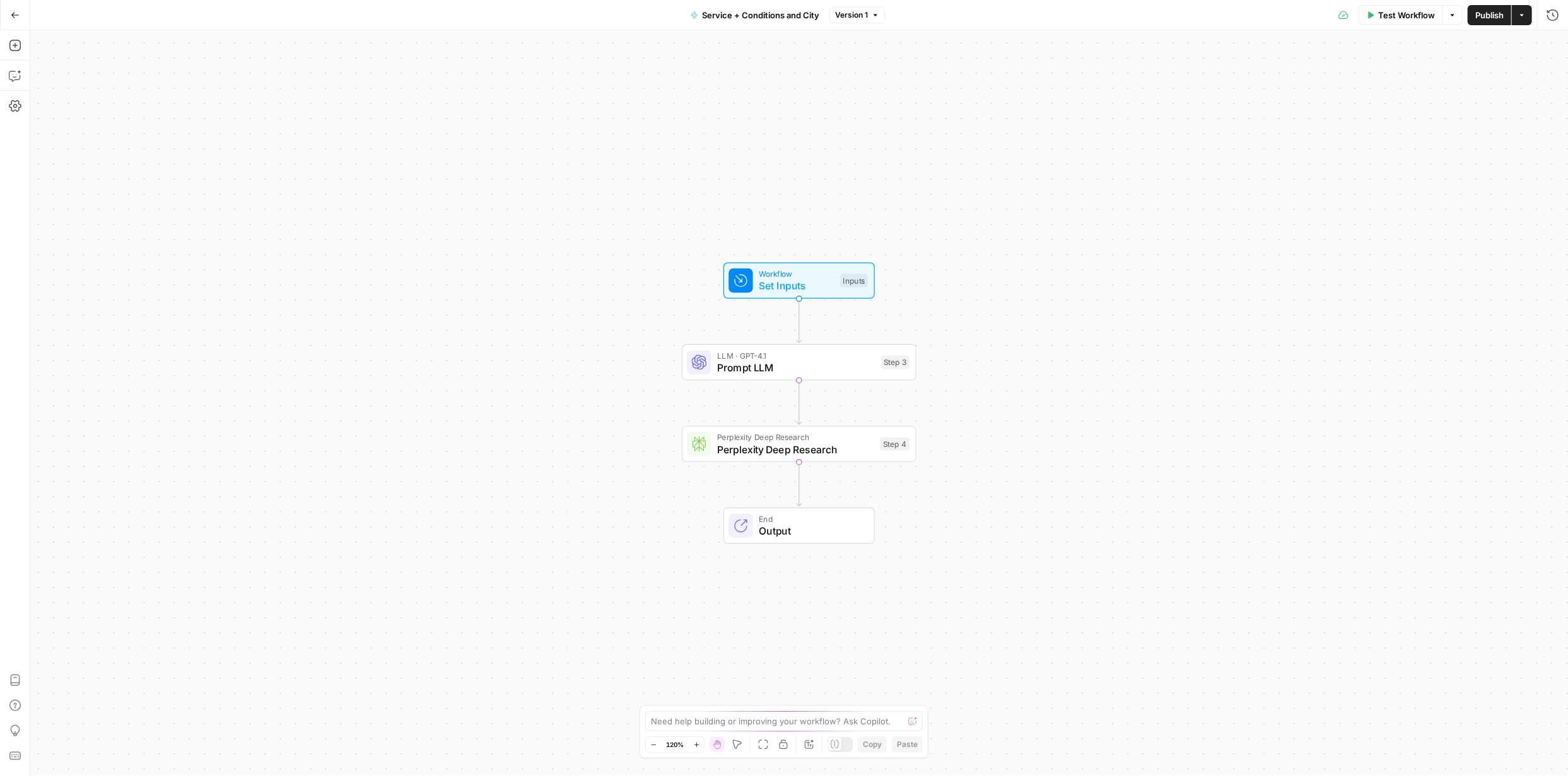
click at [771, 368] on span "Prompt LLM" at bounding box center [795, 368] width 157 height 15
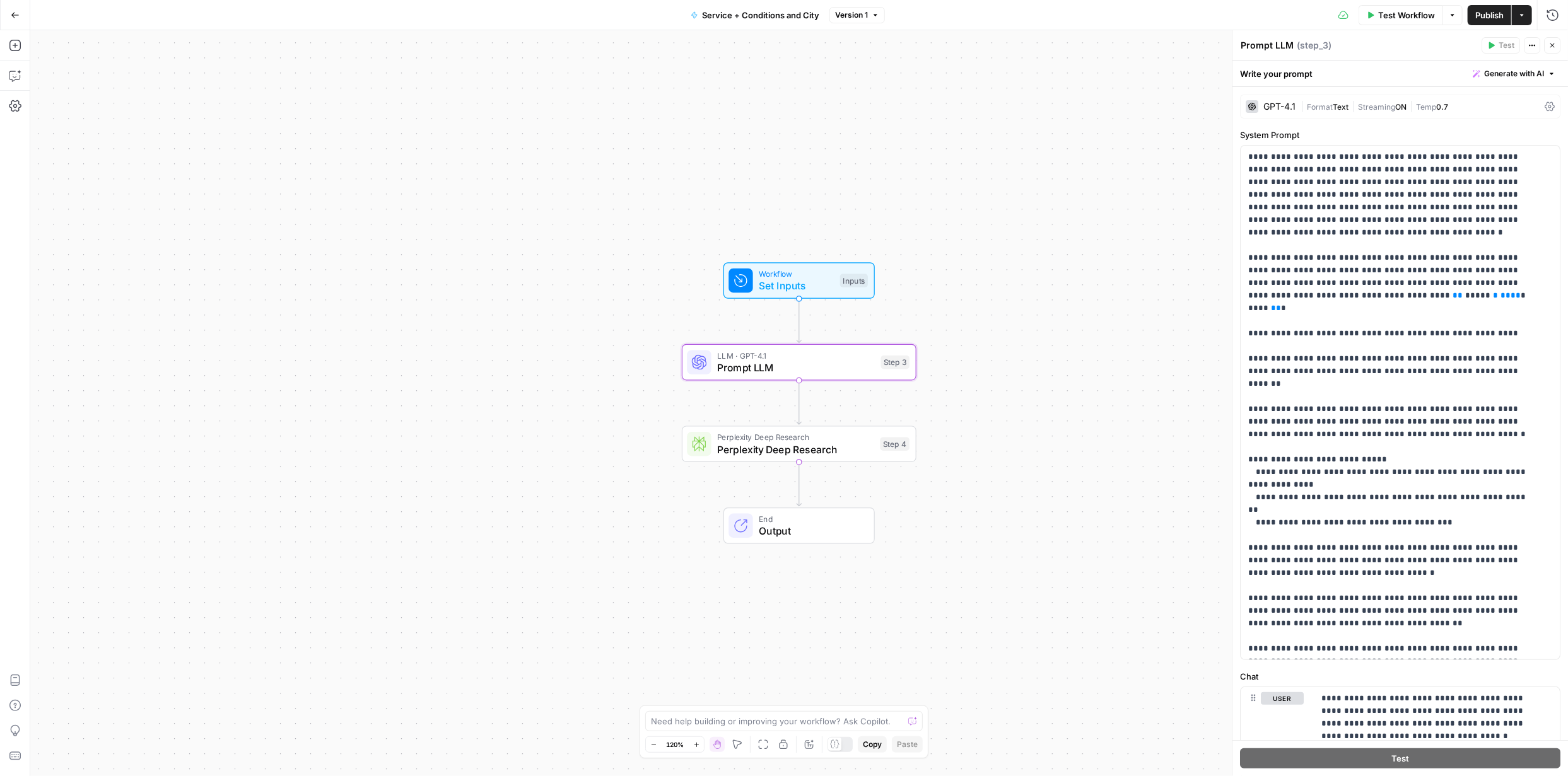
click at [1525, 16] on icon "button" at bounding box center [1522, 15] width 8 height 8
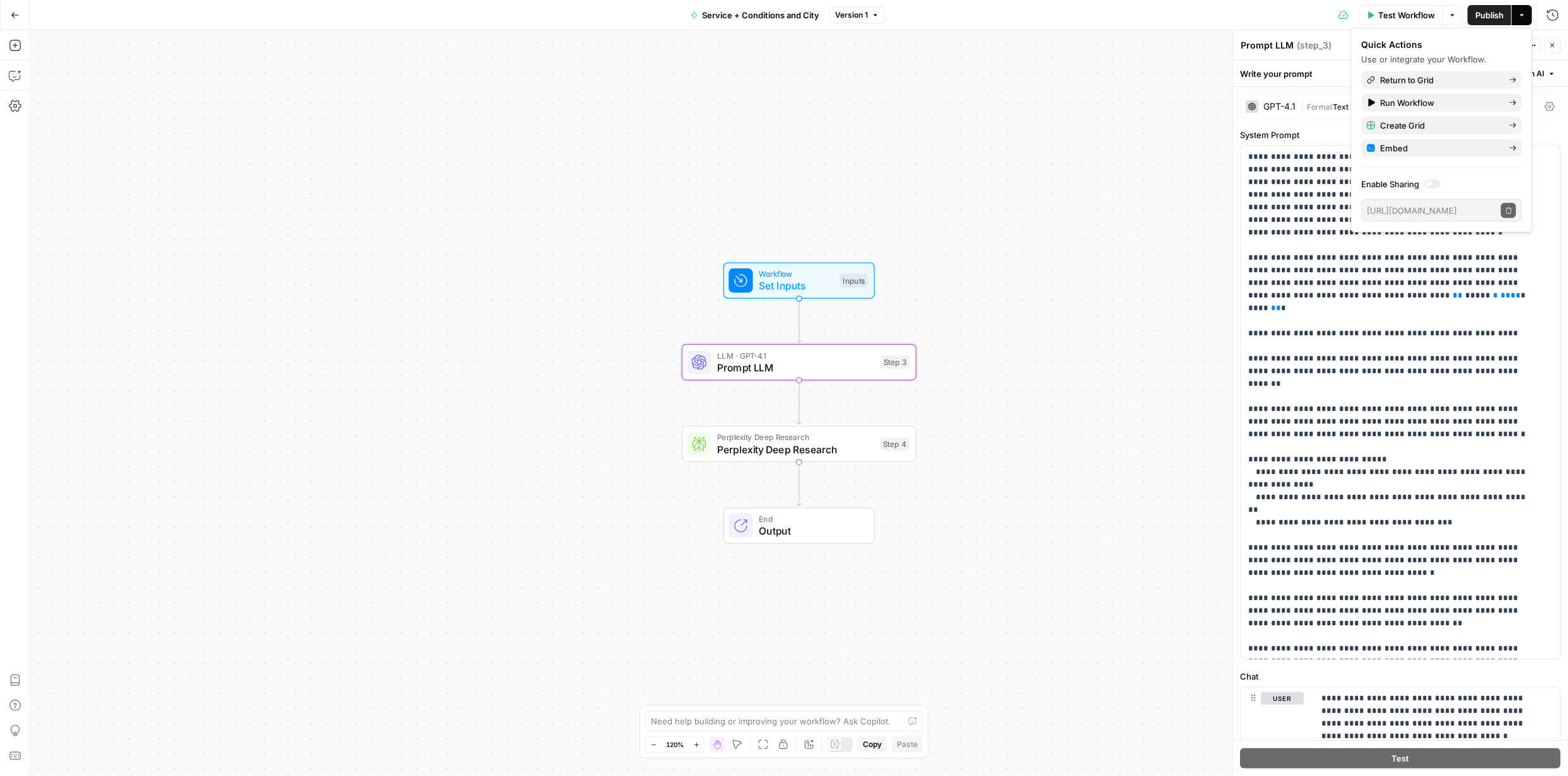
click at [1180, 134] on div "Workflow Set Inputs Inputs LLM · GPT-4.1 Prompt LLM Step 3 Perplexity Deep Rese…" at bounding box center [799, 403] width 1538 height 746
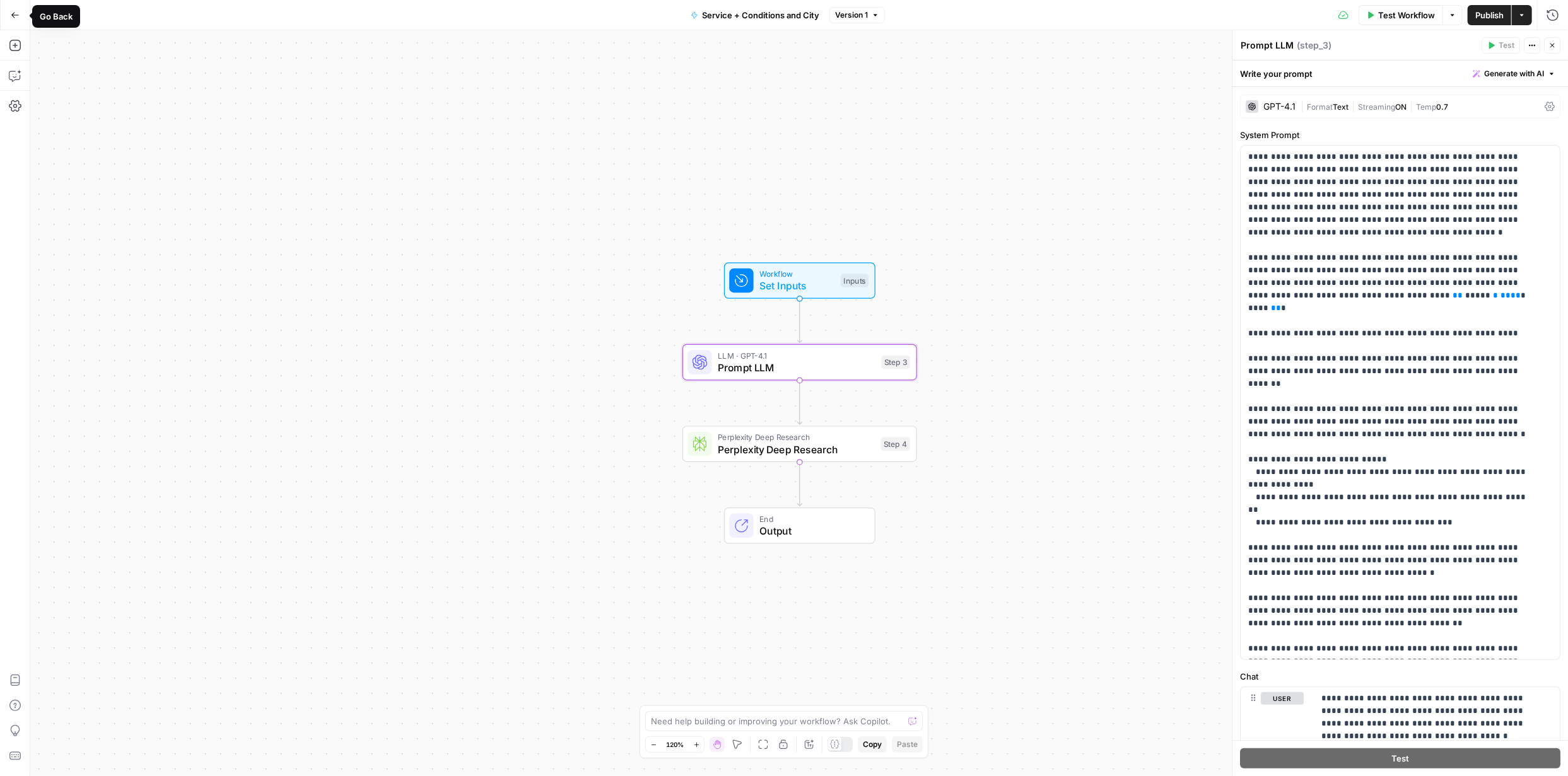
click at [11, 16] on icon "button" at bounding box center [15, 15] width 9 height 9
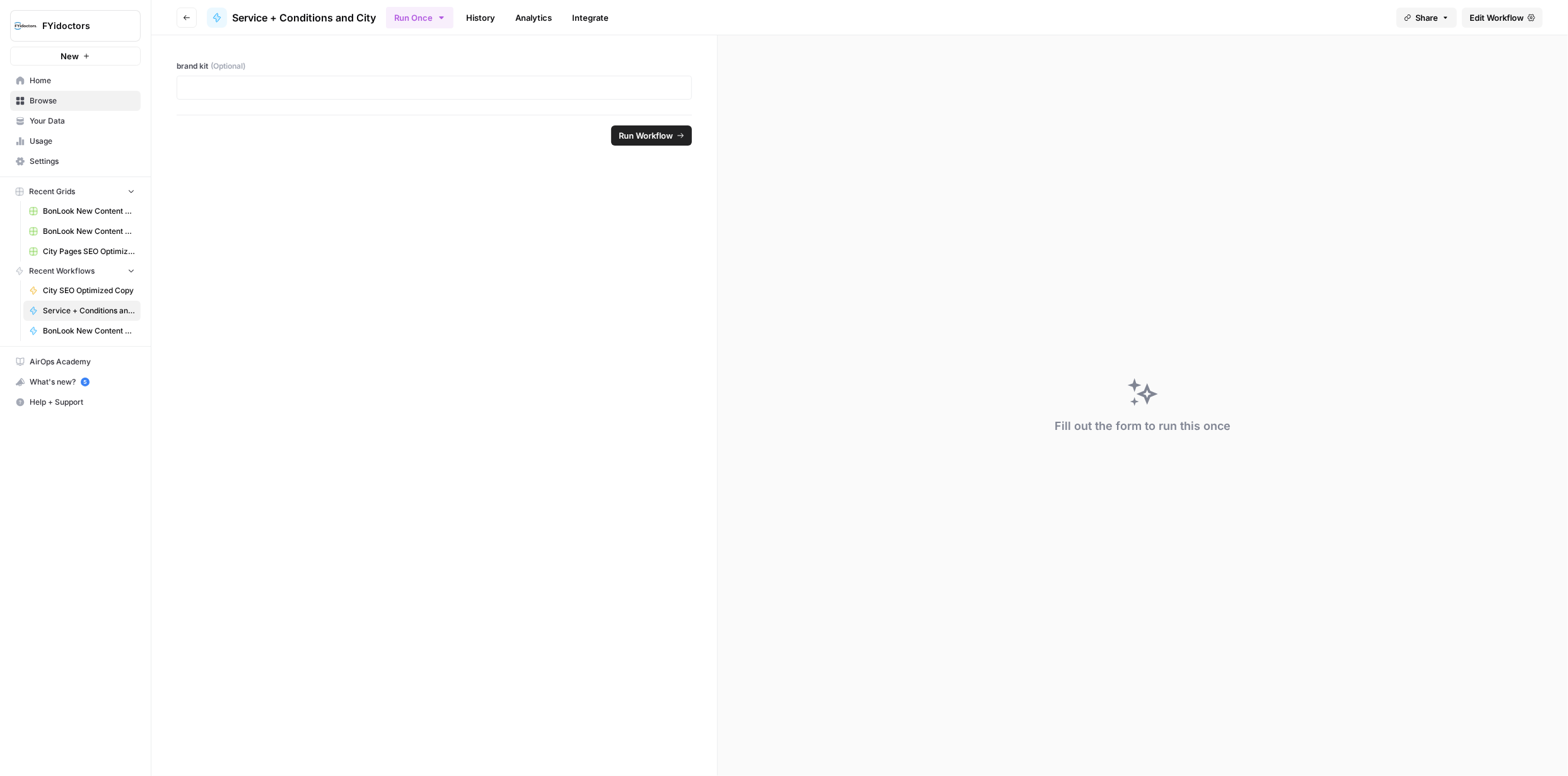
click at [50, 98] on span "Browse" at bounding box center [82, 100] width 106 height 11
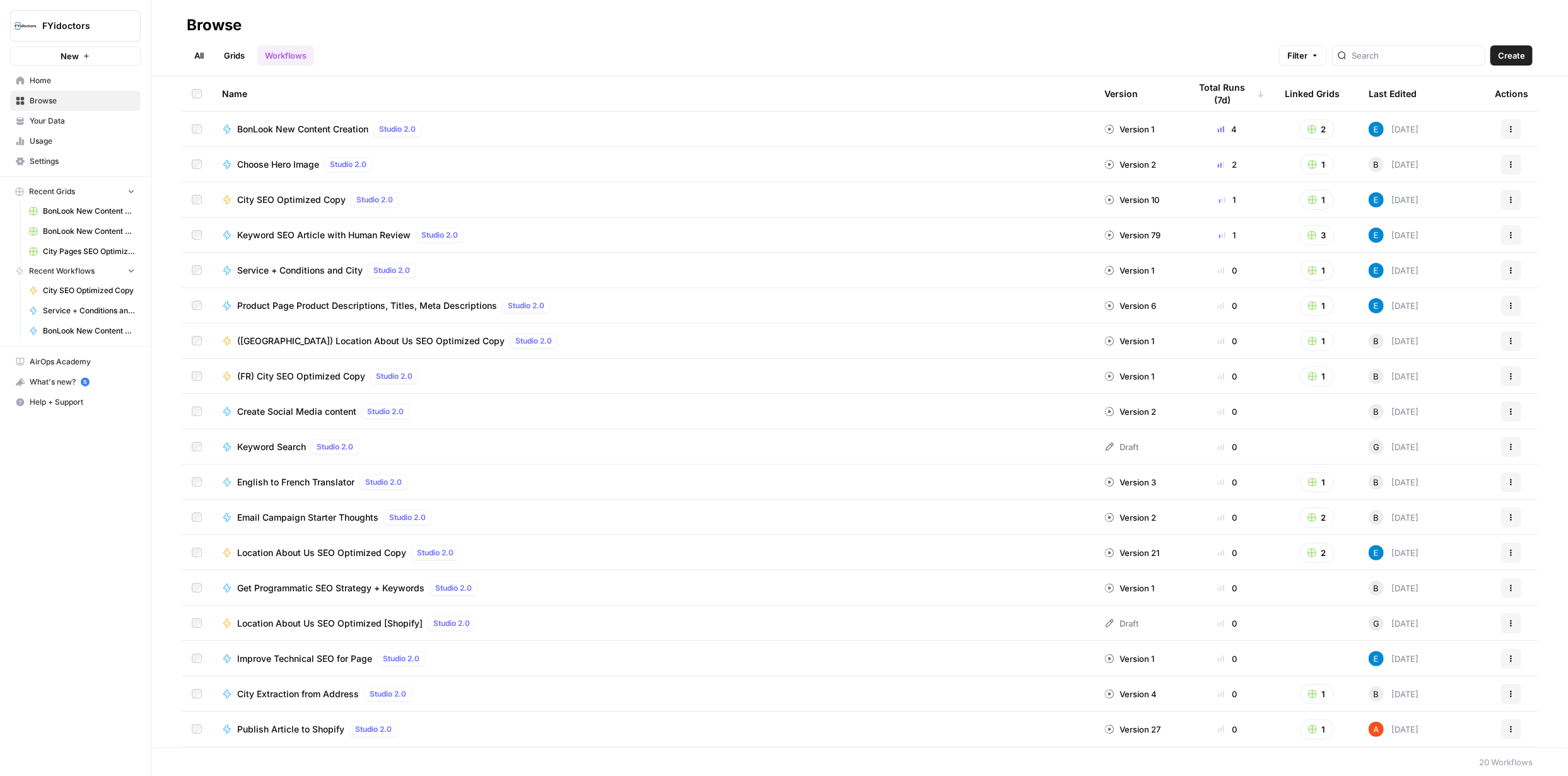
click at [234, 61] on link "Grids" at bounding box center [233, 55] width 36 height 21
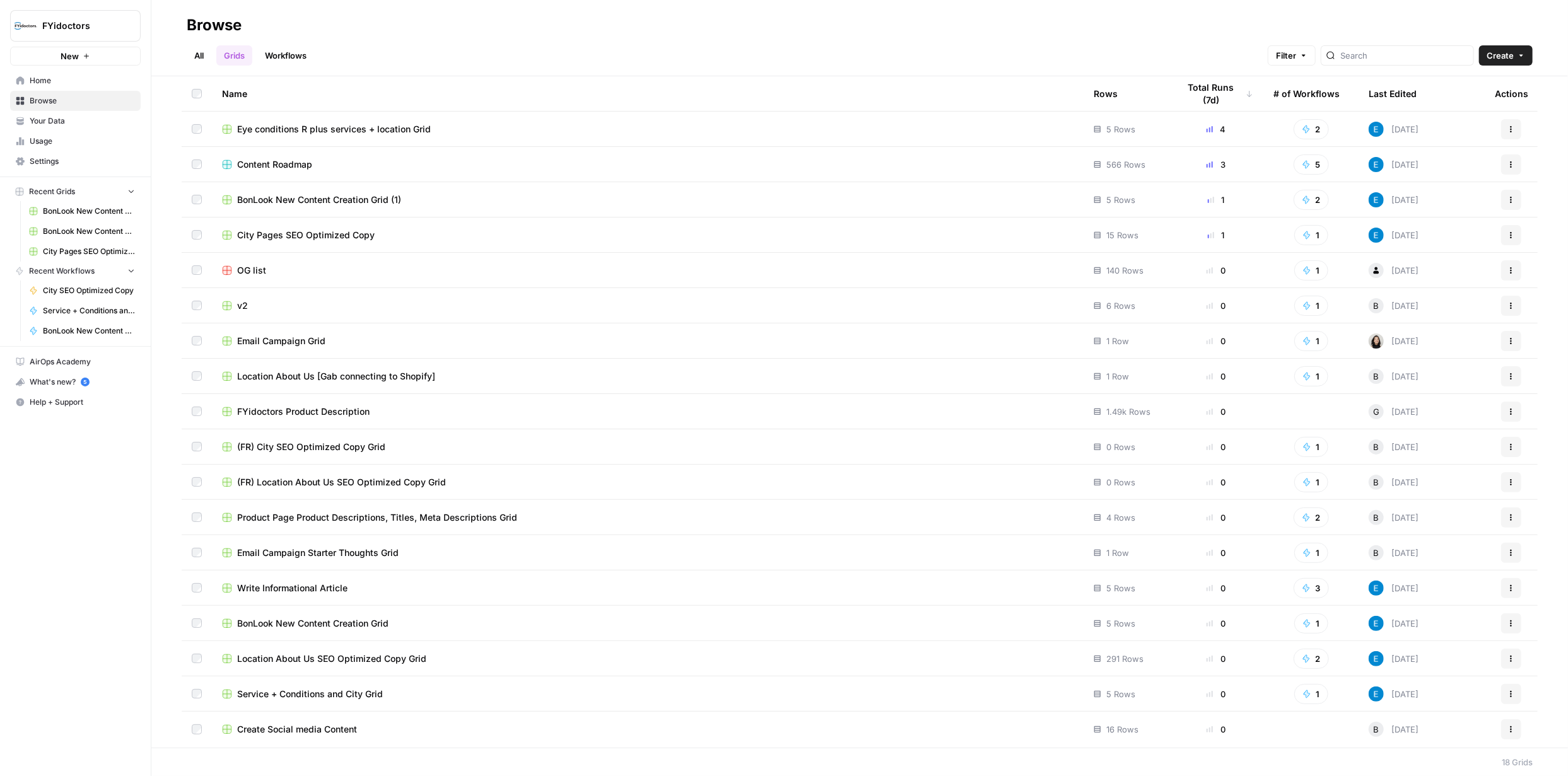
click at [354, 125] on span "Eye conditions R plus services + location Grid" at bounding box center [334, 129] width 194 height 13
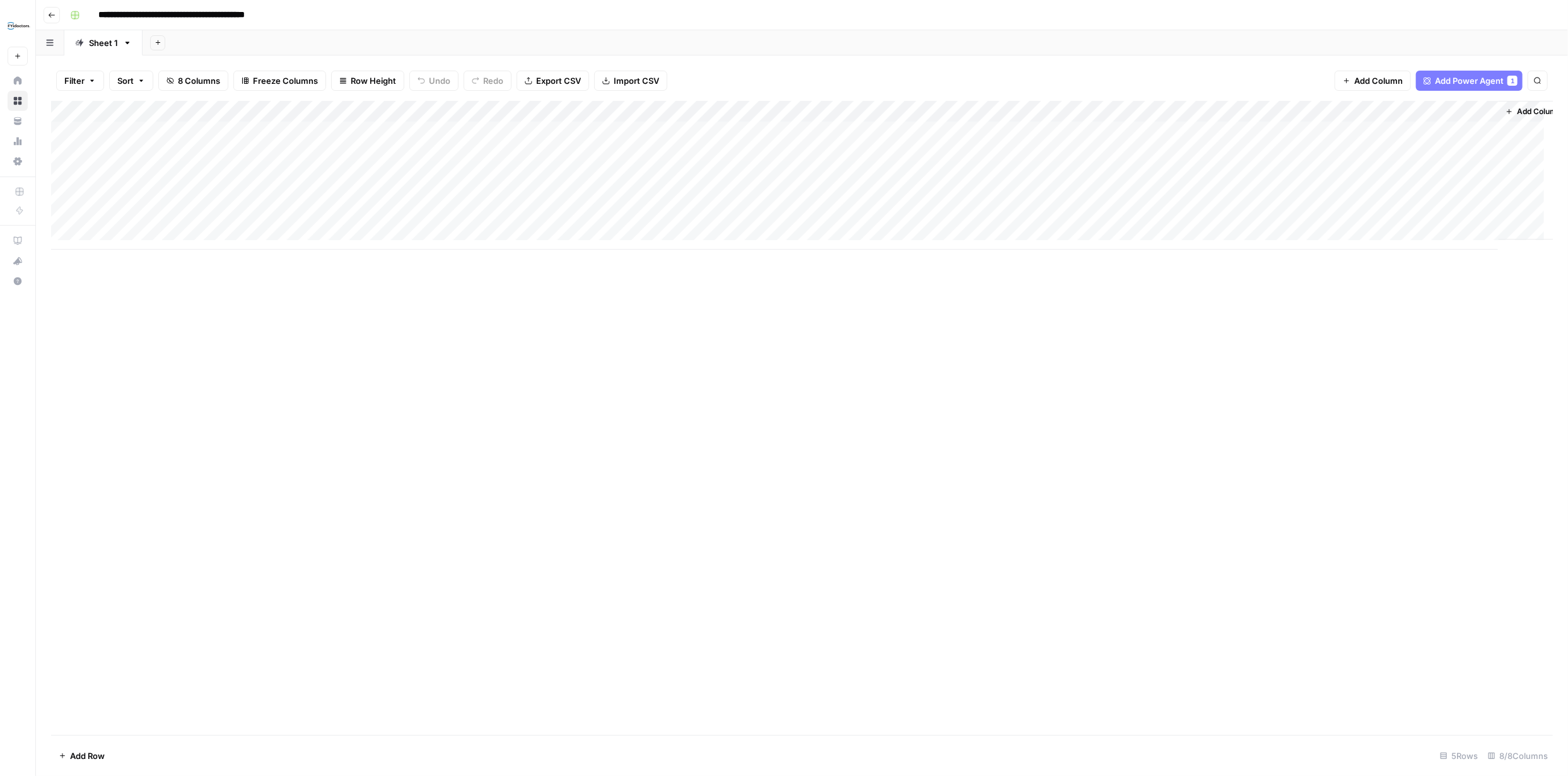
click at [626, 109] on div "Add Column" at bounding box center [801, 176] width 1502 height 149
click at [506, 216] on span "Configure Inputs" at bounding box center [538, 217] width 110 height 13
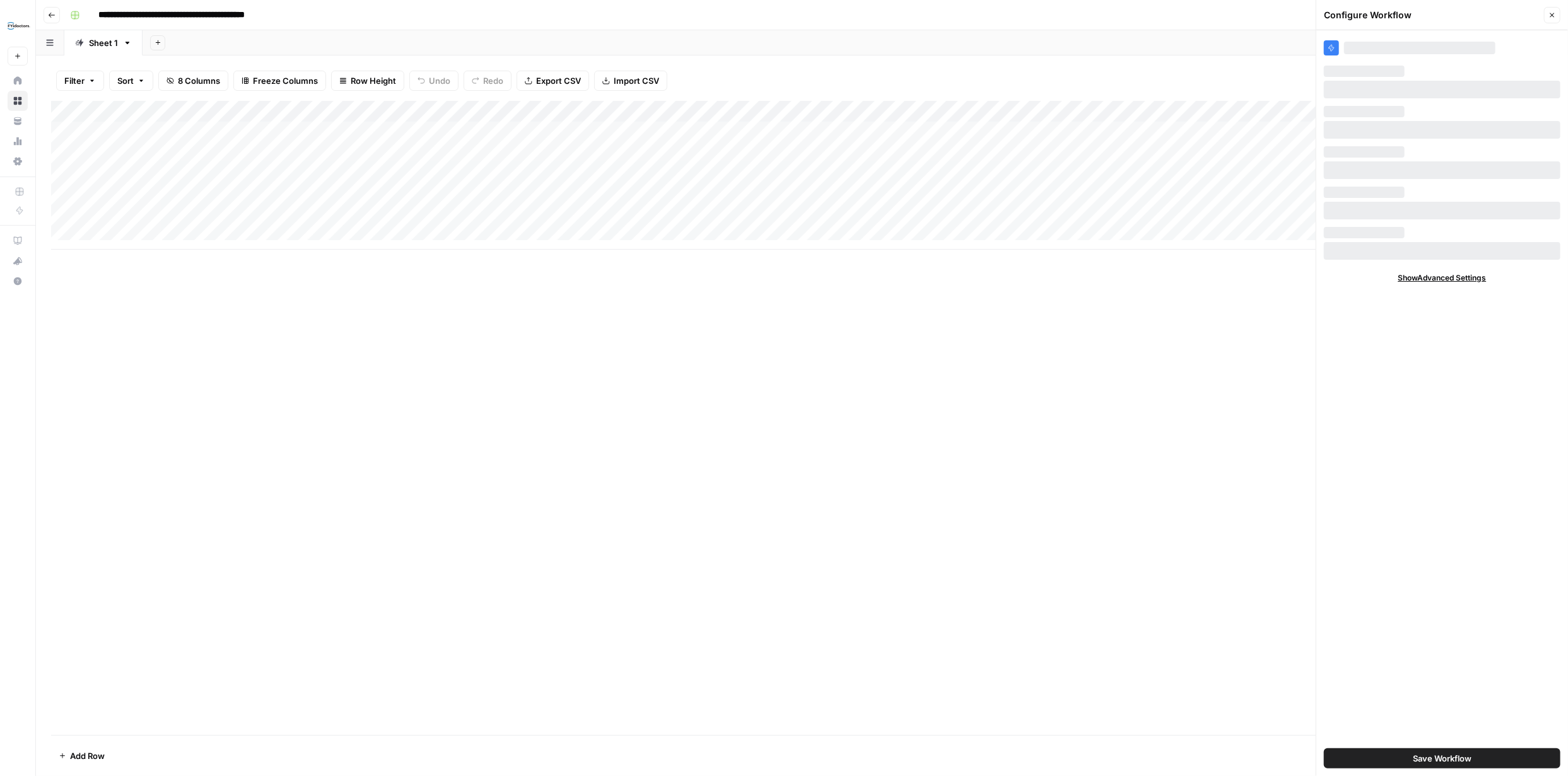
click at [1446, 277] on span "Show Advanced Settings" at bounding box center [1443, 277] width 88 height 11
click at [1512, 319] on input "Version" at bounding box center [1435, 315] width 211 height 13
click at [1512, 319] on input "Version" at bounding box center [1435, 315] width 211 height 13
type input "Default"
click at [1468, 762] on span "Save Workflow" at bounding box center [1442, 758] width 59 height 13
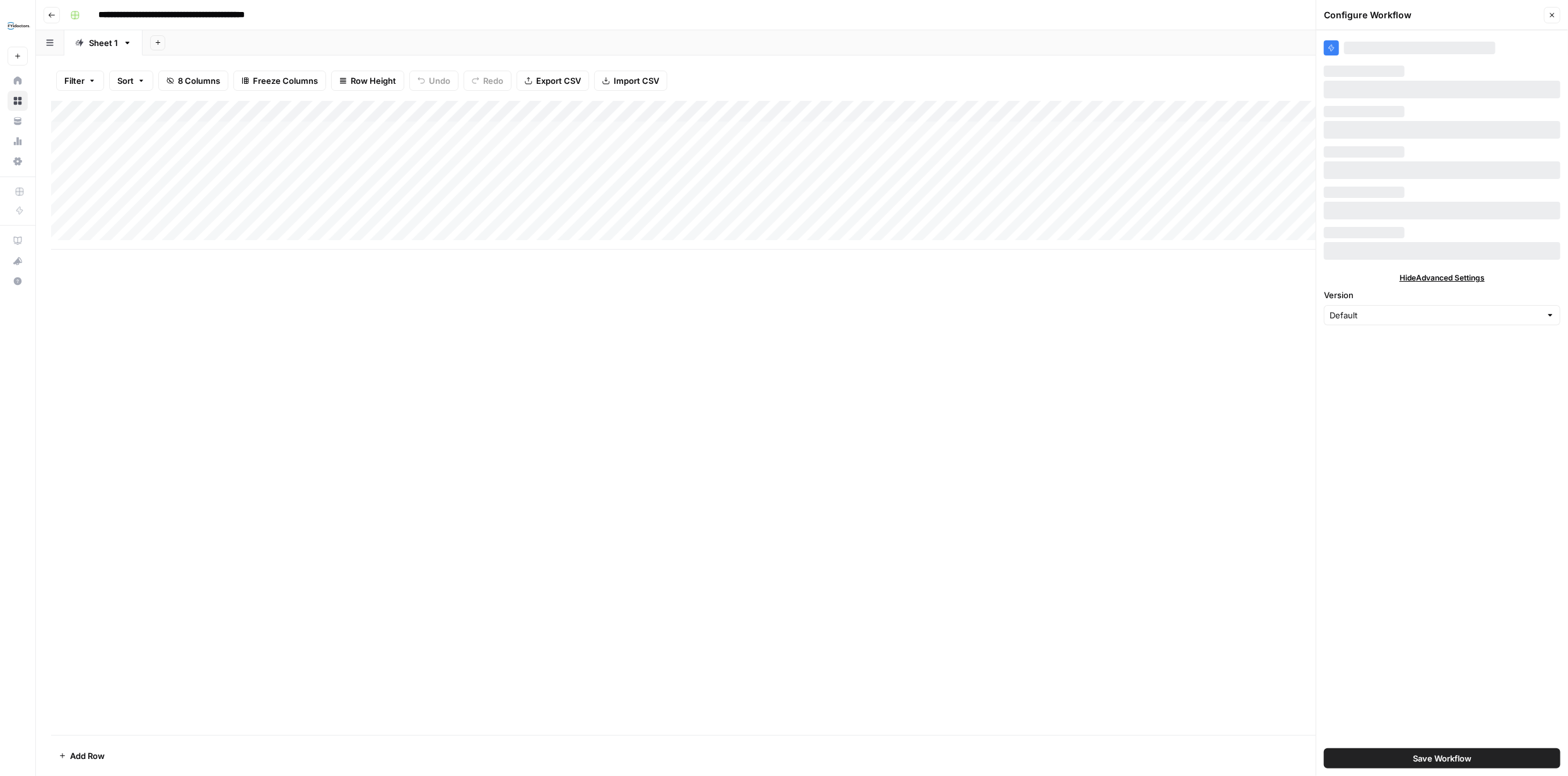
click at [1460, 759] on span "Save Workflow" at bounding box center [1442, 758] width 59 height 13
click at [678, 111] on div "Add Column" at bounding box center [801, 176] width 1502 height 149
click at [665, 112] on div "Add Column" at bounding box center [801, 176] width 1502 height 149
click at [519, 217] on span "Configure Inputs" at bounding box center [538, 217] width 110 height 13
click at [1551, 12] on icon "button" at bounding box center [1552, 15] width 8 height 8
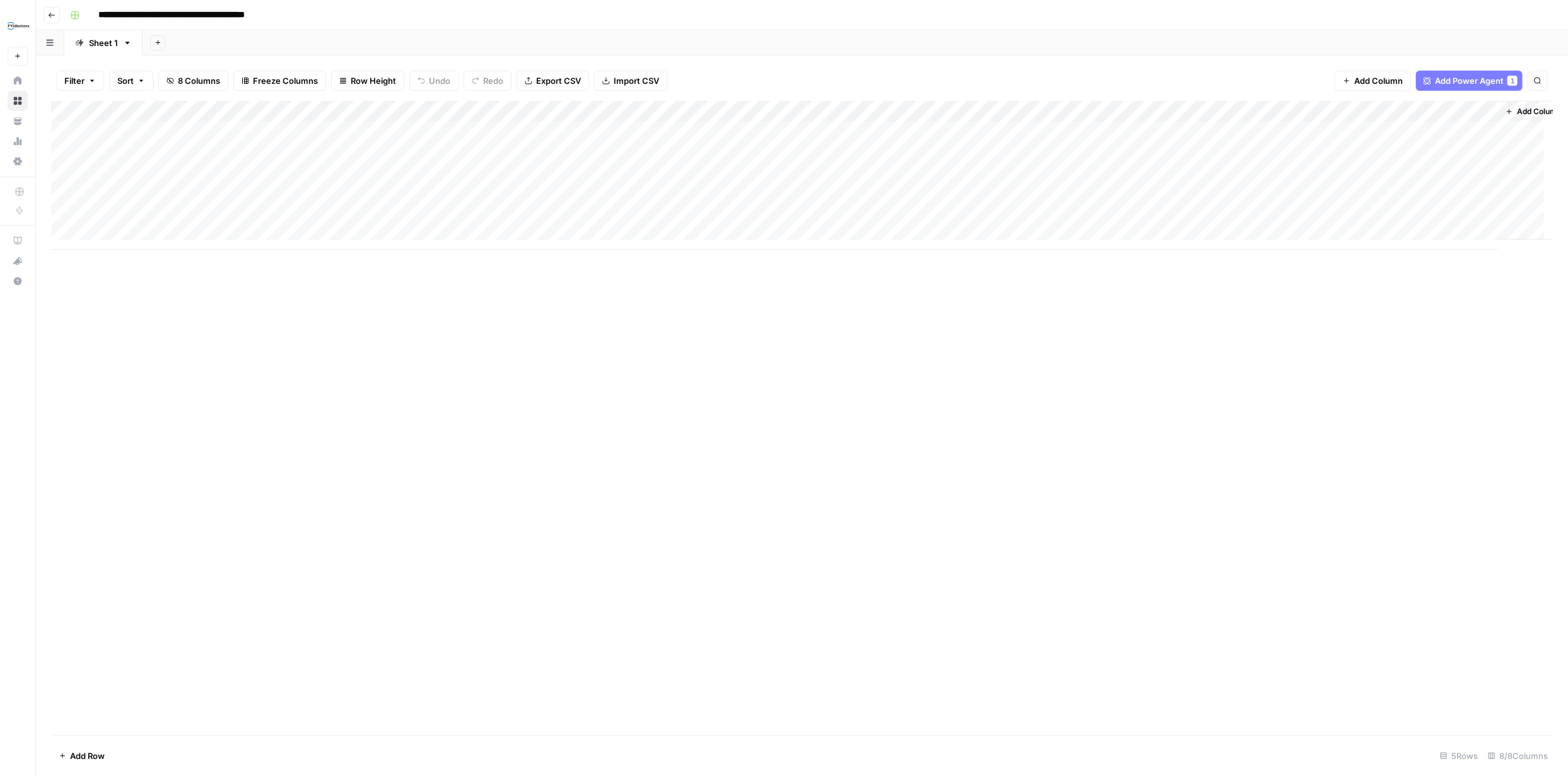
scroll to position [0, 24]
click at [1510, 109] on span "Add Column" at bounding box center [1524, 111] width 44 height 11
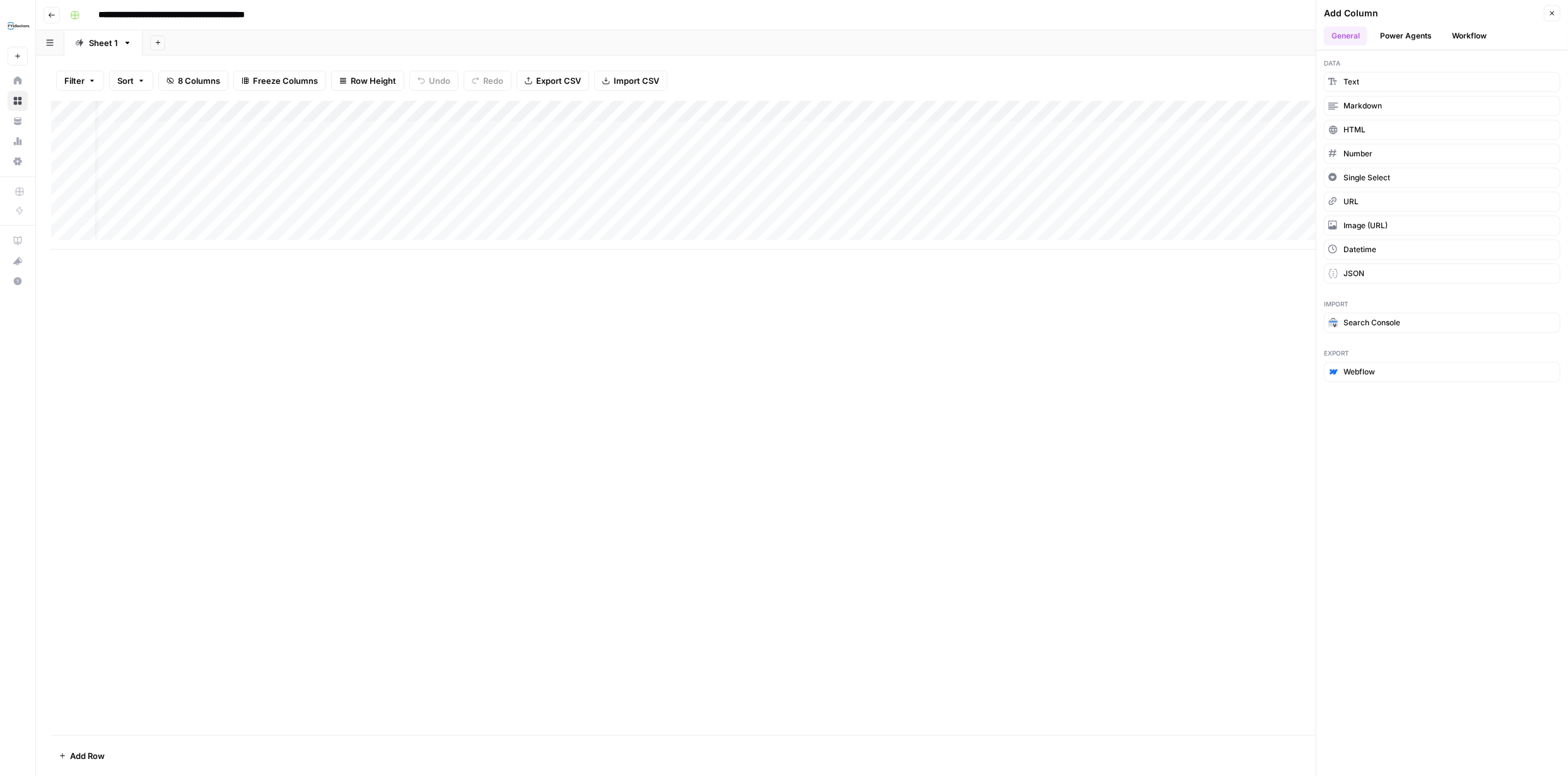
click at [1551, 9] on icon "button" at bounding box center [1552, 13] width 8 height 8
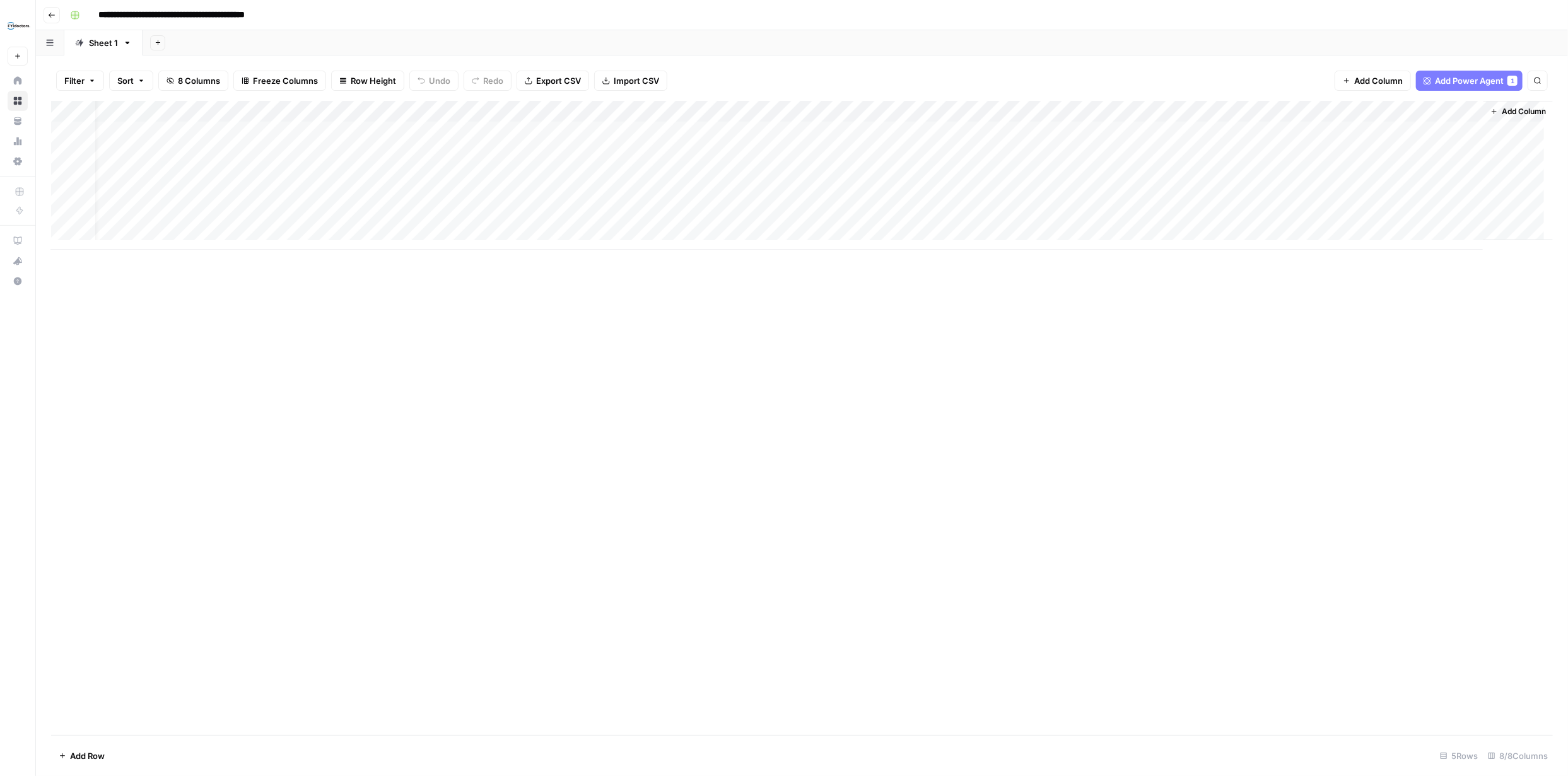
drag, startPoint x: 1507, startPoint y: 109, endPoint x: 404, endPoint y: 131, distance: 1103.2
click at [404, 131] on div "Add Column" at bounding box center [801, 176] width 1502 height 149
drag, startPoint x: 1503, startPoint y: 109, endPoint x: 1483, endPoint y: 154, distance: 49.2
click at [1484, 167] on div "Add Column" at bounding box center [1518, 170] width 69 height 138
click at [1514, 109] on span "Add Column" at bounding box center [1524, 111] width 44 height 11
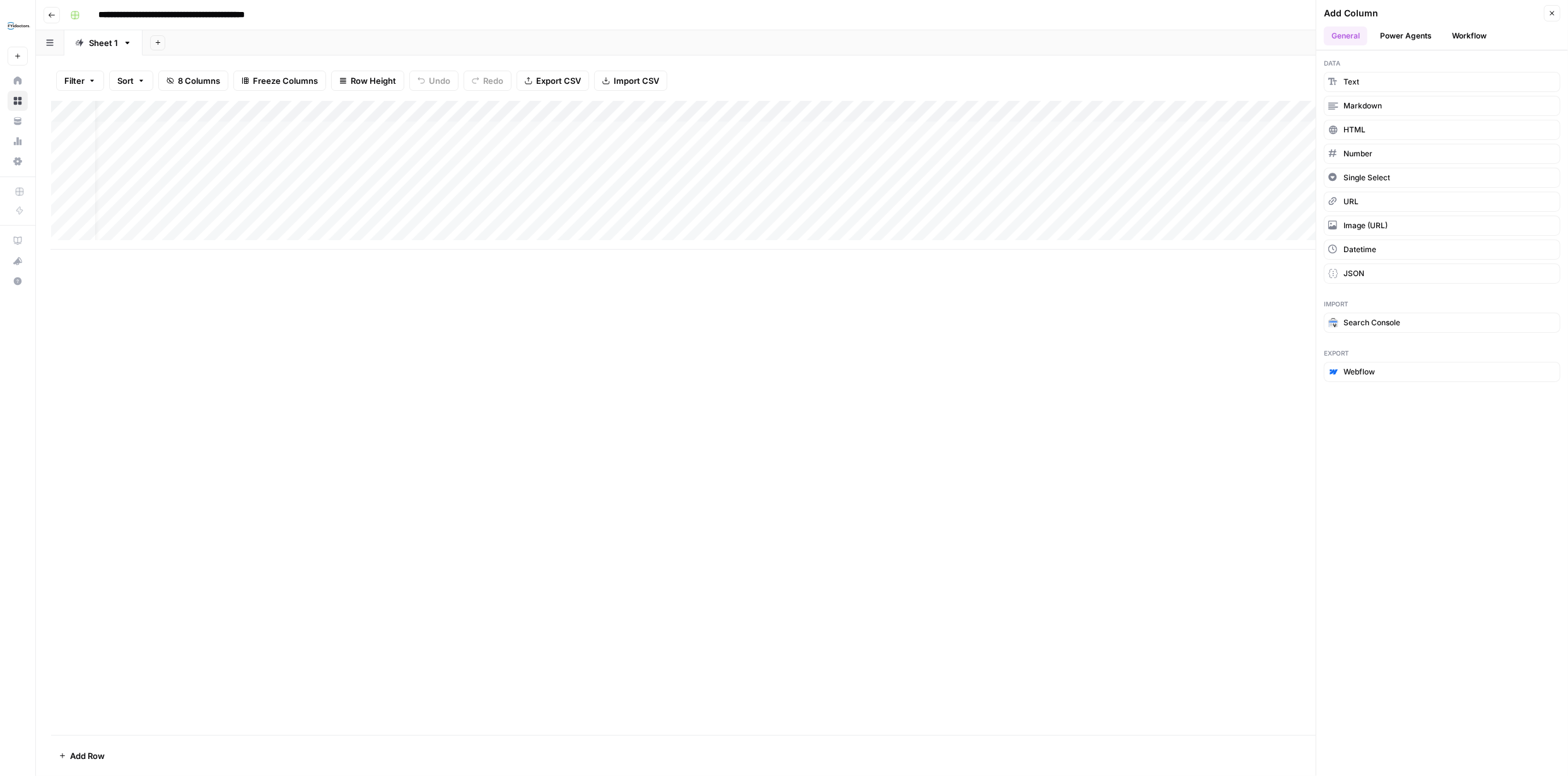
click at [1468, 34] on button "Workflow" at bounding box center [1469, 36] width 50 height 19
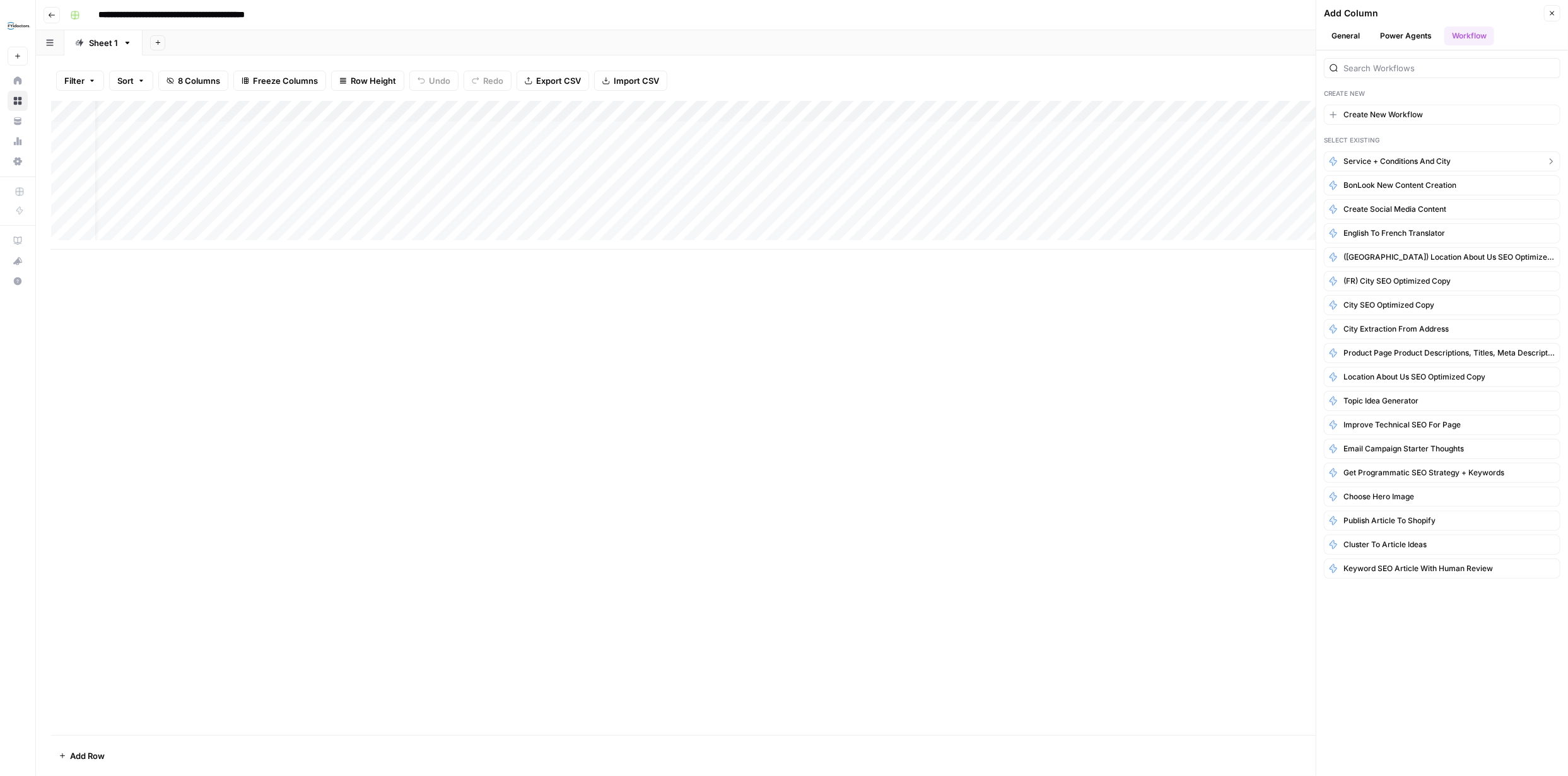
click at [1408, 162] on span "Service + Conditions and City" at bounding box center [1397, 161] width 107 height 11
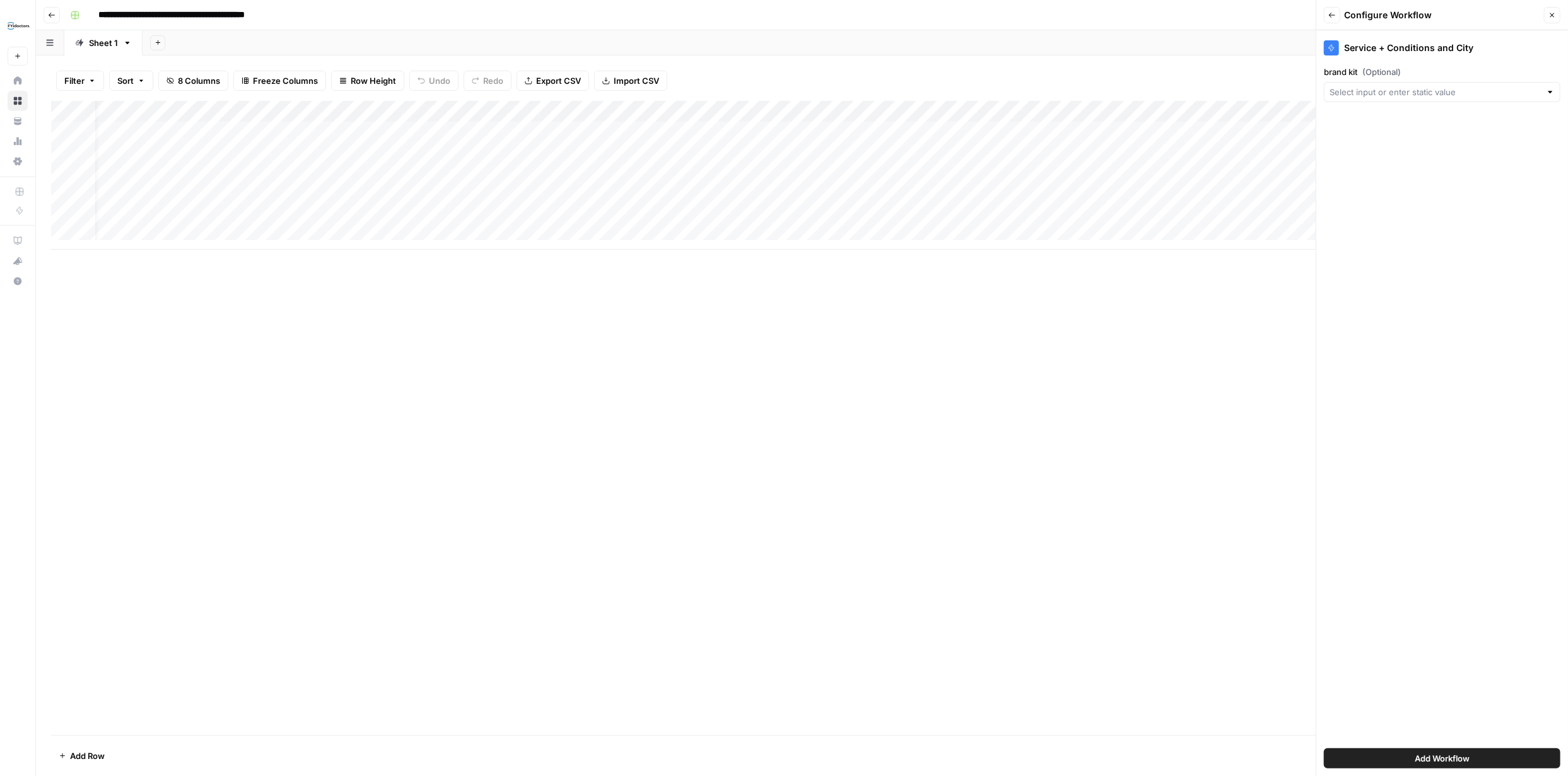
click at [1541, 92] on div at bounding box center [1442, 92] width 236 height 21
click at [1420, 118] on span "Create New Column" at bounding box center [1446, 122] width 196 height 13
type input "Create New Column"
click at [1455, 761] on span "Add Workflow" at bounding box center [1442, 758] width 55 height 13
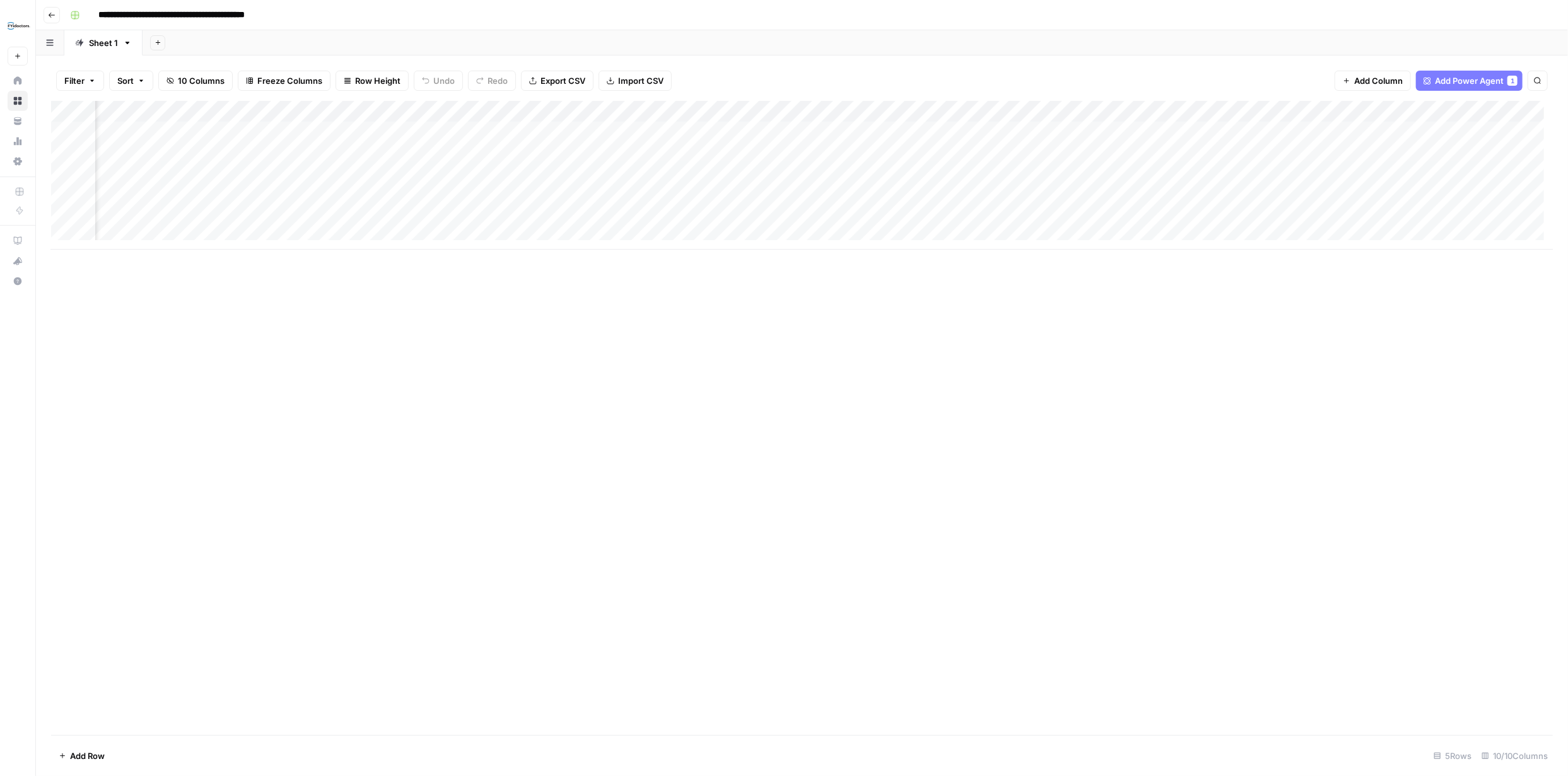
scroll to position [0, 382]
drag, startPoint x: 1362, startPoint y: 112, endPoint x: 224, endPoint y: 135, distance: 1138.2
click at [224, 135] on div "Add Column" at bounding box center [801, 176] width 1502 height 149
click at [548, 130] on div "Add Column" at bounding box center [801, 176] width 1502 height 149
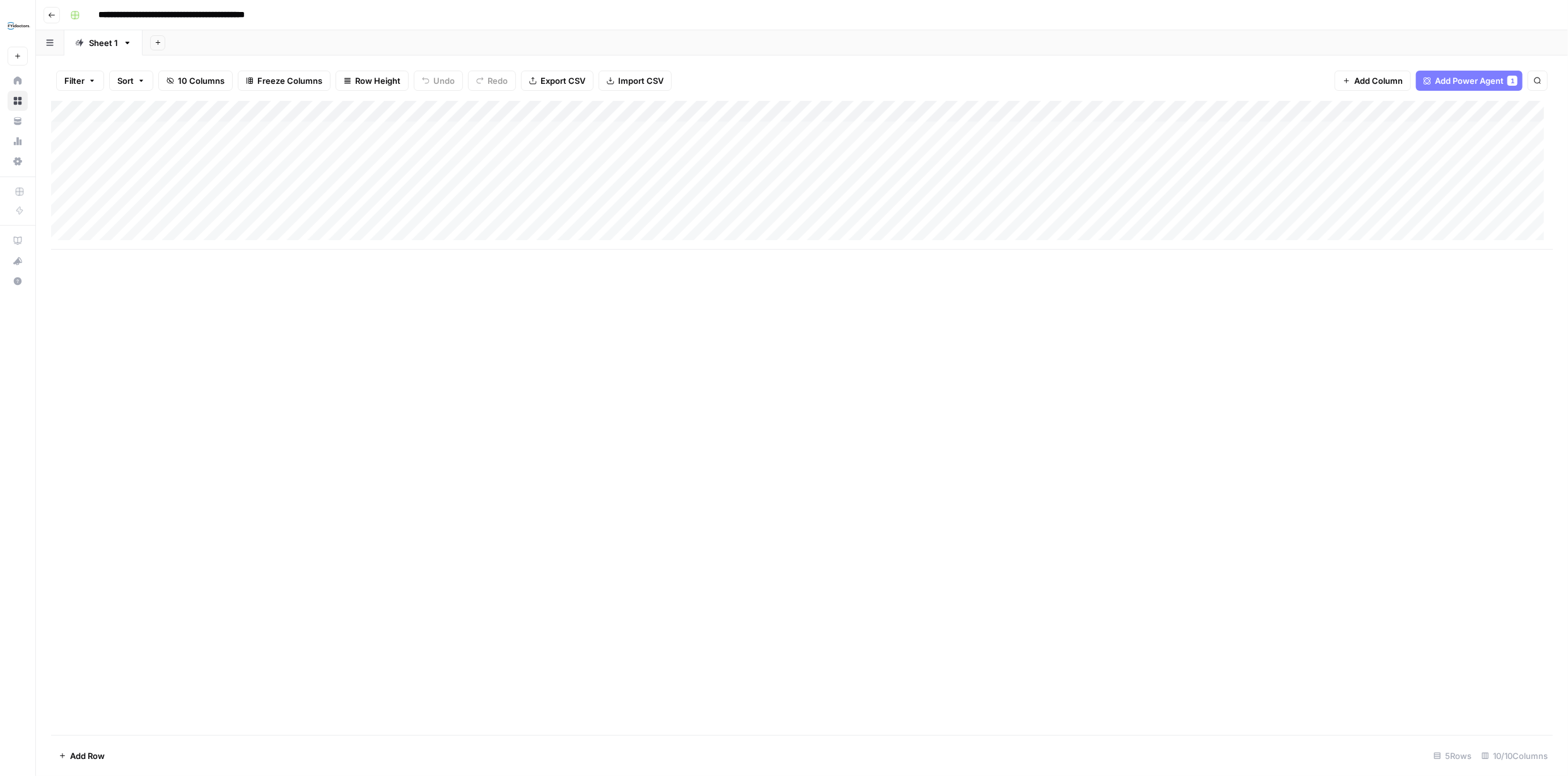
click at [839, 112] on div "Add Column" at bounding box center [801, 176] width 1502 height 149
click at [703, 280] on span "Remove Column" at bounding box center [714, 281] width 110 height 13
click at [732, 144] on span "Delete" at bounding box center [739, 141] width 27 height 13
click at [606, 131] on div "Add Column" at bounding box center [801, 176] width 1502 height 149
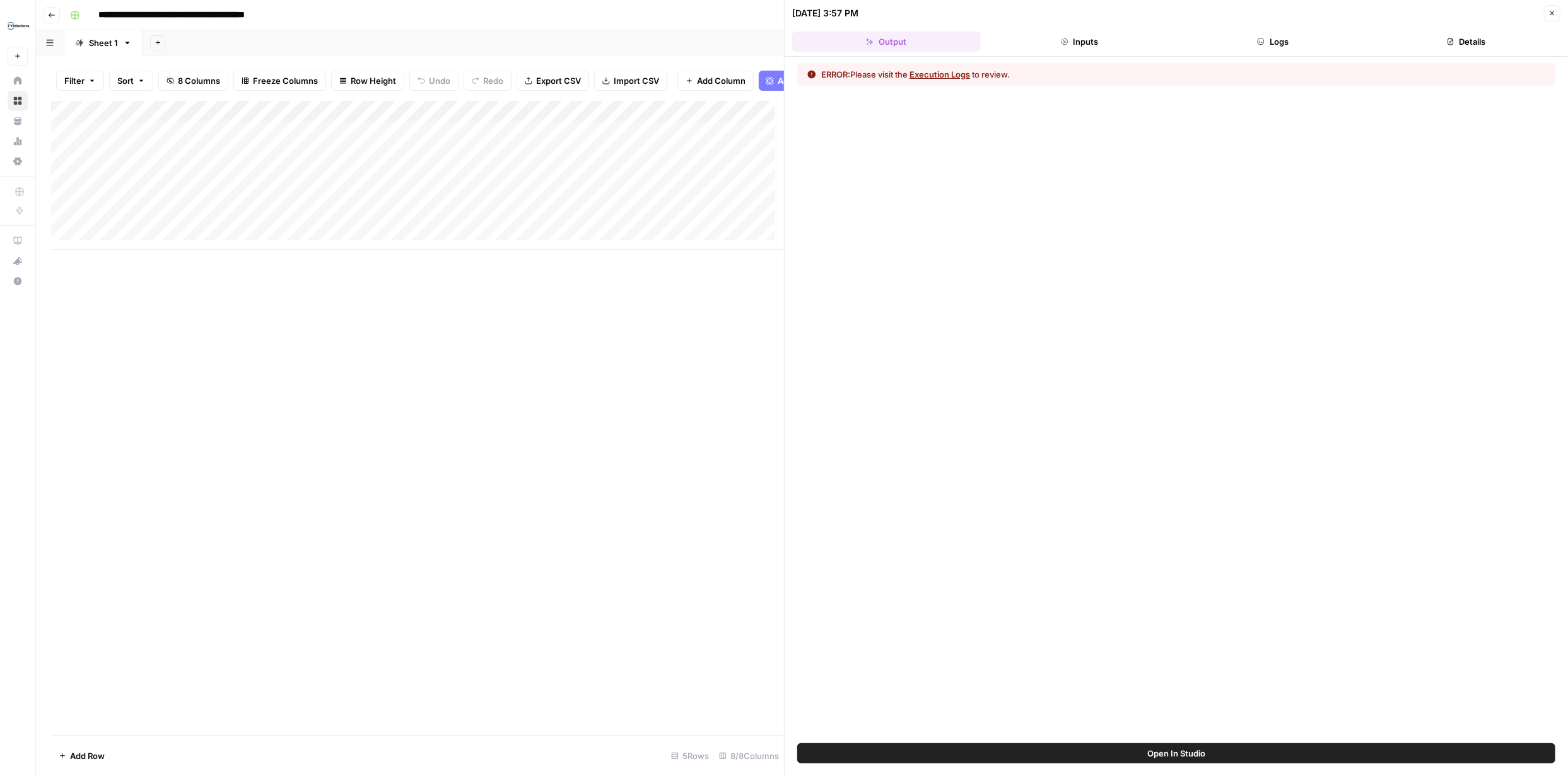
click at [960, 75] on button "Execution Logs" at bounding box center [940, 74] width 61 height 13
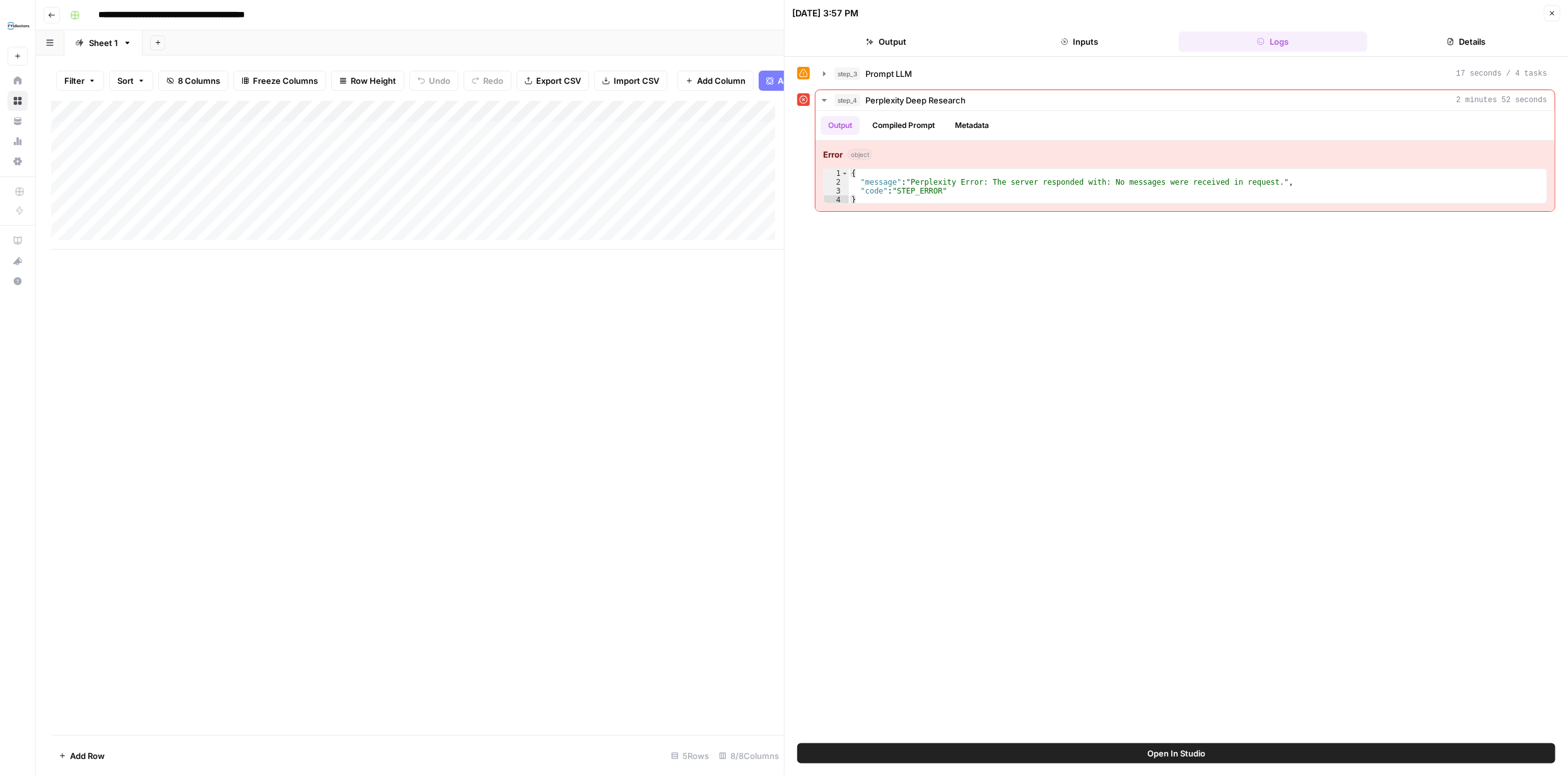
click at [1074, 41] on button "Inputs" at bounding box center [1080, 41] width 189 height 21
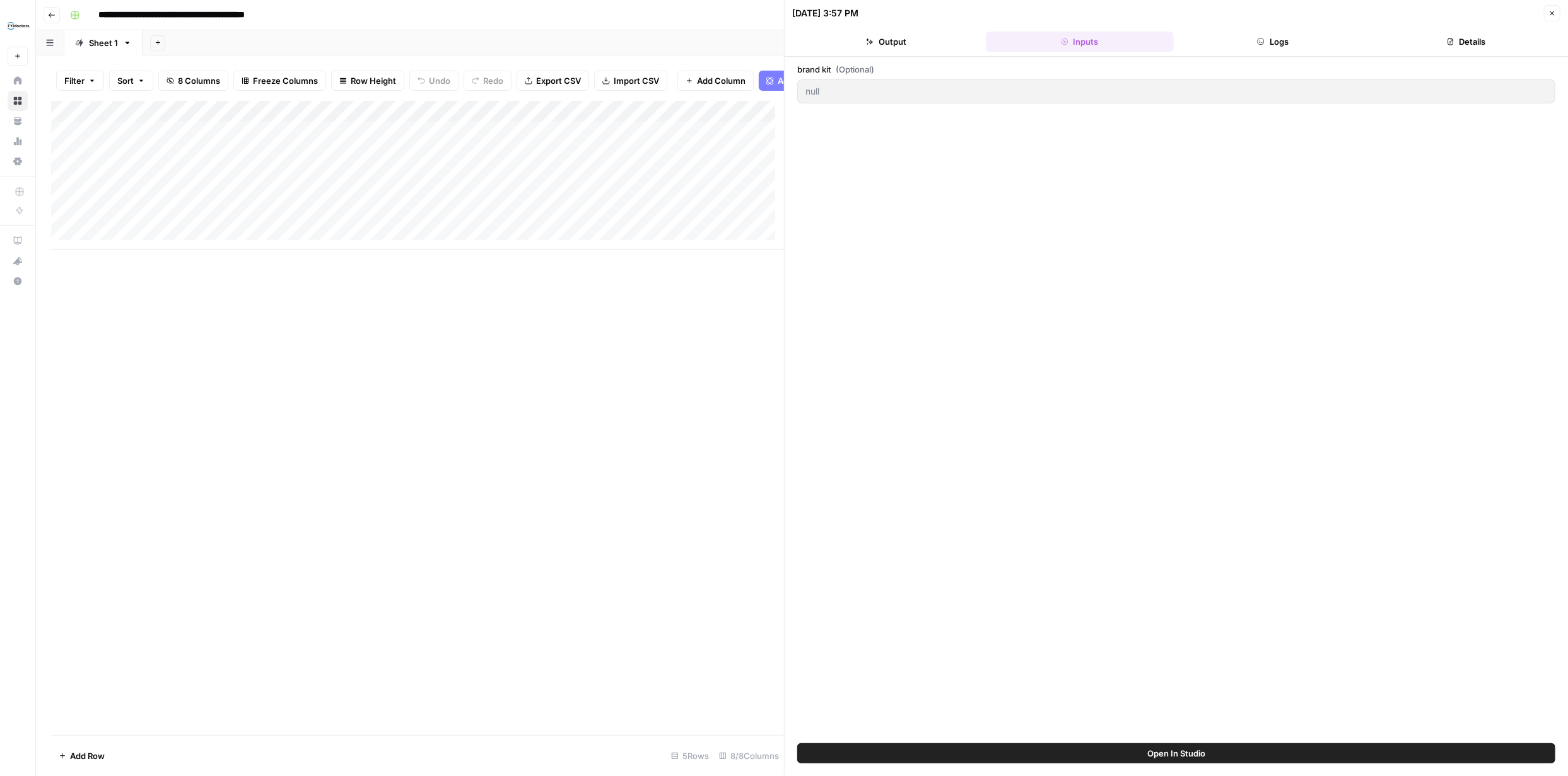
click at [901, 43] on button "Output" at bounding box center [887, 41] width 189 height 21
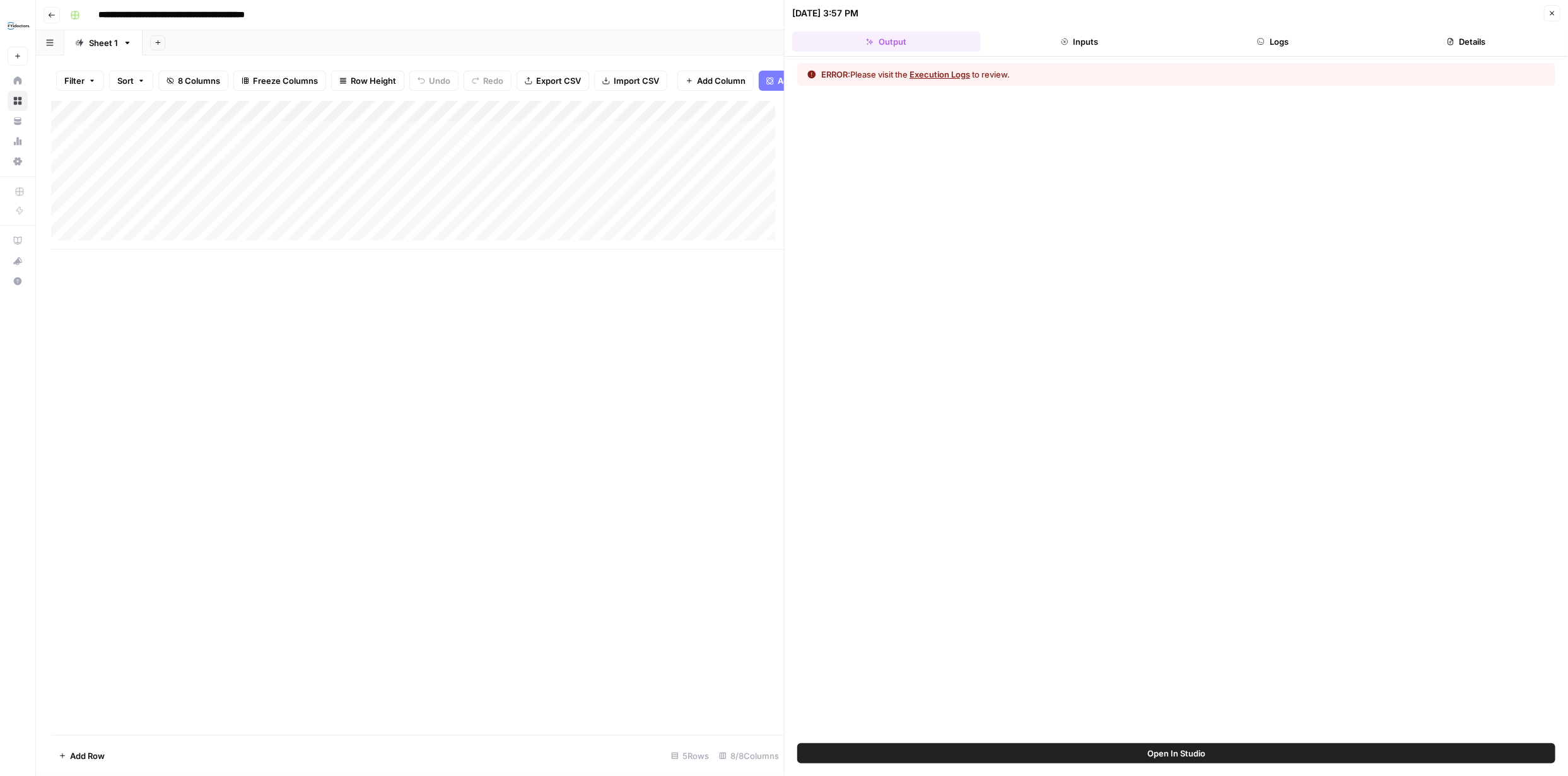
click at [1551, 14] on icon "button" at bounding box center [1552, 13] width 8 height 8
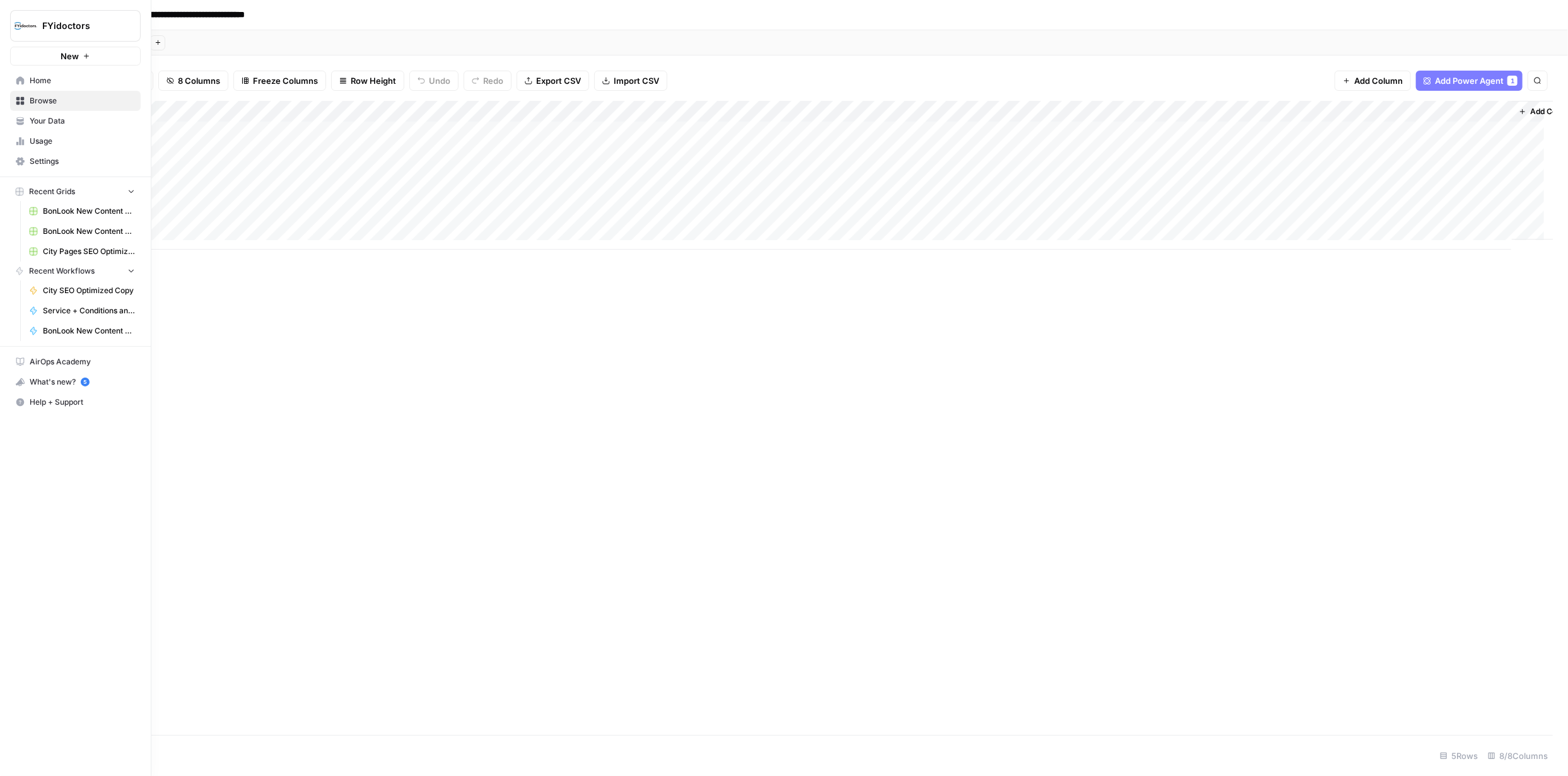
click at [42, 102] on span "Browse" at bounding box center [82, 100] width 106 height 11
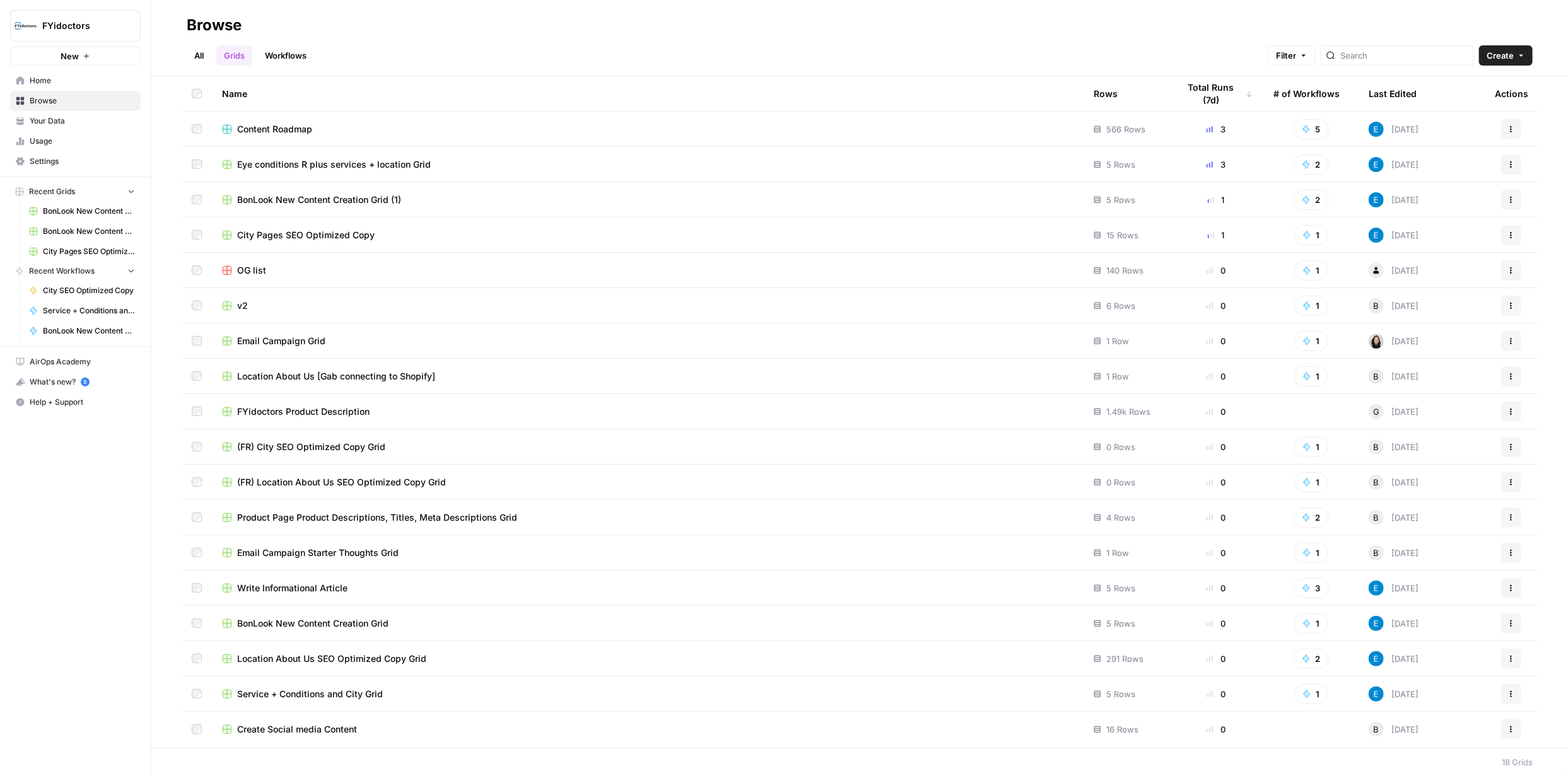
click at [289, 55] on link "Workflows" at bounding box center [285, 55] width 57 height 21
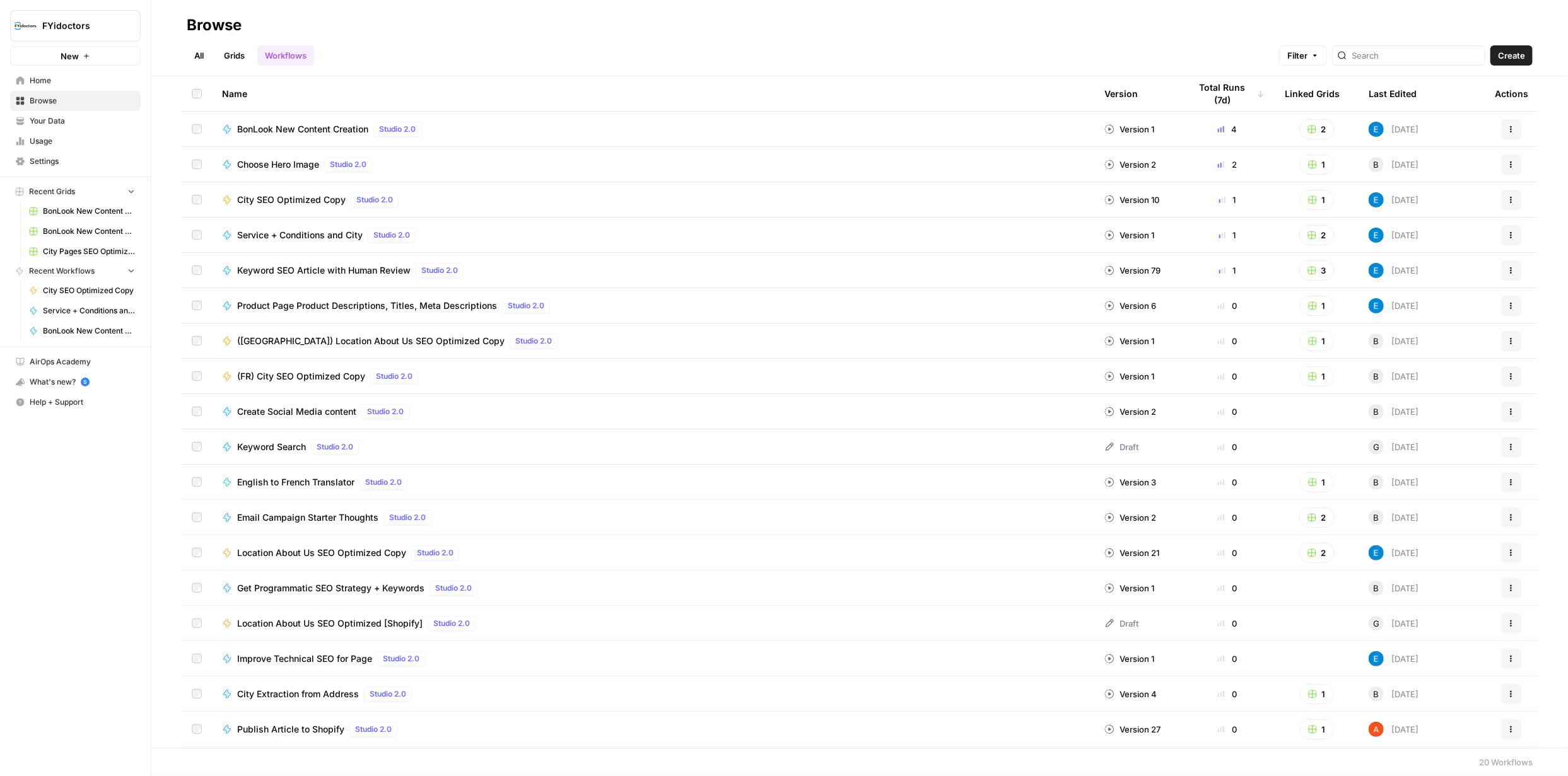
click at [1507, 131] on icon "button" at bounding box center [1511, 129] width 8 height 8
click at [1410, 219] on span "Integrate" at bounding box center [1446, 222] width 101 height 13
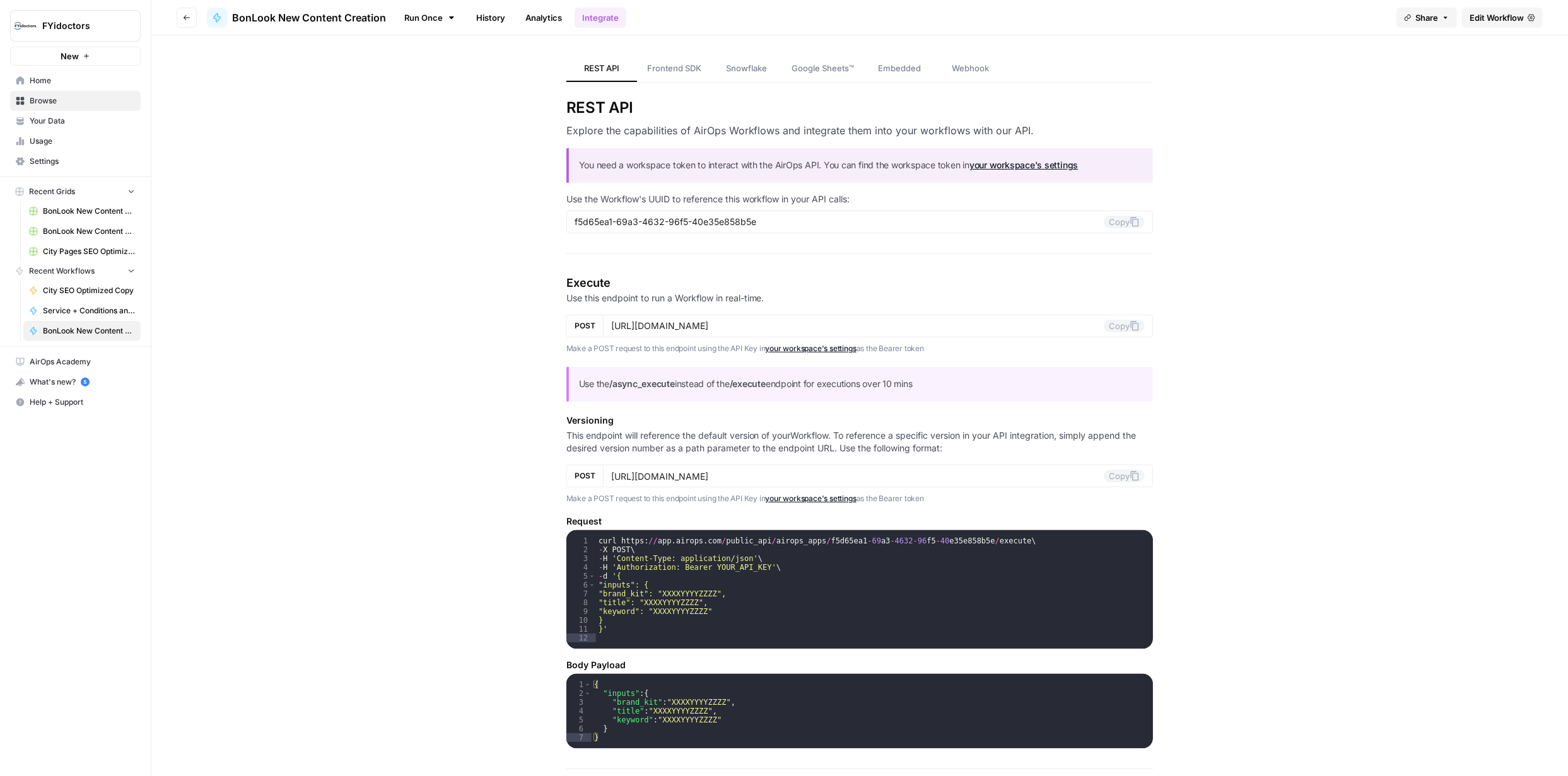
click at [1488, 24] on link "Edit Workflow" at bounding box center [1503, 17] width 81 height 21
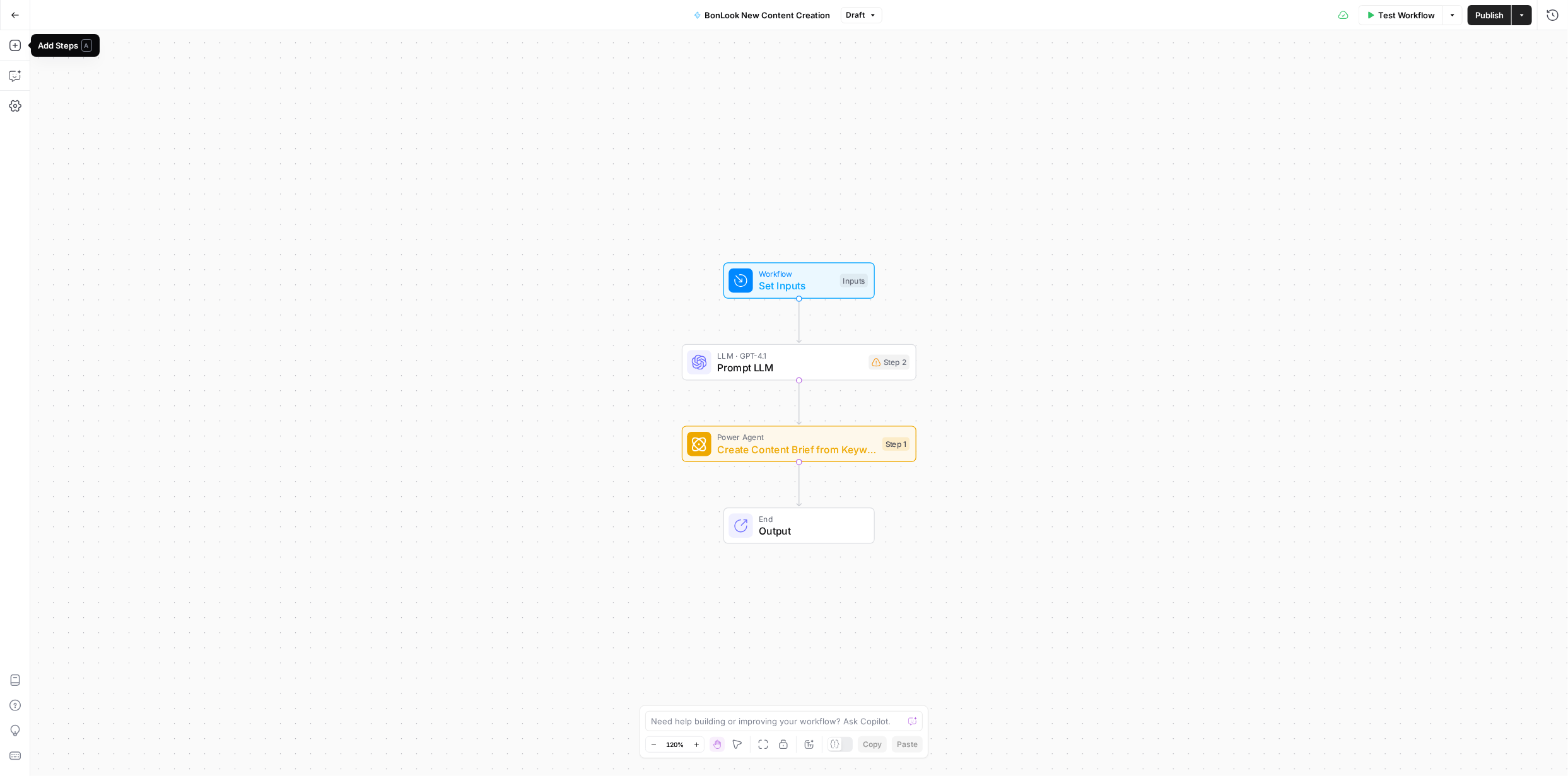
click at [13, 13] on icon "button" at bounding box center [15, 15] width 9 height 9
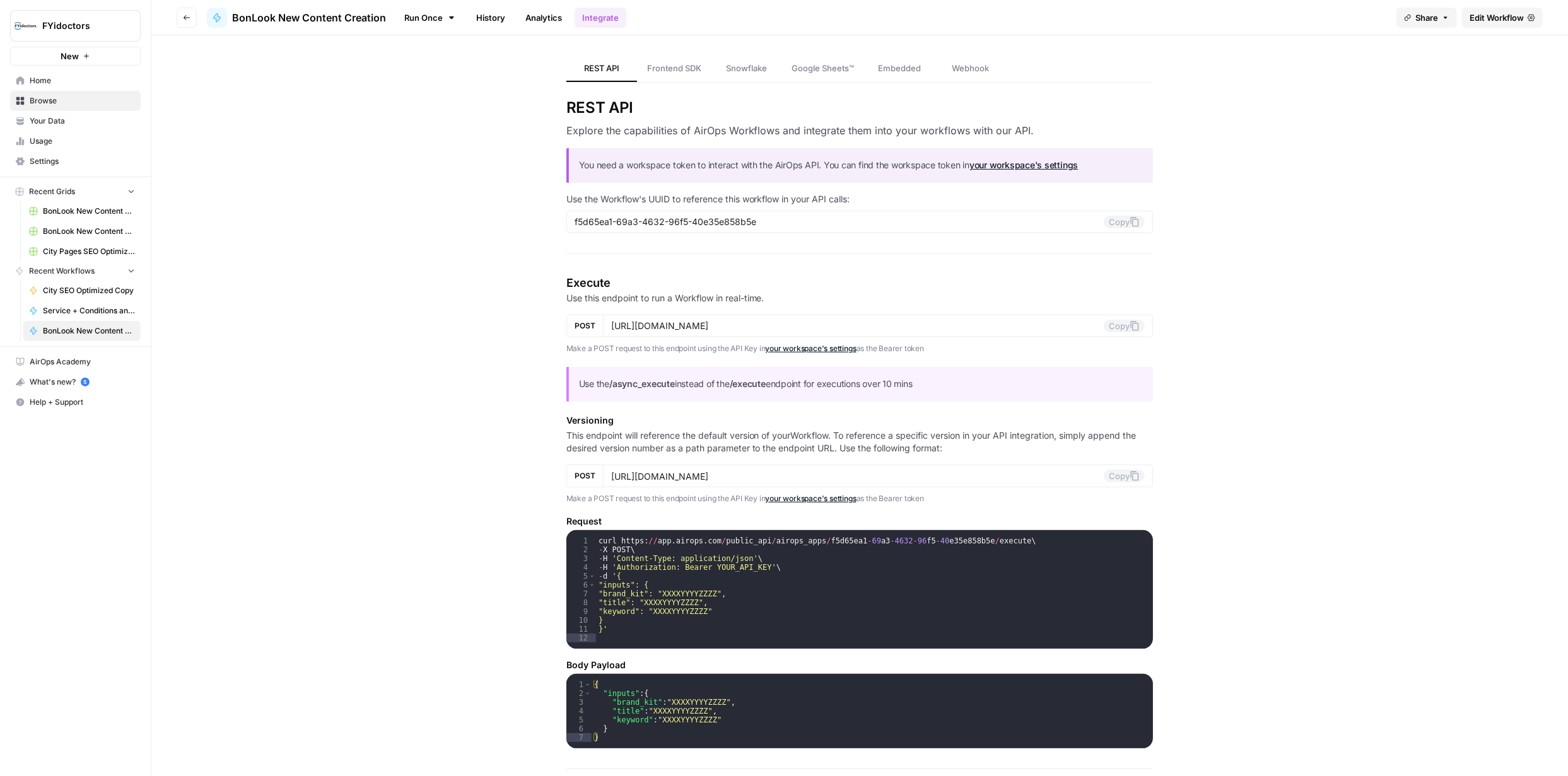
click at [46, 95] on span "Browse" at bounding box center [82, 100] width 106 height 11
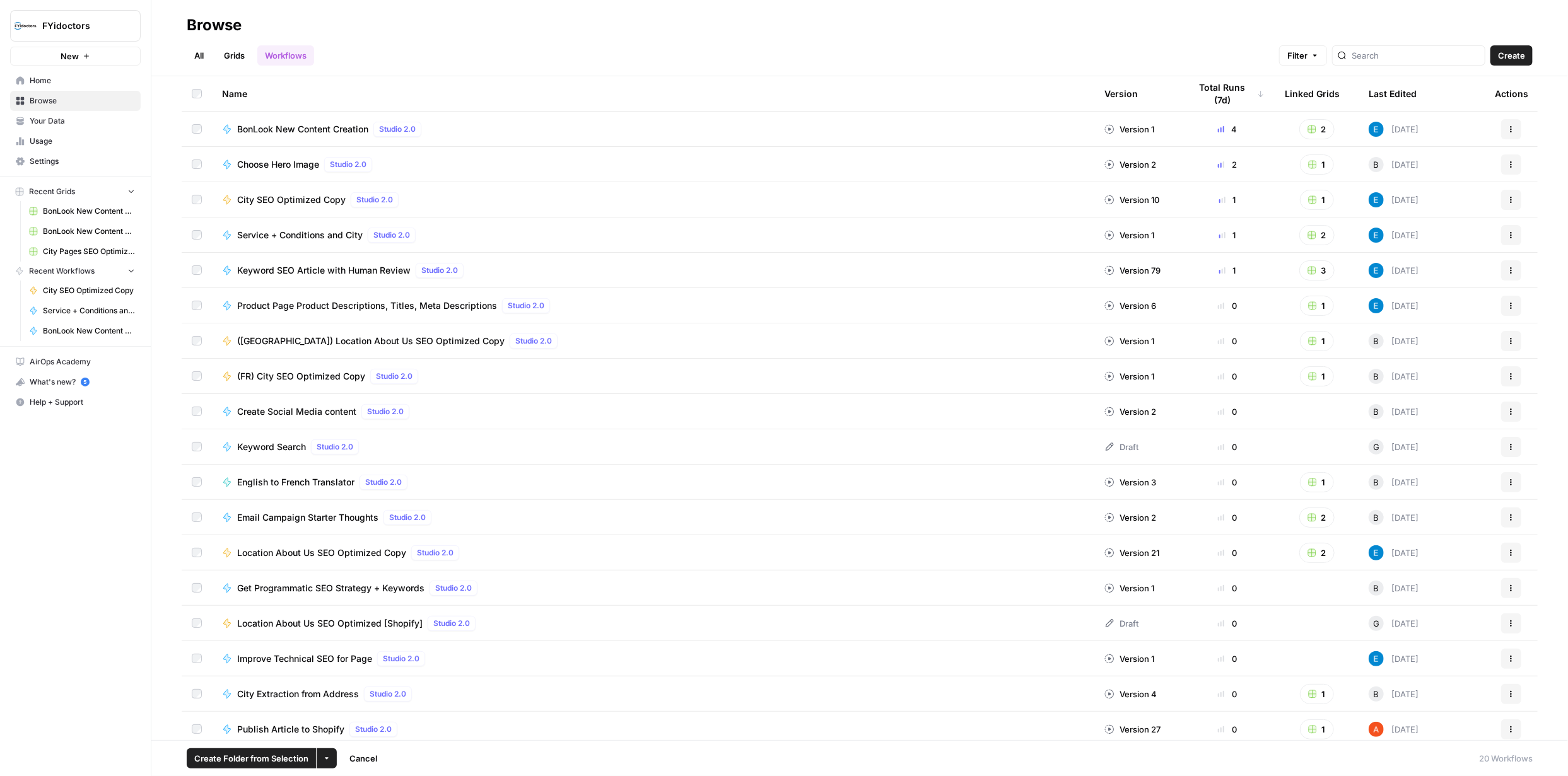
click at [335, 128] on span "BonLook New Content Creation" at bounding box center [303, 129] width 132 height 13
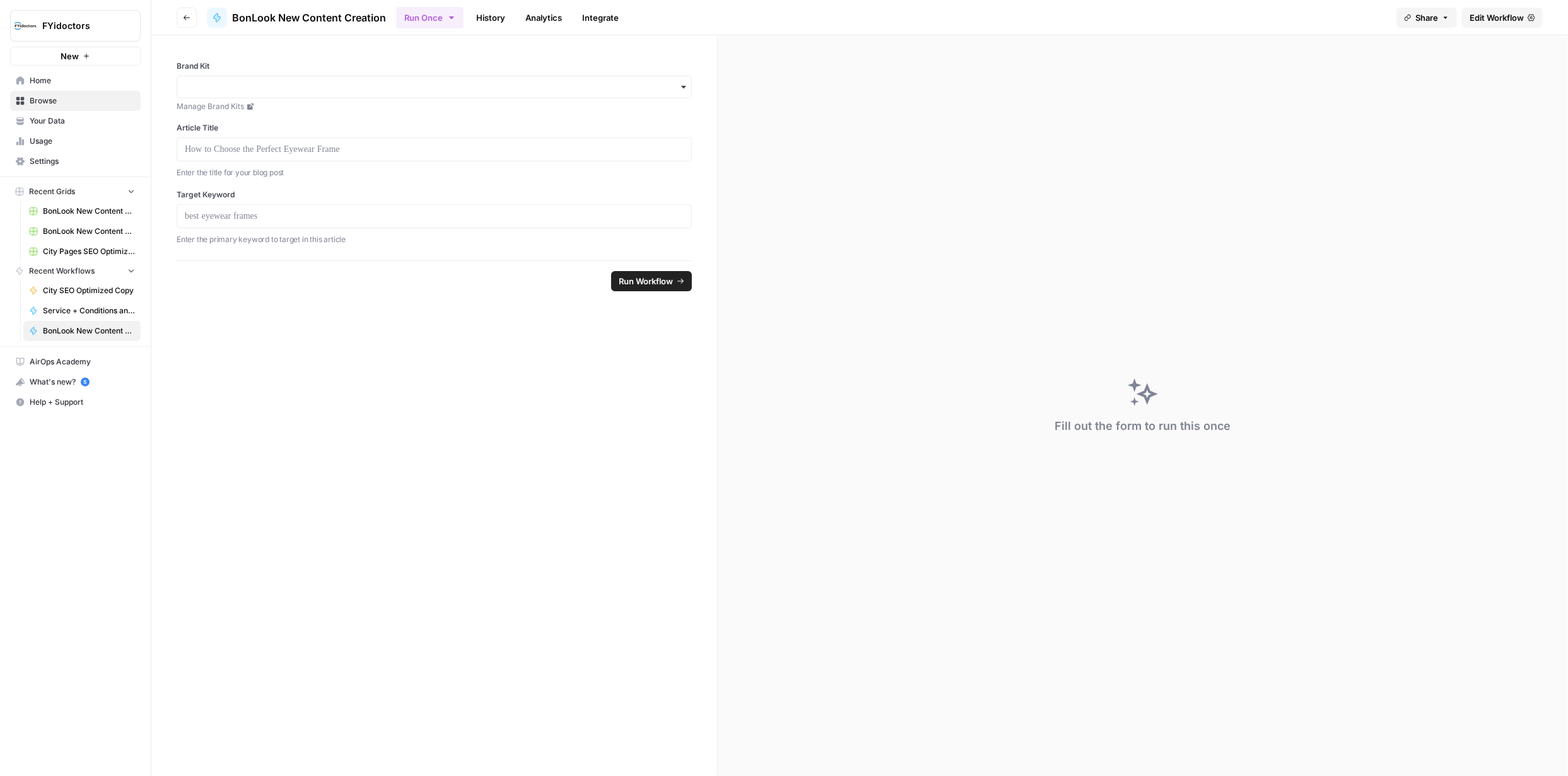
click at [685, 89] on icon "button" at bounding box center [683, 87] width 10 height 10
click at [239, 141] on div "FYidoctors" at bounding box center [434, 145] width 515 height 24
click at [524, 150] on p at bounding box center [434, 149] width 499 height 13
click at [1070, 245] on div "Fill out the form to run this once" at bounding box center [1143, 405] width 850 height 741
click at [652, 276] on span "Run Workflow" at bounding box center [646, 281] width 54 height 13
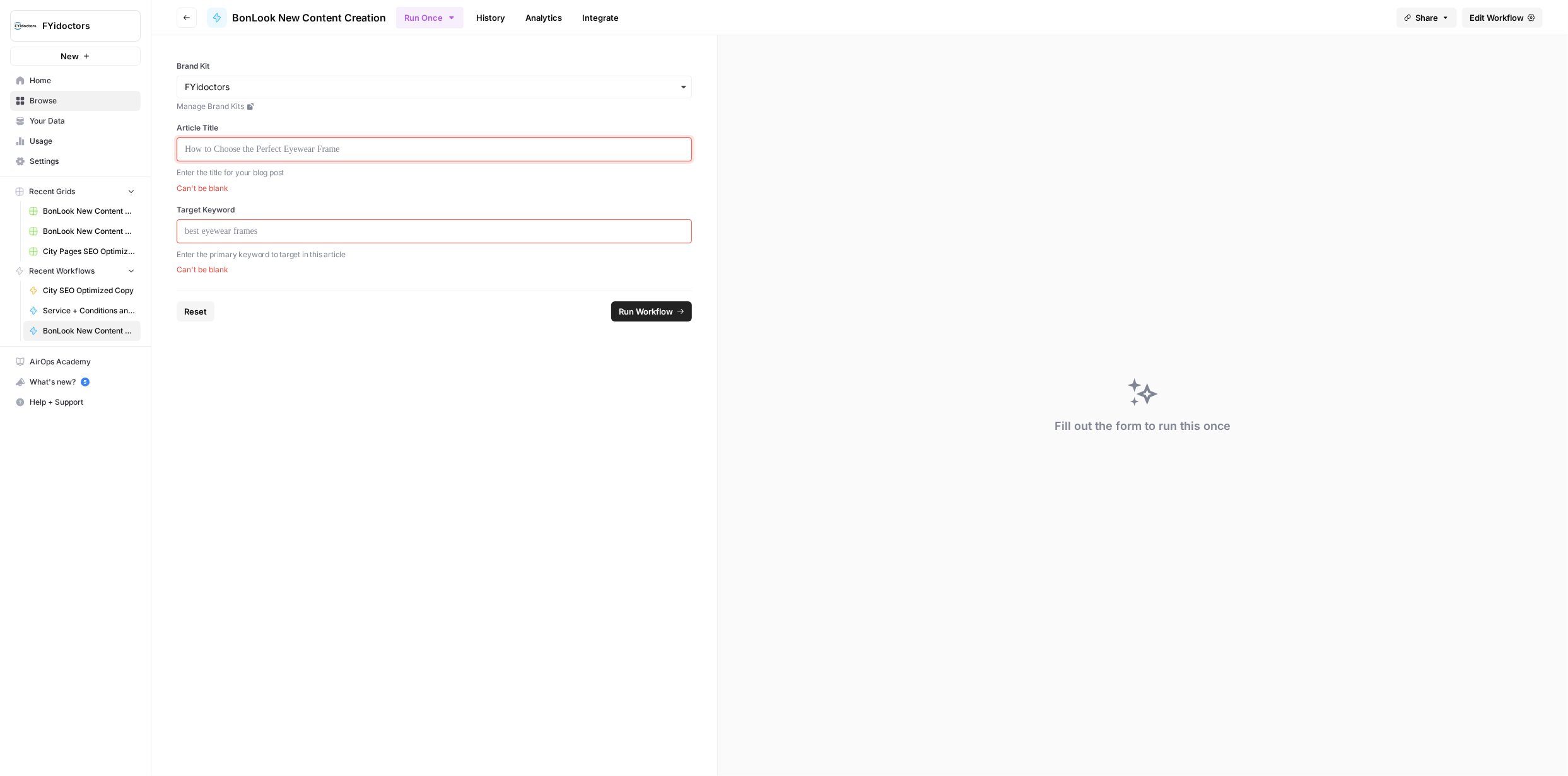
click at [537, 154] on p at bounding box center [434, 149] width 499 height 13
click at [1505, 24] on span "Edit Workflow" at bounding box center [1496, 17] width 54 height 13
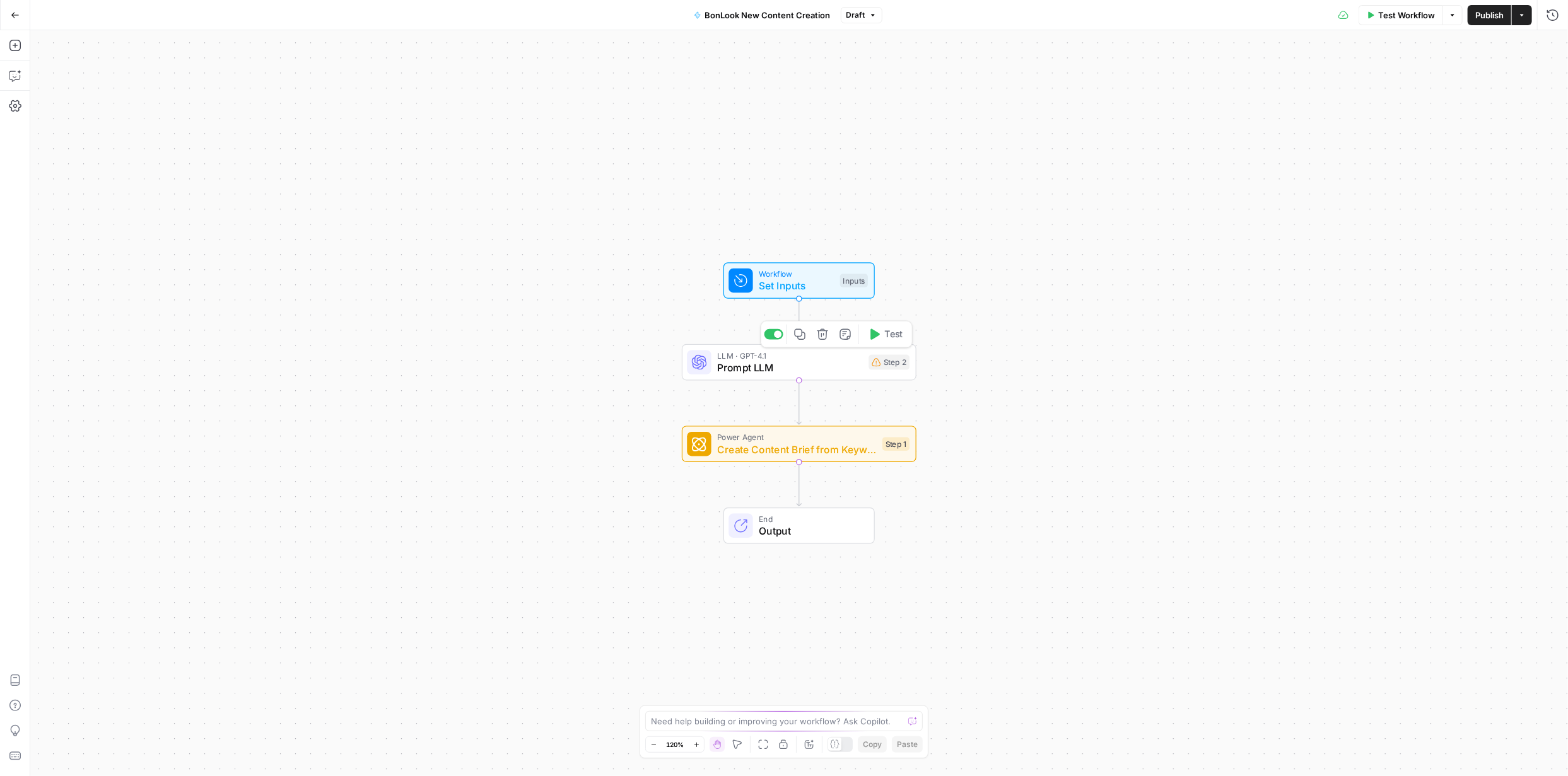
click at [829, 368] on span "Prompt LLM" at bounding box center [789, 368] width 145 height 15
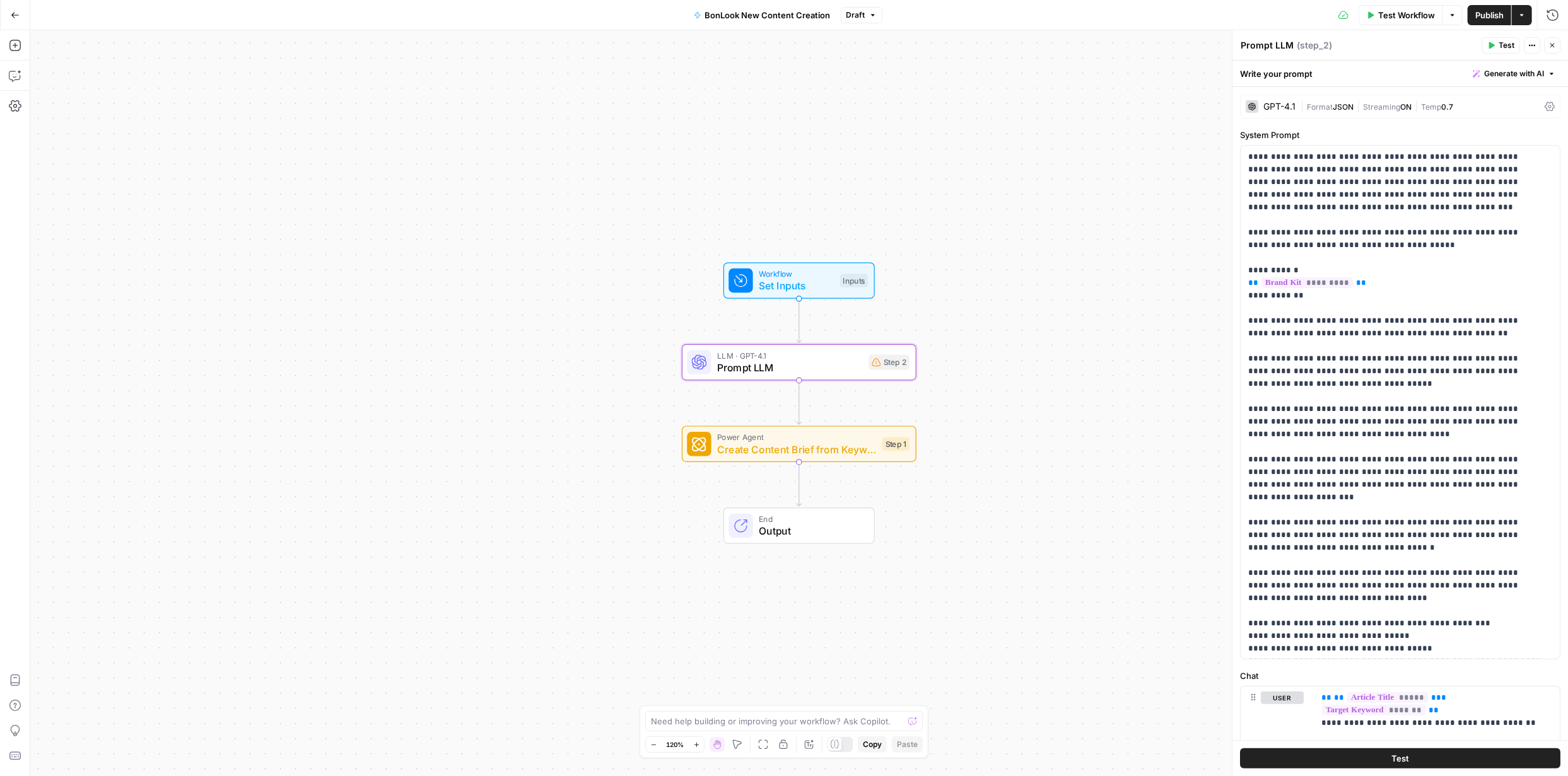
click at [1395, 753] on span "Test" at bounding box center [1400, 758] width 17 height 13
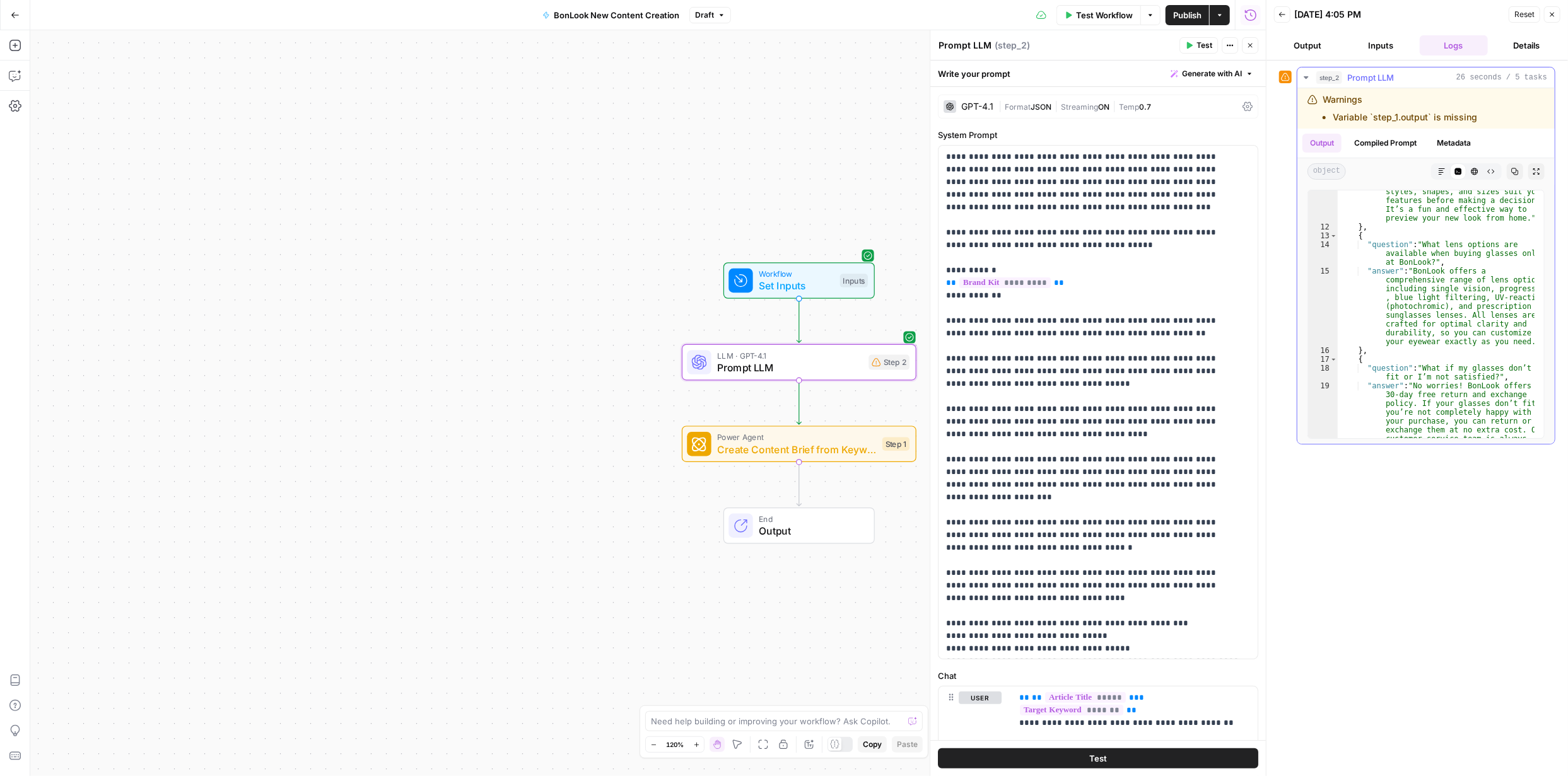
scroll to position [1543, 0]
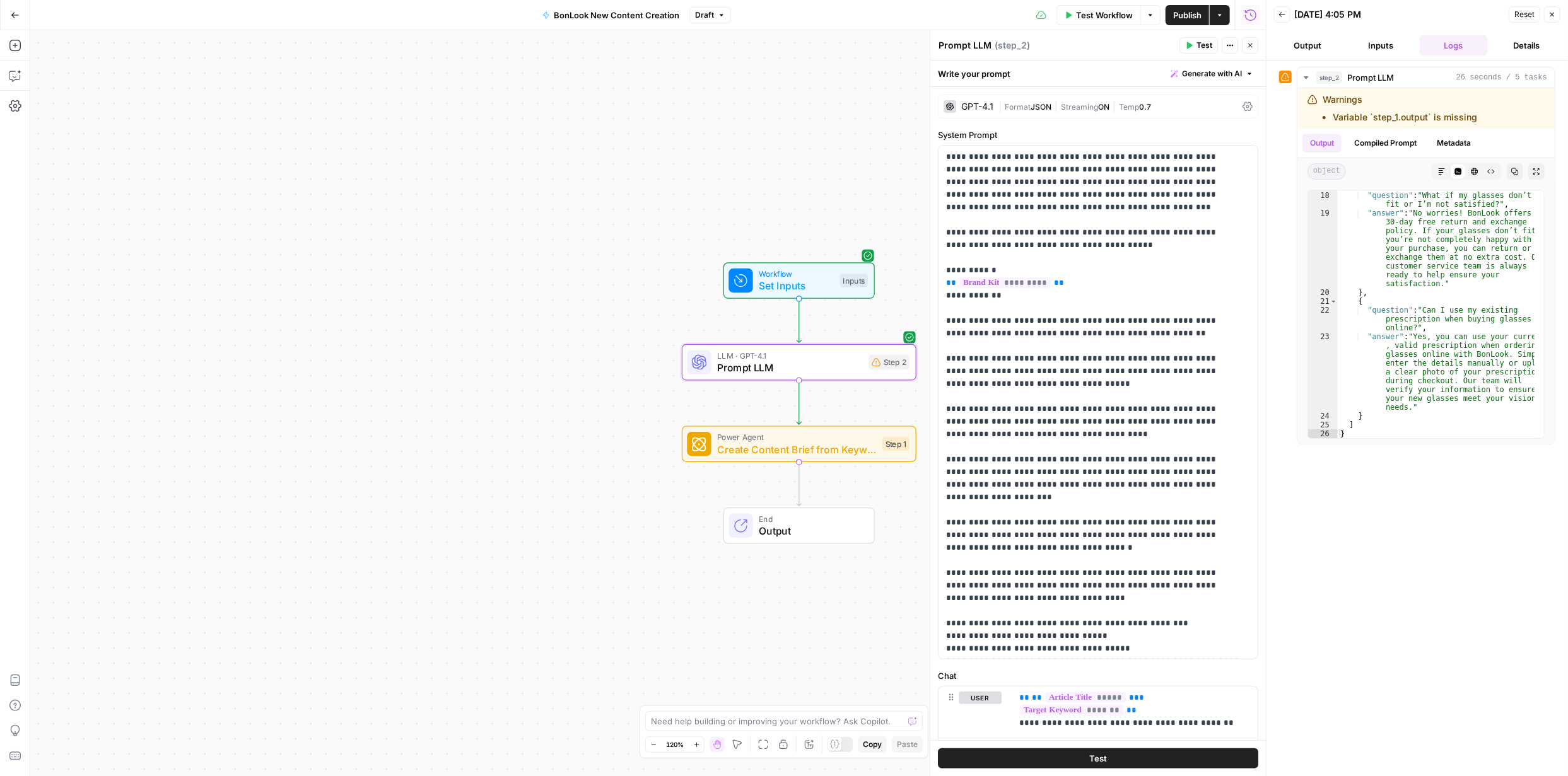
click at [1312, 47] on button "Output" at bounding box center [1308, 45] width 68 height 21
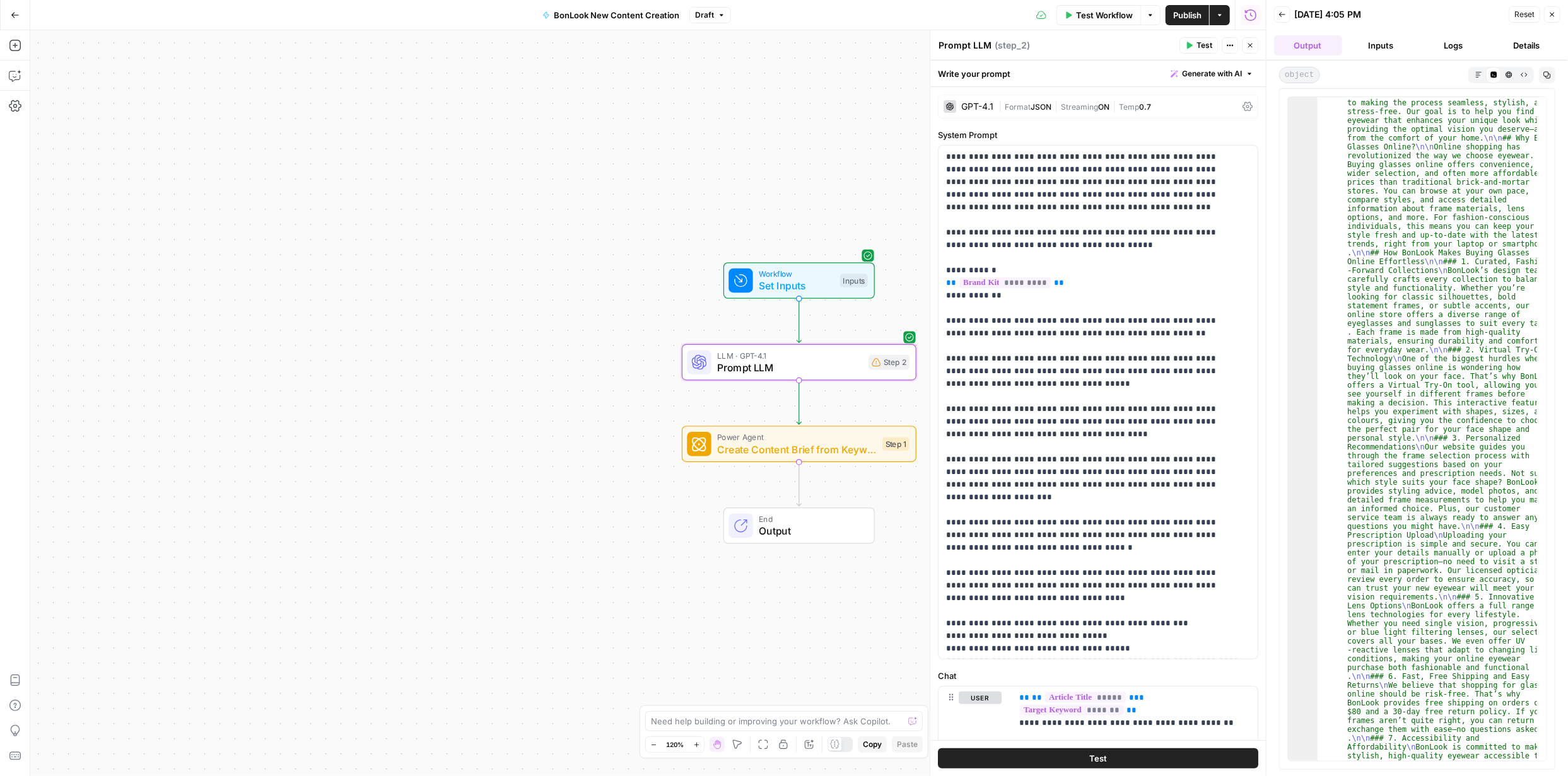
scroll to position [0, 0]
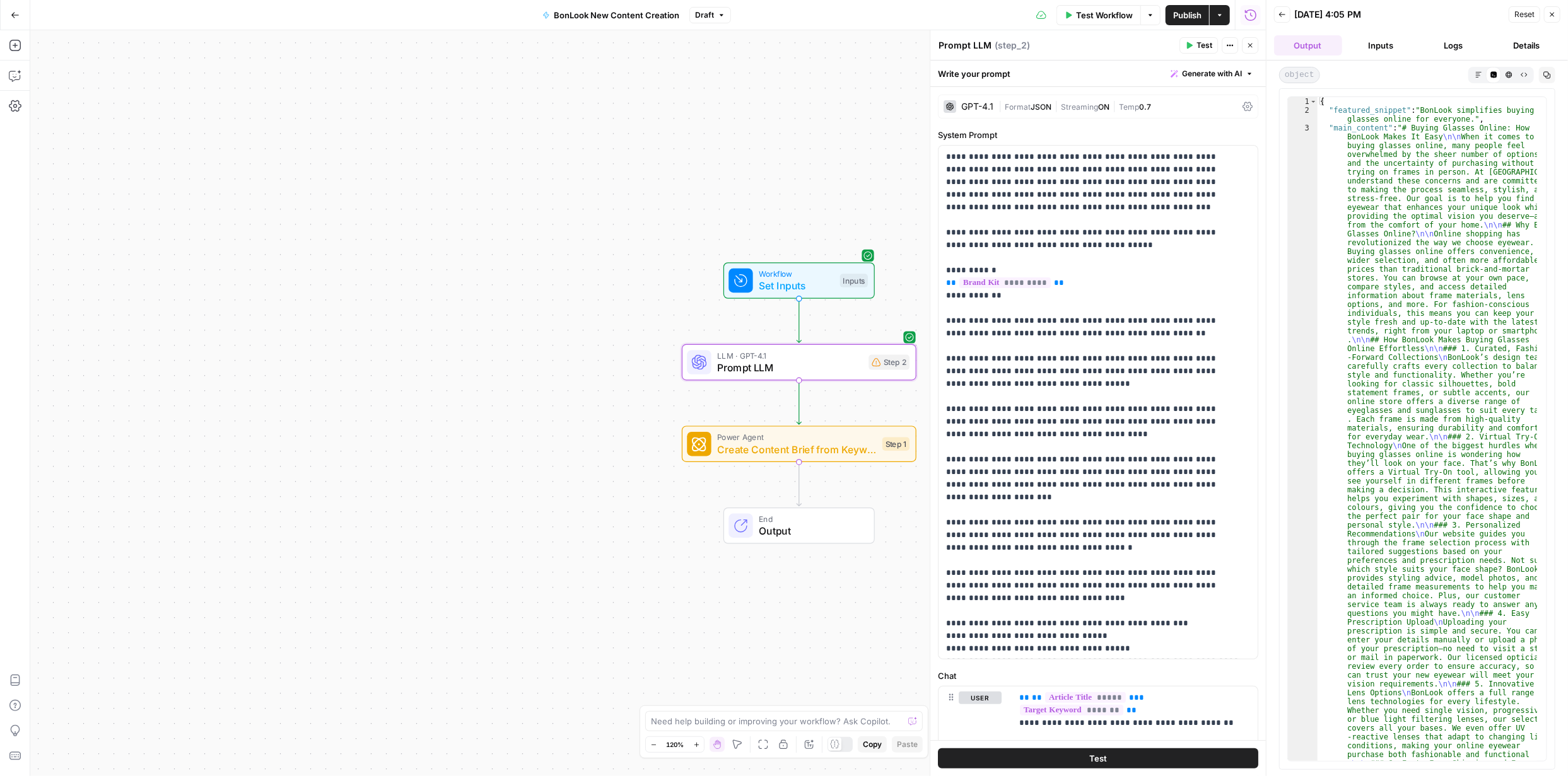
click at [1452, 43] on button "Logs" at bounding box center [1454, 45] width 68 height 21
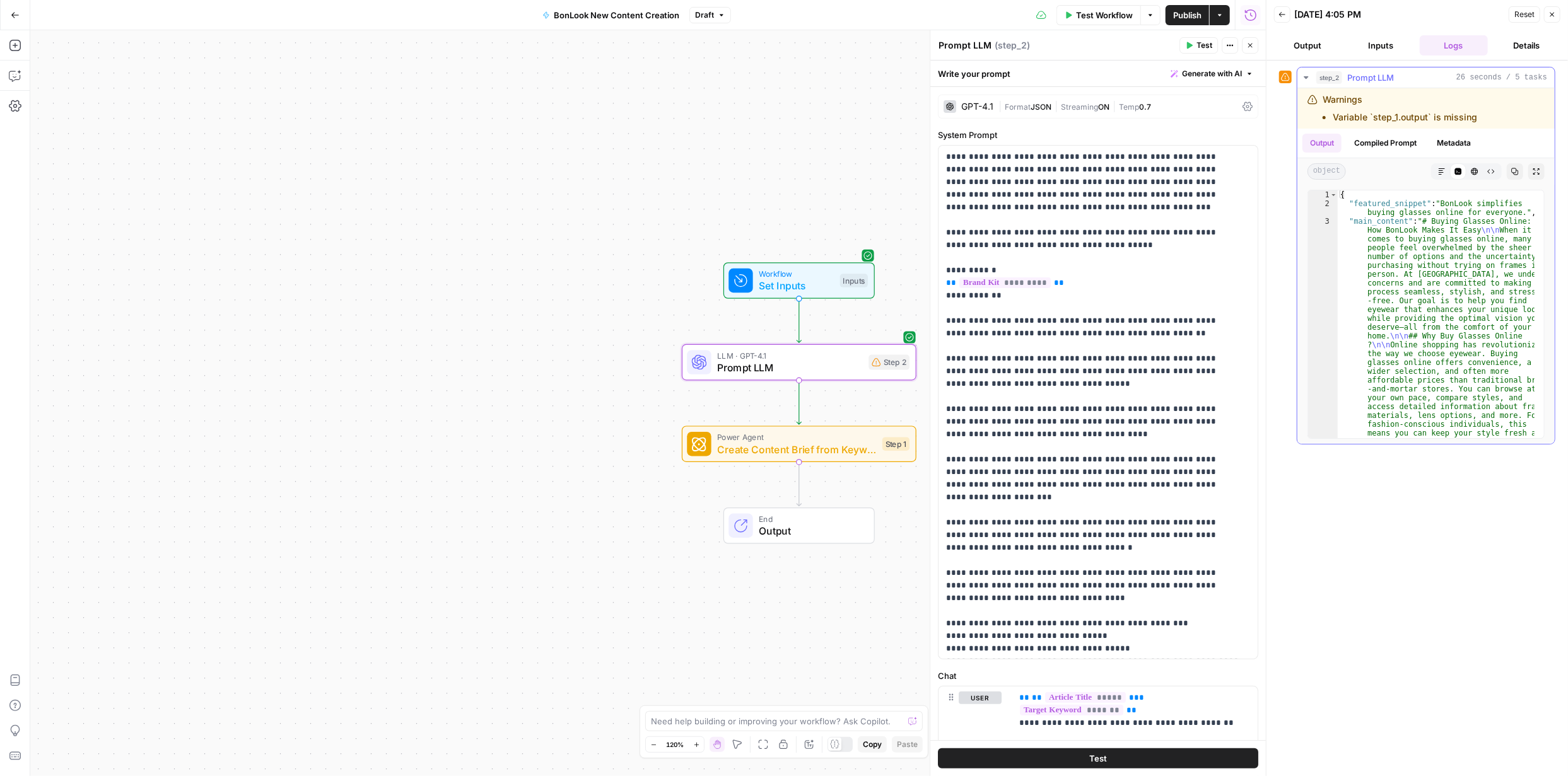
click at [1427, 108] on div "Warnings Variable `step_1.output` is missing" at bounding box center [1399, 109] width 154 height 30
click at [1344, 105] on div "Warnings Variable `step_1.output` is missing" at bounding box center [1399, 109] width 154 height 30
click at [1535, 48] on button "Details" at bounding box center [1527, 45] width 68 height 21
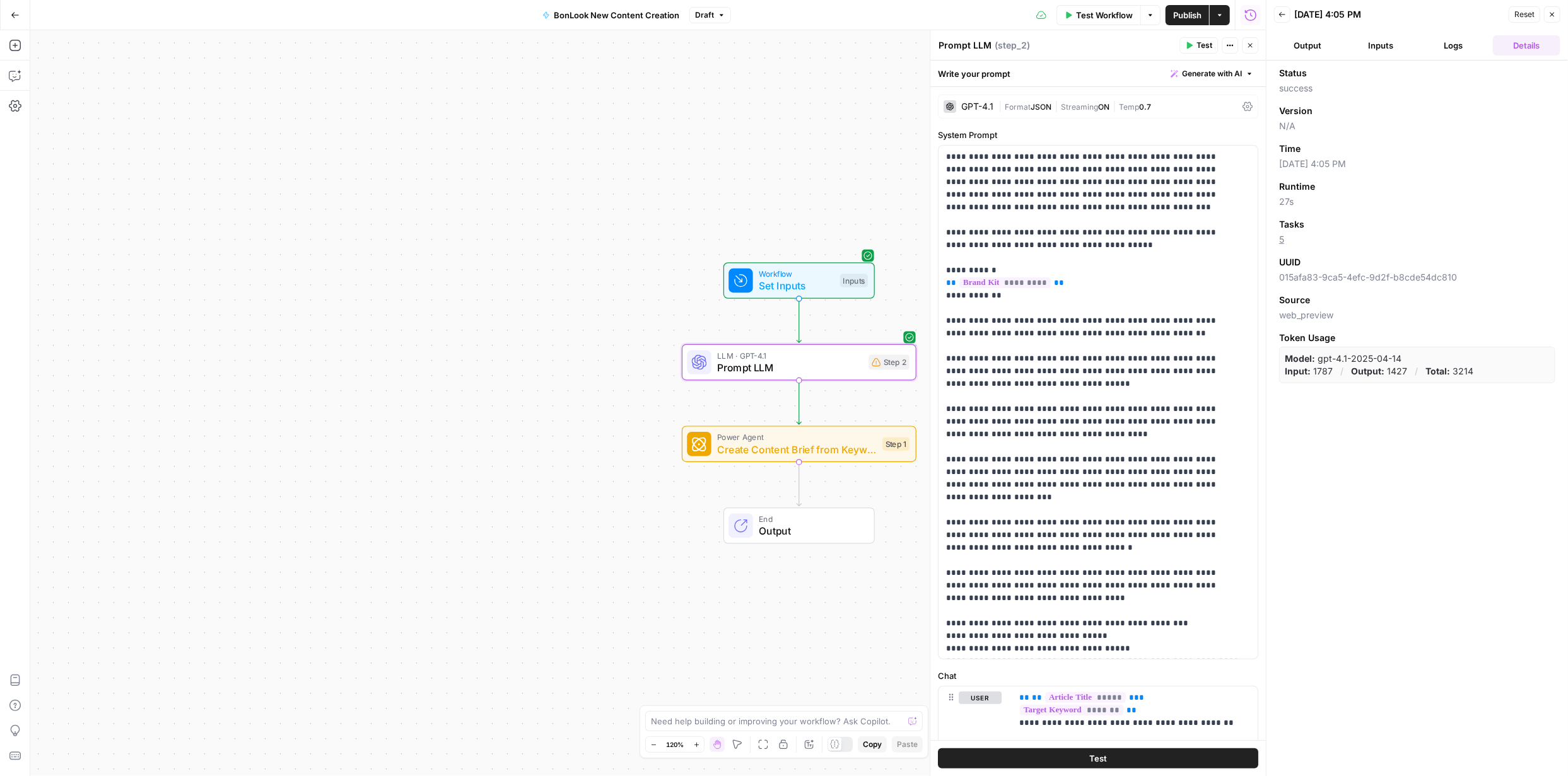
click at [1371, 46] on button "Inputs" at bounding box center [1382, 45] width 68 height 21
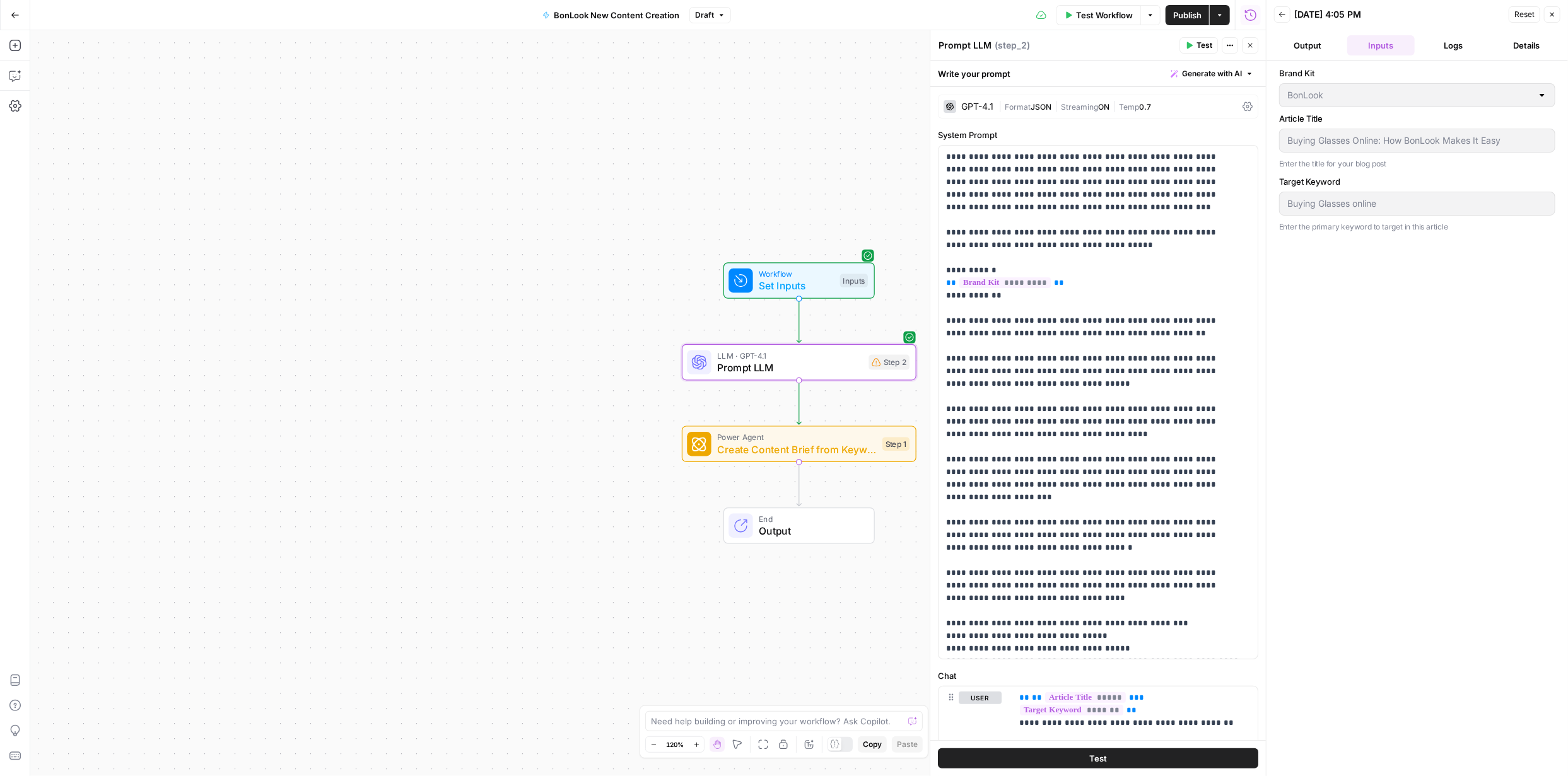
click at [1304, 46] on button "Output" at bounding box center [1308, 45] width 68 height 21
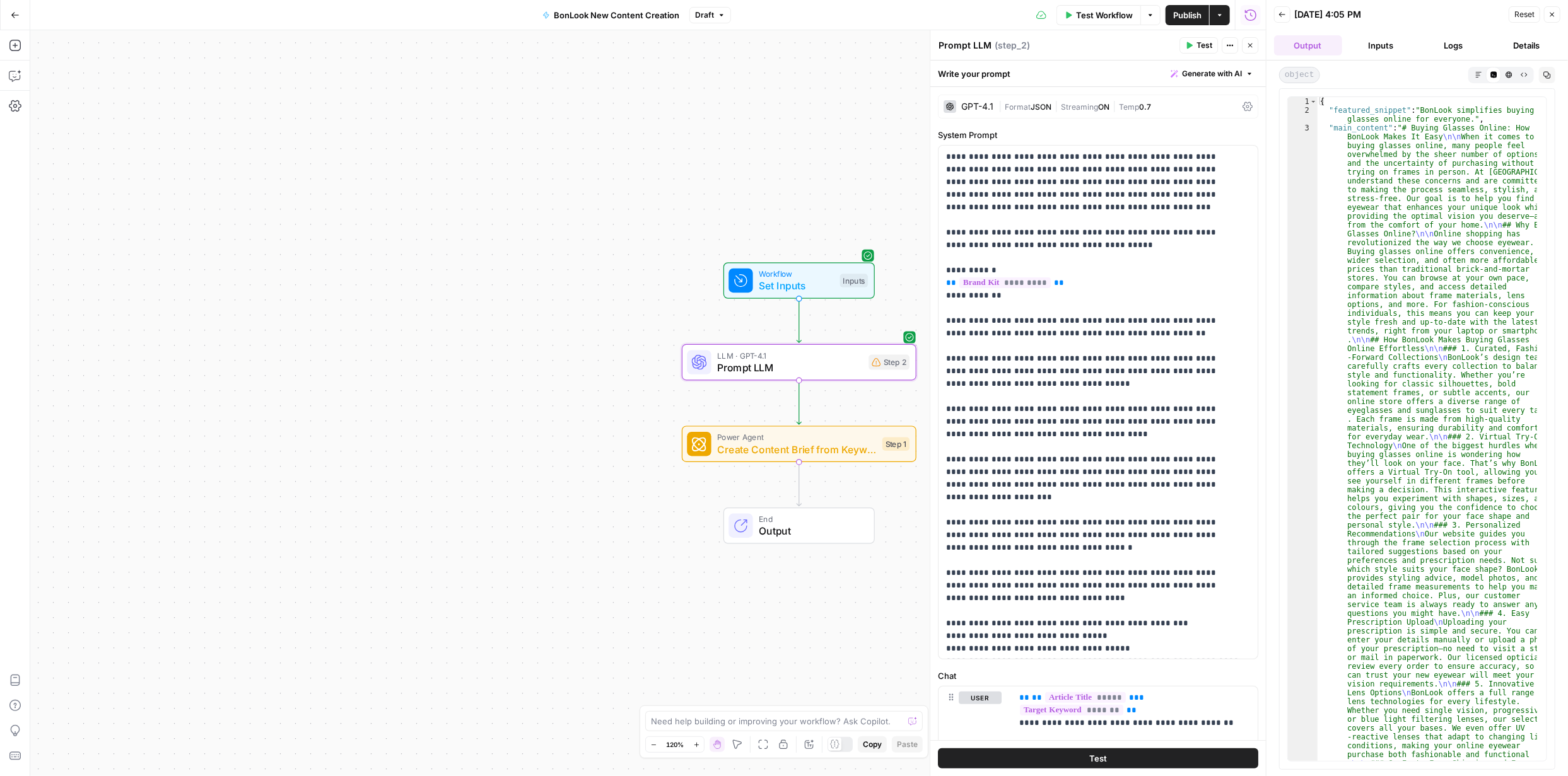
click at [846, 527] on span "Output" at bounding box center [810, 531] width 103 height 15
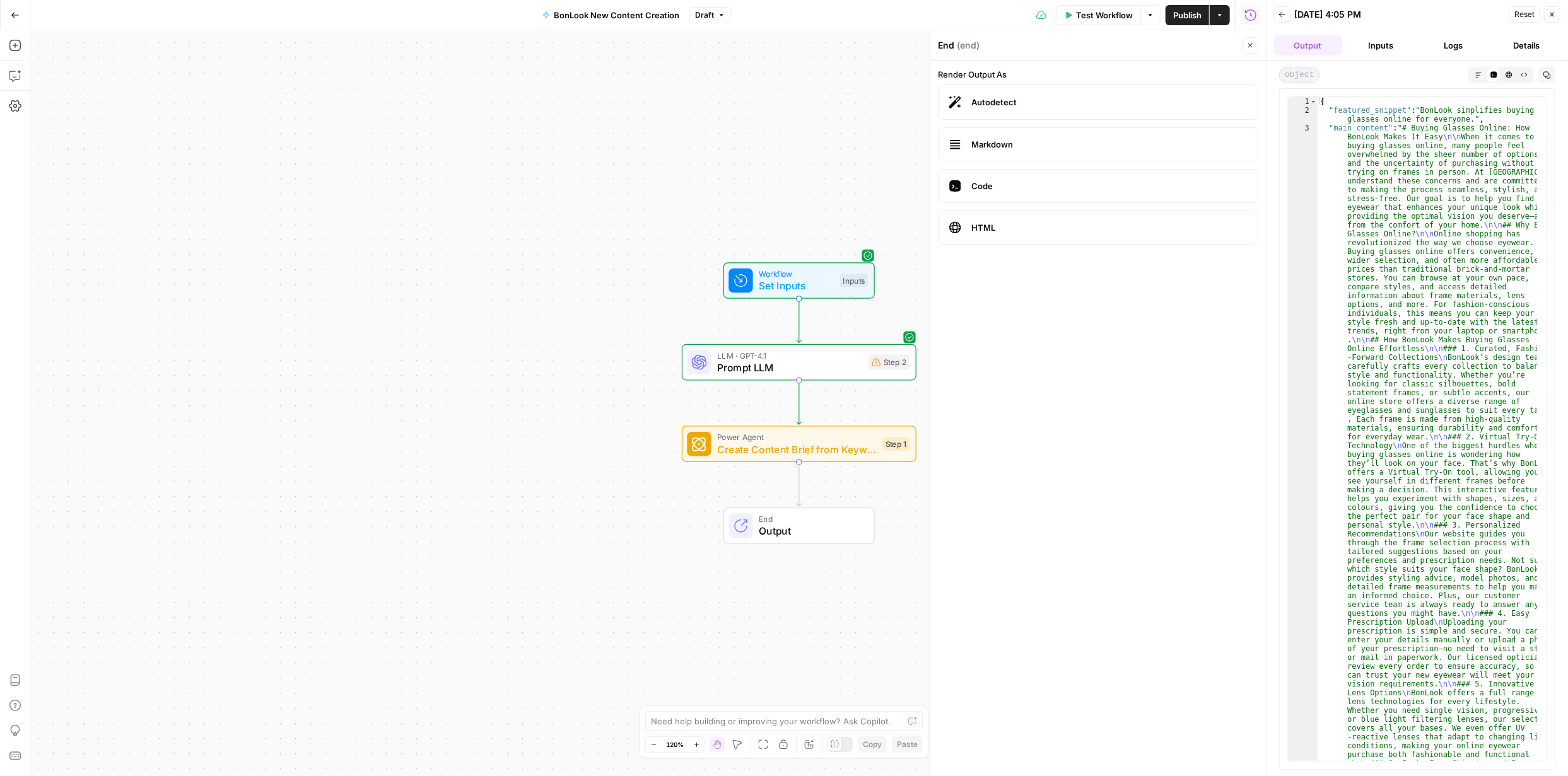
click at [1011, 102] on span "Autodetect" at bounding box center [1109, 102] width 276 height 13
click at [1222, 13] on icon "button" at bounding box center [1220, 15] width 8 height 8
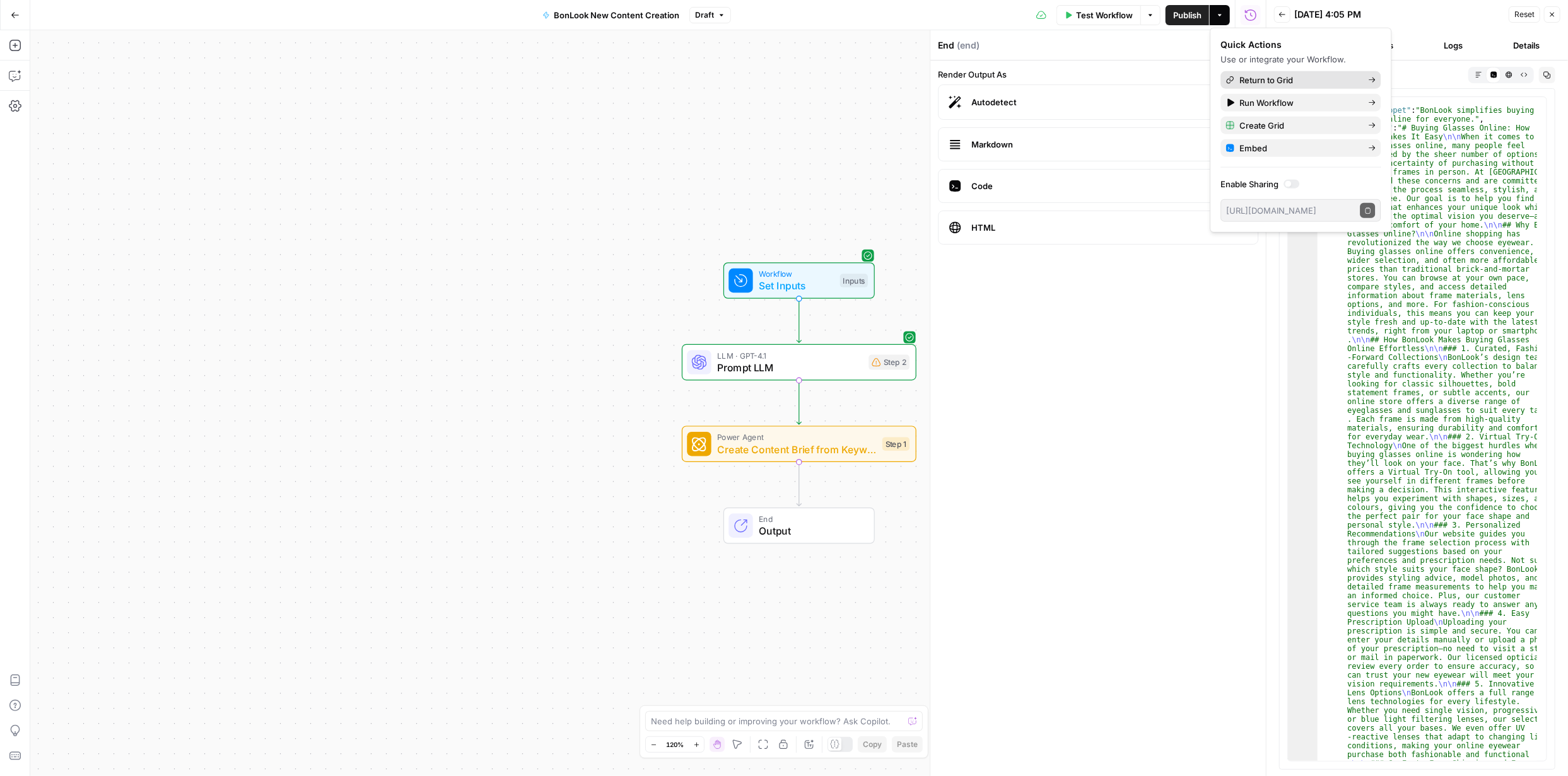
click at [1262, 82] on span "Return to Grid" at bounding box center [1299, 80] width 119 height 13
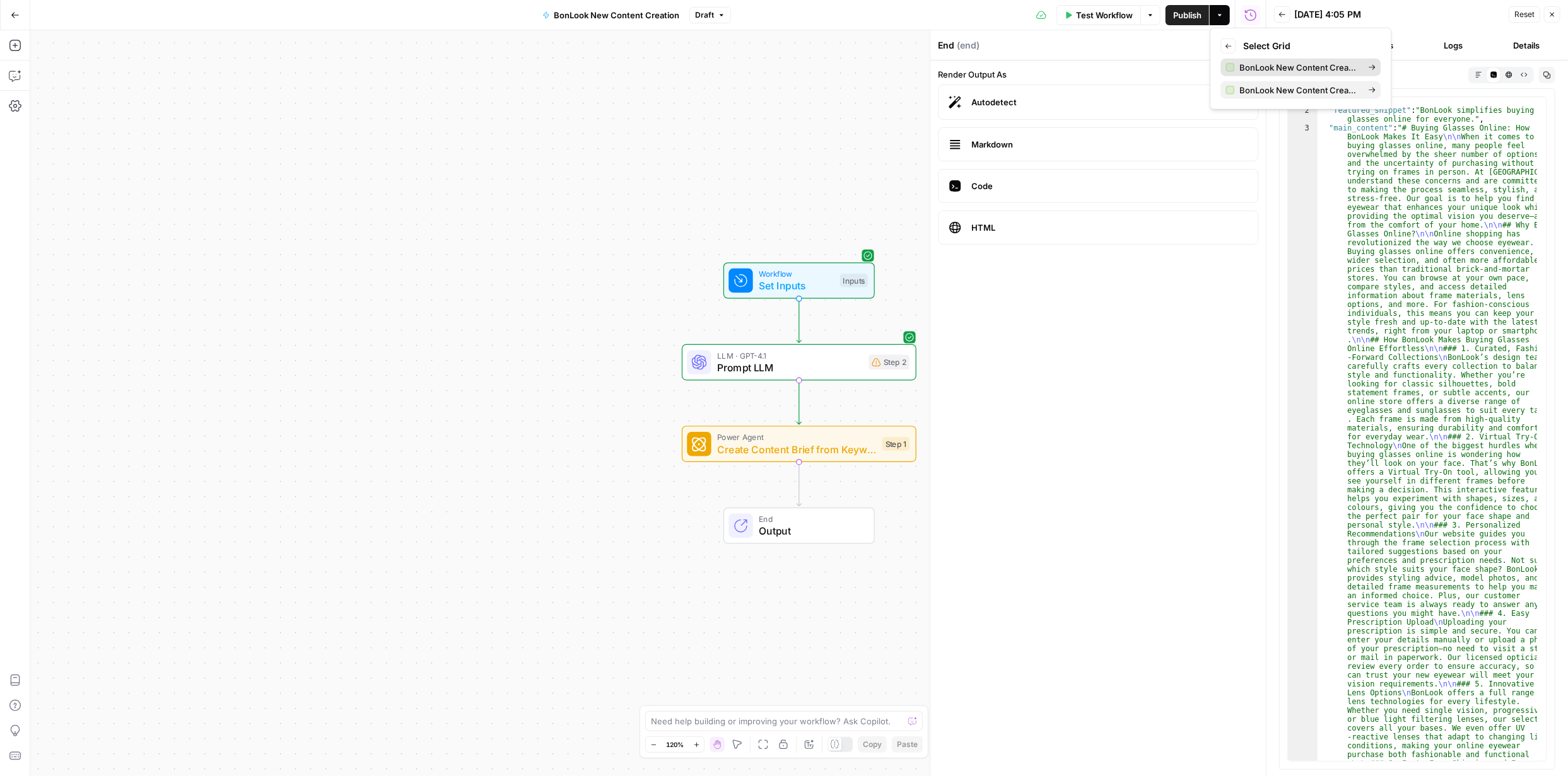
click at [1278, 65] on span "BonLook New Content Creation Grid" at bounding box center [1299, 67] width 119 height 13
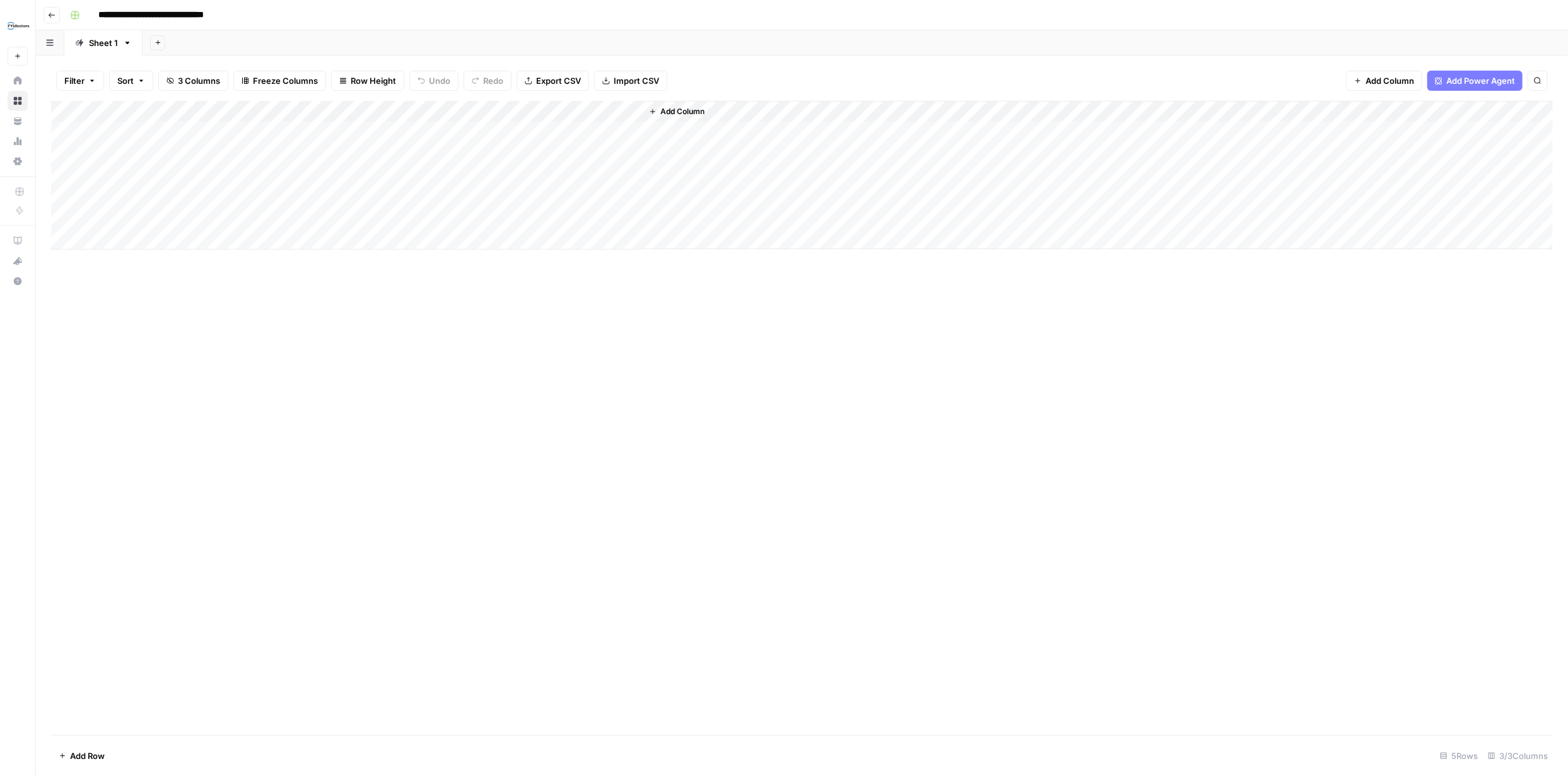
click at [549, 131] on div "Add Column" at bounding box center [801, 176] width 1502 height 149
click at [53, 12] on icon "button" at bounding box center [52, 15] width 8 height 8
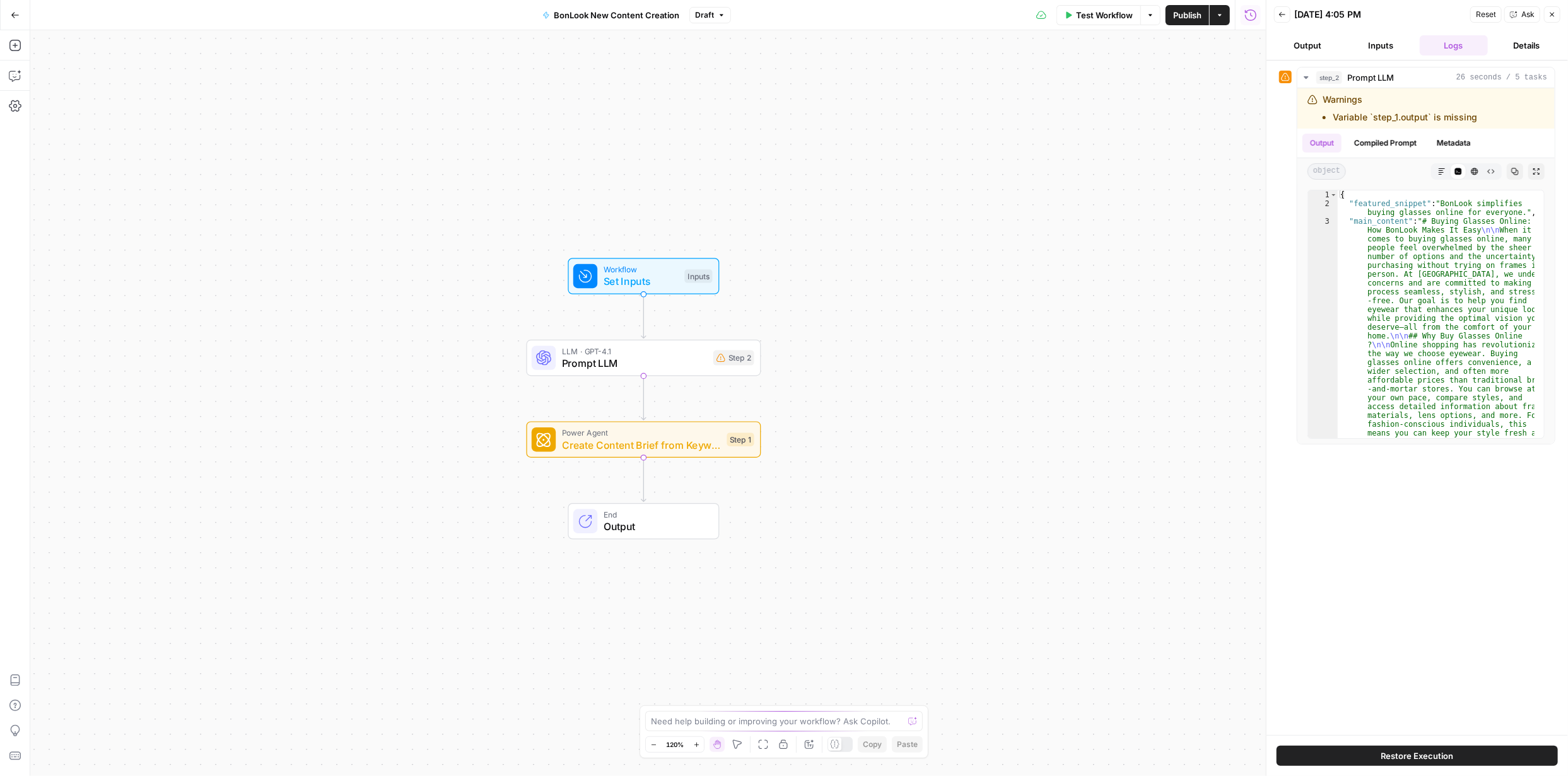
click at [1220, 17] on icon "button" at bounding box center [1220, 15] width 8 height 8
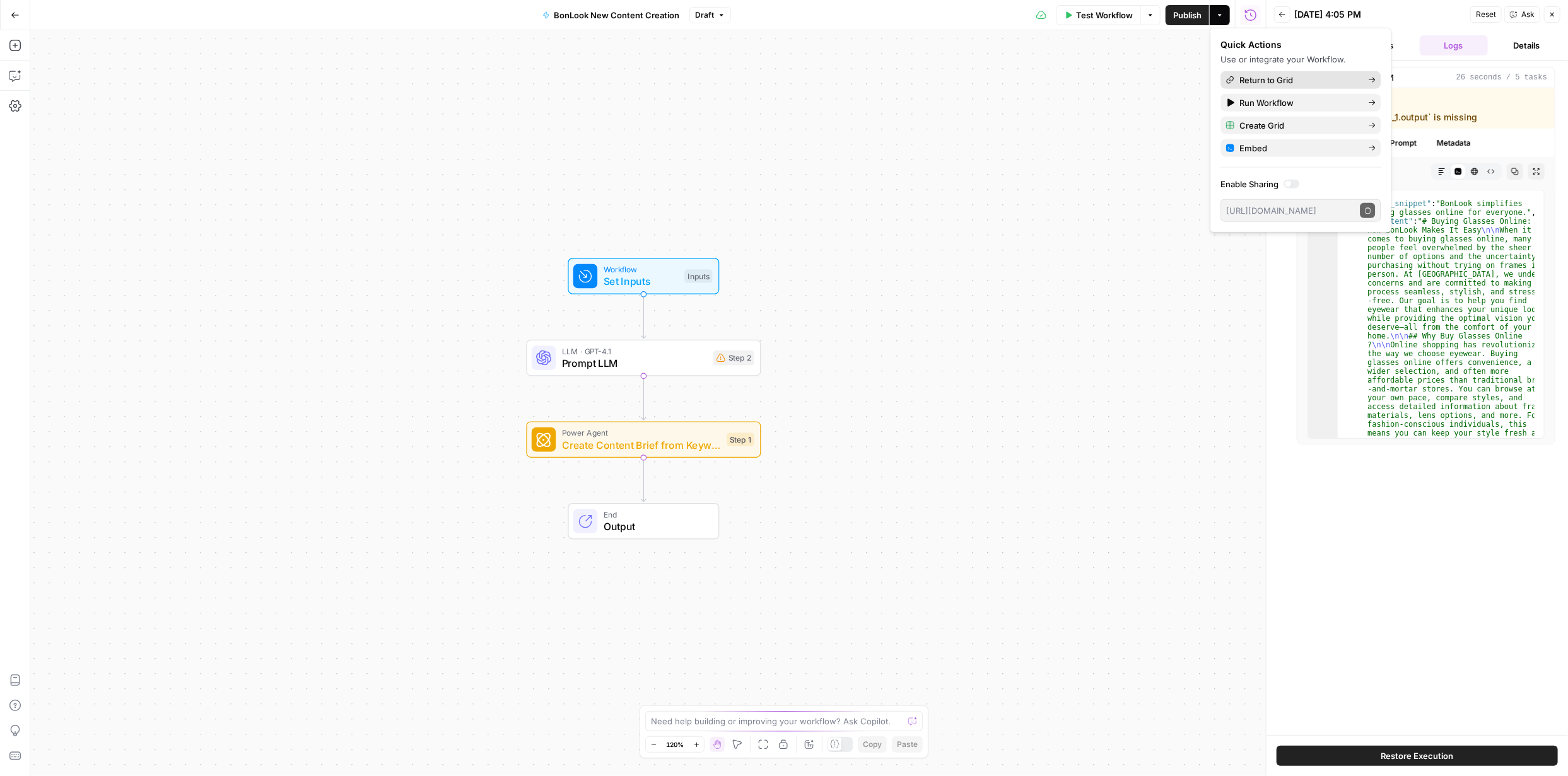
click at [1344, 80] on span "Return to Grid" at bounding box center [1299, 80] width 119 height 13
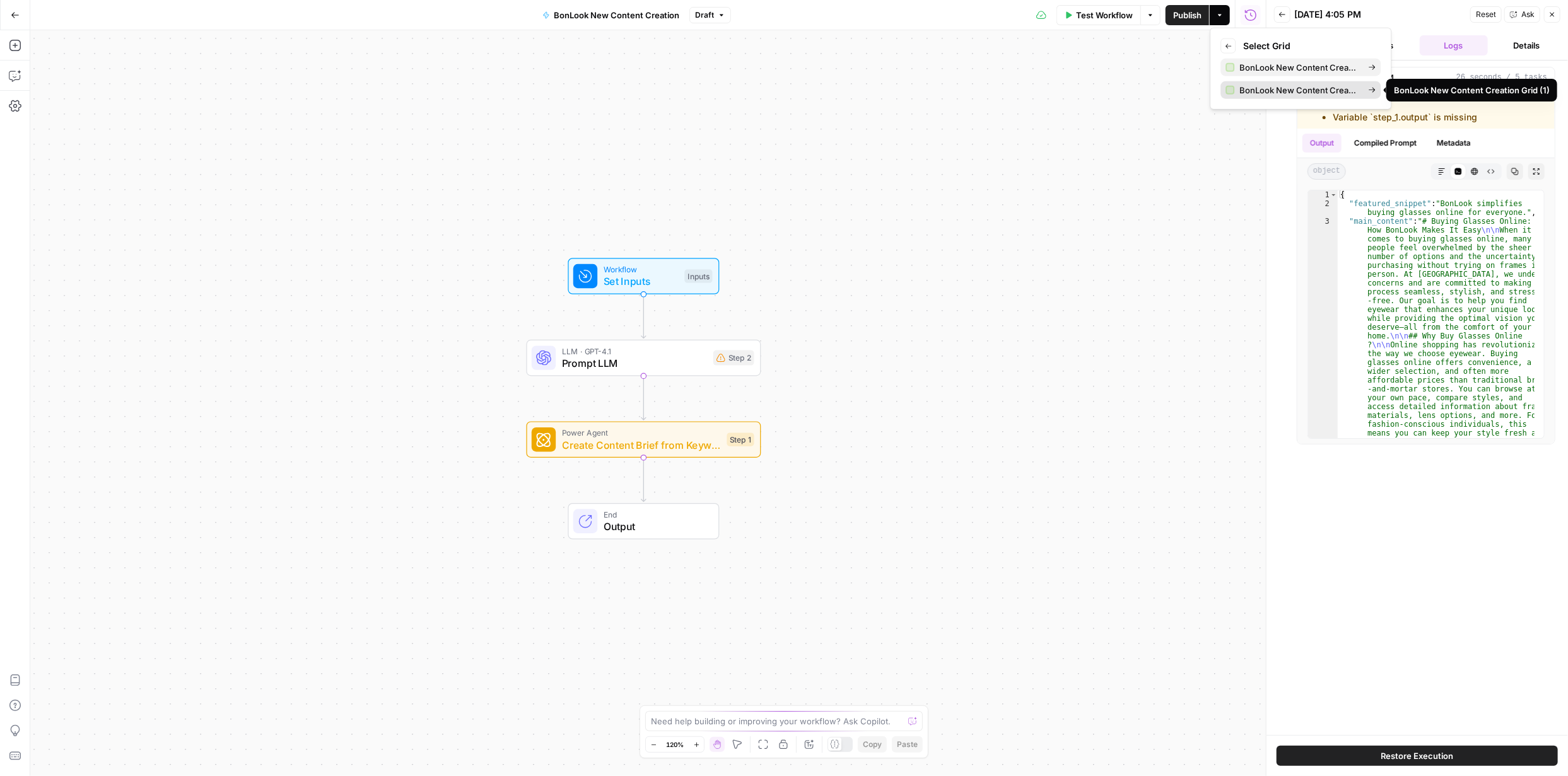
click at [1342, 88] on span "BonLook New Content Creation Grid (1)" at bounding box center [1299, 90] width 119 height 13
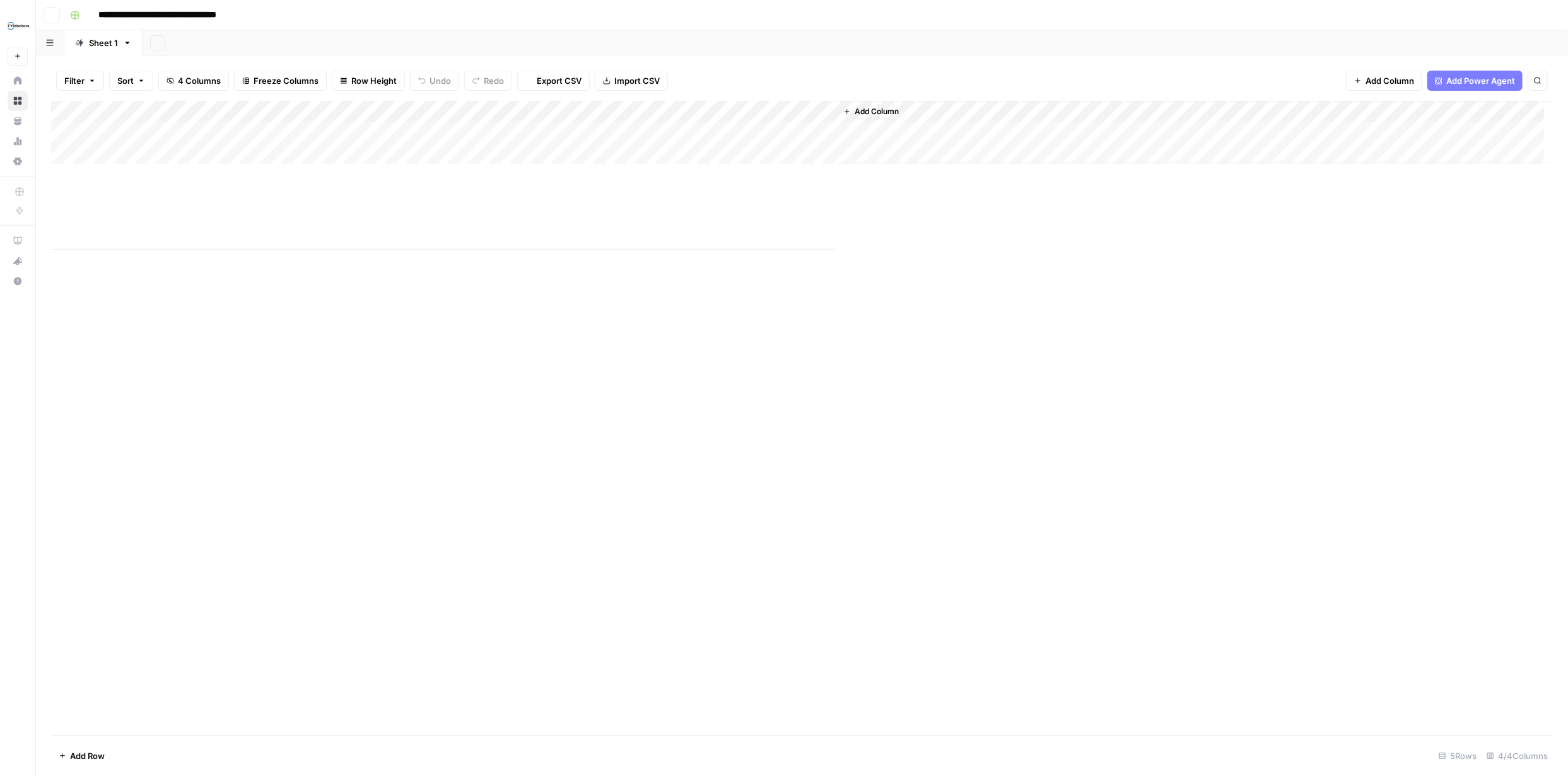
type input "**********"
click at [554, 130] on div "Add Column" at bounding box center [801, 176] width 1502 height 149
click at [314, 361] on div "Add Column" at bounding box center [801, 418] width 1502 height 634
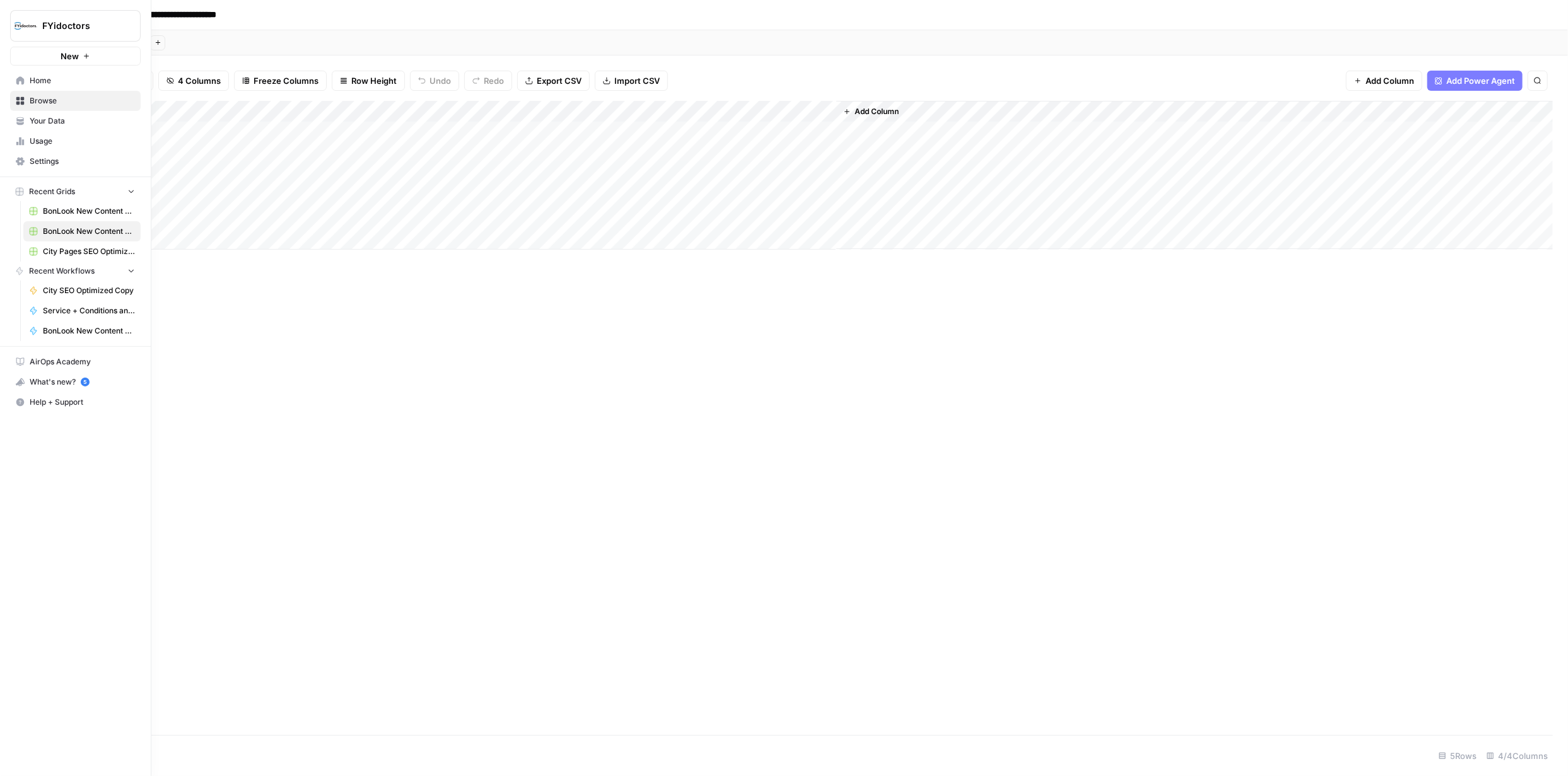
click at [46, 100] on span "Browse" at bounding box center [82, 100] width 106 height 11
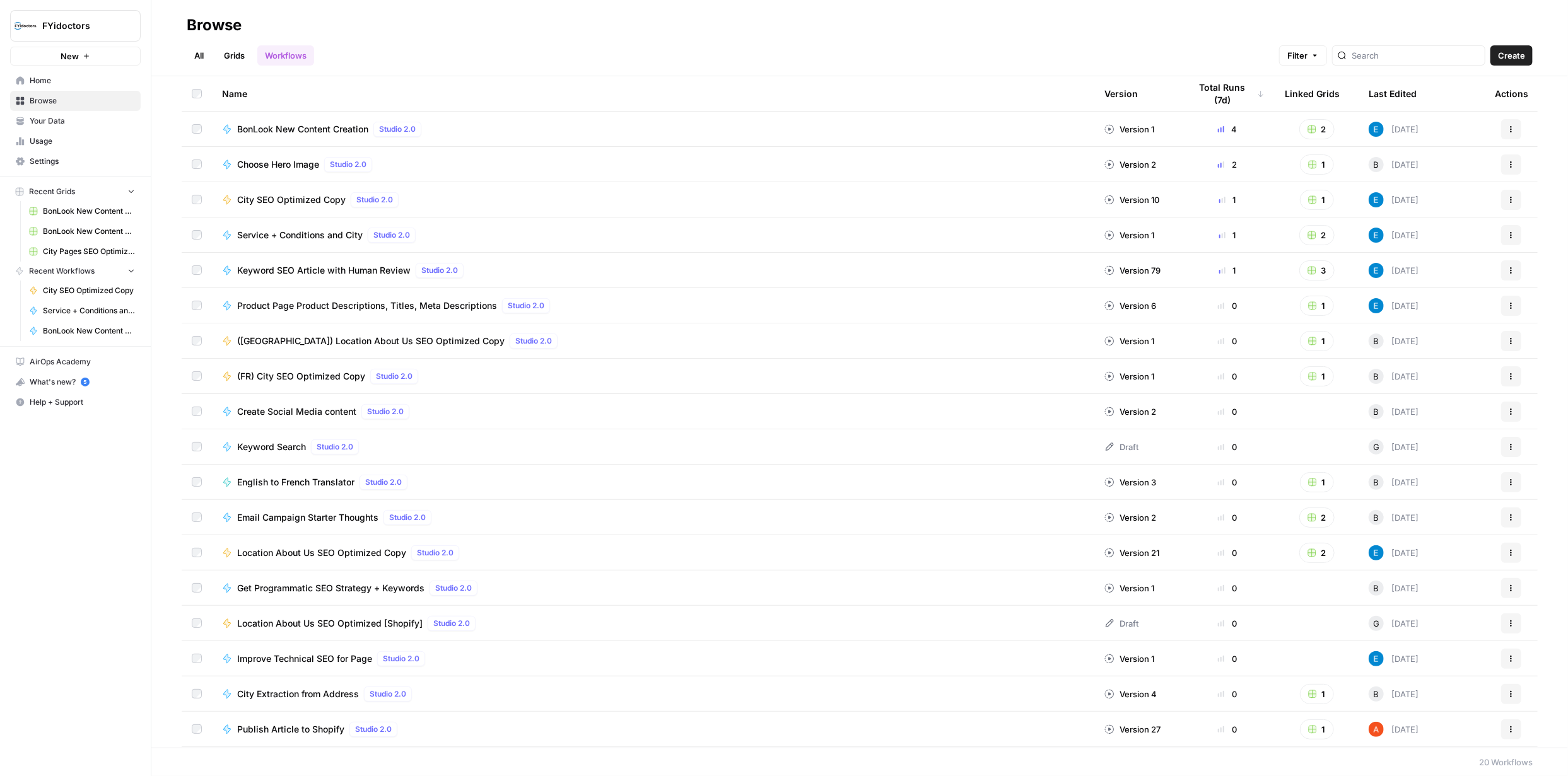
click at [375, 233] on span "Studio 2.0" at bounding box center [392, 235] width 37 height 11
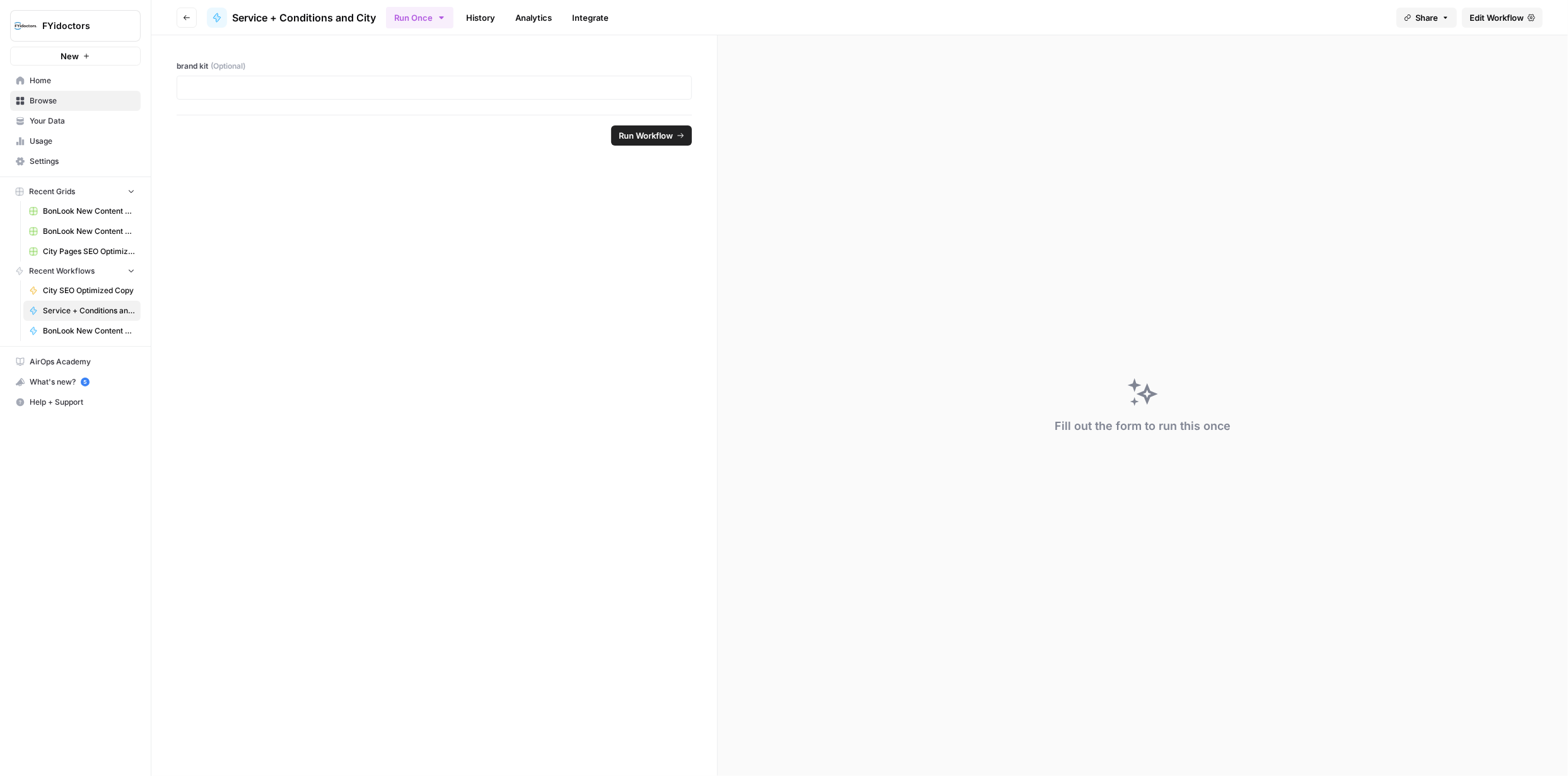
click at [1490, 18] on span "Edit Workflow" at bounding box center [1496, 17] width 54 height 13
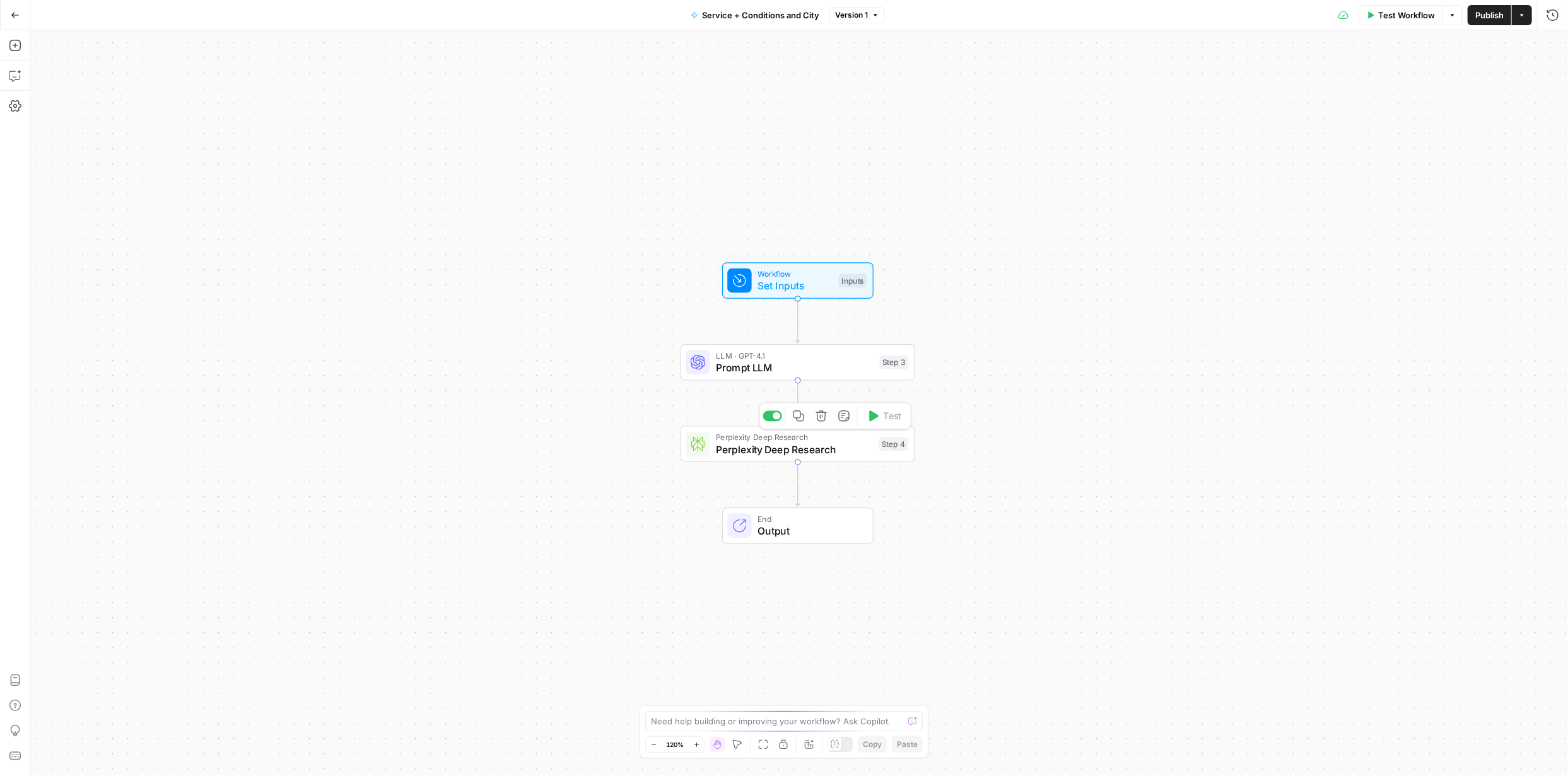
click at [823, 417] on icon "button" at bounding box center [821, 416] width 12 height 12
click at [748, 160] on span "Delete Step" at bounding box center [750, 160] width 49 height 13
click at [16, 14] on icon "button" at bounding box center [15, 14] width 8 height 5
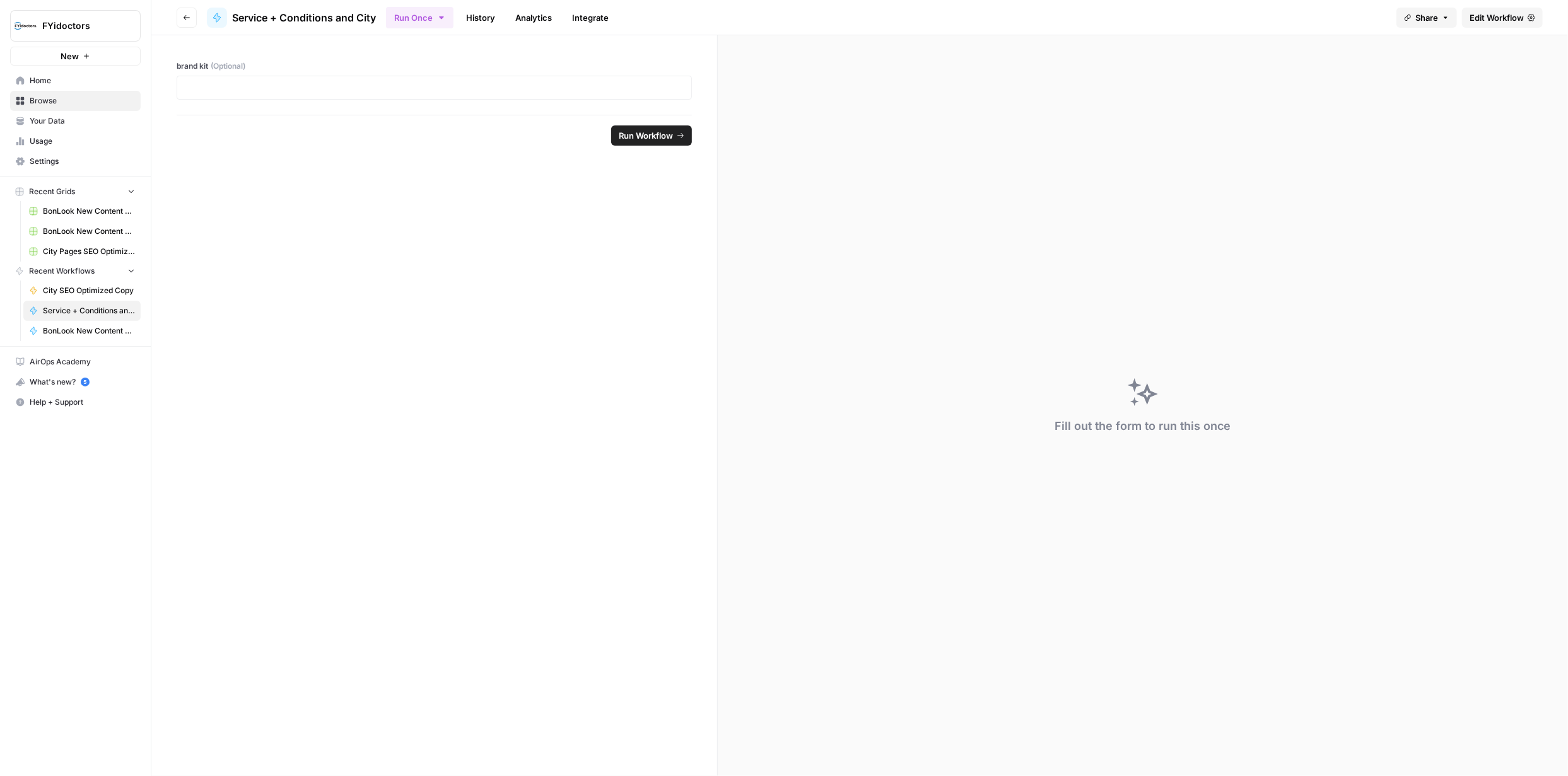
click at [43, 102] on span "Browse" at bounding box center [82, 100] width 106 height 11
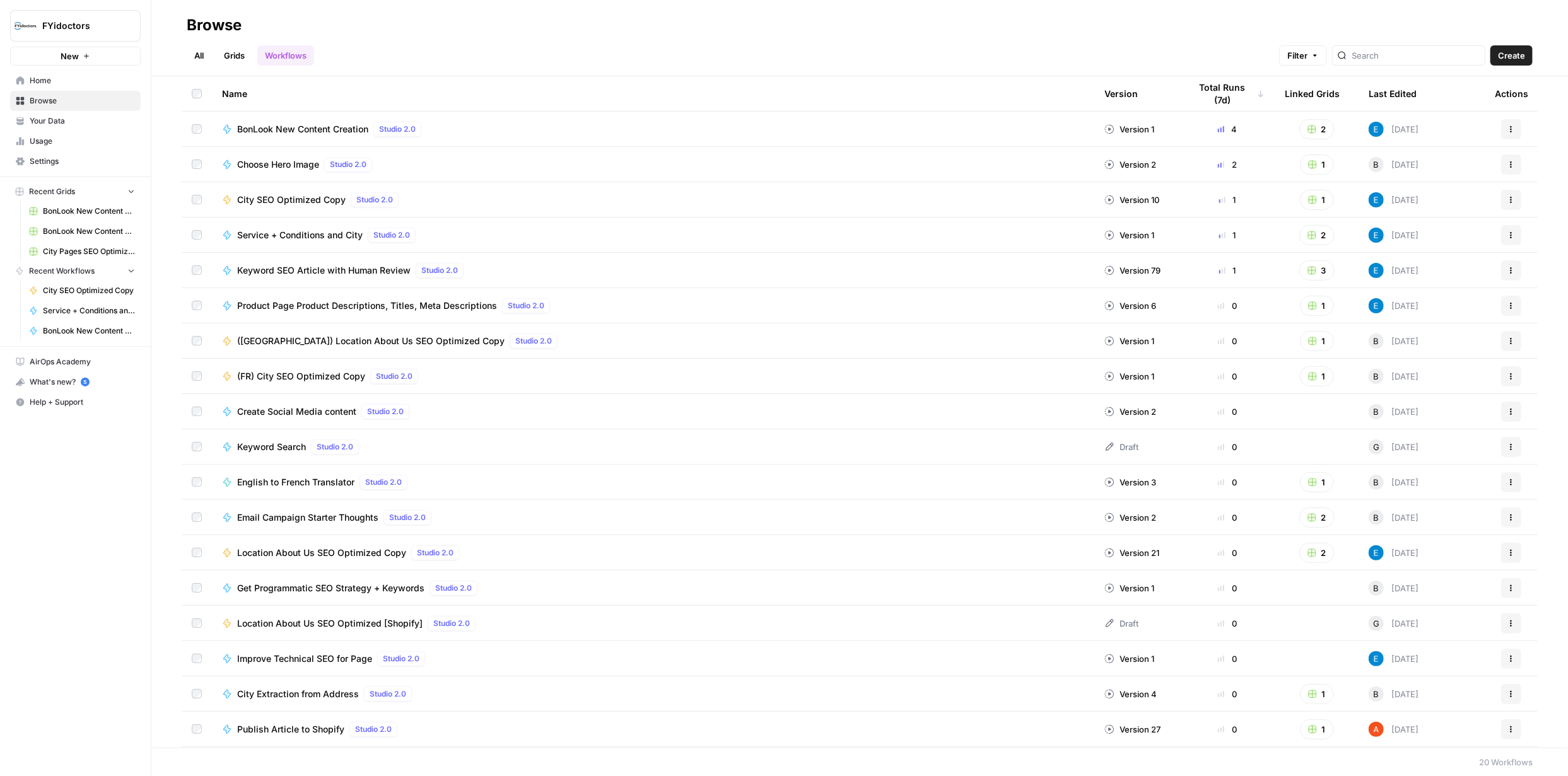
click at [63, 103] on span "Browse" at bounding box center [82, 100] width 106 height 11
click at [237, 53] on link "Grids" at bounding box center [233, 55] width 36 height 21
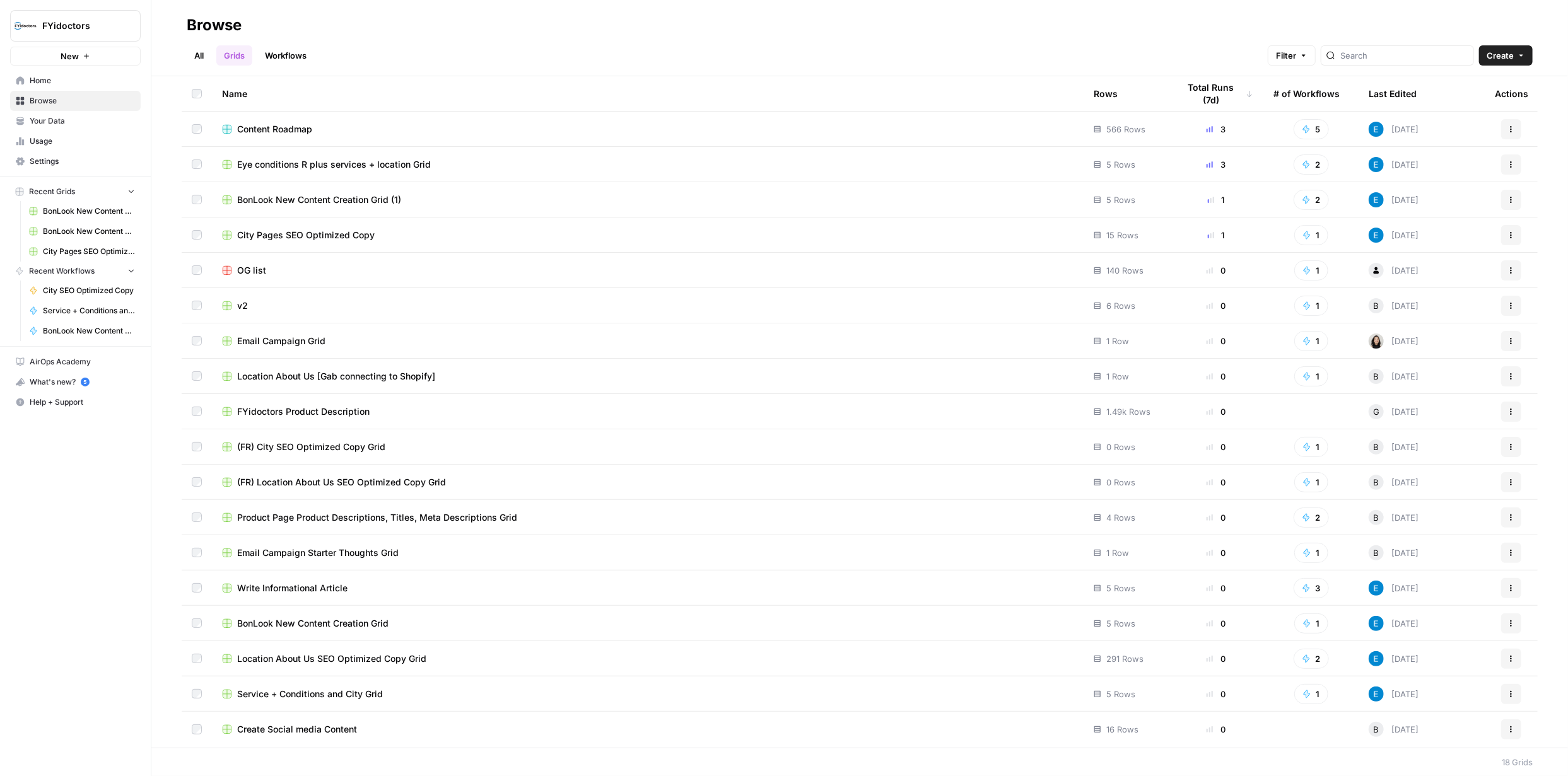
click at [335, 164] on span "Eye conditions R plus services + location Grid" at bounding box center [334, 164] width 194 height 13
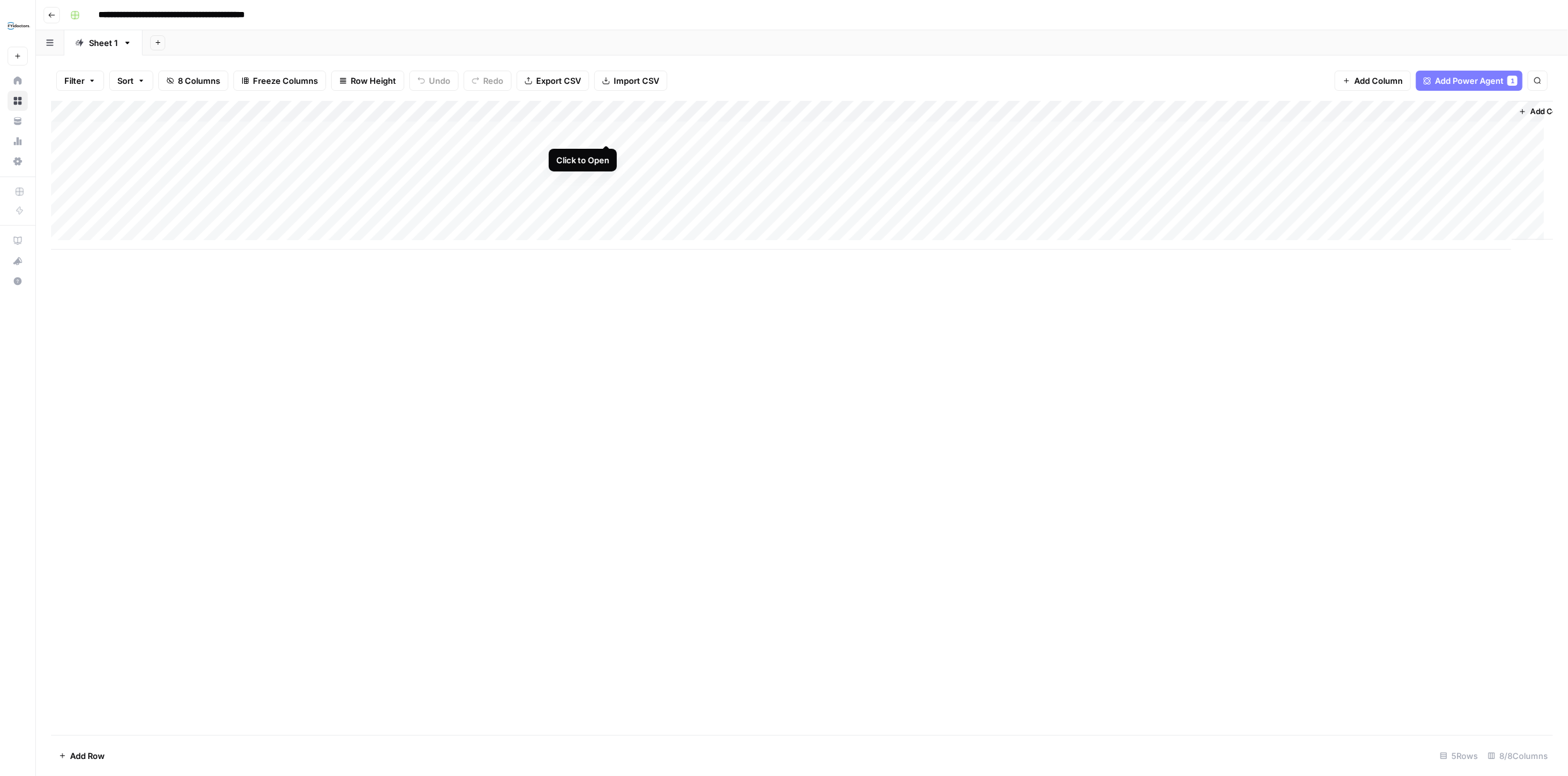
click at [605, 131] on div "Add Column" at bounding box center [801, 176] width 1502 height 149
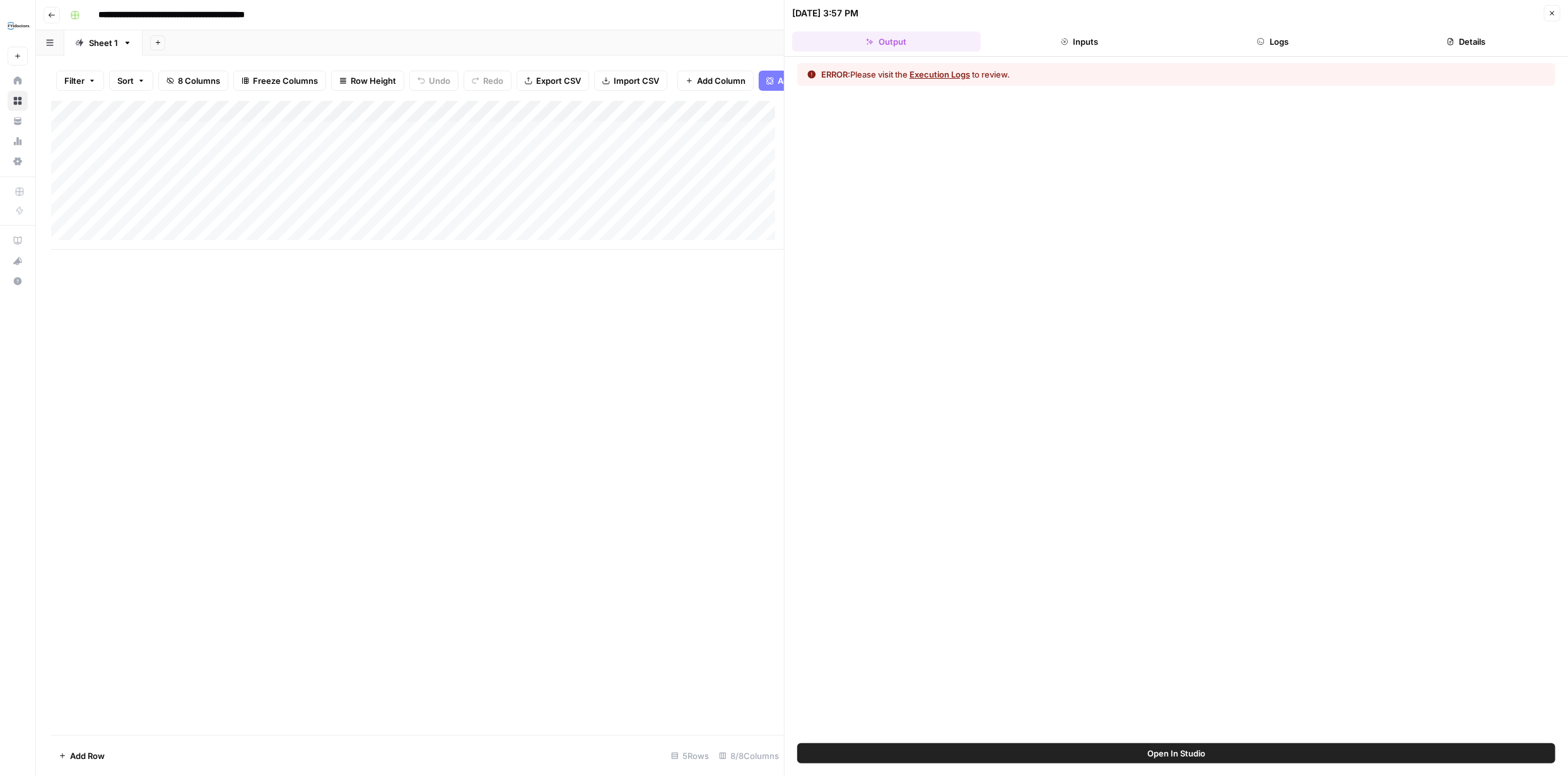
click at [944, 69] on button "Execution Logs" at bounding box center [940, 74] width 61 height 13
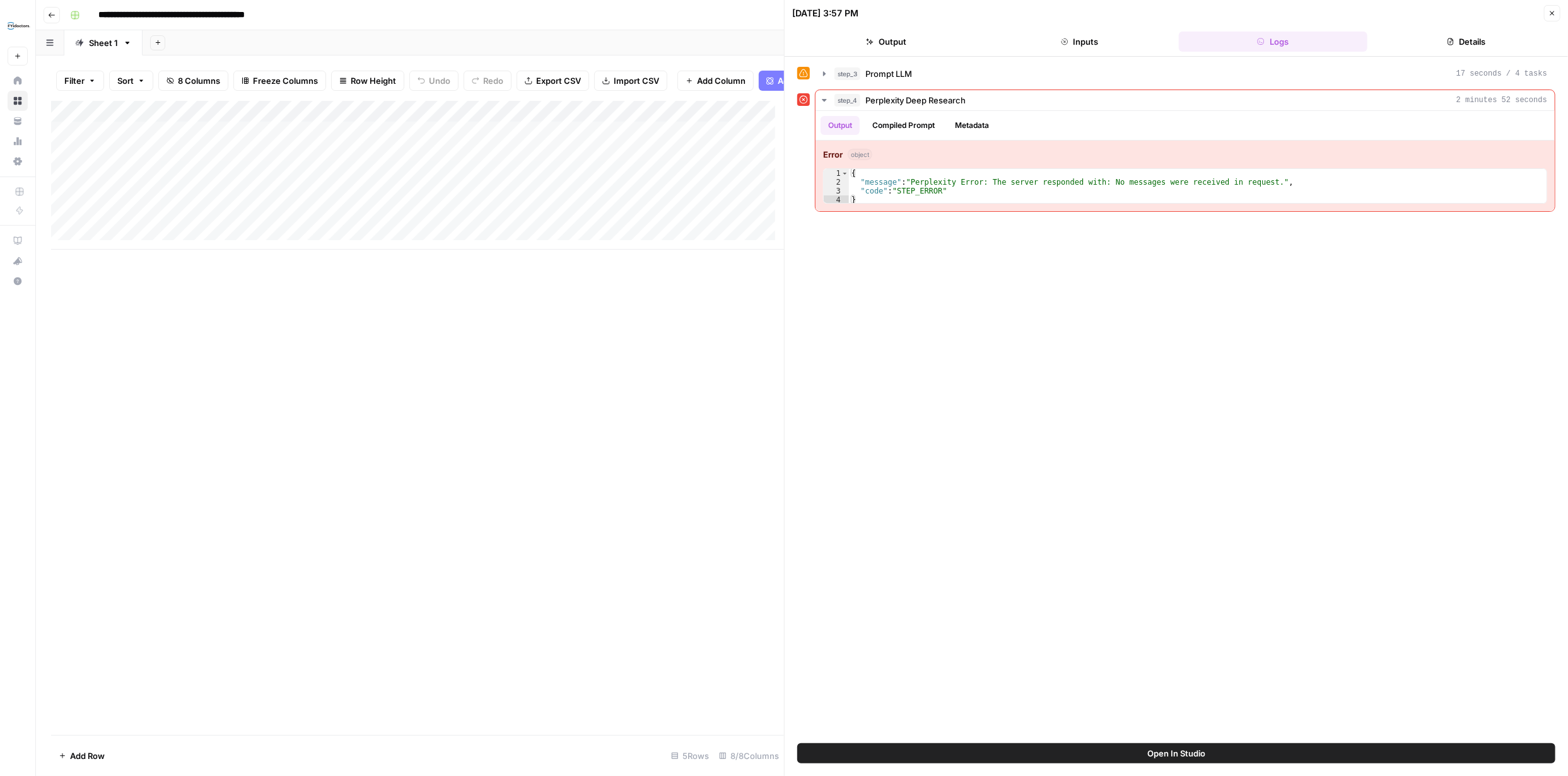
drag, startPoint x: 646, startPoint y: 324, endPoint x: 776, endPoint y: 263, distance: 143.6
click at [648, 324] on div "Add Column" at bounding box center [417, 418] width 733 height 634
click at [1557, 10] on button "Close" at bounding box center [1552, 14] width 17 height 17
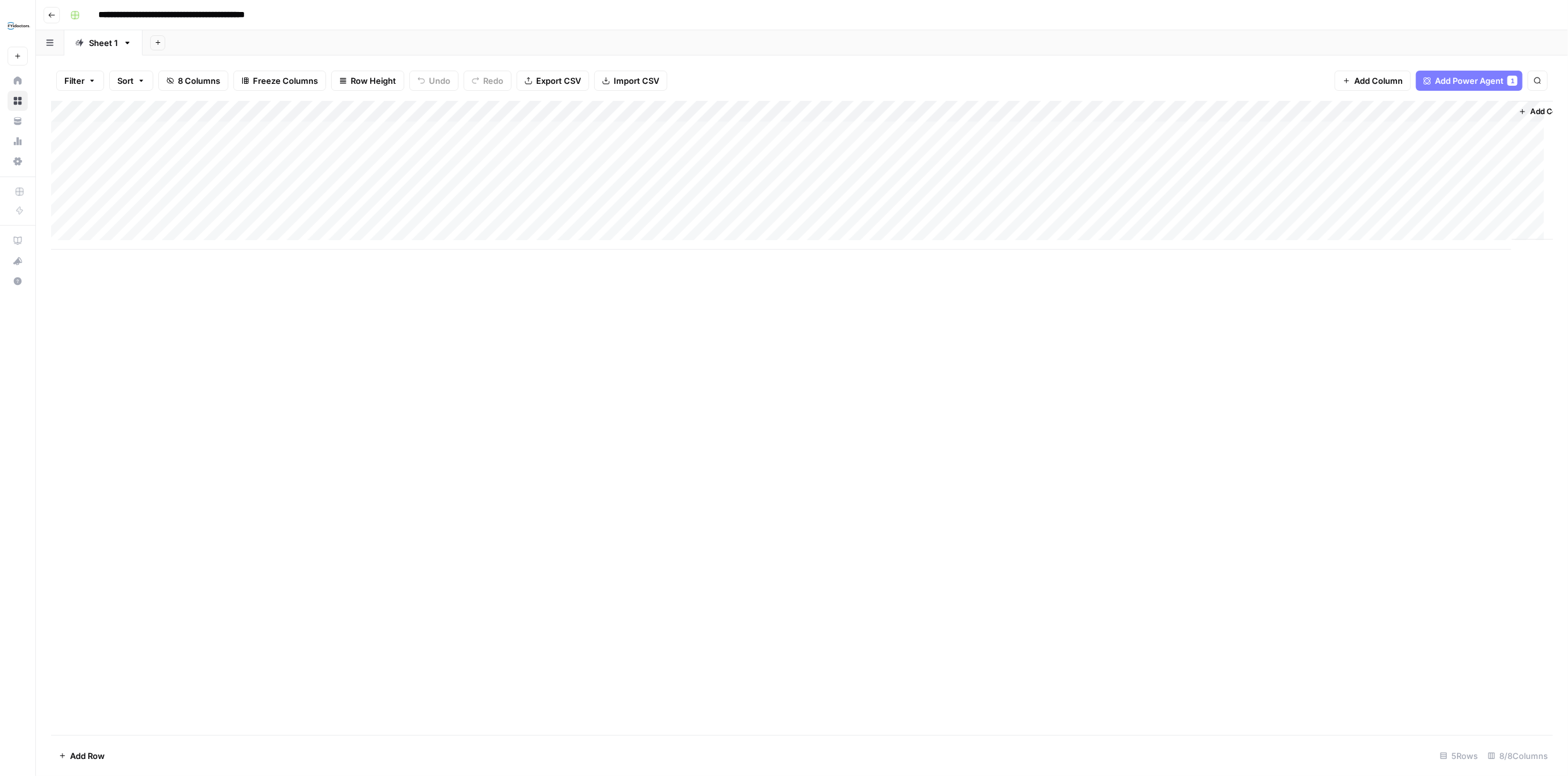
click at [621, 131] on div "Add Column" at bounding box center [801, 176] width 1502 height 149
click at [605, 131] on div "Add Column" at bounding box center [801, 176] width 1502 height 149
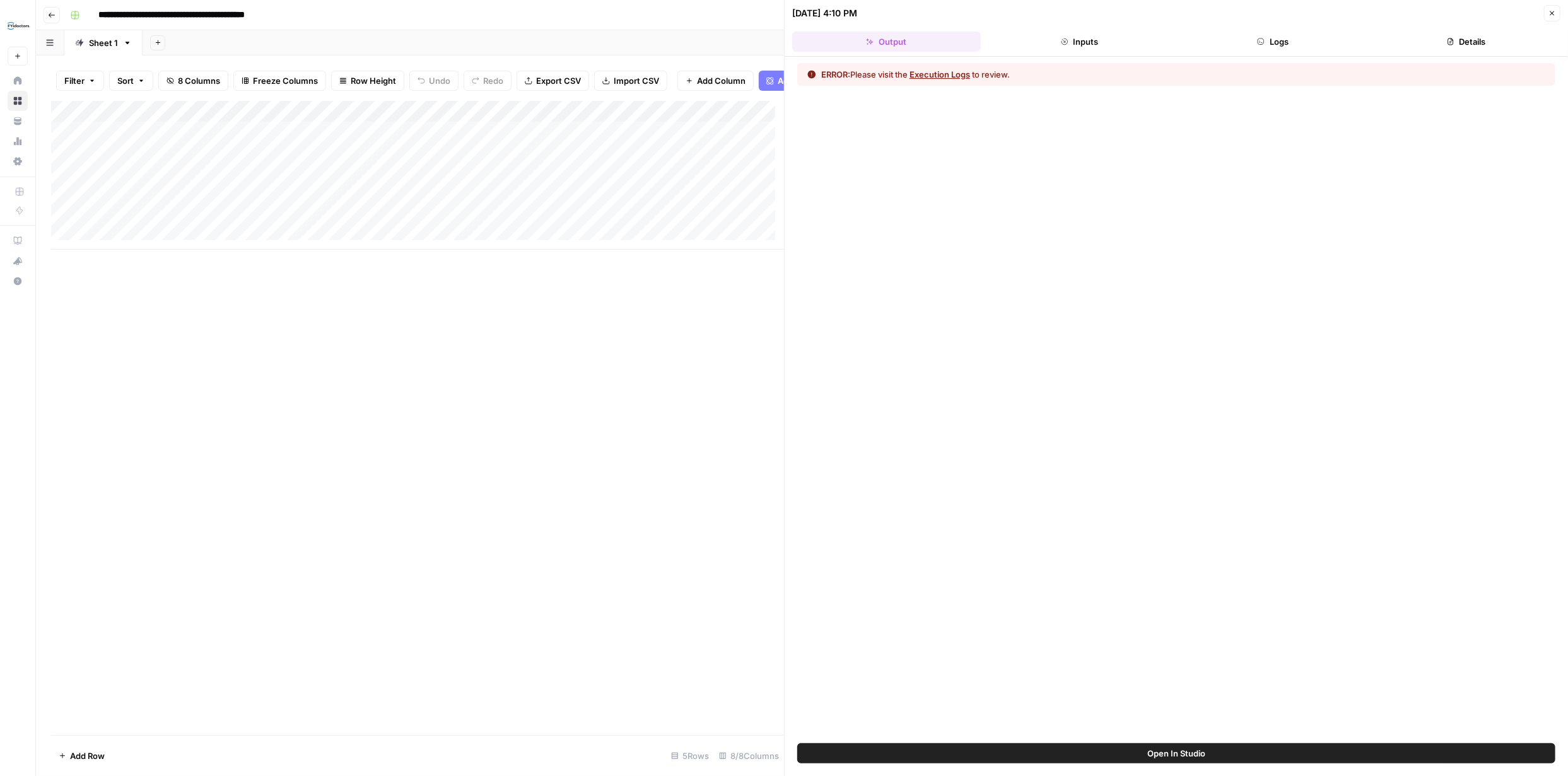
click at [926, 74] on button "Execution Logs" at bounding box center [940, 74] width 61 height 13
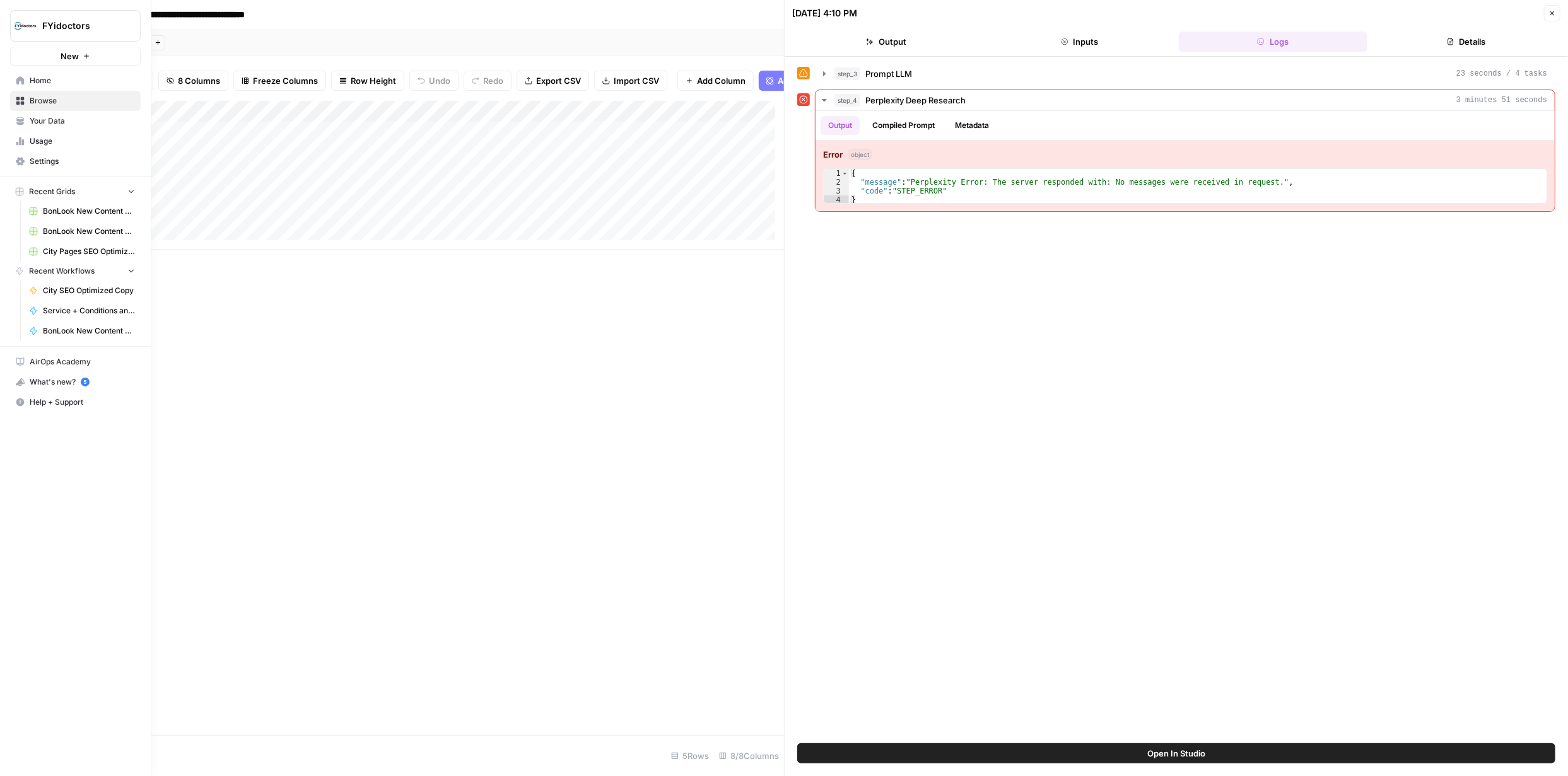
click at [41, 99] on span "Browse" at bounding box center [82, 100] width 106 height 11
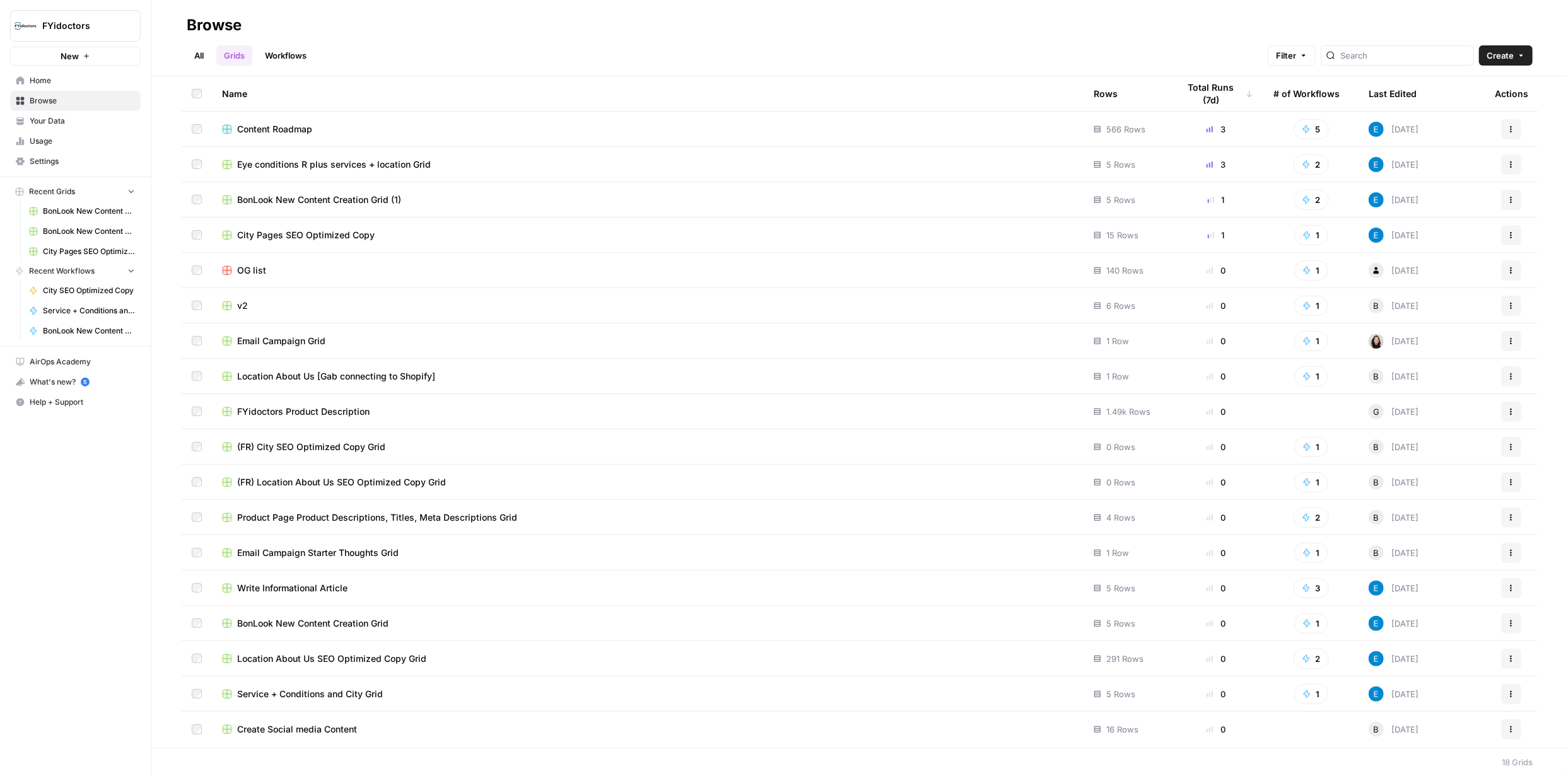
click at [279, 53] on link "Workflows" at bounding box center [285, 55] width 57 height 21
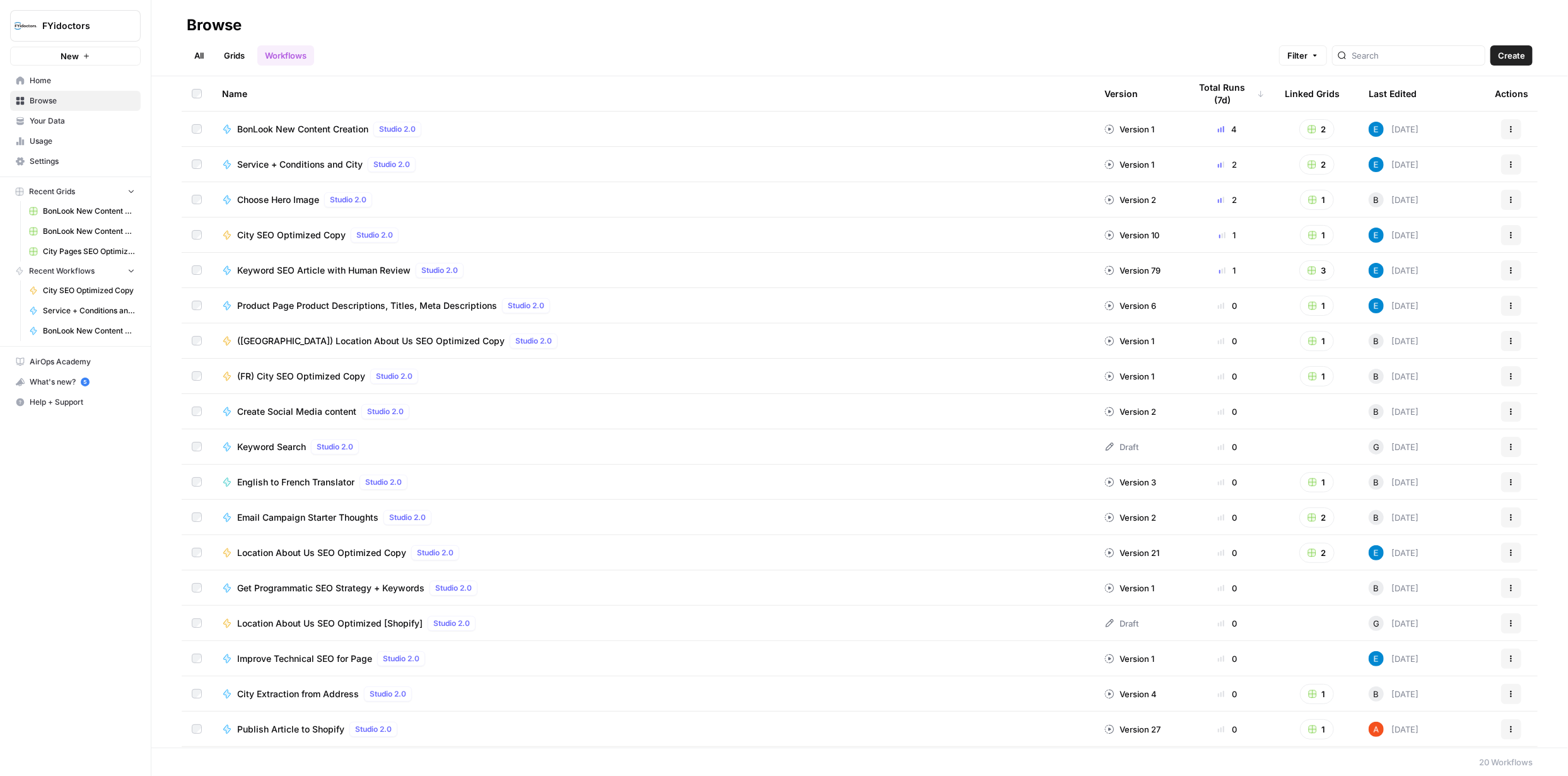
click at [1503, 158] on button "Actions" at bounding box center [1511, 164] width 21 height 21
click at [1414, 261] on span "Integrate" at bounding box center [1446, 257] width 101 height 13
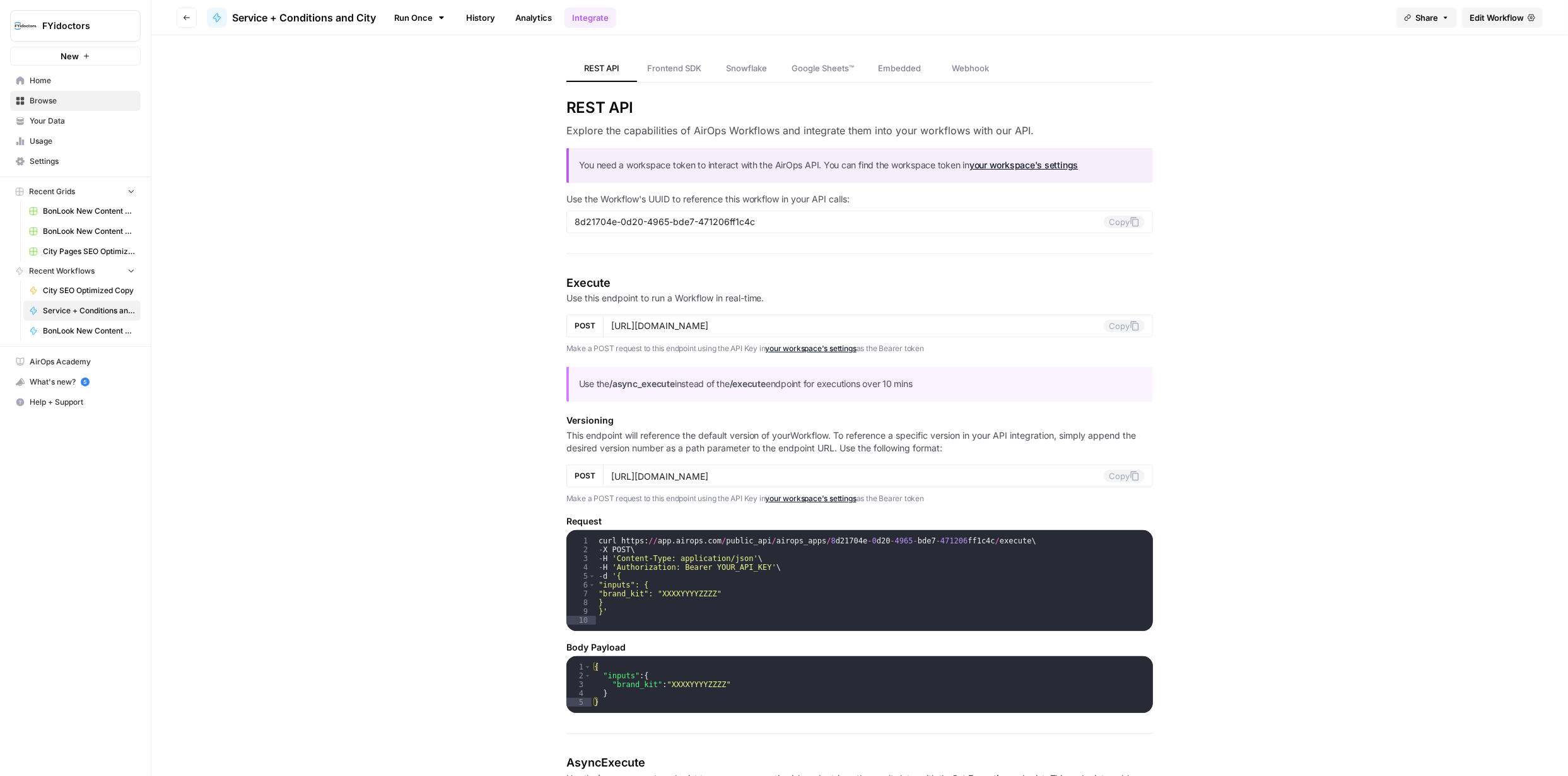
click at [1487, 21] on span "Edit Workflow" at bounding box center [1496, 17] width 54 height 13
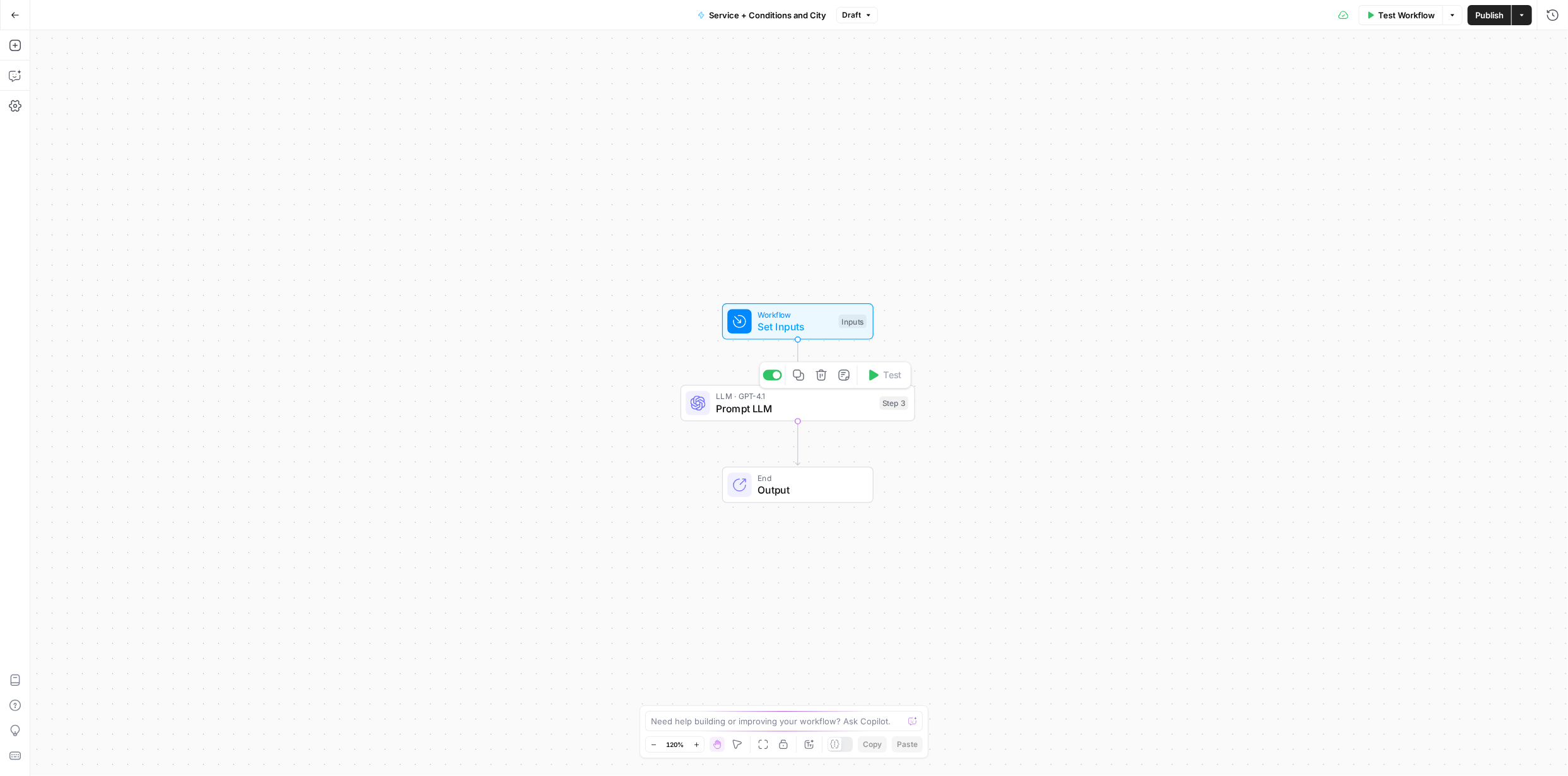
click at [763, 408] on span "Prompt LLM" at bounding box center [794, 408] width 157 height 15
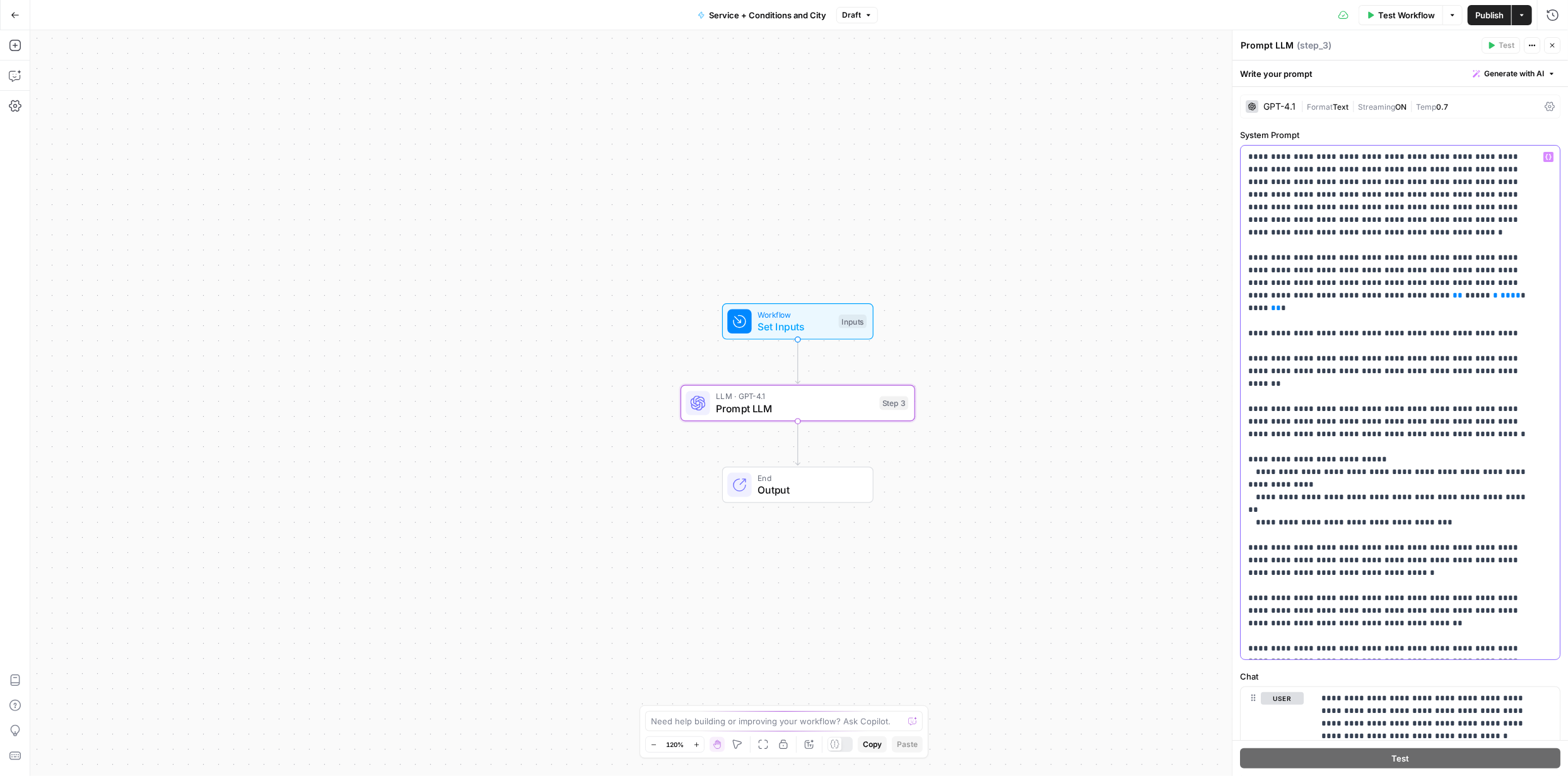
click at [1287, 168] on p "**********" at bounding box center [1391, 465] width 286 height 630
click at [1265, 164] on p "**********" at bounding box center [1391, 465] width 286 height 630
click at [1252, 157] on p "**********" at bounding box center [1391, 465] width 286 height 630
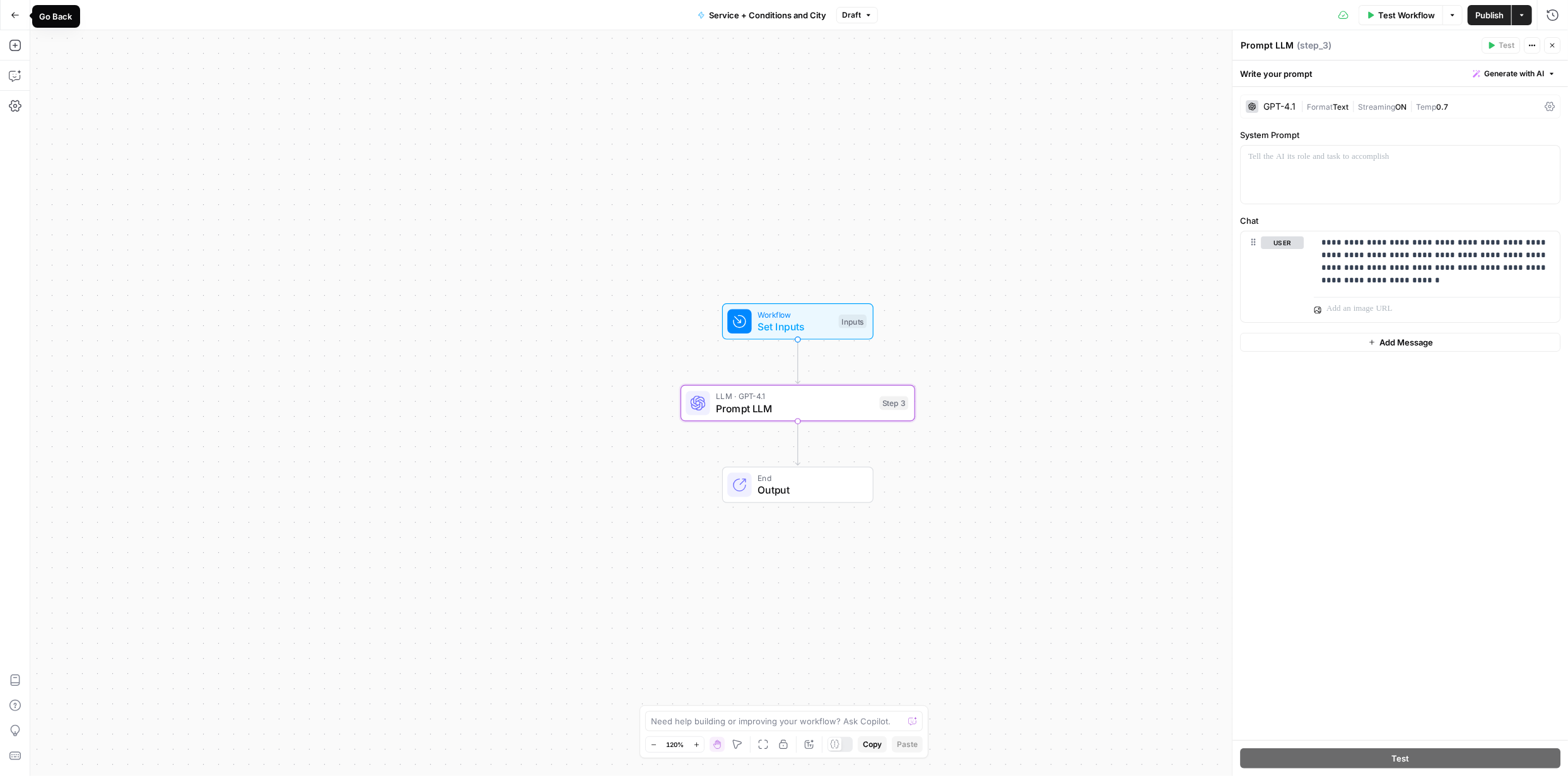
click at [14, 13] on icon "button" at bounding box center [15, 15] width 9 height 9
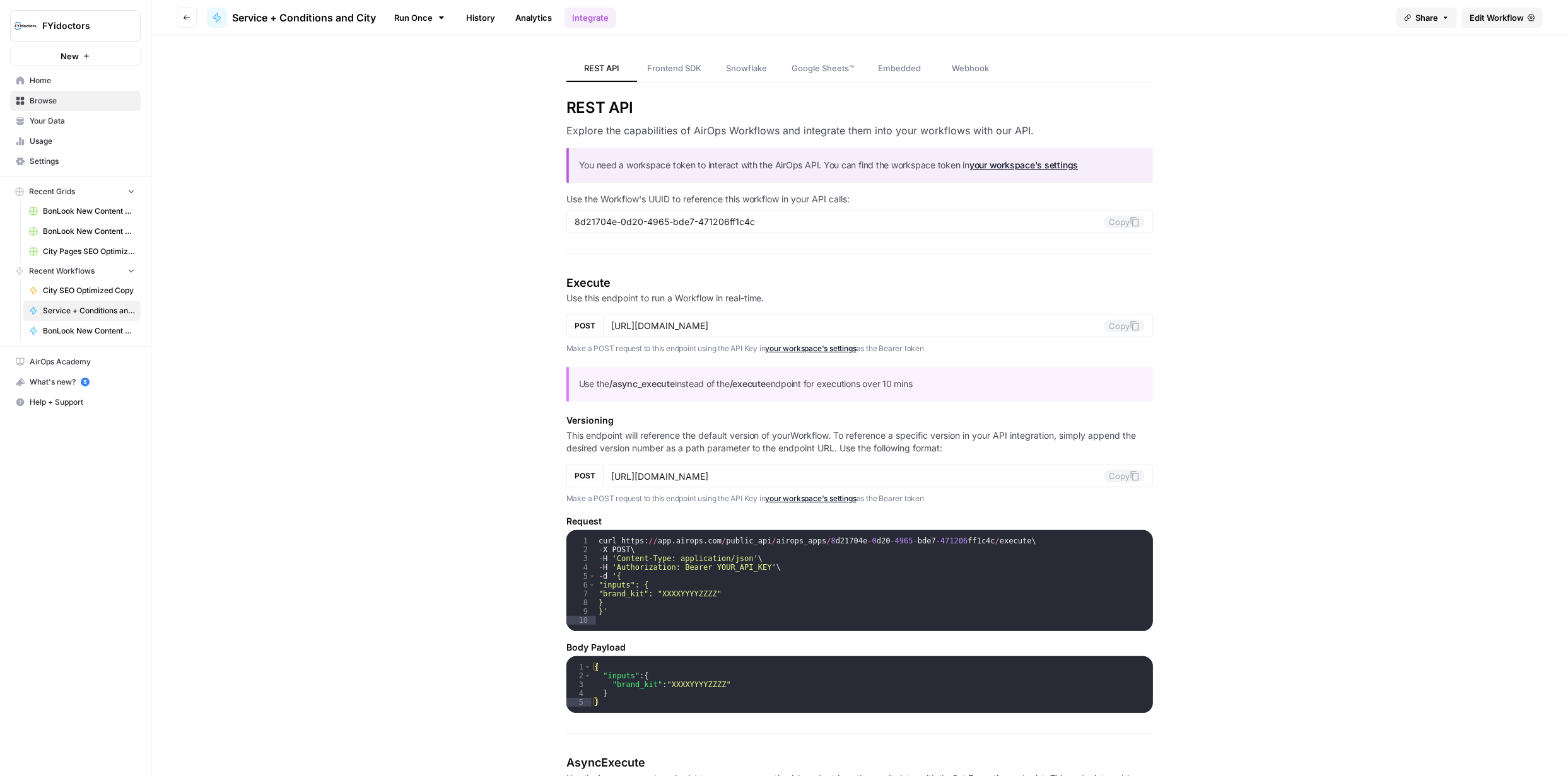
click at [38, 98] on span "Browse" at bounding box center [82, 100] width 106 height 11
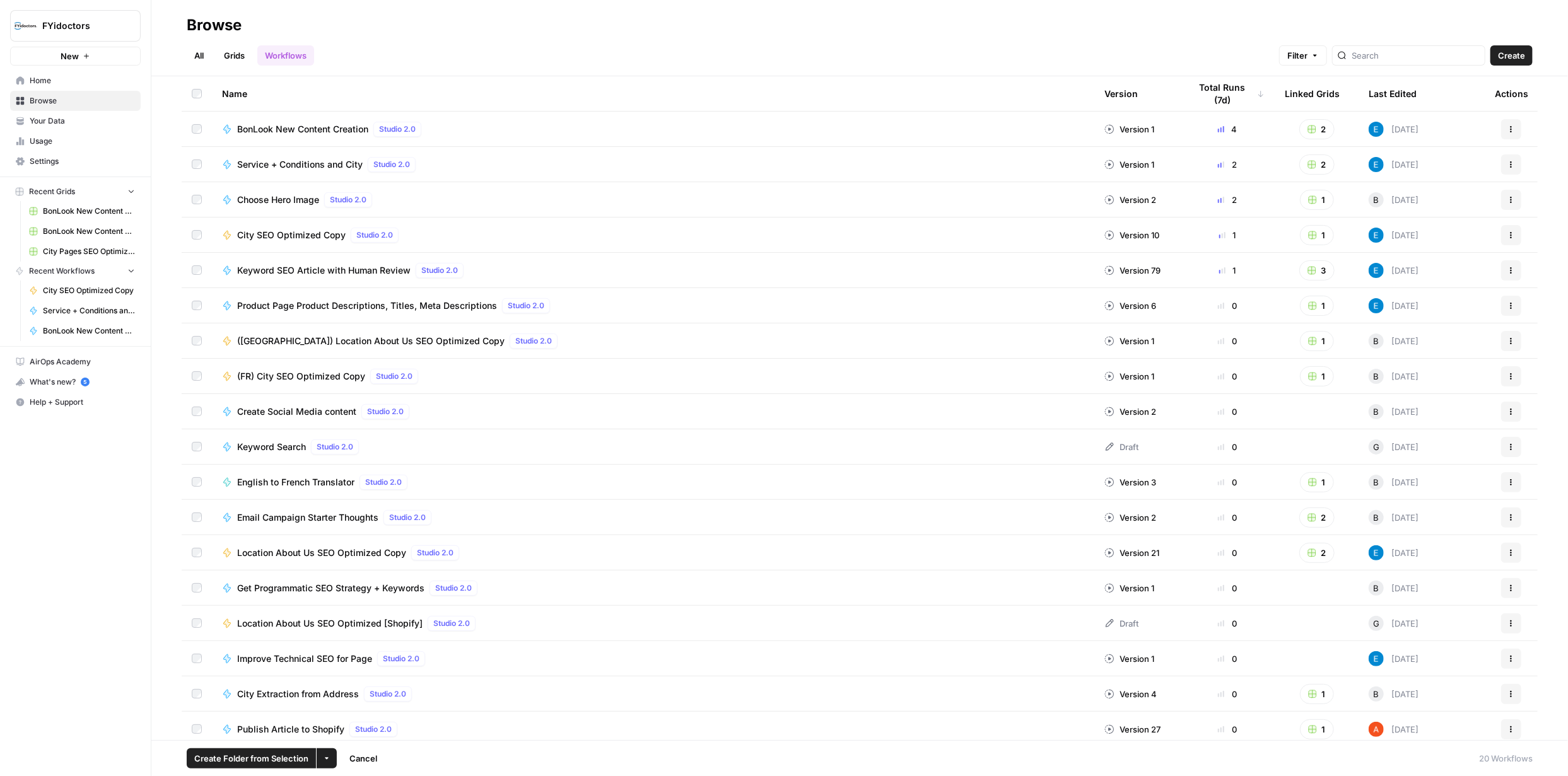
click at [1507, 162] on icon "button" at bounding box center [1511, 164] width 8 height 8
click at [1417, 366] on span "Delete" at bounding box center [1446, 366] width 101 height 13
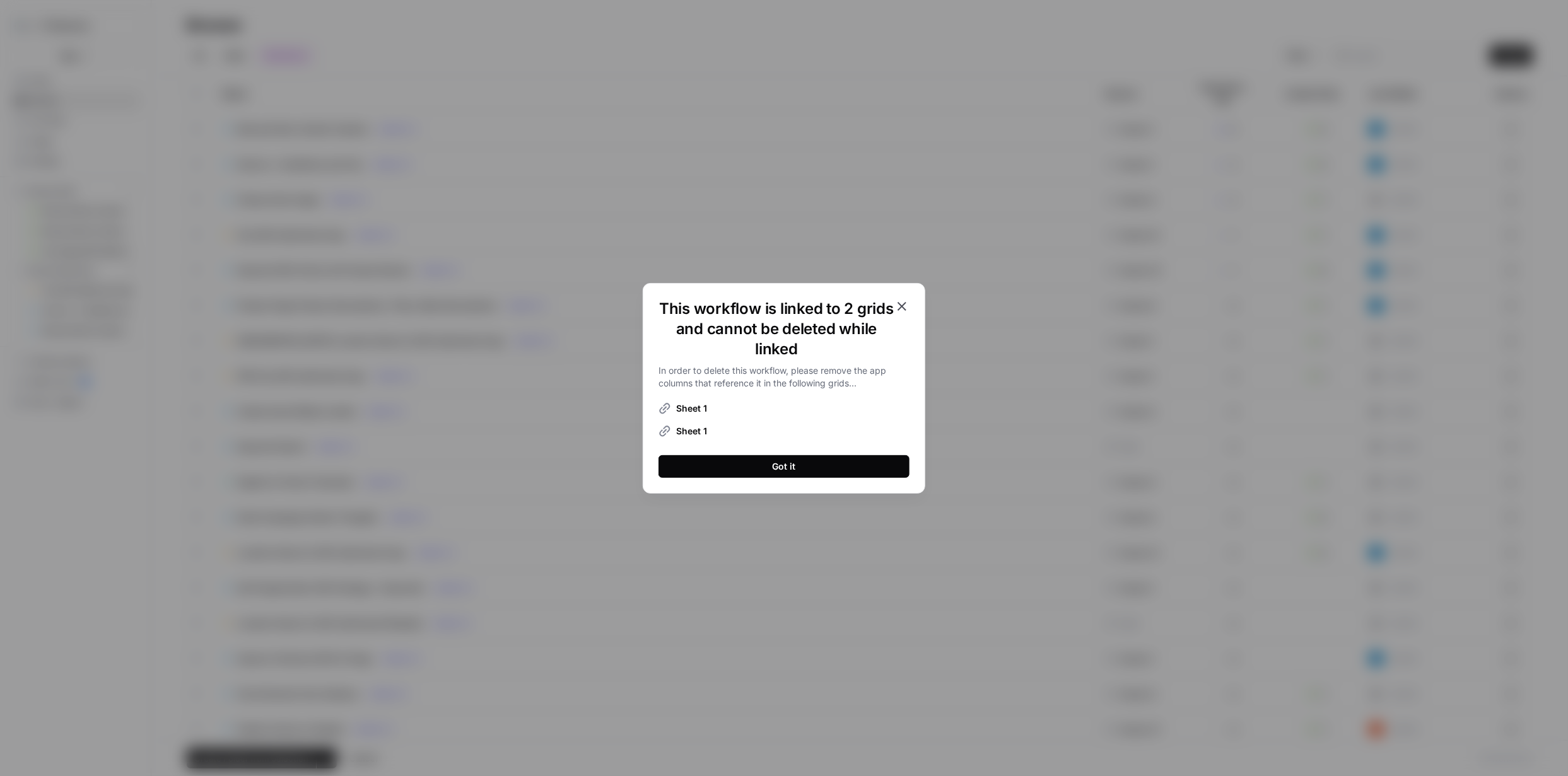
click at [789, 467] on div "Got it" at bounding box center [784, 466] width 24 height 13
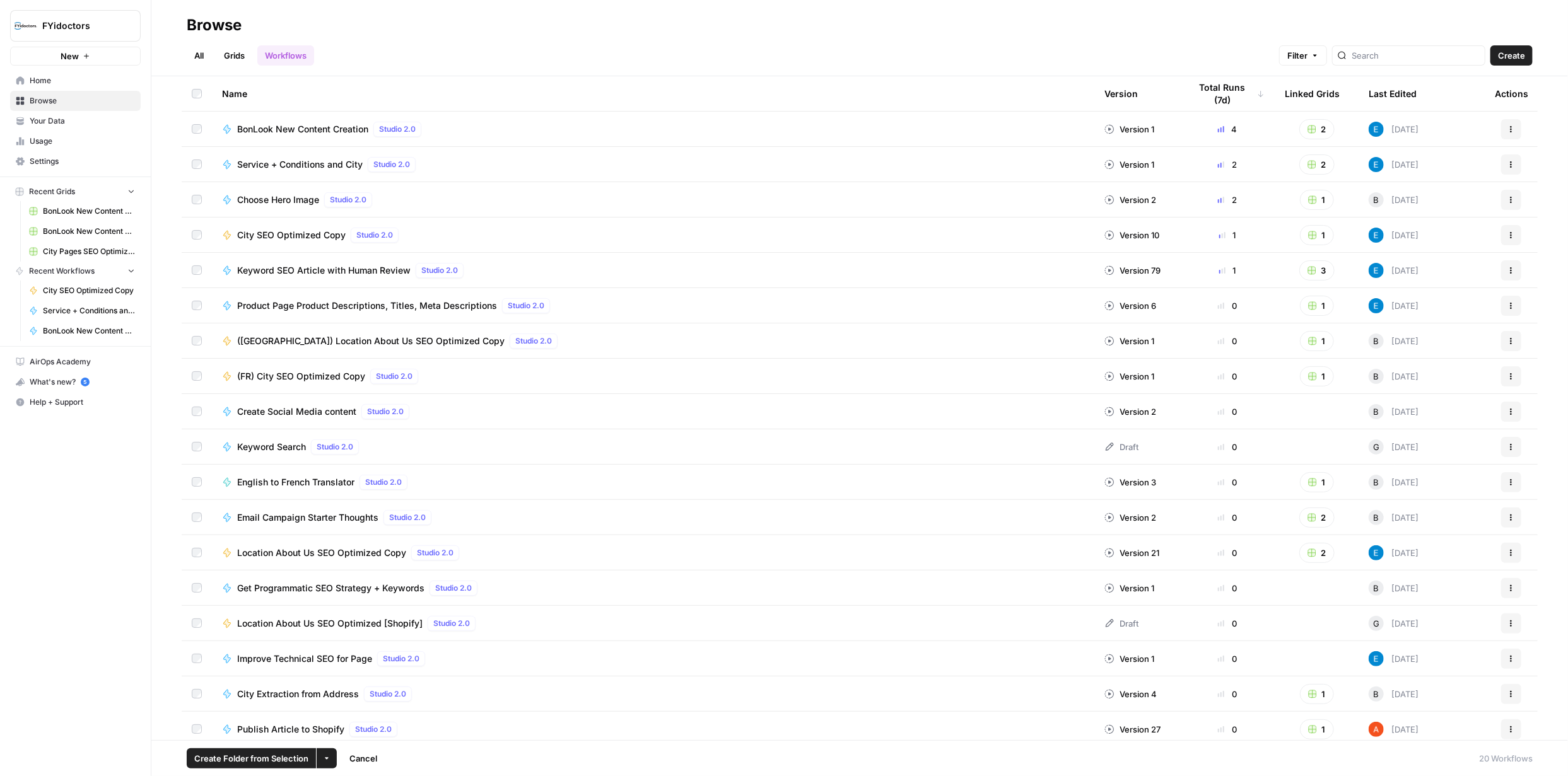
click at [1507, 165] on icon "button" at bounding box center [1511, 164] width 8 height 8
click at [1421, 361] on span "Delete" at bounding box center [1446, 366] width 101 height 13
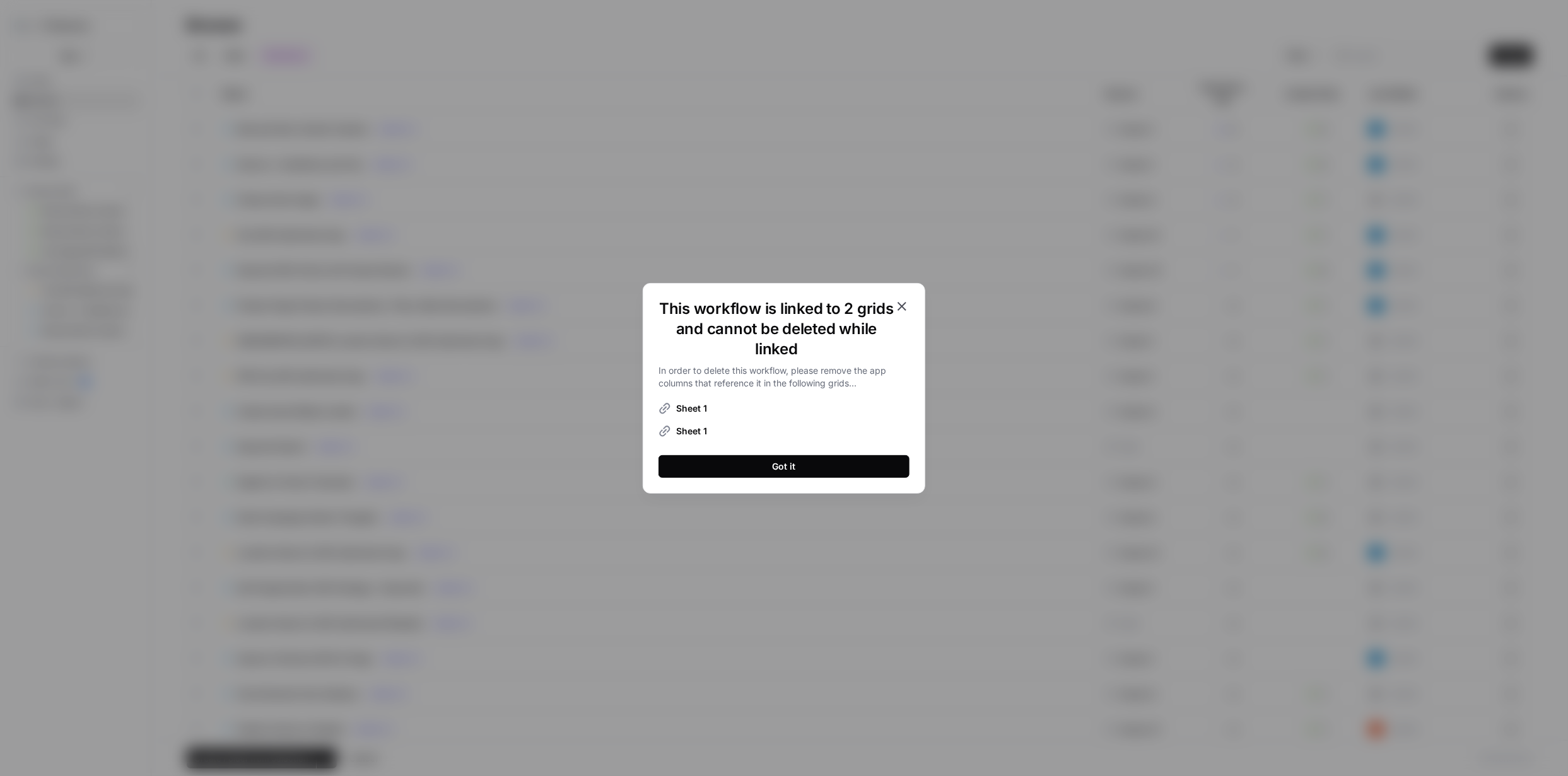
click at [806, 464] on button "Got it" at bounding box center [784, 467] width 251 height 23
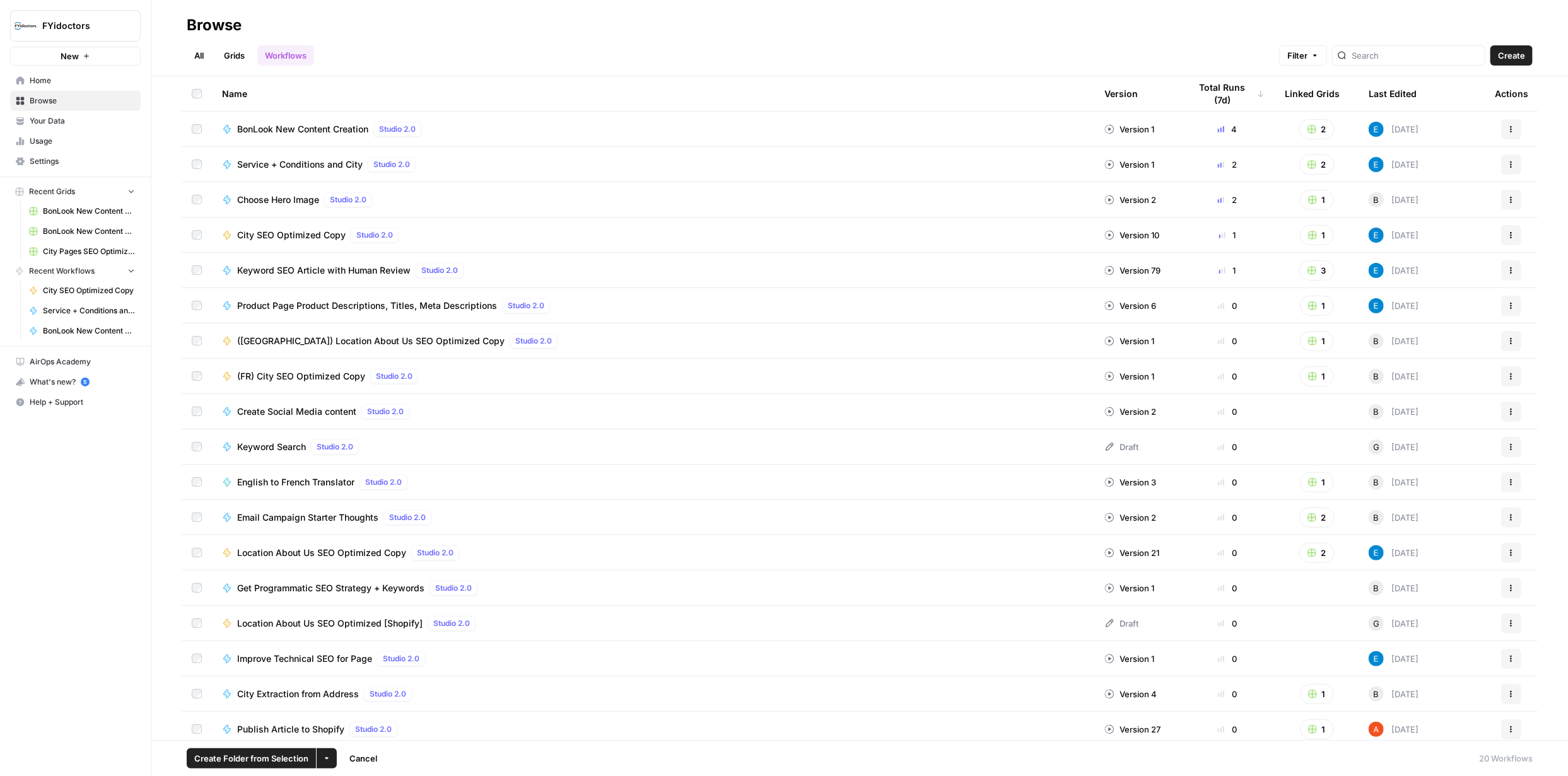
click at [232, 60] on link "Grids" at bounding box center [233, 55] width 36 height 21
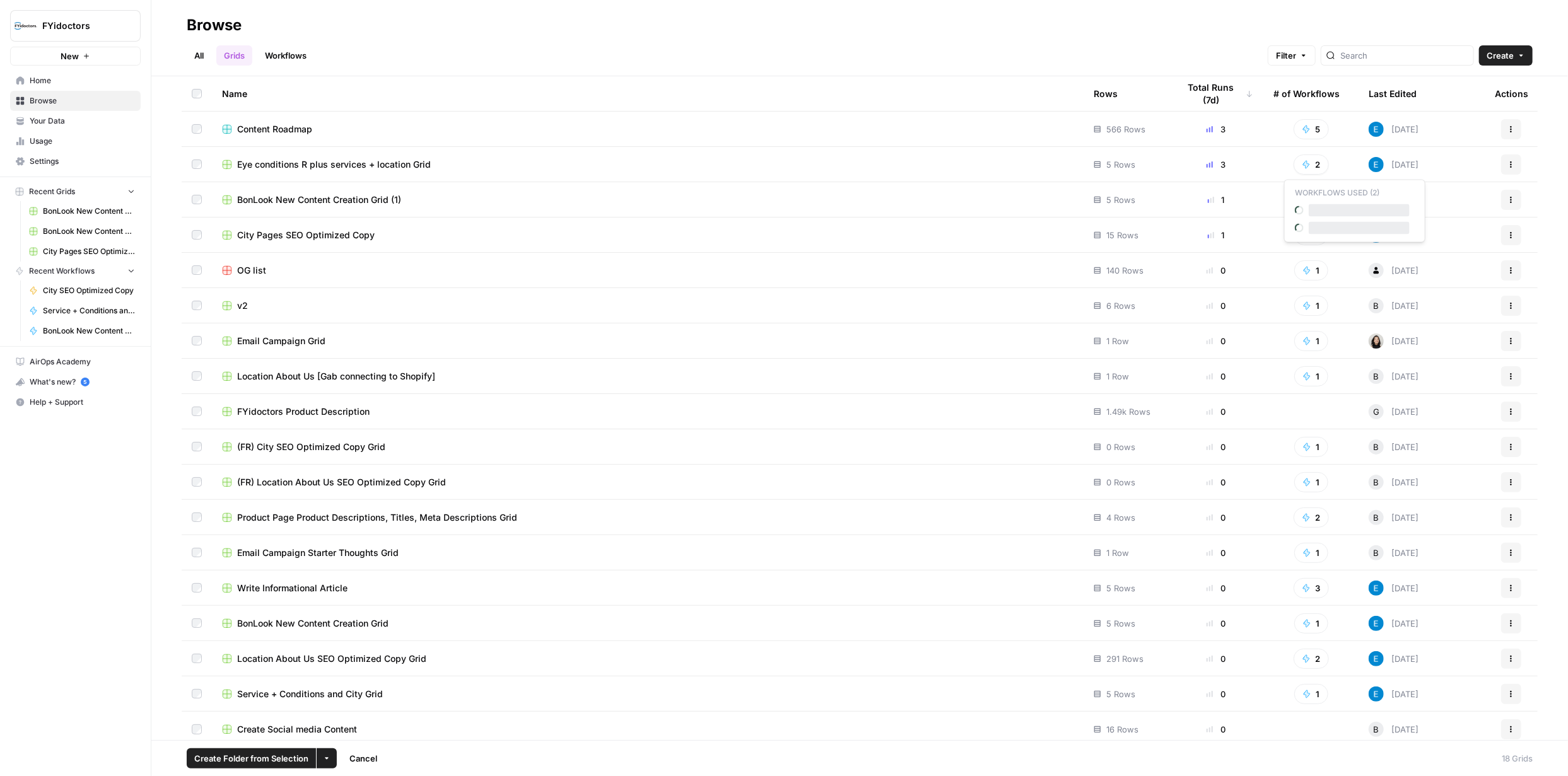
click at [1308, 166] on button "2" at bounding box center [1311, 164] width 35 height 21
click at [1507, 163] on icon "button" at bounding box center [1511, 164] width 8 height 8
click at [1421, 271] on span "Delete" at bounding box center [1446, 268] width 101 height 13
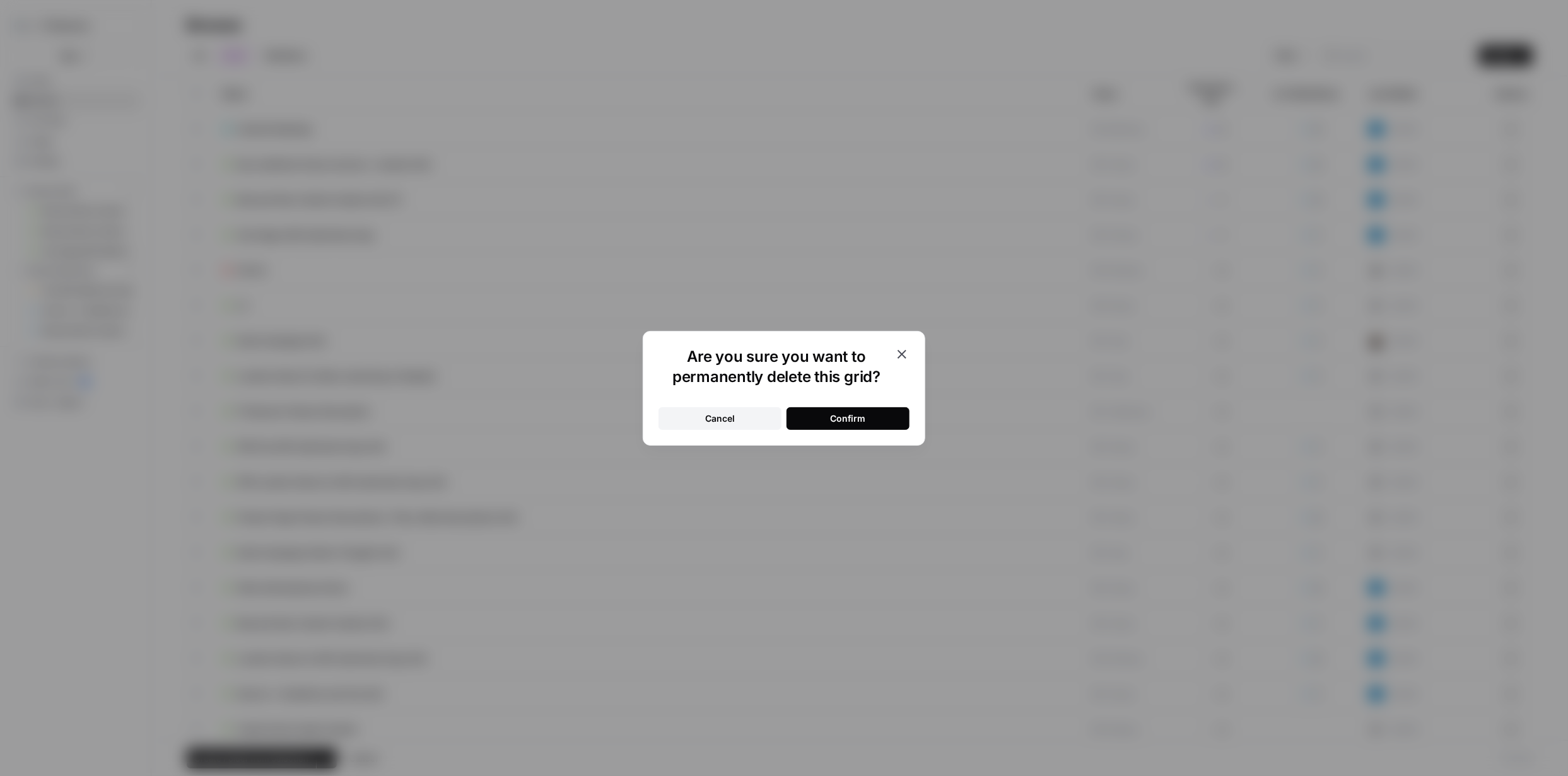
click at [852, 420] on div "Confirm" at bounding box center [848, 418] width 35 height 13
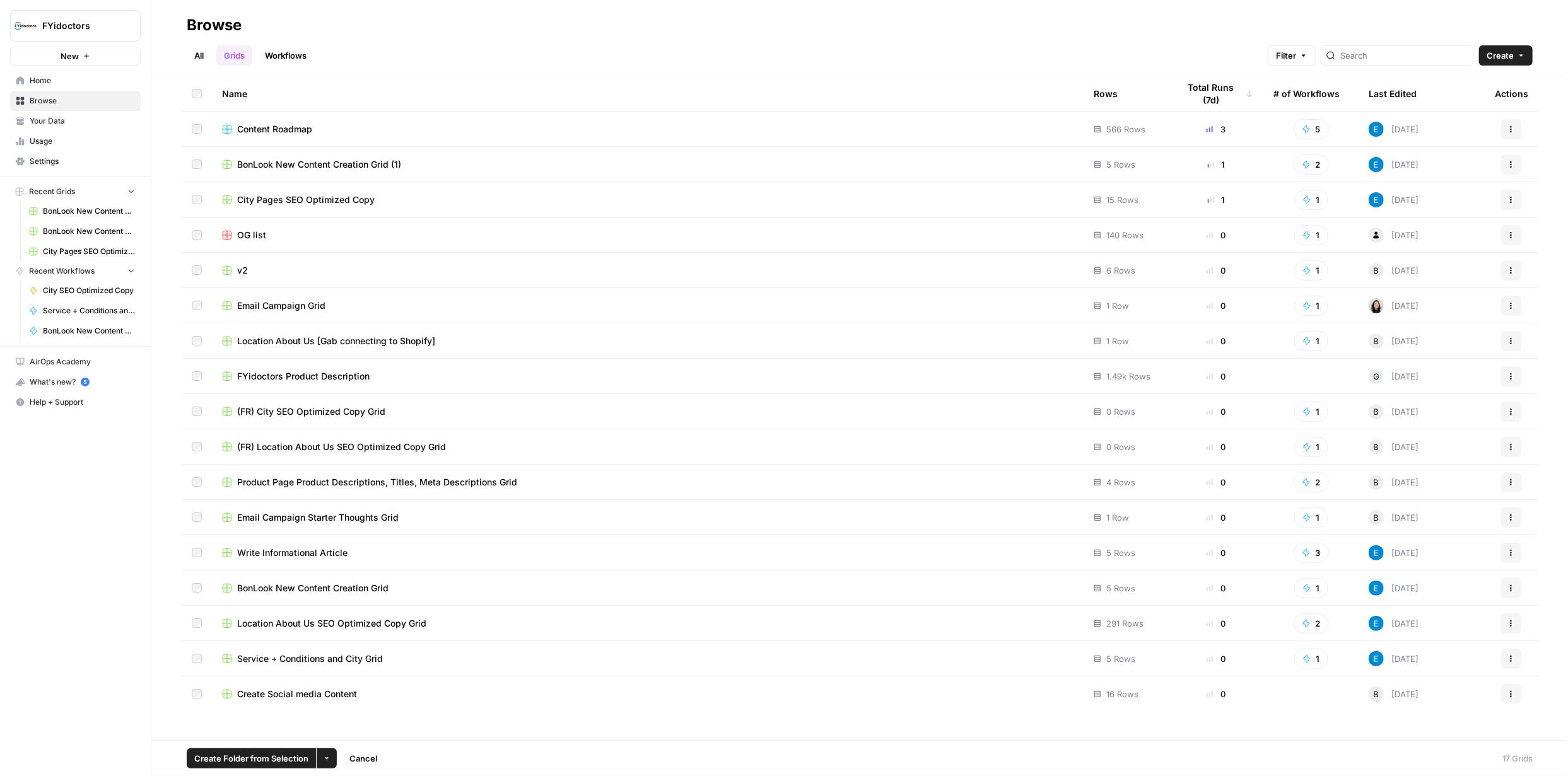
click at [277, 56] on link "Workflows" at bounding box center [285, 55] width 57 height 21
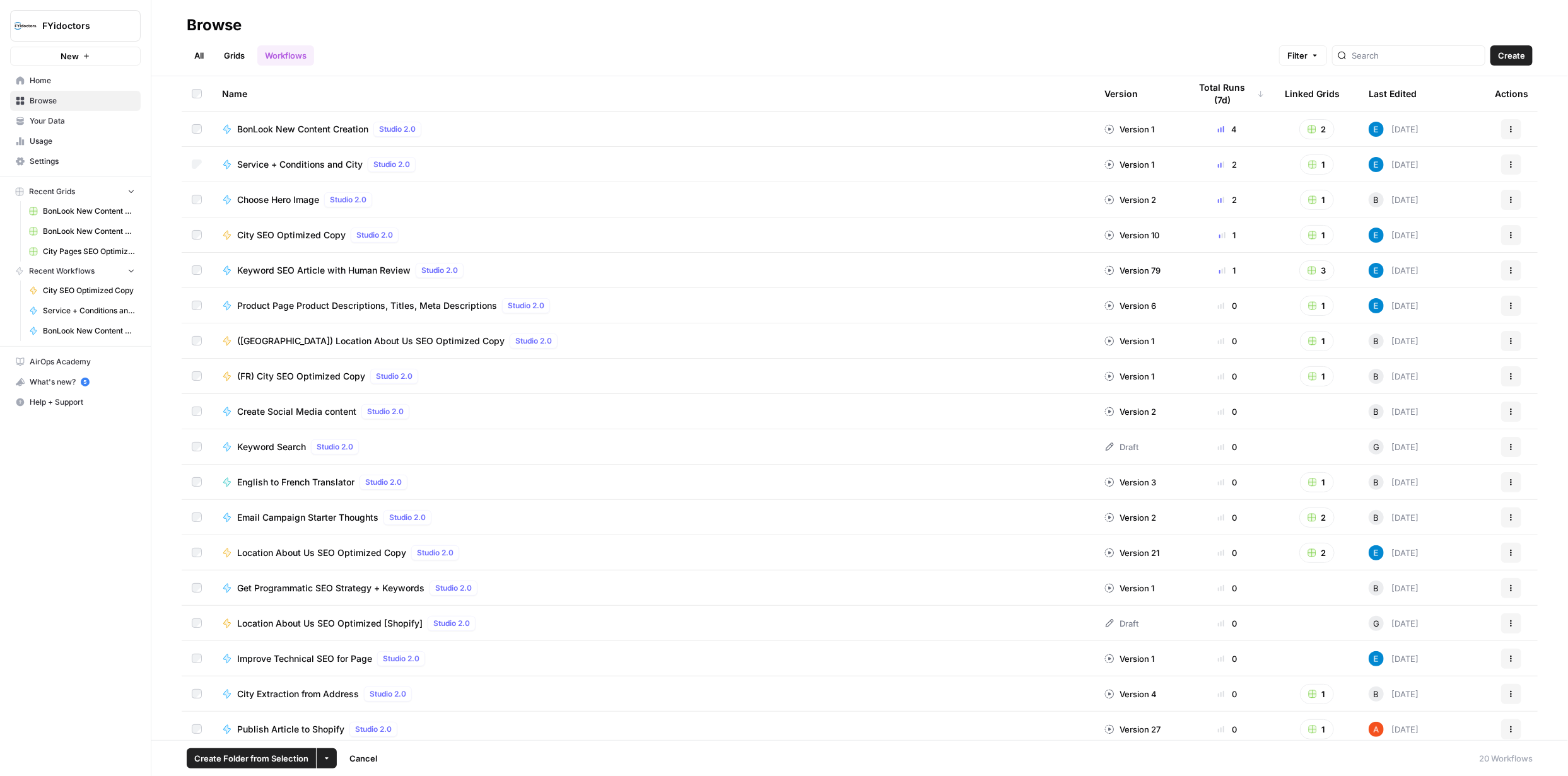
click at [1507, 162] on icon "button" at bounding box center [1511, 164] width 8 height 8
click at [1416, 367] on span "Delete" at bounding box center [1446, 366] width 101 height 13
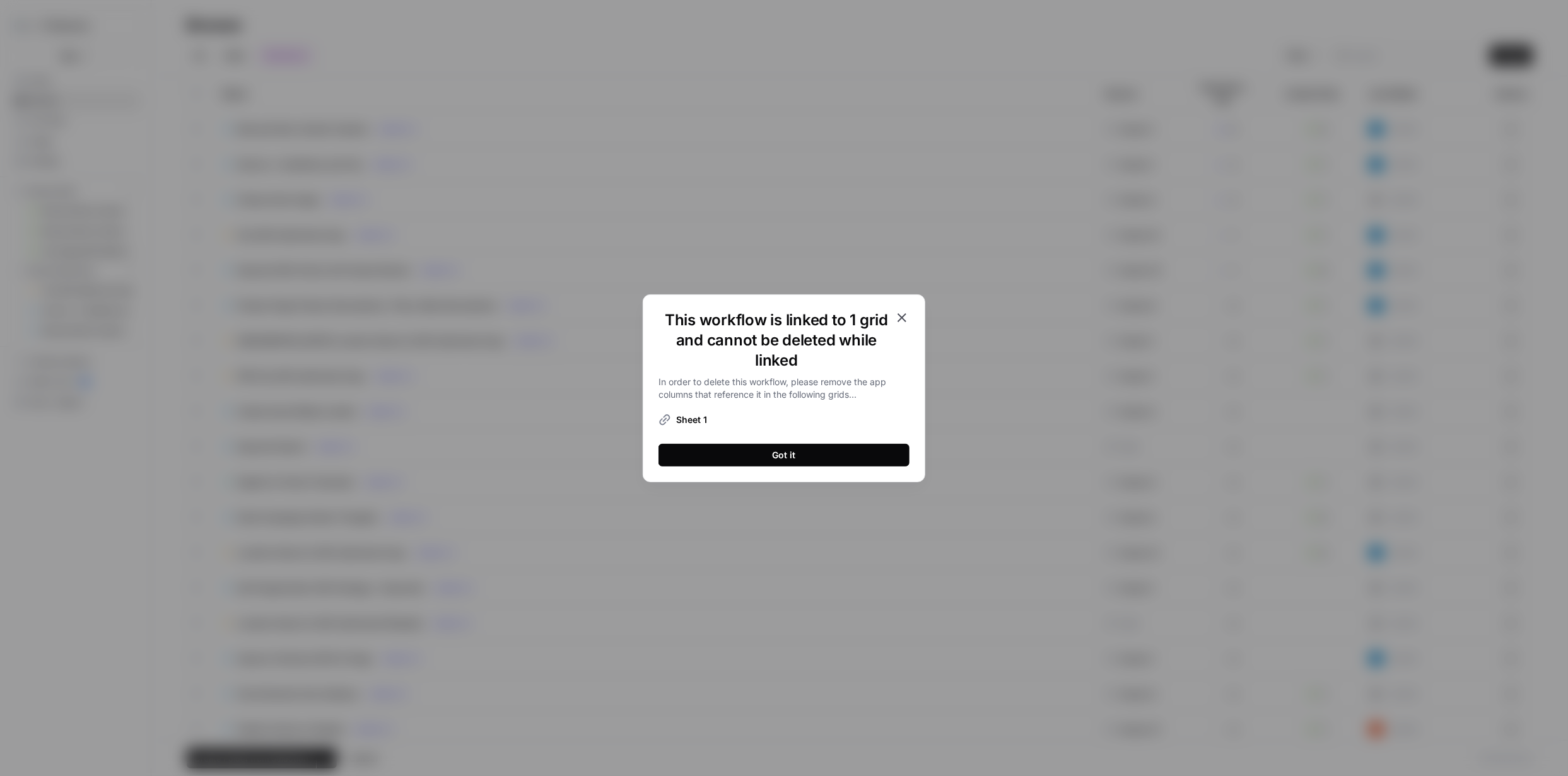
click at [803, 456] on button "Got it" at bounding box center [784, 455] width 251 height 23
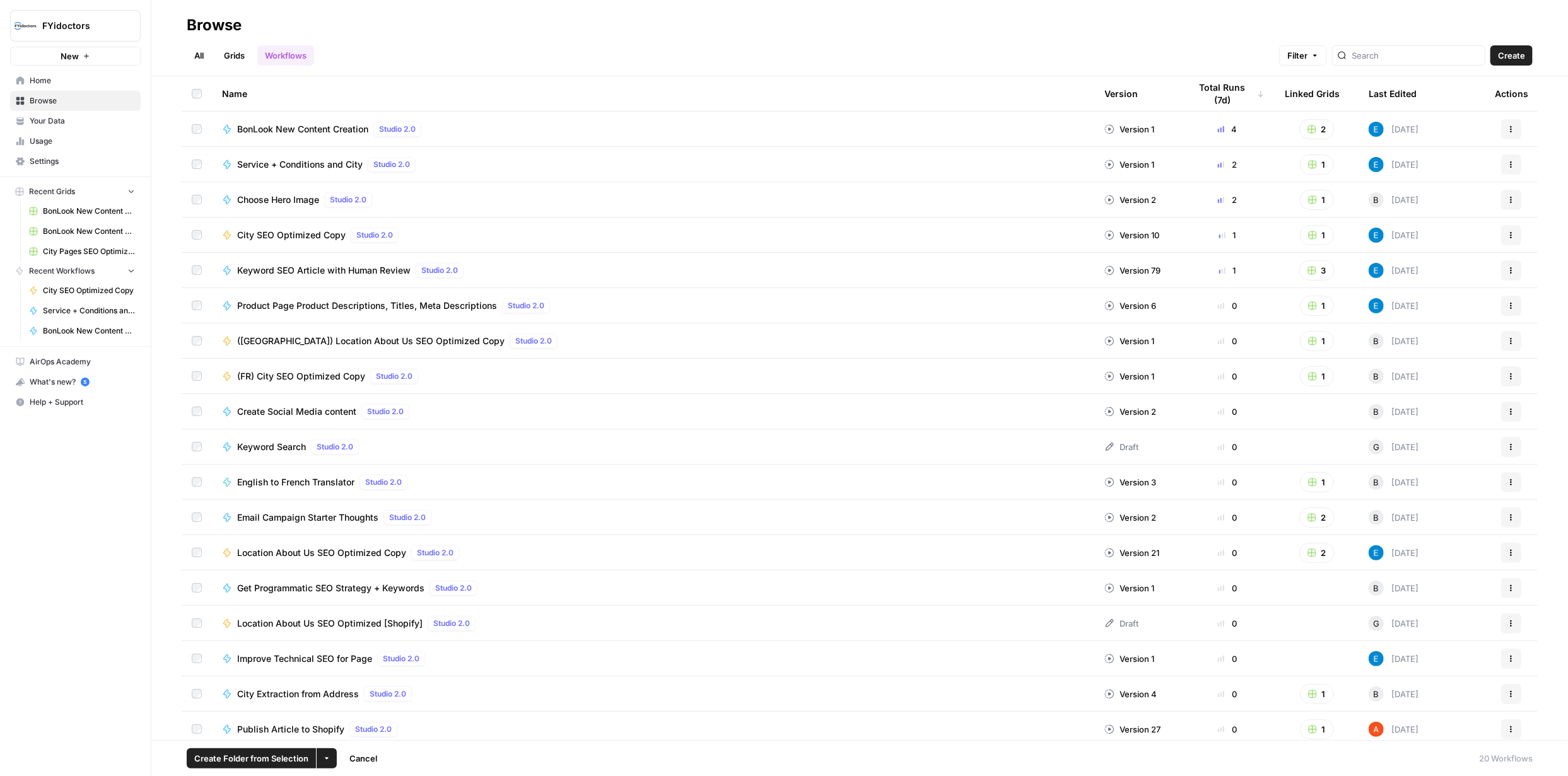
click at [1312, 163] on button "1" at bounding box center [1316, 164] width 34 height 21
click at [1329, 210] on span "Service + Conditions and City Grid" at bounding box center [1366, 210] width 101 height 13
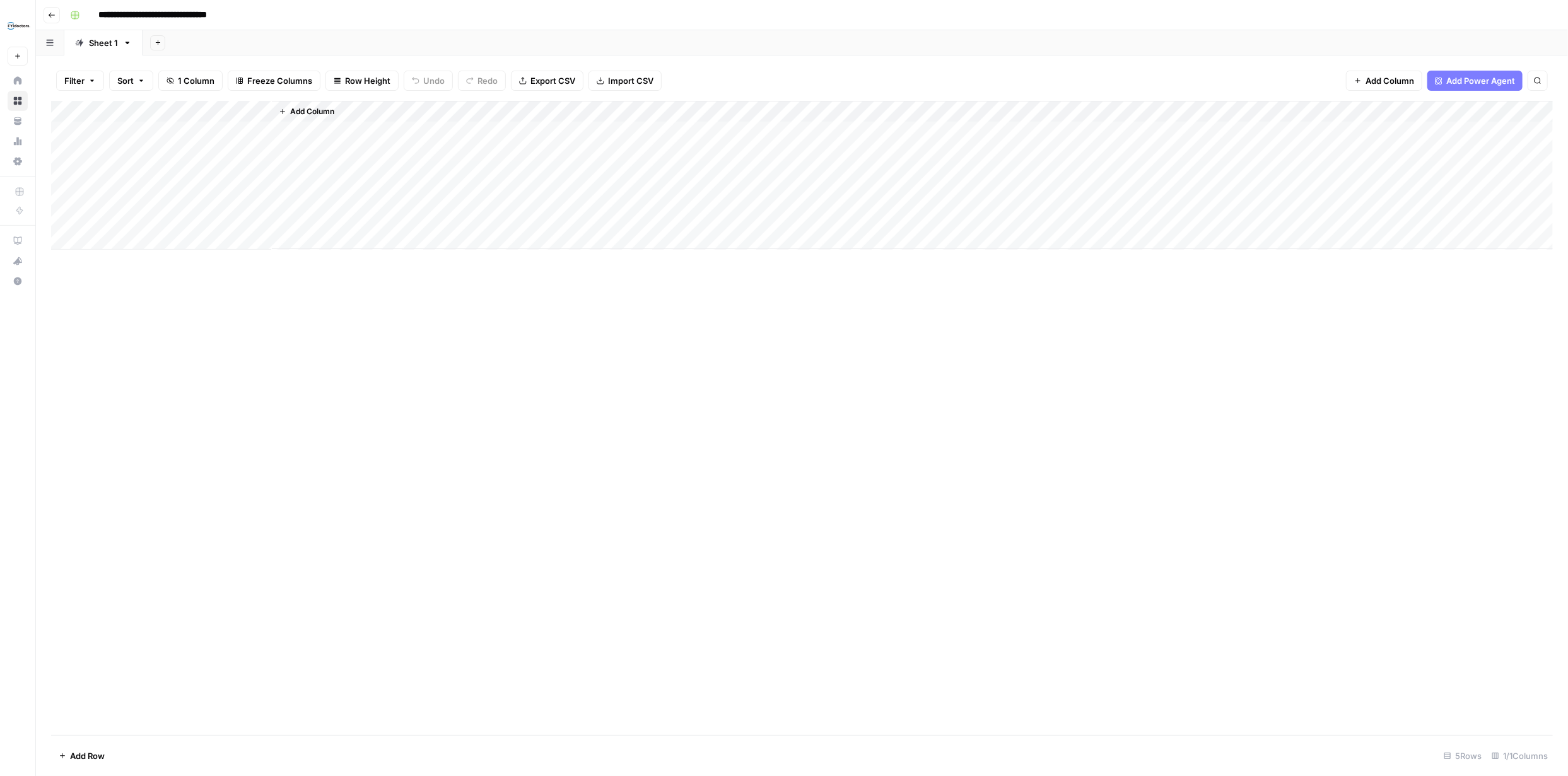
click at [180, 14] on input "**********" at bounding box center [172, 15] width 159 height 21
click at [52, 13] on icon "button" at bounding box center [52, 15] width 8 height 8
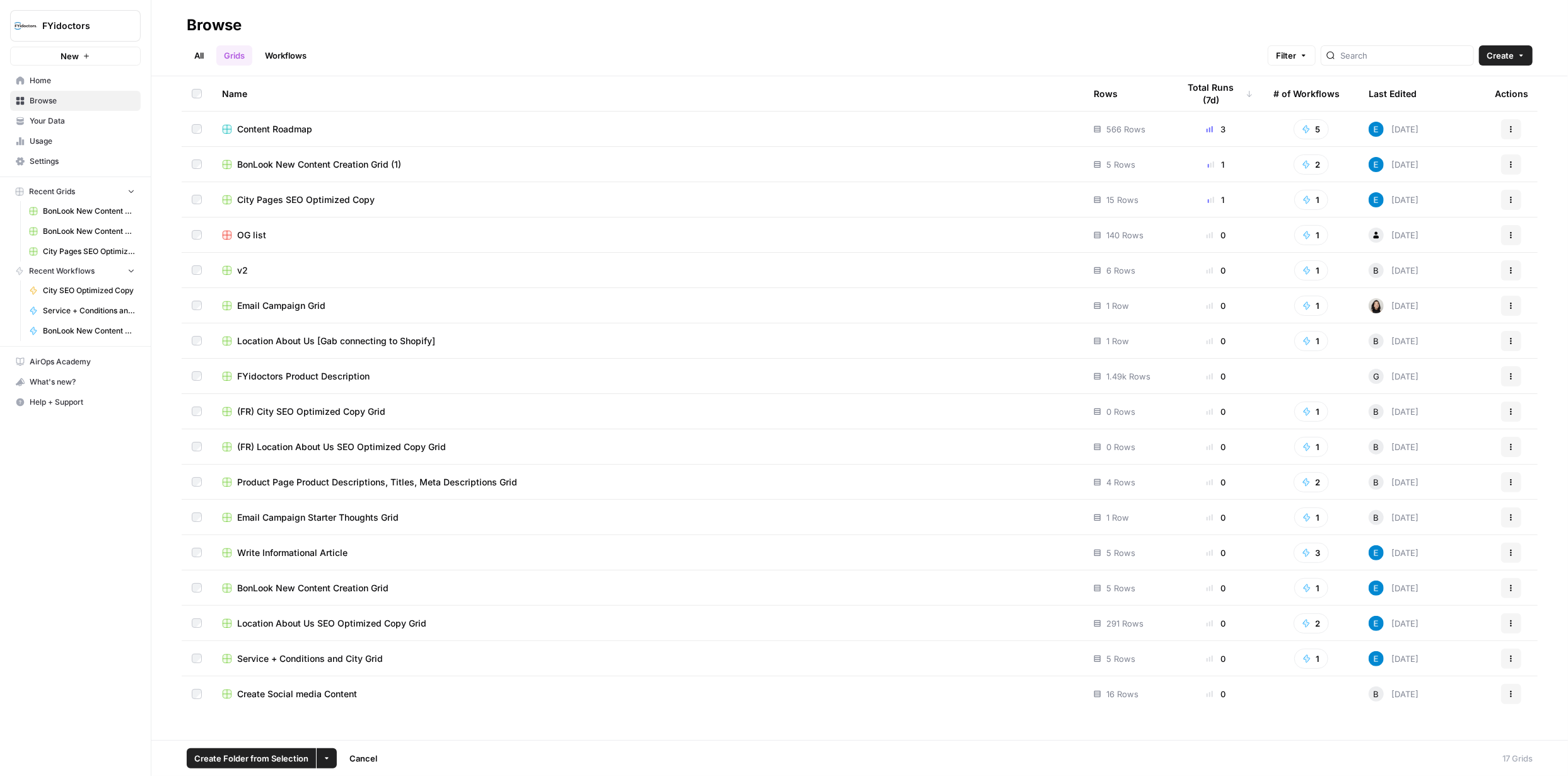
click at [1508, 661] on icon "button" at bounding box center [1511, 659] width 8 height 8
click at [1443, 633] on span "Delete" at bounding box center [1455, 629] width 101 height 13
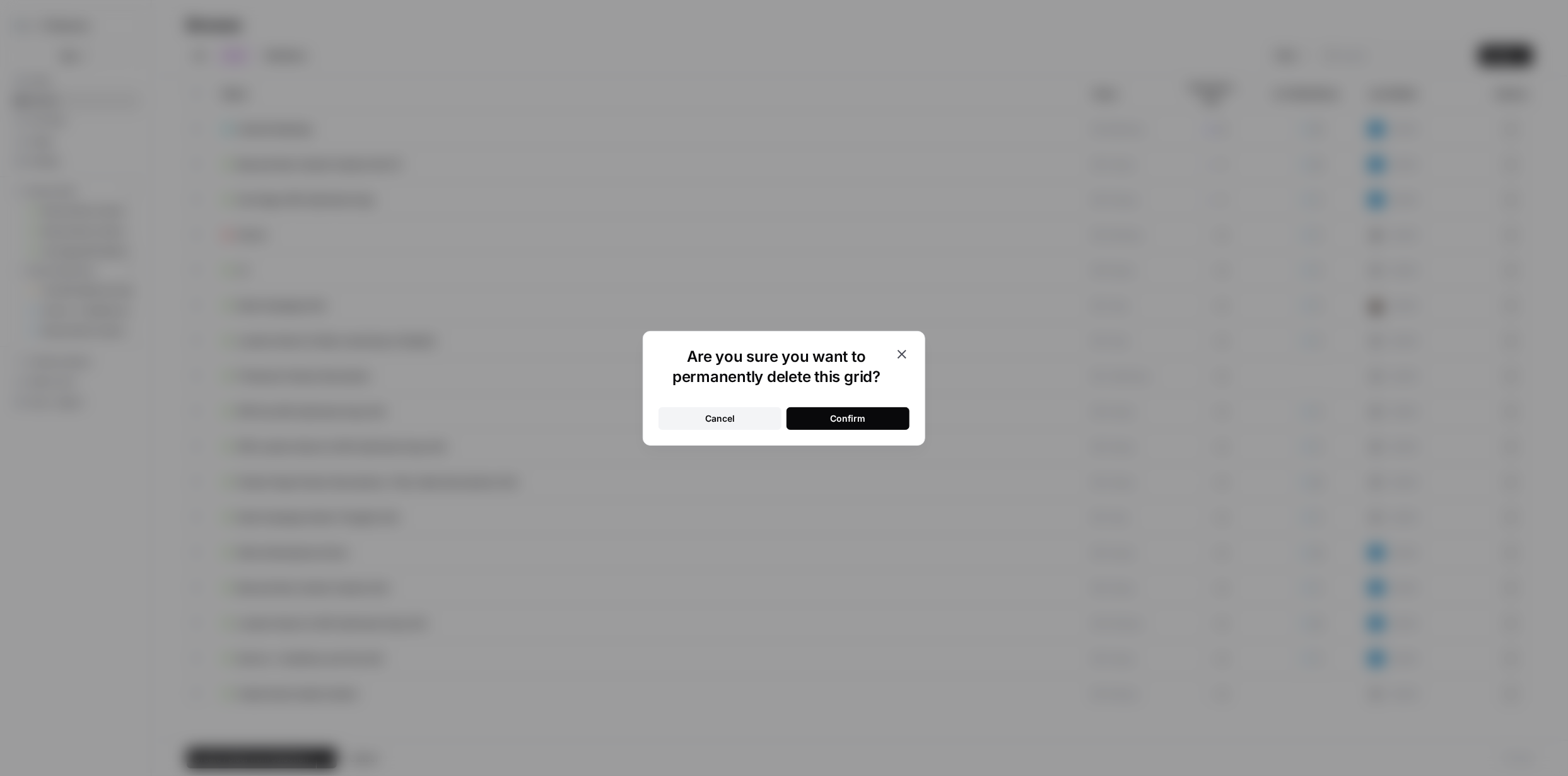
click at [849, 419] on div "Confirm" at bounding box center [848, 418] width 35 height 13
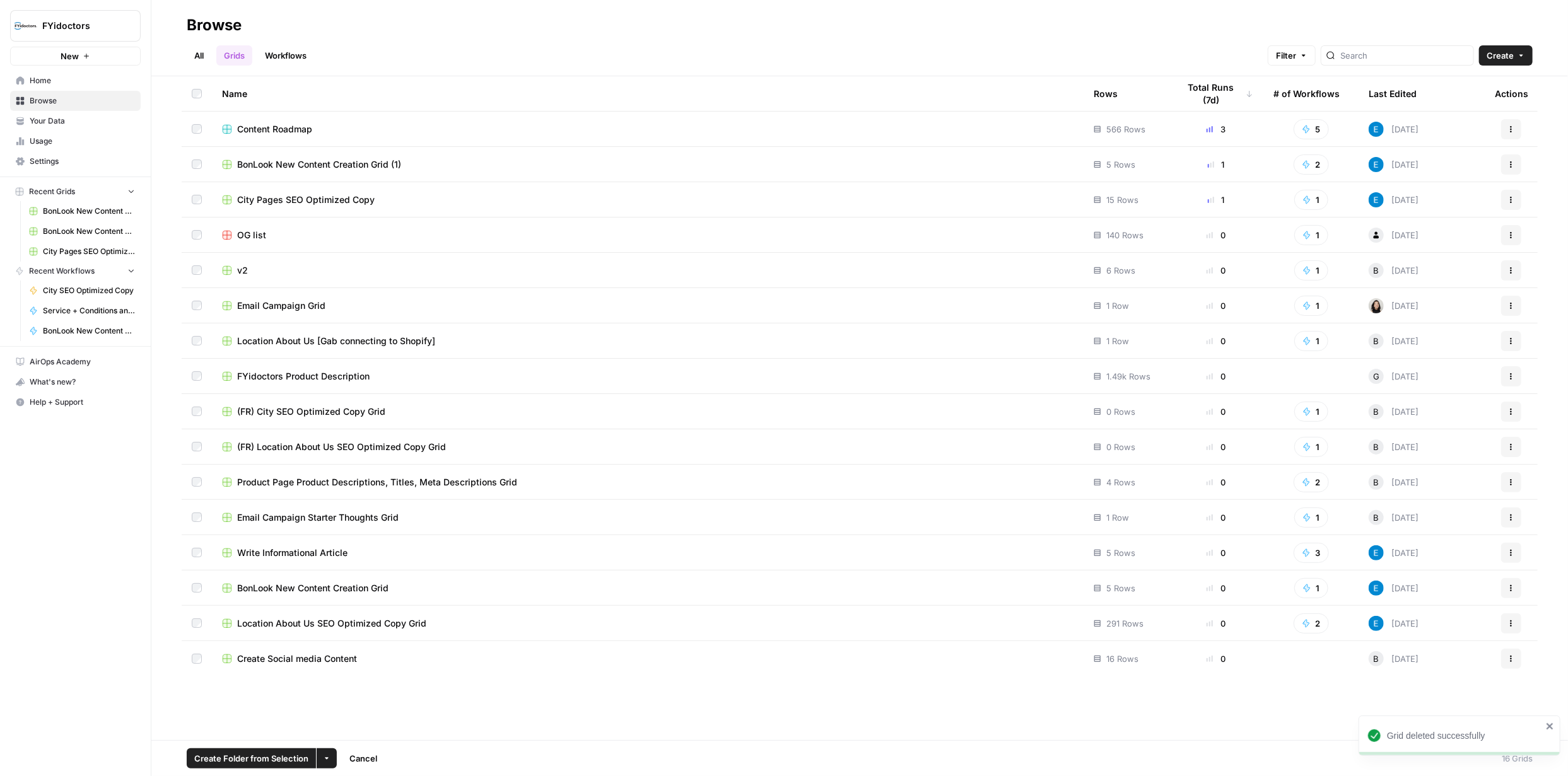
click at [290, 54] on link "Workflows" at bounding box center [285, 55] width 57 height 21
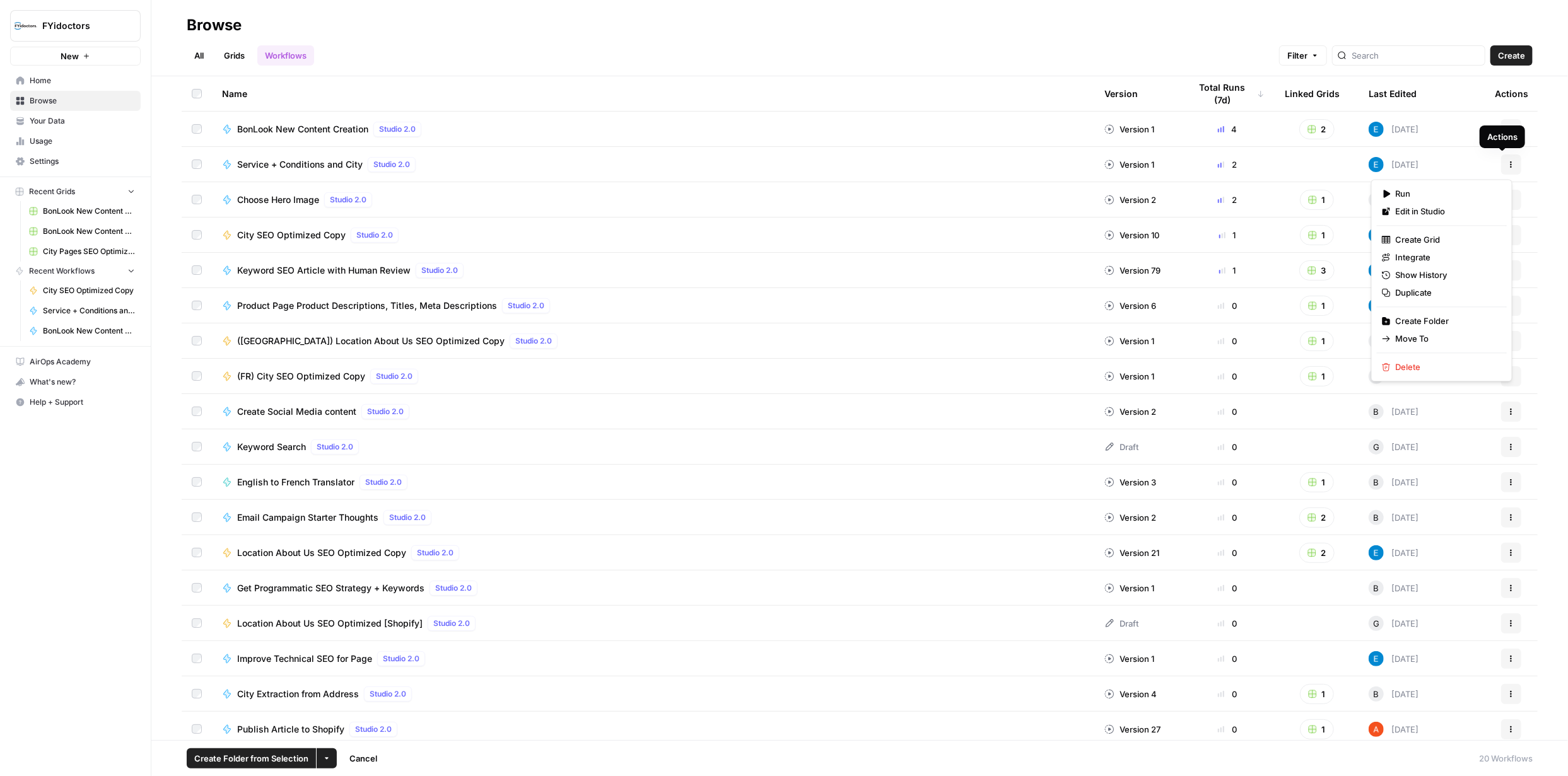
click at [1509, 168] on button "Actions" at bounding box center [1511, 164] width 21 height 21
click at [1418, 363] on span "Delete" at bounding box center [1446, 366] width 101 height 13
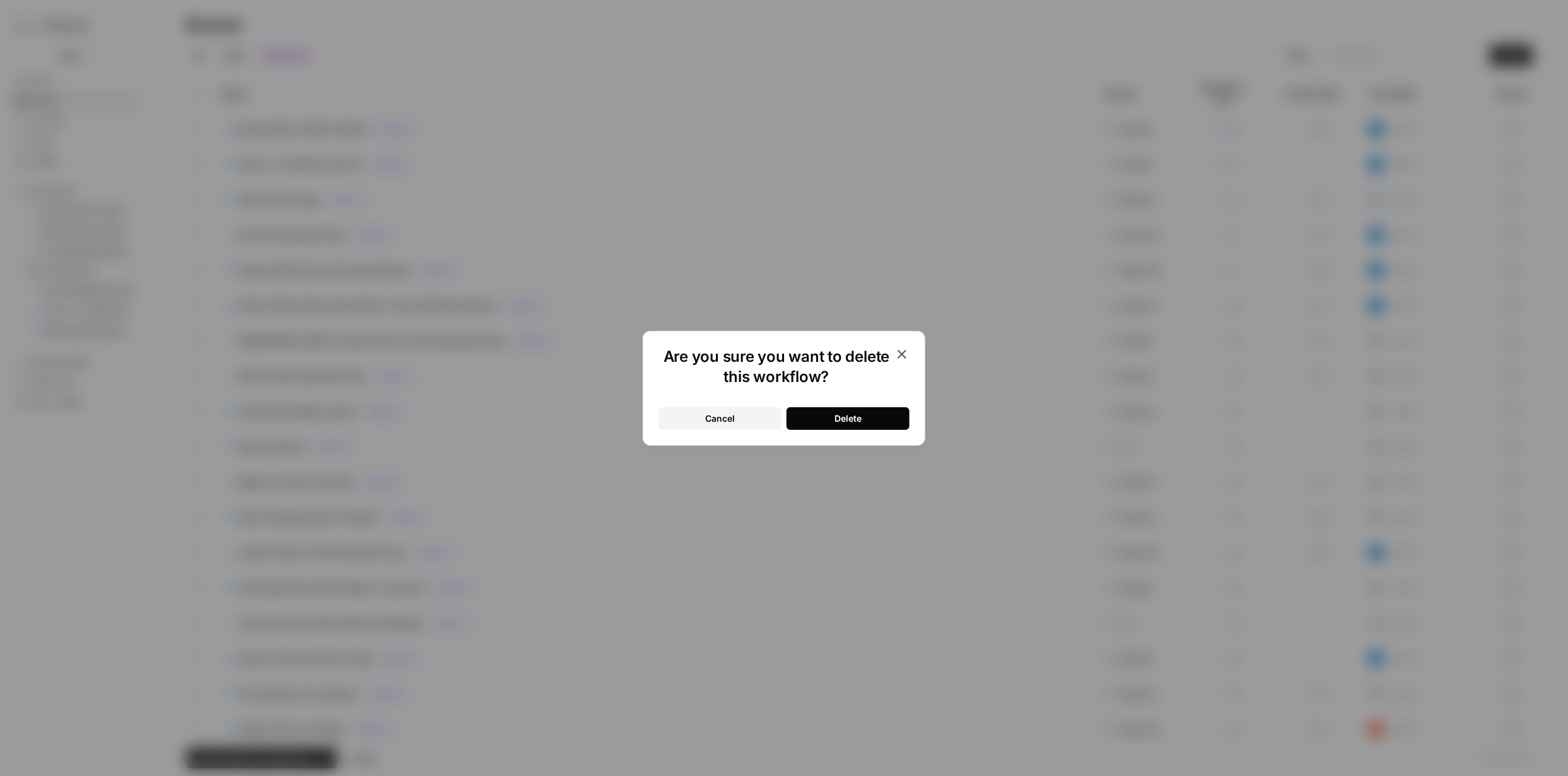
click at [879, 411] on button "Delete" at bounding box center [848, 419] width 123 height 23
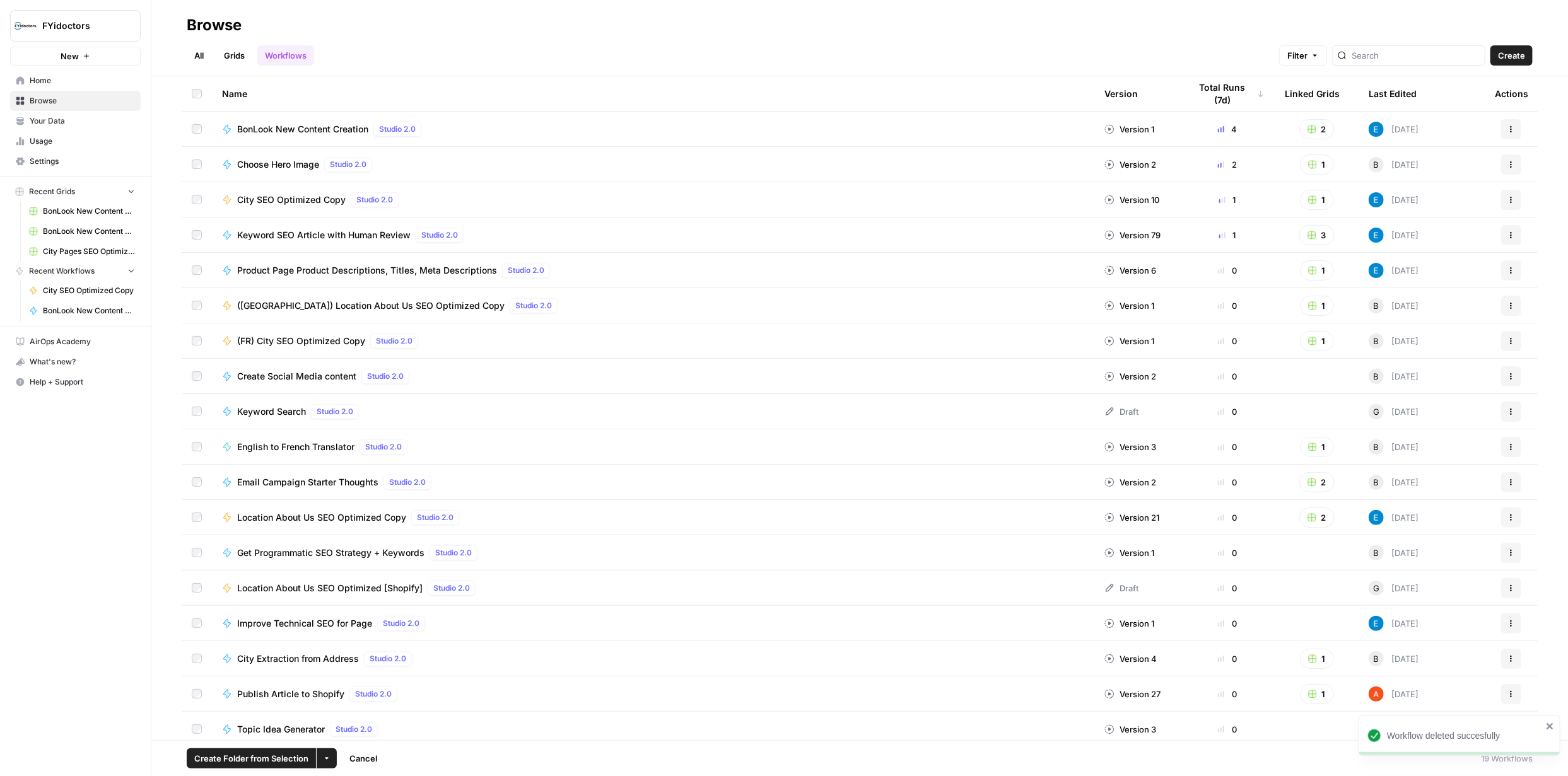
click at [300, 125] on span "BonLook New Content Creation" at bounding box center [303, 129] width 132 height 13
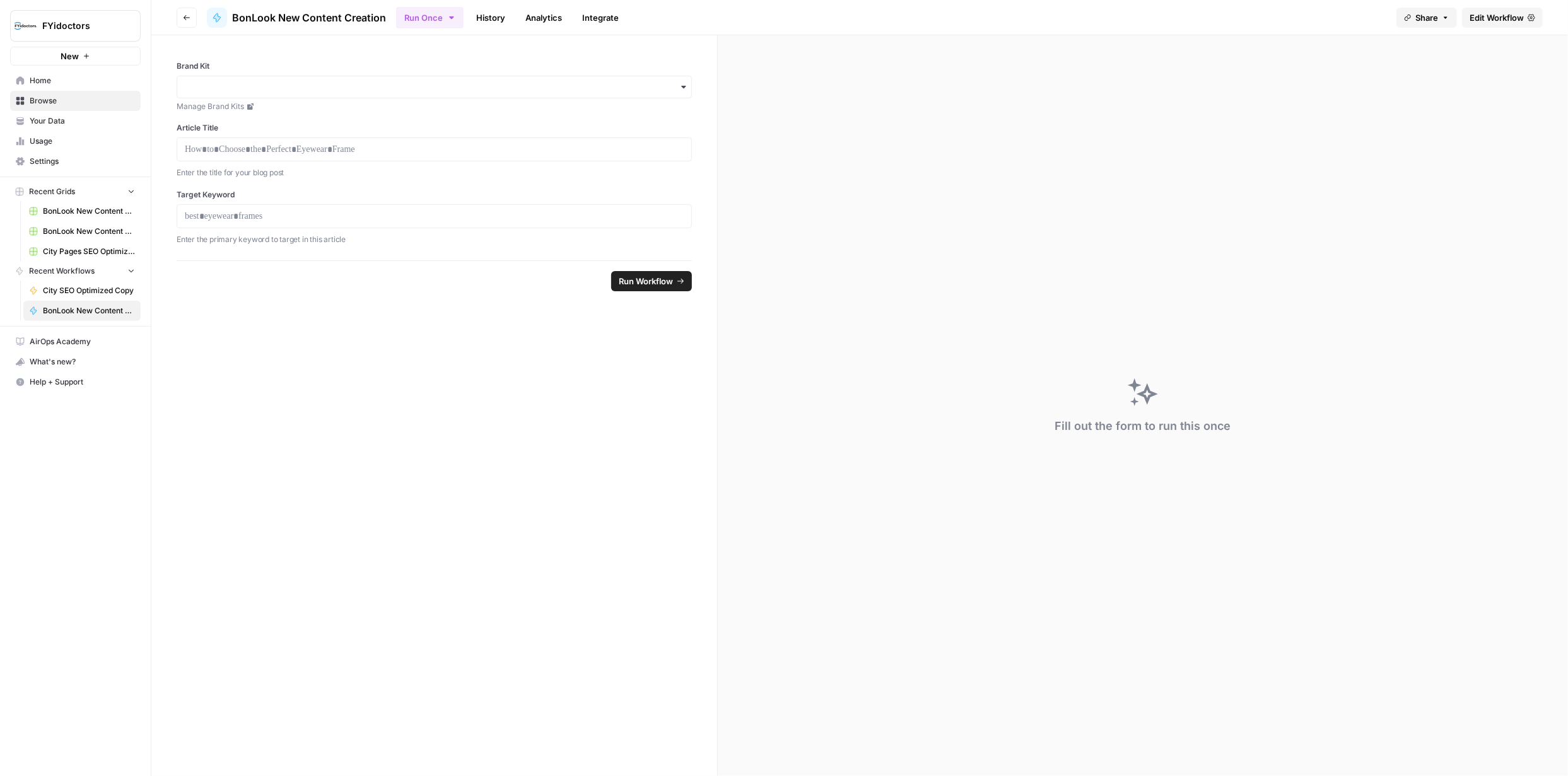
click at [54, 104] on span "Browse" at bounding box center [82, 100] width 106 height 11
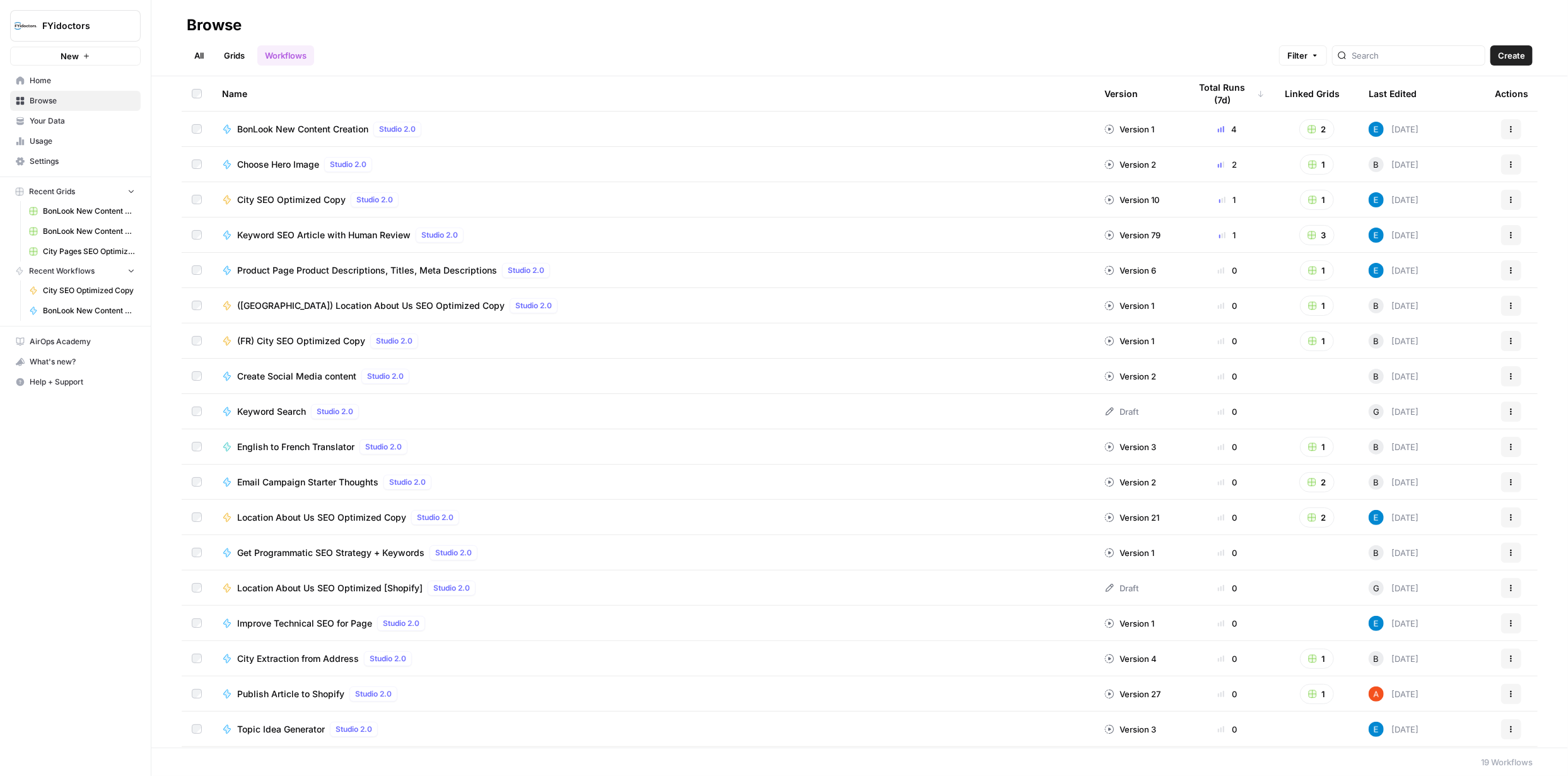
click at [87, 214] on span "BonLook New Content Creation Grid" at bounding box center [88, 211] width 92 height 11
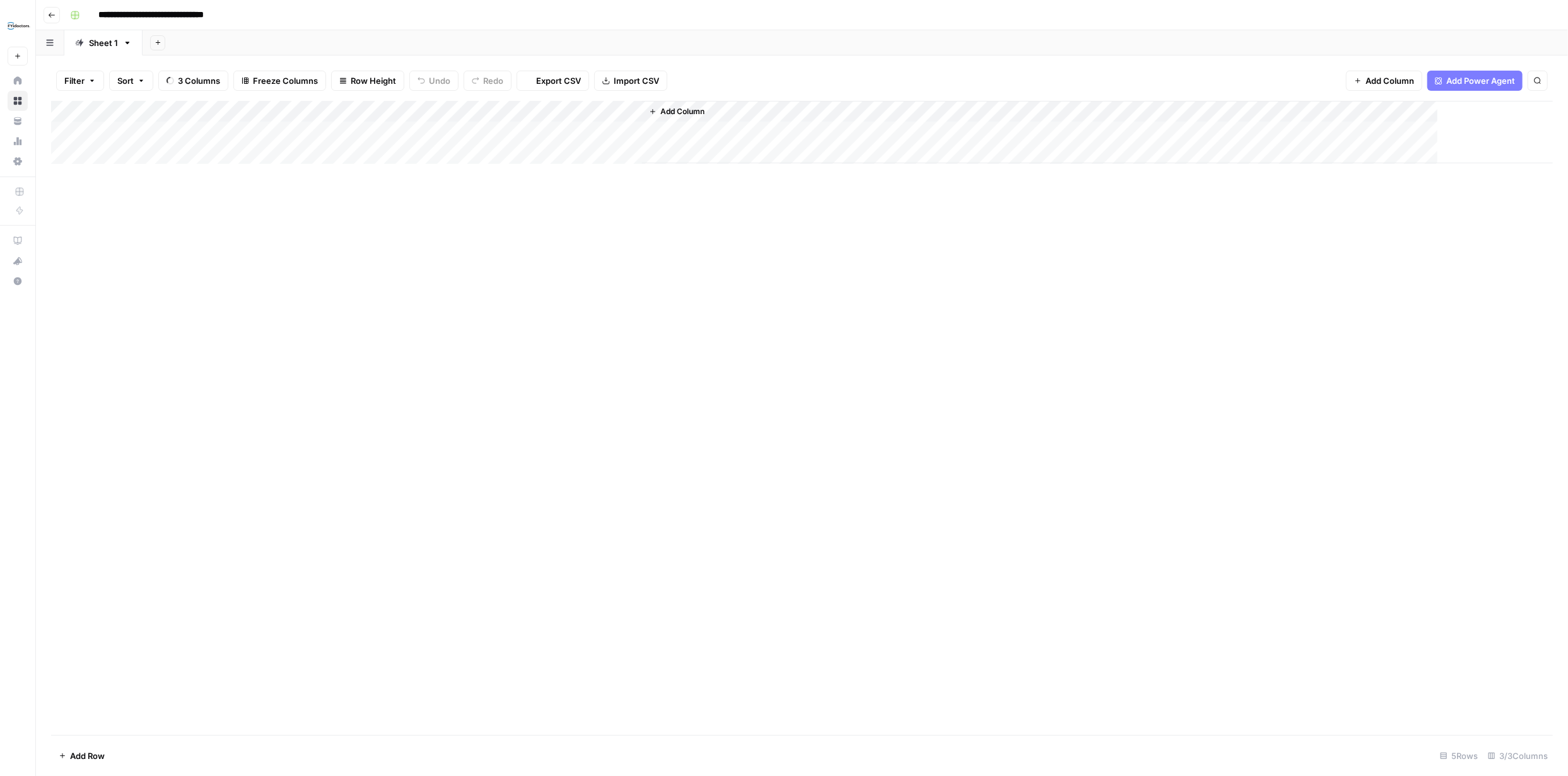
type input "**********"
click at [552, 134] on div "Add Column" at bounding box center [801, 176] width 1502 height 149
click at [49, 42] on icon "button" at bounding box center [50, 42] width 8 height 7
click at [225, 319] on div "Add Column" at bounding box center [801, 418] width 1502 height 634
click at [68, 133] on div "Add Column" at bounding box center [801, 176] width 1502 height 149
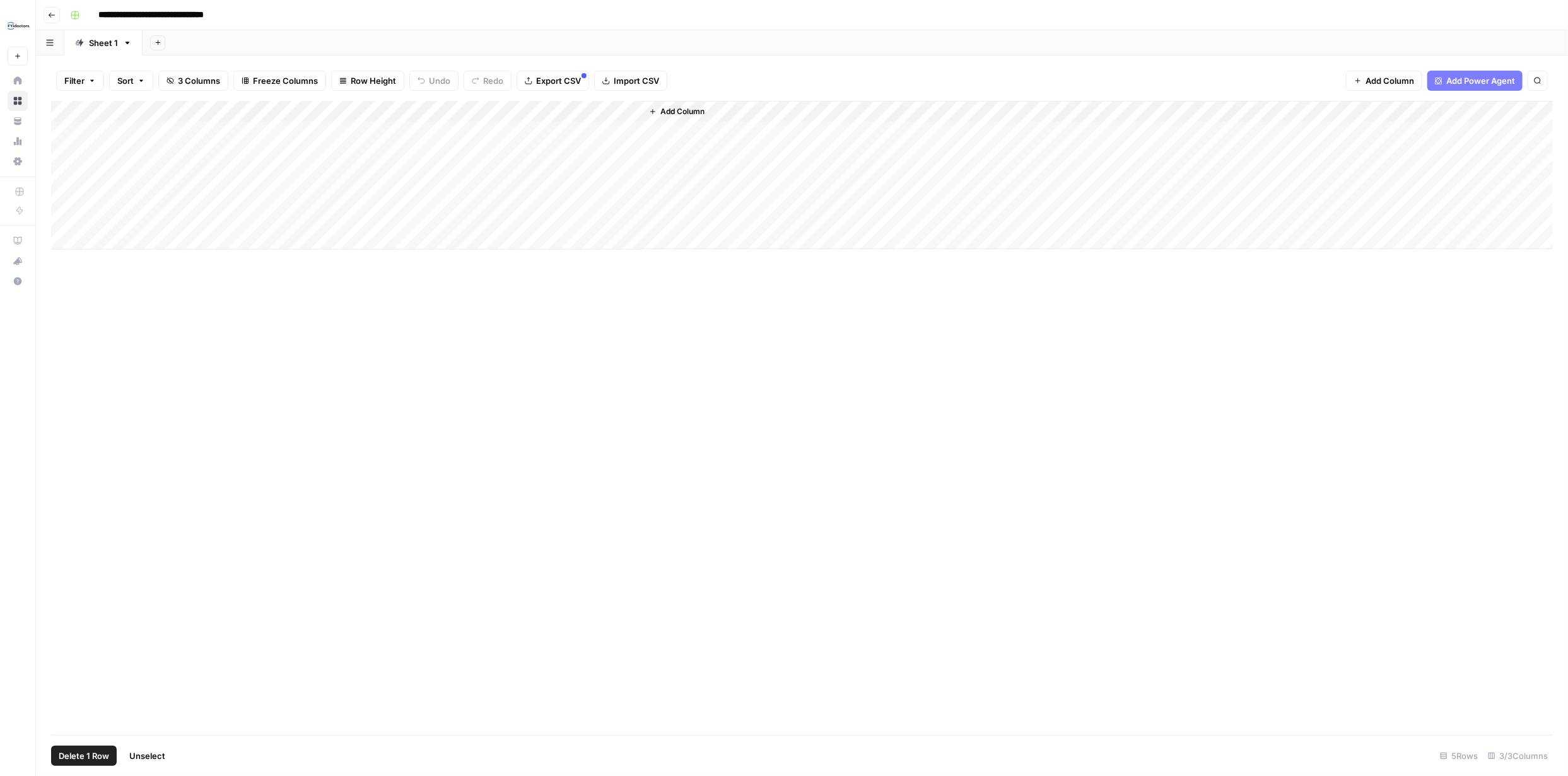
click at [616, 112] on div "Add Column" at bounding box center [801, 176] width 1502 height 149
click at [516, 219] on span "Configure Inputs" at bounding box center [538, 217] width 110 height 13
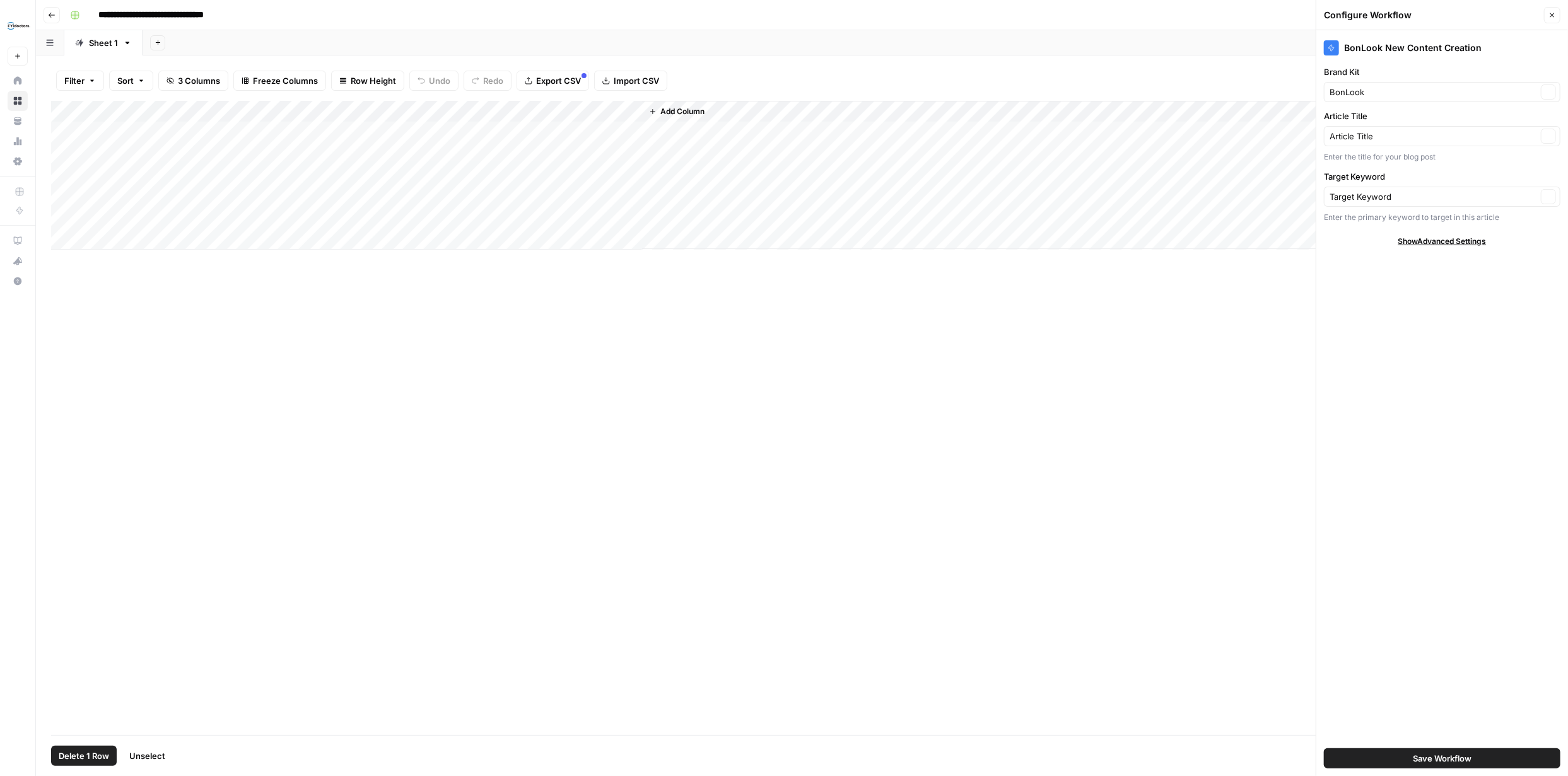
type input "BonLook"
click at [1520, 94] on input "Brand Kit" at bounding box center [1433, 92] width 208 height 13
click at [1423, 122] on span "BonLook" at bounding box center [1433, 122] width 198 height 13
type input "BonLook"
click at [1452, 759] on span "Save Workflow" at bounding box center [1442, 758] width 59 height 13
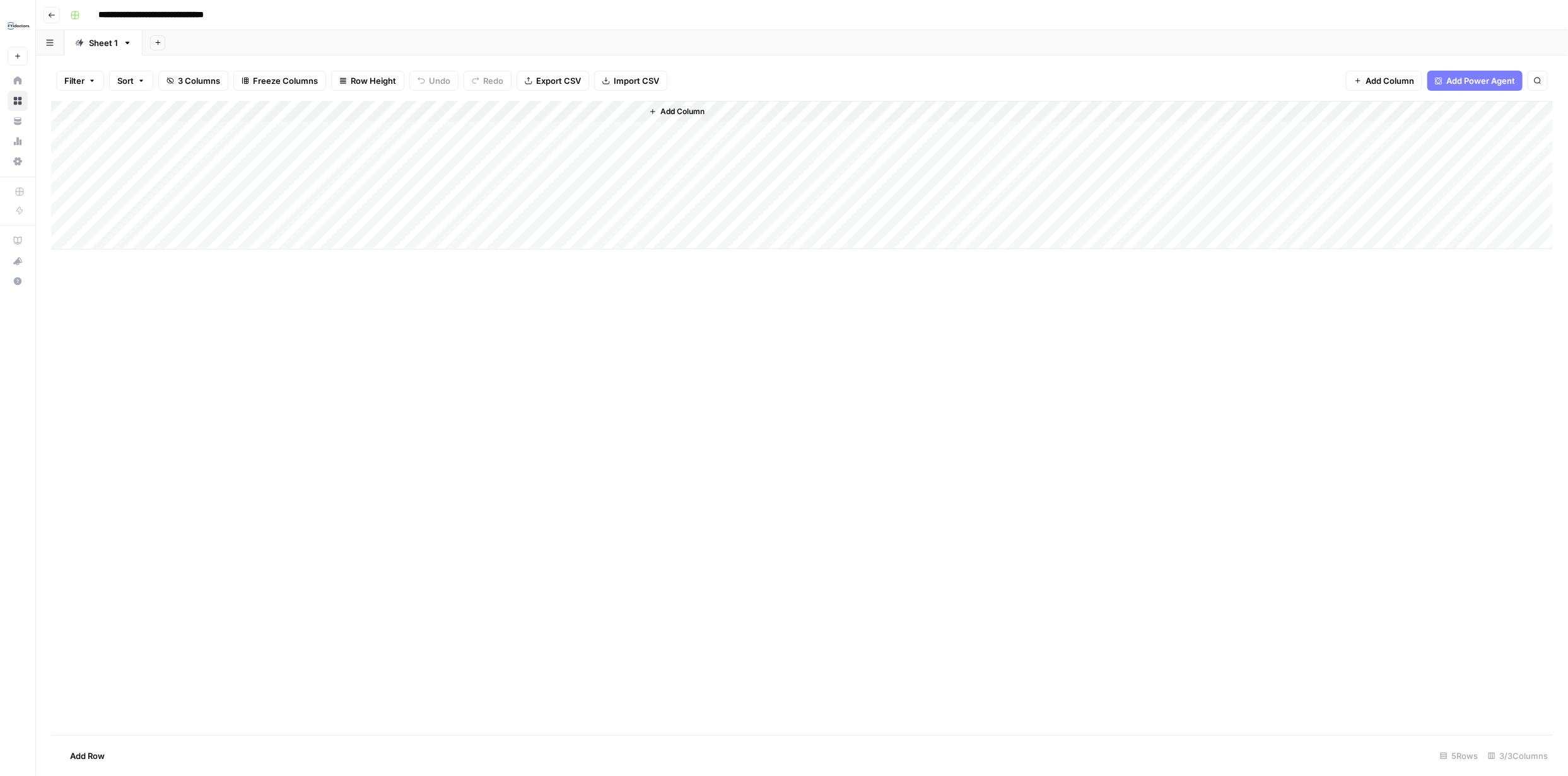
click at [549, 129] on div "Add Column" at bounding box center [801, 176] width 1502 height 149
click at [611, 131] on div "Add Column" at bounding box center [801, 176] width 1502 height 149
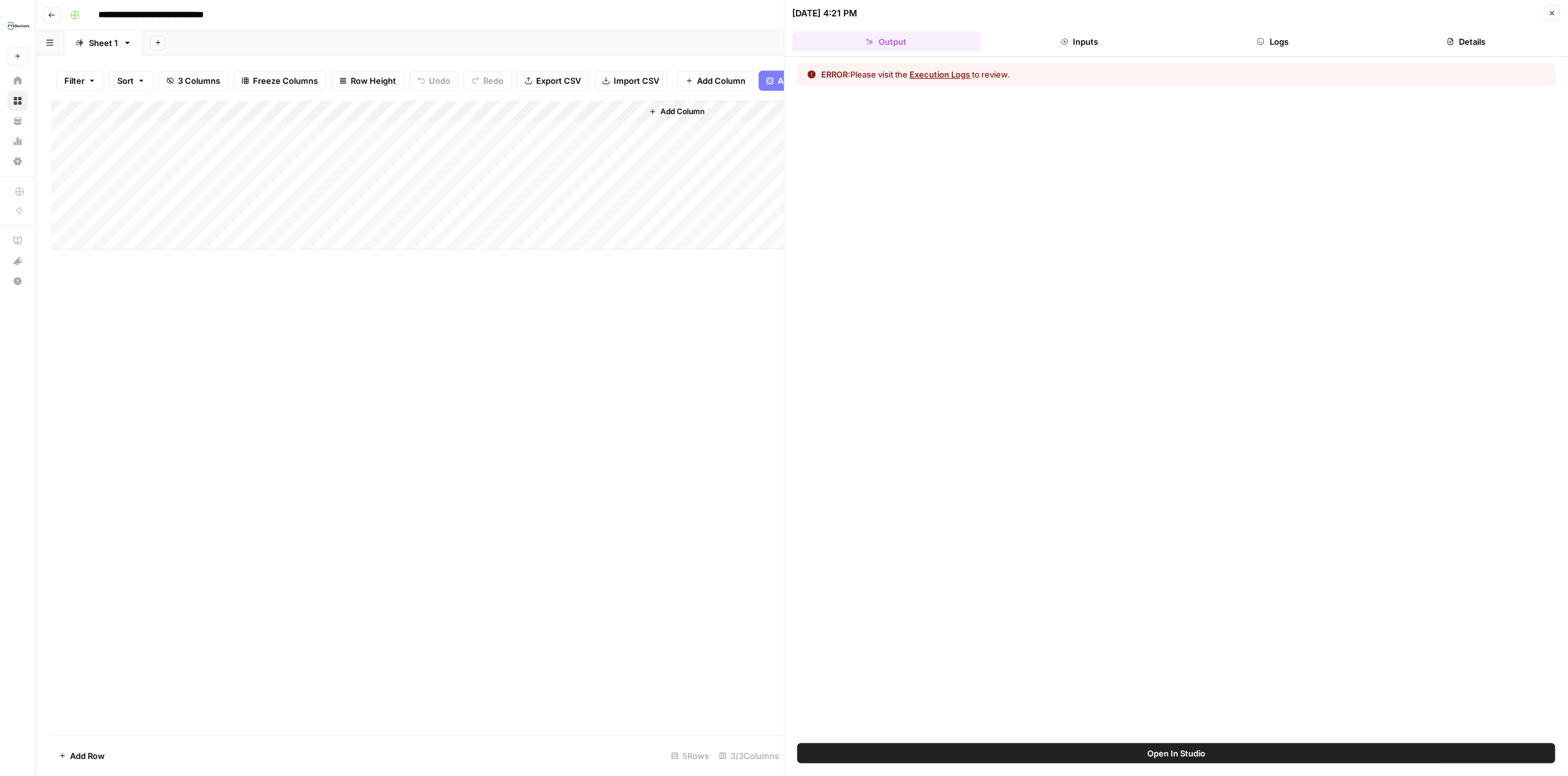
click at [954, 71] on button "Execution Logs" at bounding box center [940, 74] width 61 height 13
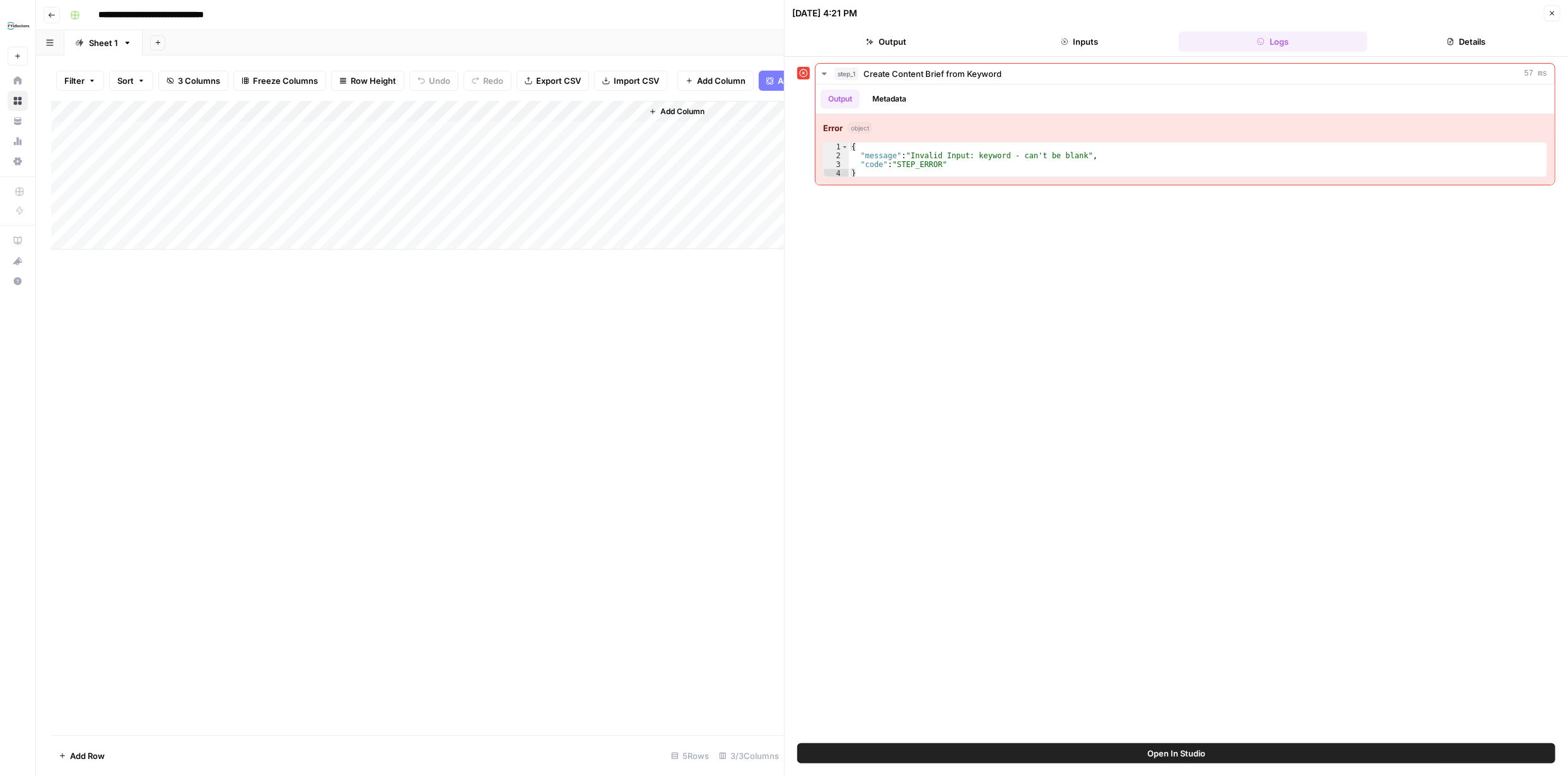
click at [1554, 13] on icon "button" at bounding box center [1552, 13] width 8 height 8
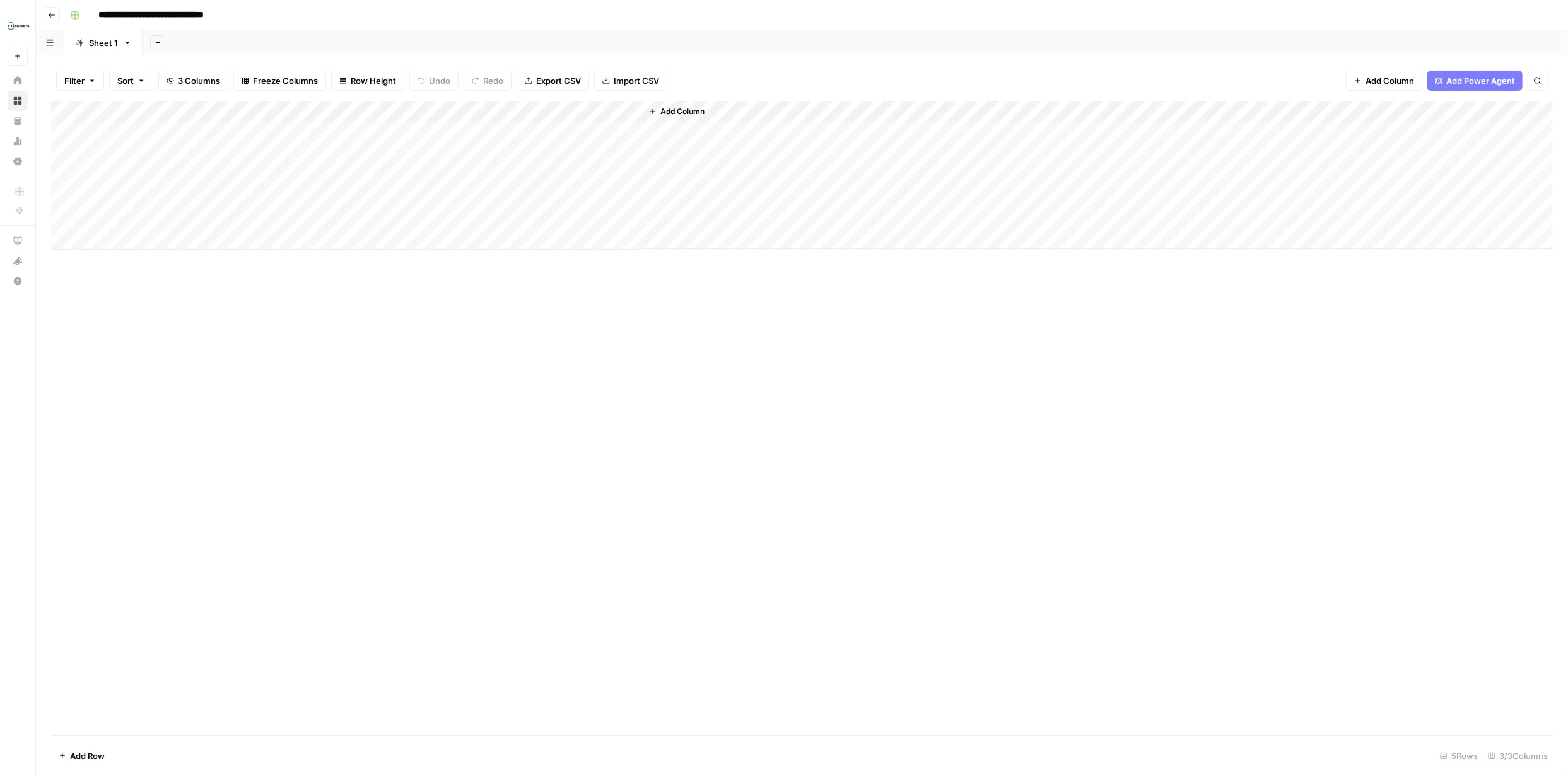
click at [682, 112] on span "Add Column" at bounding box center [682, 111] width 44 height 11
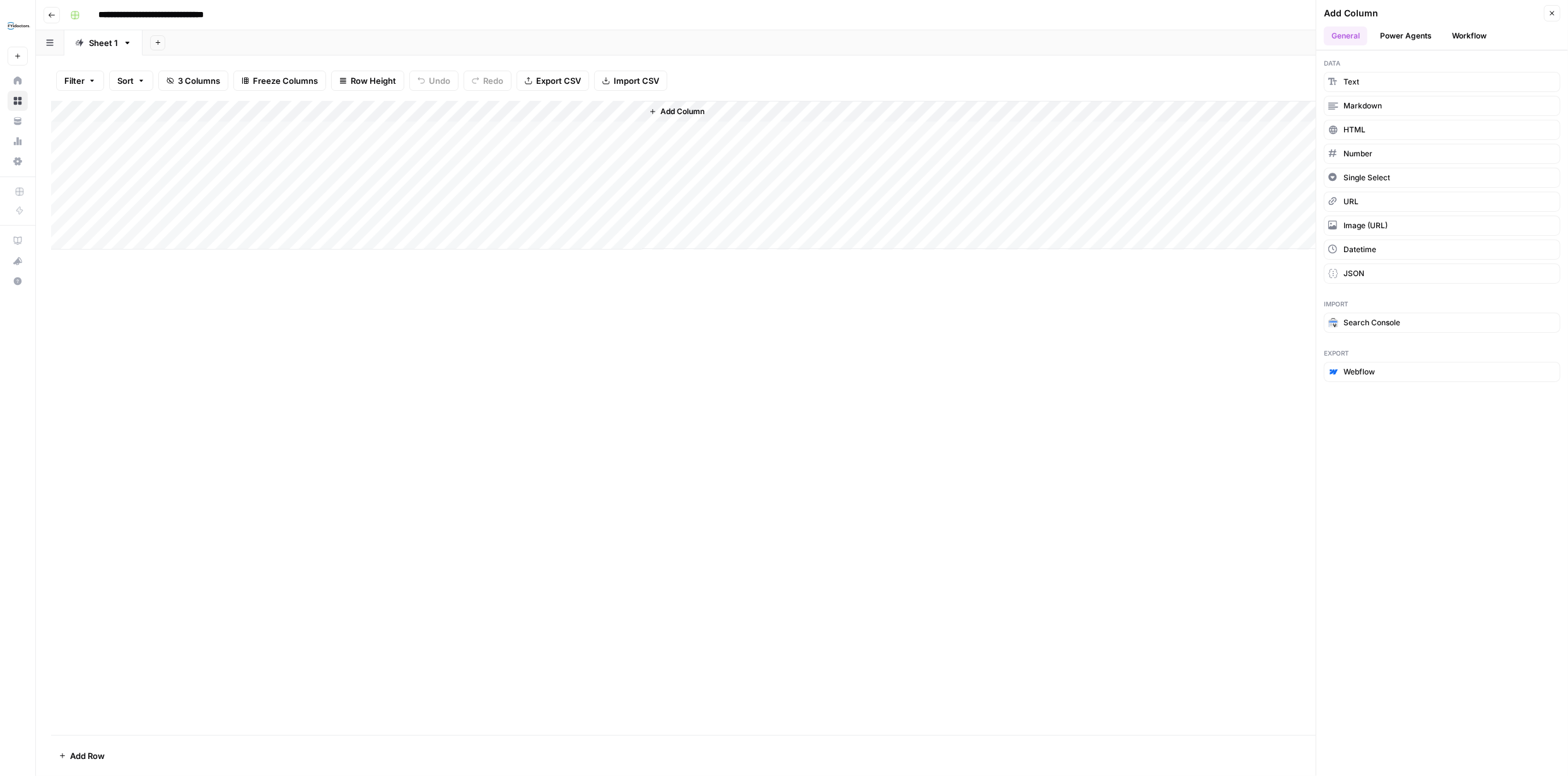
click at [1466, 36] on button "Workflow" at bounding box center [1469, 36] width 50 height 19
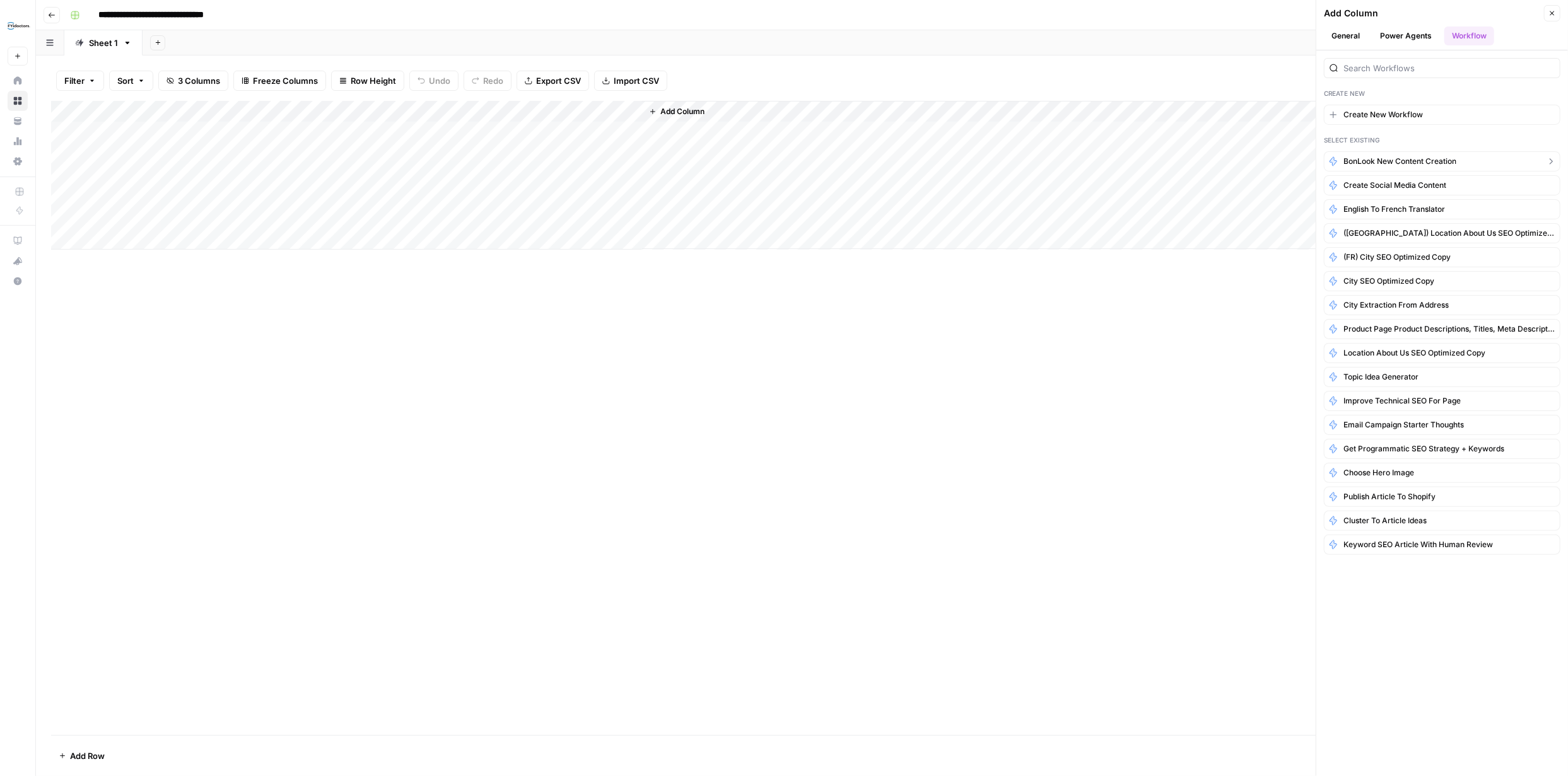
click at [1385, 163] on span "BonLook New Content Creation" at bounding box center [1400, 161] width 113 height 11
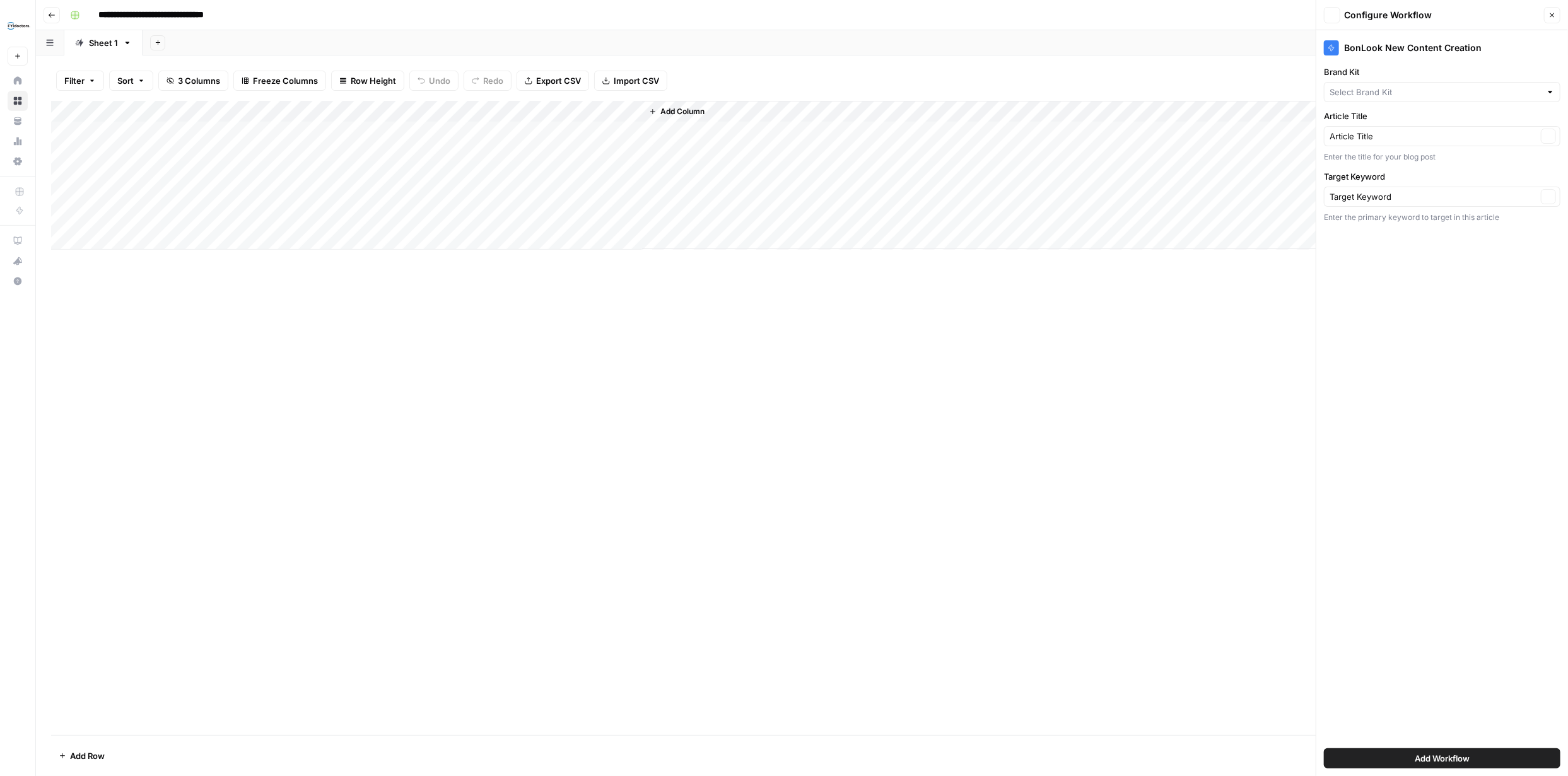
type input "BonLook"
click at [1494, 204] on div "Target Keyword Clear" at bounding box center [1442, 196] width 236 height 21
click at [1468, 197] on input "Target Keyword" at bounding box center [1433, 196] width 208 height 13
type input "Target Keyword"
click at [1414, 134] on input "Article Title" at bounding box center [1433, 136] width 208 height 13
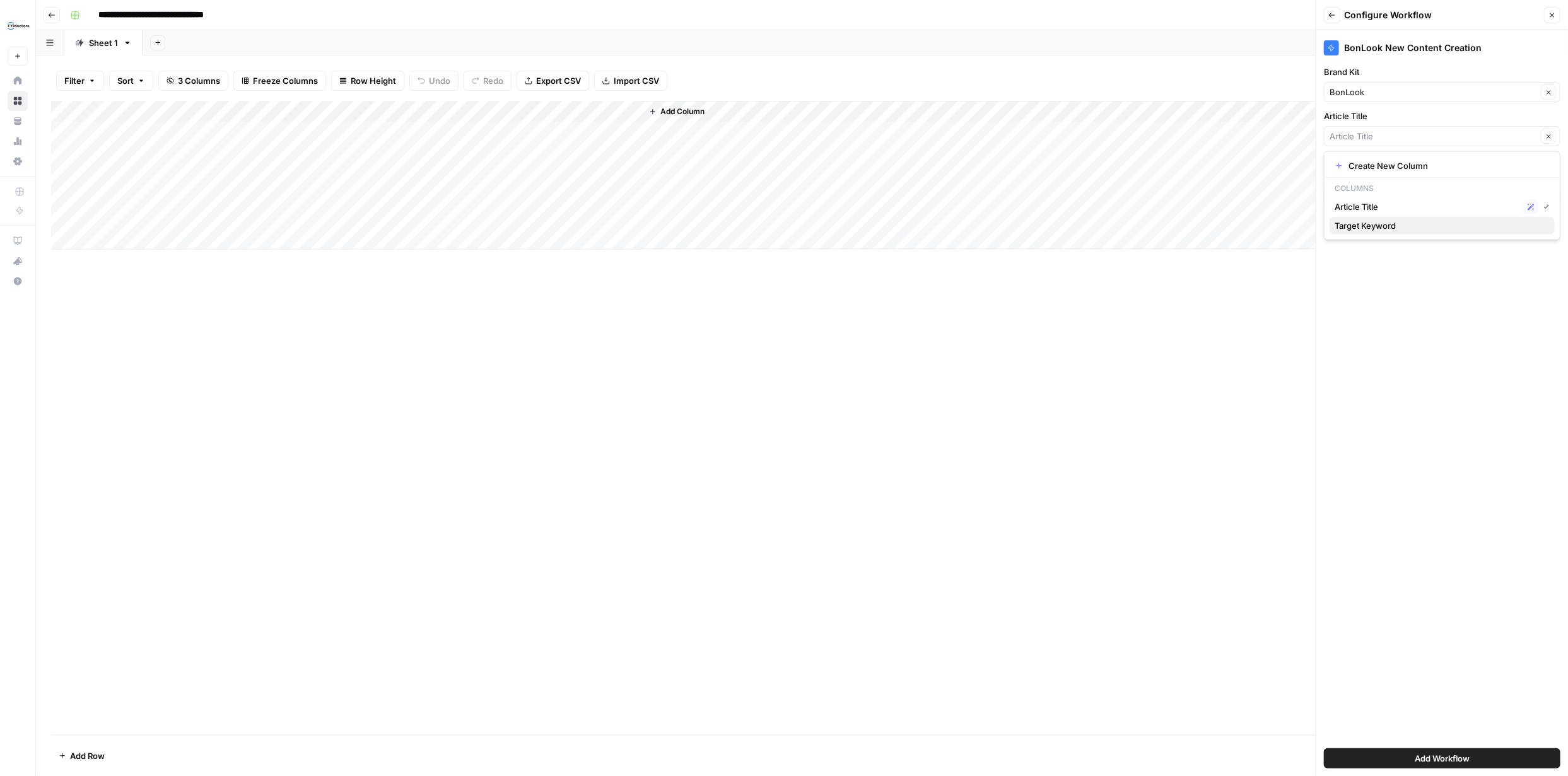
click at [1403, 220] on span "Target Keyword" at bounding box center [1439, 226] width 210 height 13
type input "Target Keyword"
click at [1408, 201] on input "Target Keyword" at bounding box center [1433, 196] width 208 height 13
type input "buy glasses onine"
click at [1405, 195] on input "Target Keyword" at bounding box center [1433, 196] width 208 height 13
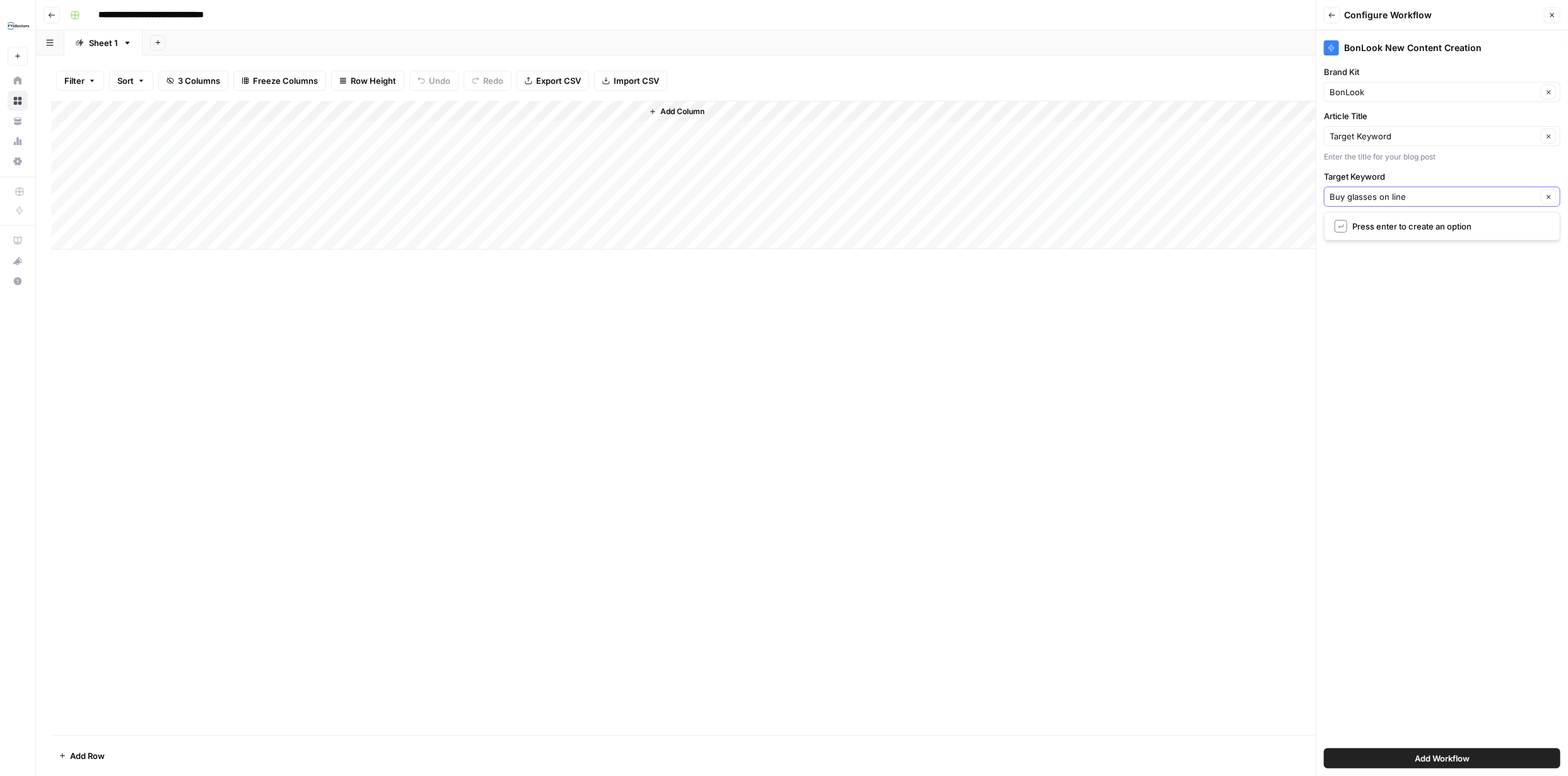
click at [1392, 197] on input "Buy glasses on line" at bounding box center [1433, 196] width 208 height 13
click at [1465, 192] on input "Buy glasses online" at bounding box center [1433, 196] width 208 height 13
type input "Target Keyword"
click at [1417, 135] on input "Article Title" at bounding box center [1433, 136] width 208 height 13
type input "b"
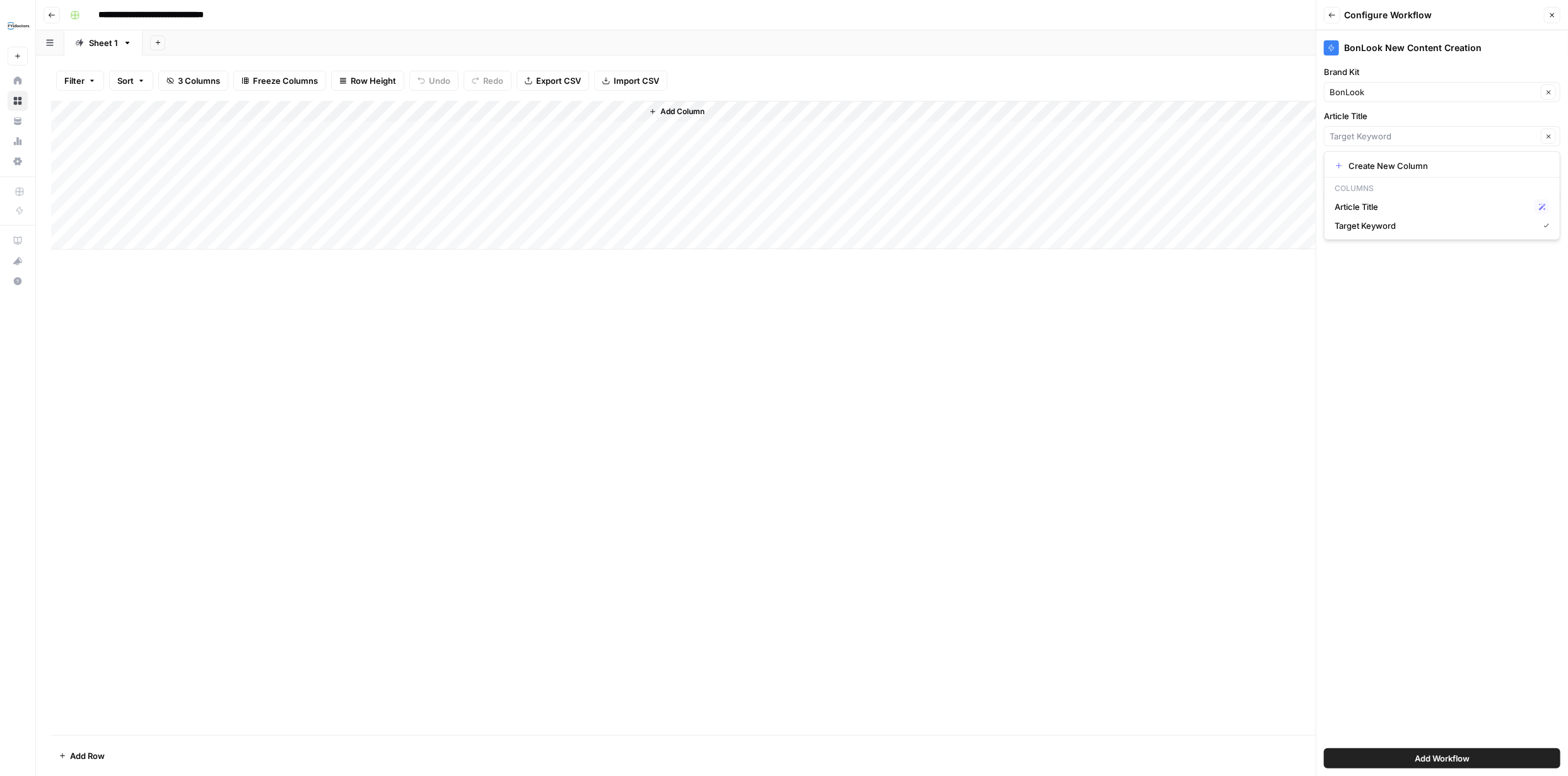
type input "Target Keyword"
click at [227, 131] on div "Add Column" at bounding box center [801, 176] width 1502 height 149
click at [227, 130] on div "Add Column" at bounding box center [801, 176] width 1502 height 149
click at [227, 130] on textarea "**********" at bounding box center [201, 132] width 213 height 17
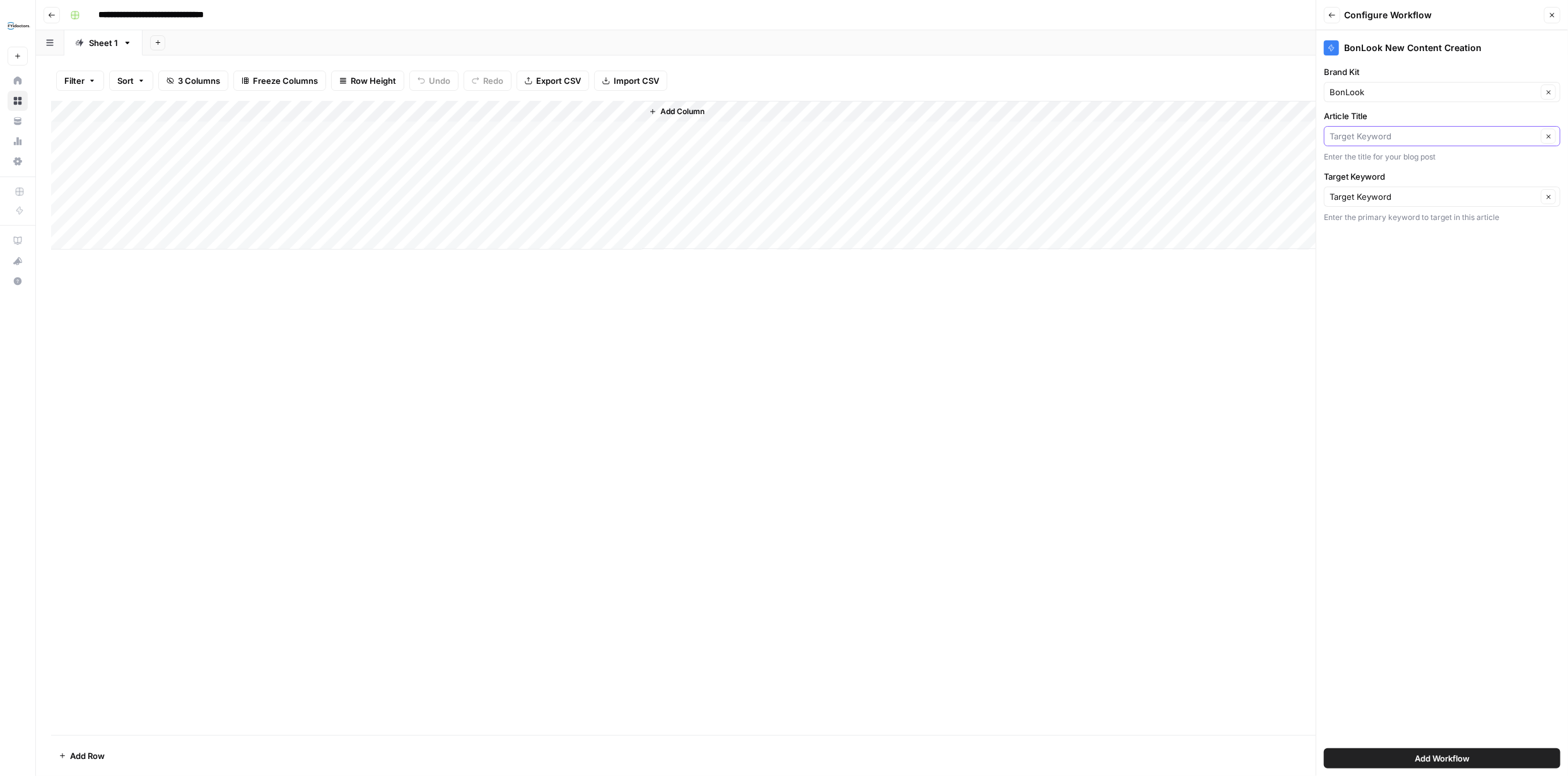
click at [1427, 131] on input "Article Title" at bounding box center [1433, 136] width 208 height 13
click at [1383, 164] on span "Create New Column" at bounding box center [1446, 166] width 196 height 13
type input "Create New Column"
click at [1374, 158] on div "Enter the title for your blog post" at bounding box center [1442, 157] width 236 height 11
click at [1385, 151] on div "Enter the title for your blog post" at bounding box center [1442, 157] width 236 height 11
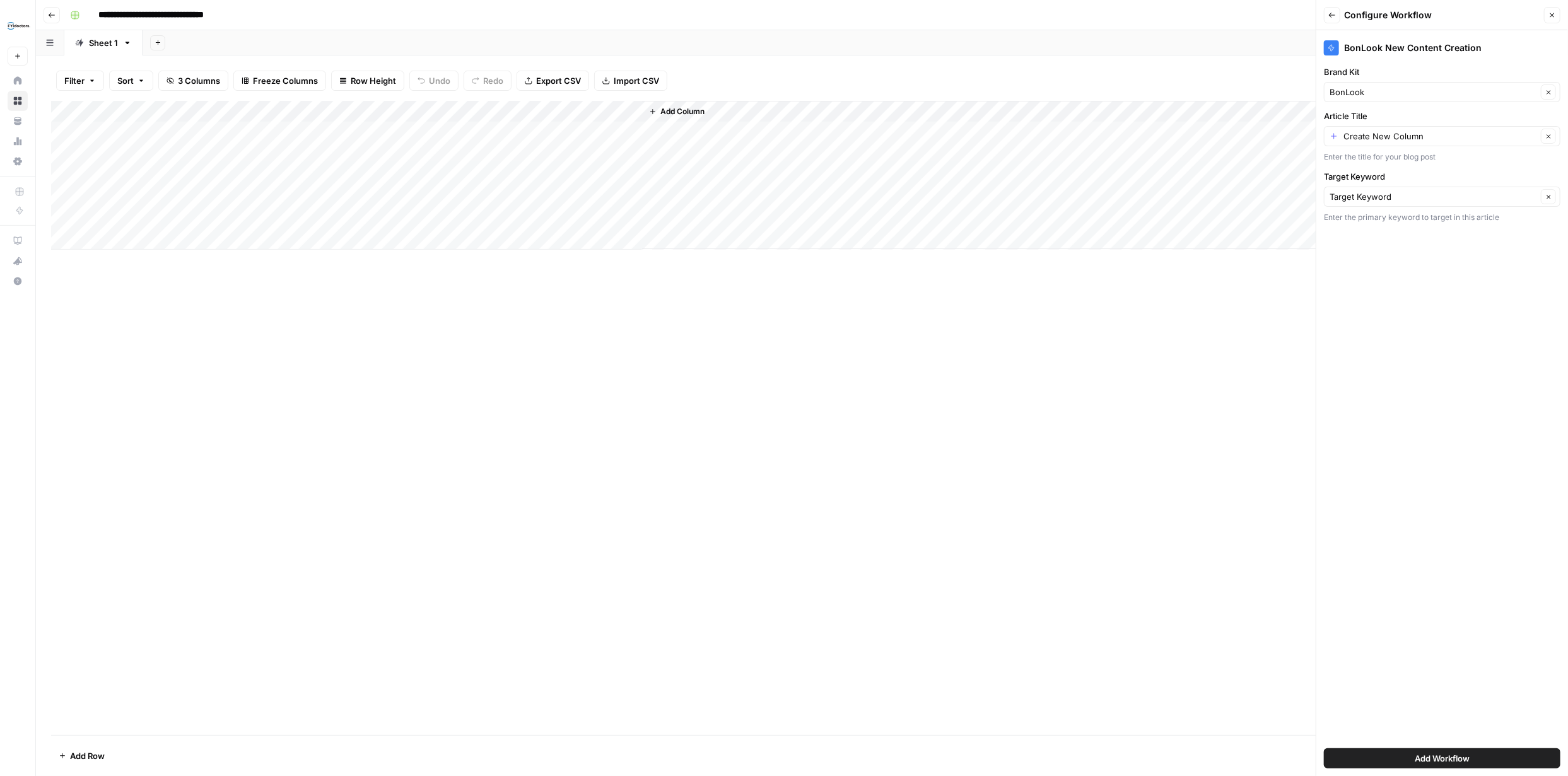
click at [1332, 154] on div "Enter the title for your blog post" at bounding box center [1442, 157] width 236 height 11
click at [1332, 157] on div "Enter the title for your blog post" at bounding box center [1442, 157] width 236 height 11
click at [1347, 157] on div "Enter the title for your blog post" at bounding box center [1442, 157] width 236 height 11
click at [1400, 138] on input "Article Title" at bounding box center [1440, 136] width 194 height 13
click at [1395, 138] on input "Article Title" at bounding box center [1440, 136] width 194 height 13
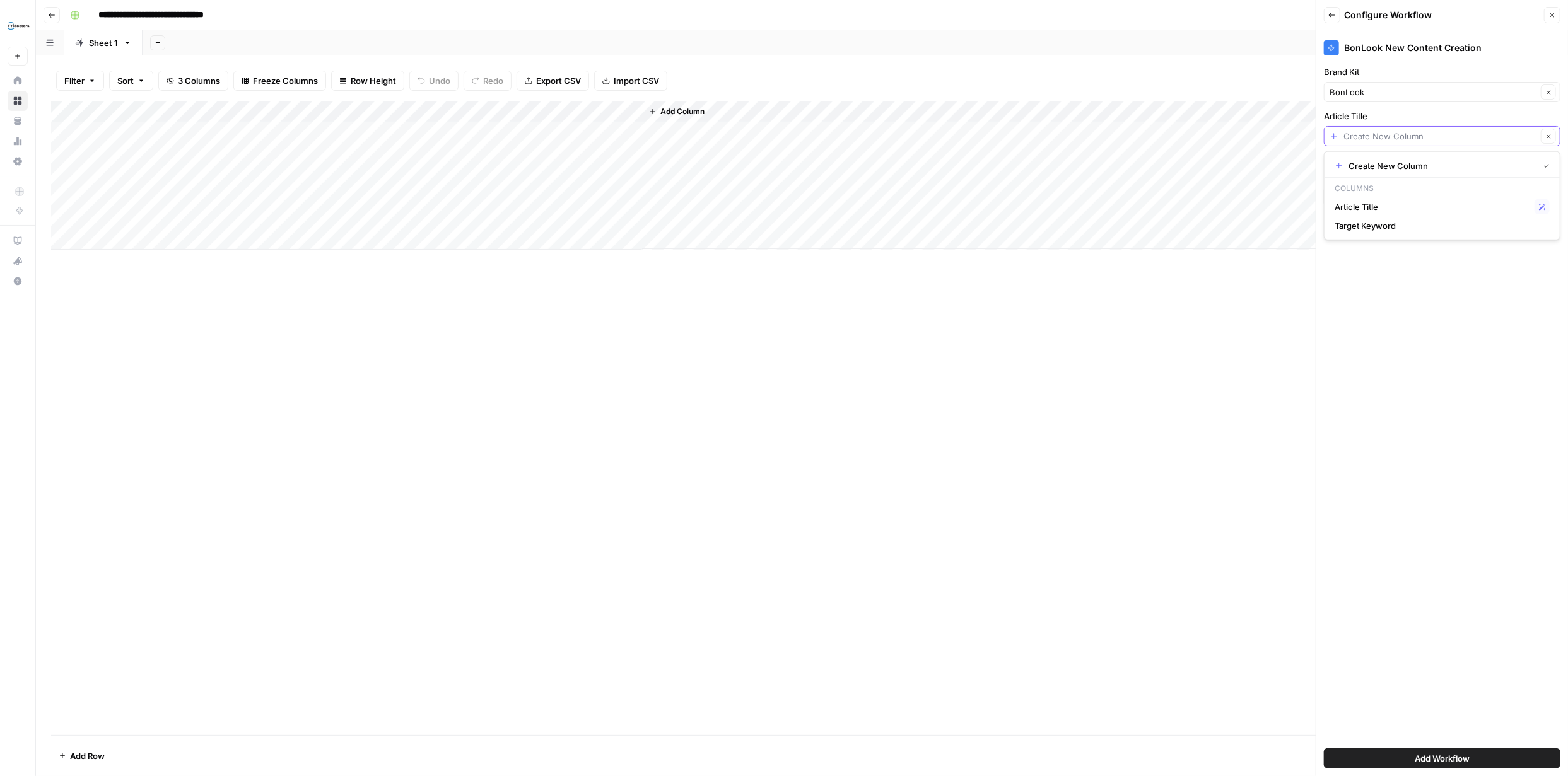
paste input "Buying Glasses Online: How BonLook Makes It Easy"
type input "Buying Glasses Online: How BonLook Makes It Easy"
click at [1341, 166] on span "↵" at bounding box center [1341, 166] width 13 height 13
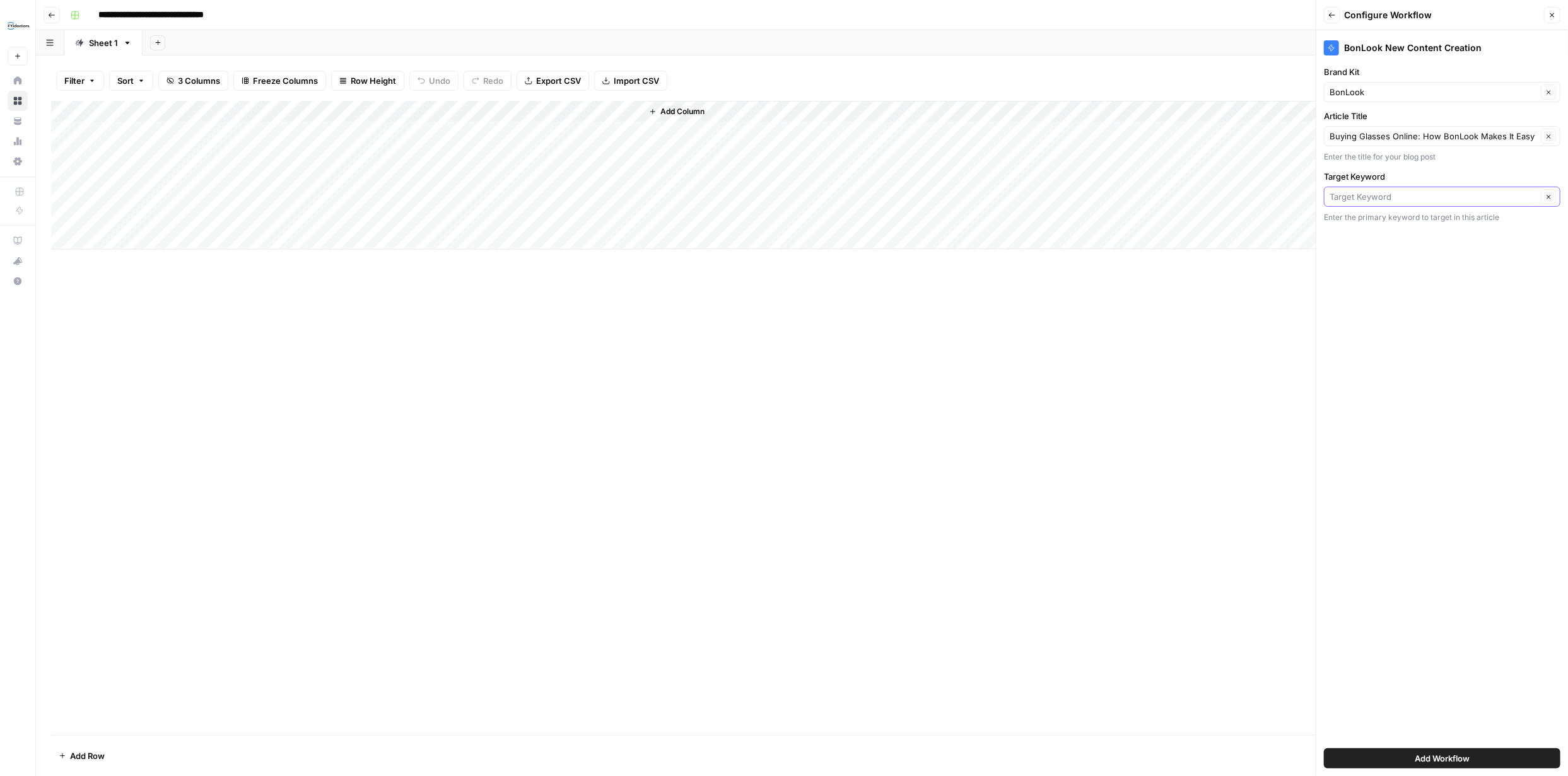
click at [1390, 197] on input "Target Keyword" at bounding box center [1433, 196] width 208 height 13
click at [1388, 223] on span "Create New Column" at bounding box center [1446, 226] width 196 height 13
type input "Create New Column"
click at [1392, 199] on input "Target Keyword" at bounding box center [1440, 196] width 194 height 13
type input "buy glasses online"
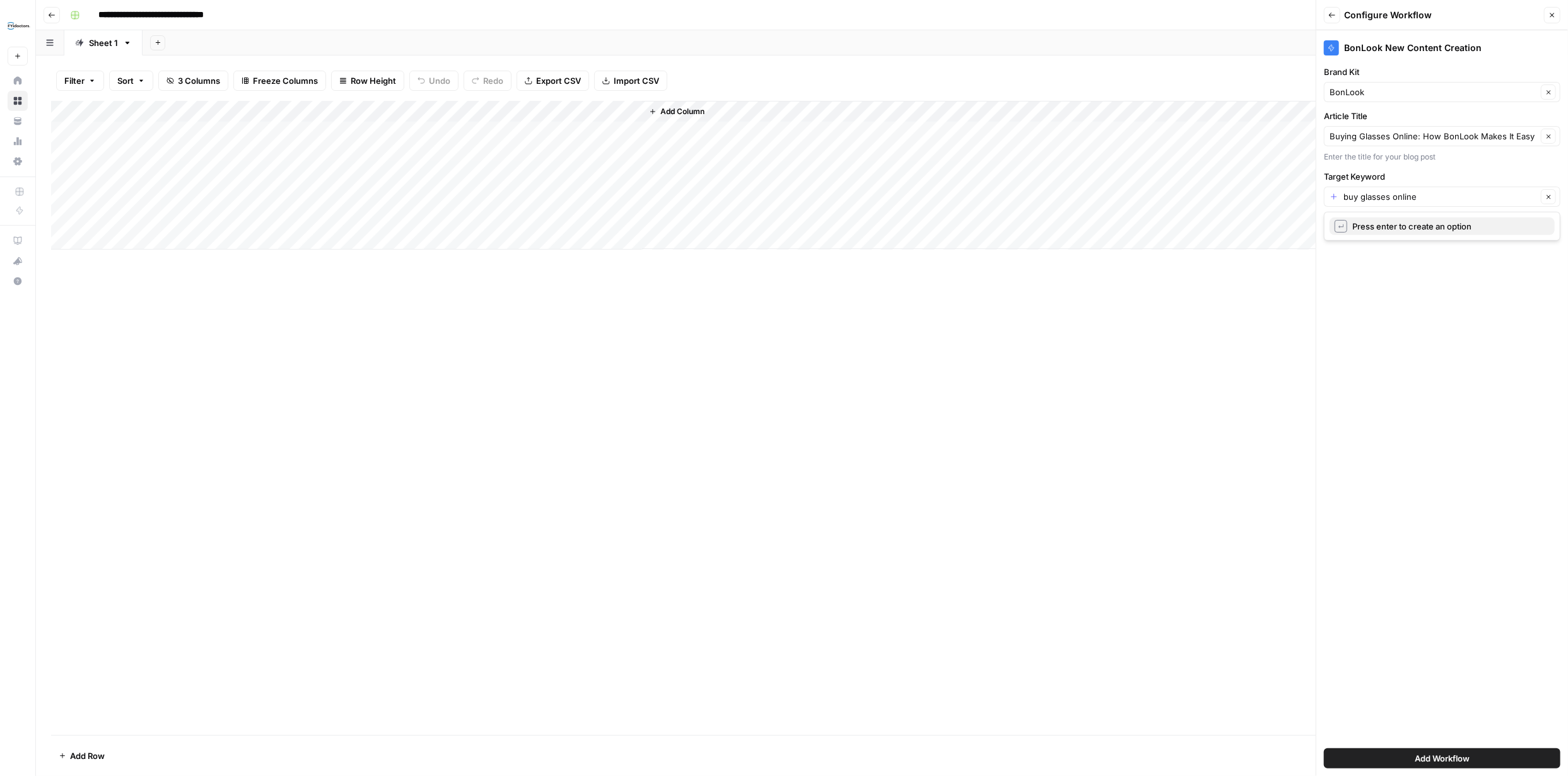
click at [1433, 227] on span "Press enter to create an option" at bounding box center [1448, 226] width 192 height 13
click at [1432, 762] on span "Add Workflow" at bounding box center [1442, 758] width 55 height 13
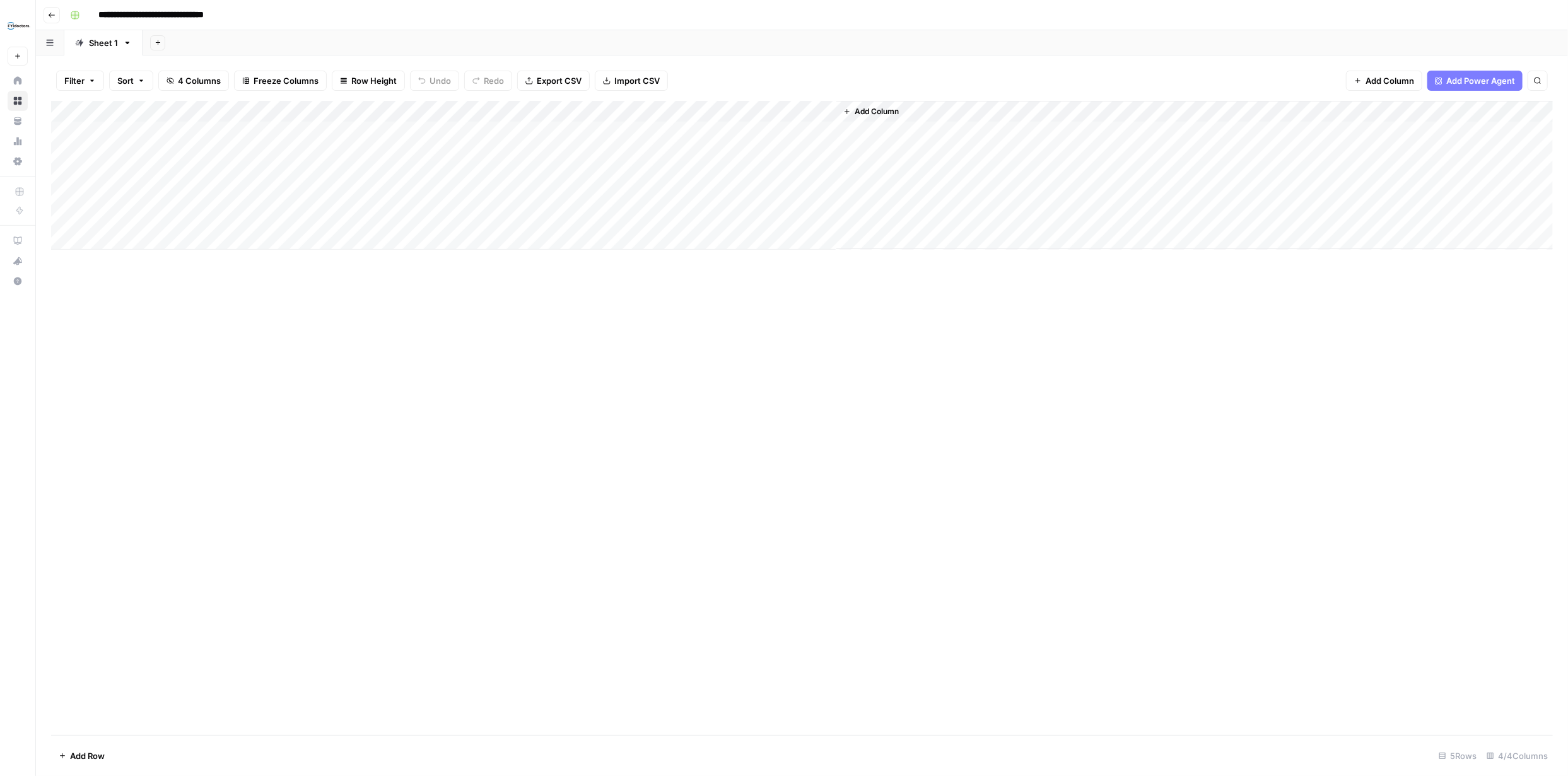
click at [738, 131] on div "Add Column" at bounding box center [801, 176] width 1502 height 149
click at [808, 132] on div "Add Column" at bounding box center [801, 176] width 1502 height 149
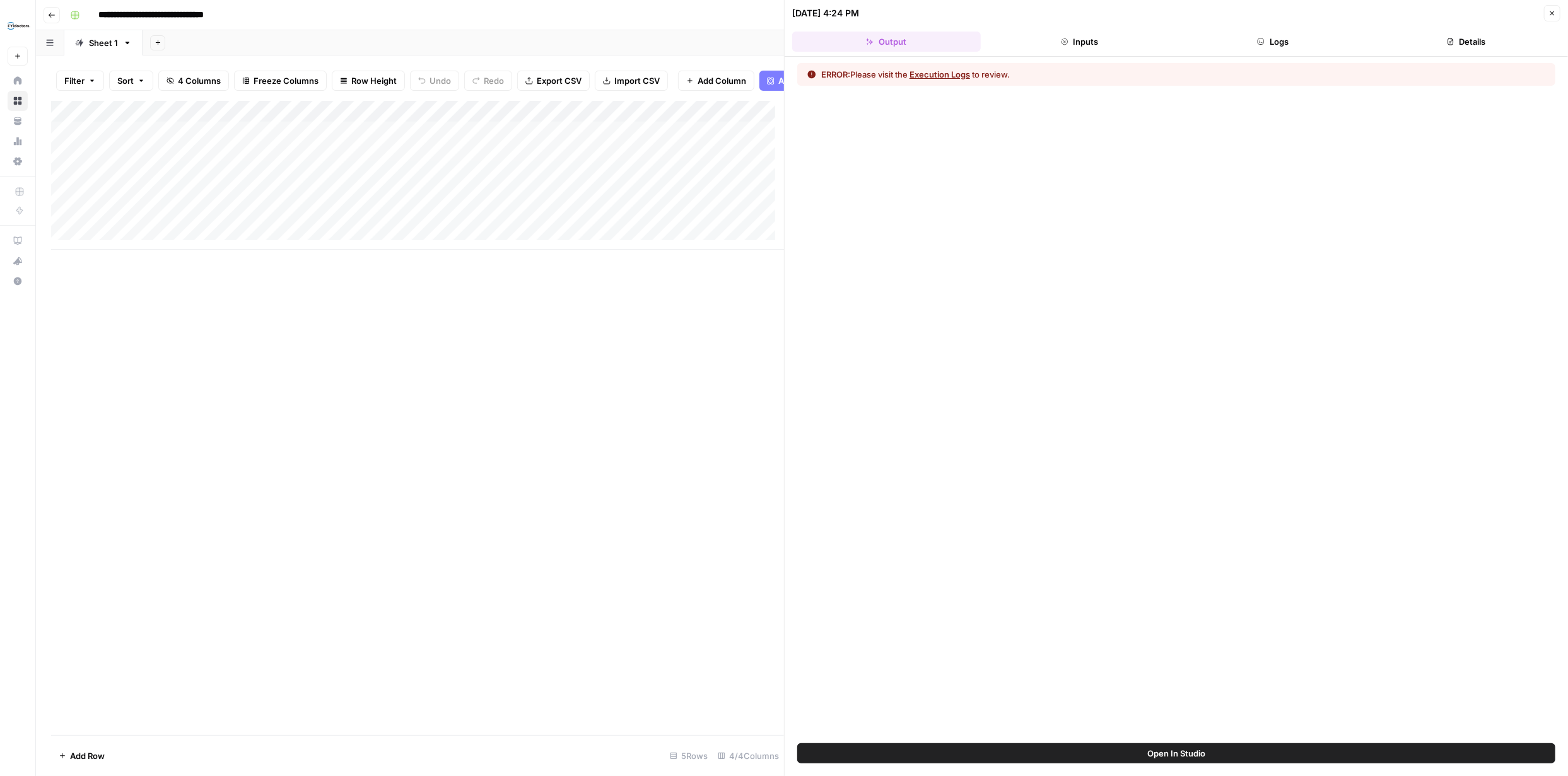
click at [960, 71] on button "Execution Logs" at bounding box center [940, 74] width 61 height 13
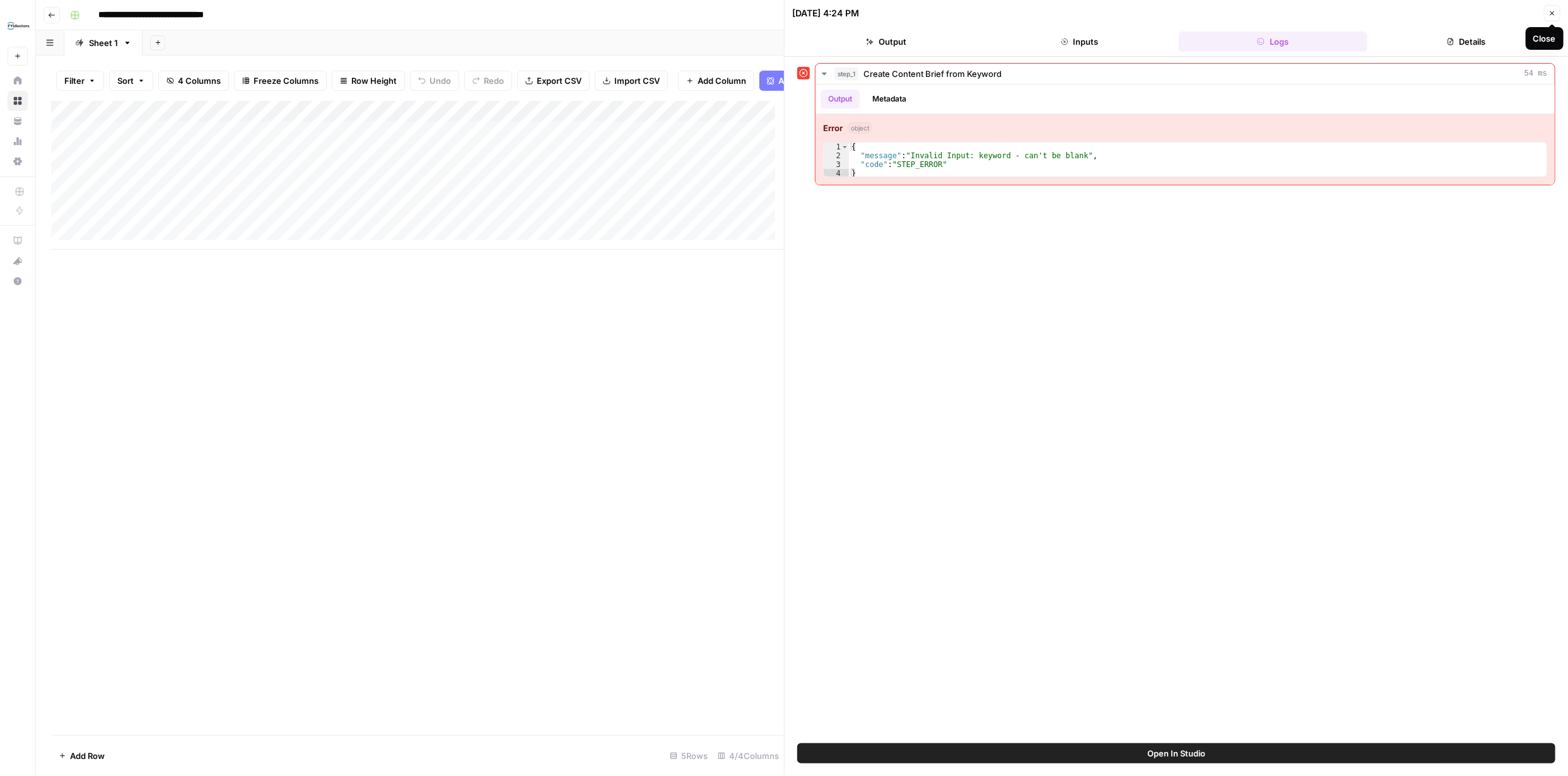
click at [1551, 12] on icon "button" at bounding box center [1552, 13] width 8 height 8
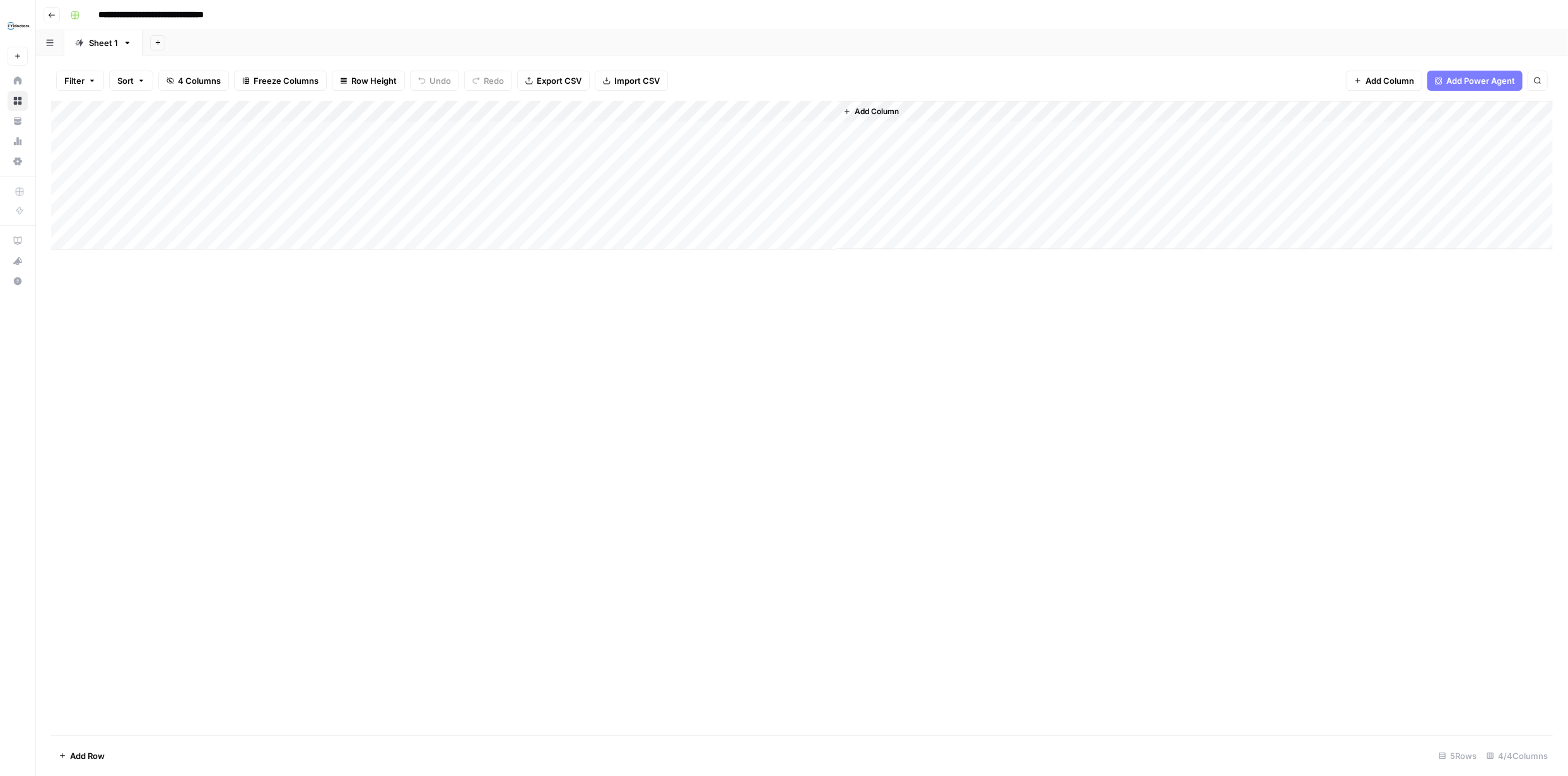
click at [612, 109] on div "Add Column" at bounding box center [801, 176] width 1502 height 149
click at [536, 339] on span "Remove Column" at bounding box center [538, 334] width 110 height 13
click at [743, 138] on span "Delete" at bounding box center [739, 141] width 27 height 13
click at [627, 112] on div "Add Column" at bounding box center [801, 176] width 1502 height 149
click at [532, 334] on span "Remove Column" at bounding box center [538, 334] width 110 height 13
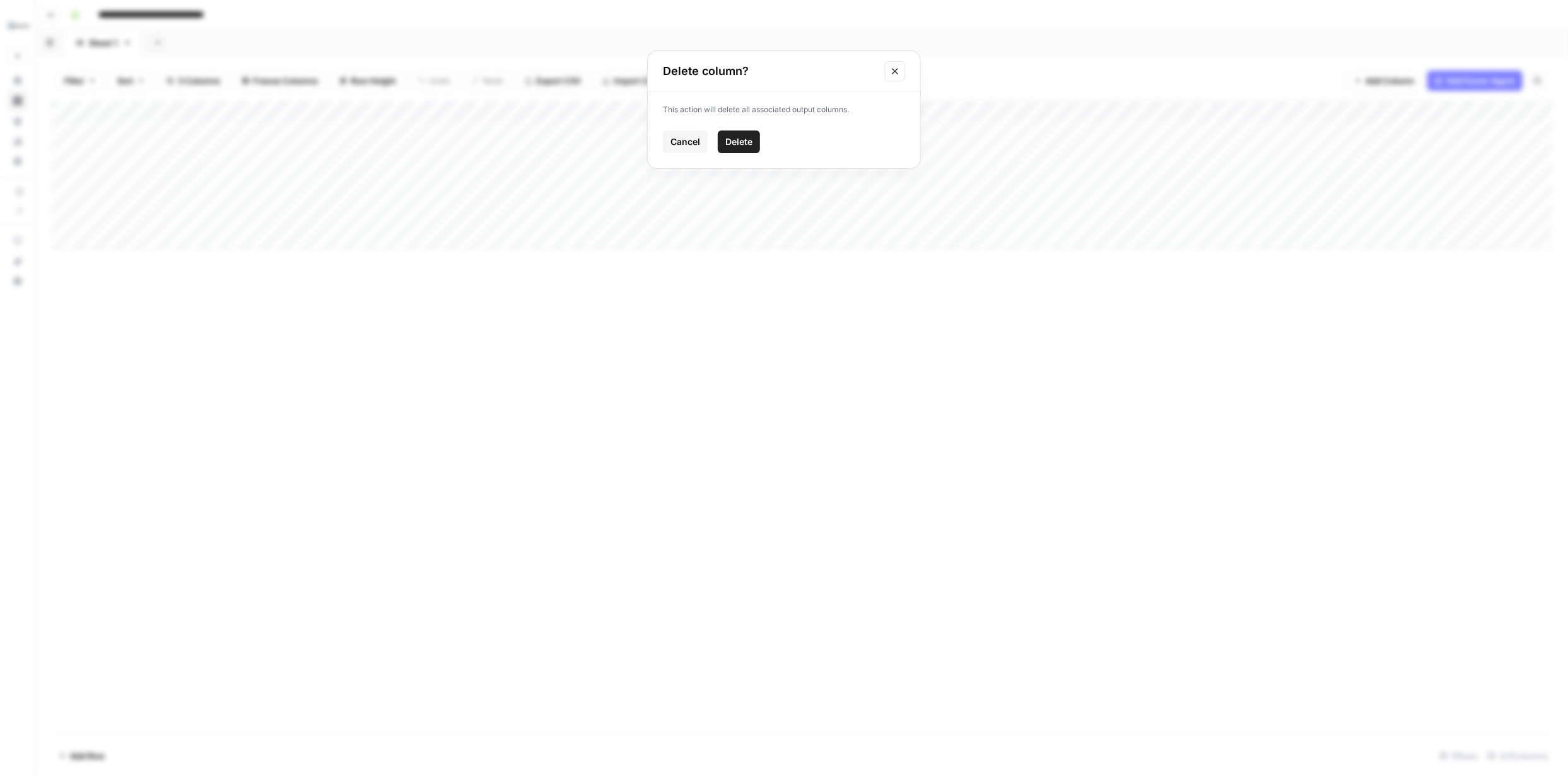
click at [748, 139] on span "Delete" at bounding box center [739, 141] width 27 height 13
click at [498, 114] on span "Add Column" at bounding box center [500, 111] width 44 height 11
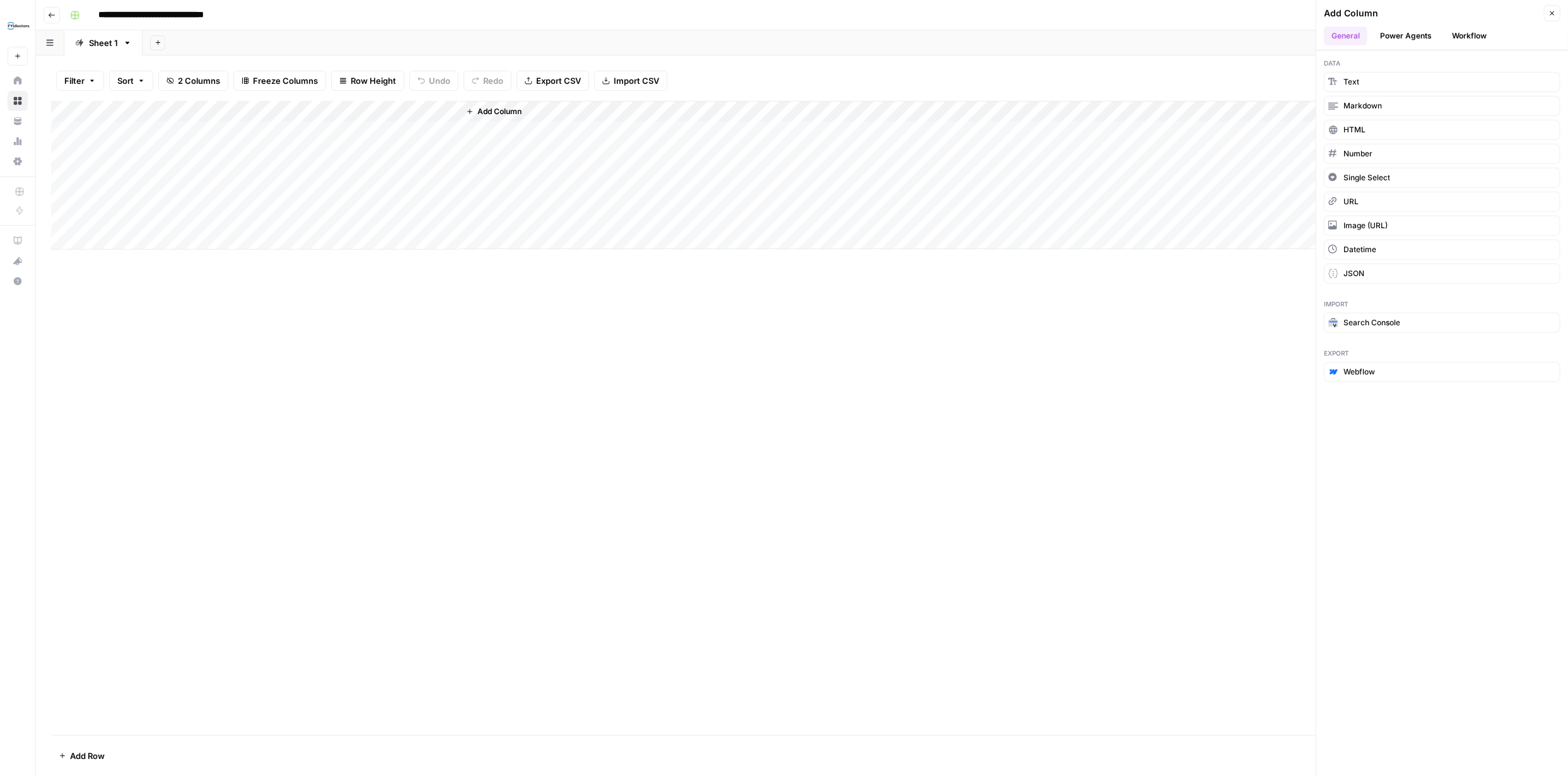
click at [1465, 38] on button "Workflow" at bounding box center [1469, 36] width 50 height 19
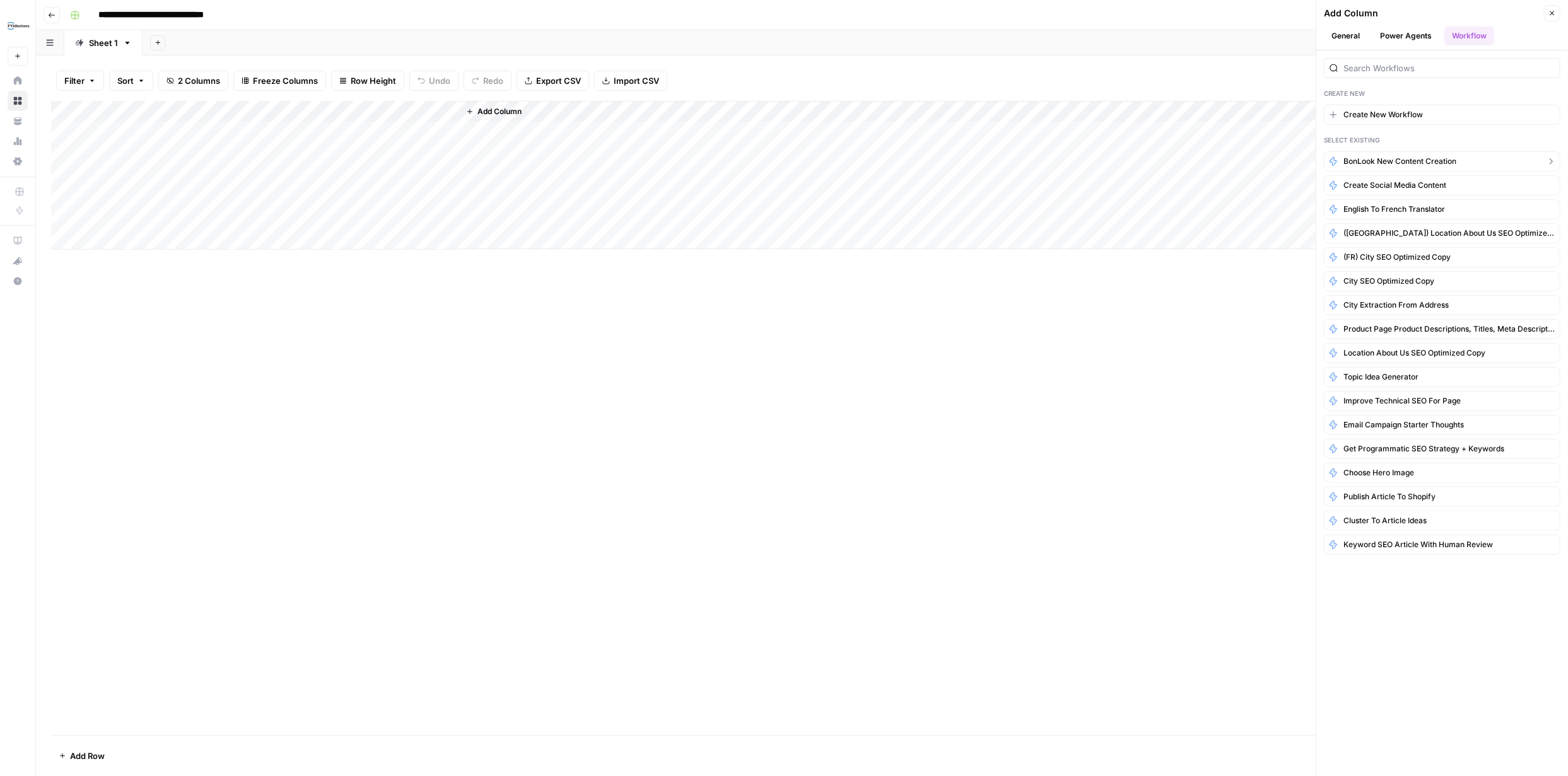
click at [1382, 164] on span "BonLook New Content Creation" at bounding box center [1400, 161] width 113 height 11
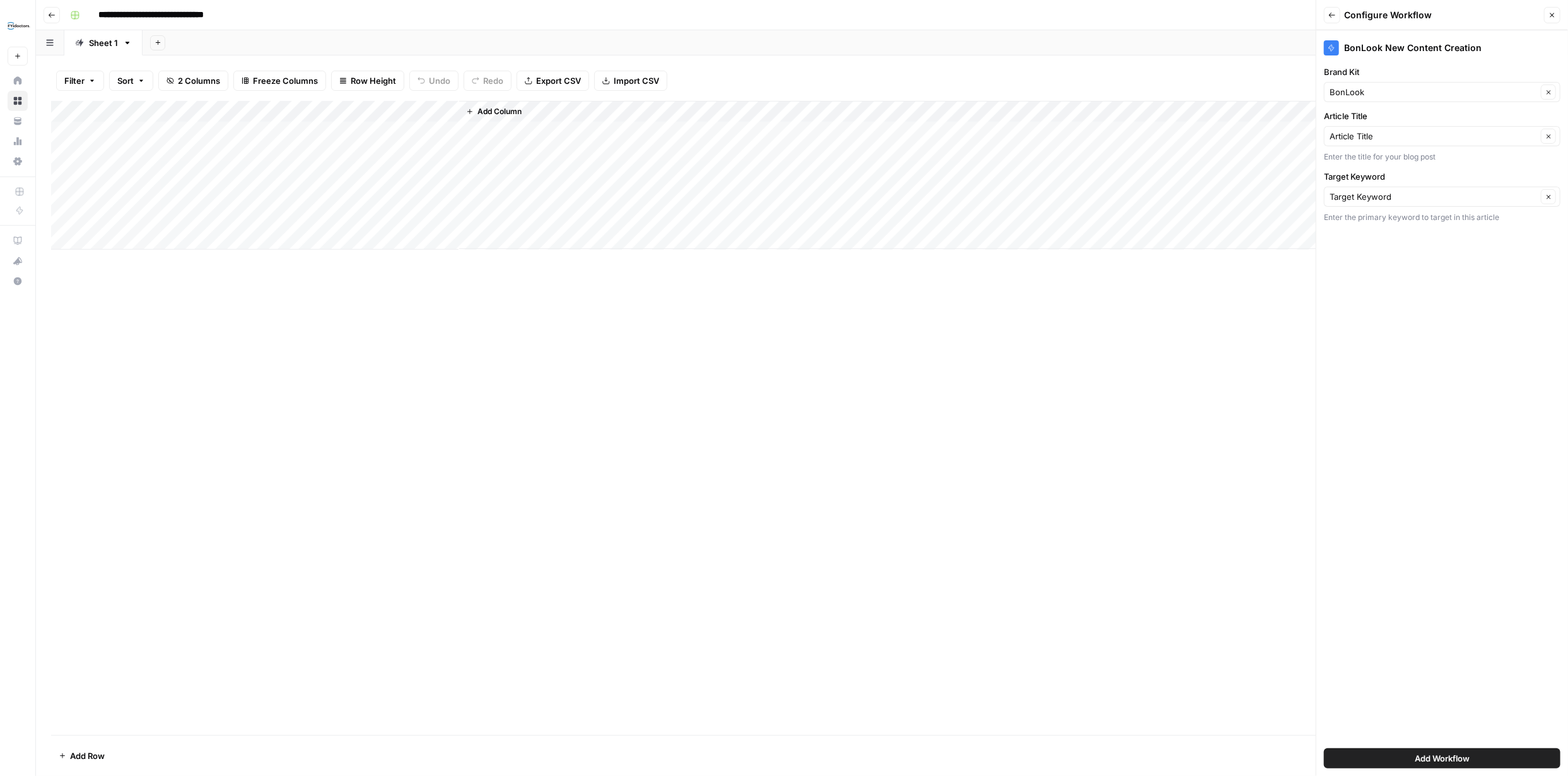
click at [1449, 758] on span "Add Workflow" at bounding box center [1442, 758] width 55 height 13
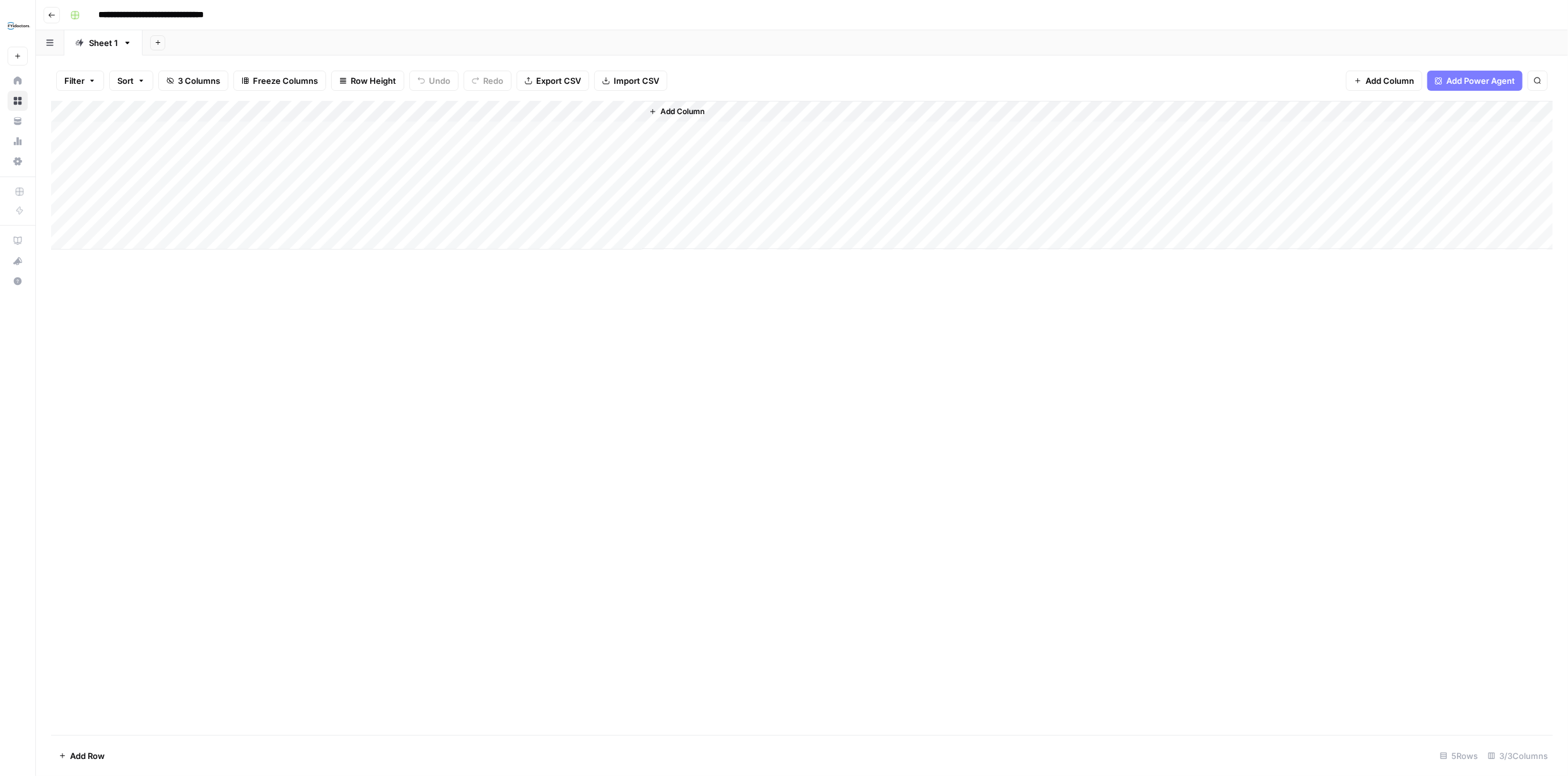
click at [546, 132] on div "Add Column" at bounding box center [801, 176] width 1502 height 149
click at [80, 10] on button "button" at bounding box center [75, 15] width 21 height 21
click at [50, 14] on icon "button" at bounding box center [52, 15] width 6 height 5
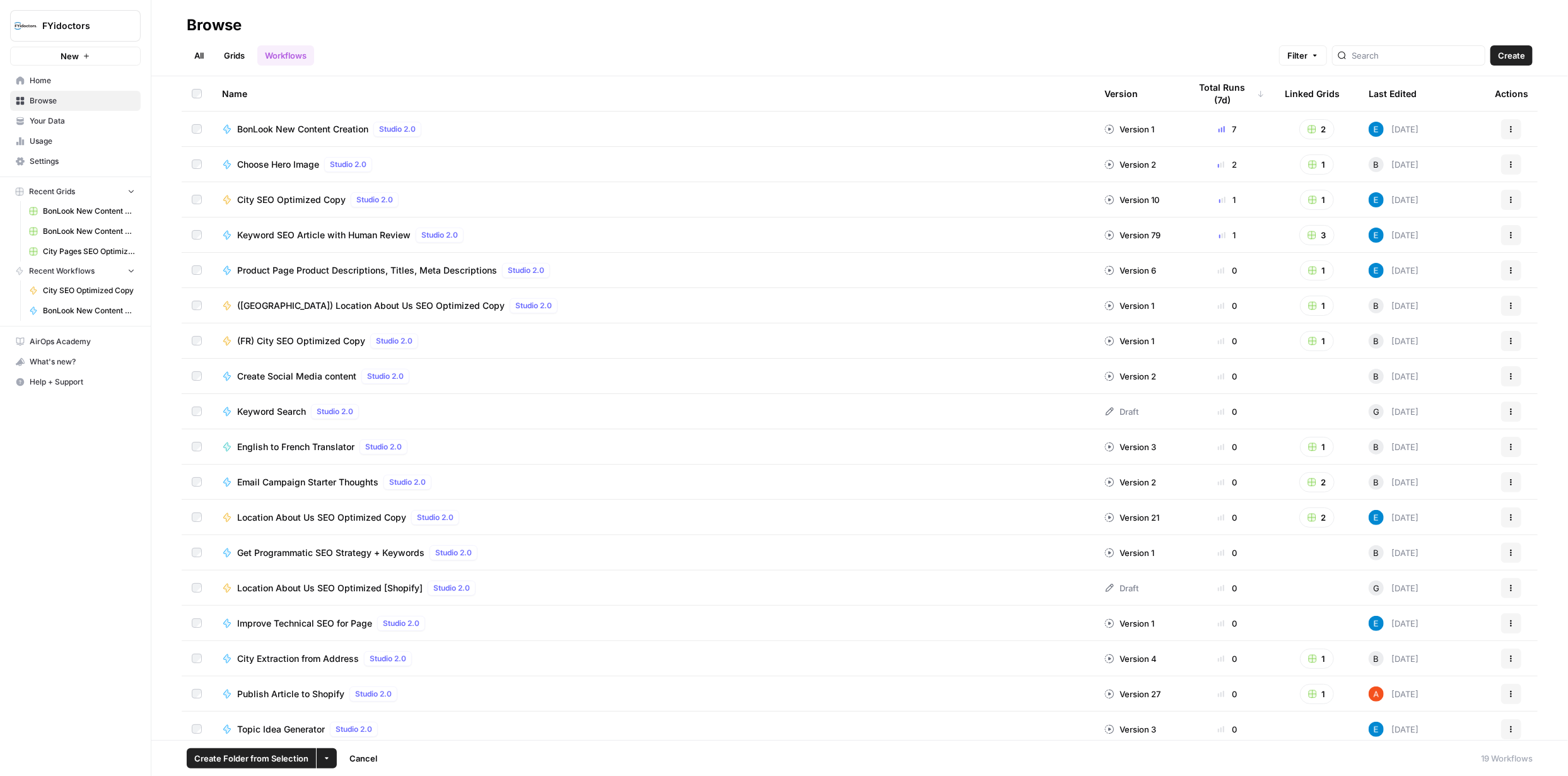
click at [325, 762] on icon "button" at bounding box center [327, 759] width 8 height 8
click at [362, 726] on span "Delete" at bounding box center [355, 728] width 31 height 13
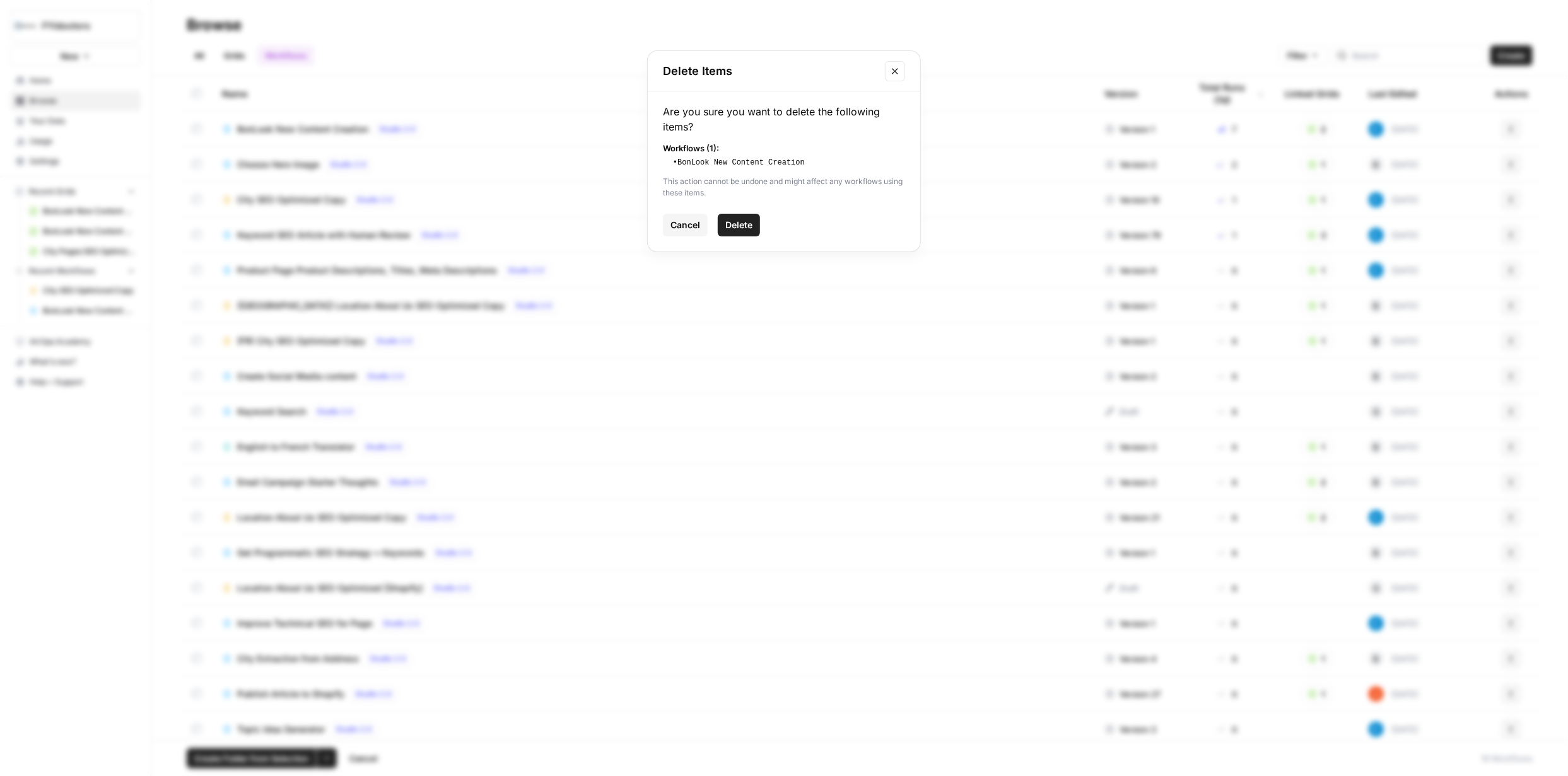
click at [749, 220] on span "Delete" at bounding box center [739, 225] width 27 height 13
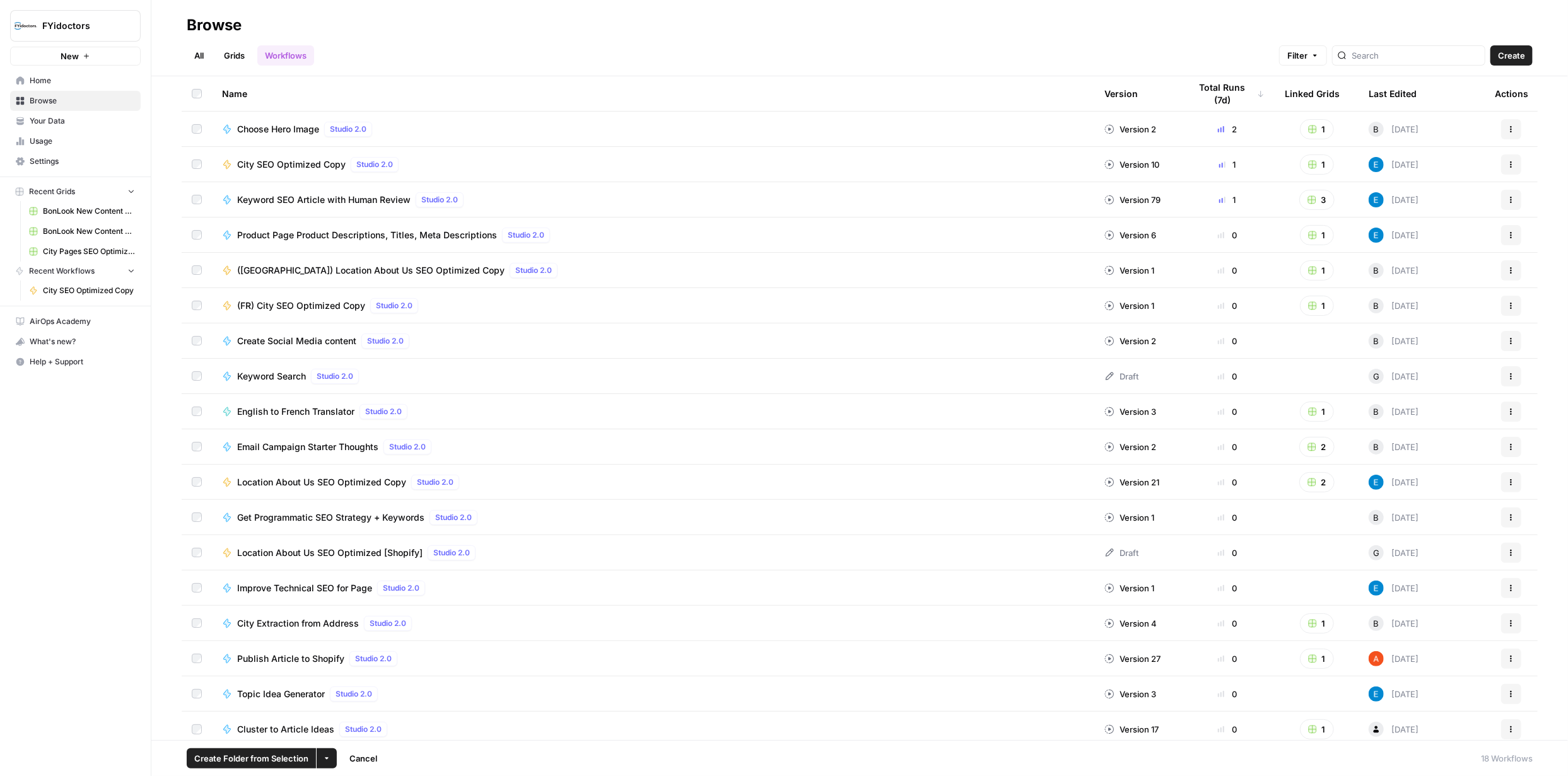
click at [326, 761] on icon "button" at bounding box center [327, 759] width 8 height 8
click at [357, 729] on span "Delete" at bounding box center [355, 728] width 31 height 13
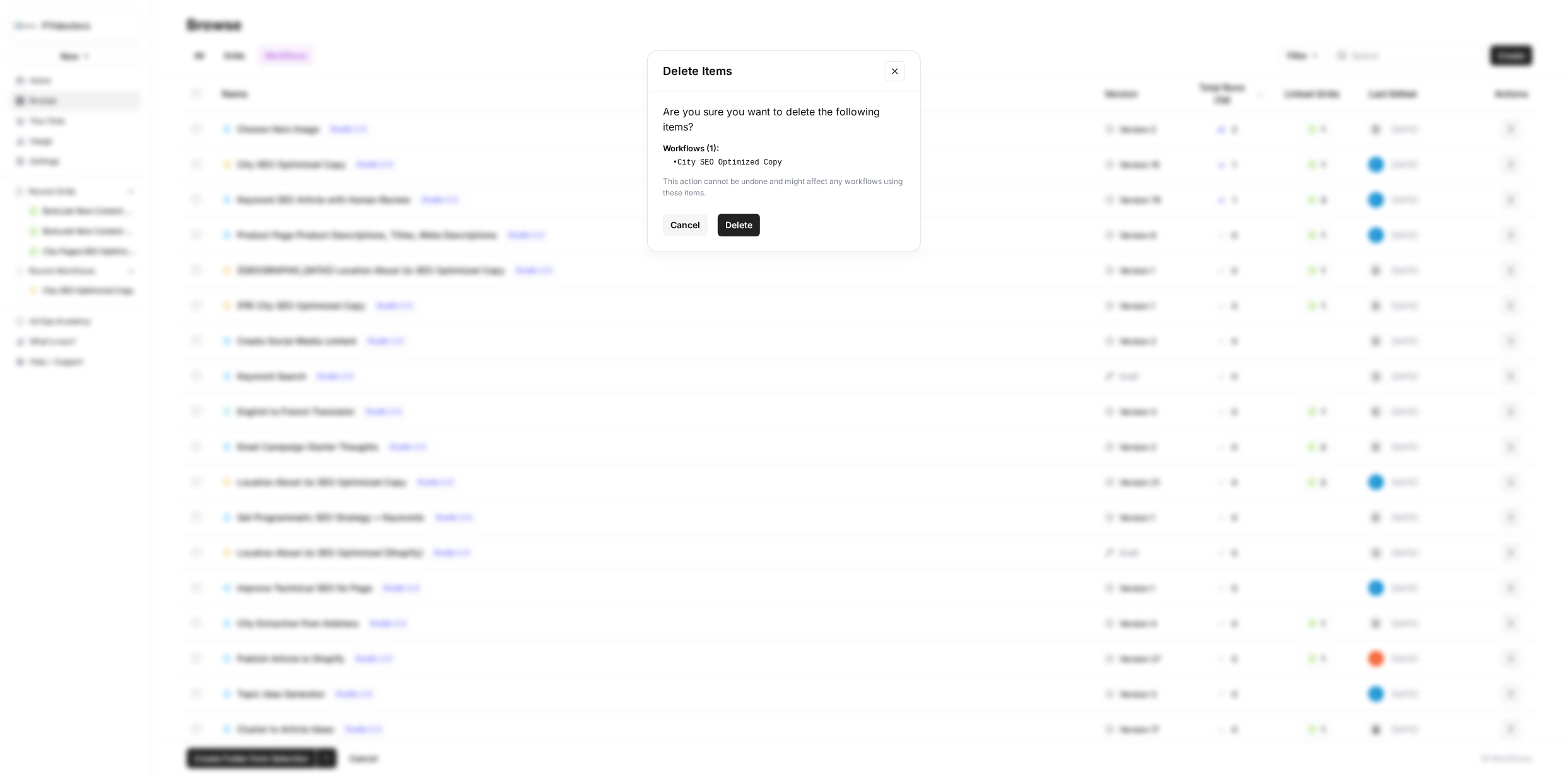
click at [734, 223] on span "Delete" at bounding box center [739, 225] width 27 height 13
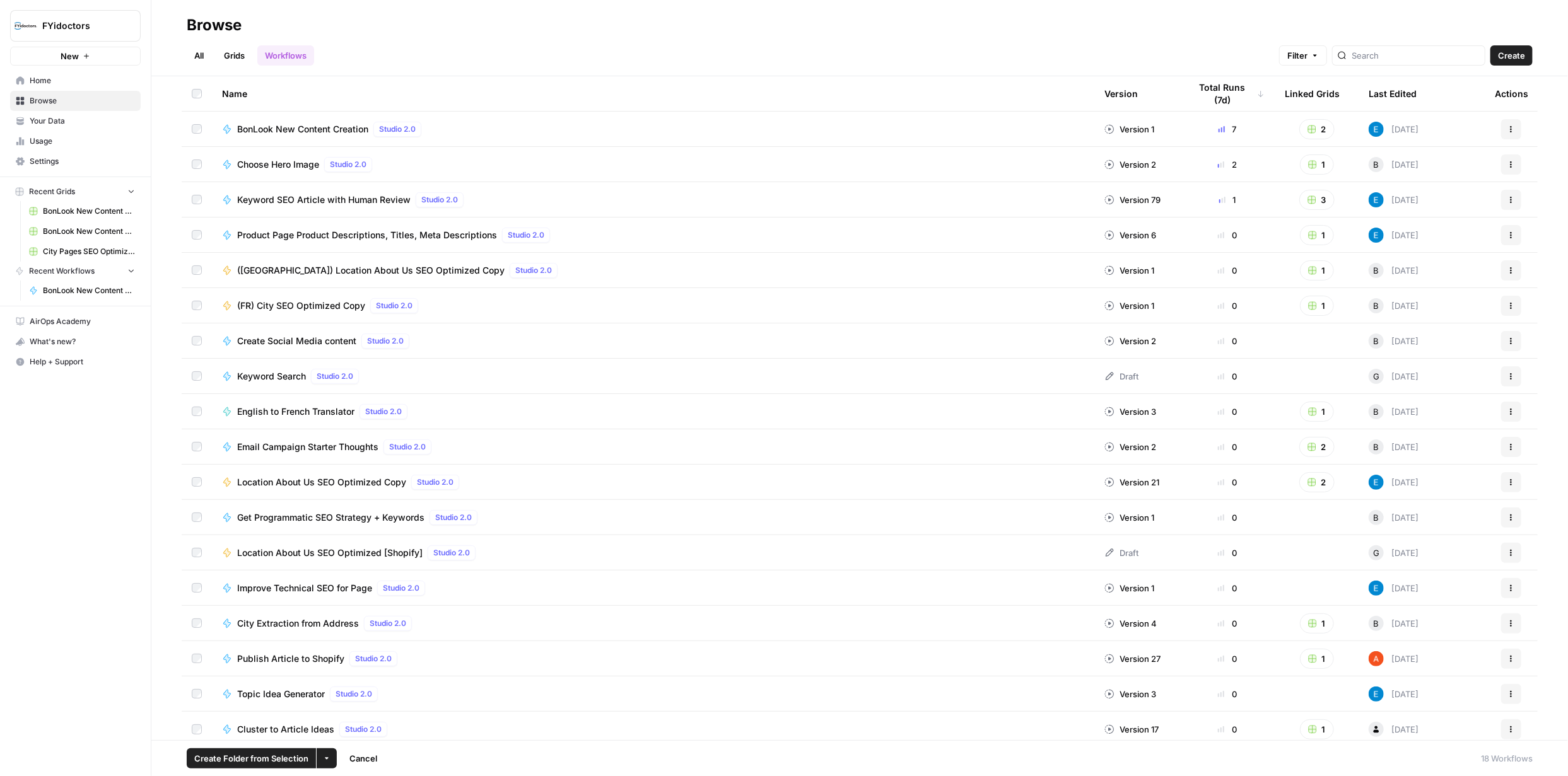
click at [329, 758] on icon "button" at bounding box center [327, 759] width 8 height 8
click at [356, 726] on span "Delete" at bounding box center [355, 728] width 31 height 13
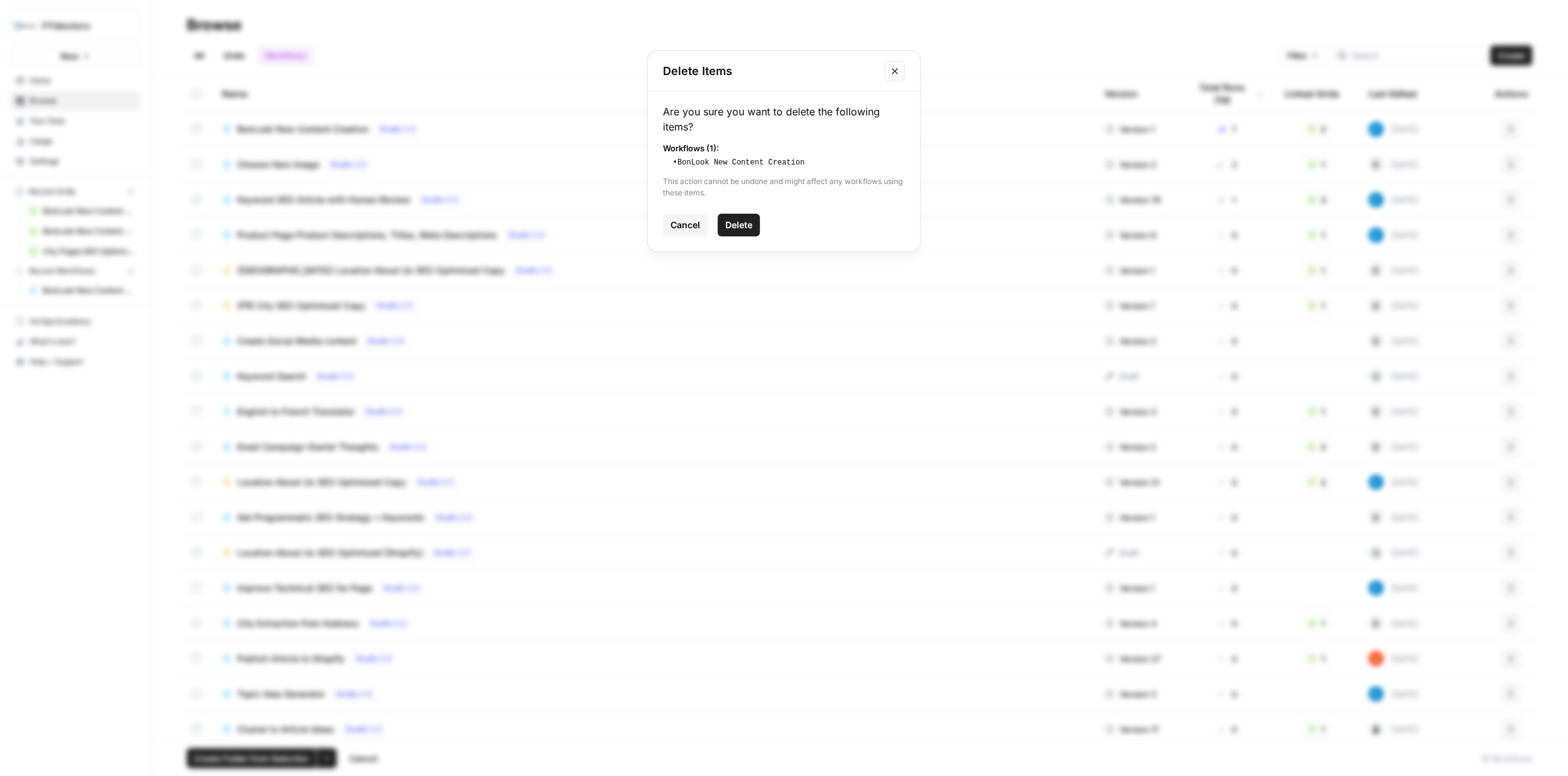
click at [751, 223] on span "Delete" at bounding box center [739, 225] width 27 height 13
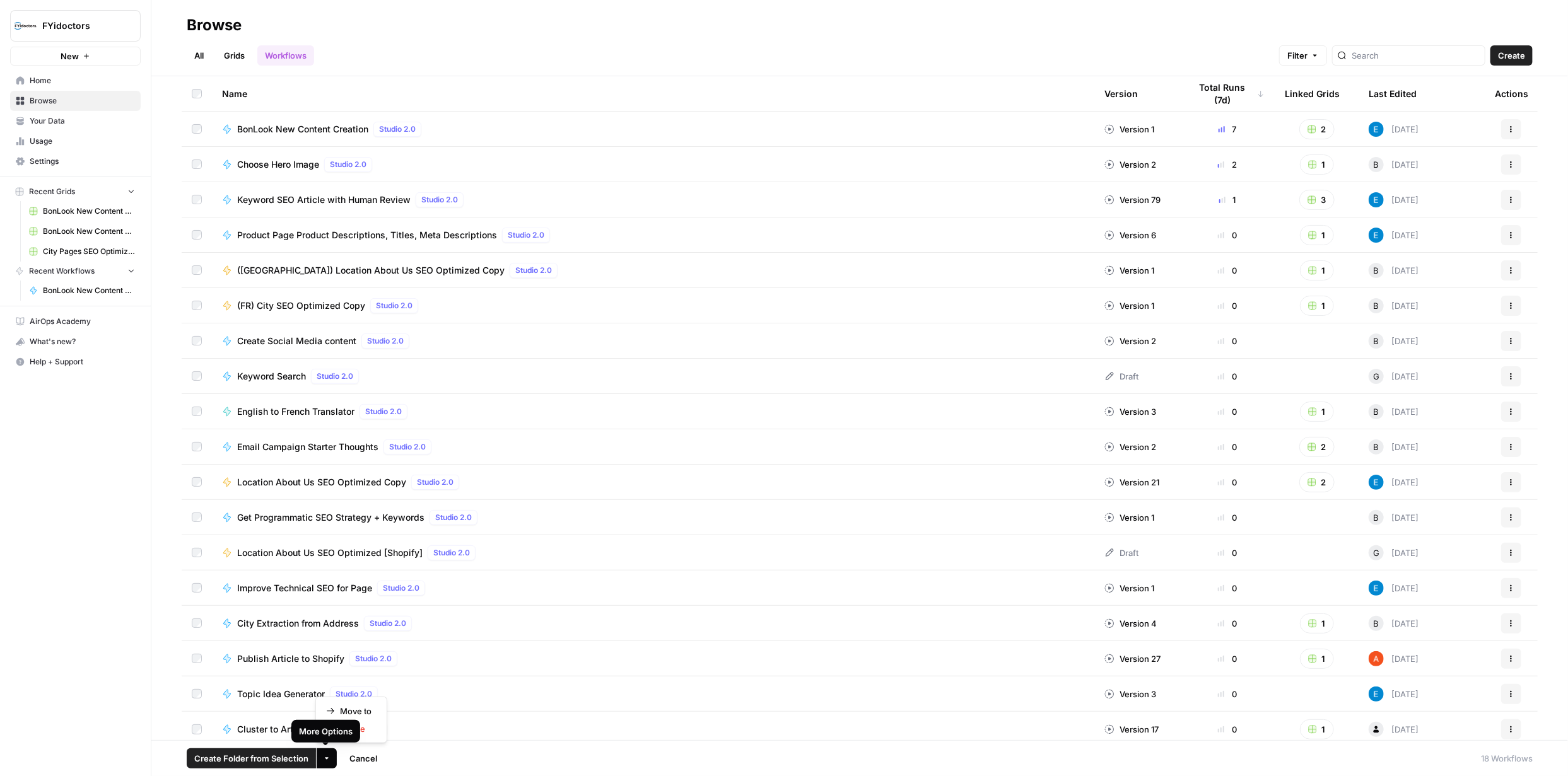
click at [323, 757] on icon "button" at bounding box center [327, 759] width 8 height 8
click at [352, 732] on span "Delete" at bounding box center [355, 728] width 31 height 13
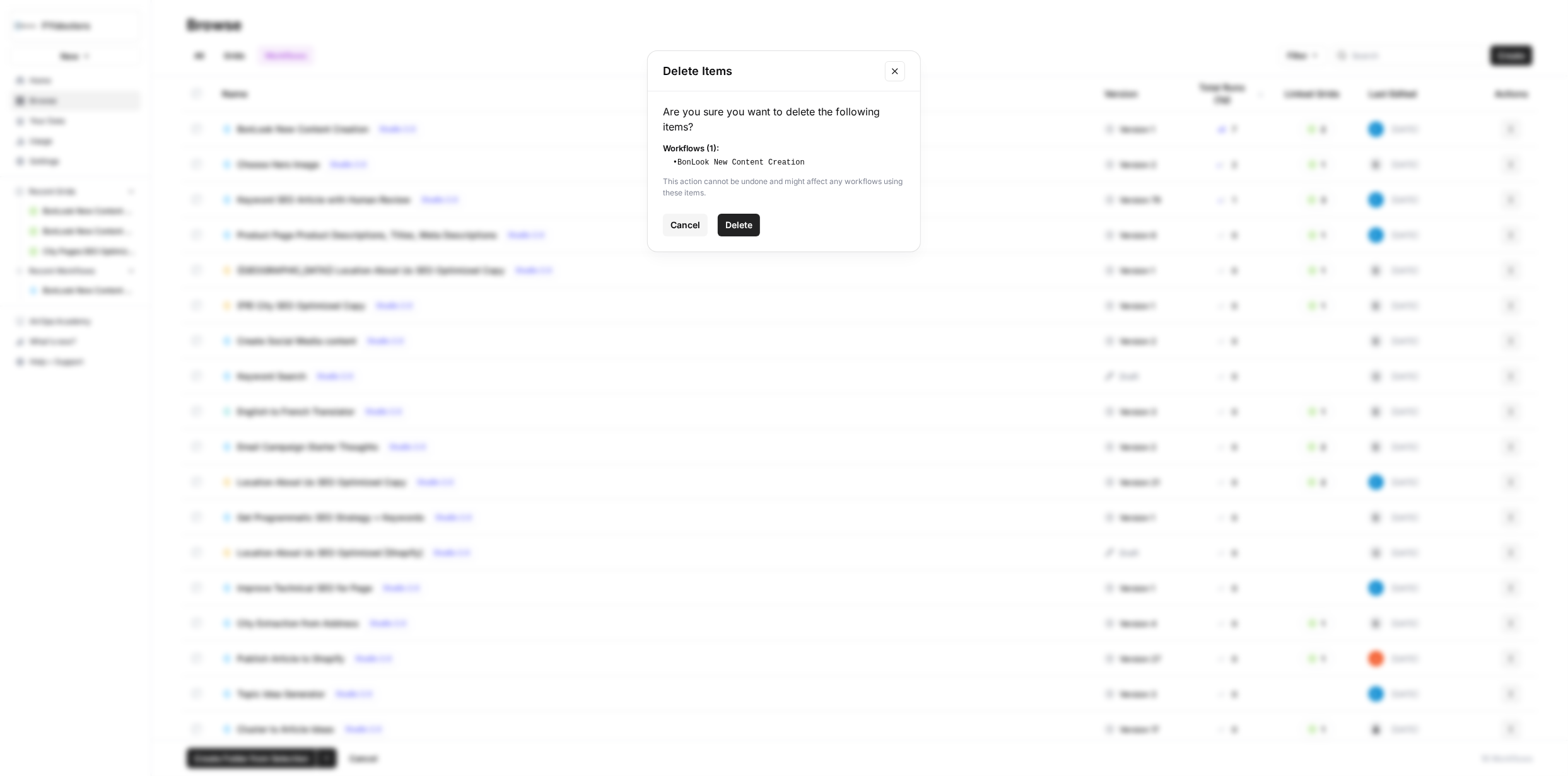
click at [745, 219] on span "Delete" at bounding box center [739, 225] width 27 height 13
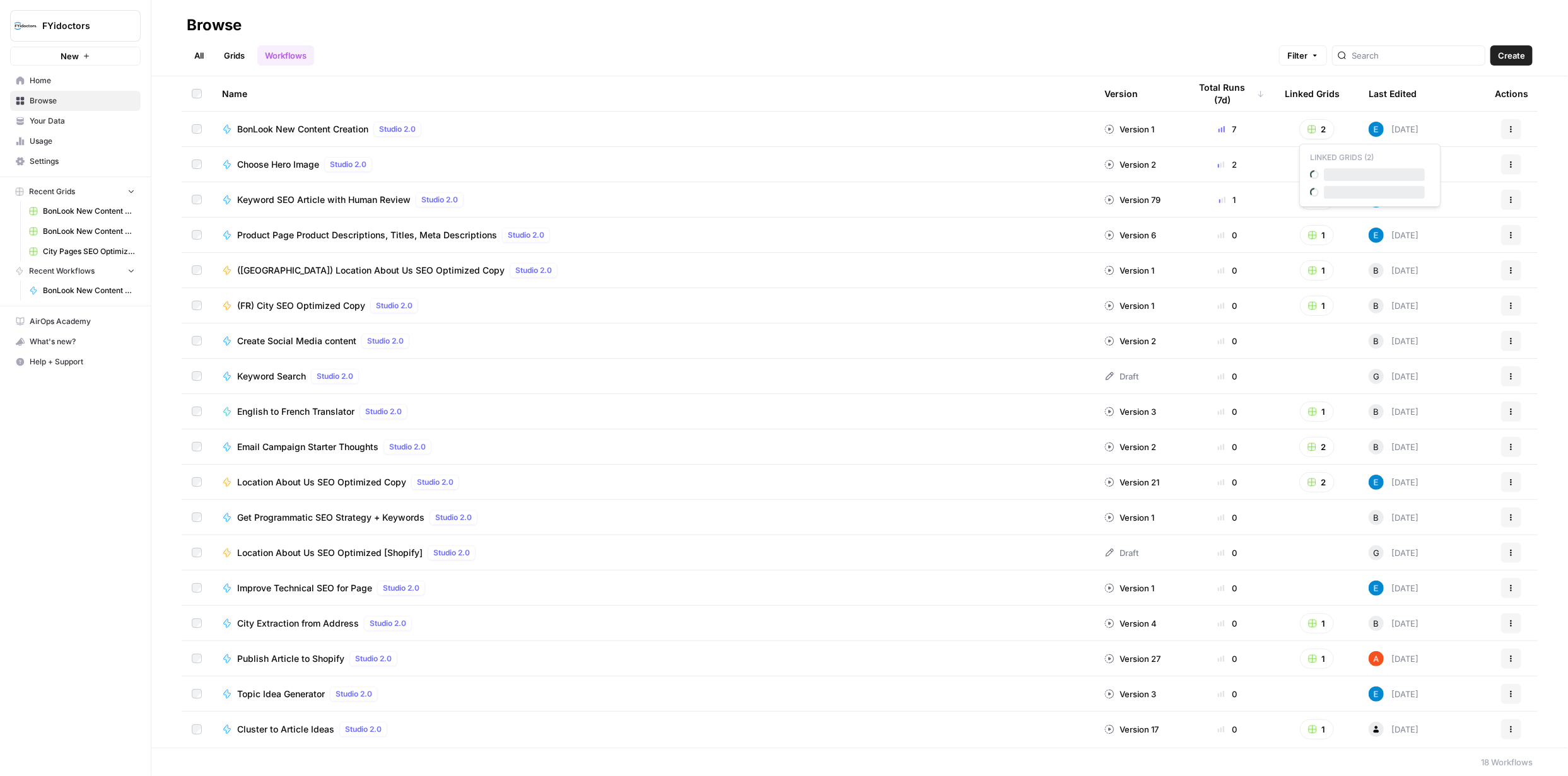
click at [1313, 126] on rect "button" at bounding box center [1312, 129] width 8 height 8
click at [242, 56] on link "Grids" at bounding box center [233, 55] width 36 height 21
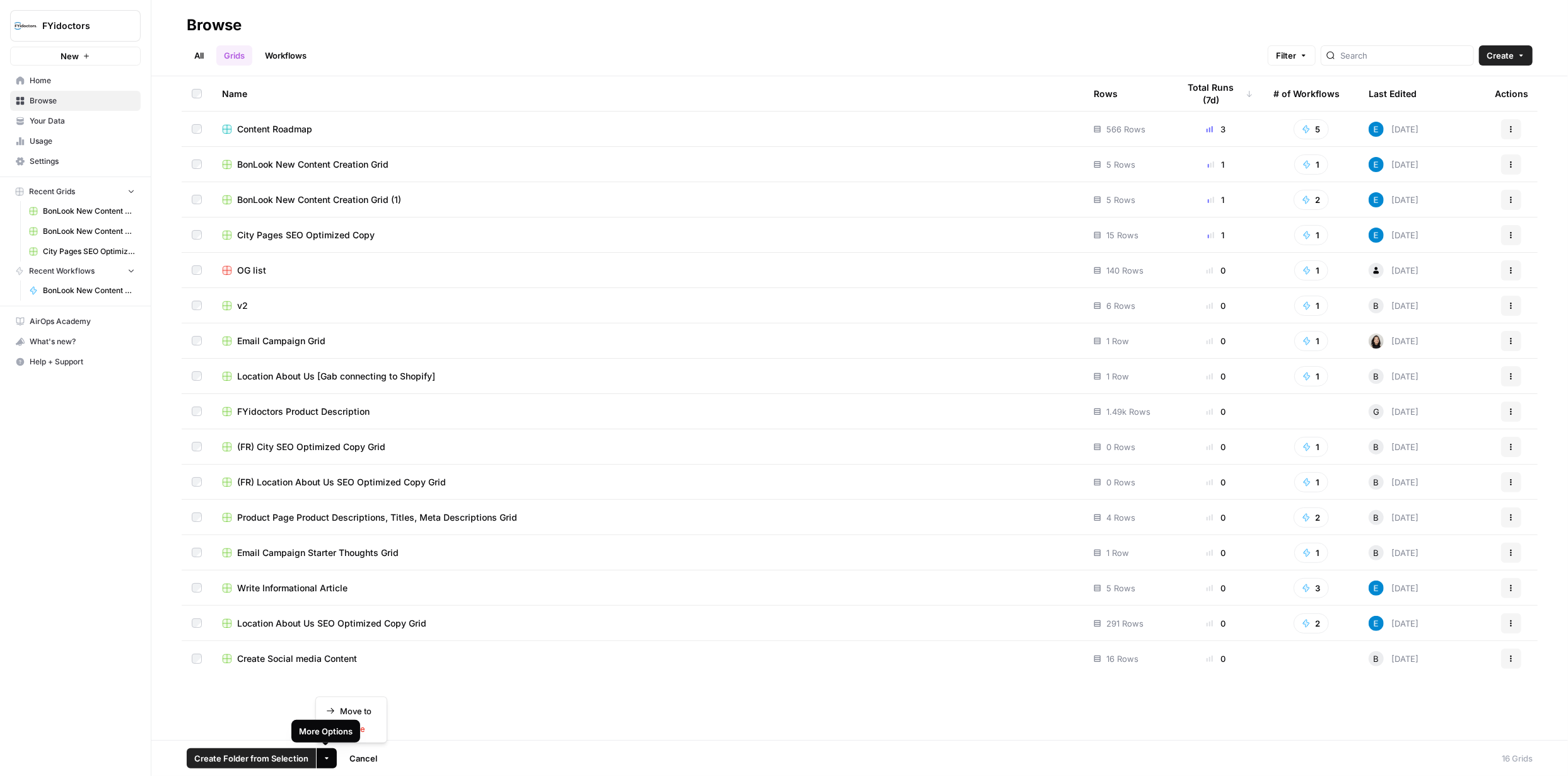
click at [329, 759] on icon "button" at bounding box center [327, 759] width 8 height 8
click at [357, 730] on span "Delete" at bounding box center [355, 728] width 31 height 13
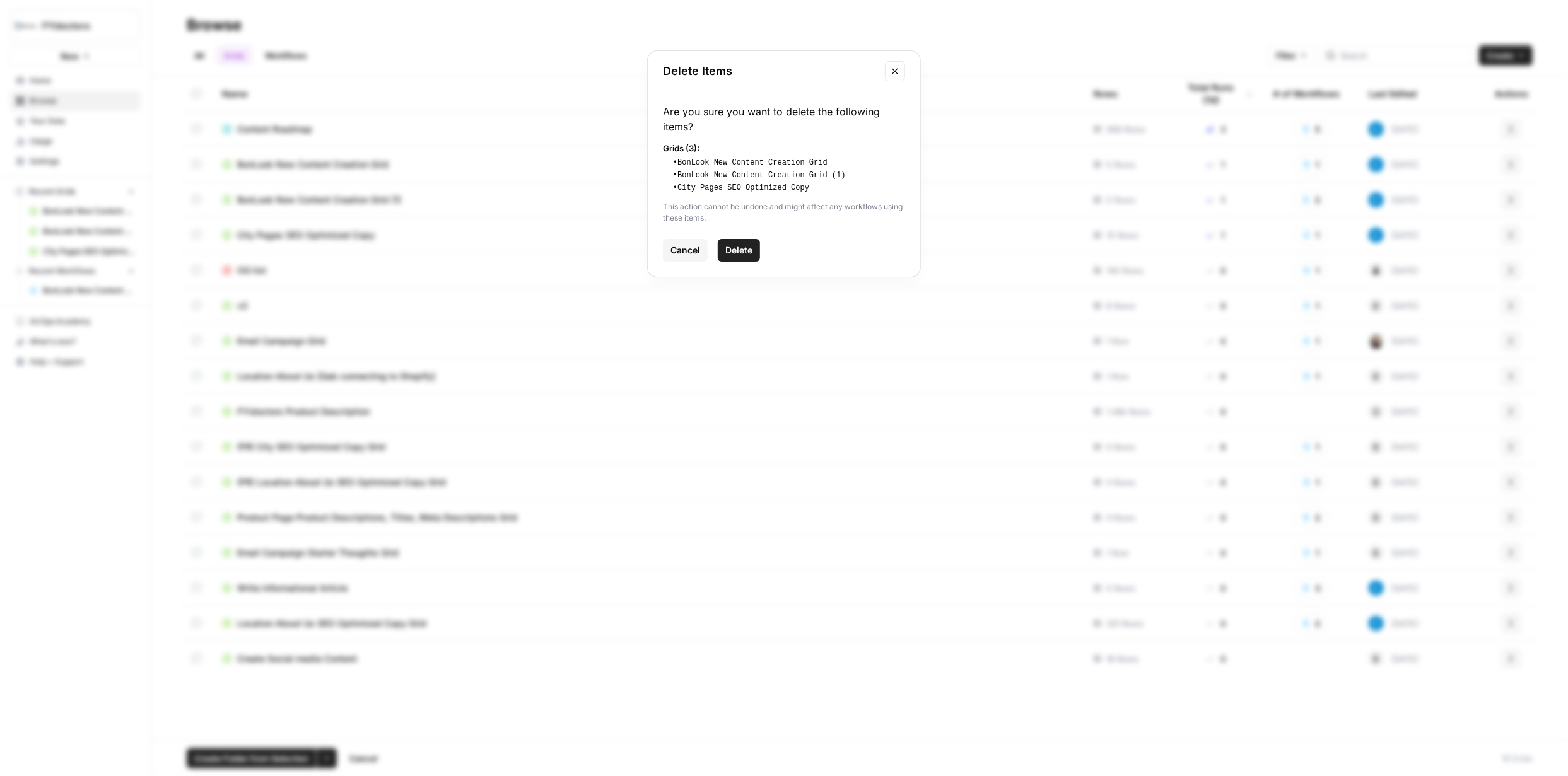
click at [733, 249] on span "Delete" at bounding box center [739, 250] width 27 height 13
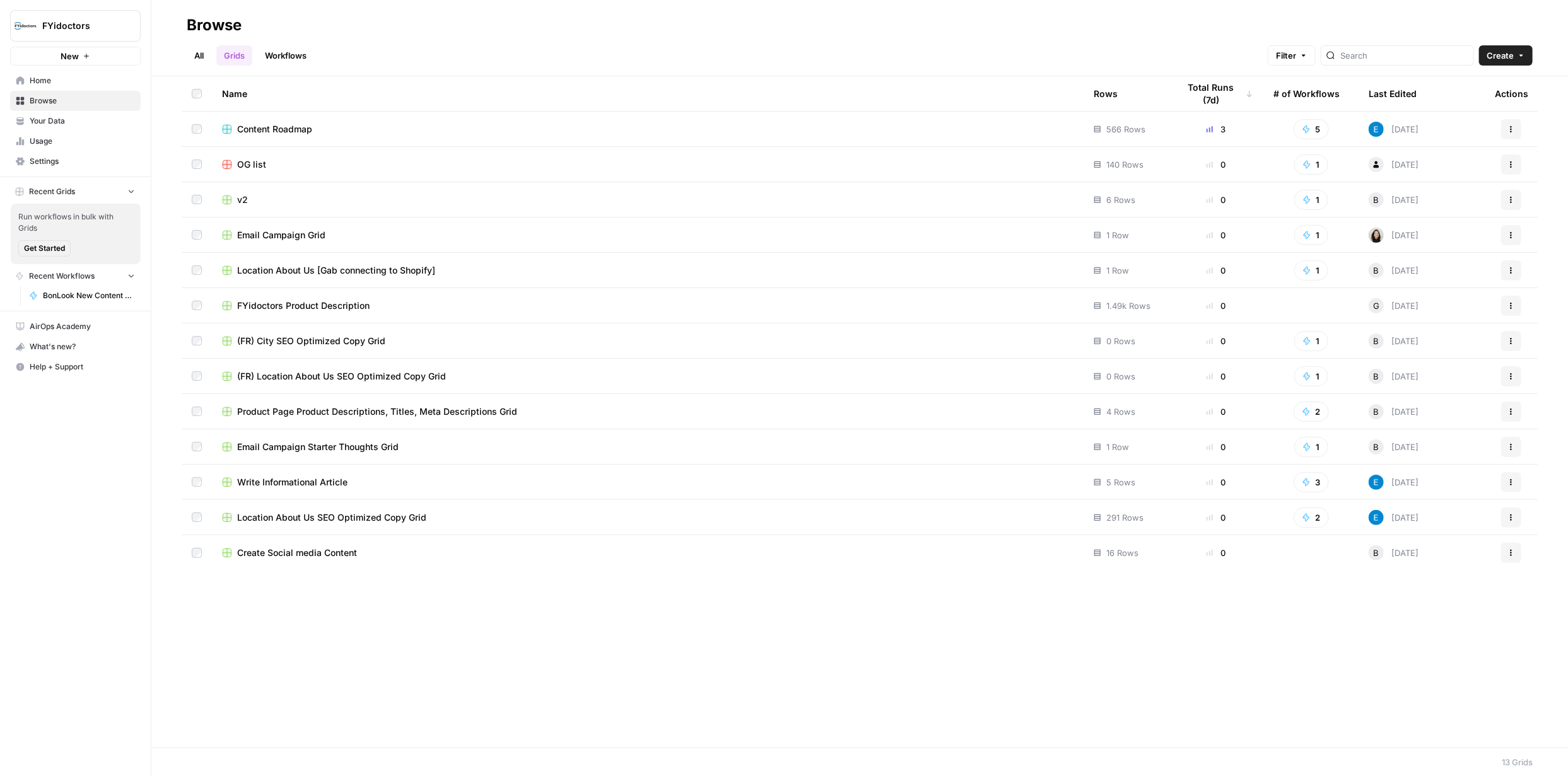
click at [298, 53] on link "Workflows" at bounding box center [285, 55] width 57 height 21
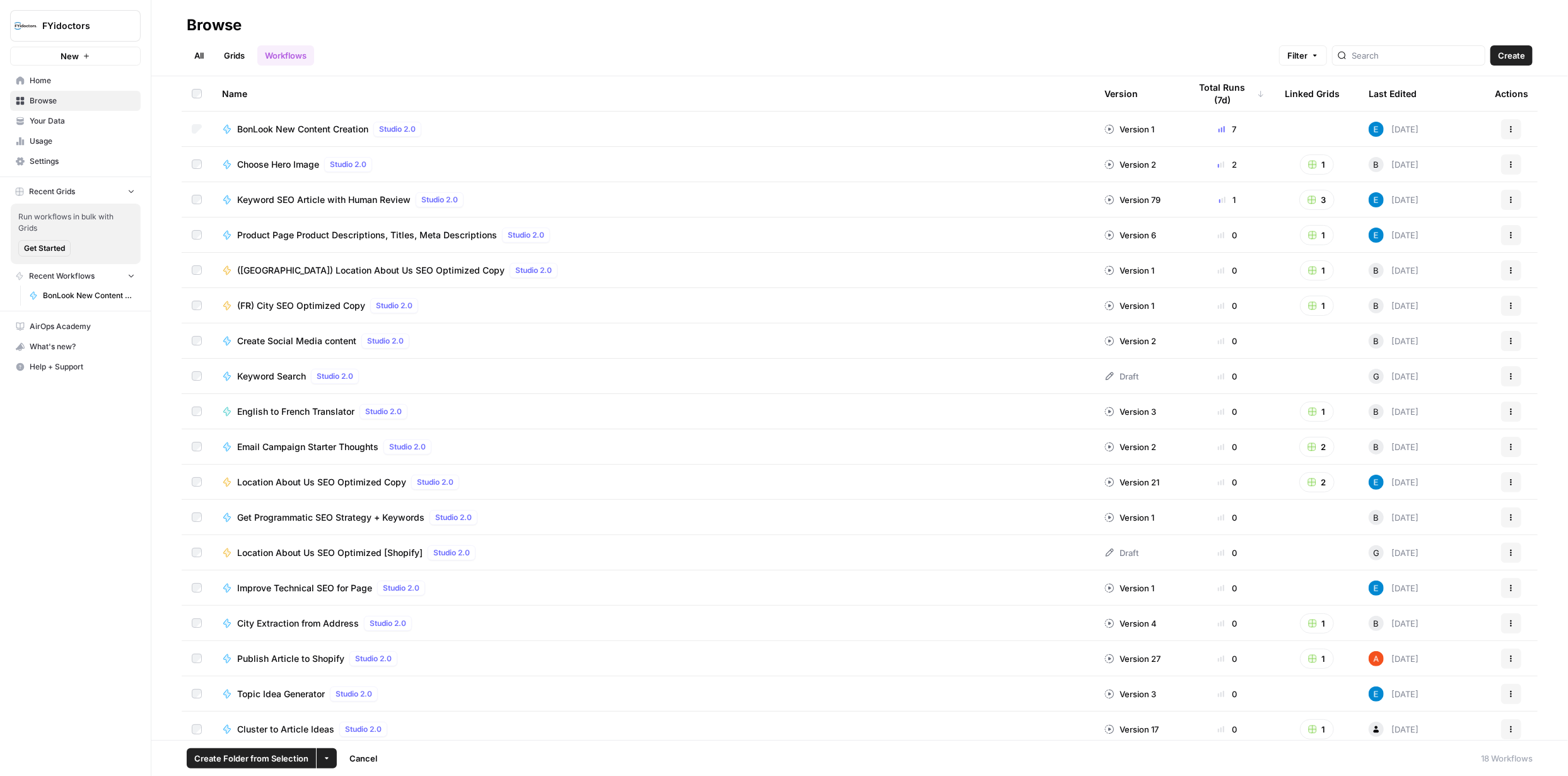
click at [325, 759] on icon "button" at bounding box center [326, 759] width 4 height 2
click at [345, 727] on span "Delete" at bounding box center [355, 728] width 31 height 13
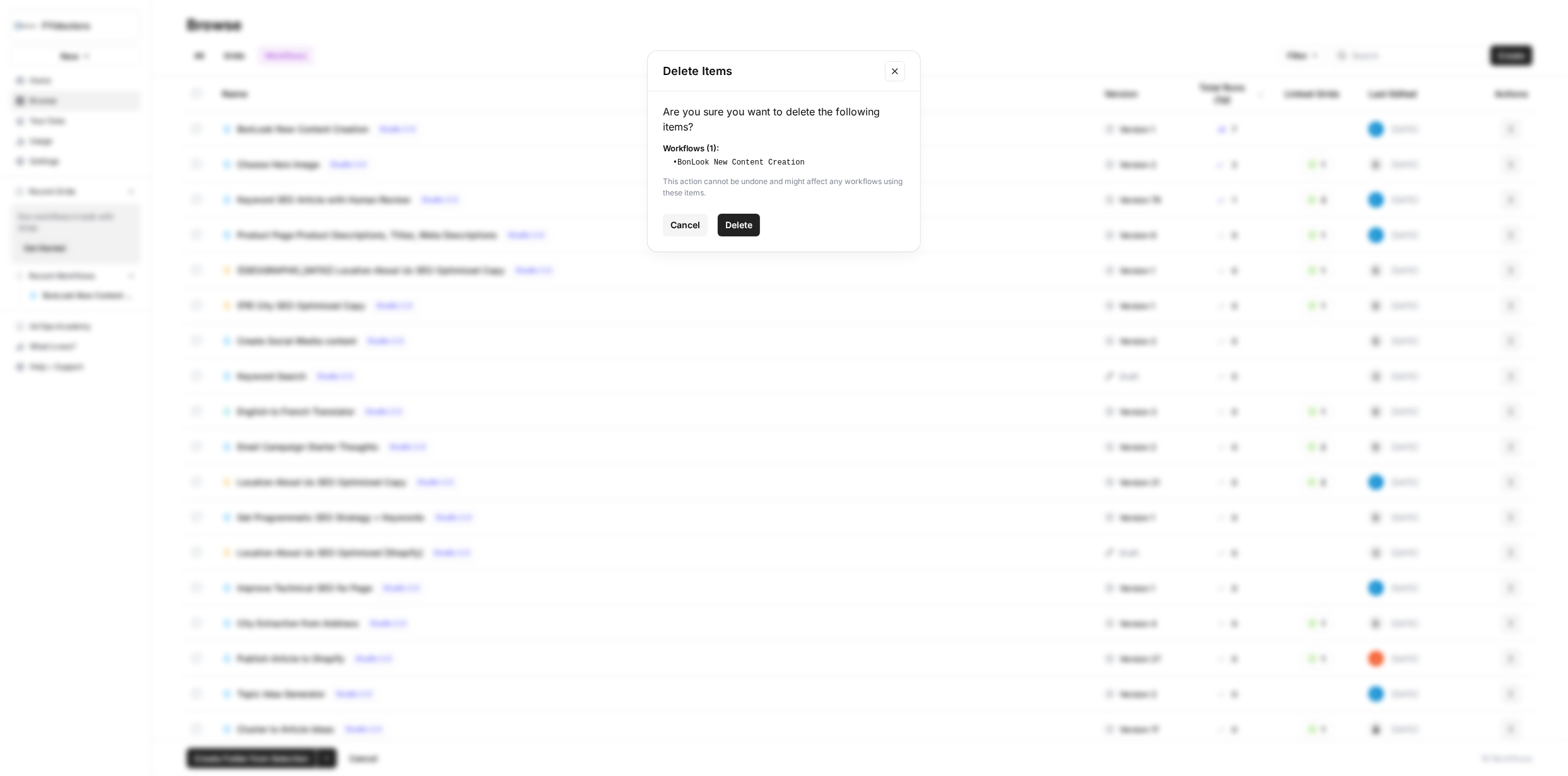
click at [731, 221] on span "Delete" at bounding box center [739, 225] width 27 height 13
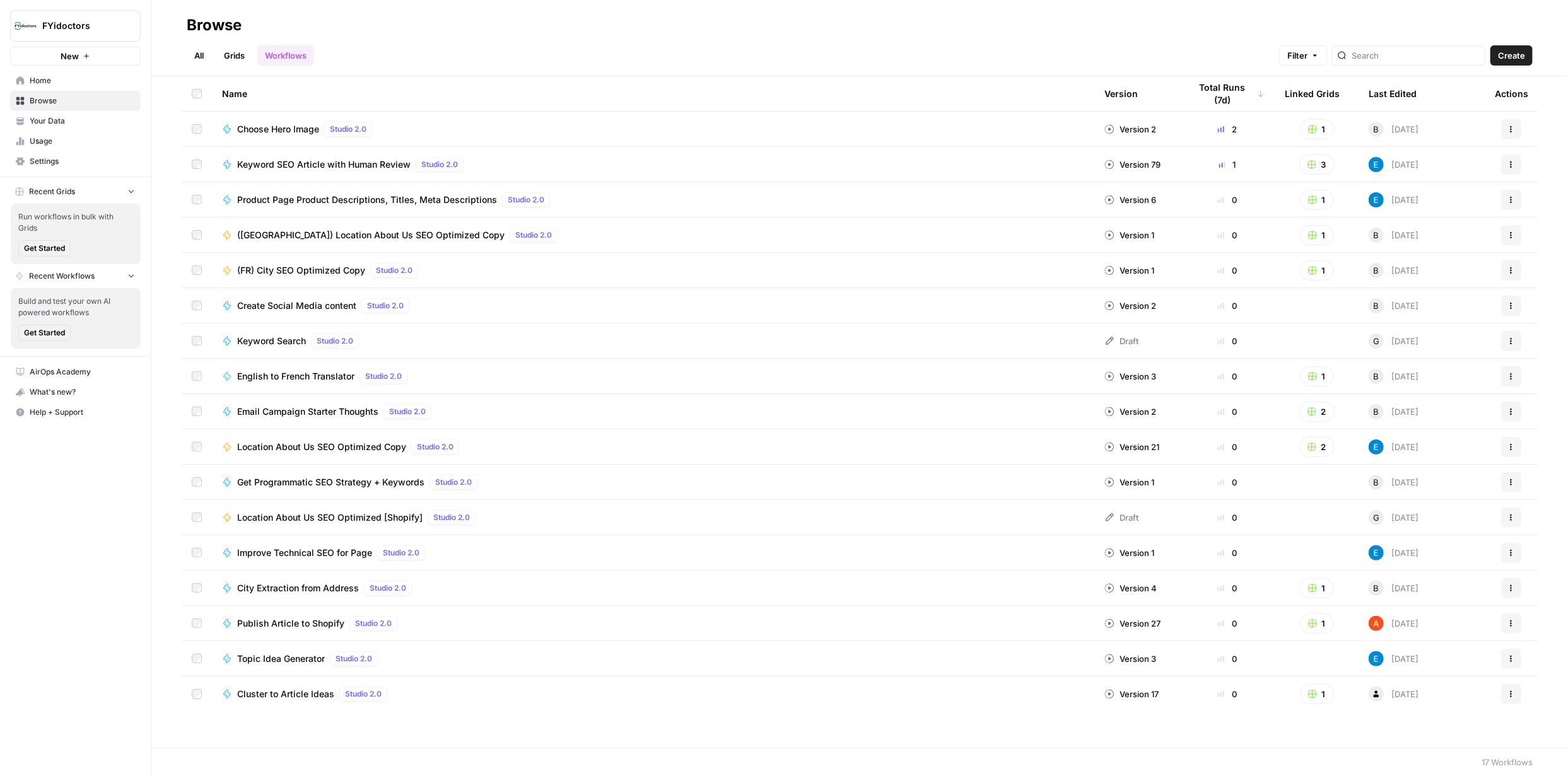
click at [232, 56] on link "Grids" at bounding box center [233, 55] width 36 height 21
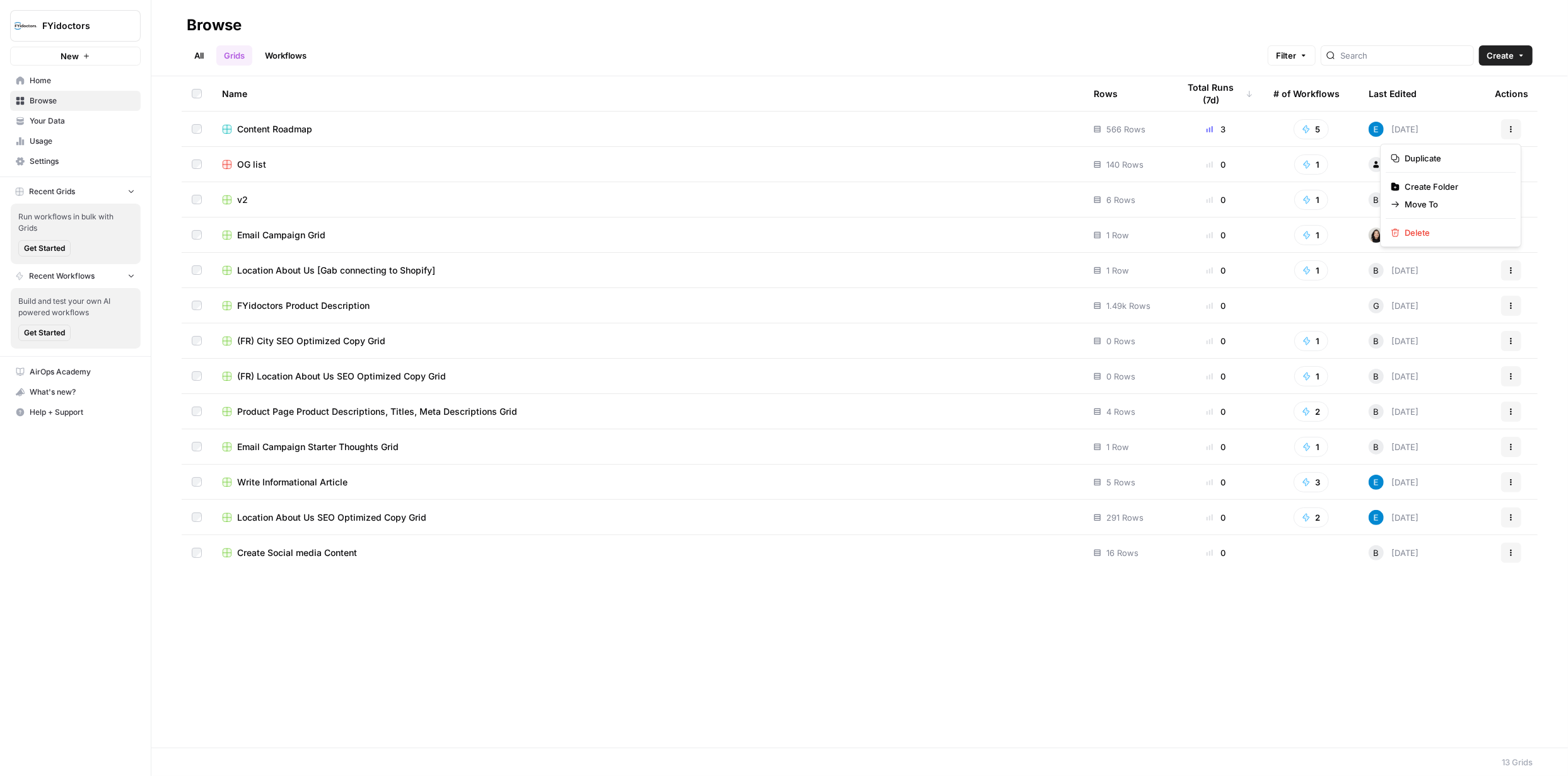
click at [1514, 128] on icon "button" at bounding box center [1511, 129] width 8 height 8
click at [275, 128] on span "Content Roadmap" at bounding box center [275, 129] width 75 height 13
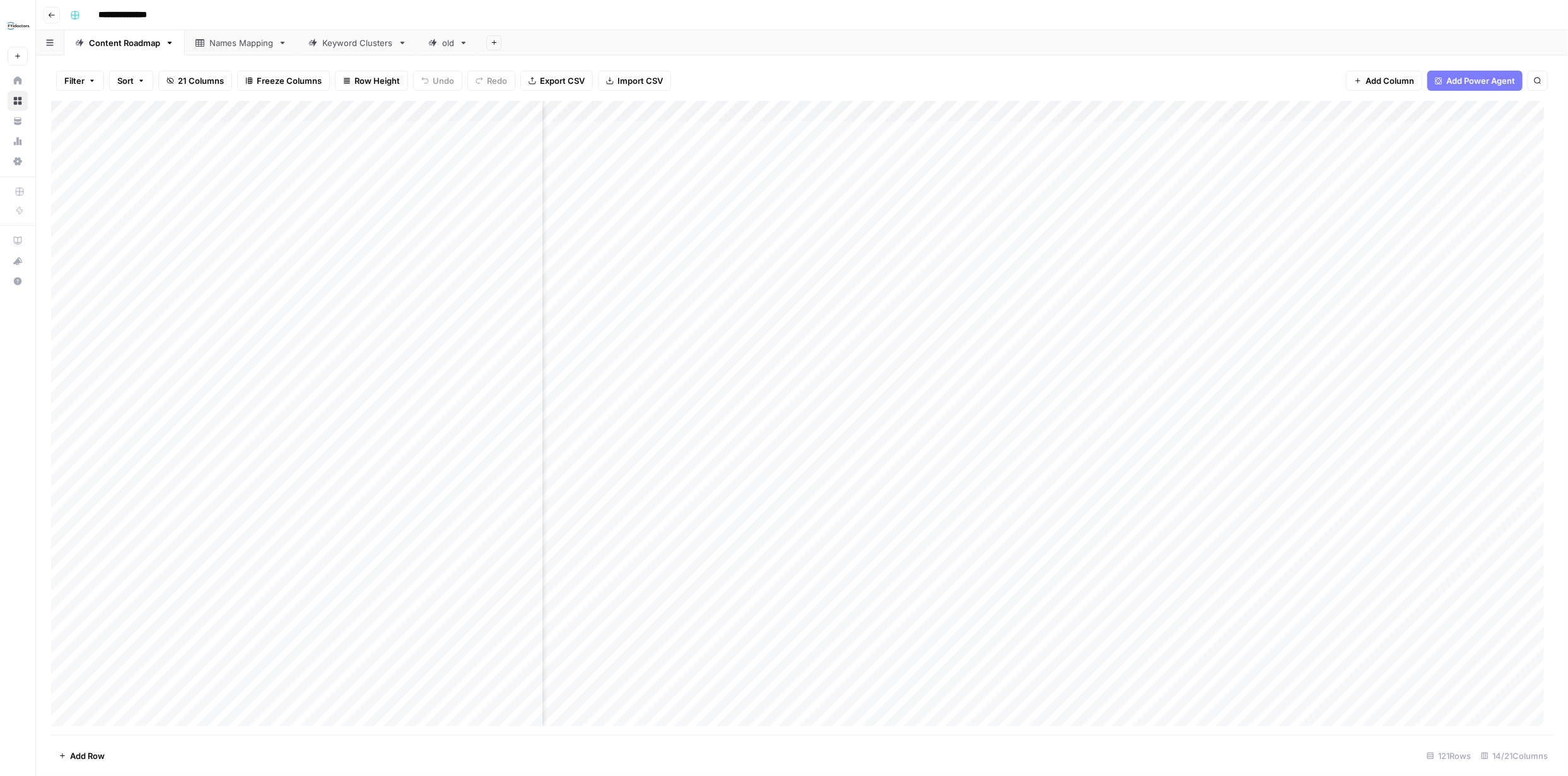
scroll to position [0, 519]
click at [1503, 109] on span "Add Column" at bounding box center [1524, 111] width 44 height 11
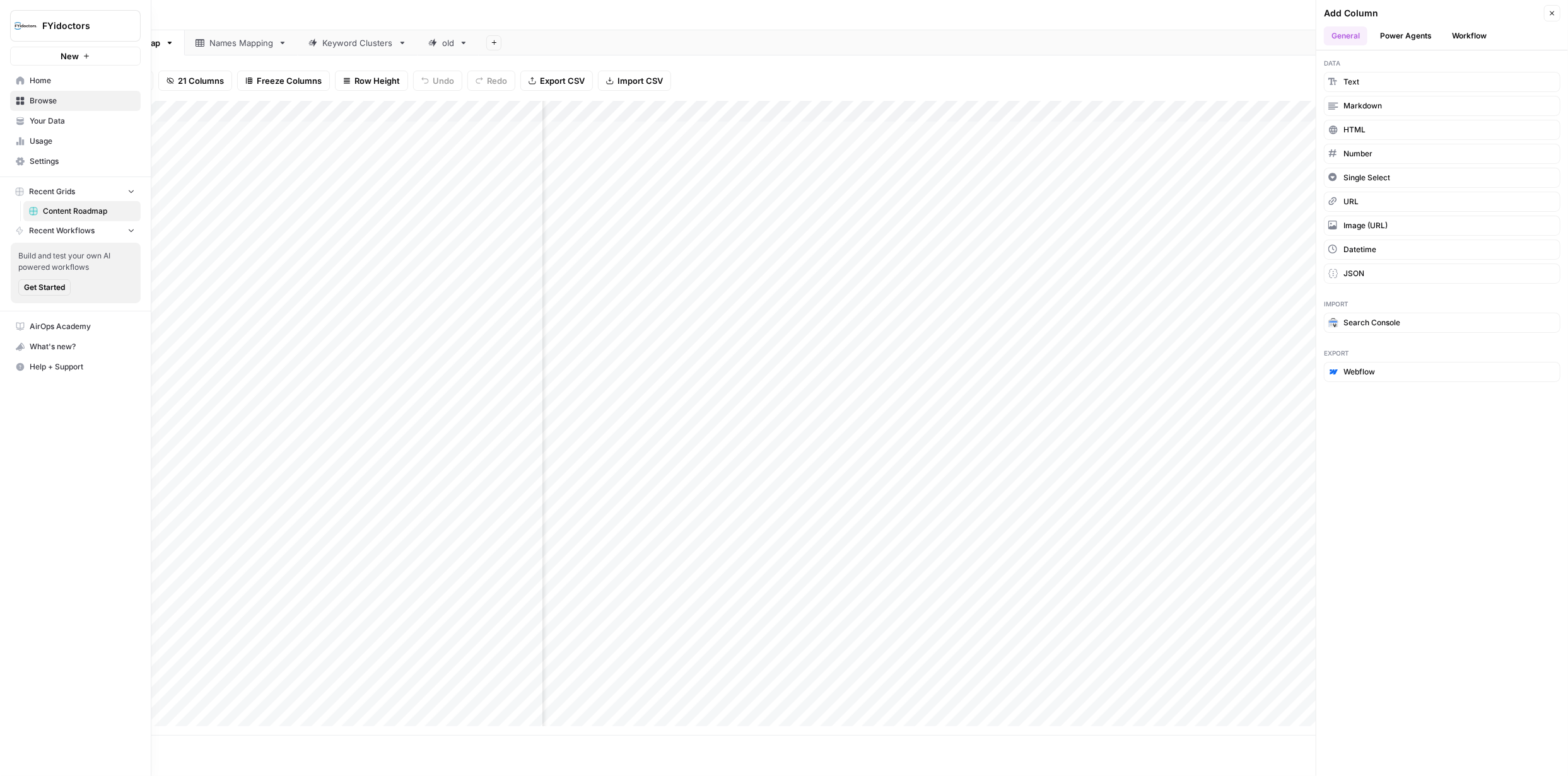
click at [71, 54] on span "New" at bounding box center [70, 56] width 18 height 13
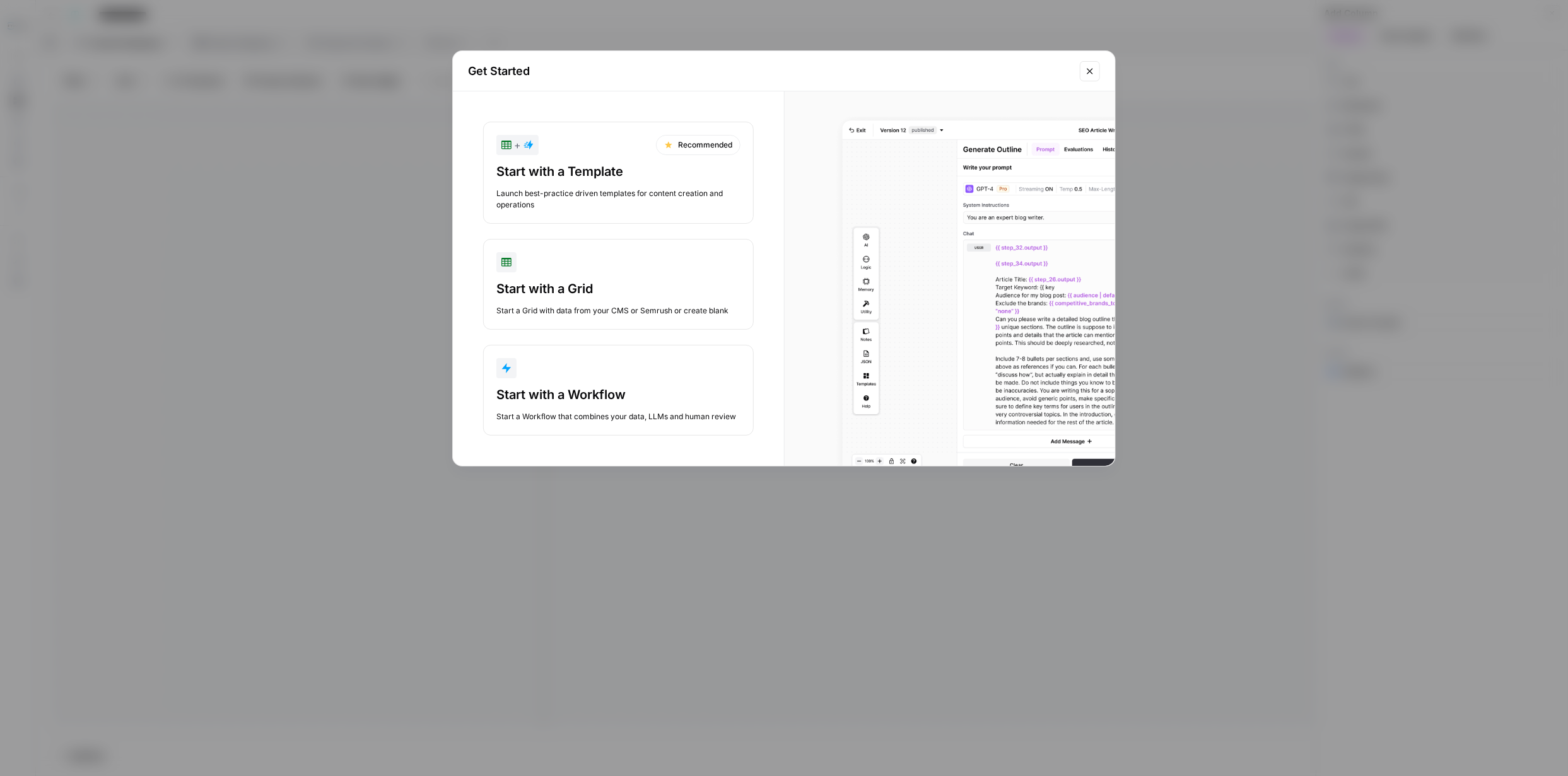
click at [575, 384] on button "Start with a Workflow Start a Workflow that combines your data, LLMs and human …" at bounding box center [618, 390] width 271 height 90
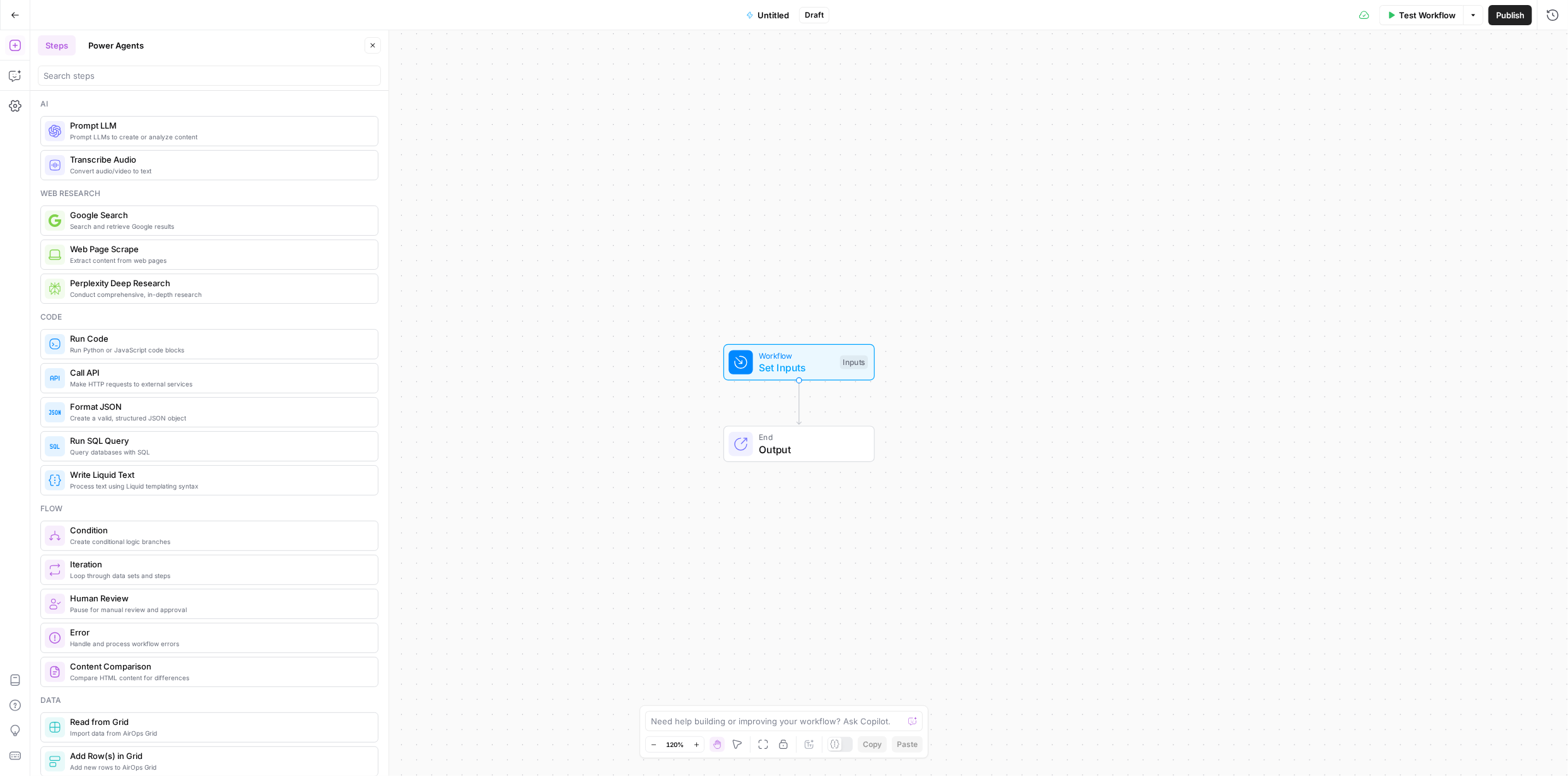
click at [138, 131] on span "Prompt LLMs to create or analyze content" at bounding box center [218, 136] width 297 height 10
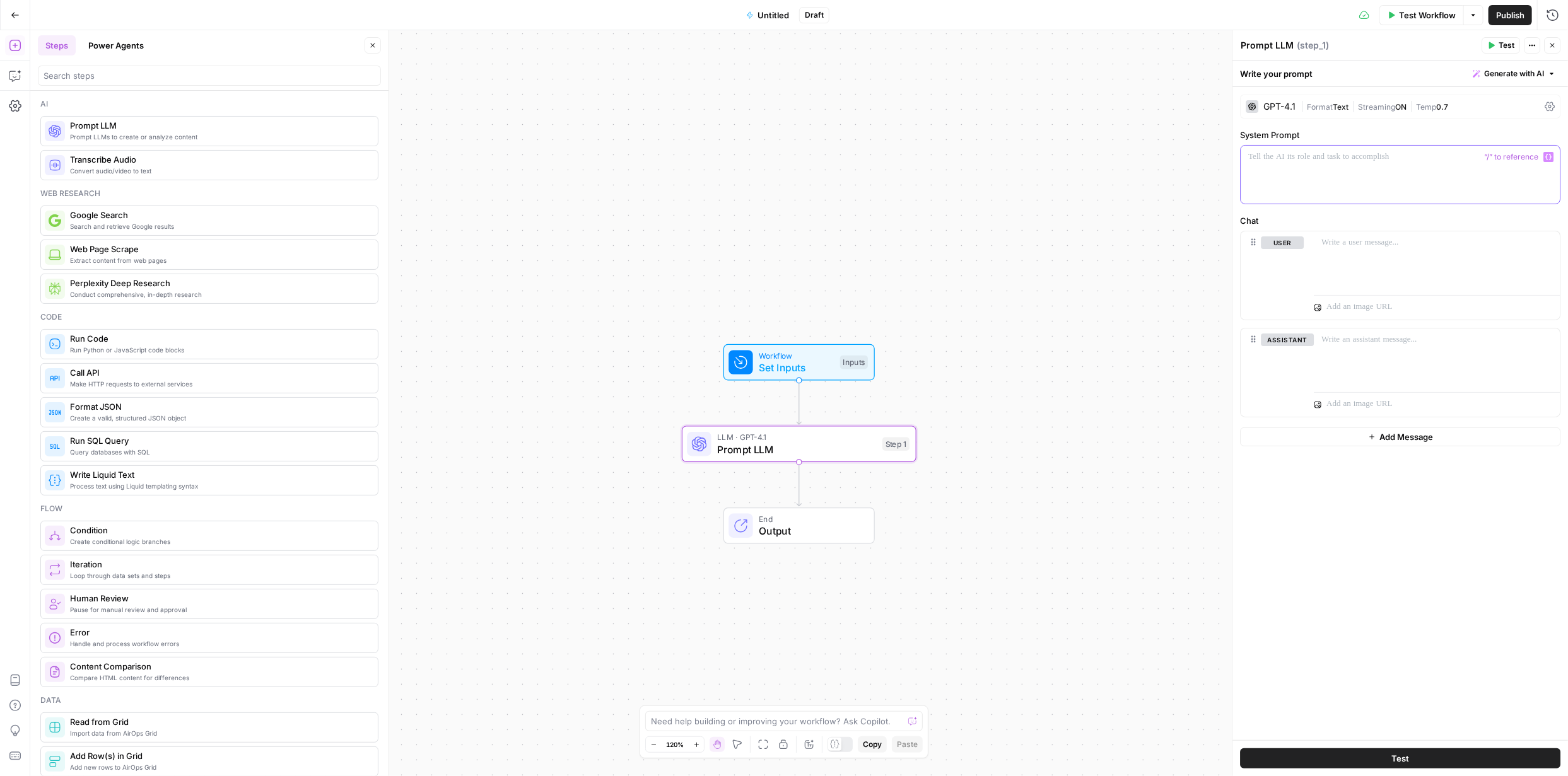
click at [1305, 173] on div at bounding box center [1400, 175] width 319 height 58
click at [1499, 72] on span "Generate with AI" at bounding box center [1514, 74] width 60 height 11
click at [1476, 112] on div "Use AI to build your prompt" at bounding box center [1500, 113] width 97 height 11
click at [1336, 274] on div at bounding box center [1404, 287] width 291 height 92
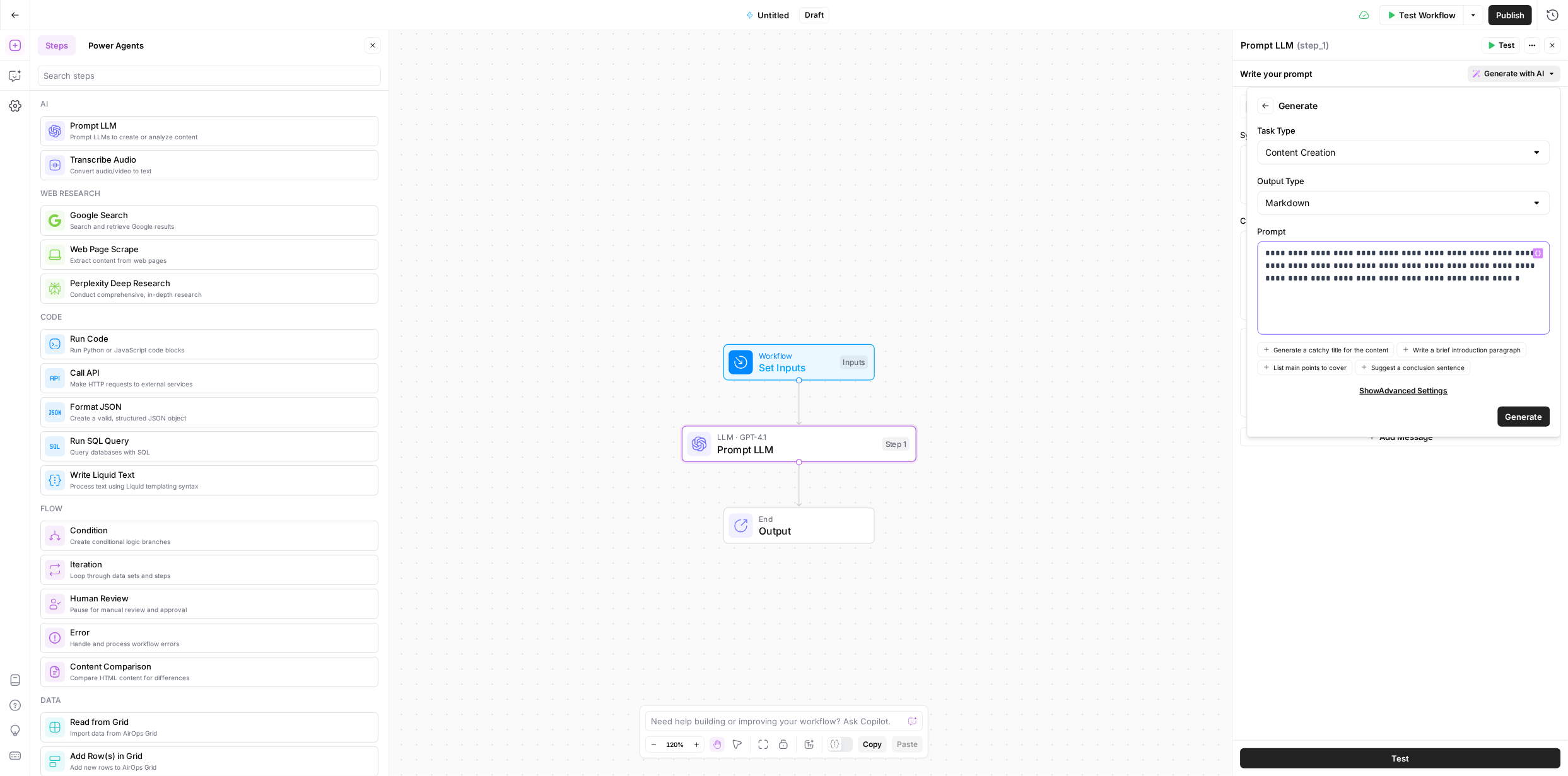
click at [1341, 251] on p "**********" at bounding box center [1404, 266] width 276 height 38
click at [1528, 414] on span "Generate" at bounding box center [1524, 417] width 37 height 13
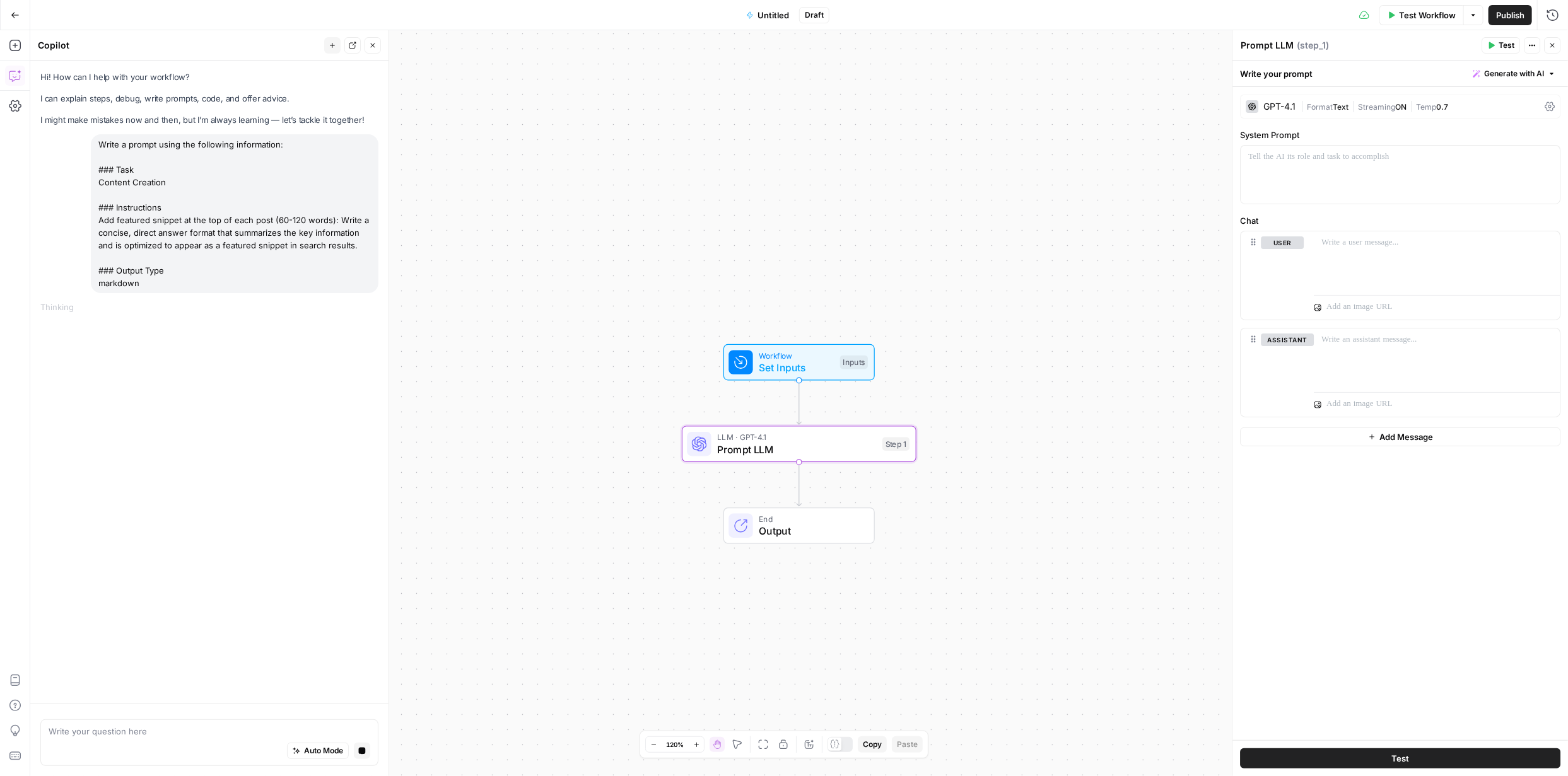
drag, startPoint x: 354, startPoint y: 242, endPoint x: 100, endPoint y: 221, distance: 254.9
click at [100, 221] on div "Write a prompt using the following information: ### Task Content Creation ### I…" at bounding box center [234, 214] width 287 height 159
copy div "Add featured snippet at the top of each post (60-120 words): Write a concise, d…"
click at [16, 13] on icon "button" at bounding box center [15, 15] width 9 height 9
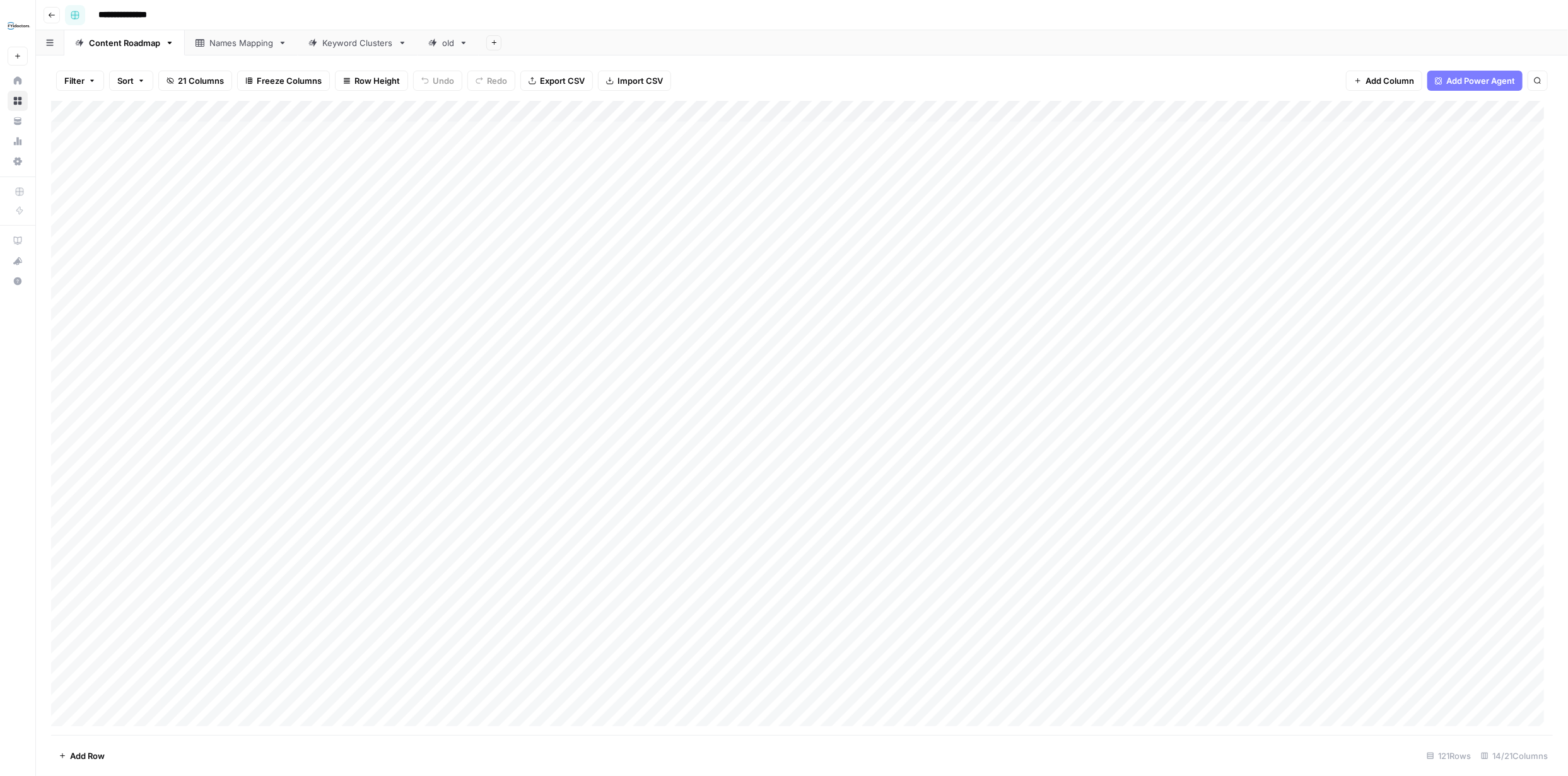
click at [80, 11] on button "button" at bounding box center [75, 15] width 21 height 21
click at [21, 360] on div "FYidoctors New Home Browse Your Data Usage Settings Recent Grids Content Roadma…" at bounding box center [17, 388] width 35 height 776
click at [19, 101] on icon at bounding box center [21, 101] width 9 height 9
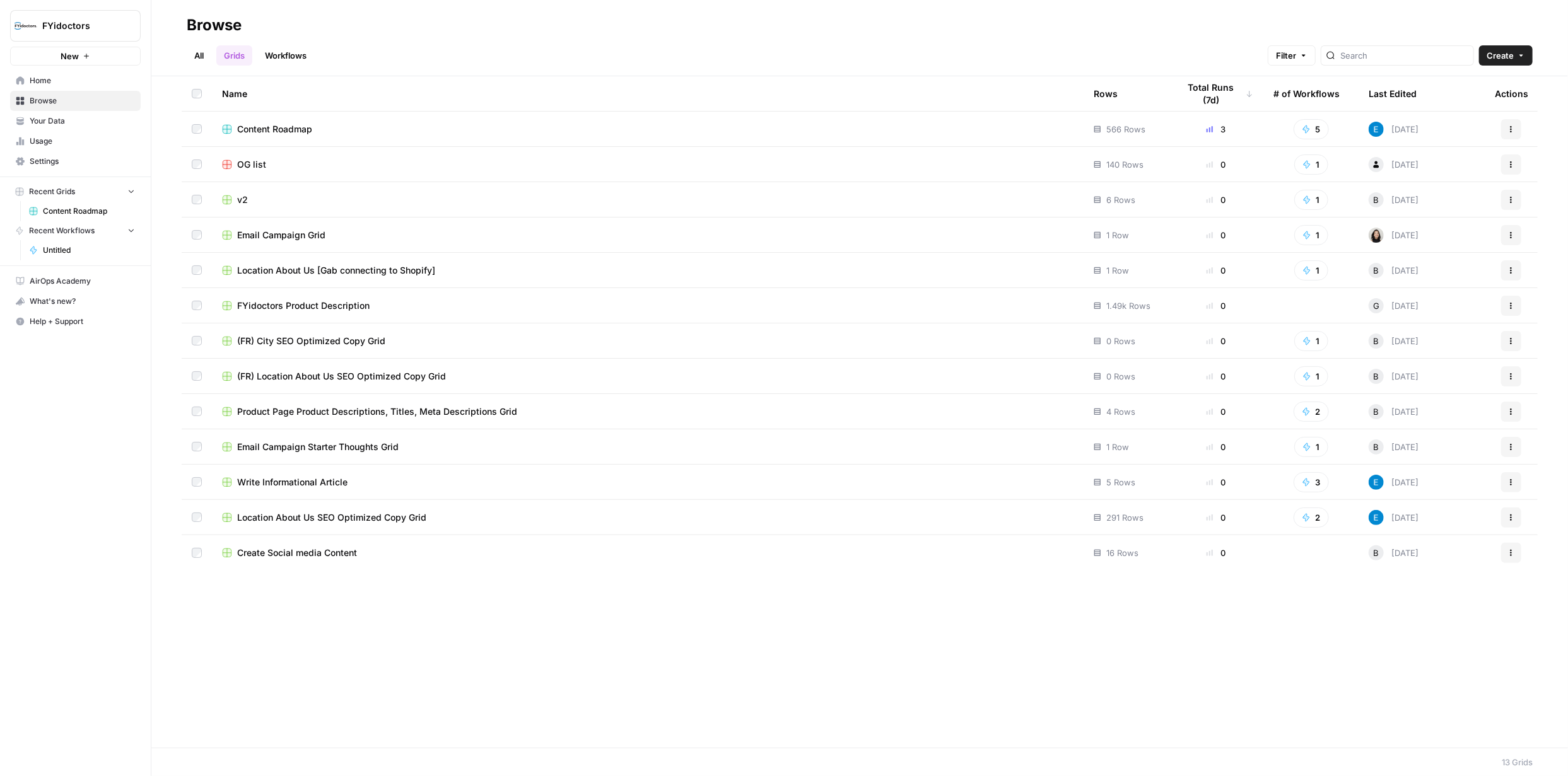
click at [288, 61] on link "Workflows" at bounding box center [285, 55] width 57 height 21
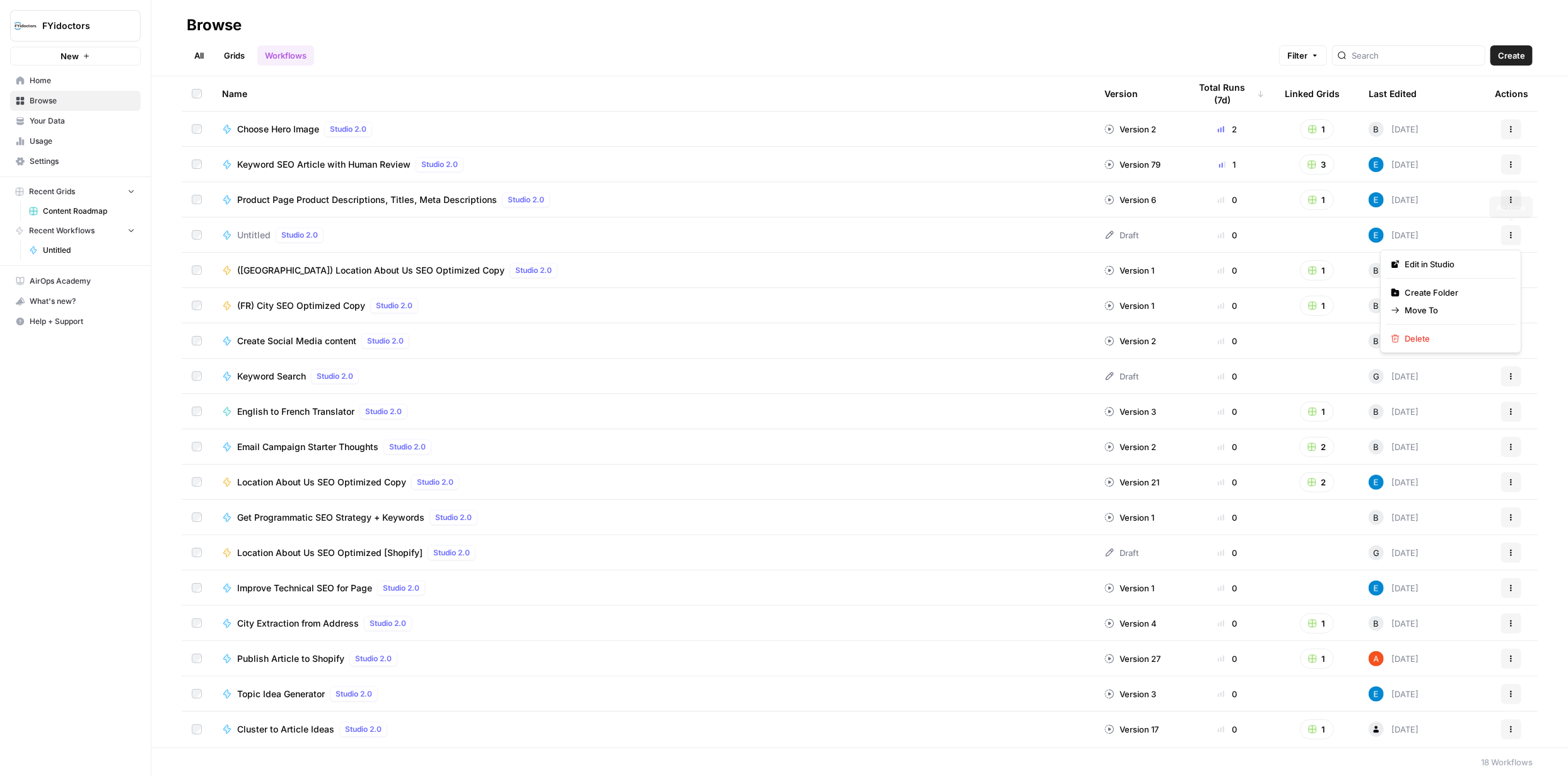
click at [1506, 231] on button "Actions" at bounding box center [1511, 235] width 21 height 21
click at [265, 235] on span "Untitled" at bounding box center [254, 235] width 33 height 13
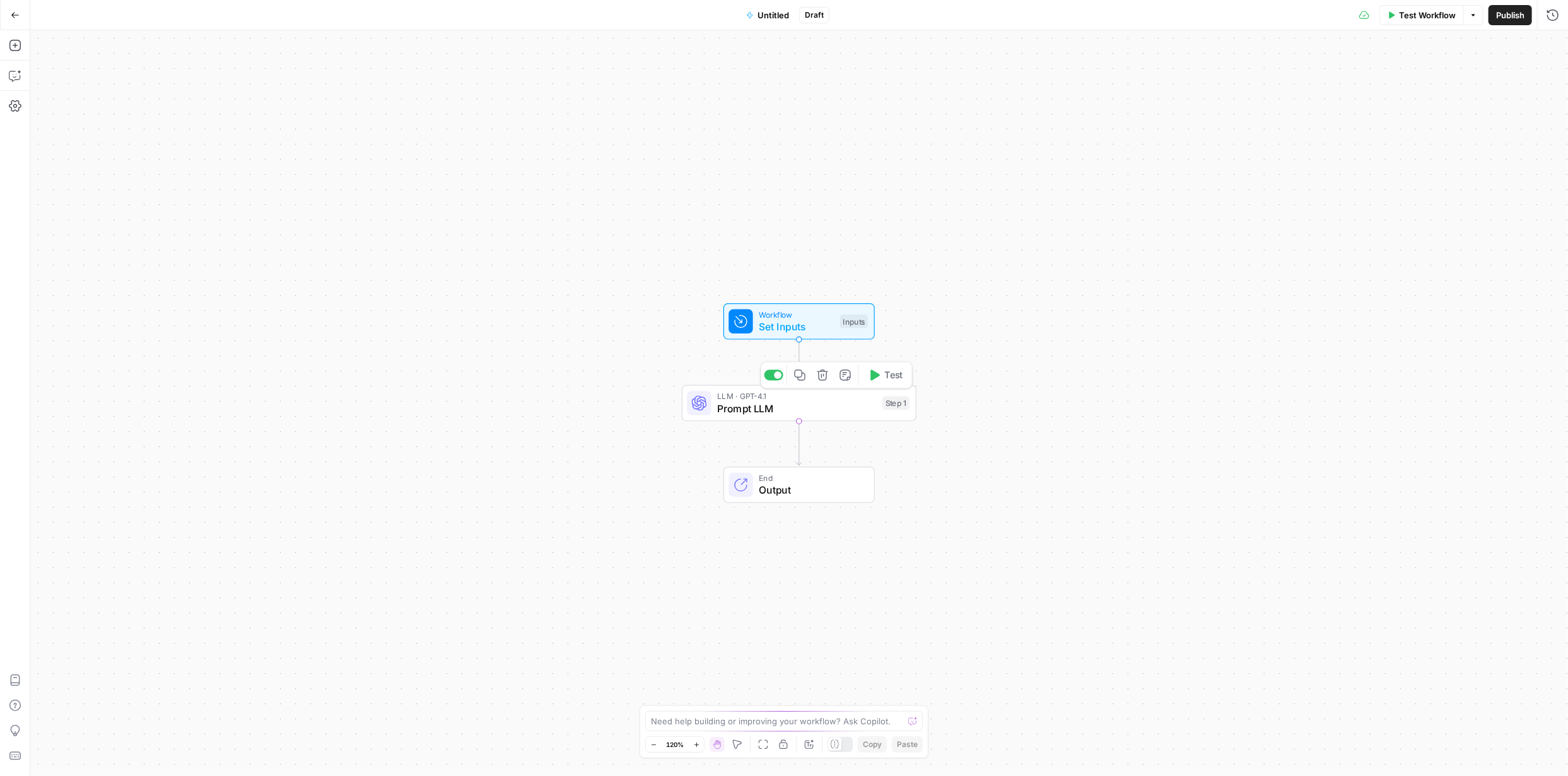
click at [765, 406] on span "Prompt LLM" at bounding box center [796, 408] width 159 height 15
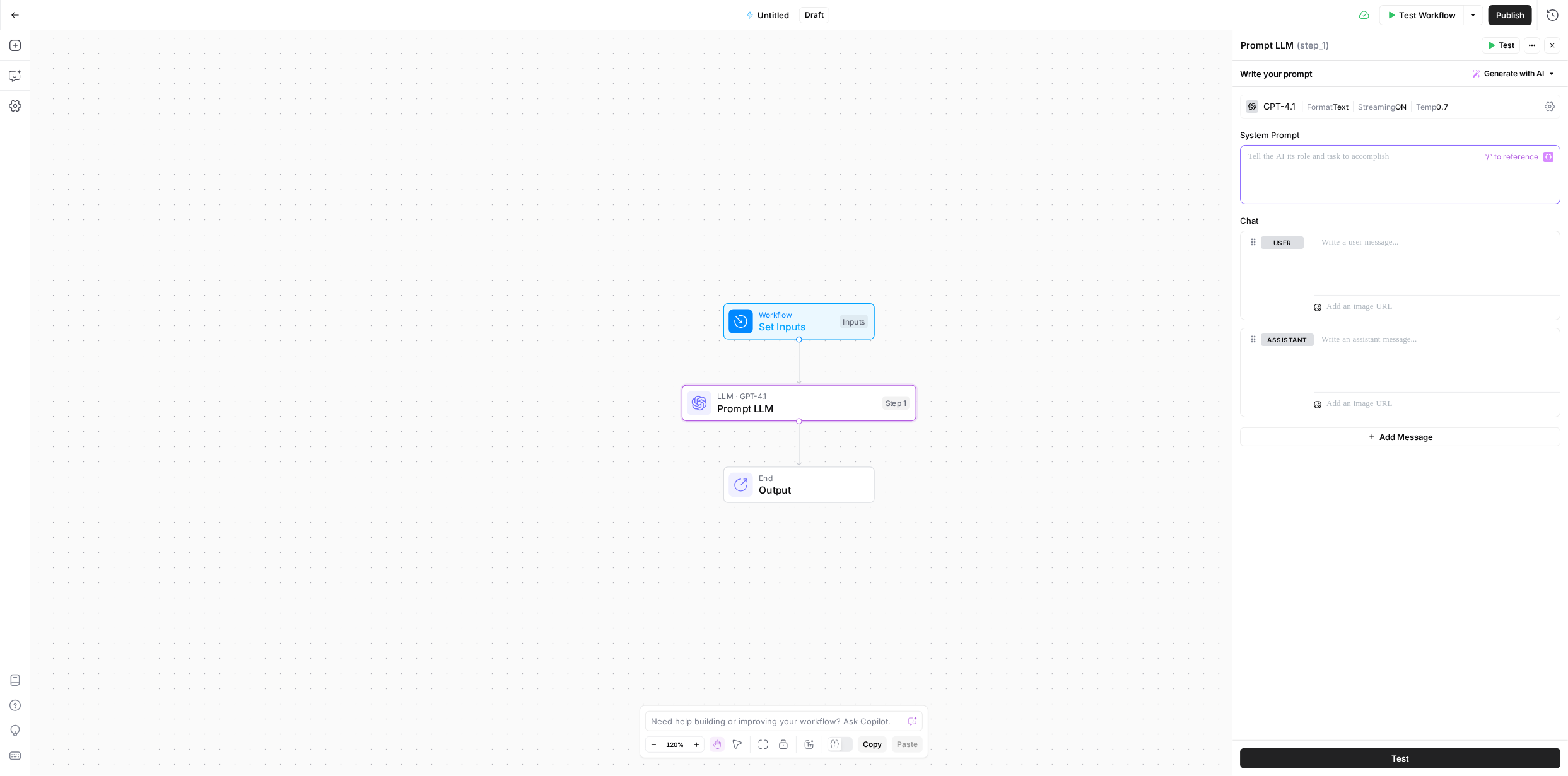
click at [1341, 176] on div at bounding box center [1400, 175] width 319 height 58
click at [1338, 527] on div "**********" at bounding box center [1400, 413] width 335 height 653
click at [1518, 17] on span "Publish" at bounding box center [1509, 15] width 28 height 13
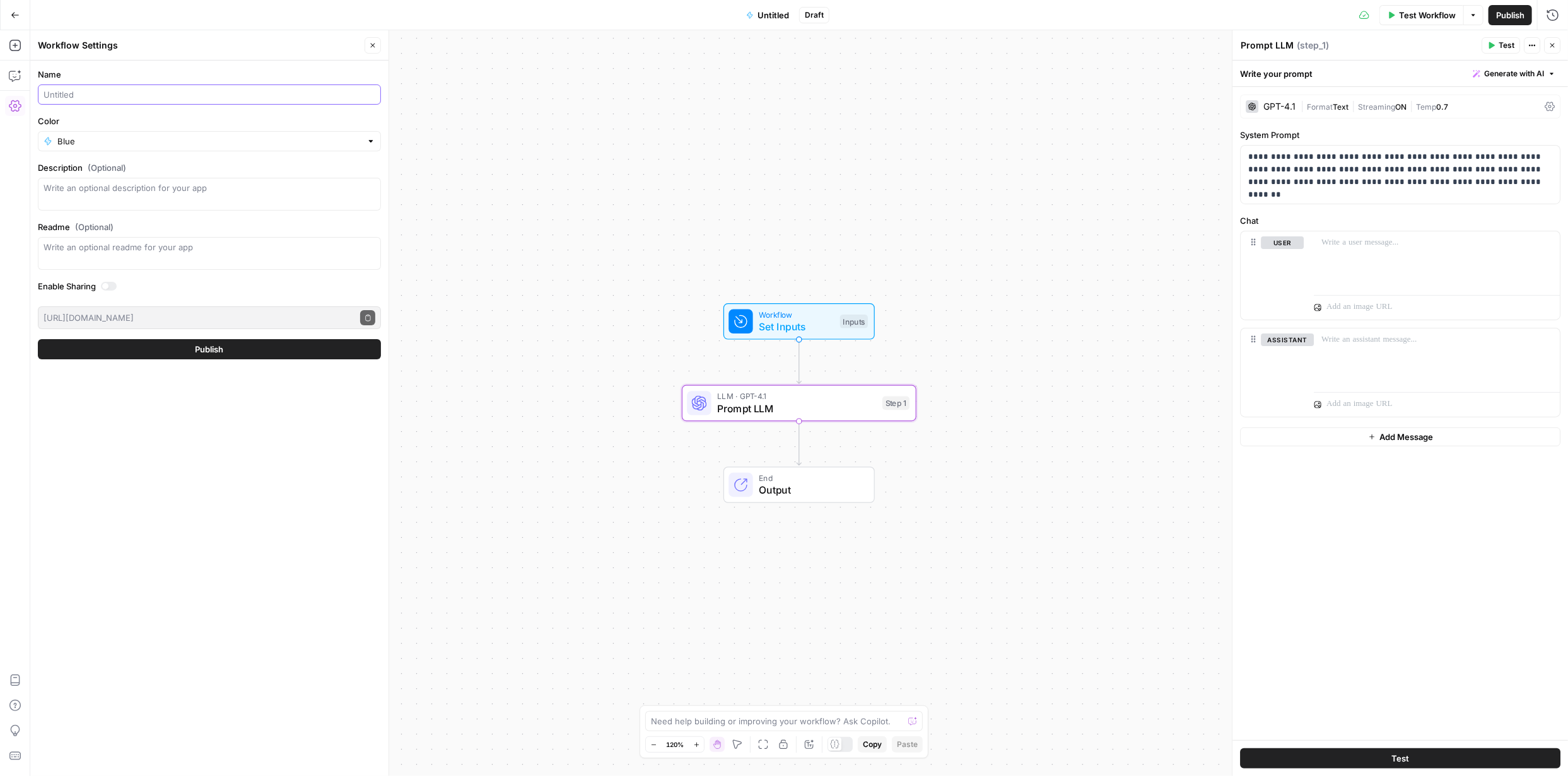
click at [142, 93] on input "Name" at bounding box center [209, 94] width 332 height 13
type input "Featured Snippet"
click at [313, 418] on div "Name Featured Snippet Color Blue Description (Optional) Readme (Optional) Write…" at bounding box center [209, 418] width 358 height 715
click at [202, 349] on span "Publish" at bounding box center [209, 349] width 28 height 13
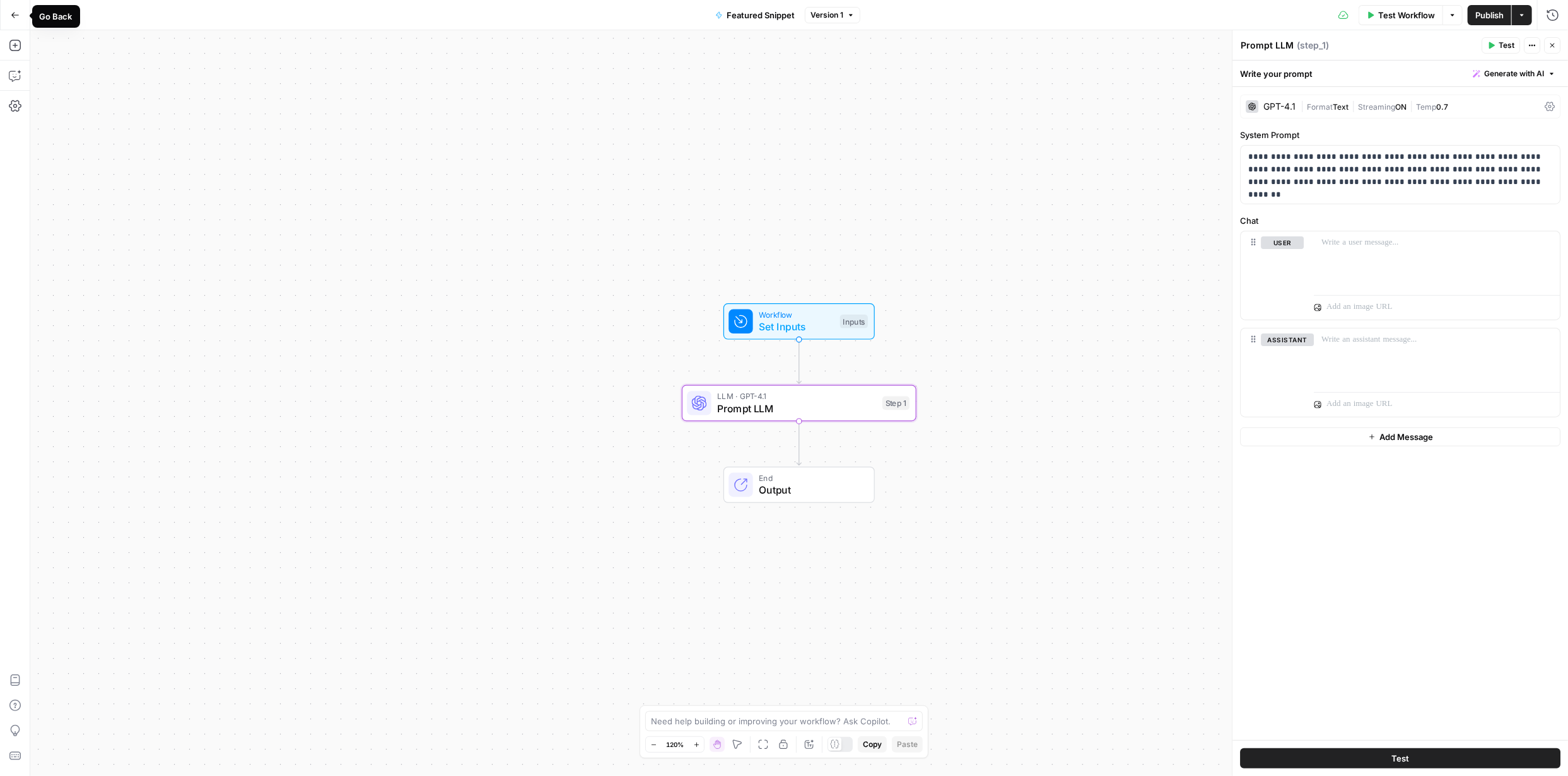
click at [14, 16] on icon "button" at bounding box center [15, 15] width 9 height 9
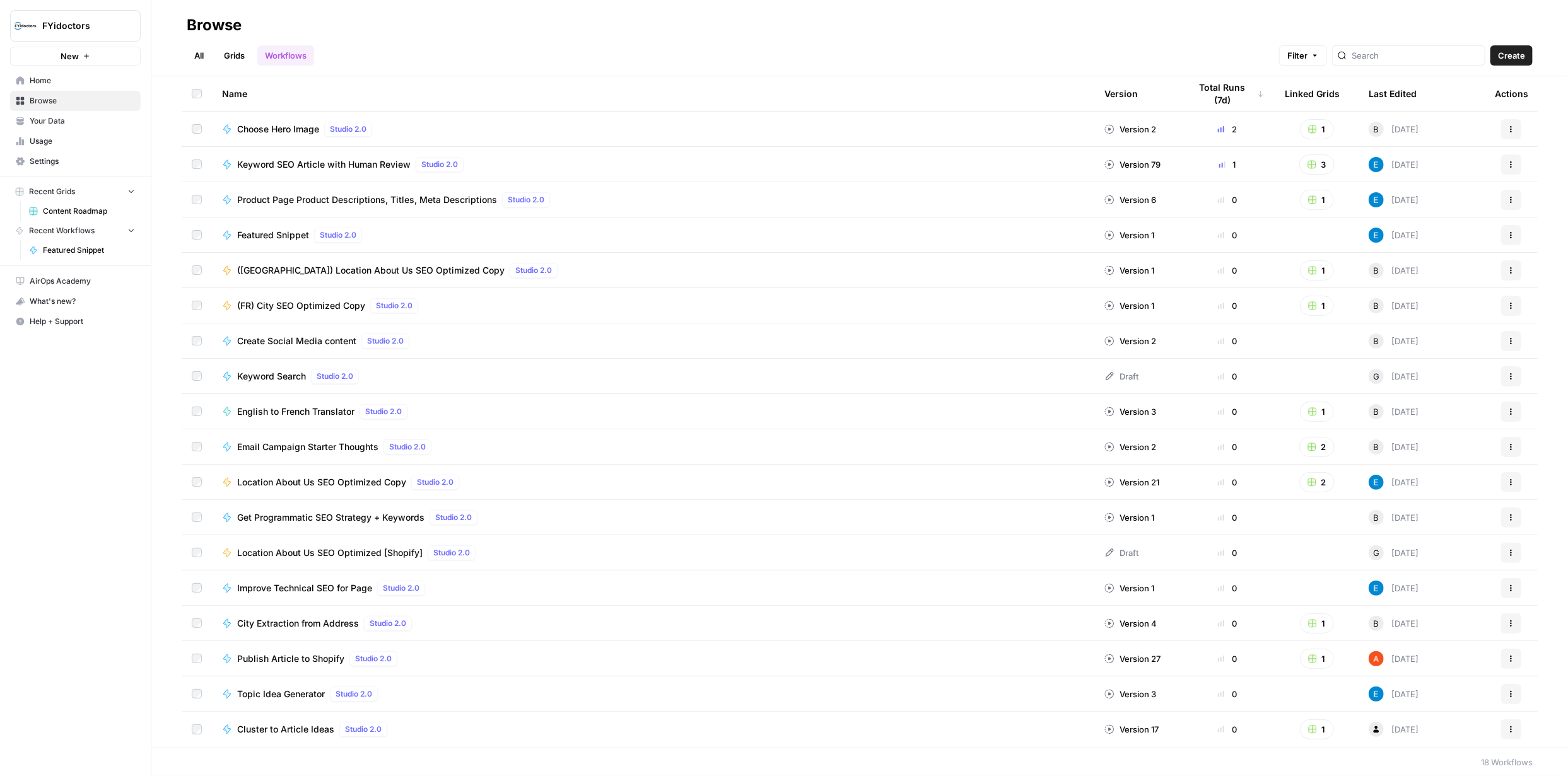
click at [238, 57] on link "Grids" at bounding box center [233, 55] width 36 height 21
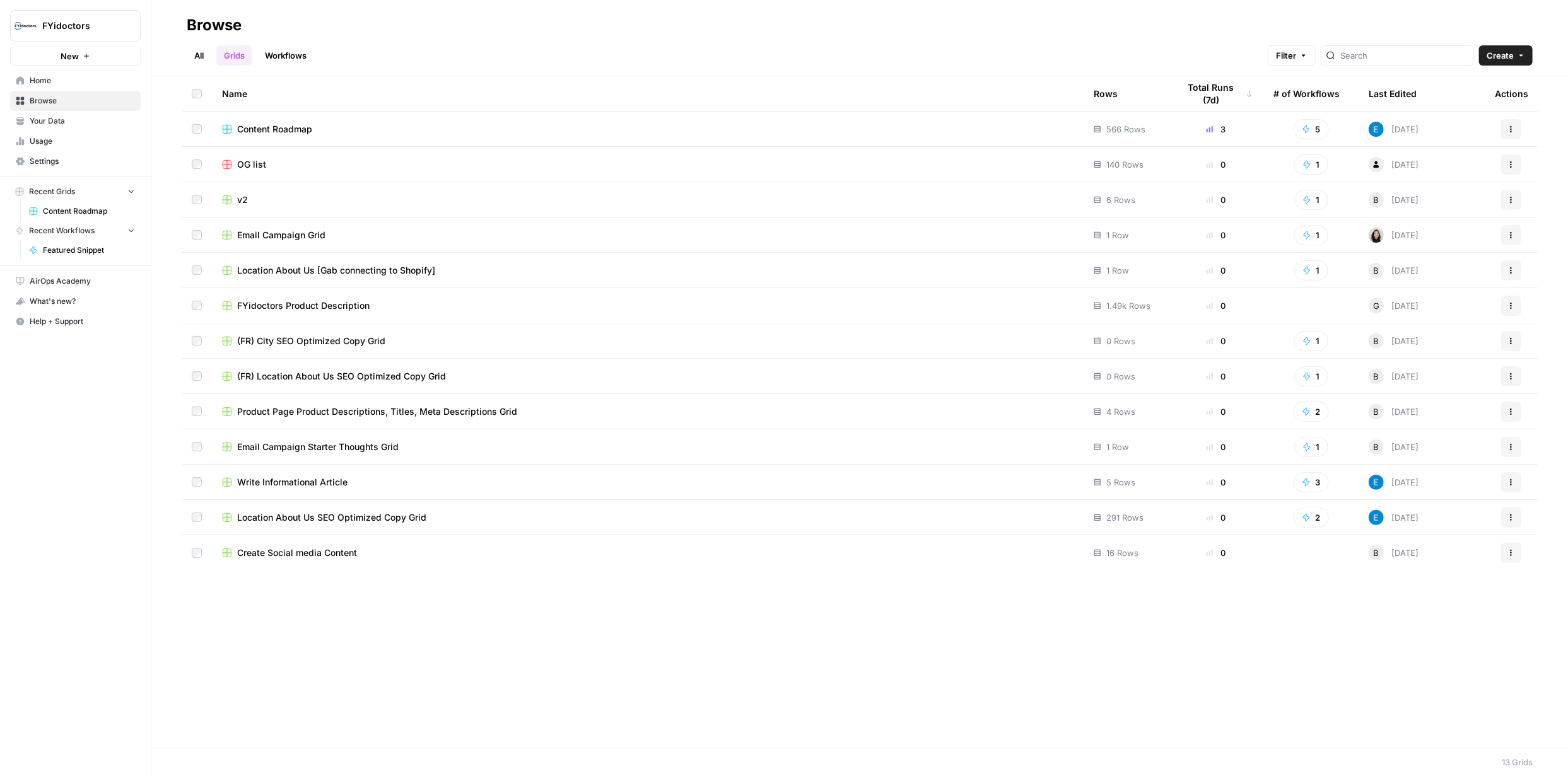
click at [284, 129] on span "Content Roadmap" at bounding box center [275, 129] width 75 height 13
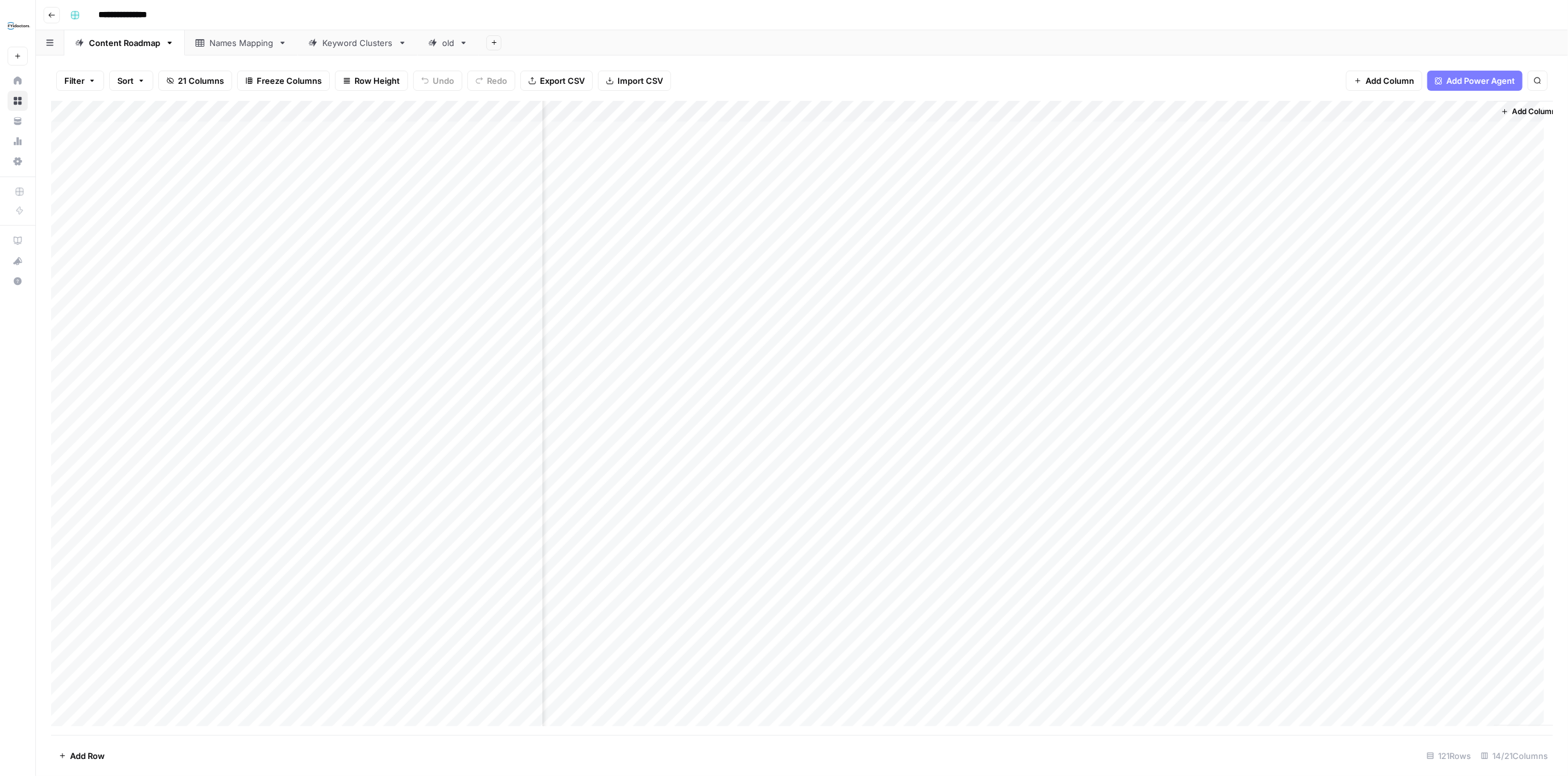
scroll to position [0, 519]
click at [1503, 111] on span "Add Column" at bounding box center [1524, 111] width 44 height 11
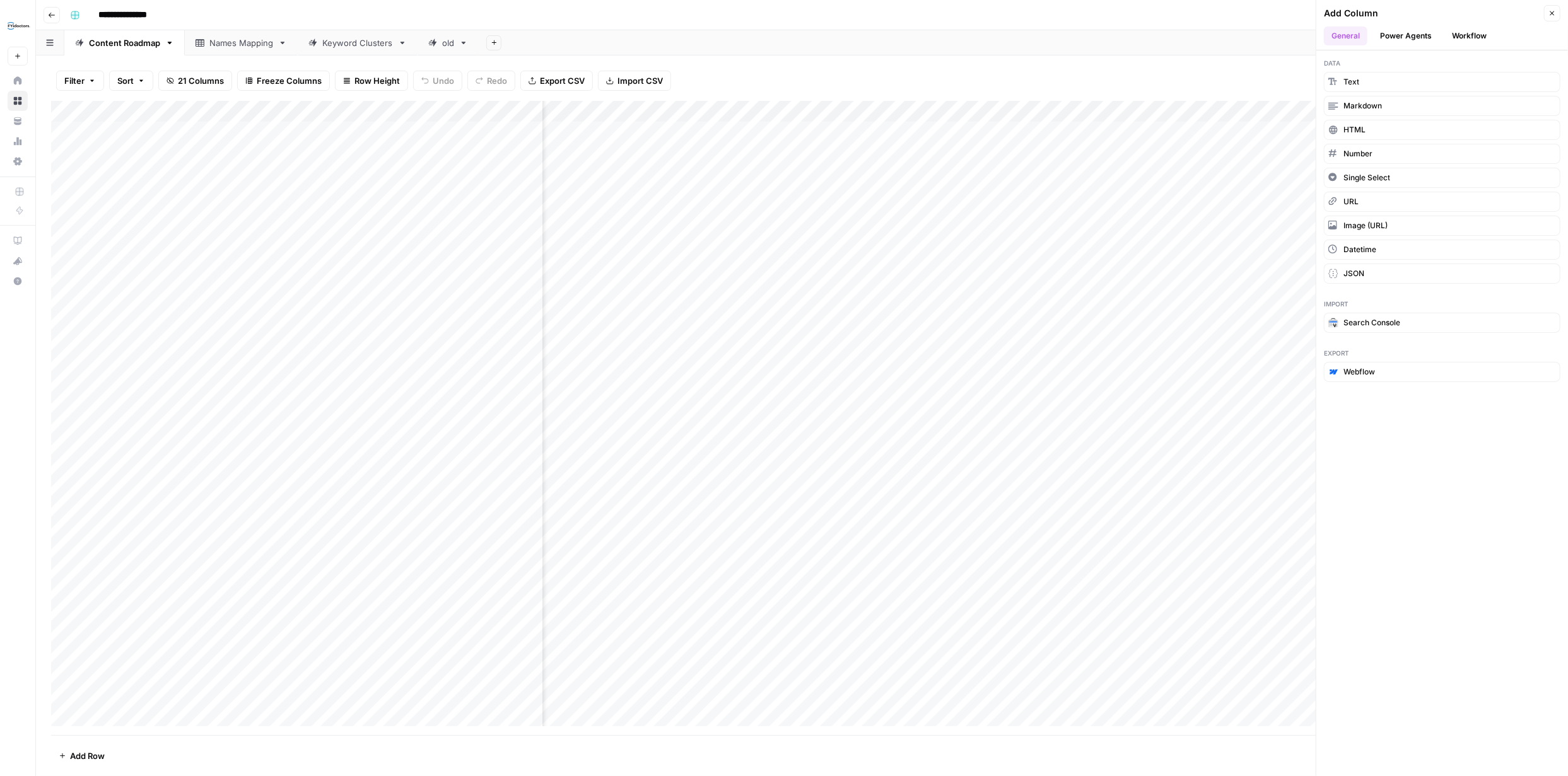
click at [1475, 32] on button "Workflow" at bounding box center [1469, 36] width 50 height 19
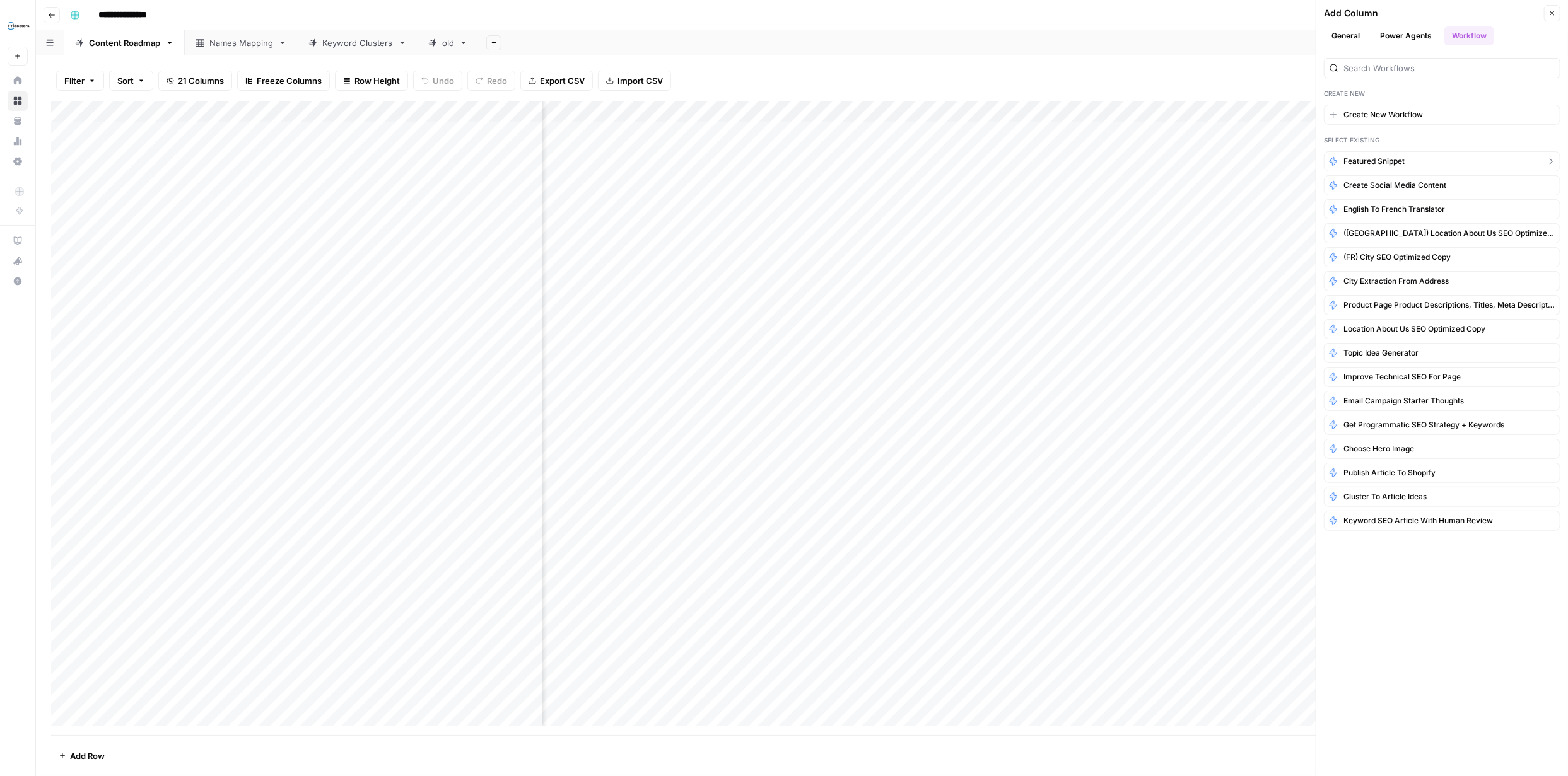
click at [1381, 160] on span "Featured Snippet" at bounding box center [1374, 161] width 61 height 11
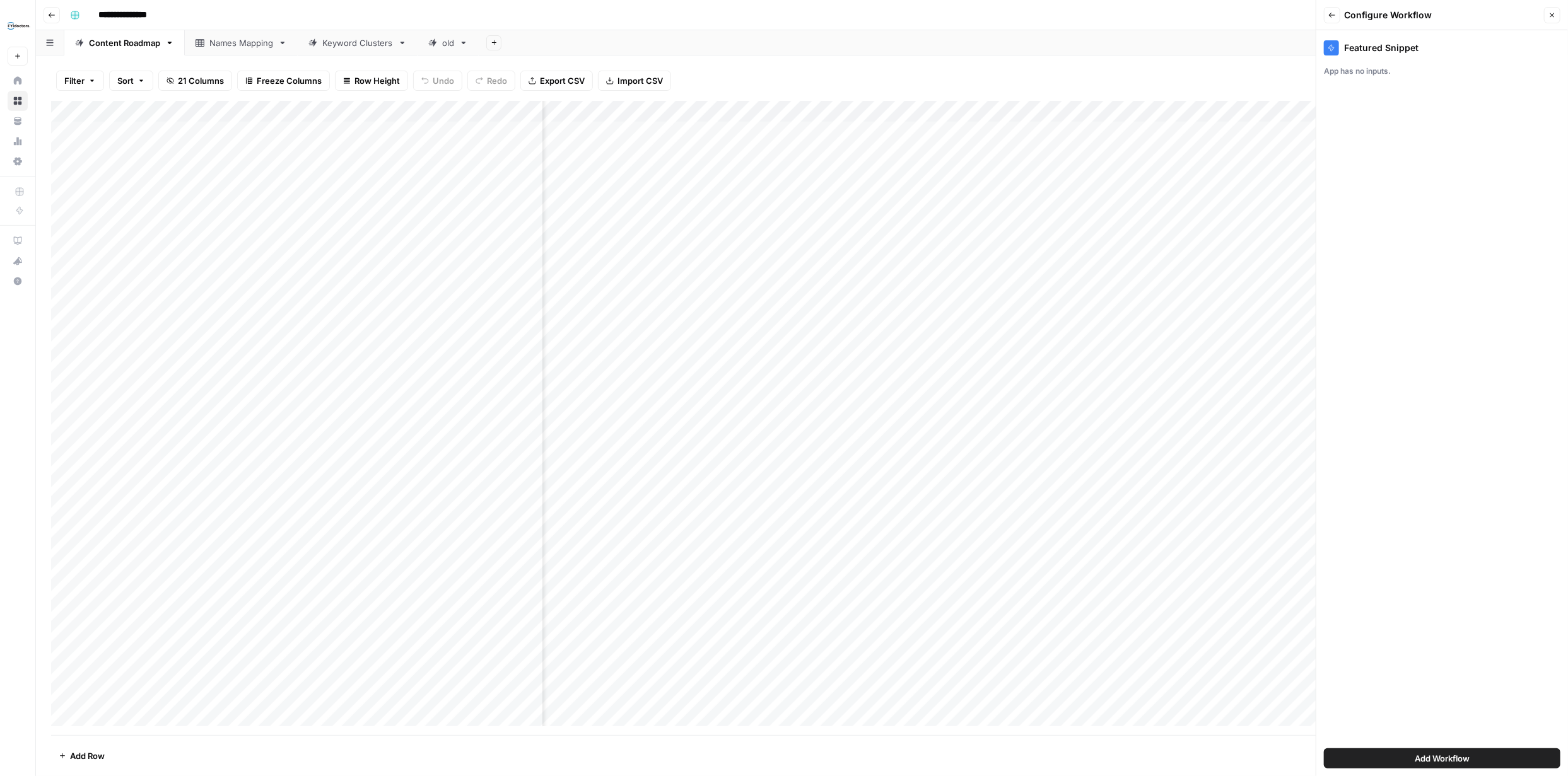
click at [1445, 753] on span "Add Workflow" at bounding box center [1442, 758] width 55 height 13
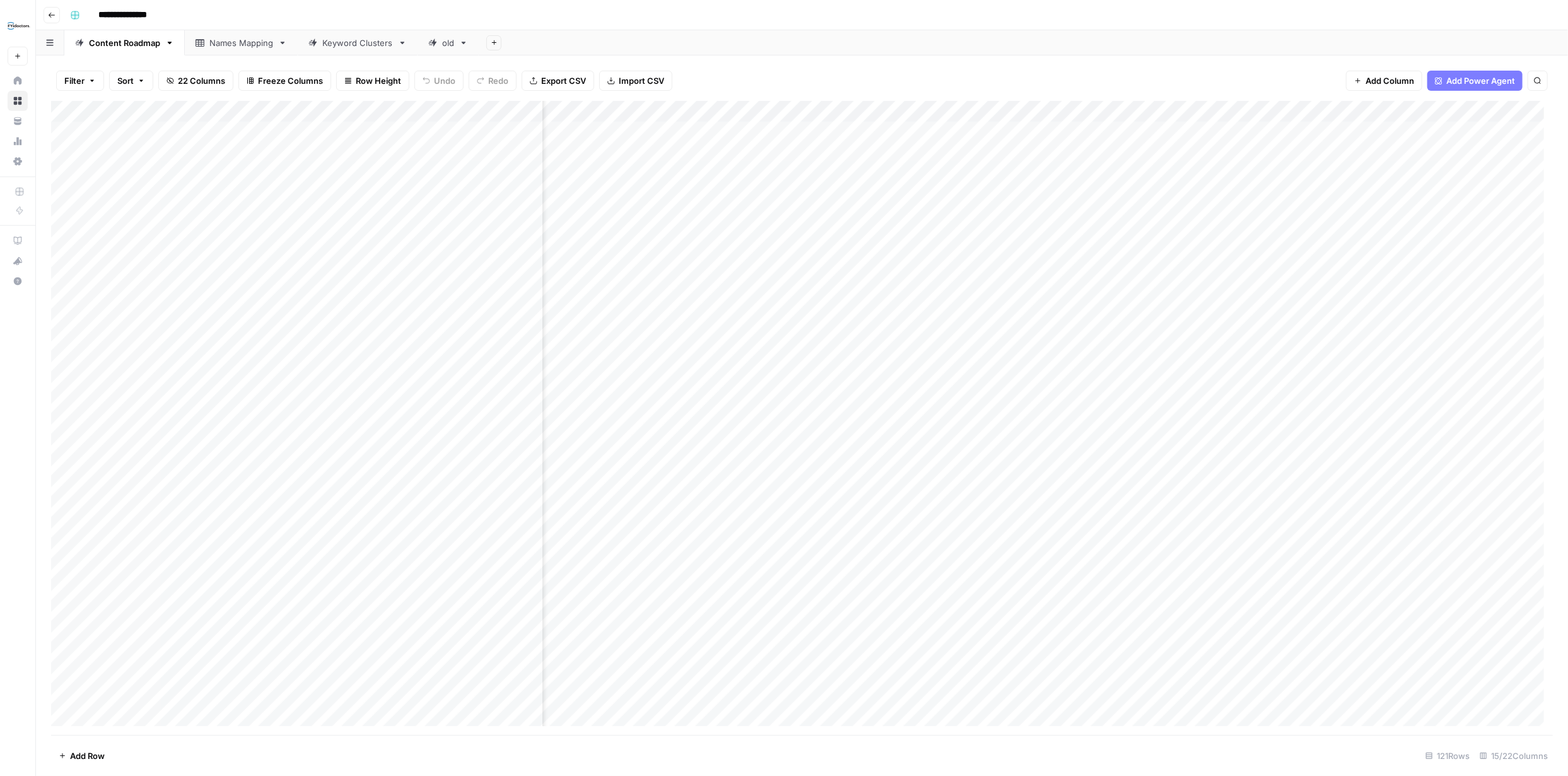
scroll to position [0, 646]
click at [1408, 131] on div "Add Column" at bounding box center [801, 418] width 1502 height 634
click at [1410, 129] on div "Add Column" at bounding box center [801, 418] width 1502 height 634
click at [1331, 129] on div "Add Column" at bounding box center [801, 418] width 1502 height 634
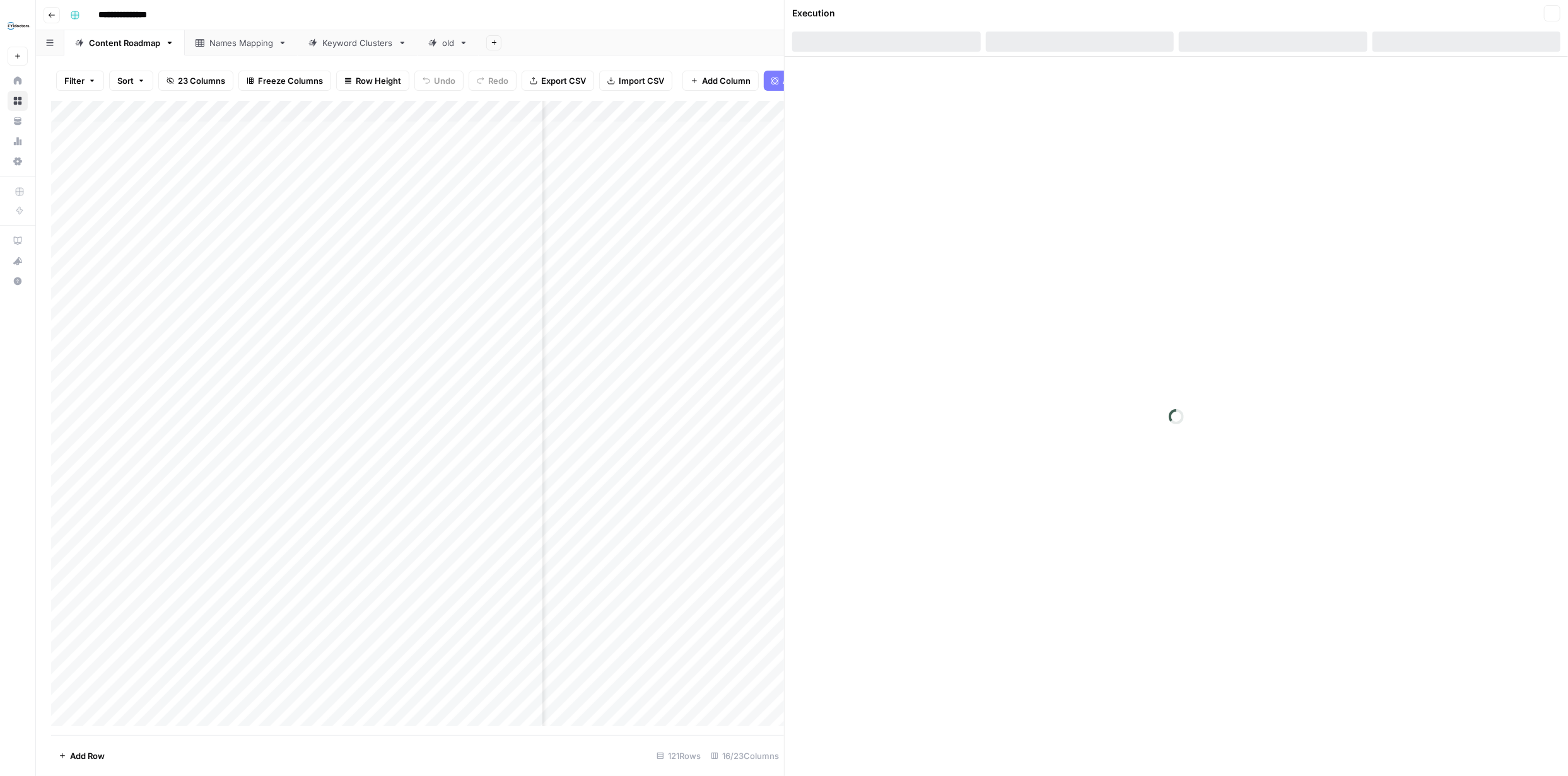
scroll to position [0, 753]
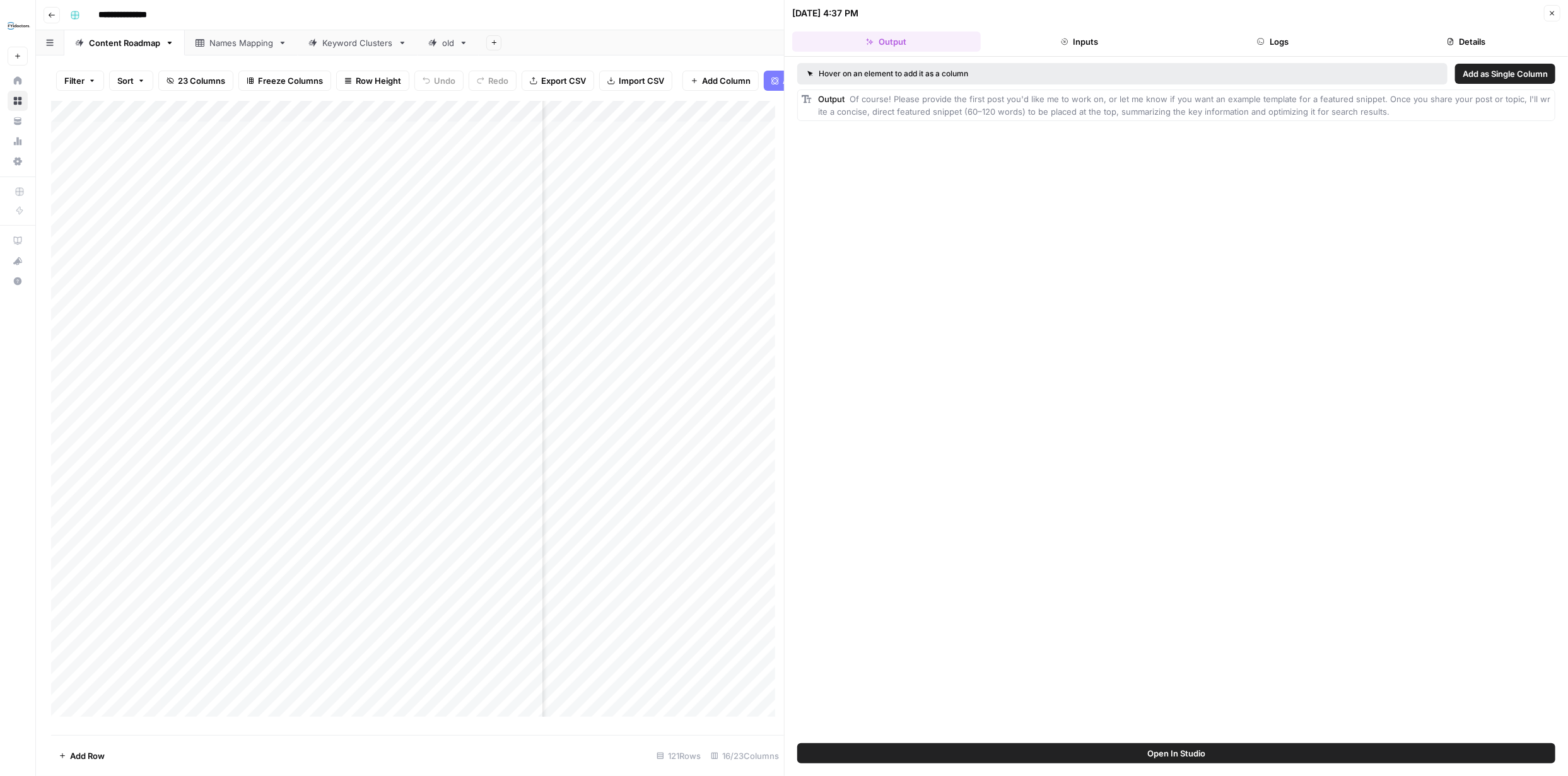
click at [1551, 13] on icon "button" at bounding box center [1553, 14] width 5 height 5
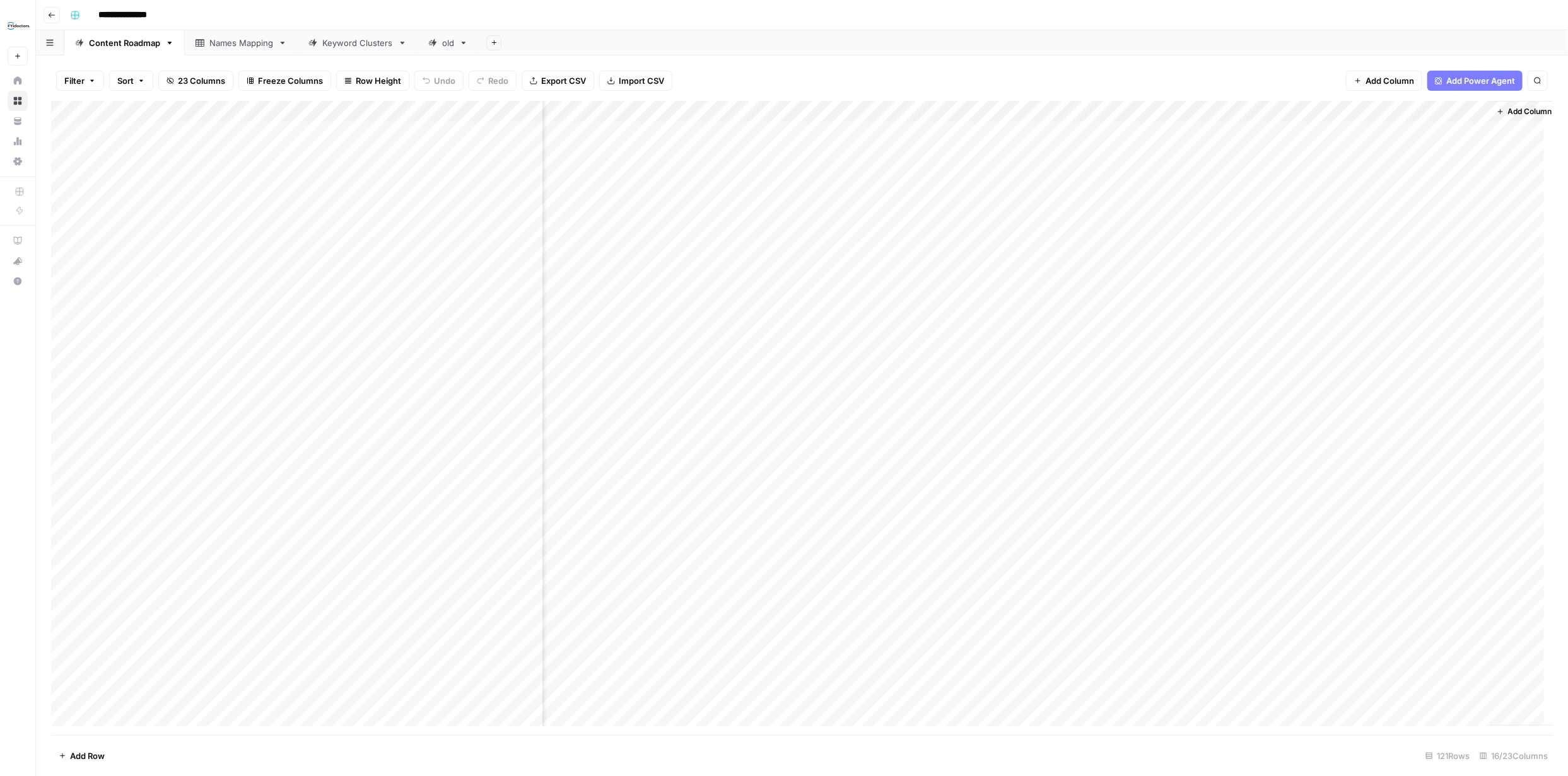
scroll to position [0, 759]
click at [1406, 128] on div "Add Column" at bounding box center [801, 418] width 1502 height 634
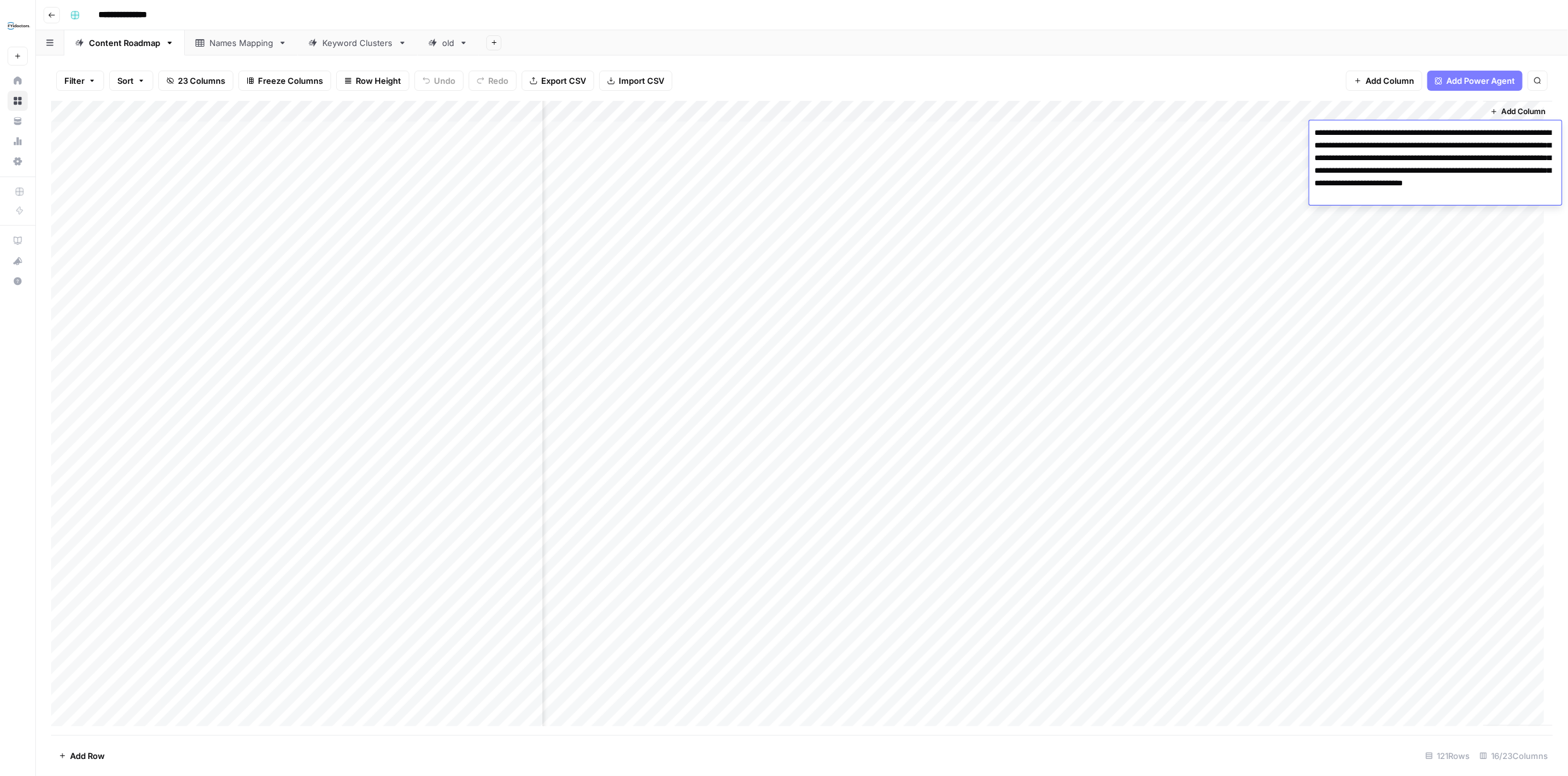
drag, startPoint x: 1401, startPoint y: 199, endPoint x: 1319, endPoint y: 131, distance: 106.5
click at [1319, 132] on textarea "**********" at bounding box center [1436, 164] width 252 height 81
click at [1277, 67] on div "Filter Sort 23 Columns Freeze Columns Row Height Undo Redo Export CSV Import CS…" at bounding box center [801, 81] width 1502 height 40
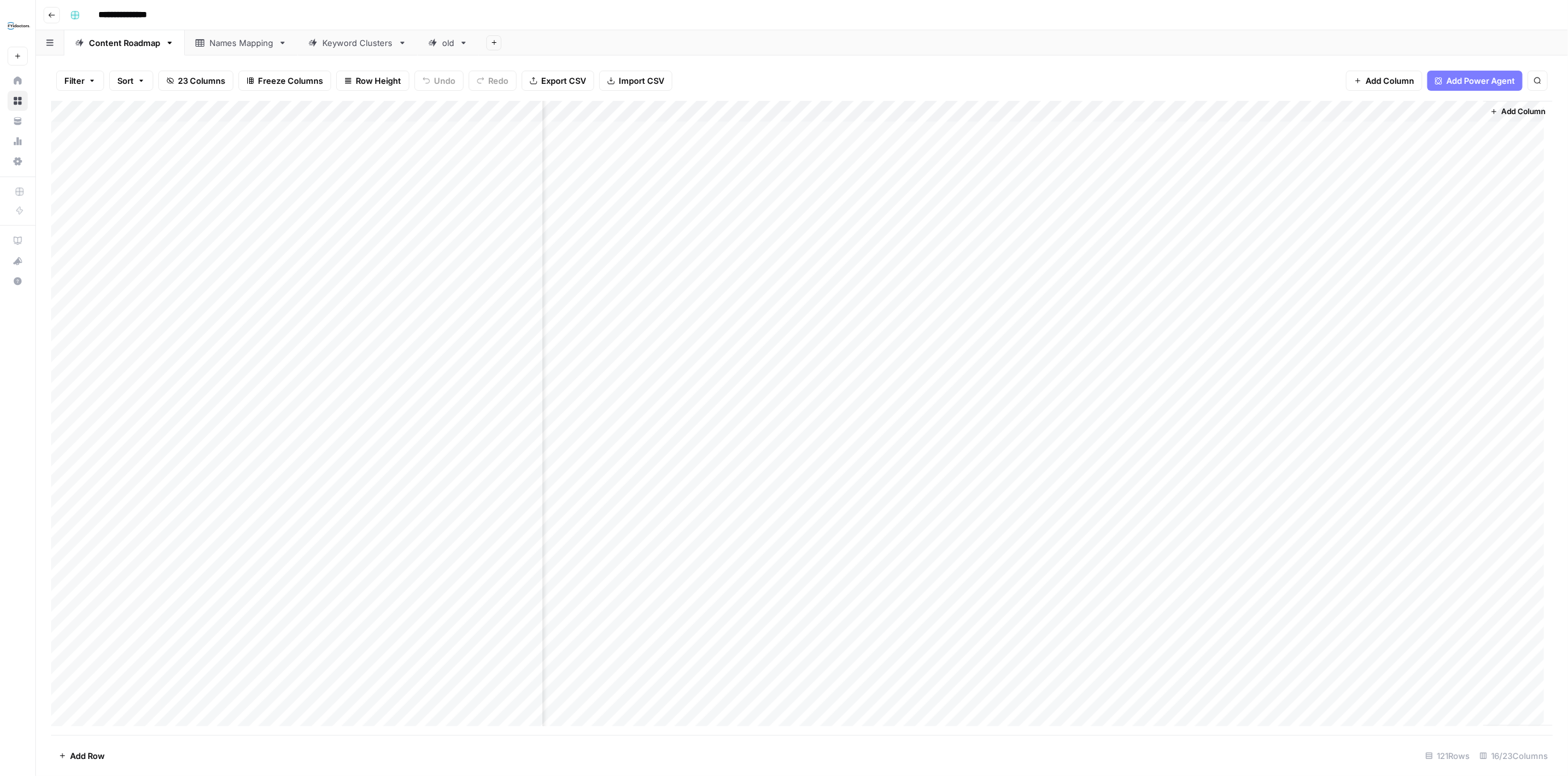
click at [1276, 132] on div "Add Column" at bounding box center [801, 418] width 1502 height 634
click at [1347, 131] on div "Add Column" at bounding box center [801, 418] width 1502 height 634
click at [1429, 132] on div "Add Column" at bounding box center [801, 418] width 1502 height 634
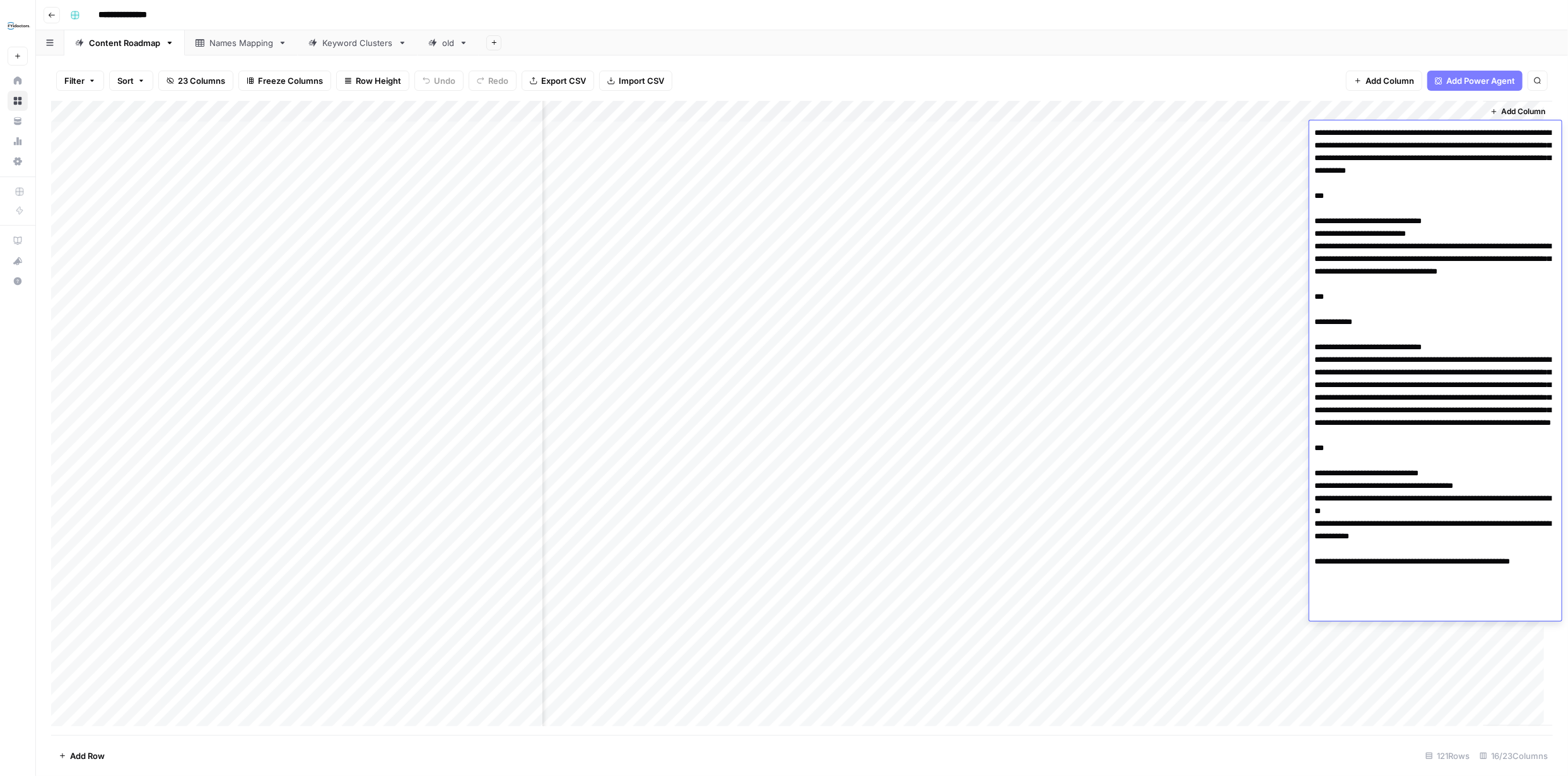
click at [1286, 76] on div "Filter Sort 23 Columns Freeze Columns Row Height Undo Redo Export CSV Import CS…" at bounding box center [801, 81] width 1502 height 40
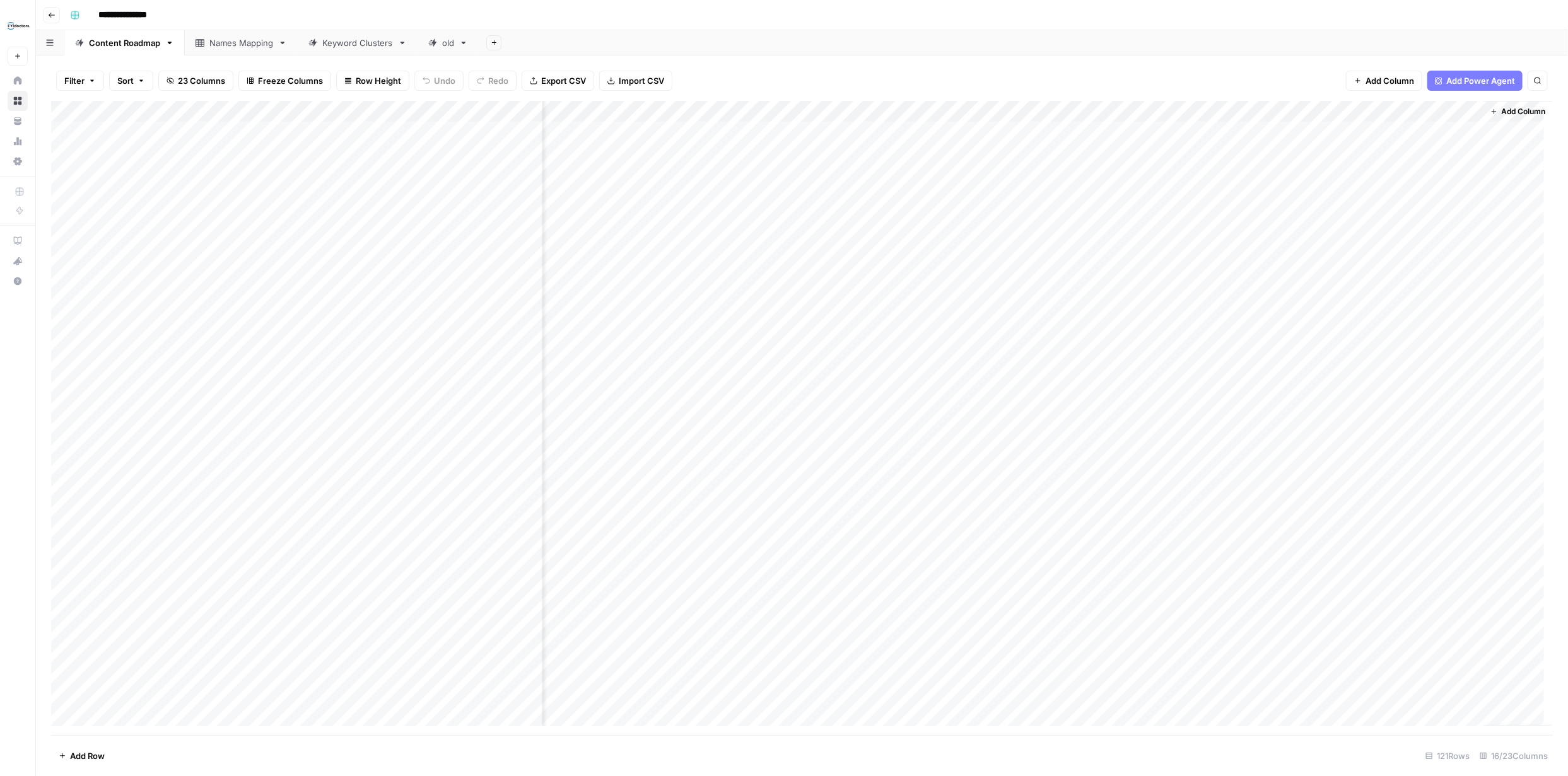
click at [1336, 112] on div "Add Column" at bounding box center [801, 418] width 1502 height 634
click at [1295, 334] on span "Remove Column" at bounding box center [1312, 334] width 110 height 13
click at [753, 144] on button "Delete" at bounding box center [739, 142] width 43 height 23
click at [51, 16] on icon "button" at bounding box center [52, 15] width 8 height 8
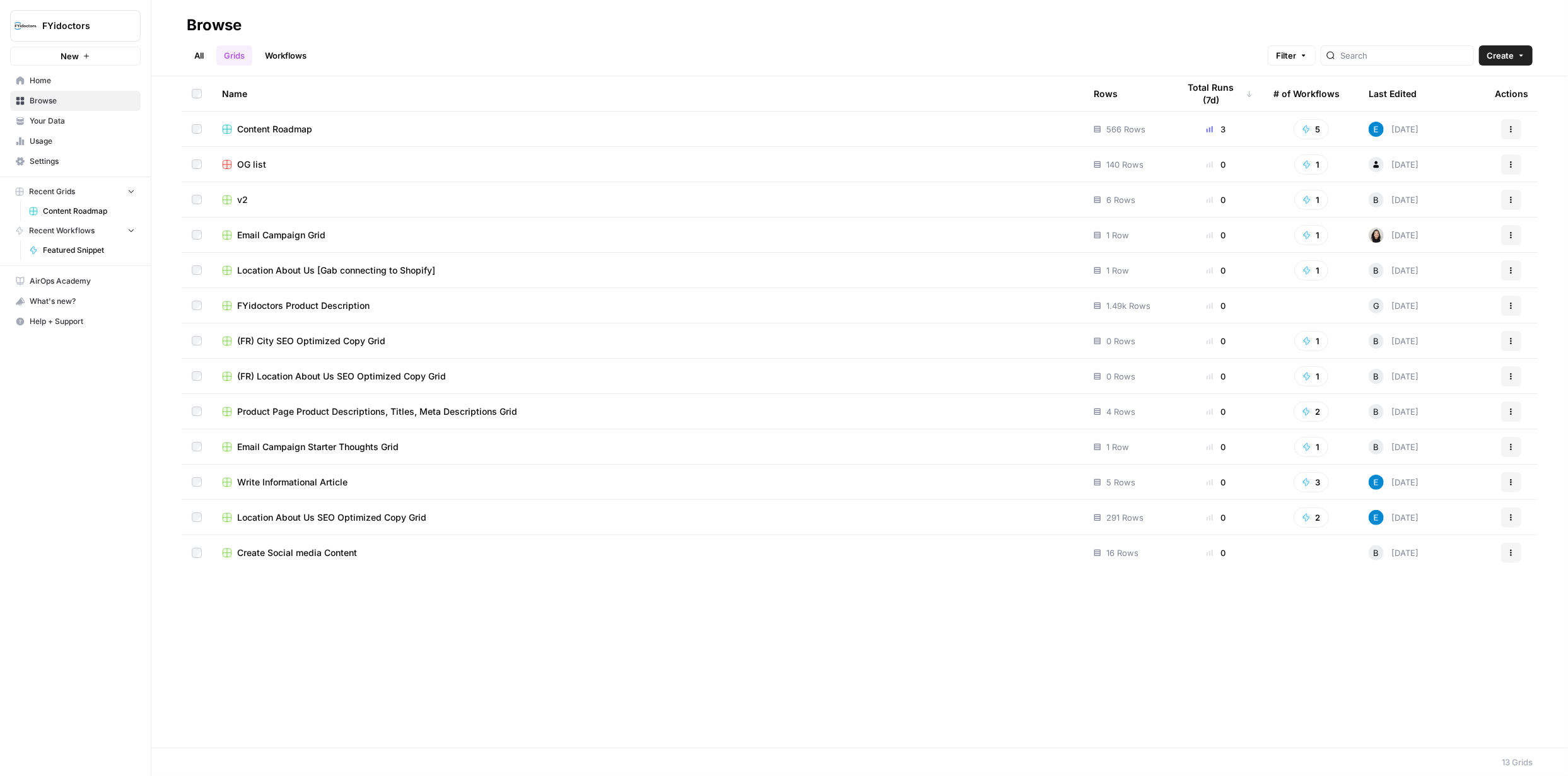
click at [288, 55] on link "Workflows" at bounding box center [285, 55] width 57 height 21
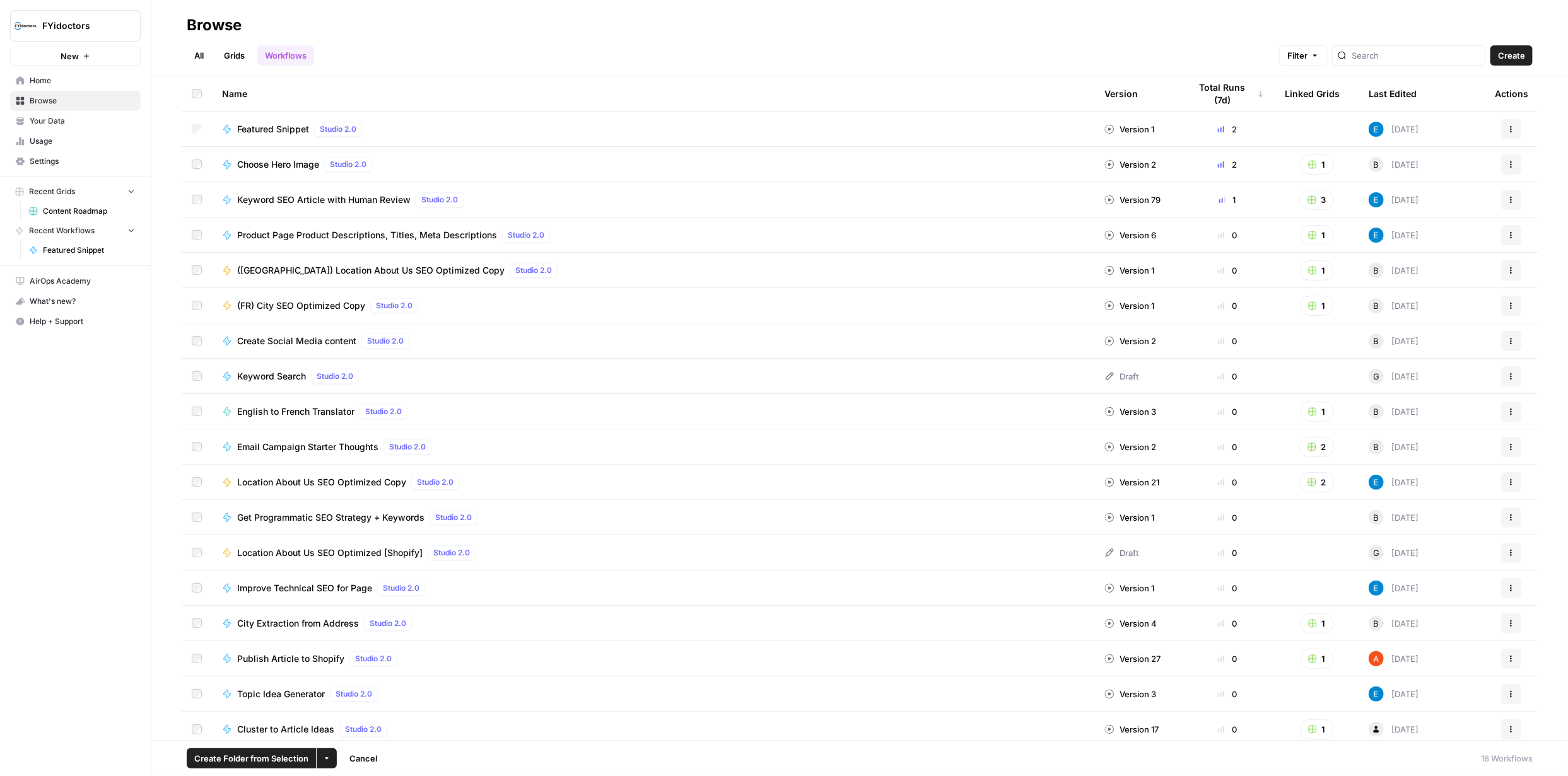
click at [1507, 130] on button "Actions" at bounding box center [1511, 129] width 21 height 21
click at [1416, 222] on span "Integrate" at bounding box center [1446, 222] width 101 height 13
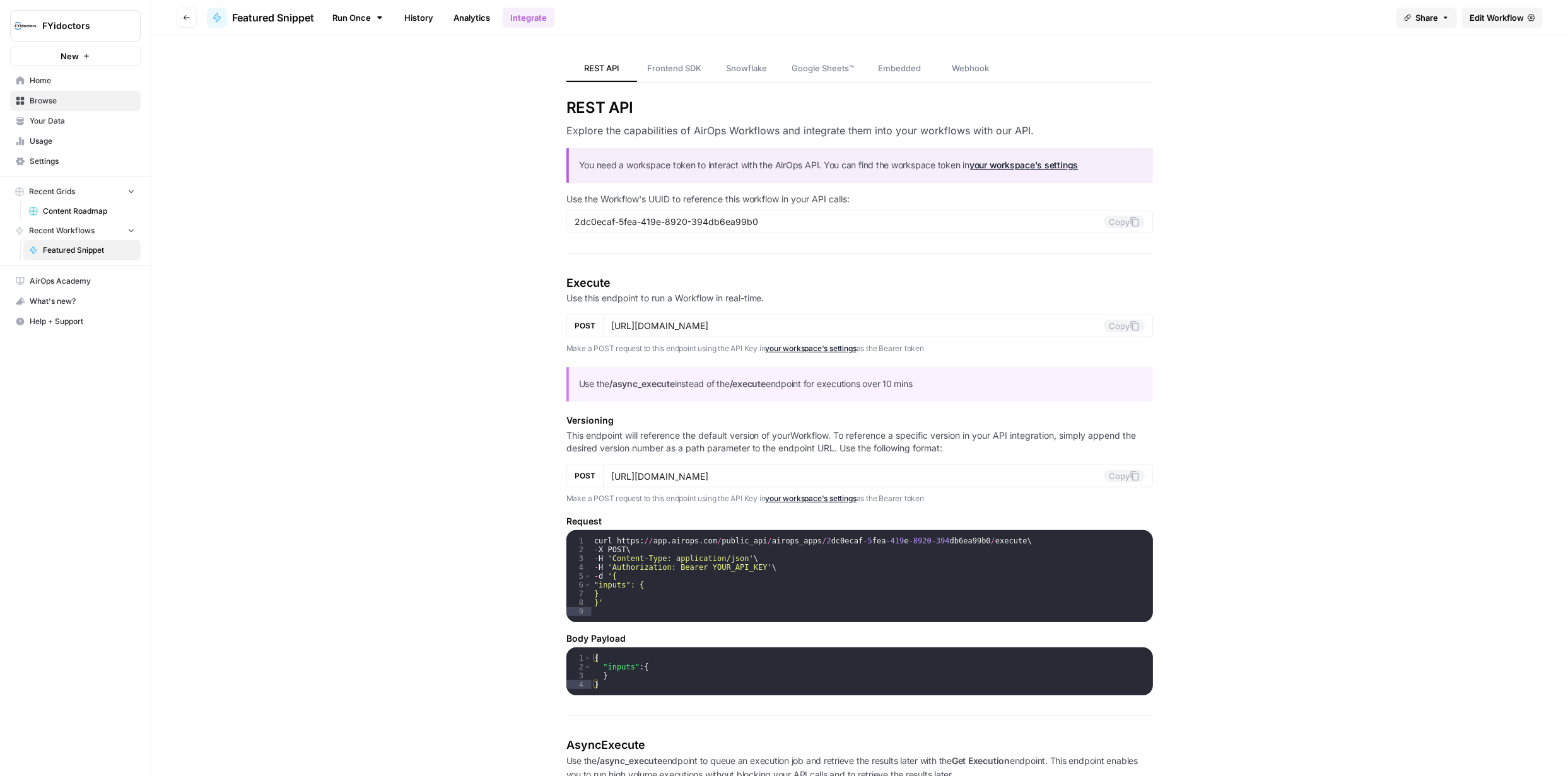
click at [1493, 17] on span "Edit Workflow" at bounding box center [1496, 17] width 54 height 13
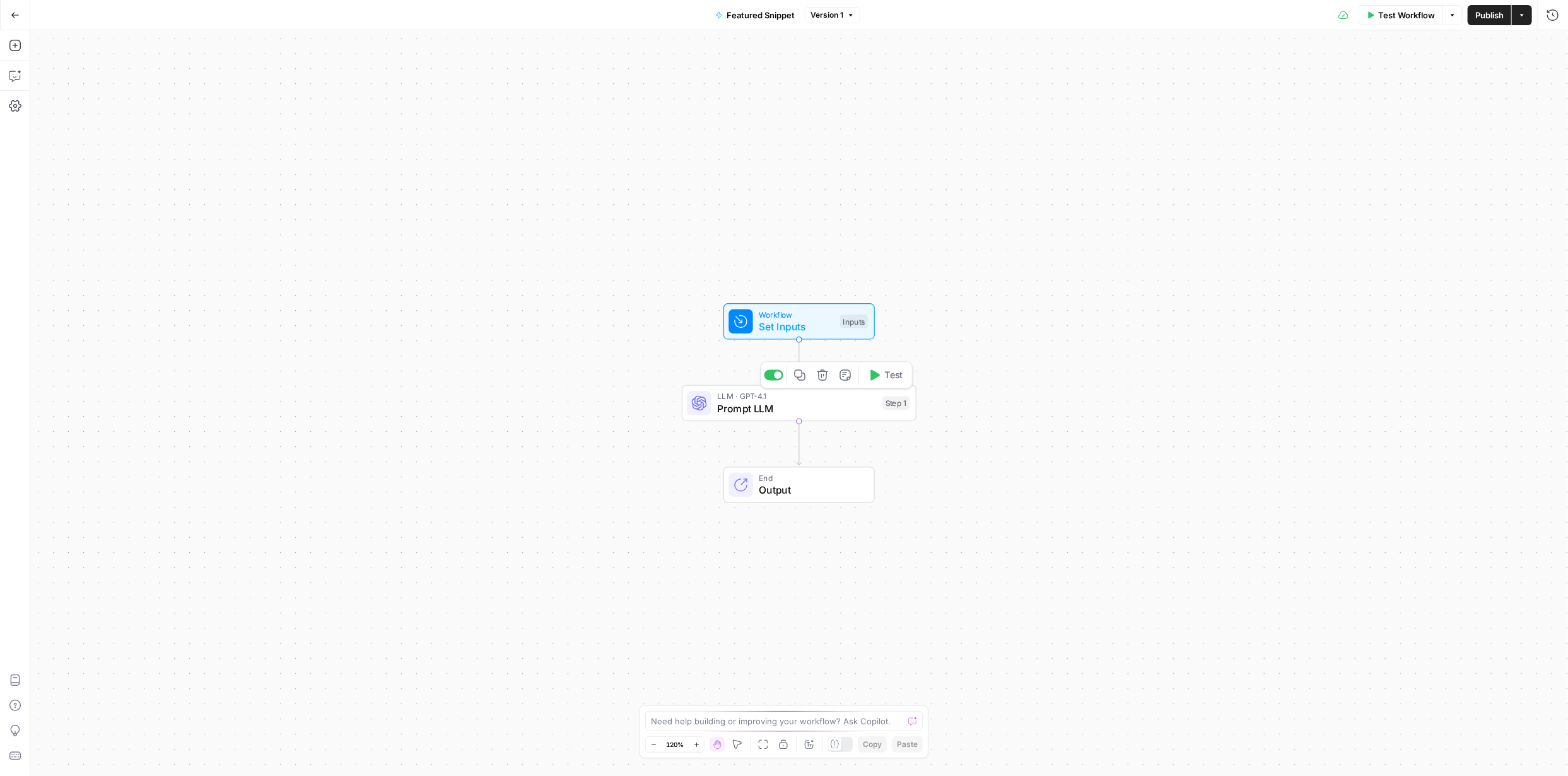
click at [795, 404] on span "Prompt LLM" at bounding box center [796, 408] width 159 height 15
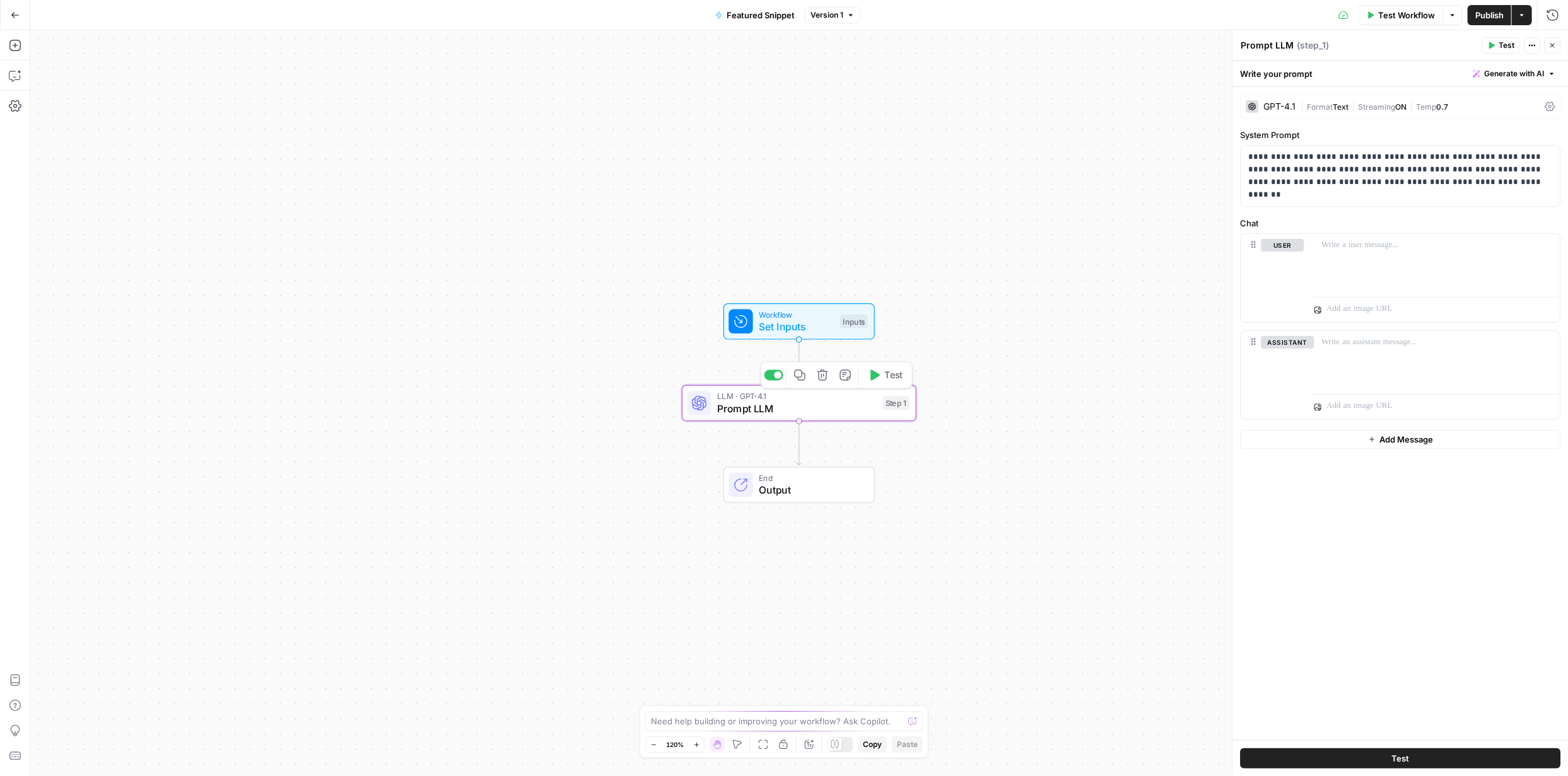
click at [778, 409] on span "Prompt LLM" at bounding box center [796, 408] width 159 height 15
click at [1248, 154] on p "**********" at bounding box center [1400, 169] width 304 height 38
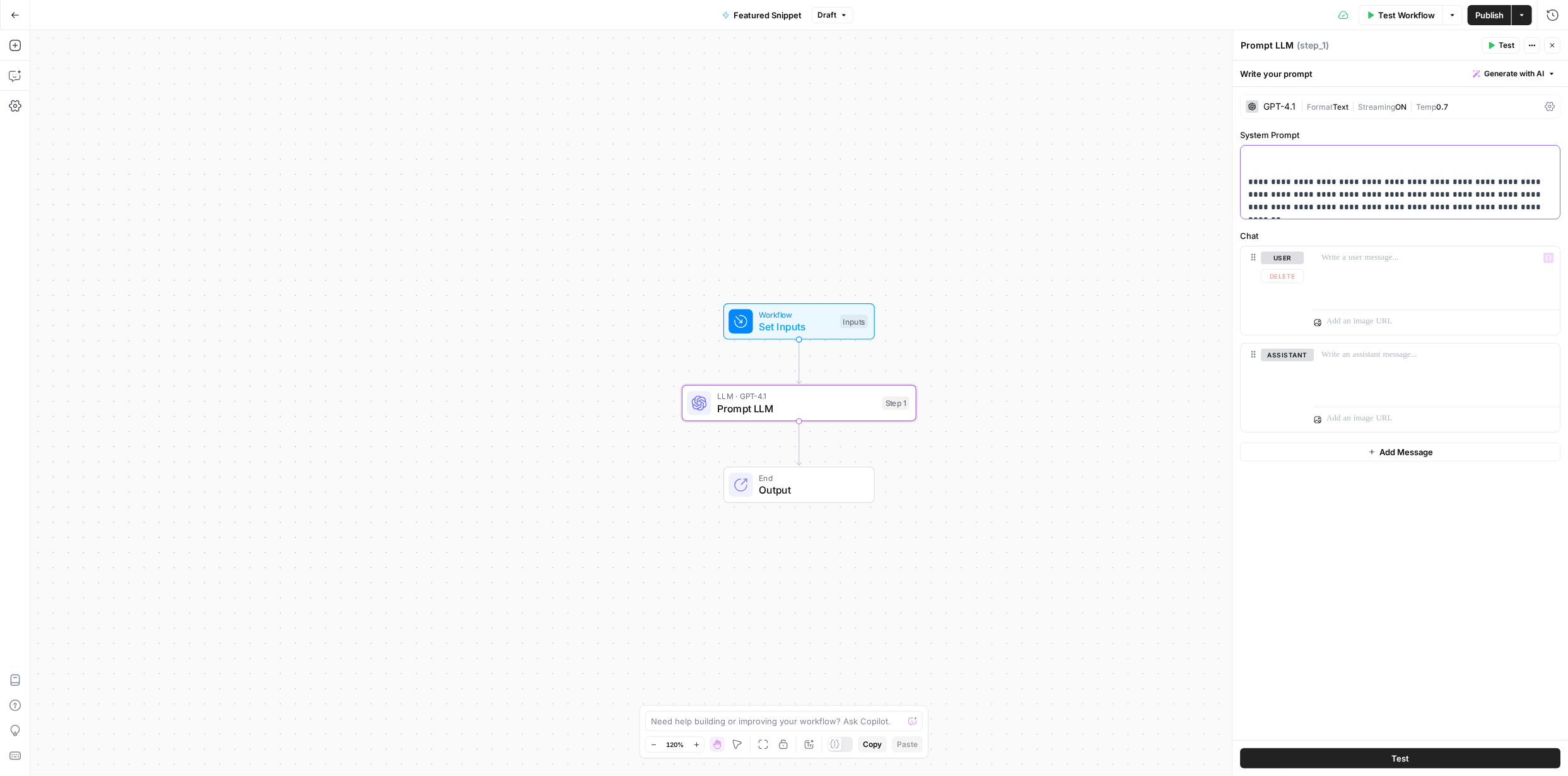
drag, startPoint x: 1410, startPoint y: 205, endPoint x: 1440, endPoint y: 203, distance: 30.1
click at [1410, 205] on p "**********" at bounding box center [1400, 182] width 304 height 63
click at [1440, 203] on p "**********" at bounding box center [1400, 182] width 304 height 63
drag, startPoint x: 1436, startPoint y: 205, endPoint x: 1252, endPoint y: 150, distance: 192.0
click at [1255, 154] on p "**********" at bounding box center [1400, 182] width 304 height 63
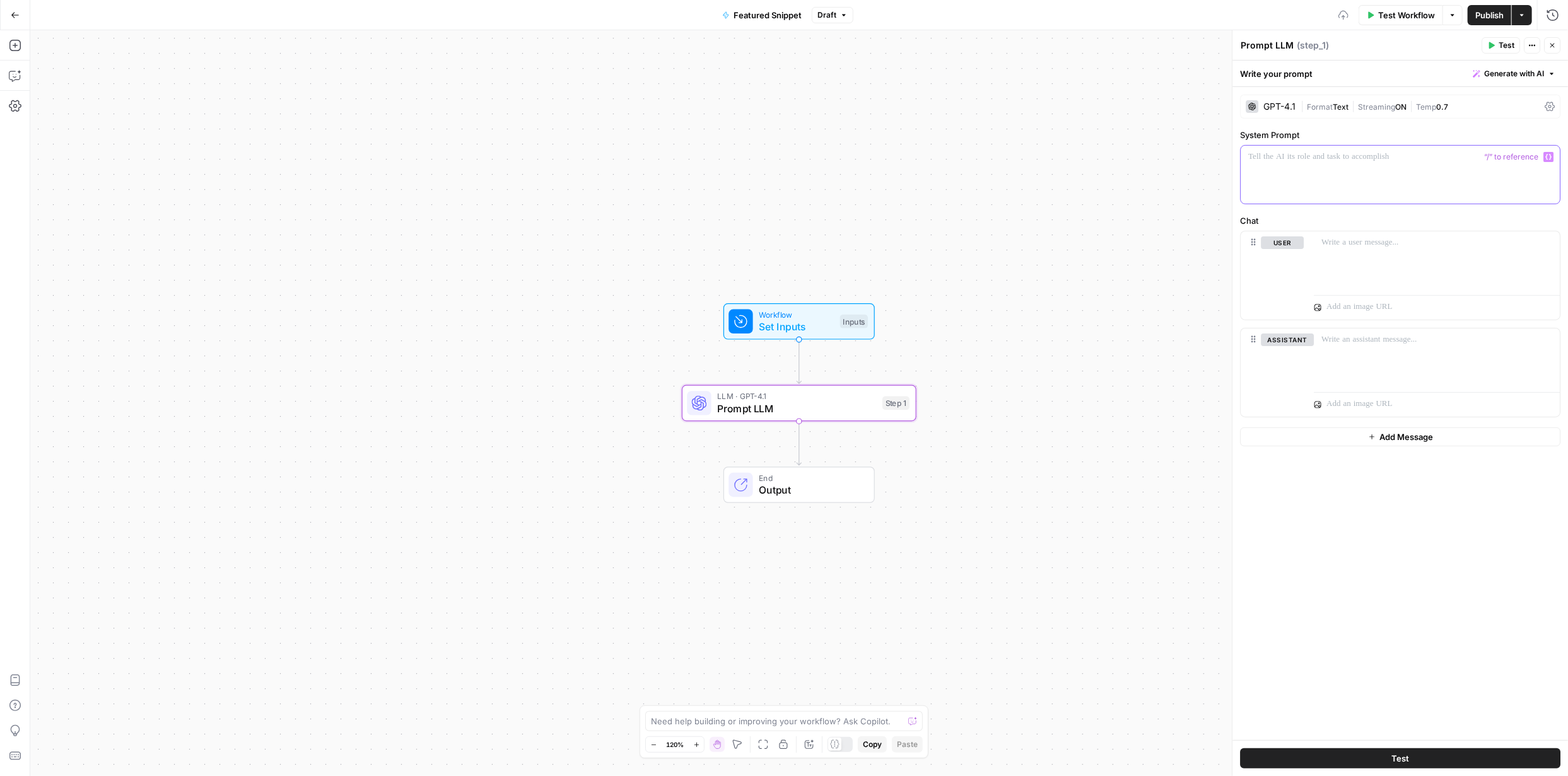
click at [1251, 155] on p at bounding box center [1400, 157] width 304 height 13
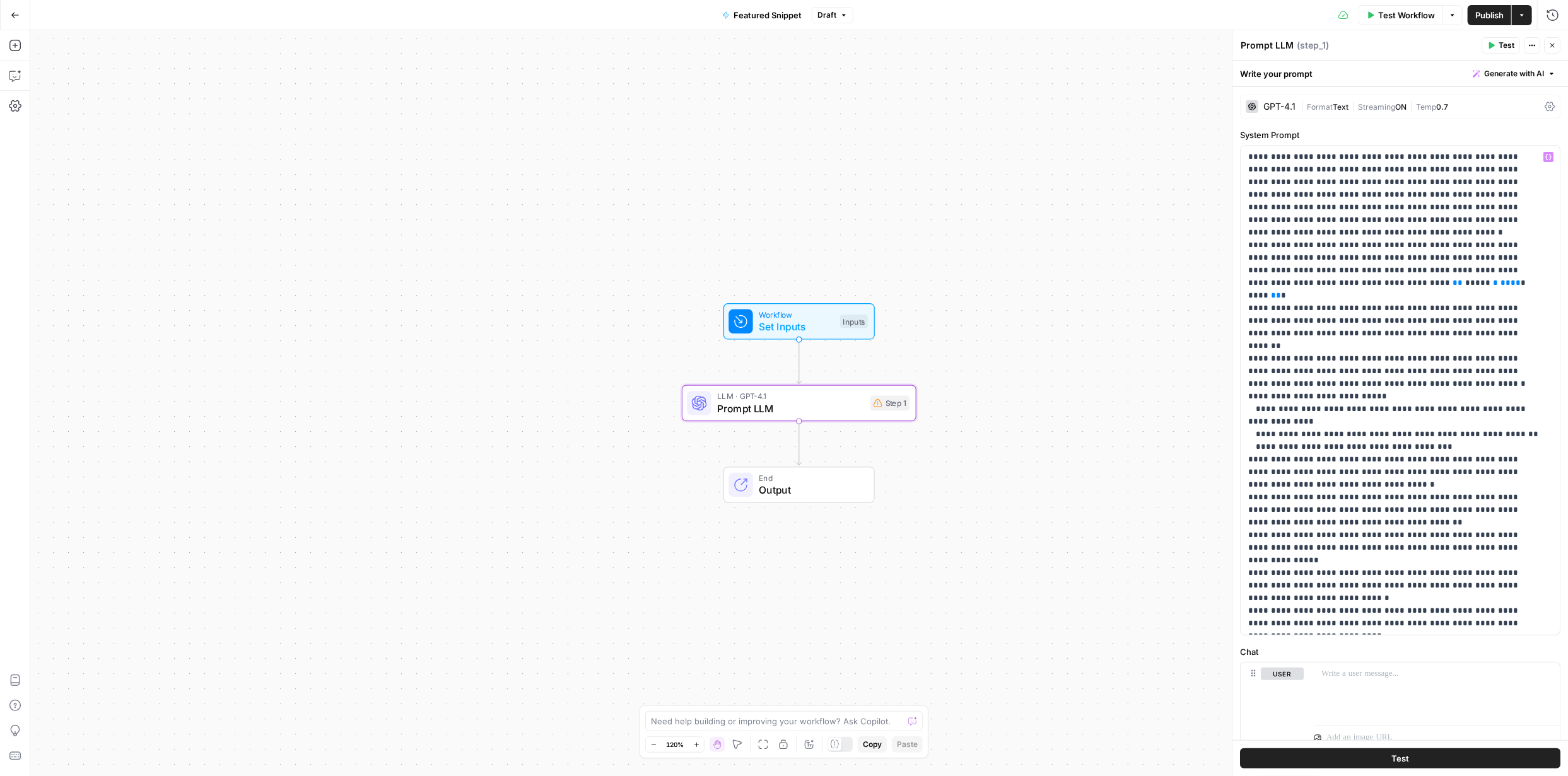
click at [1170, 203] on div "Workflow Set Inputs Inputs LLM · GPT-4.1 Prompt LLM Step 1 End Output" at bounding box center [799, 403] width 1538 height 746
click at [1519, 14] on icon "button" at bounding box center [1522, 15] width 8 height 8
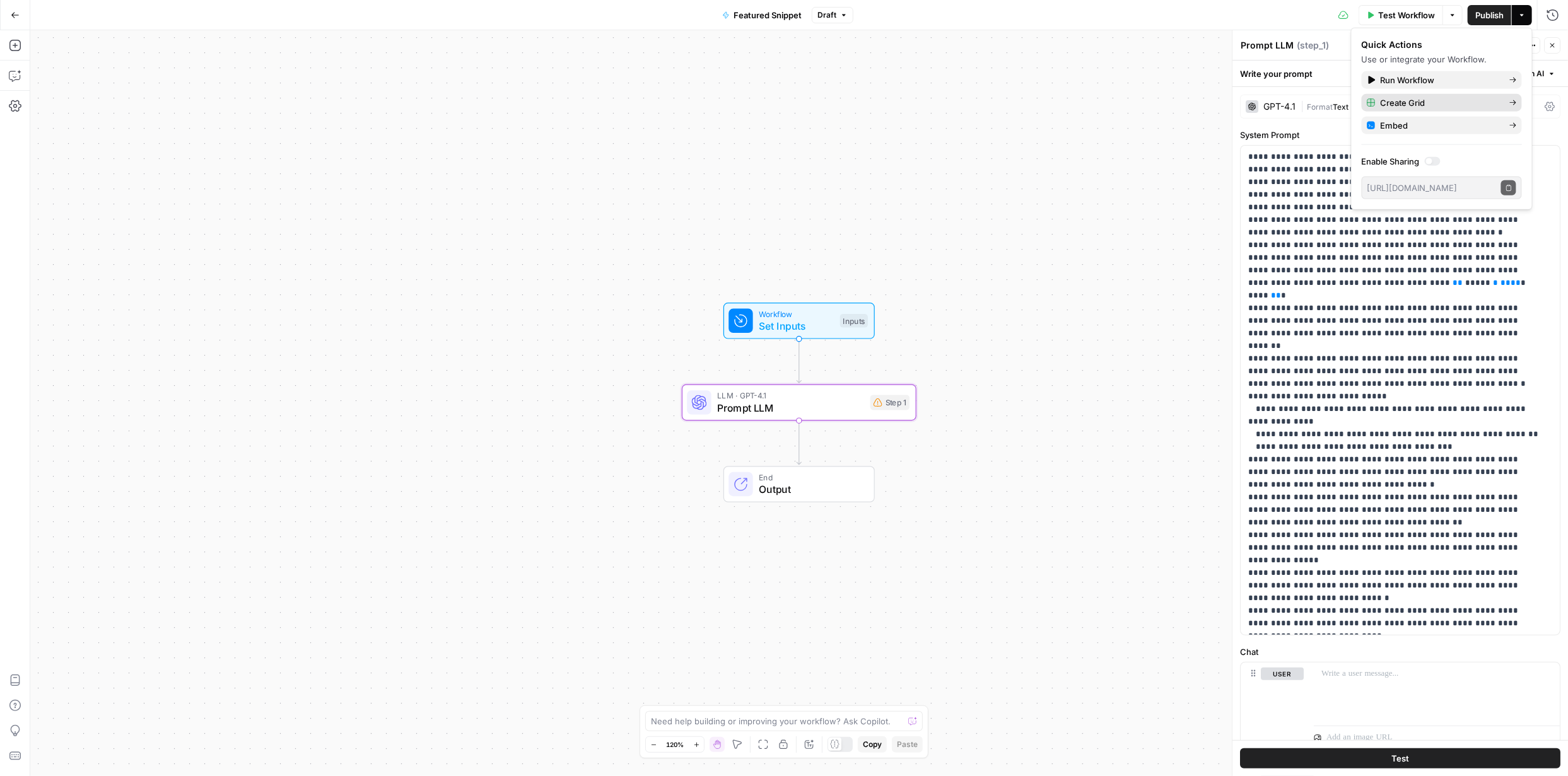
click at [1417, 106] on span "Create Grid" at bounding box center [1440, 103] width 119 height 13
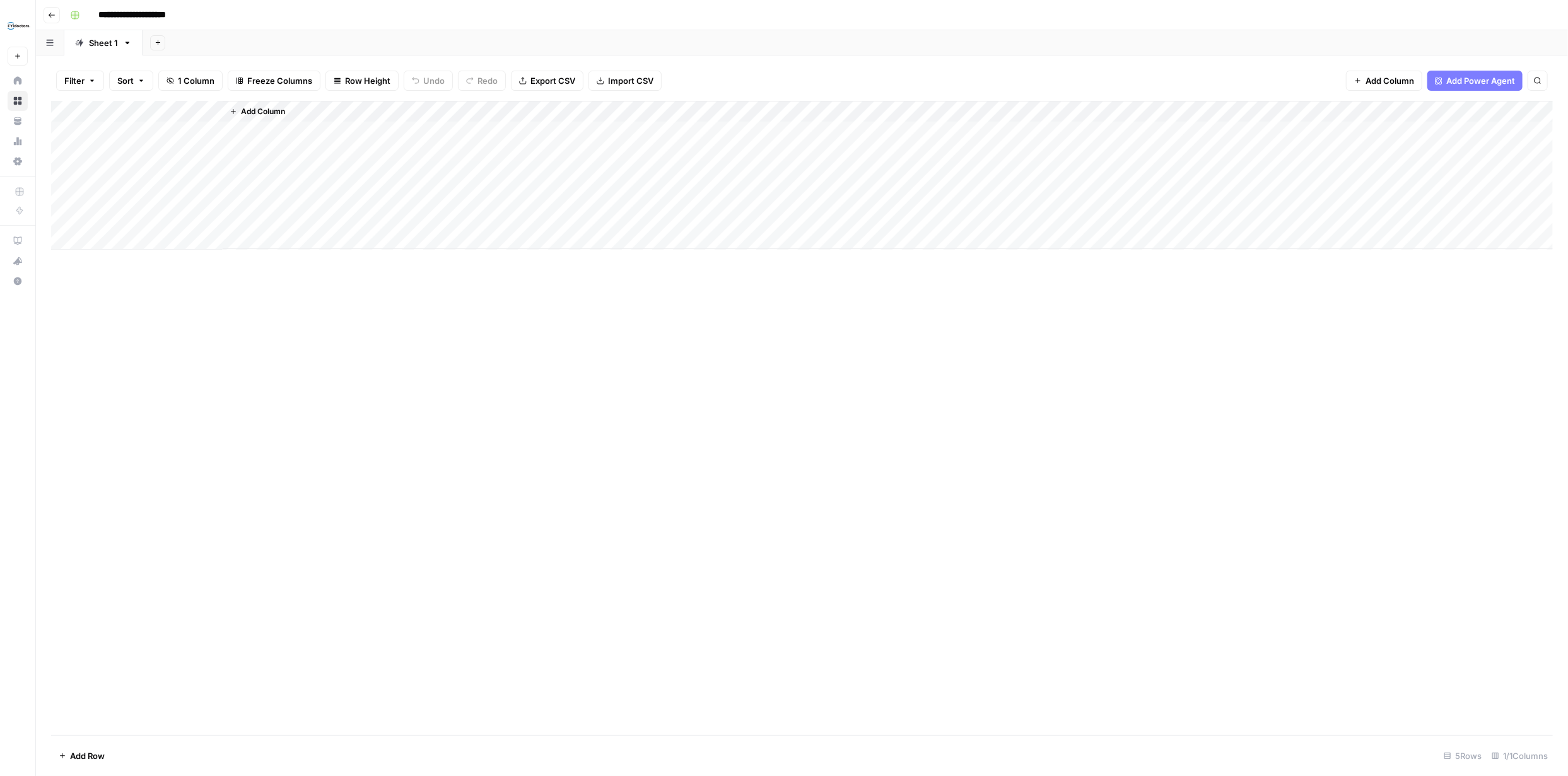
click at [154, 129] on div "Add Column" at bounding box center [801, 176] width 1502 height 149
click at [283, 132] on div "Add Column" at bounding box center [801, 176] width 1502 height 149
click at [194, 131] on div "Add Column" at bounding box center [801, 176] width 1502 height 149
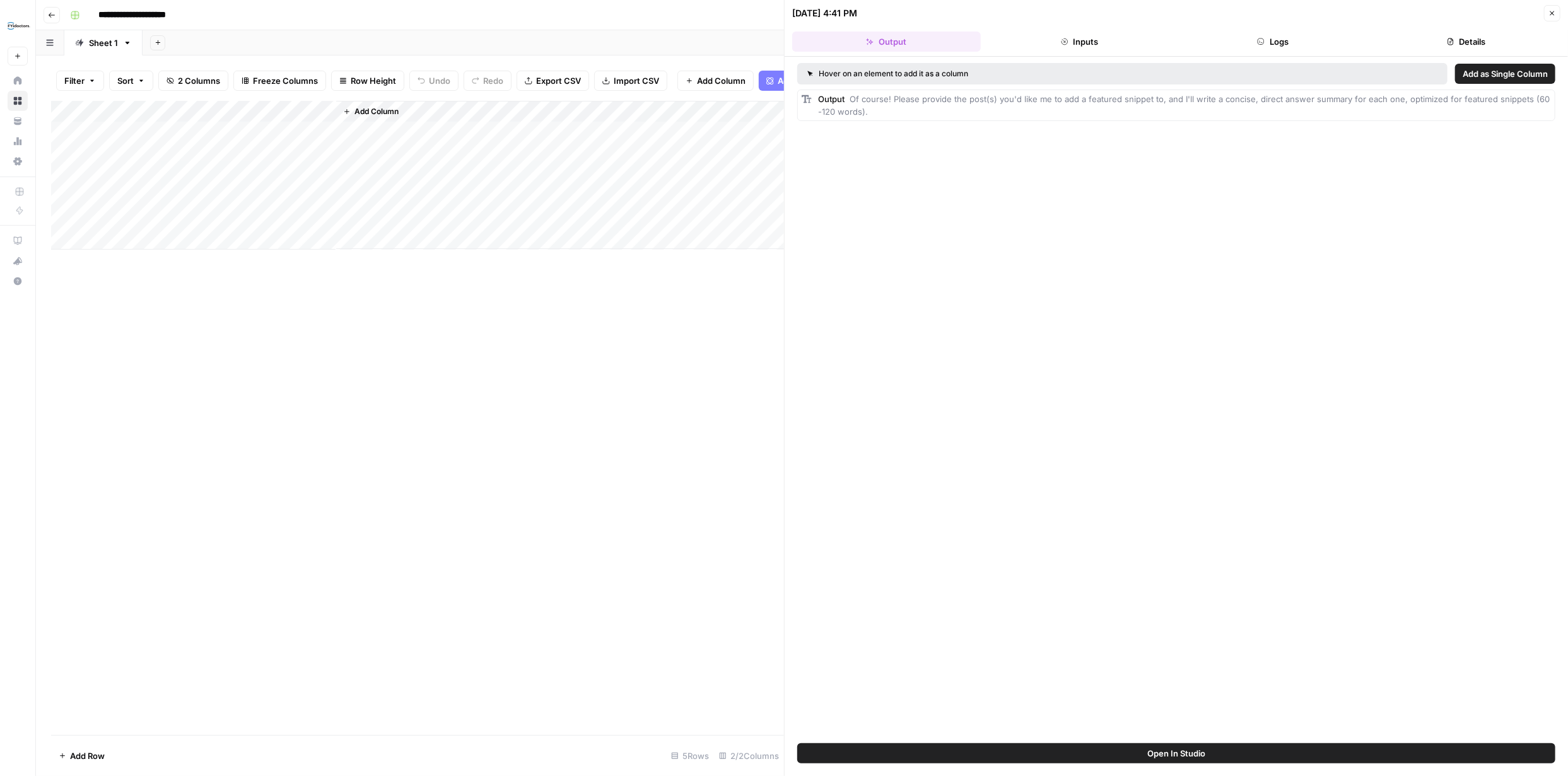
click at [1488, 72] on span "Add as Single Column" at bounding box center [1505, 74] width 85 height 13
click at [612, 439] on div "Add Column" at bounding box center [417, 418] width 733 height 634
click at [1554, 15] on icon "button" at bounding box center [1552, 13] width 8 height 8
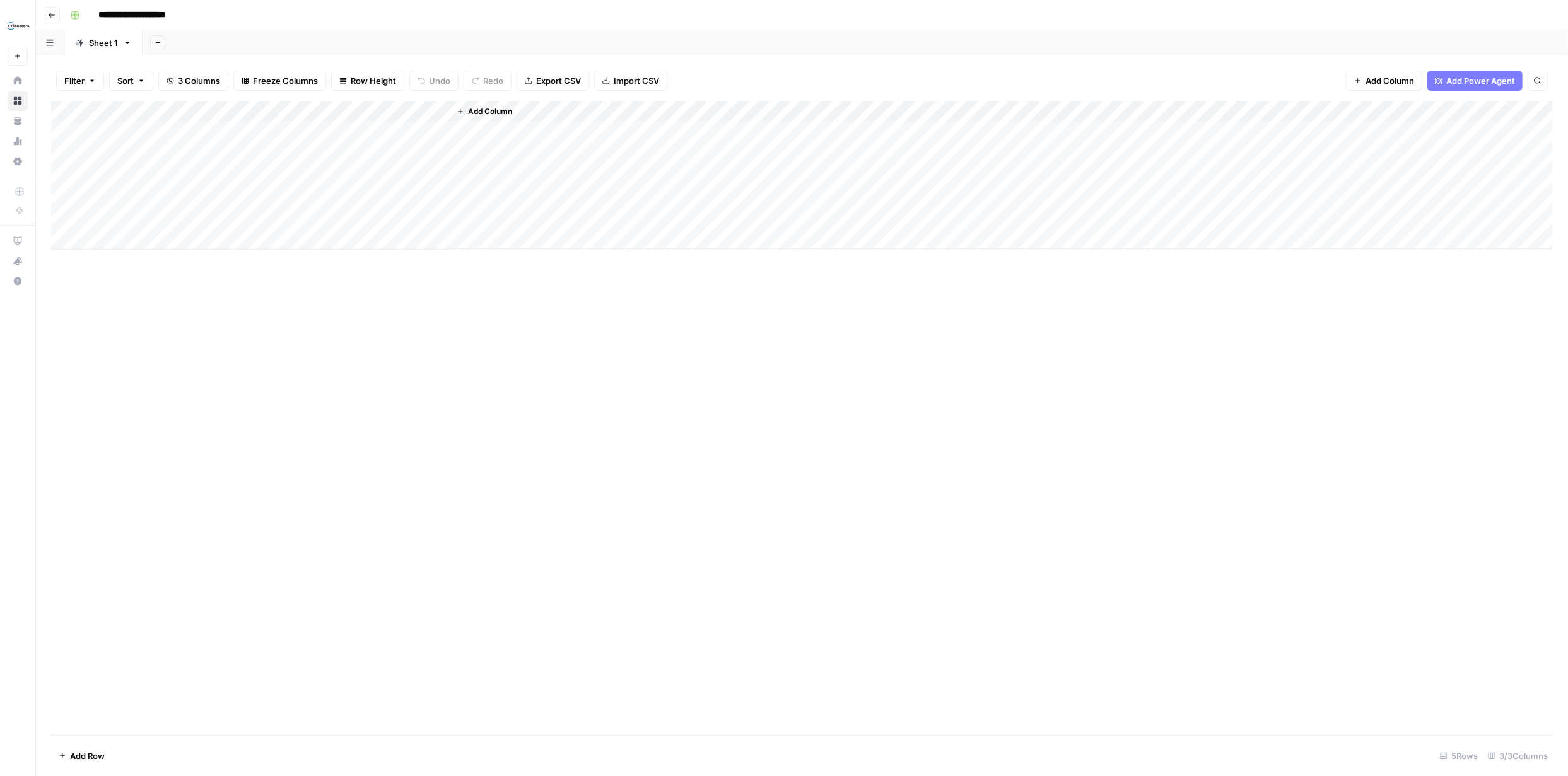
click at [323, 110] on div "Add Column" at bounding box center [801, 176] width 1502 height 149
click at [287, 236] on span "Remove Column" at bounding box center [301, 235] width 110 height 13
click at [751, 128] on span "Delete" at bounding box center [739, 130] width 27 height 13
click at [322, 109] on div "Add Column" at bounding box center [801, 176] width 1502 height 149
type input "Output"
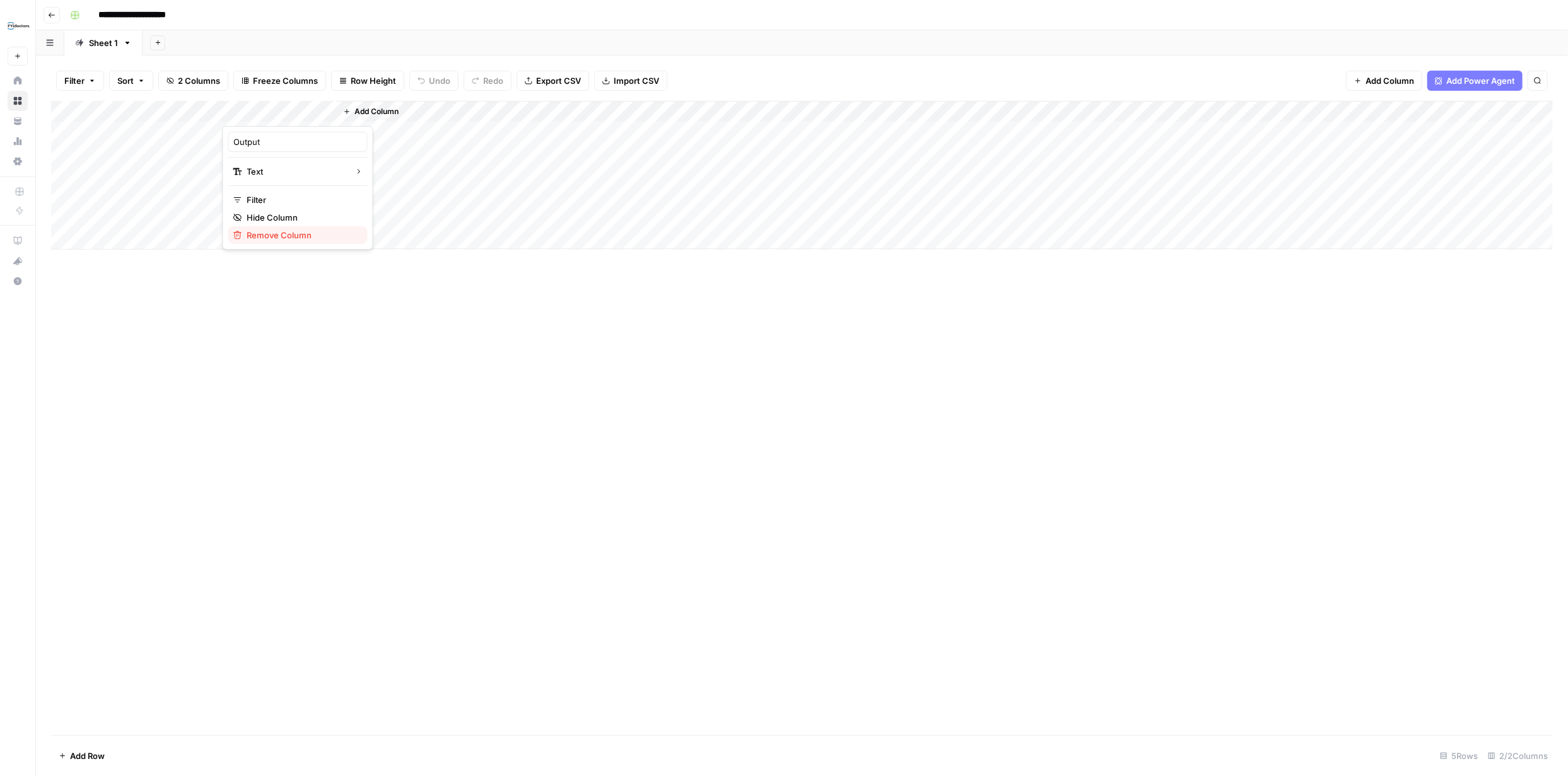
click at [294, 234] on span "Remove Column" at bounding box center [301, 235] width 110 height 13
click at [730, 131] on span "Delete" at bounding box center [739, 130] width 27 height 13
click at [72, 14] on icon "button" at bounding box center [75, 15] width 8 height 8
click at [294, 497] on div "Add Column" at bounding box center [801, 418] width 1502 height 634
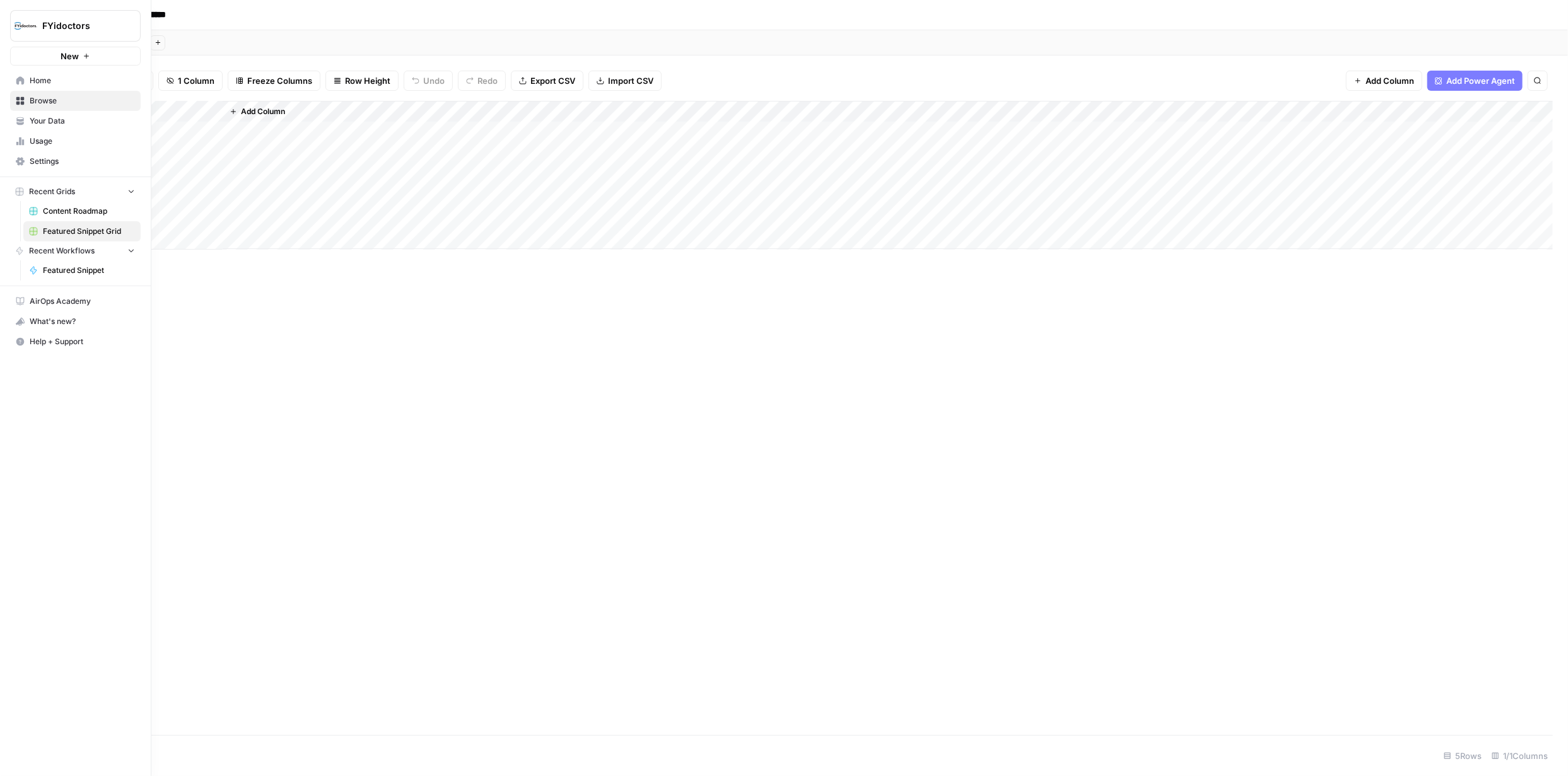
click at [30, 101] on span "Browse" at bounding box center [82, 100] width 106 height 11
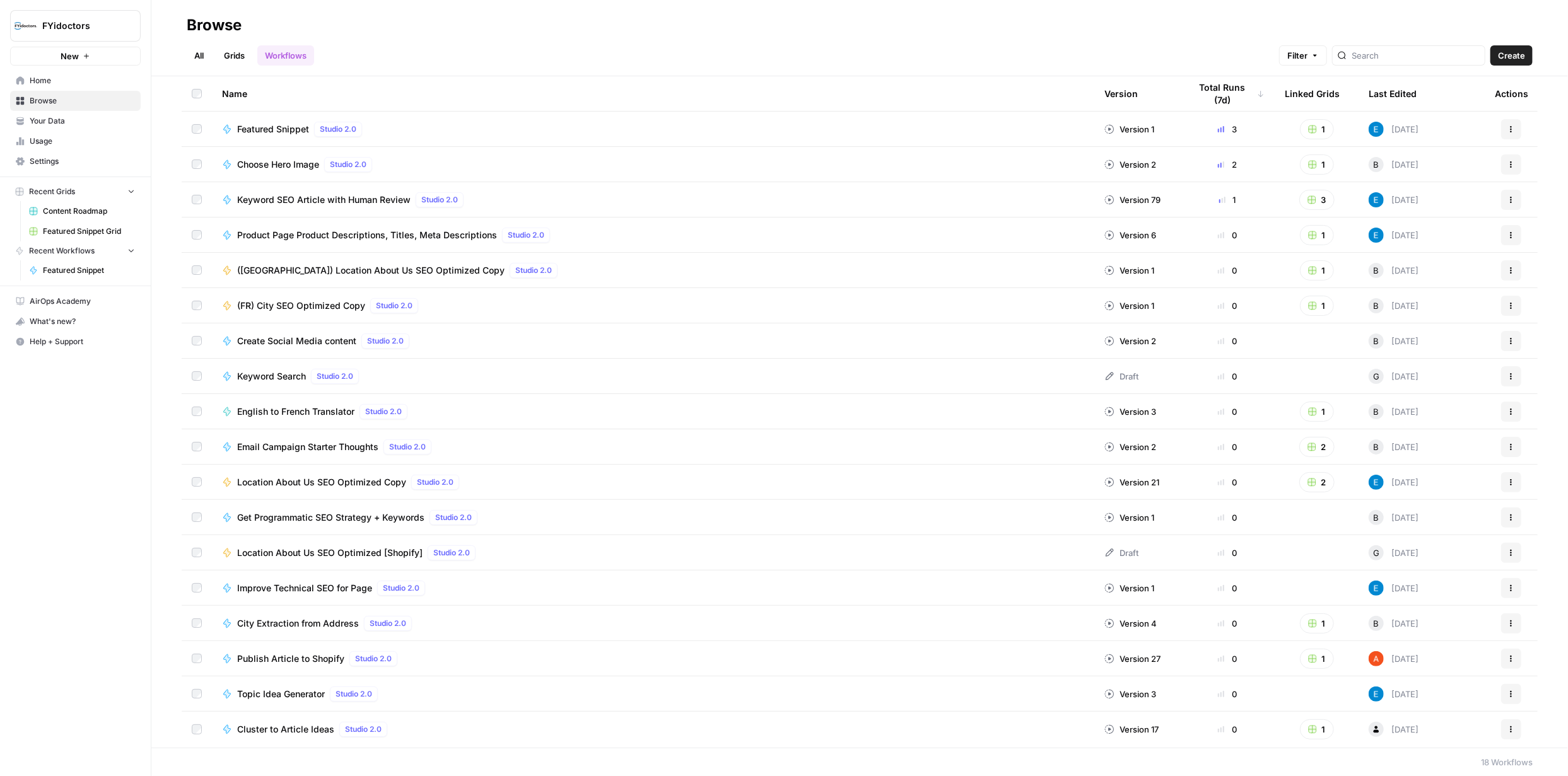
click at [1512, 126] on icon "button" at bounding box center [1511, 127] width 2 height 2
click at [1436, 223] on span "Integrate" at bounding box center [1455, 222] width 101 height 13
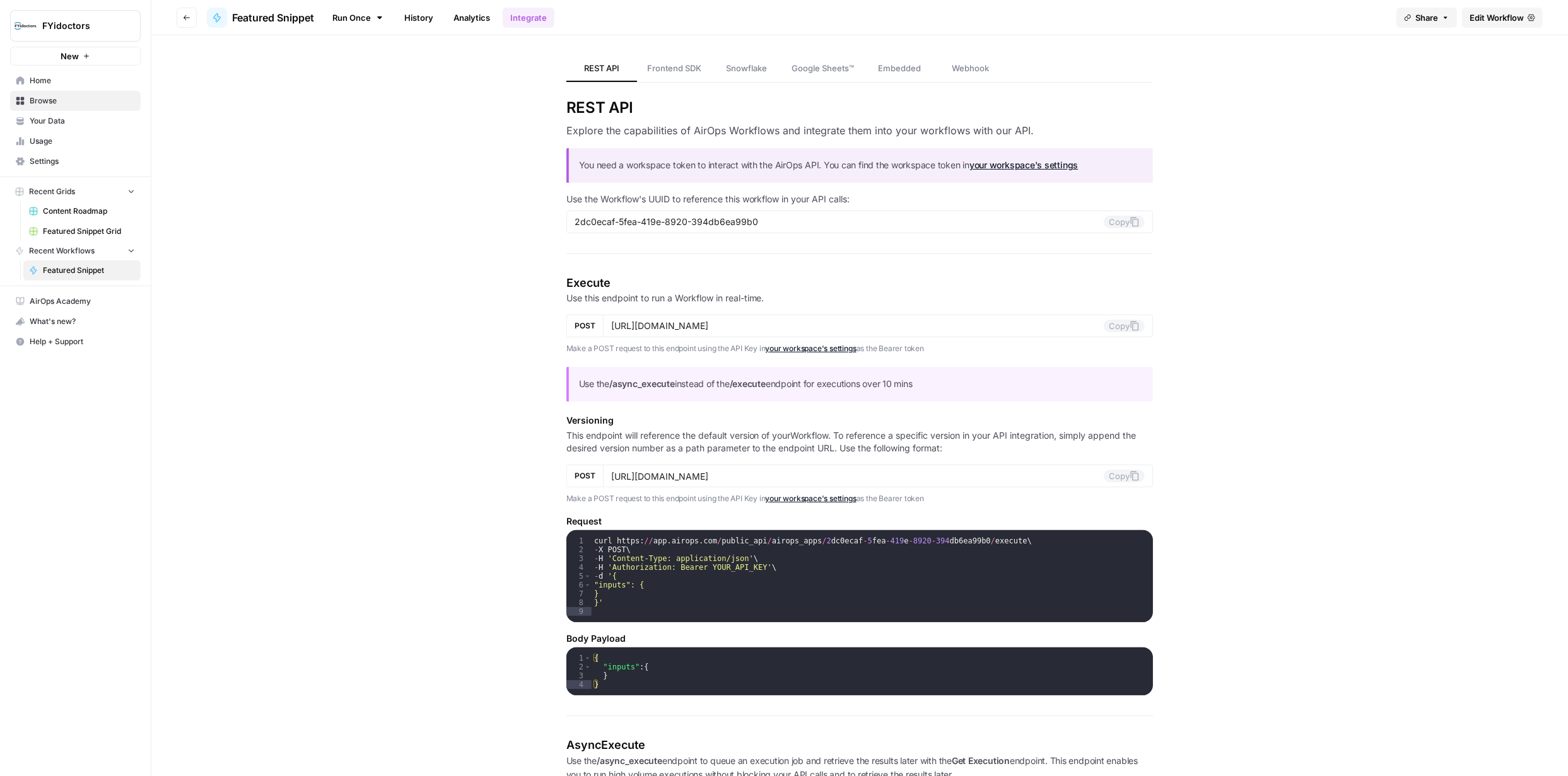
click at [1502, 19] on span "Edit Workflow" at bounding box center [1496, 17] width 54 height 13
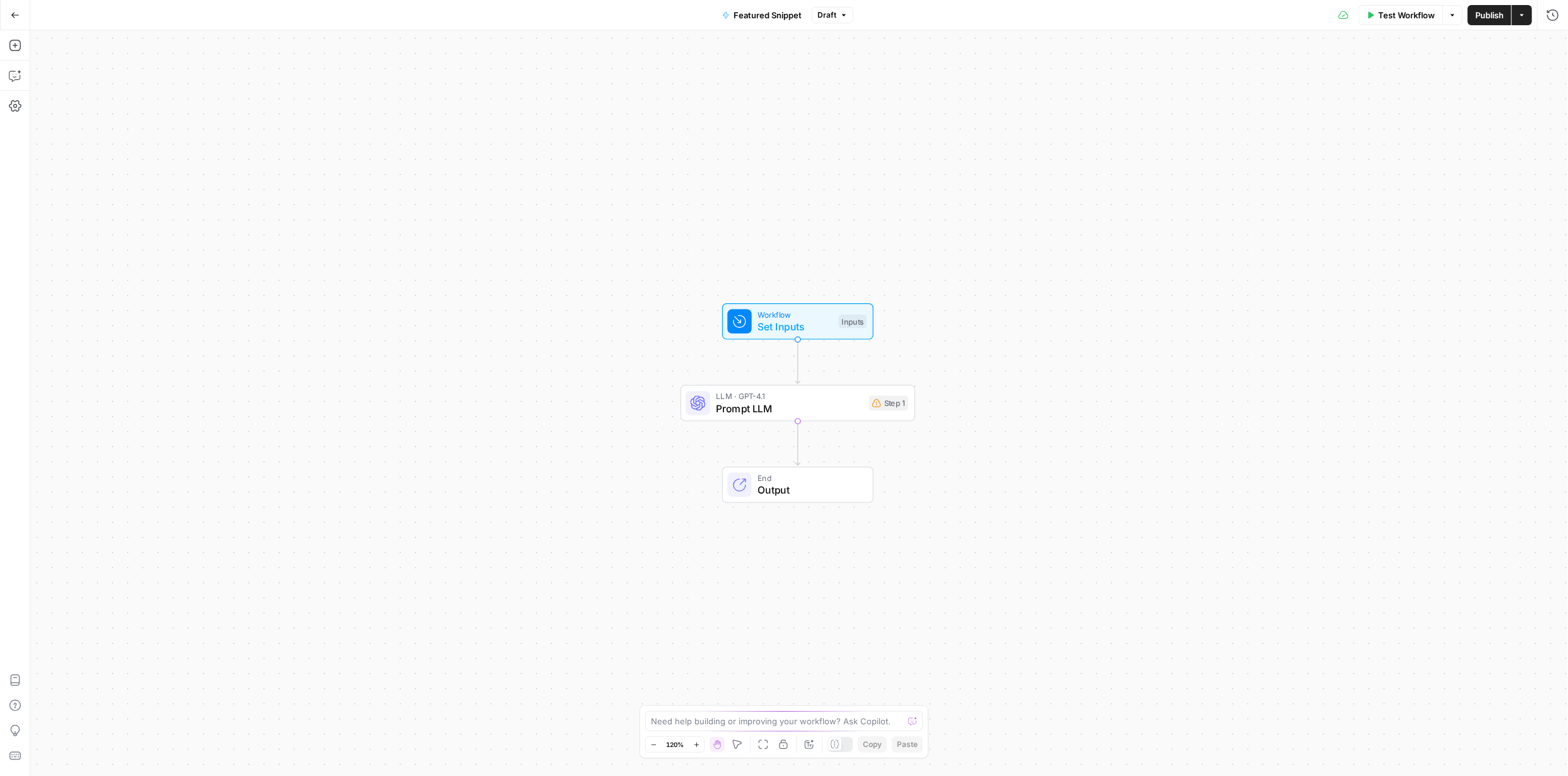
click at [326, 214] on div "Workflow Set Inputs Inputs LLM · GPT-4.1 Prompt LLM Step 1 End Output" at bounding box center [799, 403] width 1538 height 746
click at [14, 48] on icon "button" at bounding box center [15, 45] width 13 height 13
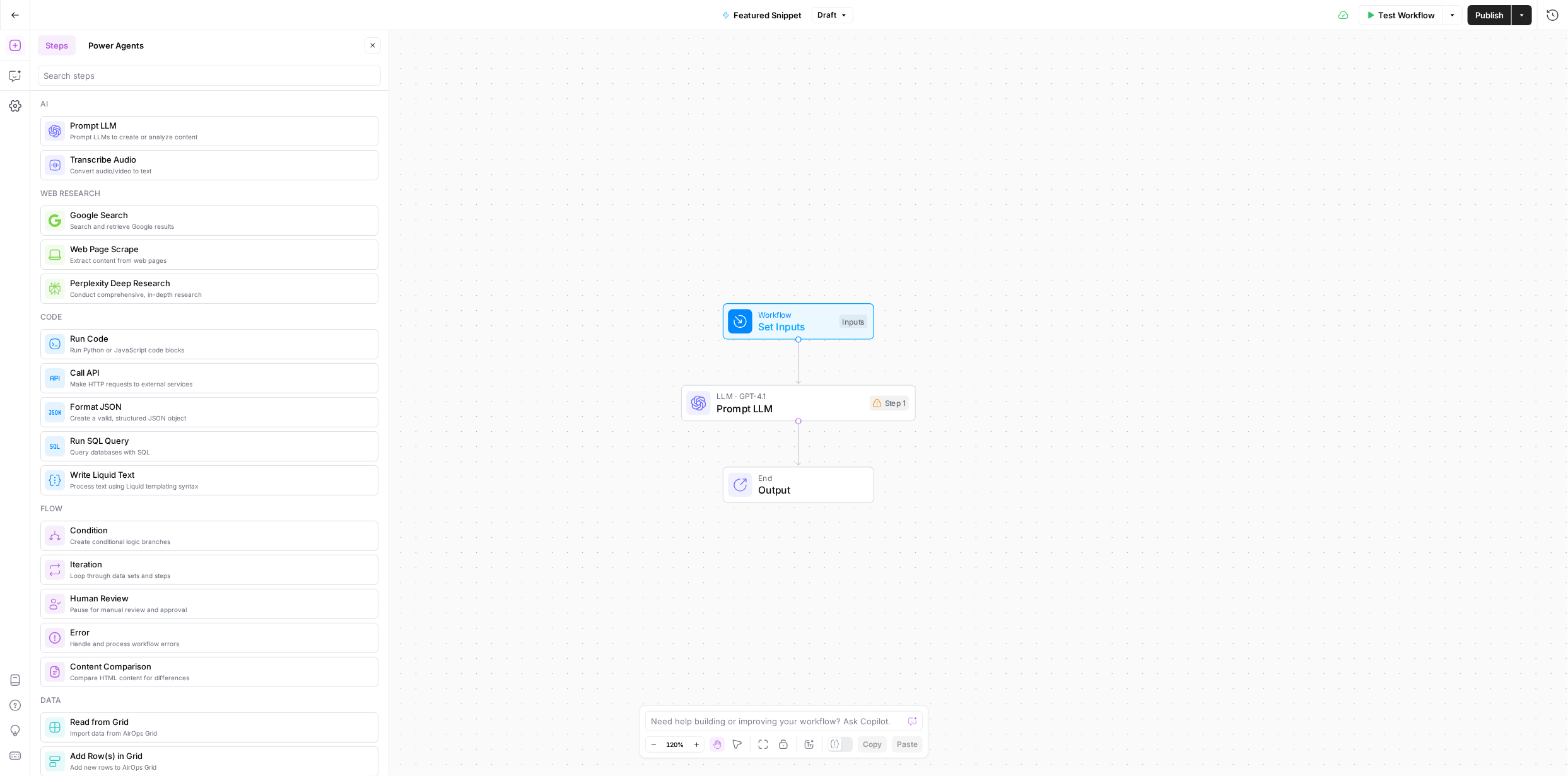
click at [123, 43] on button "Power Agents" at bounding box center [116, 45] width 71 height 21
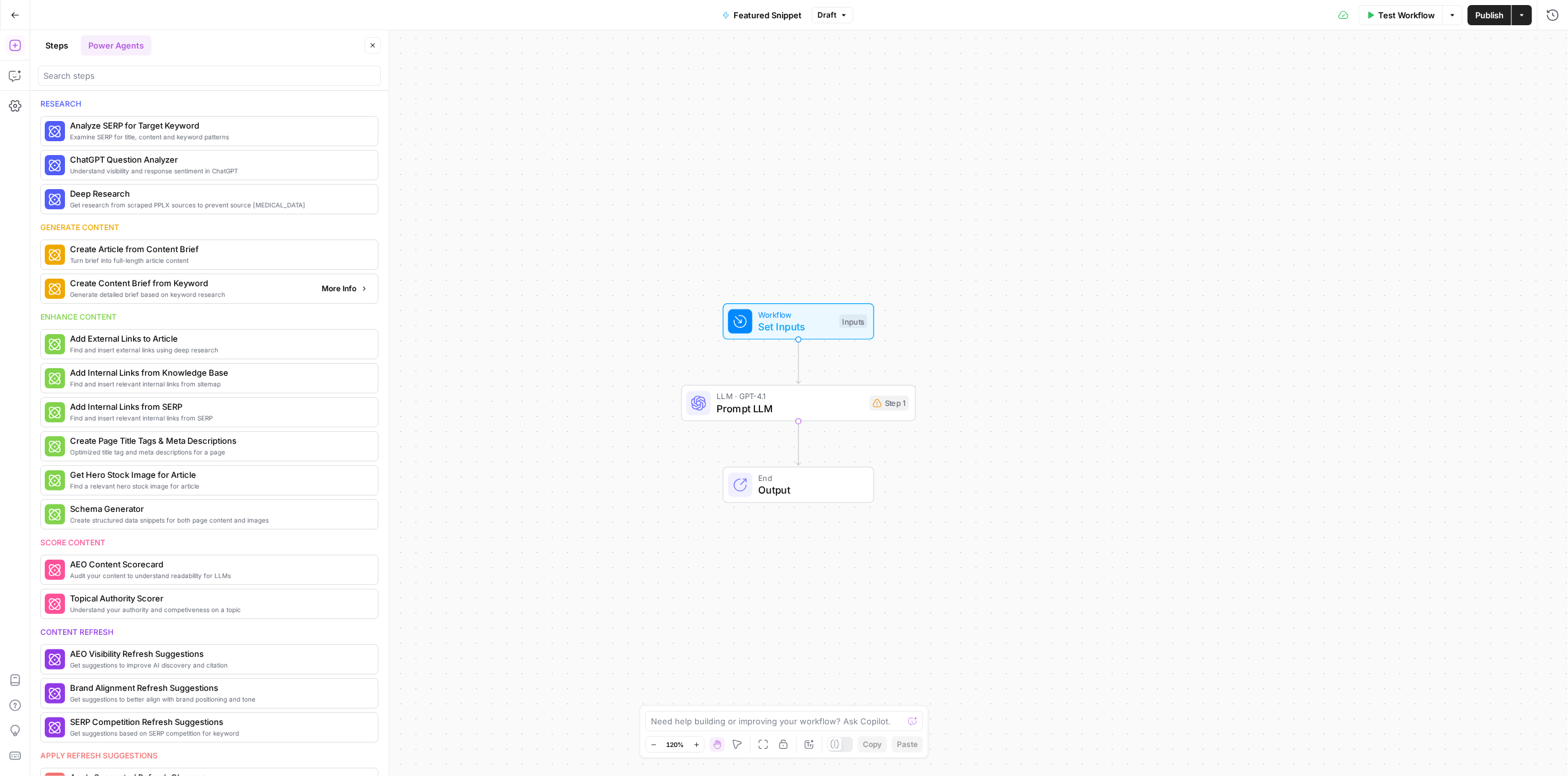
click at [116, 290] on span "Generate detailed brief based on keyword research" at bounding box center [191, 294] width 242 height 10
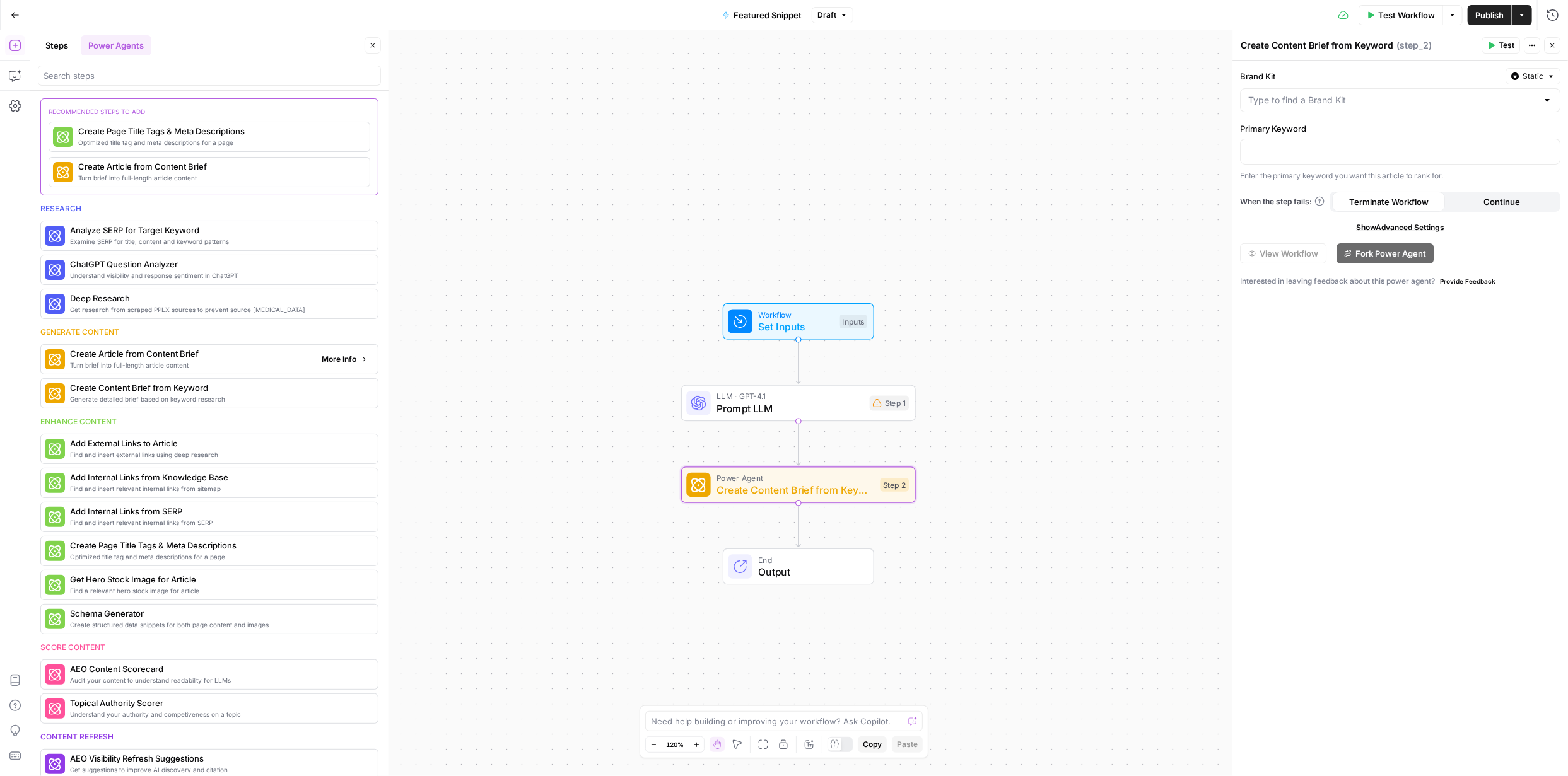
click at [147, 358] on span "Create Article from Content Brief" at bounding box center [191, 353] width 242 height 13
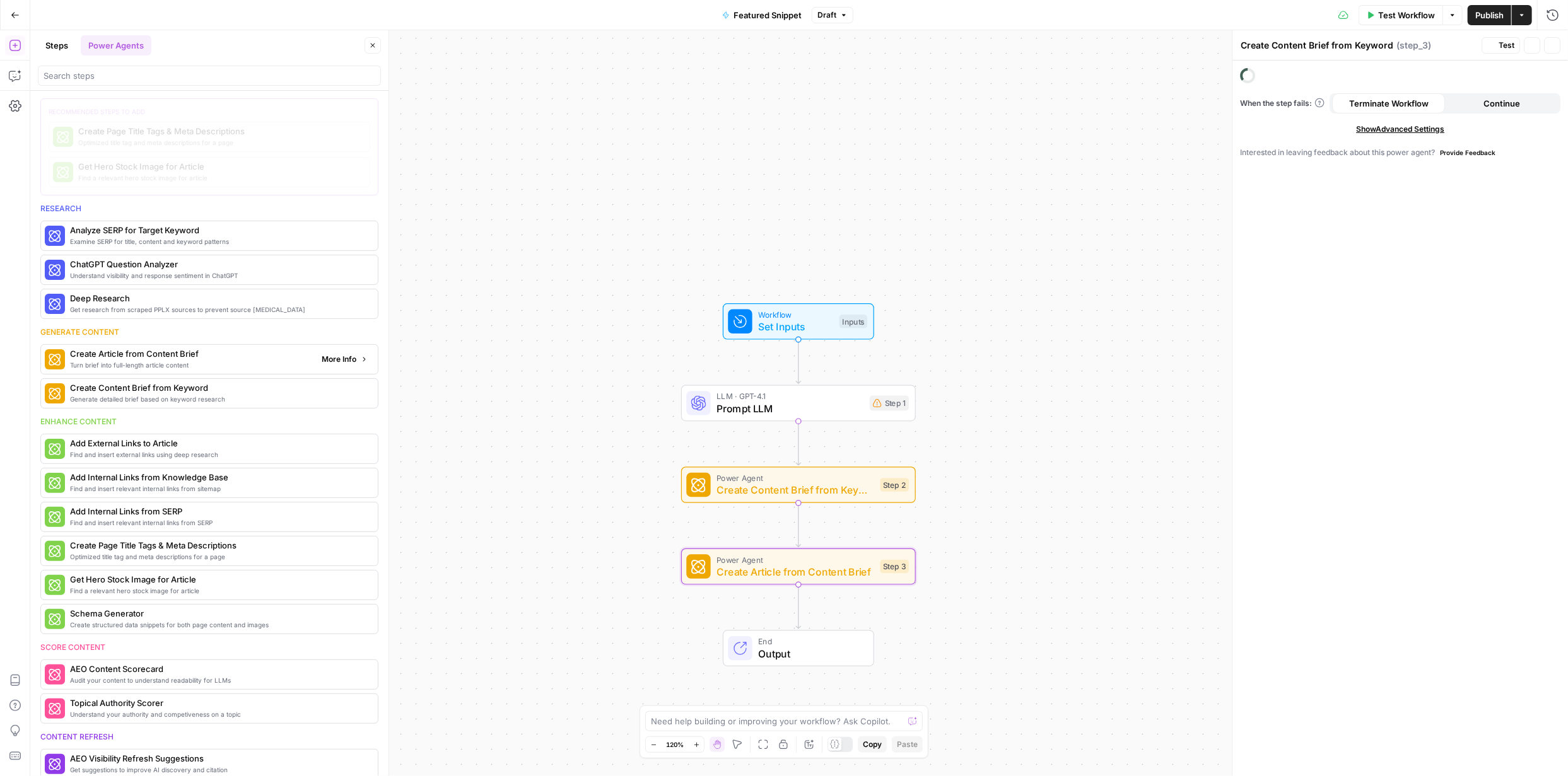
type textarea "Create Article from Content Brief"
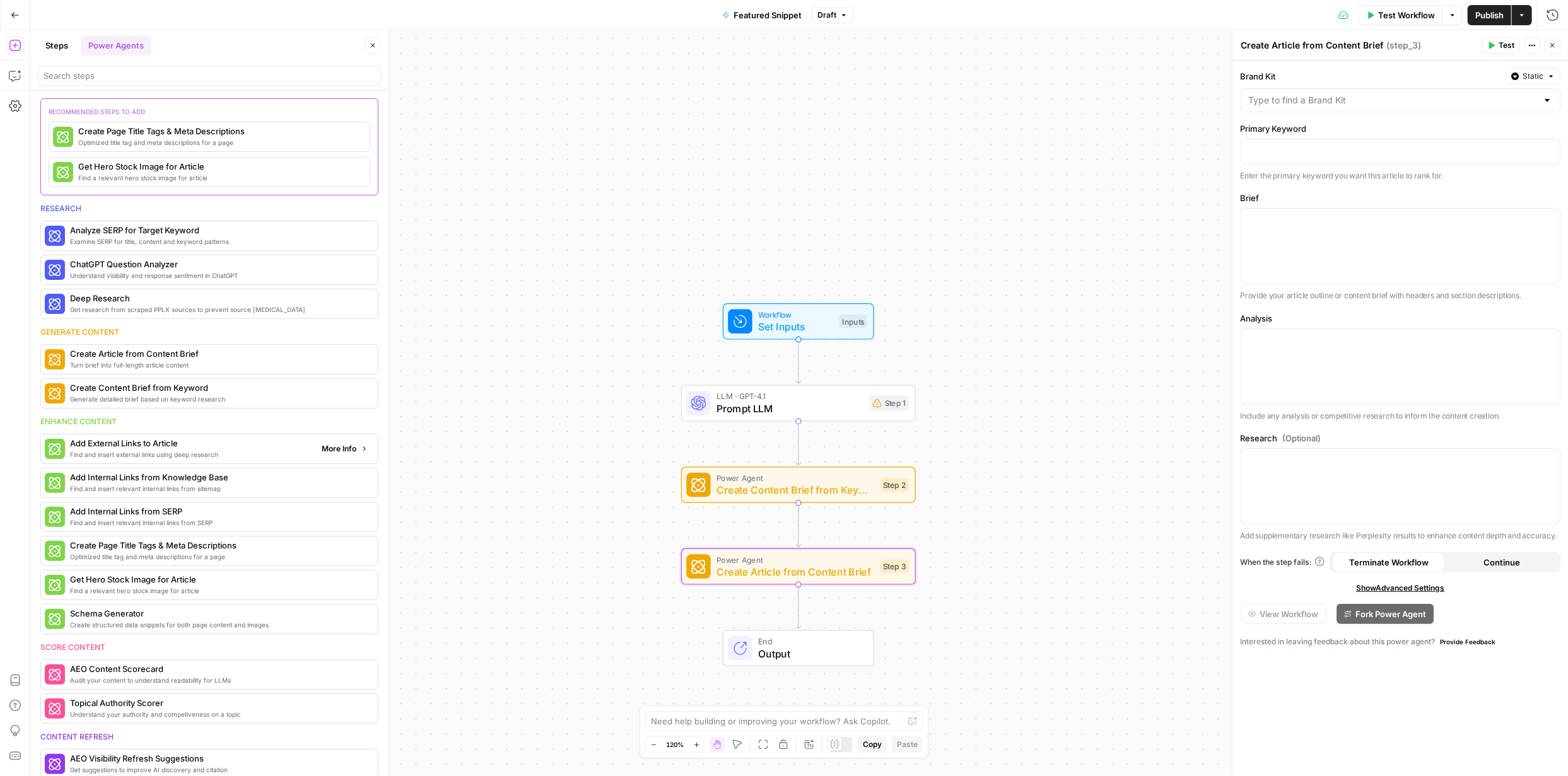
click at [143, 444] on span "Add External Links to Article" at bounding box center [191, 443] width 242 height 13
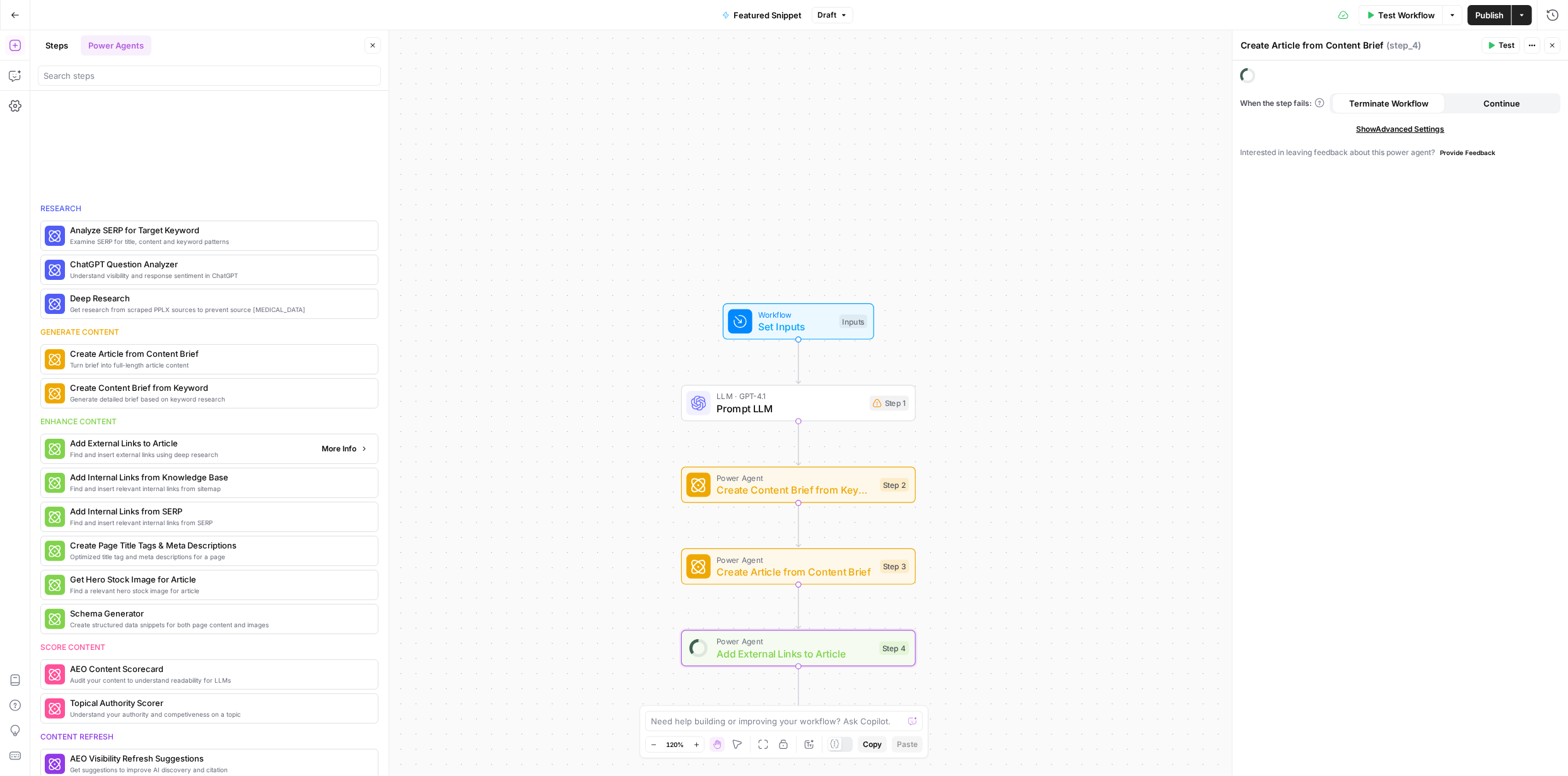
type textarea "Add External Links to Article"
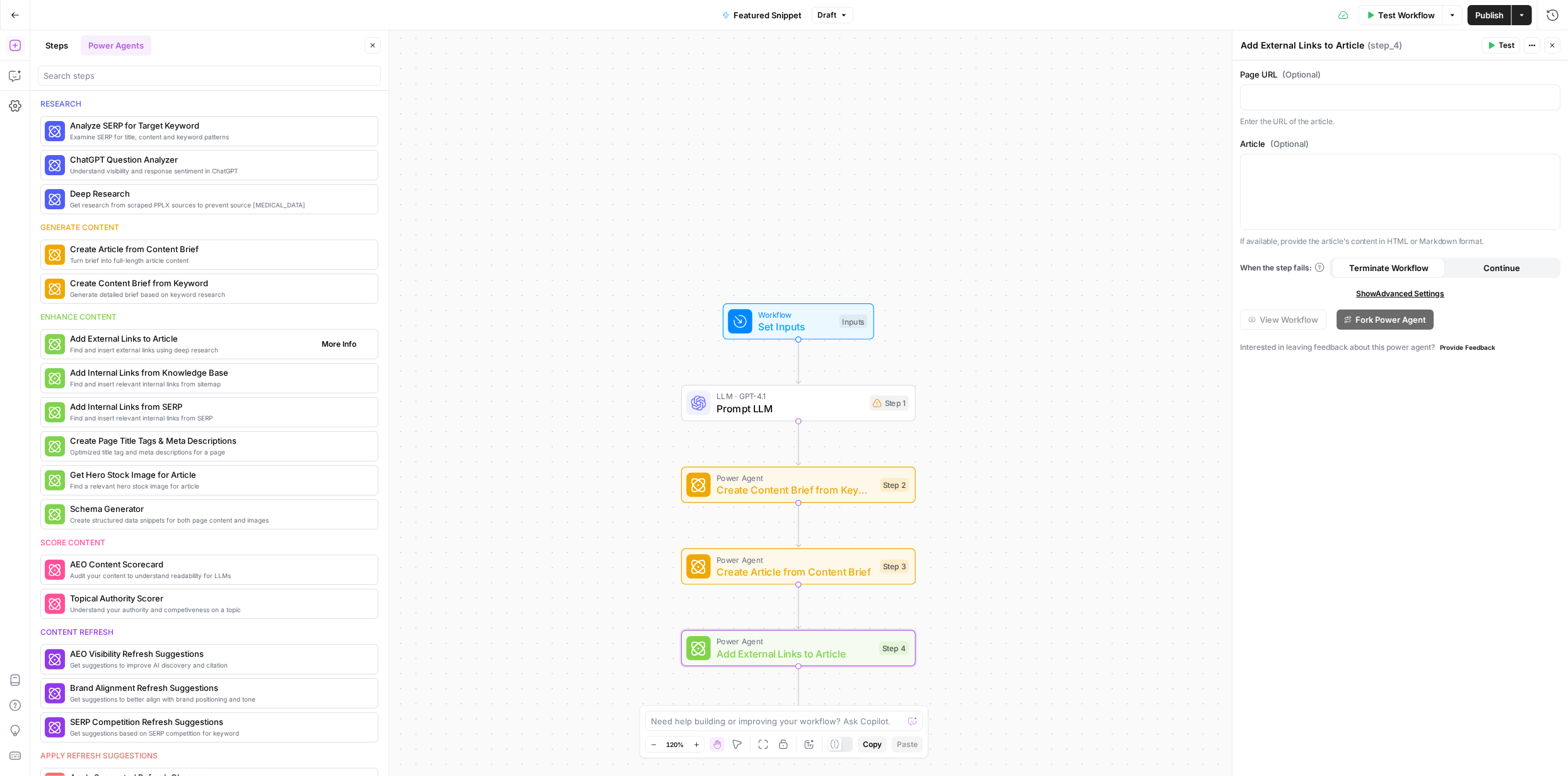
scroll to position [63, 0]
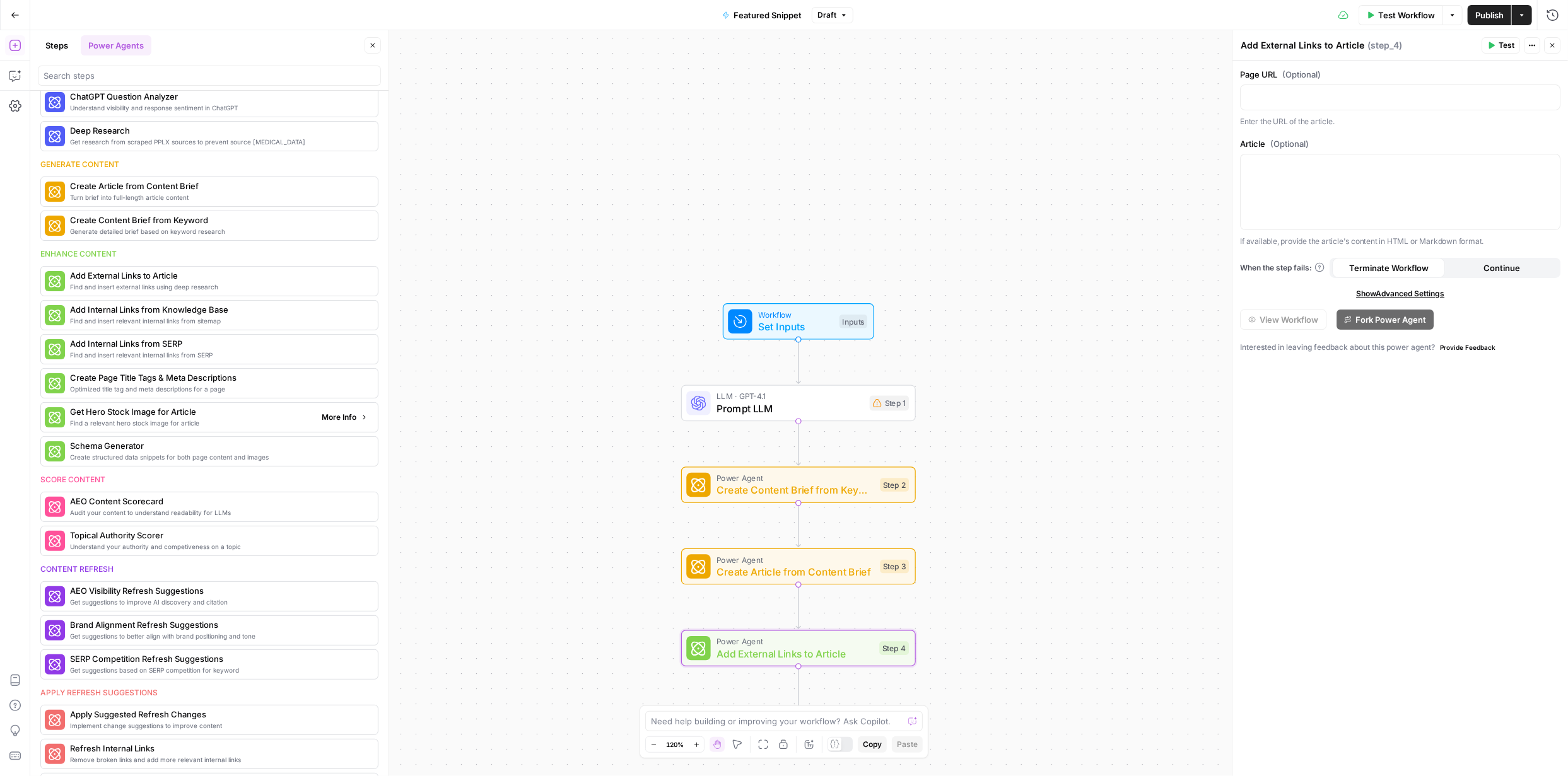
click at [122, 418] on span "Find a relevant hero stock image for article" at bounding box center [191, 423] width 242 height 10
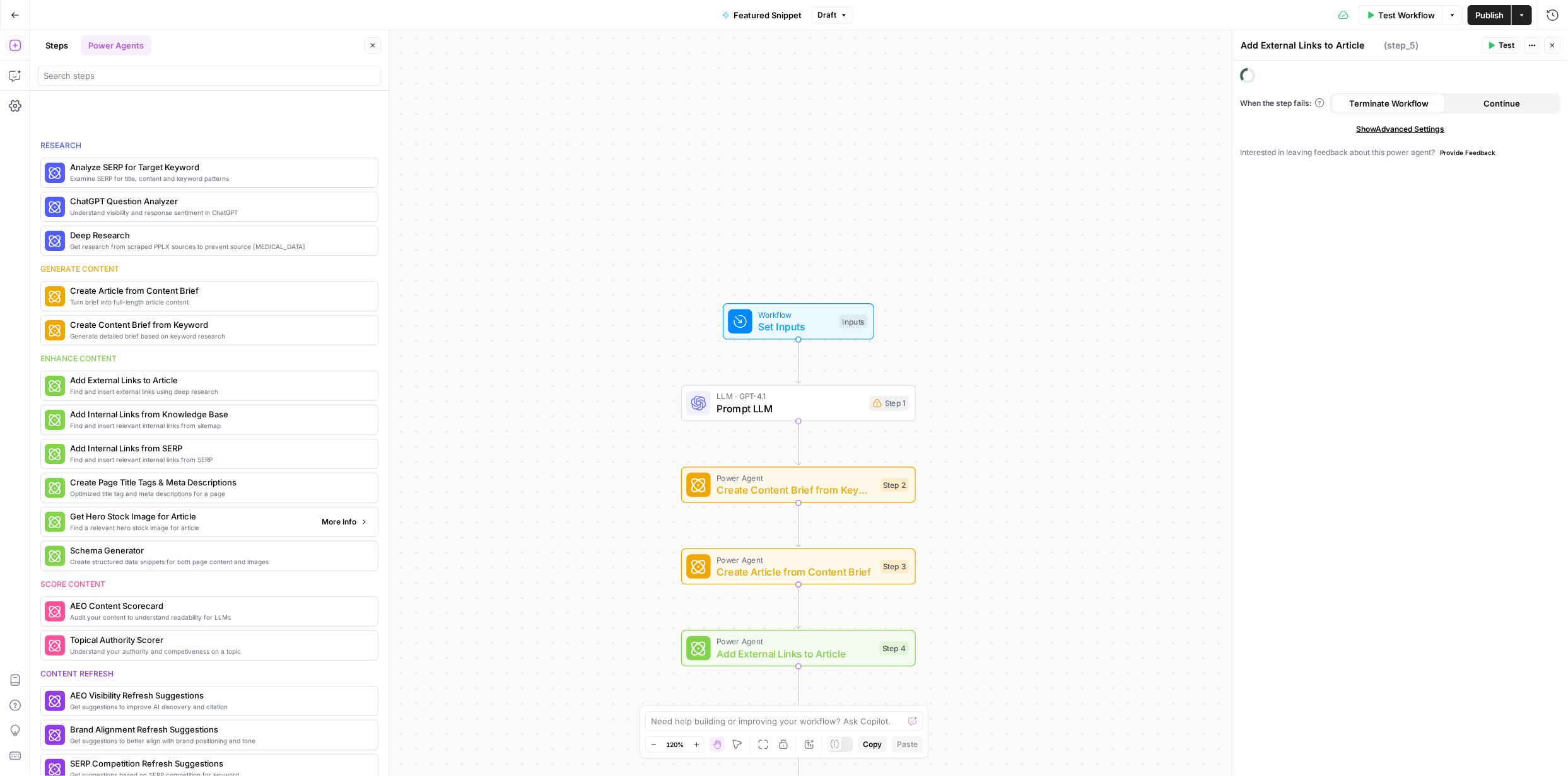
type textarea "Get Hero Stock Image for Article"
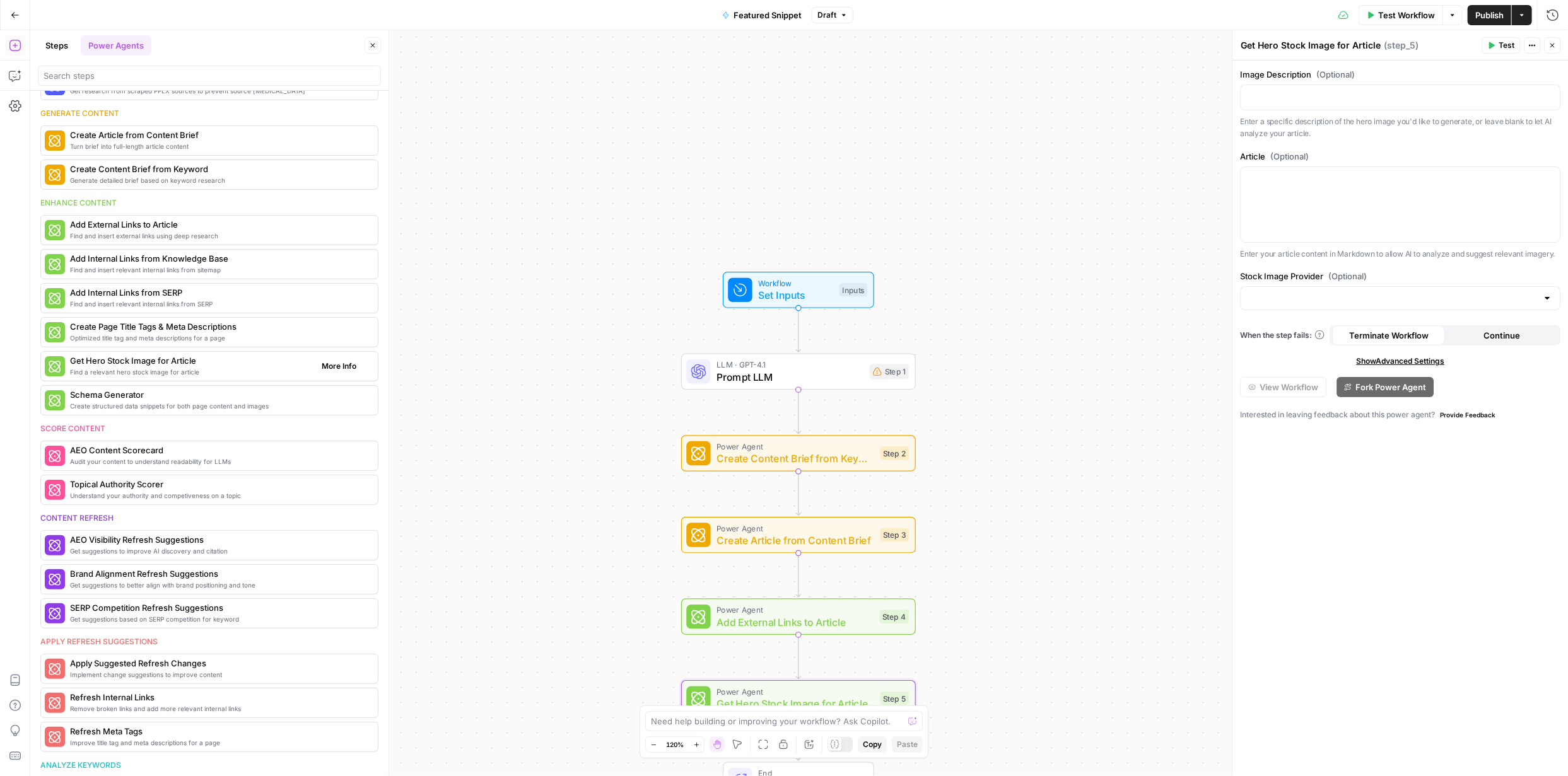
scroll to position [231, 0]
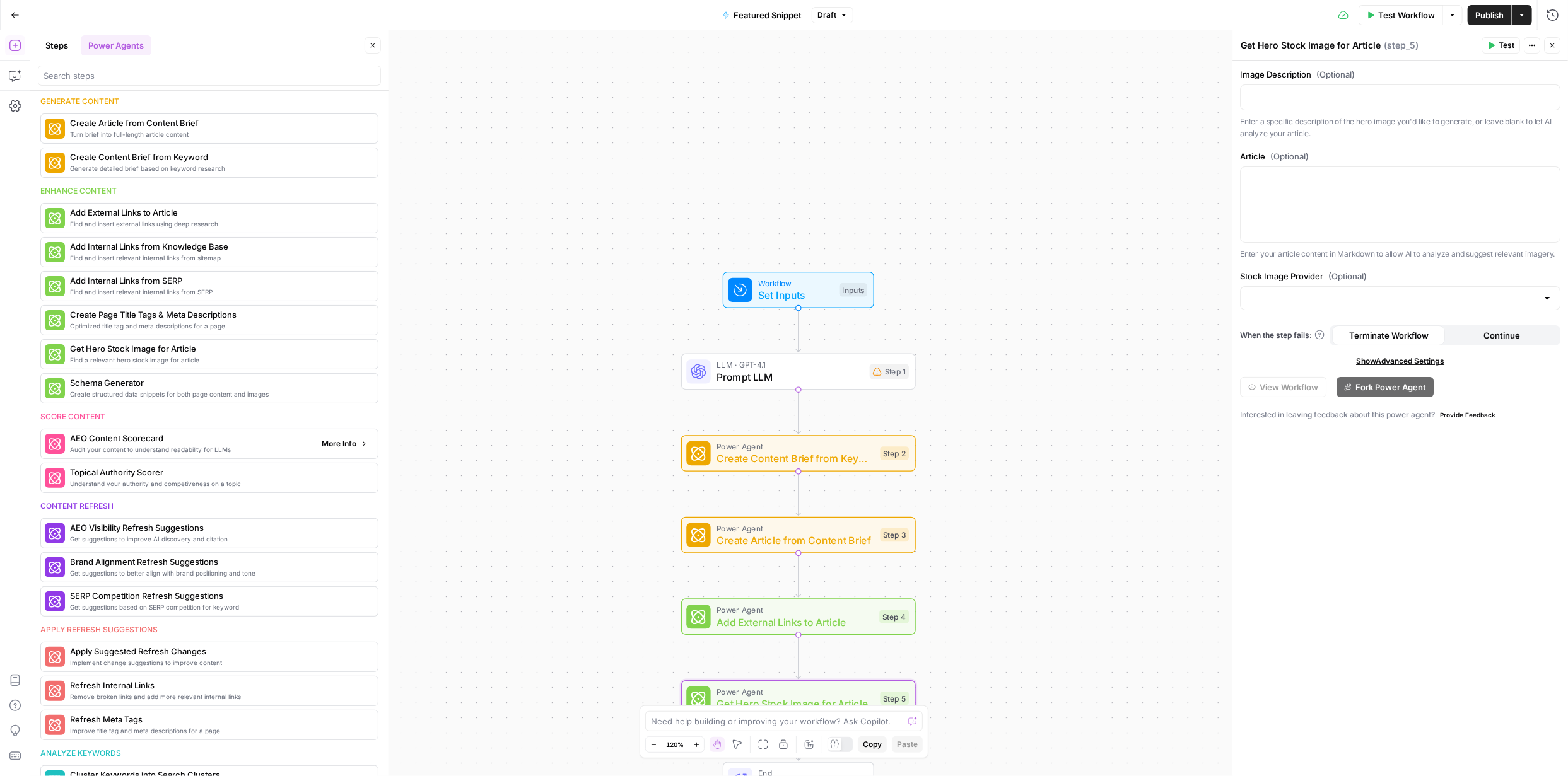
click at [168, 445] on span "Audit your content to understand readability for LLMs" at bounding box center [191, 449] width 242 height 10
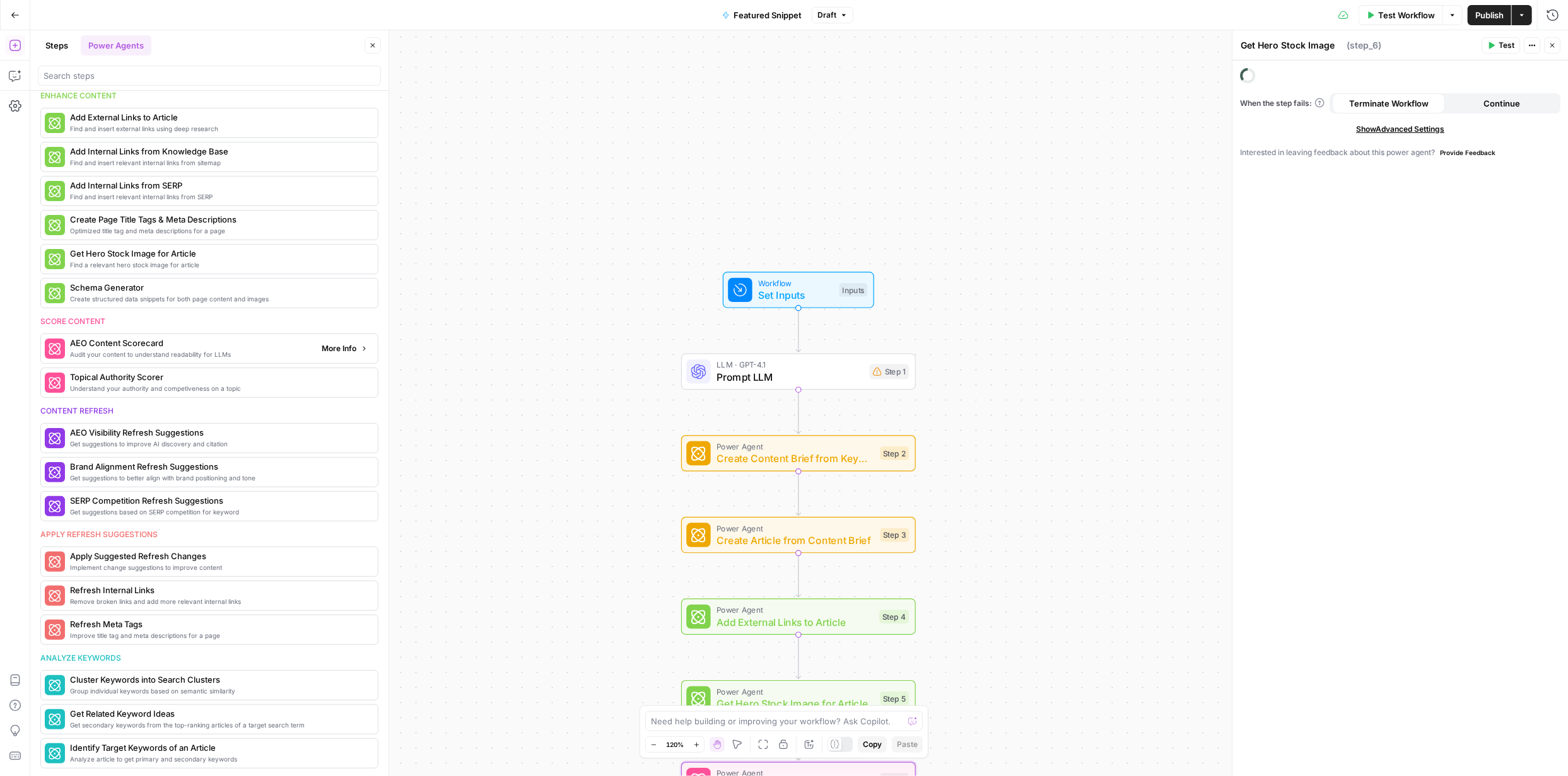
type textarea "AEO Content Scorecard"
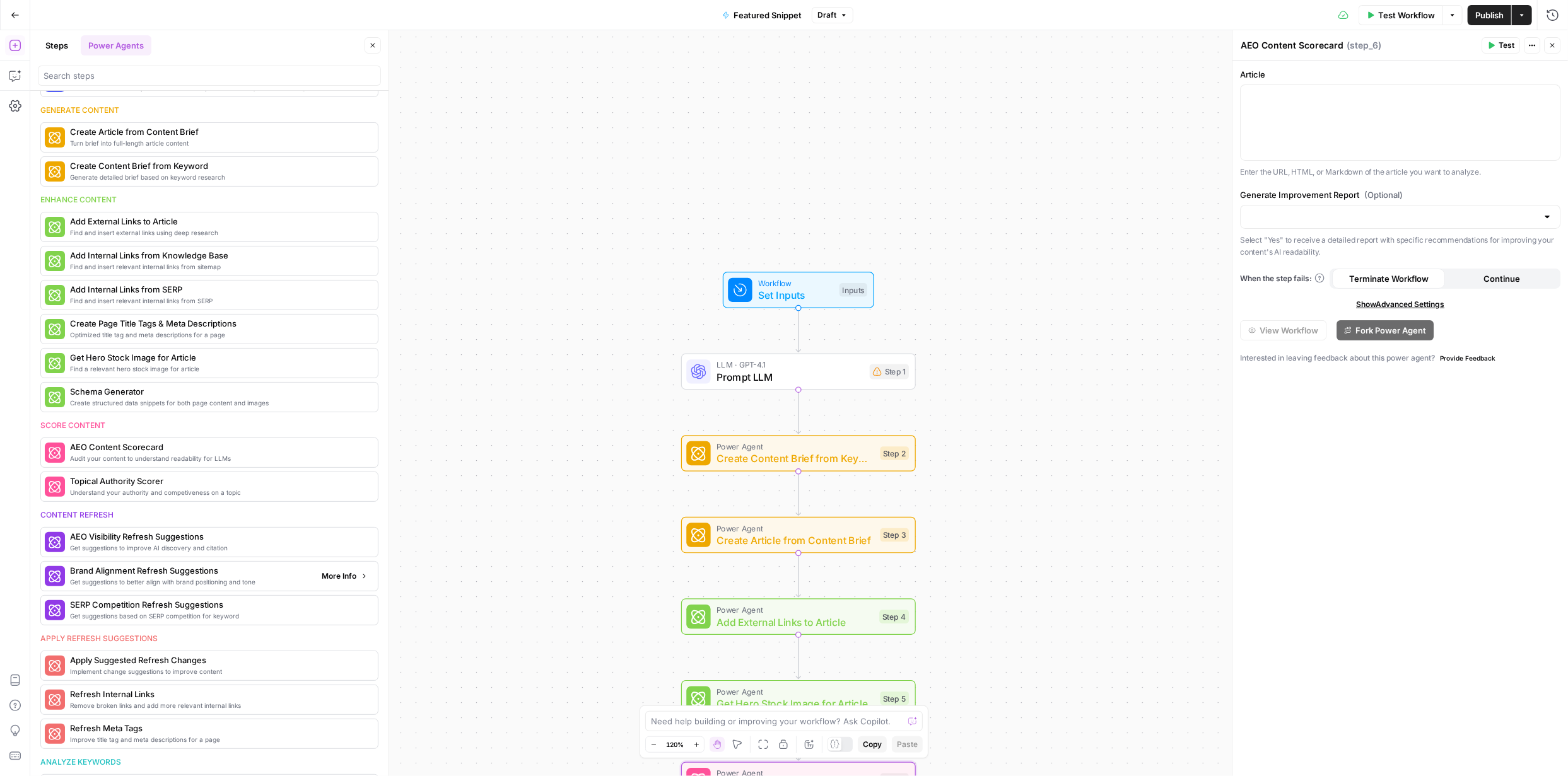
scroll to position [0, 0]
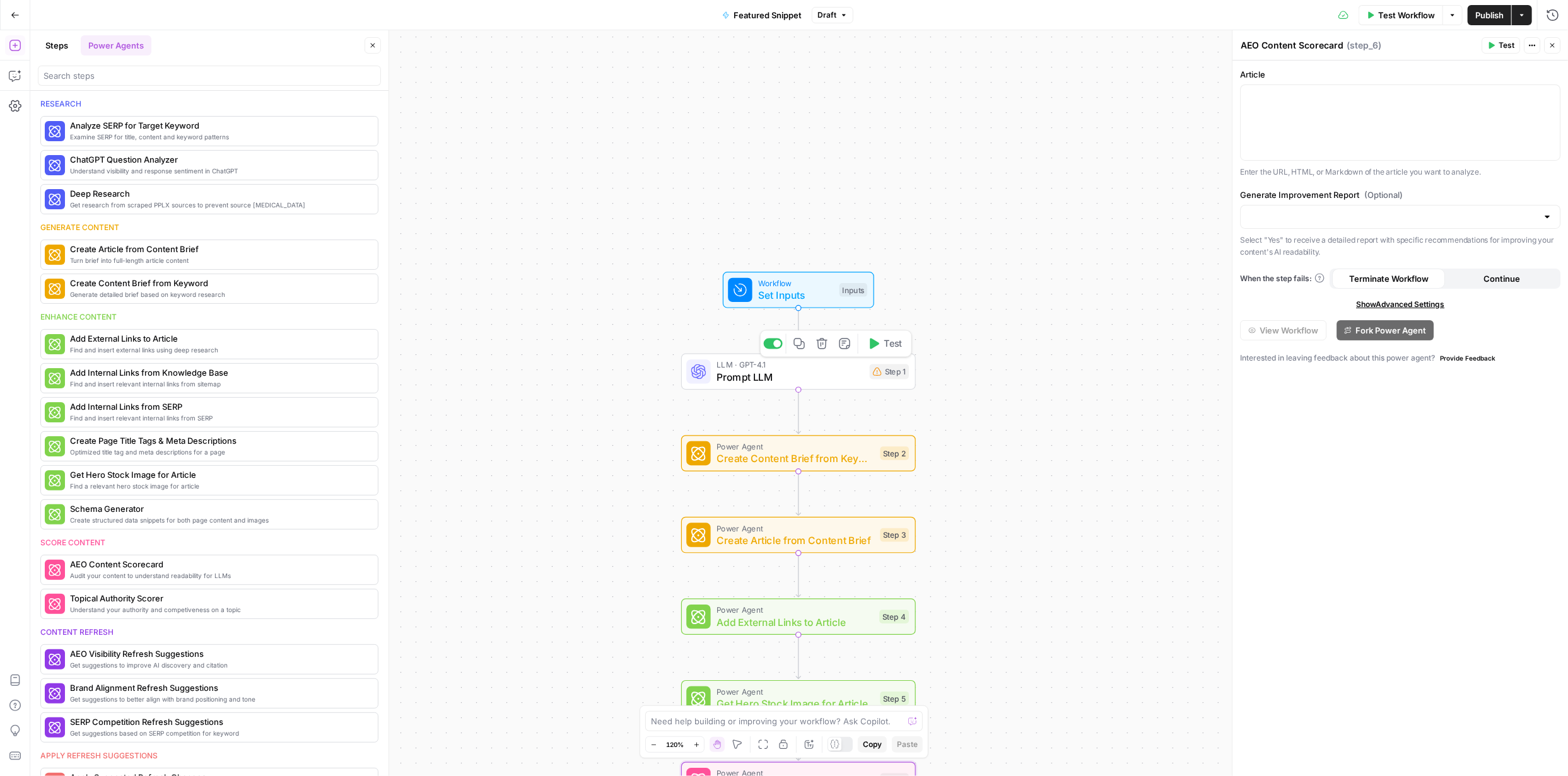
click at [826, 374] on span "Prompt LLM" at bounding box center [789, 377] width 147 height 15
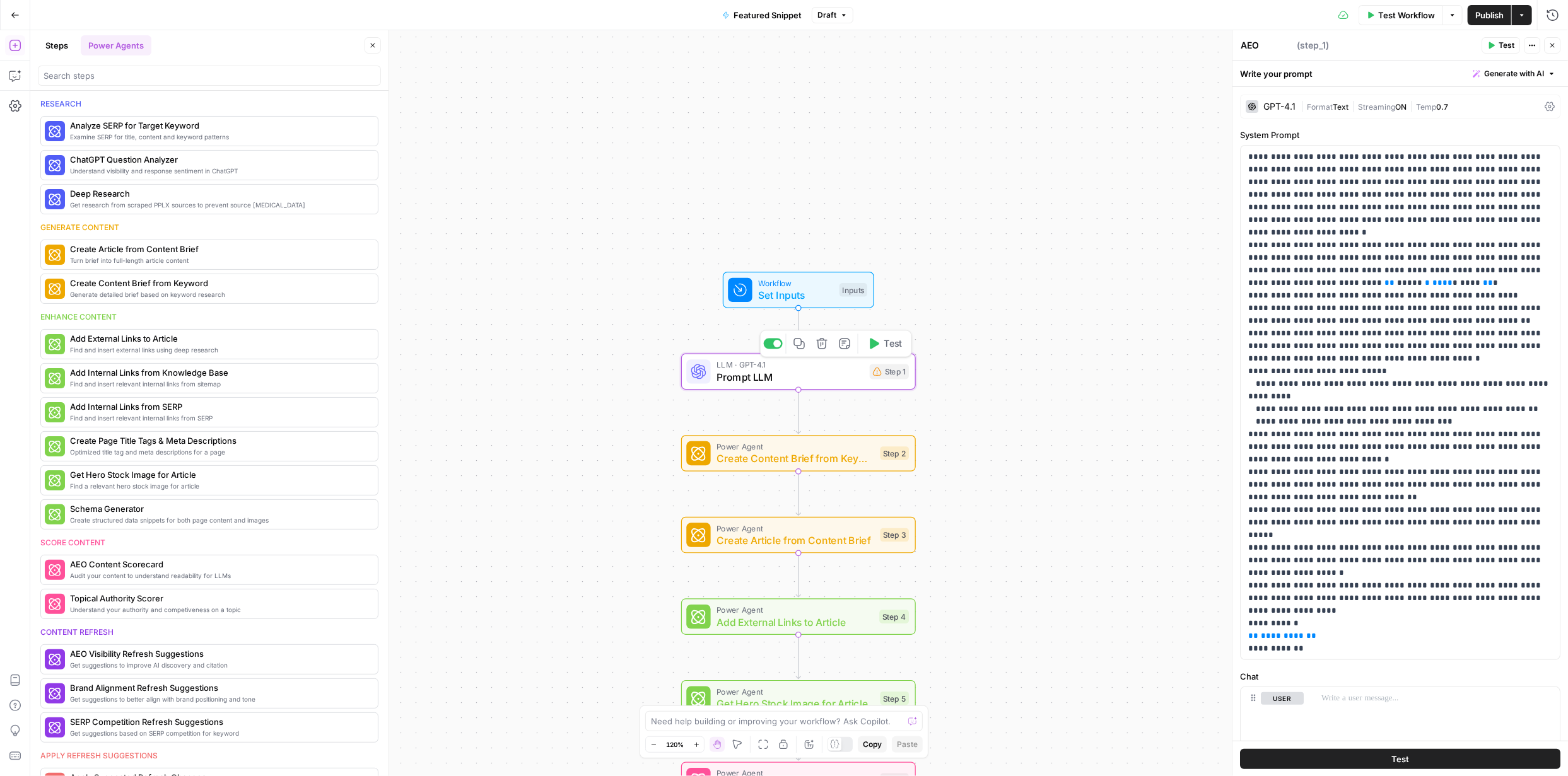
type textarea "Prompt LLM"
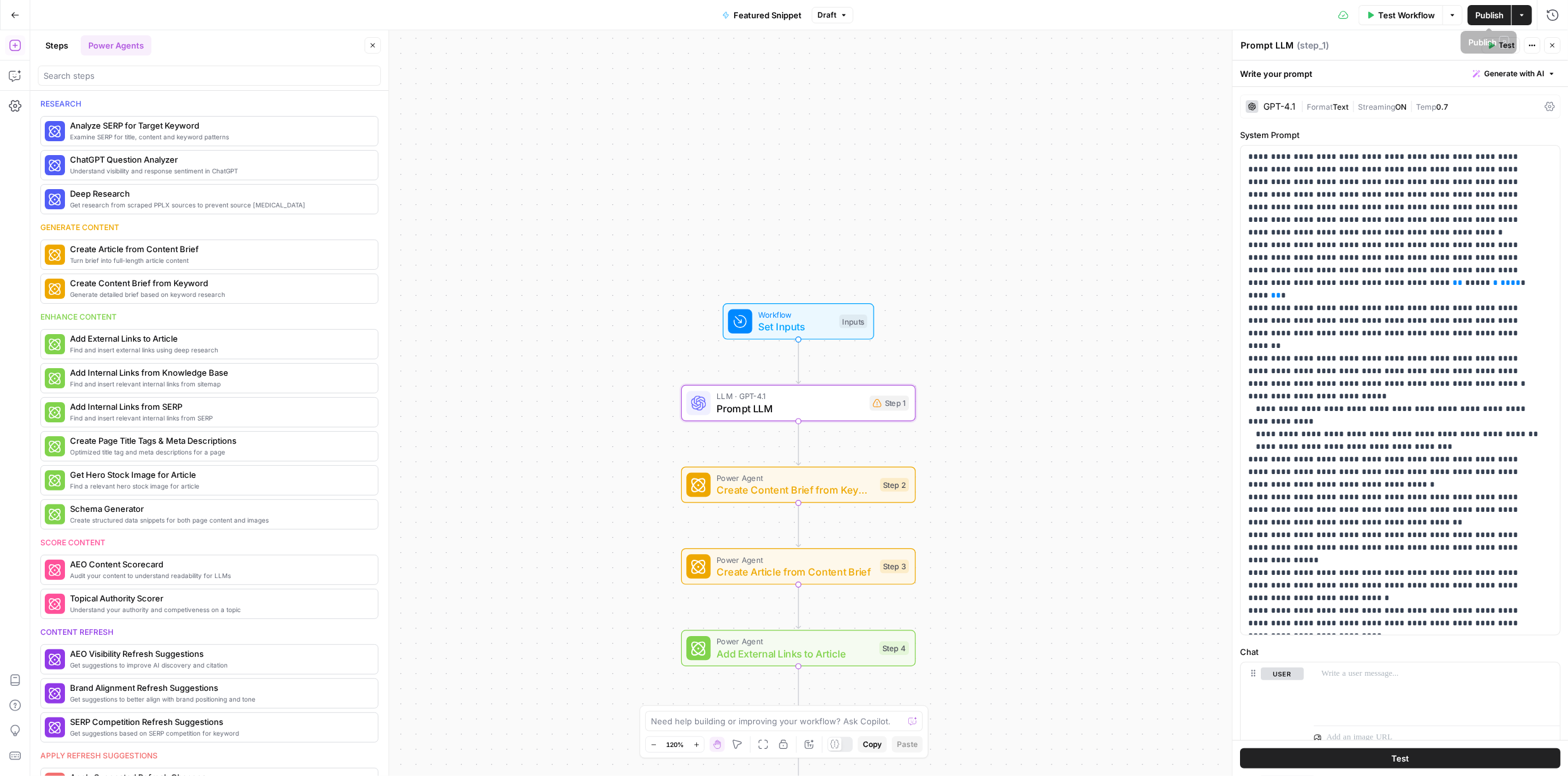
click at [1522, 11] on icon "button" at bounding box center [1522, 15] width 8 height 8
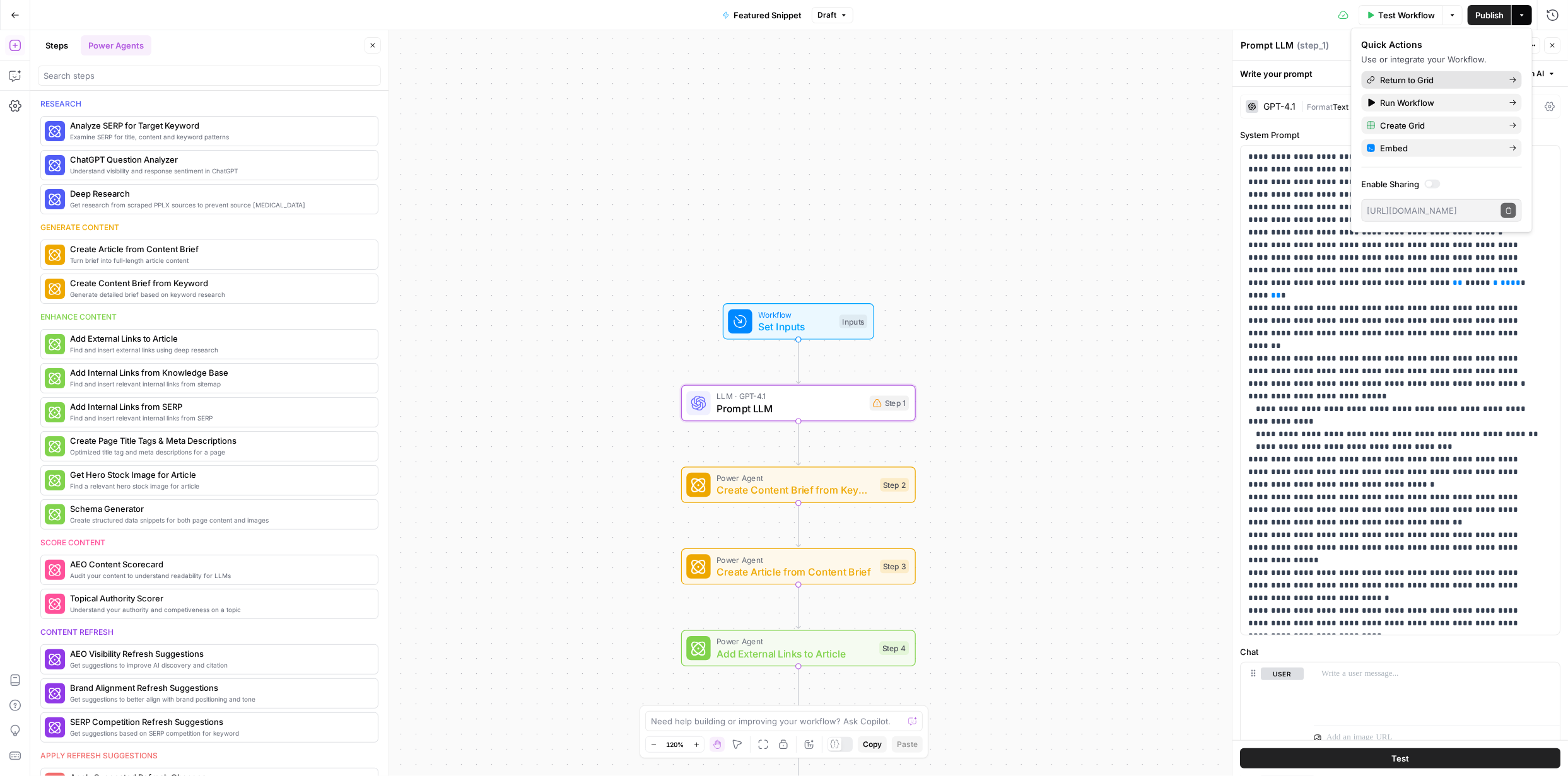
click at [1408, 84] on span "Return to Grid" at bounding box center [1440, 80] width 119 height 13
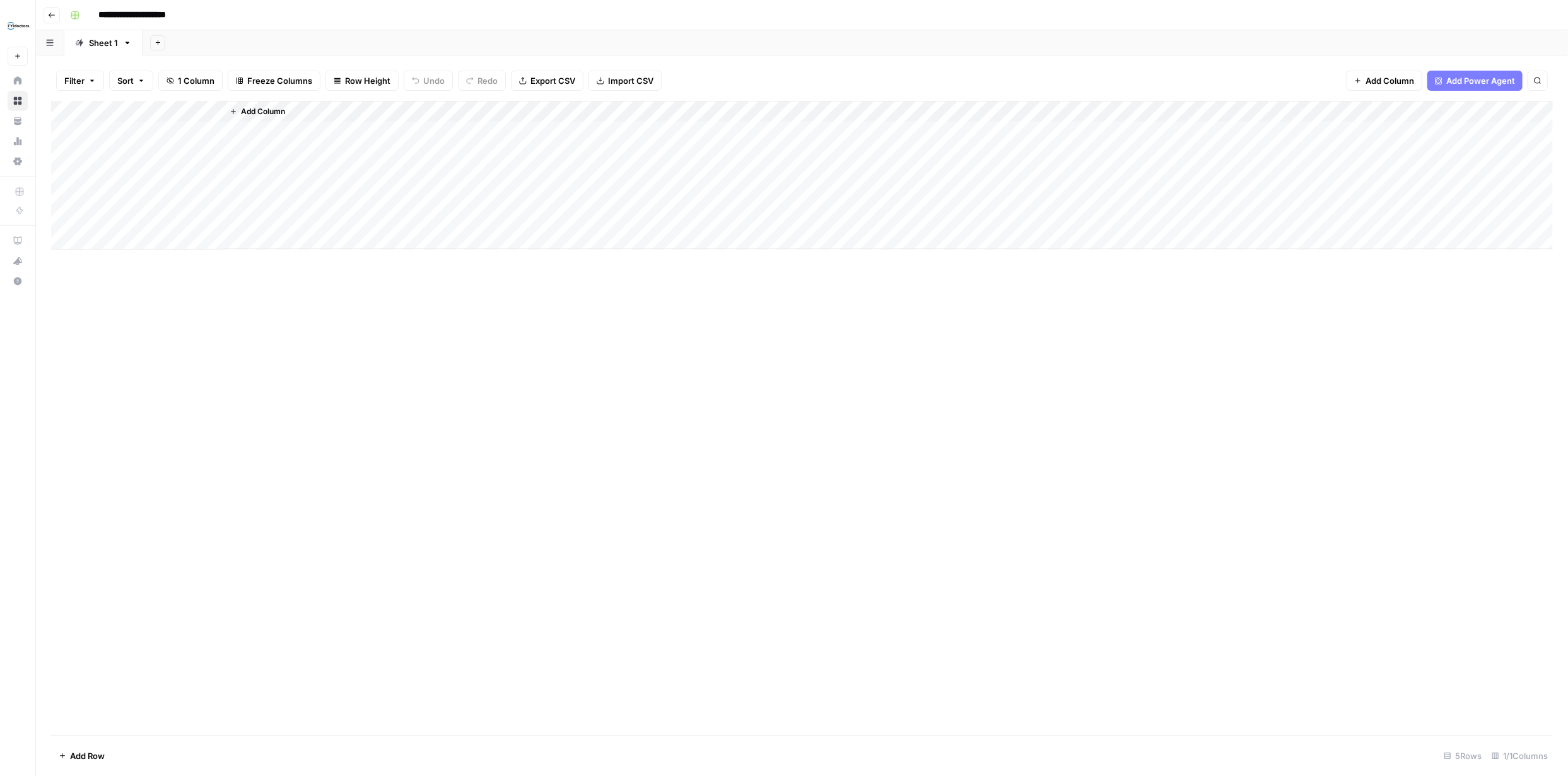
click at [271, 112] on span "Add Column" at bounding box center [263, 111] width 44 height 11
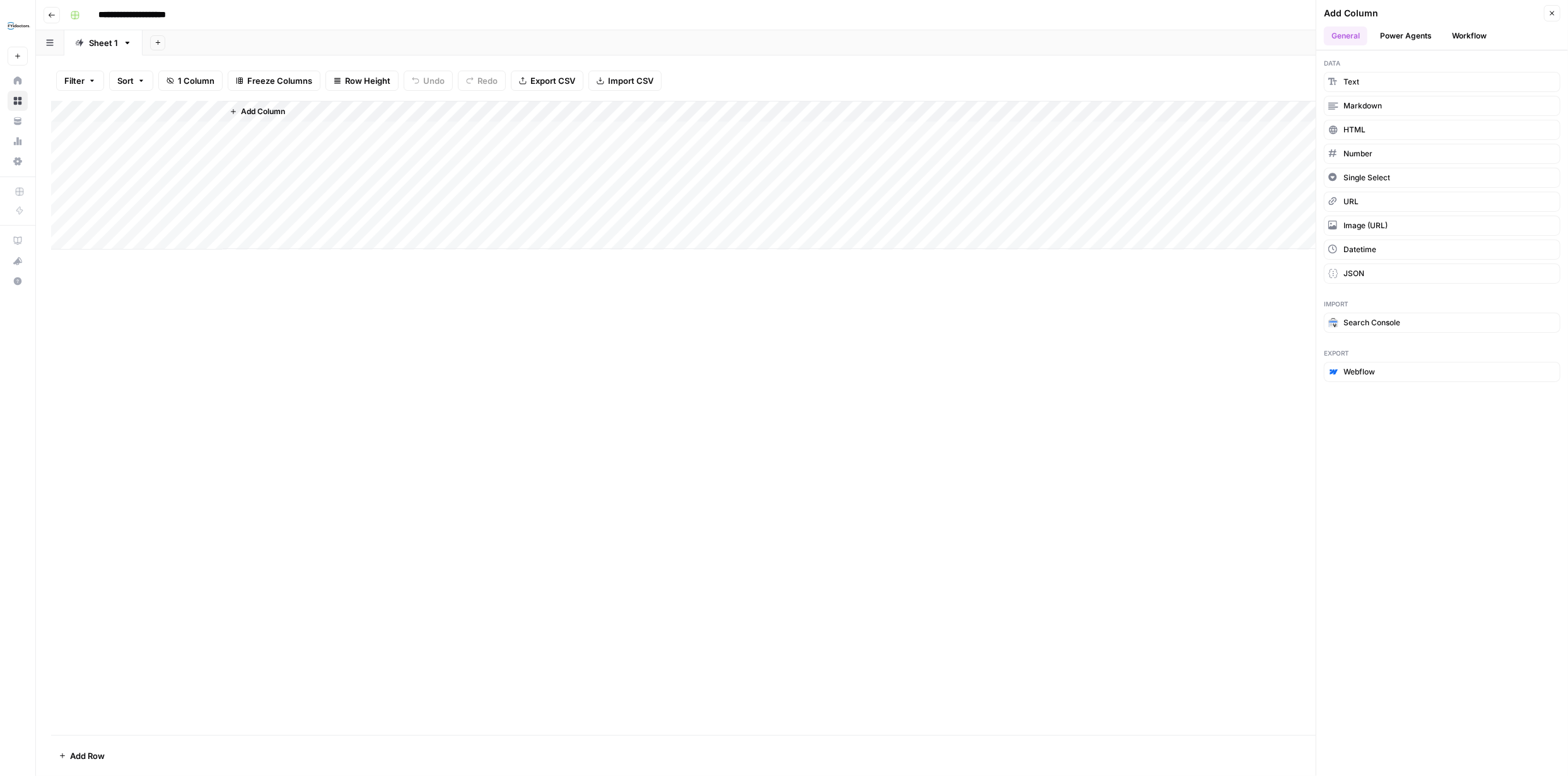
click at [1460, 35] on button "Workflow" at bounding box center [1469, 36] width 50 height 19
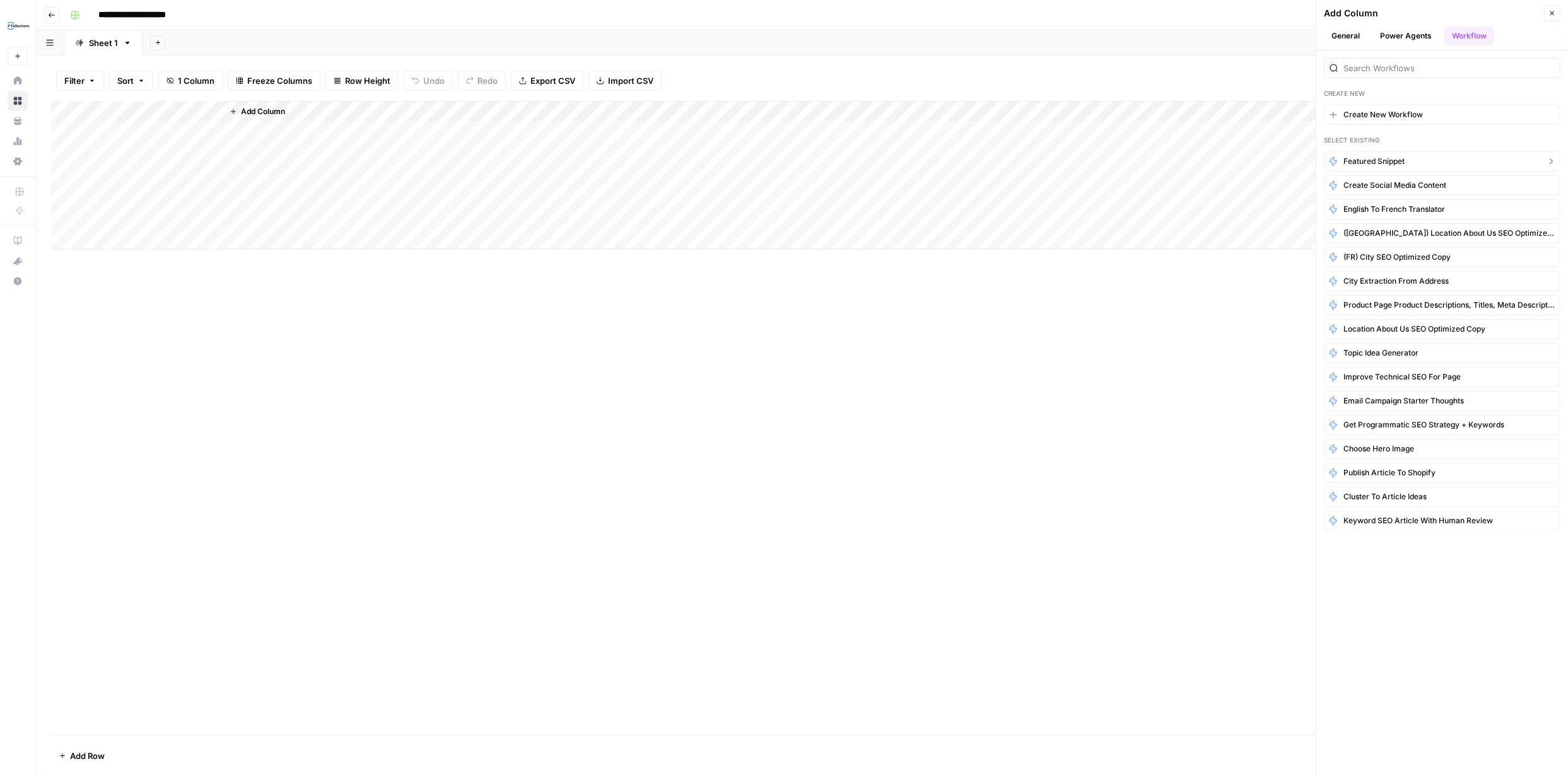
click at [1392, 162] on span "Featured Snippet" at bounding box center [1374, 161] width 61 height 11
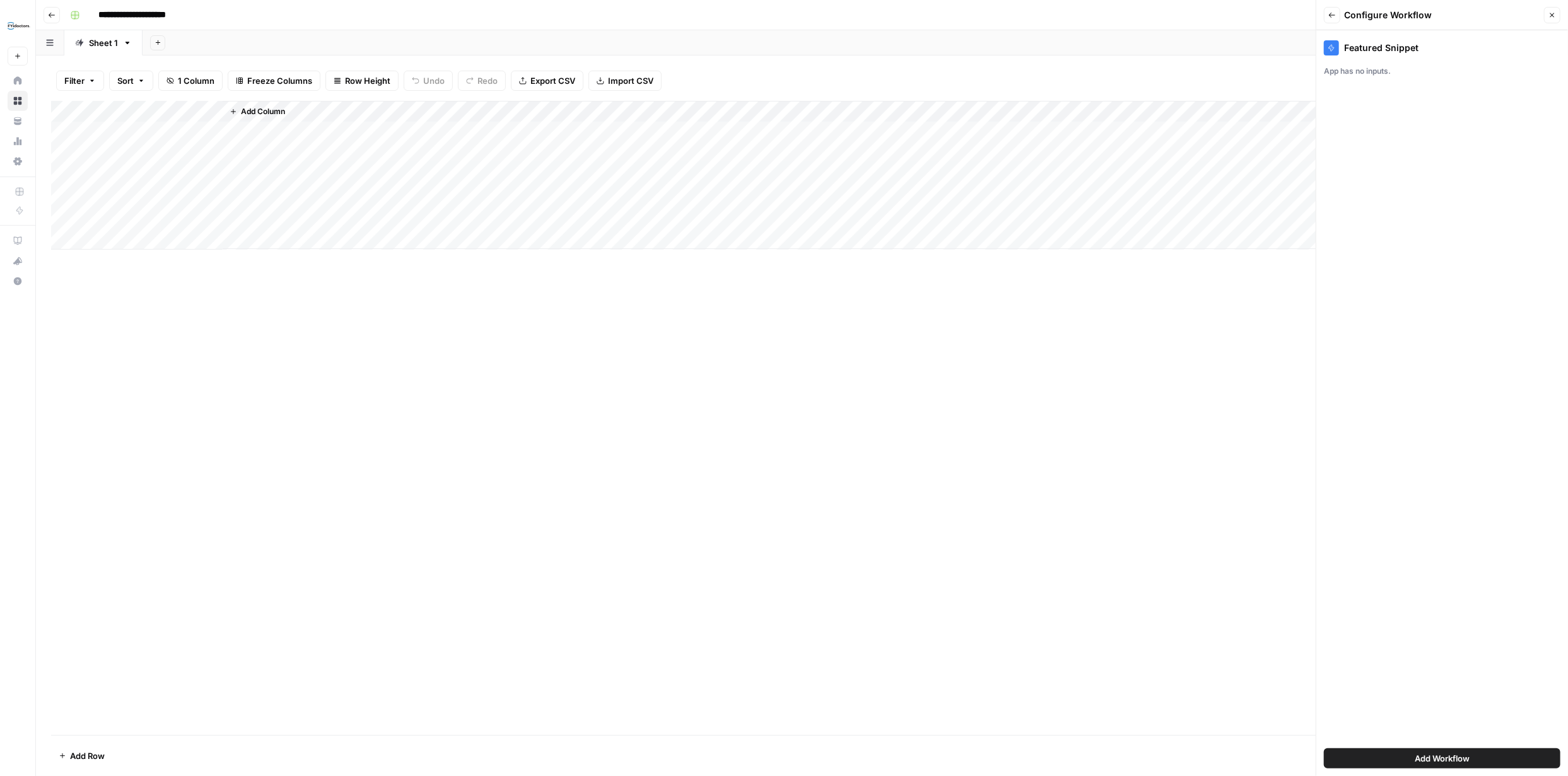
click at [1447, 756] on span "Add Workflow" at bounding box center [1442, 758] width 55 height 13
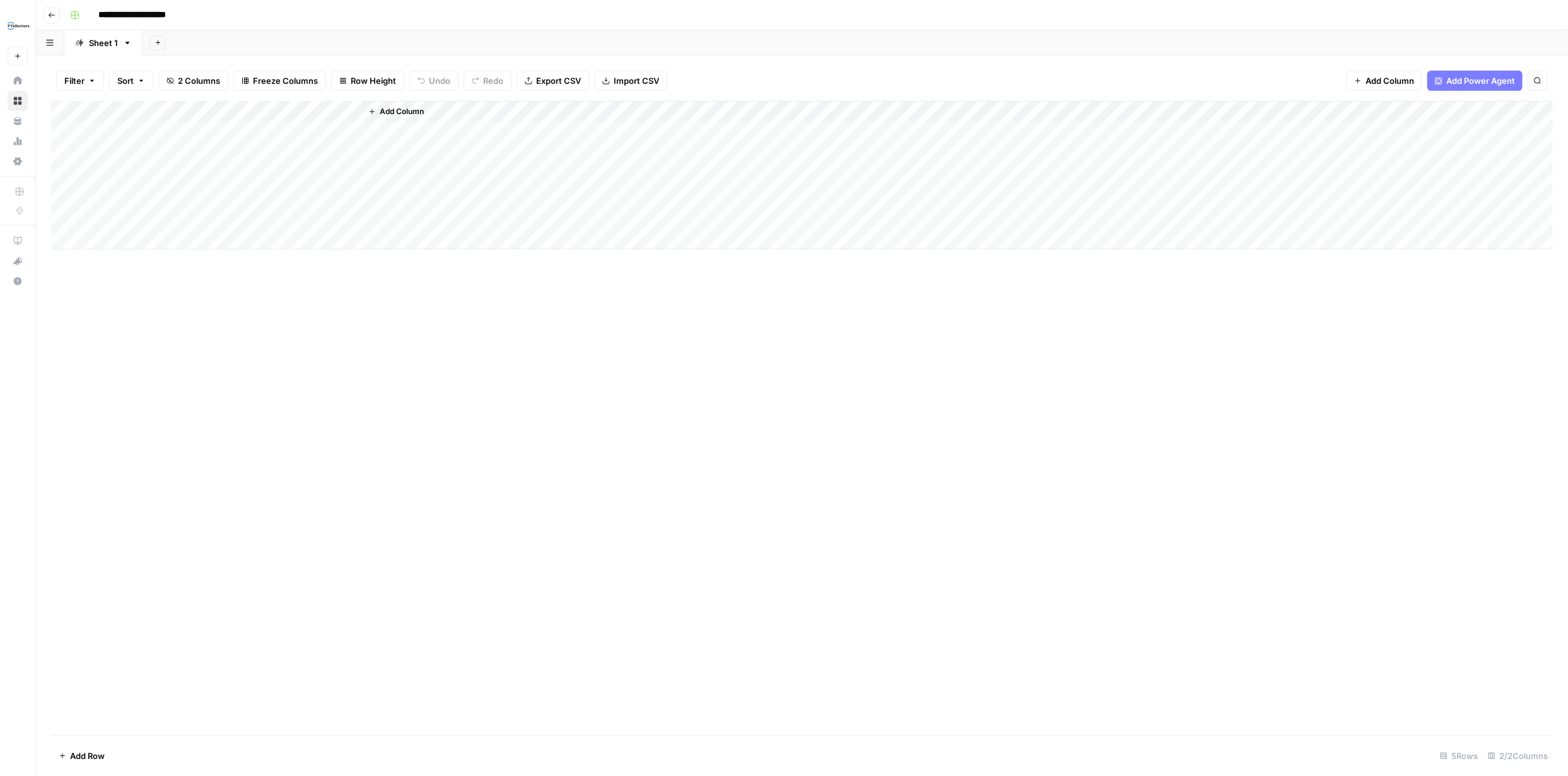
click at [294, 132] on div "Add Column" at bounding box center [801, 176] width 1502 height 149
click at [432, 131] on div "Add Column" at bounding box center [801, 176] width 1502 height 149
click at [332, 128] on div "Add Column" at bounding box center [801, 176] width 1502 height 149
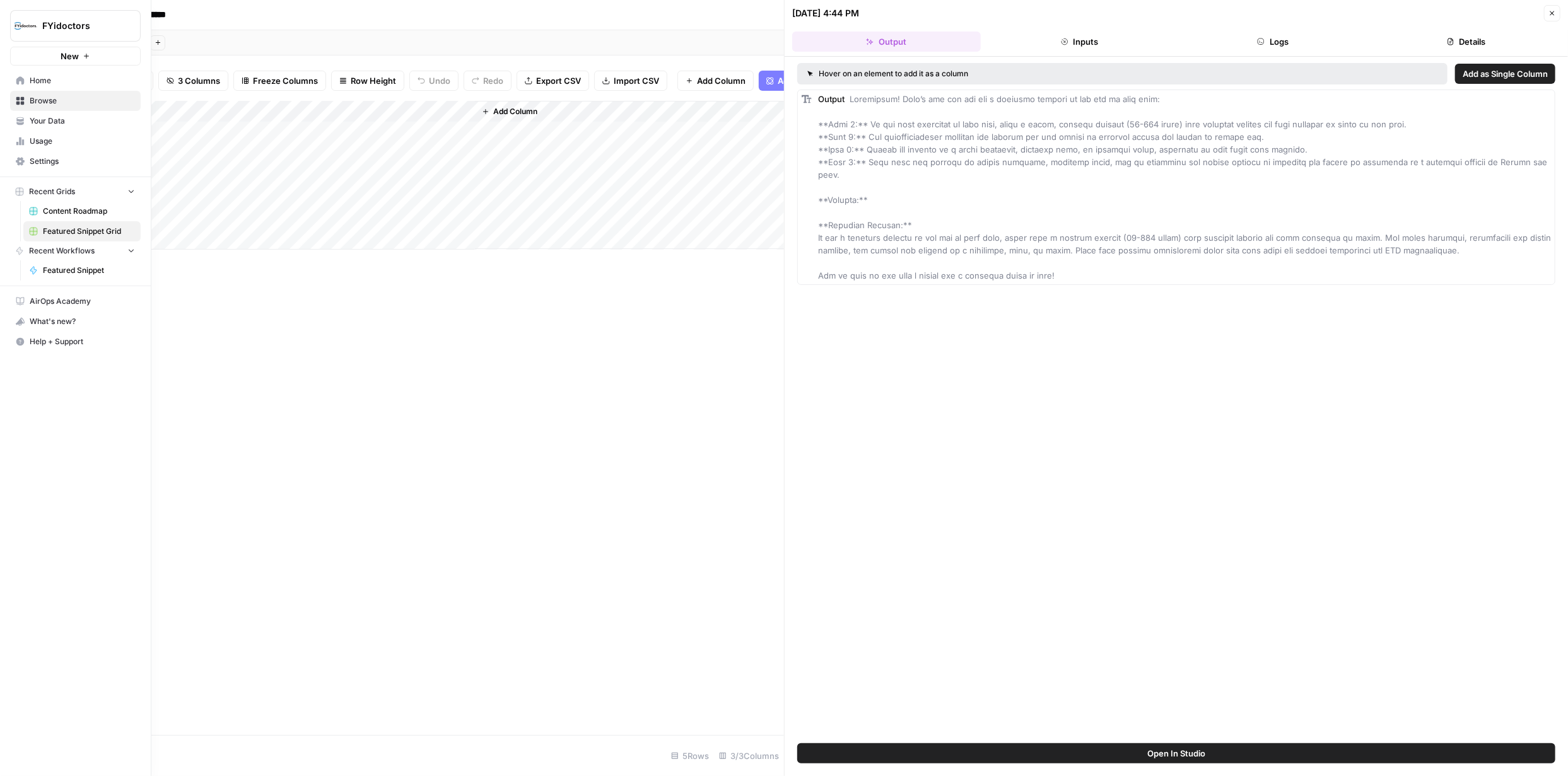
click at [44, 96] on span "Browse" at bounding box center [82, 100] width 106 height 11
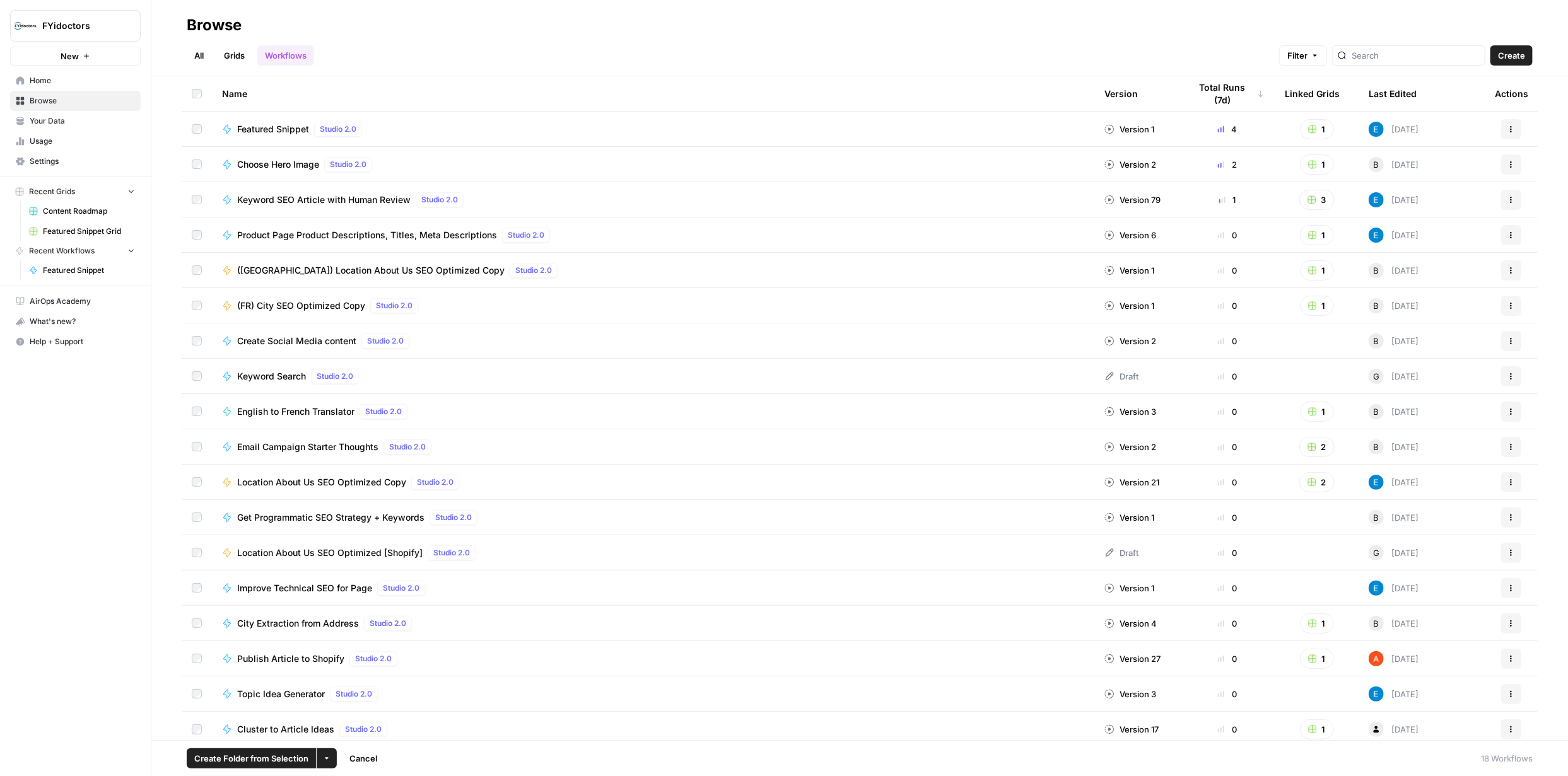
click at [237, 56] on link "Grids" at bounding box center [233, 55] width 36 height 21
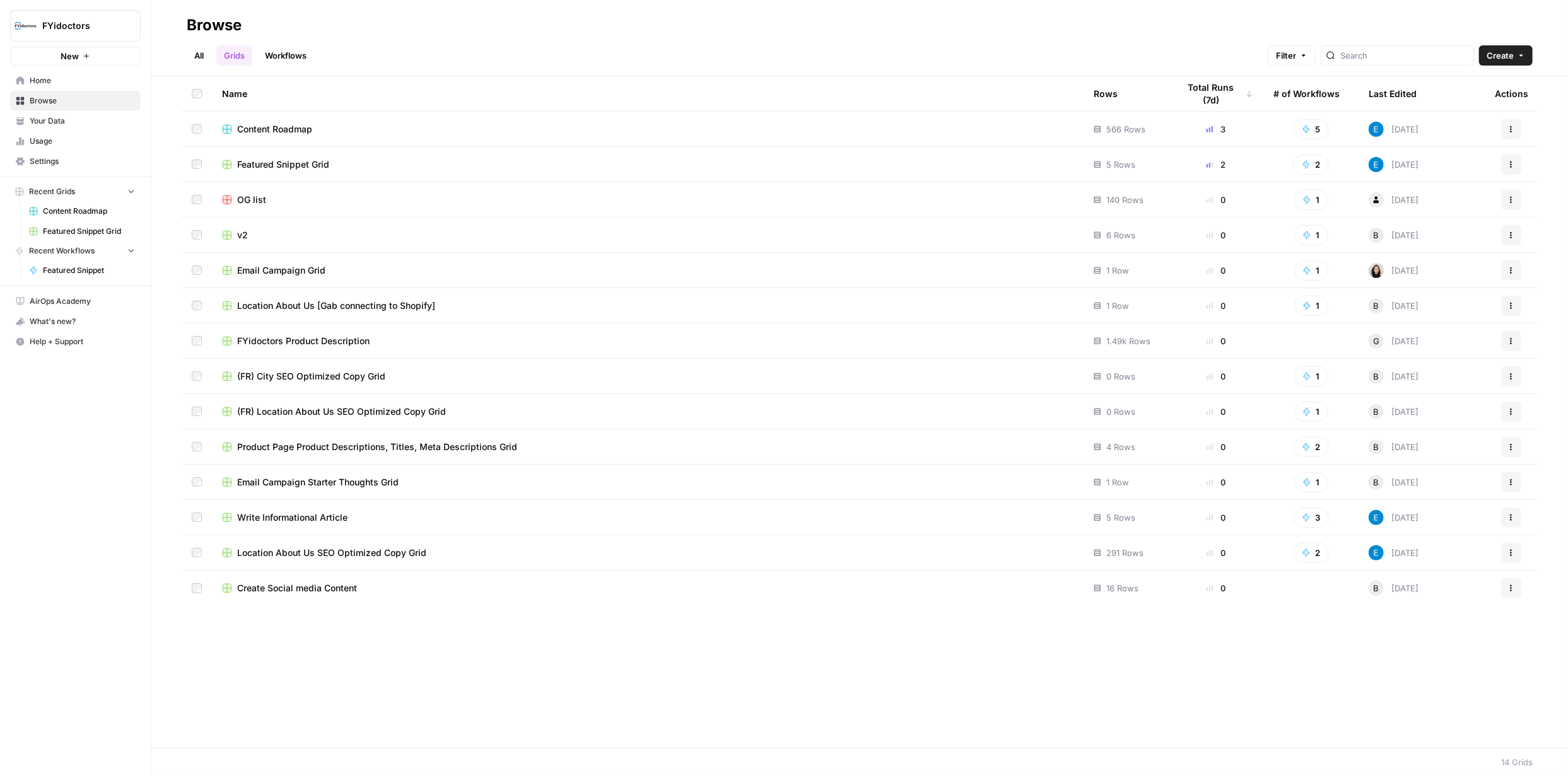
drag, startPoint x: 237, startPoint y: 56, endPoint x: 120, endPoint y: 452, distance: 412.9
click at [120, 452] on div "FYidoctors New Home Browse Your Data Usage Settings Recent Grids Content Roadma…" at bounding box center [75, 388] width 151 height 776
click at [324, 759] on icon "button" at bounding box center [327, 759] width 8 height 8
click at [349, 727] on span "Delete" at bounding box center [355, 728] width 31 height 13
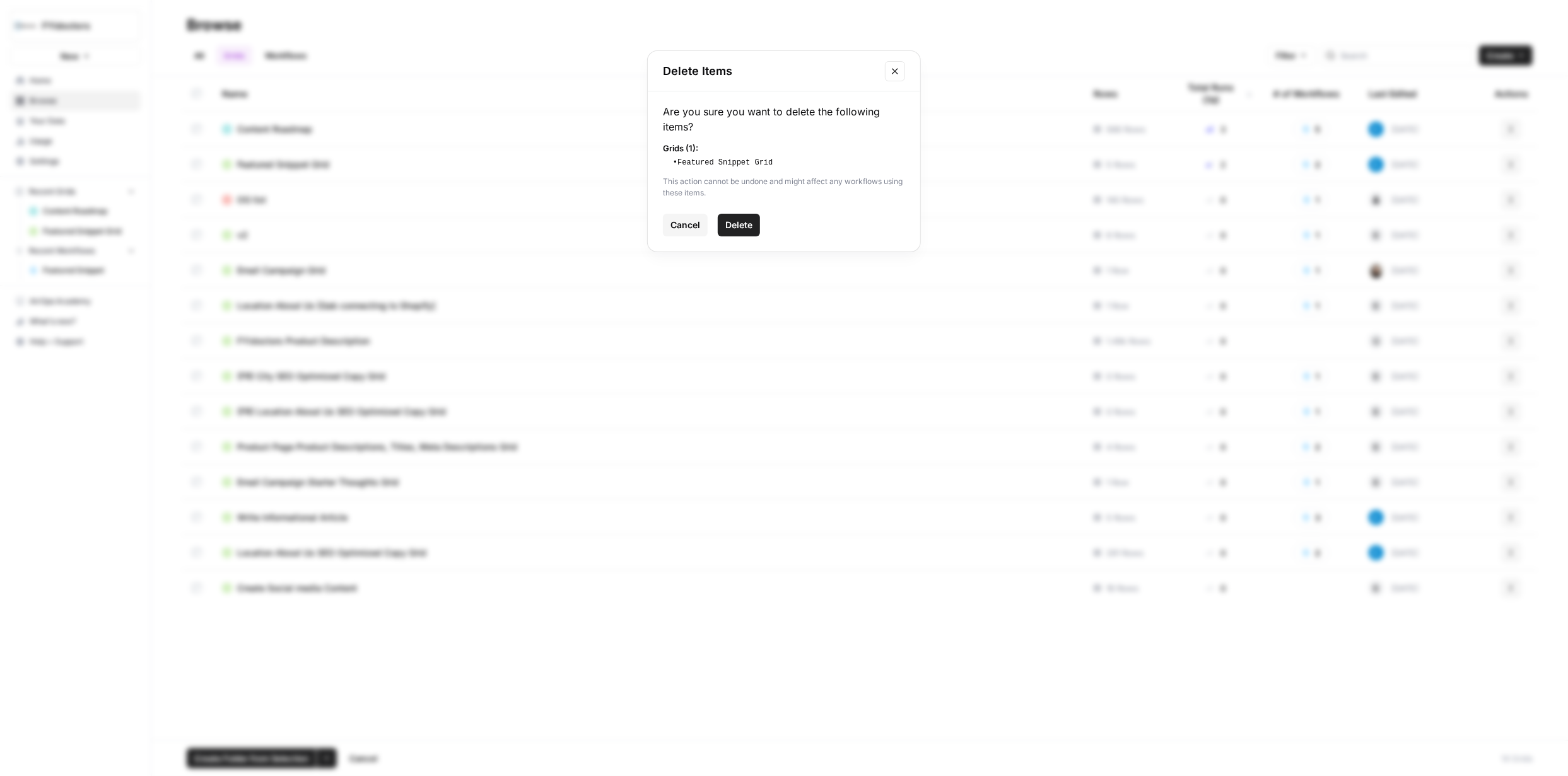
click at [738, 230] on span "Delete" at bounding box center [739, 225] width 27 height 13
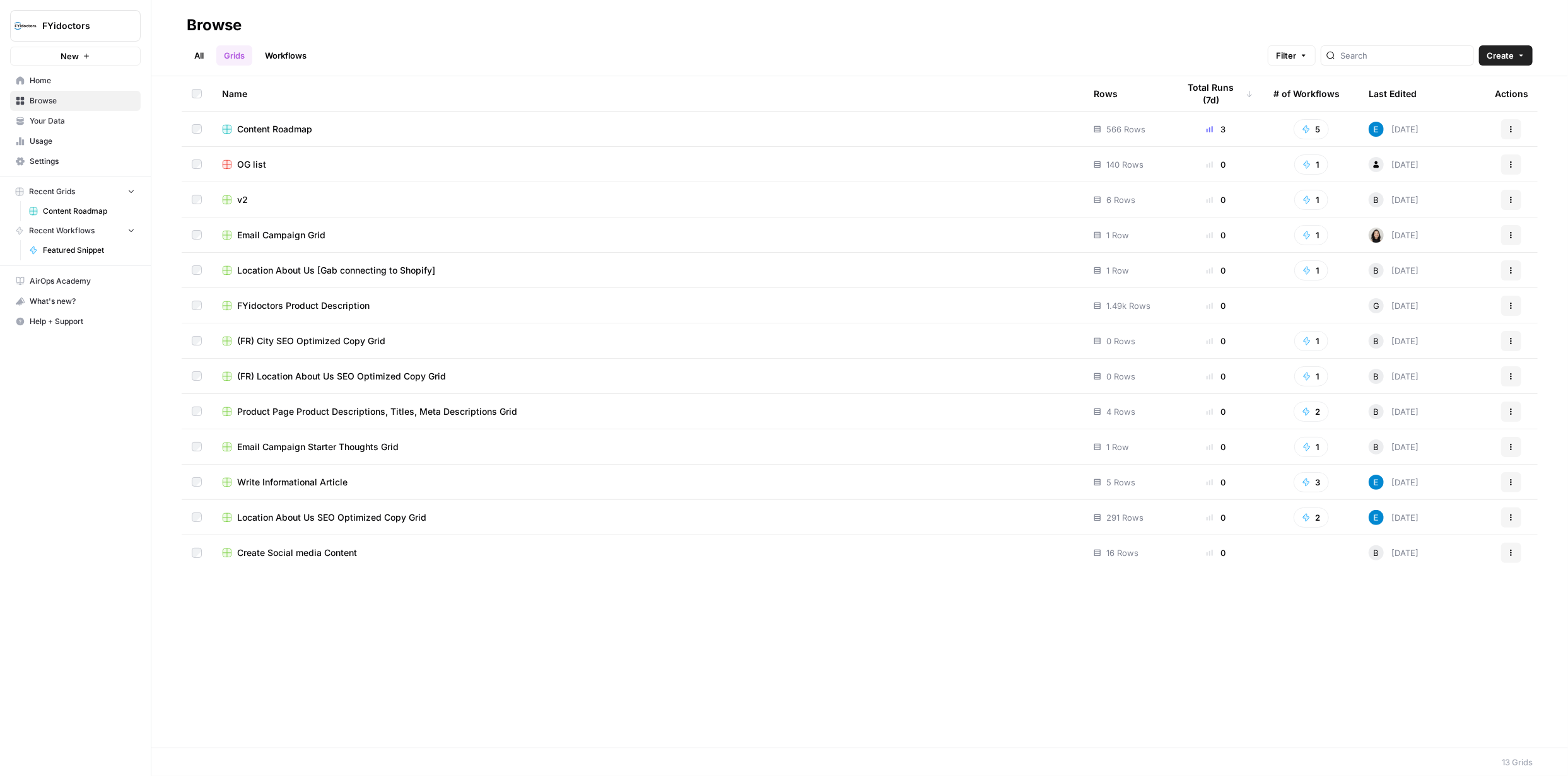
click at [285, 55] on link "Workflows" at bounding box center [285, 55] width 57 height 21
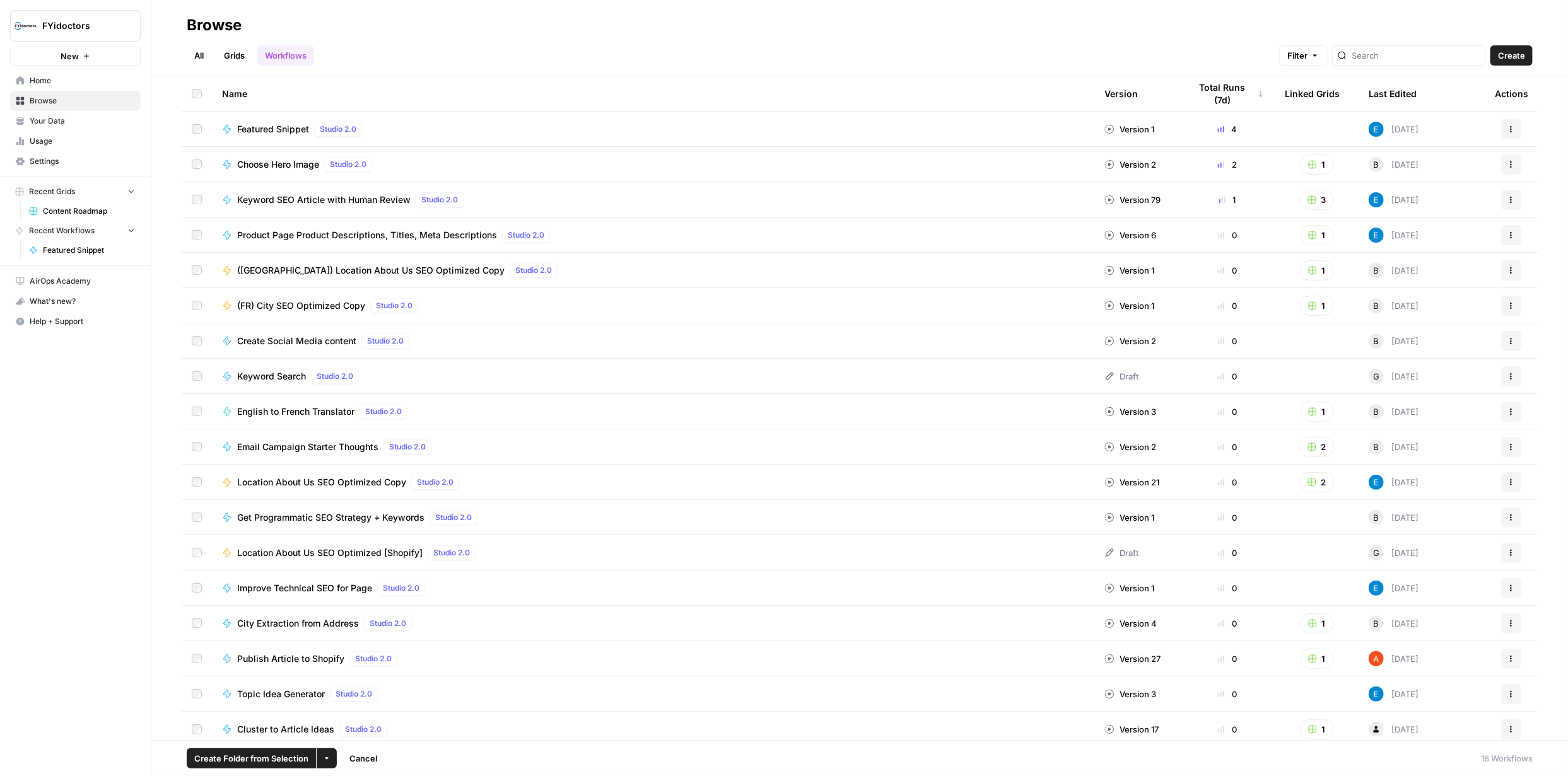
click at [1501, 124] on button "Actions" at bounding box center [1511, 129] width 21 height 21
click at [1424, 331] on span "Delete" at bounding box center [1446, 331] width 101 height 13
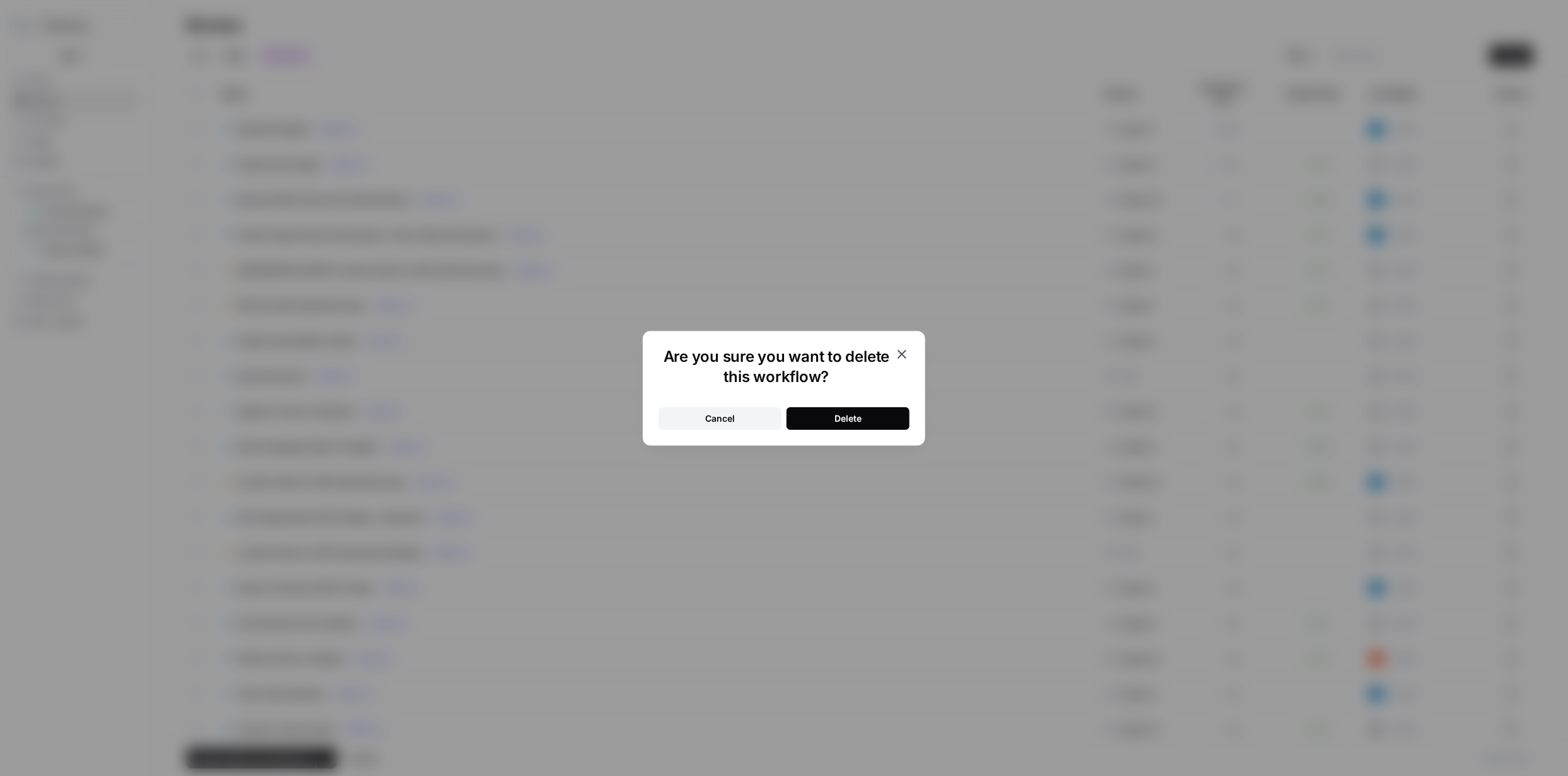
click at [872, 418] on button "Delete" at bounding box center [848, 419] width 123 height 23
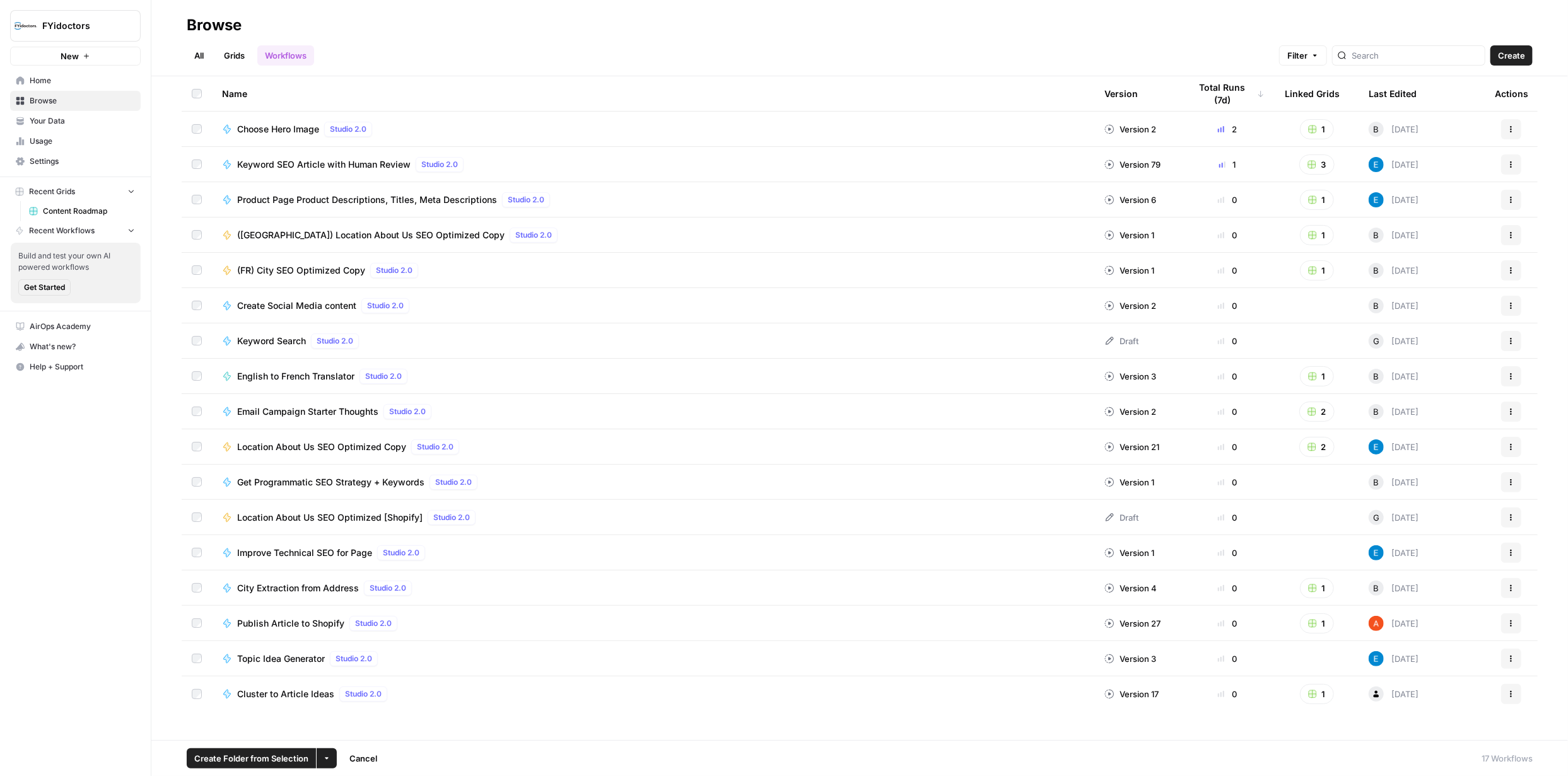
click at [228, 53] on link "Grids" at bounding box center [233, 55] width 36 height 21
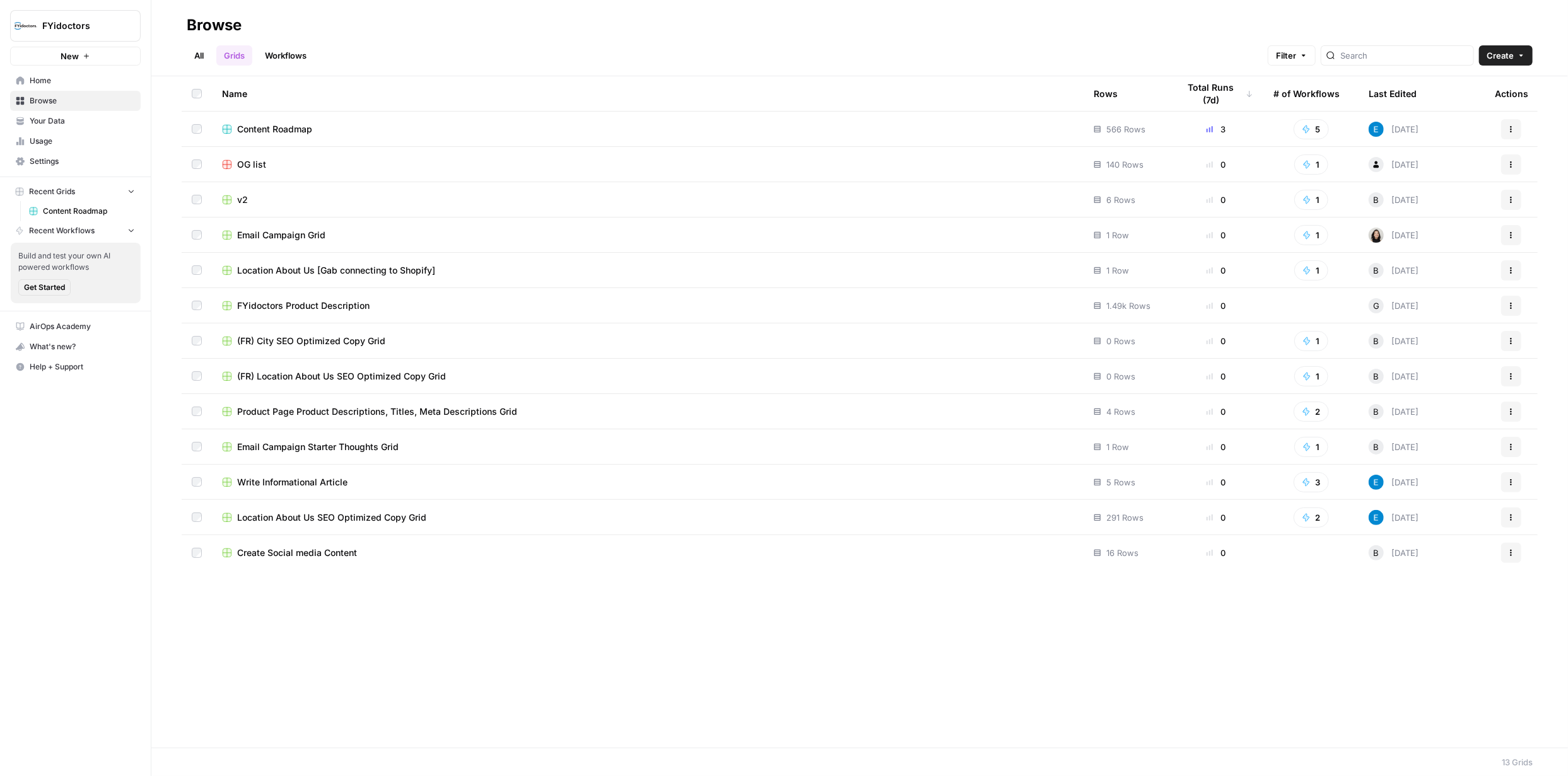
click at [271, 124] on span "Content Roadmap" at bounding box center [275, 129] width 75 height 13
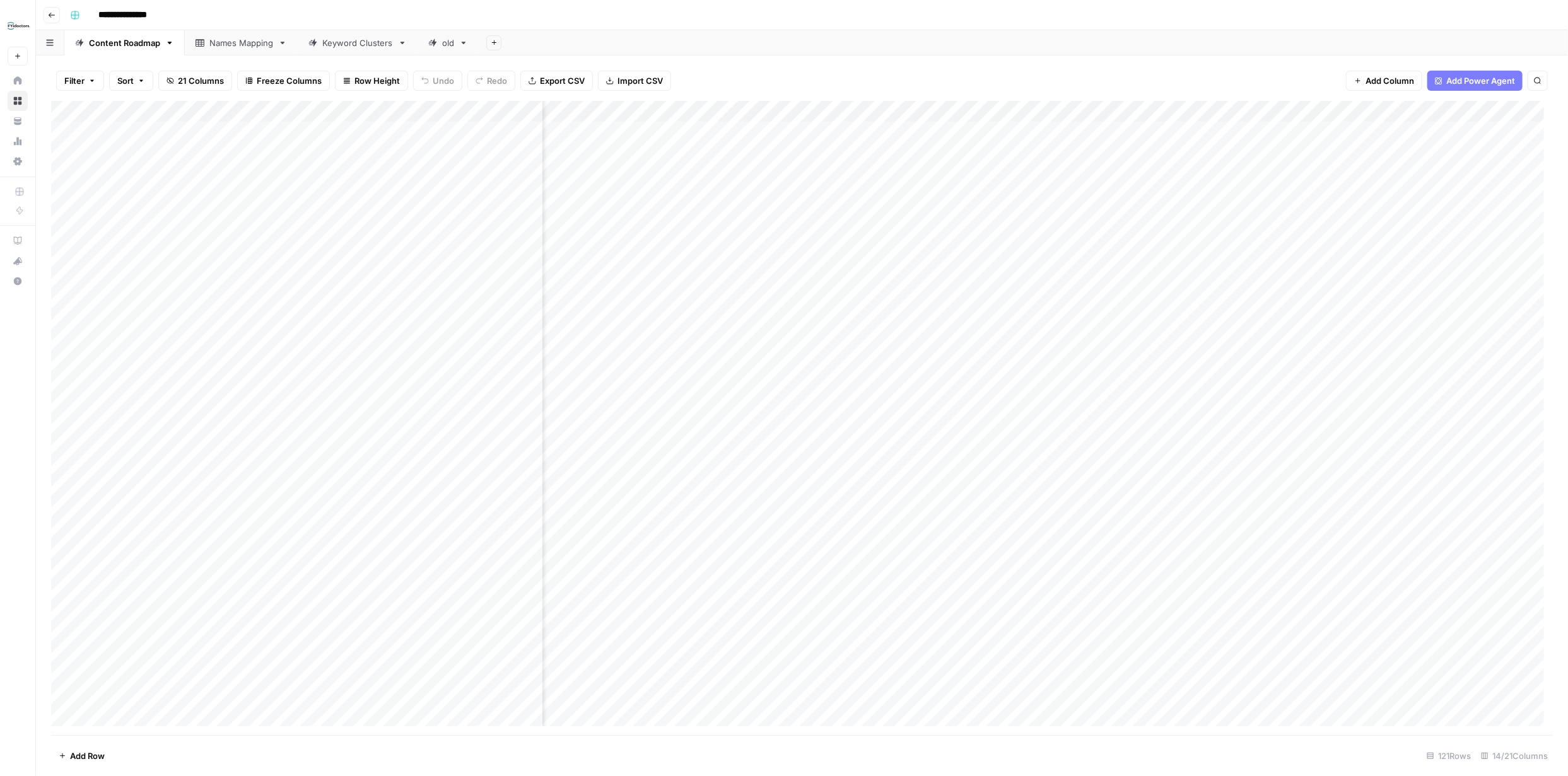
scroll to position [0, 519]
click at [1502, 109] on span "Add Column" at bounding box center [1524, 111] width 44 height 11
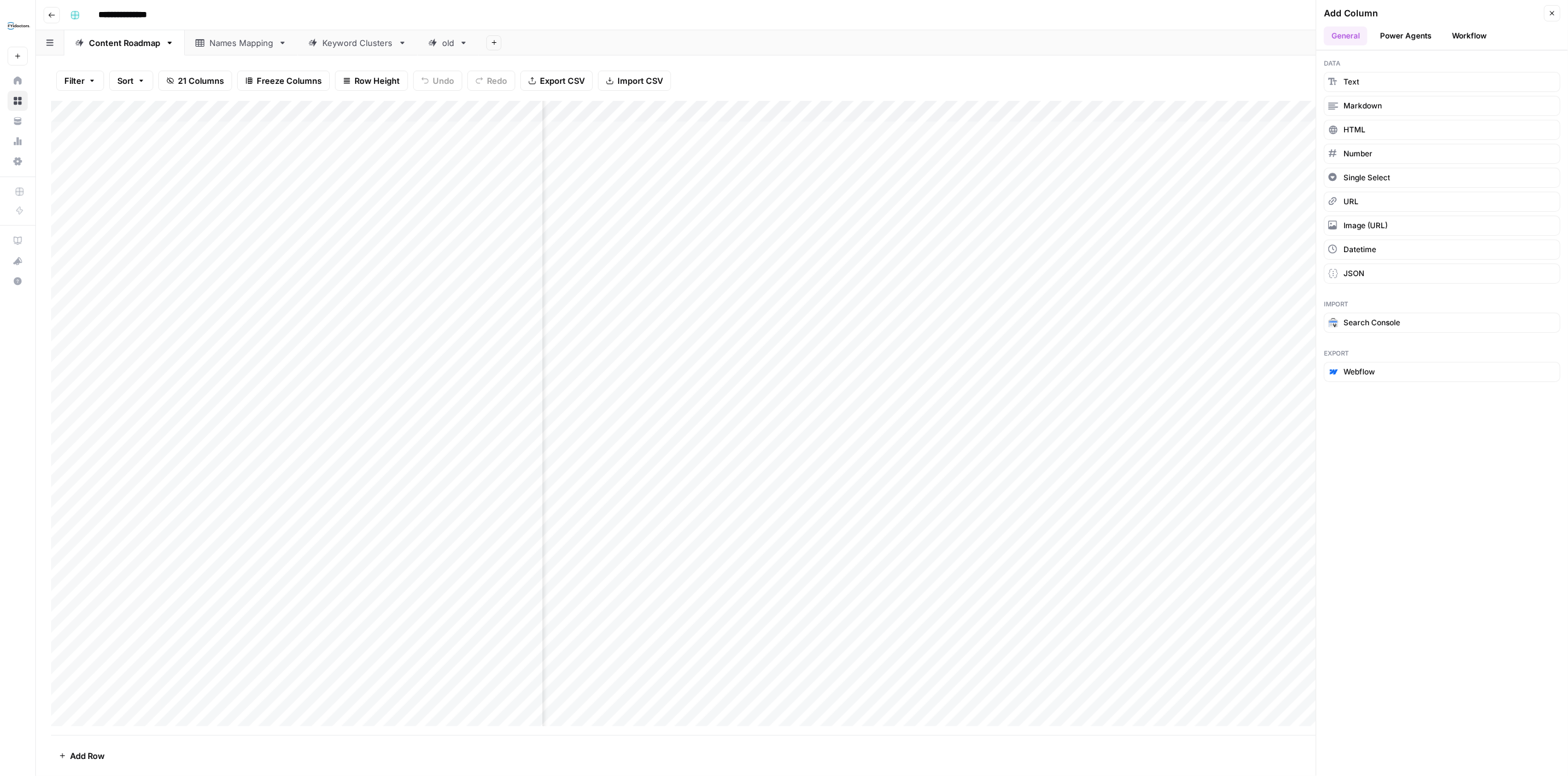
click at [1403, 38] on button "Power Agents" at bounding box center [1406, 36] width 67 height 19
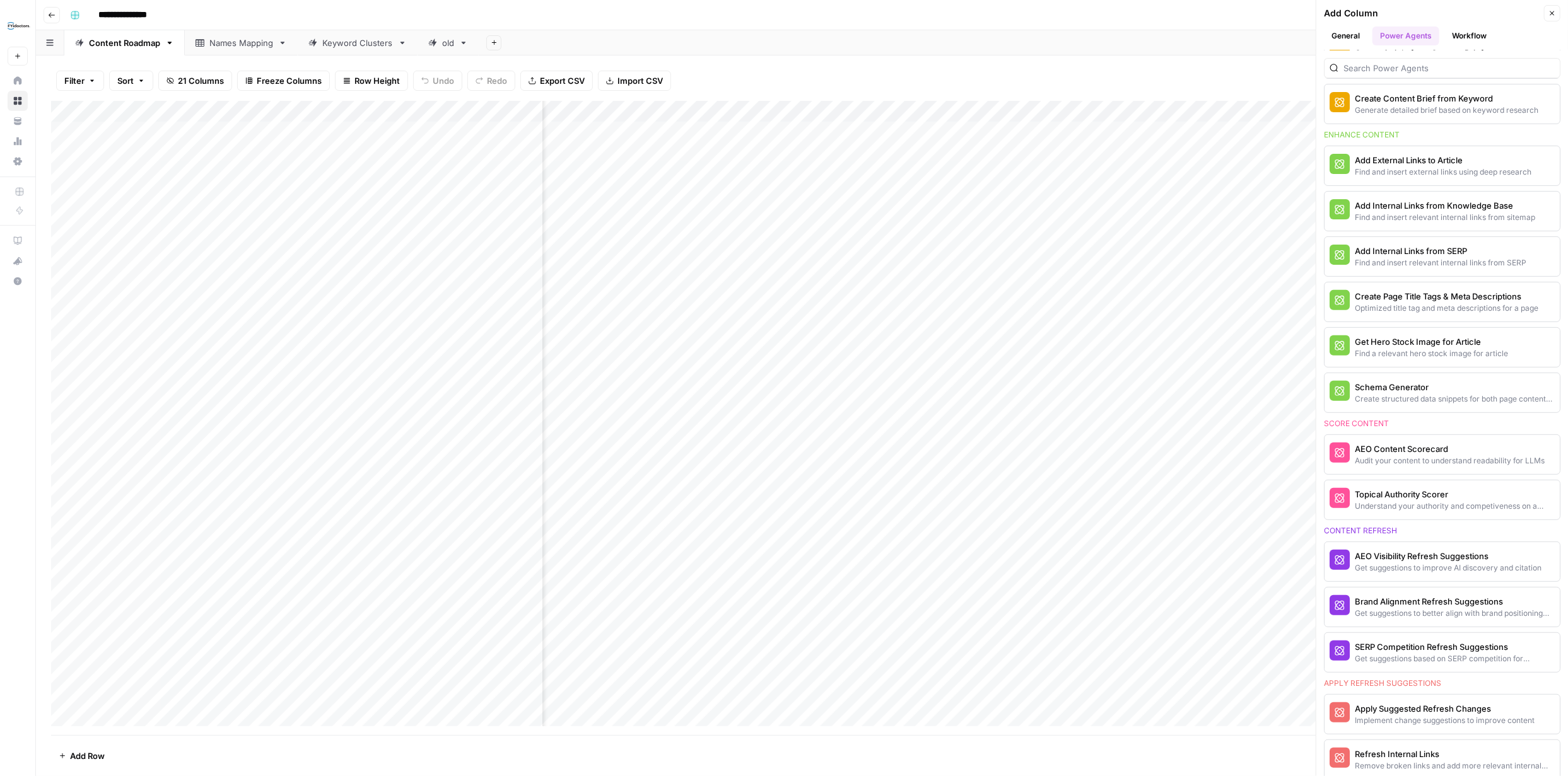
scroll to position [46, 0]
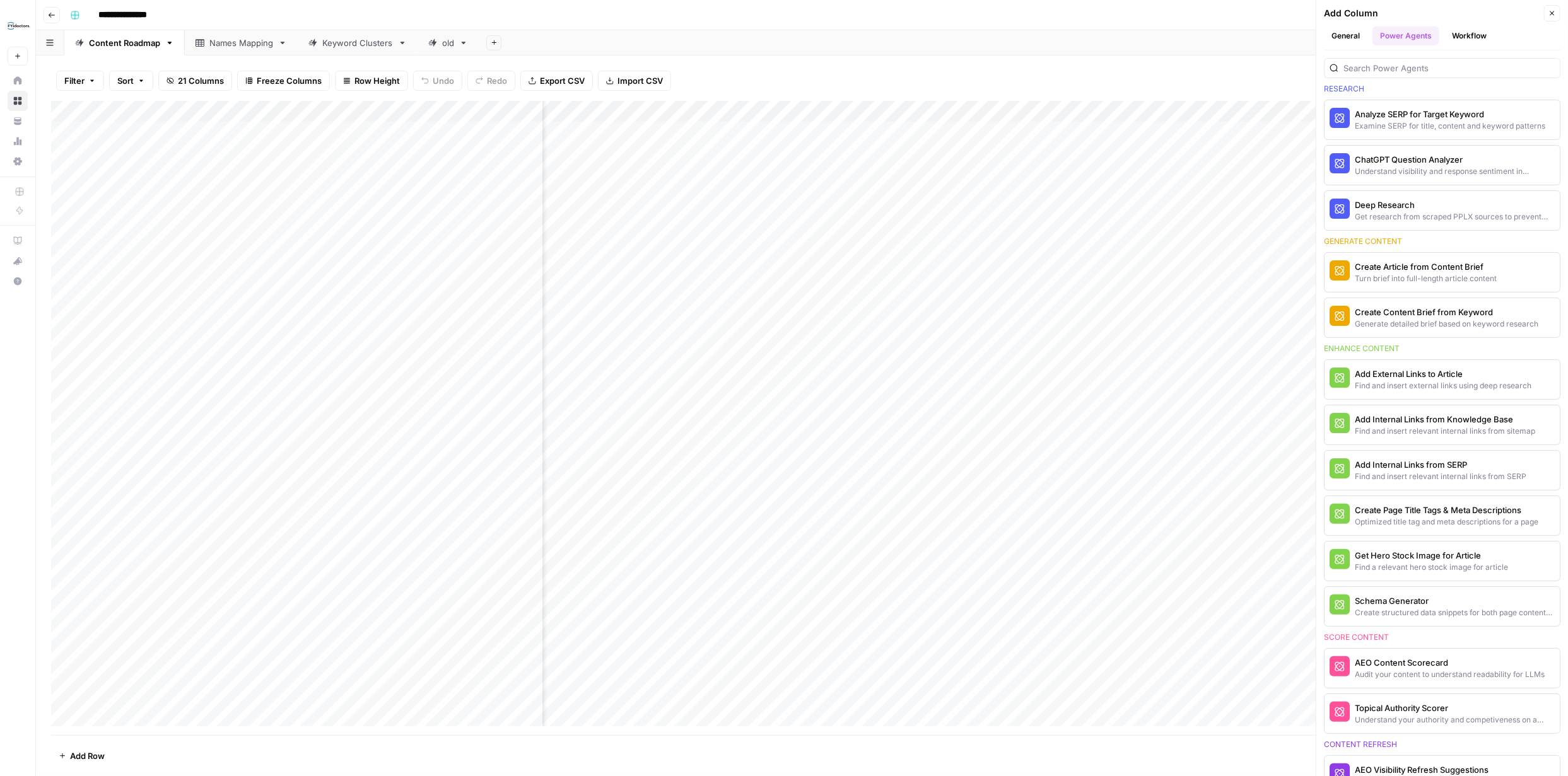
click at [1464, 37] on button "Workflow" at bounding box center [1469, 36] width 50 height 19
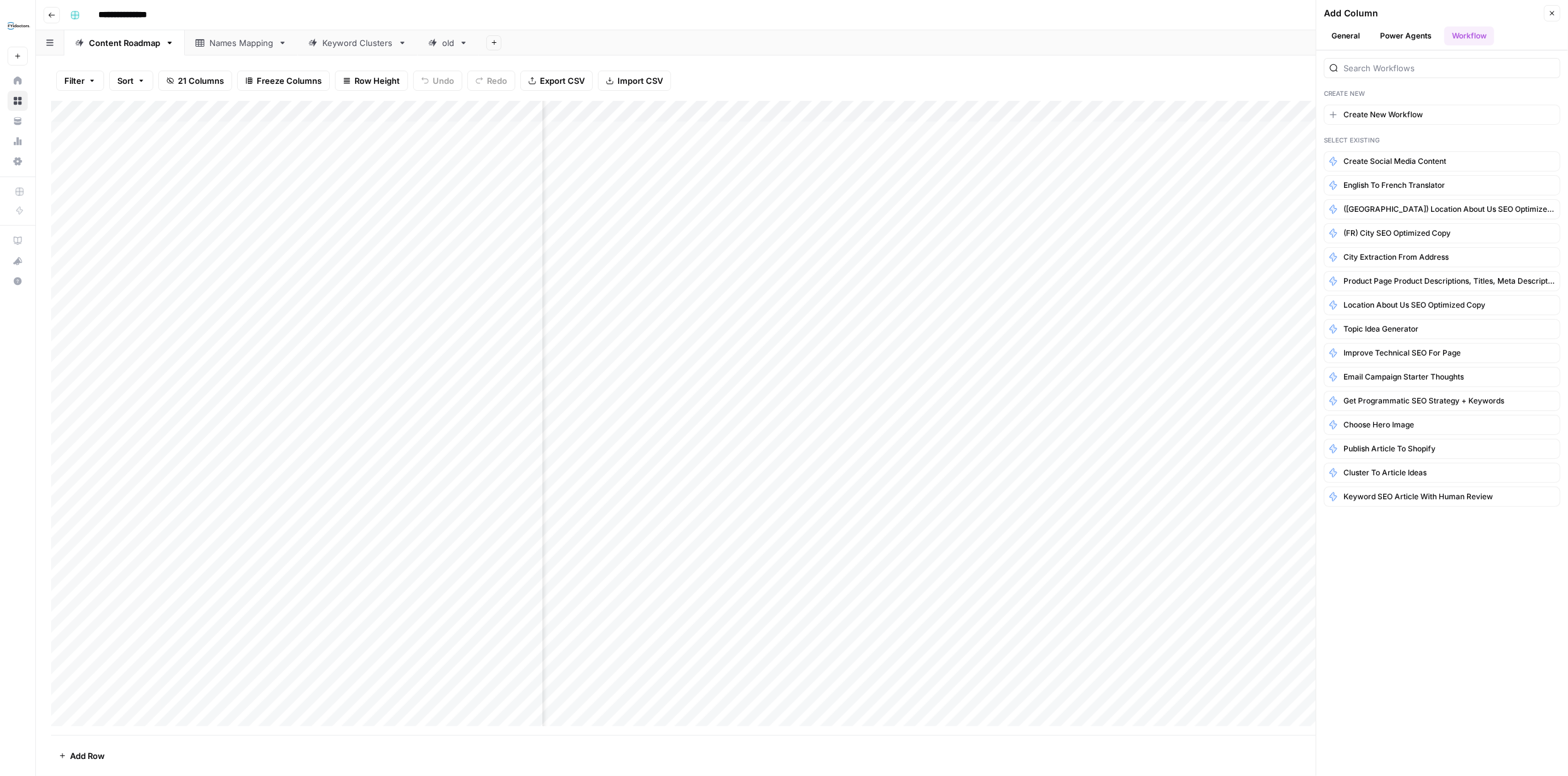
click at [1258, 35] on div "Add Sheet" at bounding box center [1024, 43] width 1089 height 25
click at [1553, 9] on icon "button" at bounding box center [1552, 13] width 8 height 8
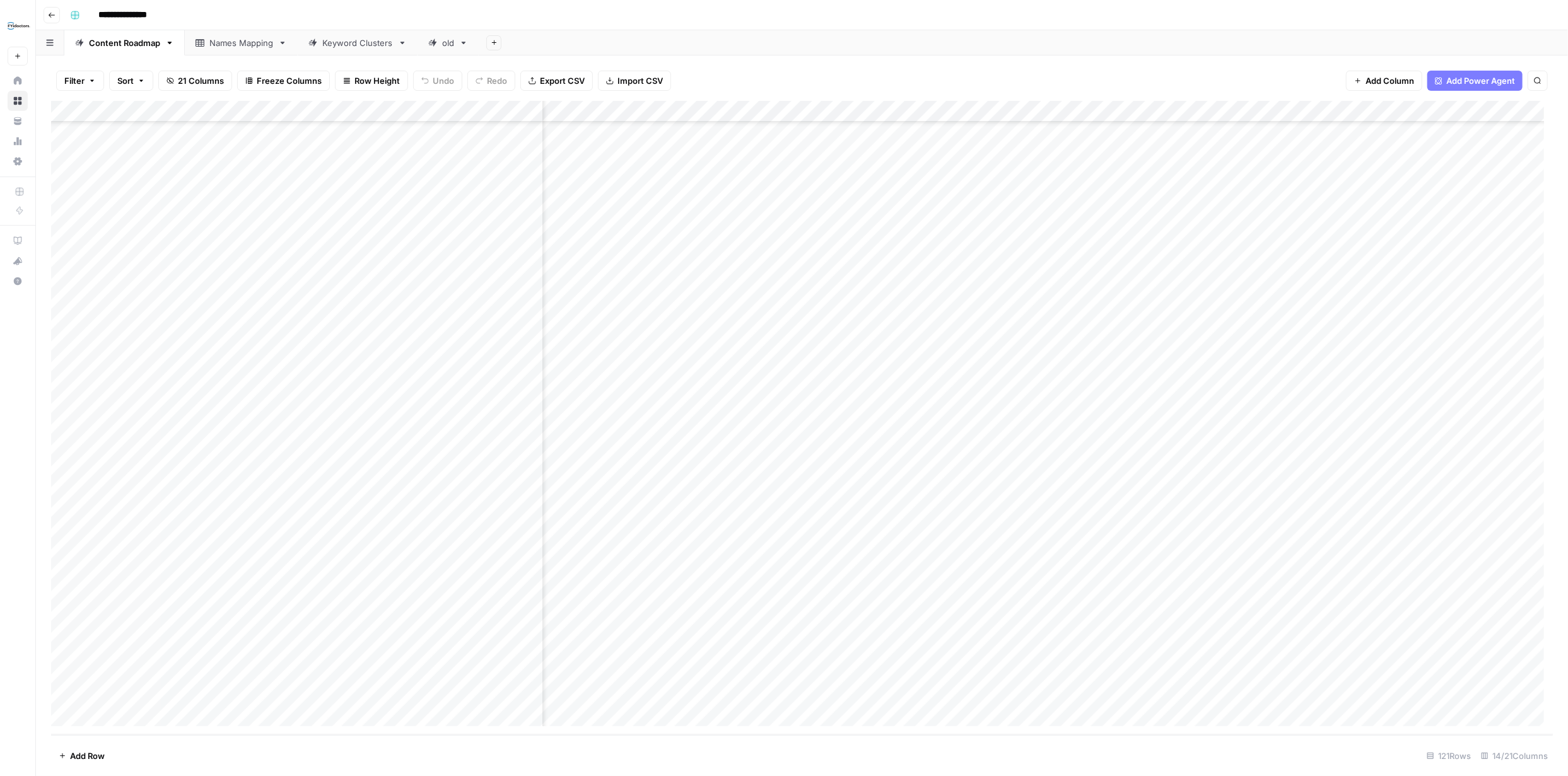
scroll to position [2010, 519]
